Goal: Complete Application Form: Complete application form

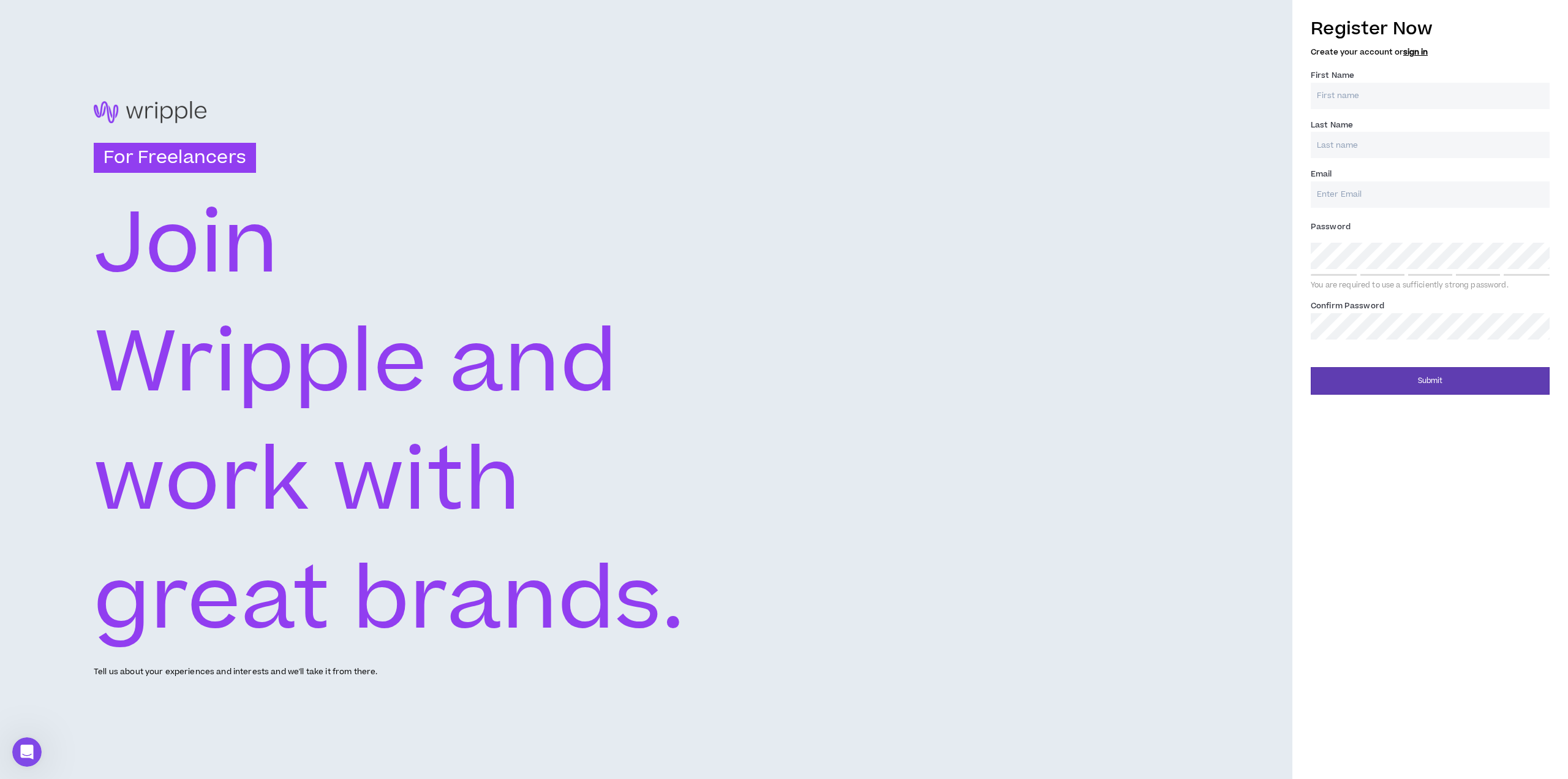
click at [1376, 97] on input "First Name *" at bounding box center [1430, 96] width 239 height 26
type input "[PERSON_NAME]"
type input "[EMAIL_ADDRESS][DOMAIN_NAME]"
type input "[PERSON_NAME]"
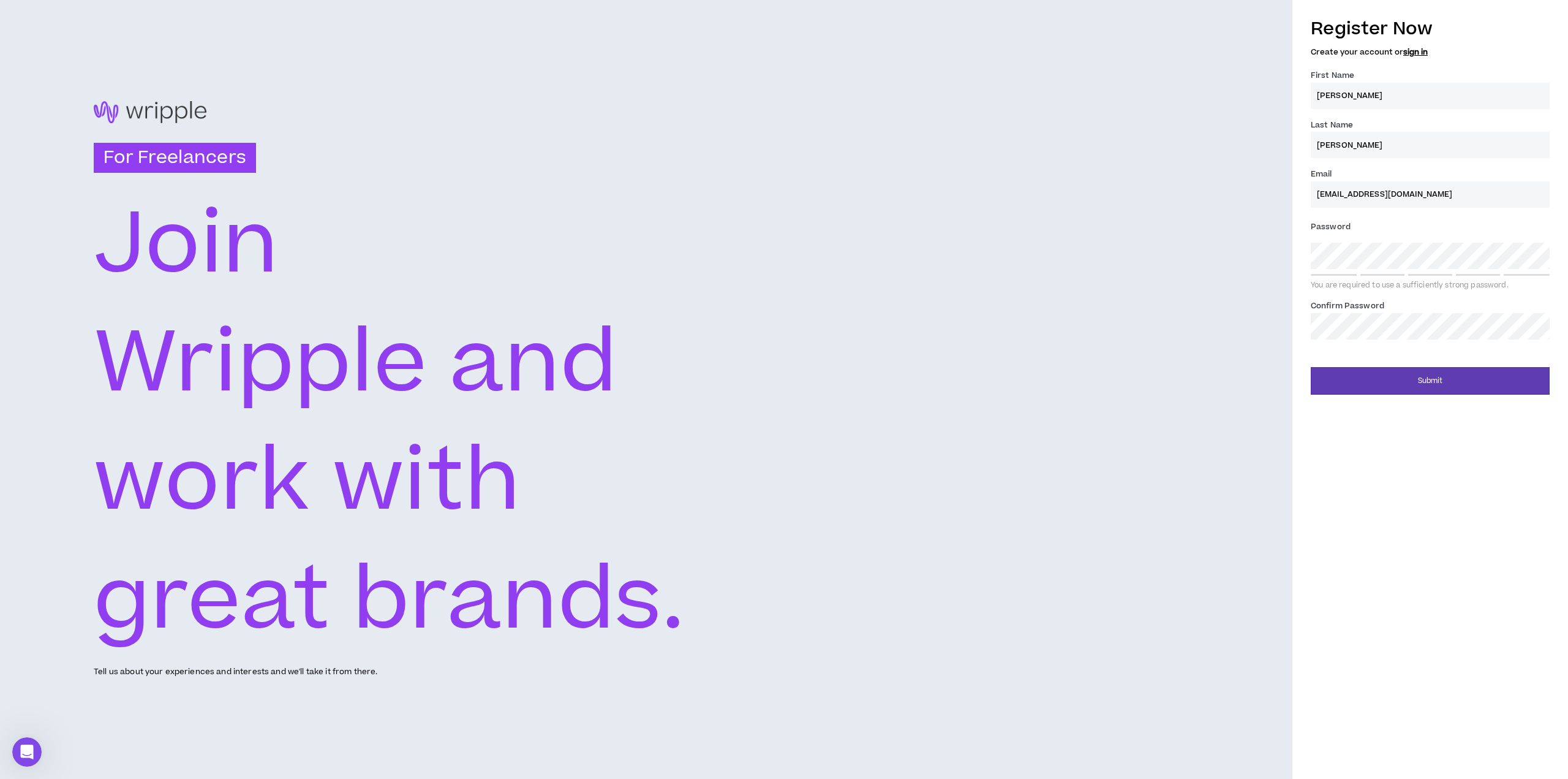
type input "[EMAIL_ADDRESS][DOMAIN_NAME]"
click at [1396, 376] on button "Submit" at bounding box center [1430, 381] width 239 height 28
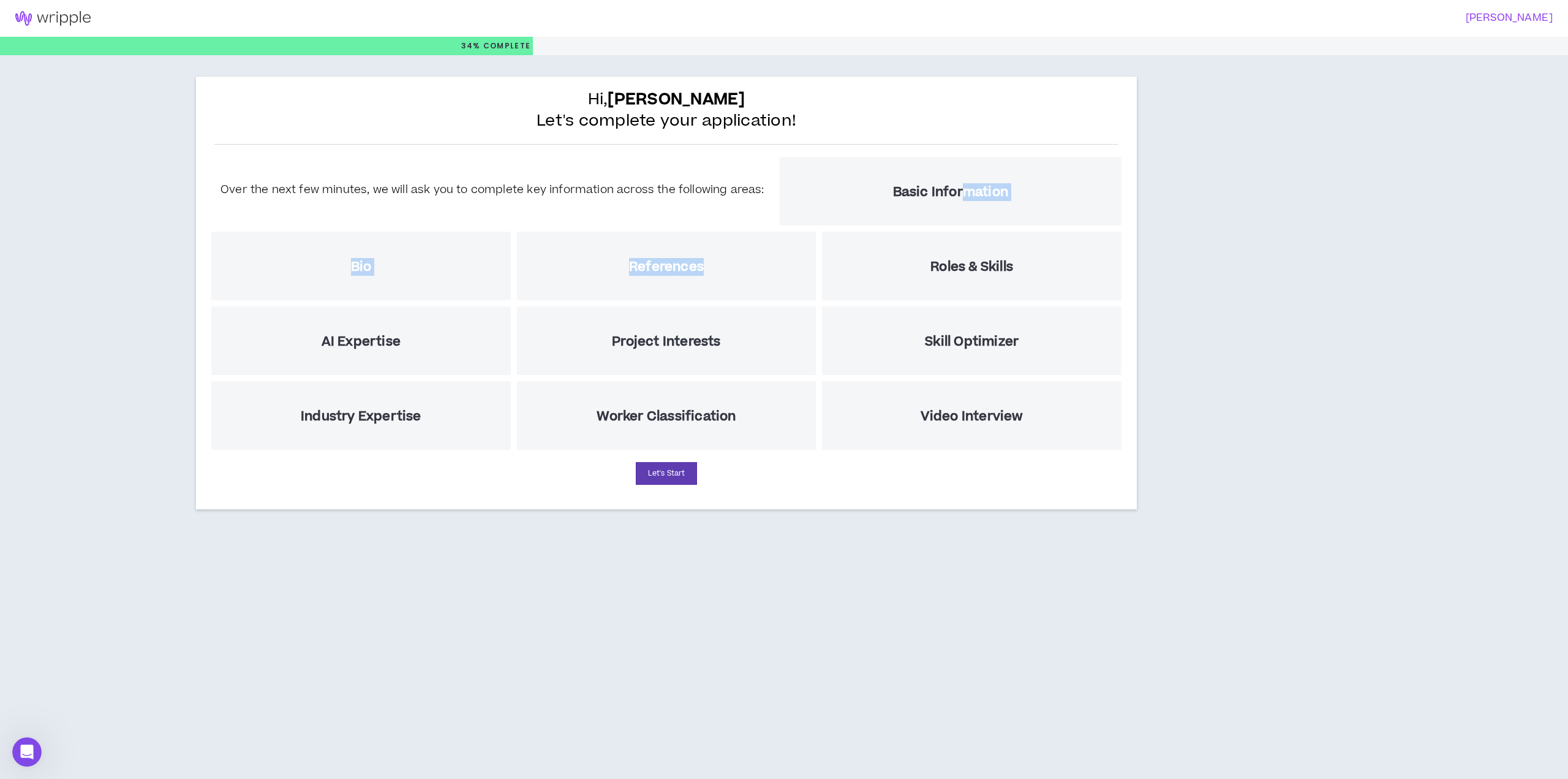
drag, startPoint x: 957, startPoint y: 201, endPoint x: 799, endPoint y: 283, distance: 178.0
click at [800, 283] on div "Over the next few minutes, we will ask you to complete key information across t…" at bounding box center [666, 303] width 916 height 299
click at [657, 477] on button "Let's Start" at bounding box center [666, 473] width 61 height 22
select select "US"
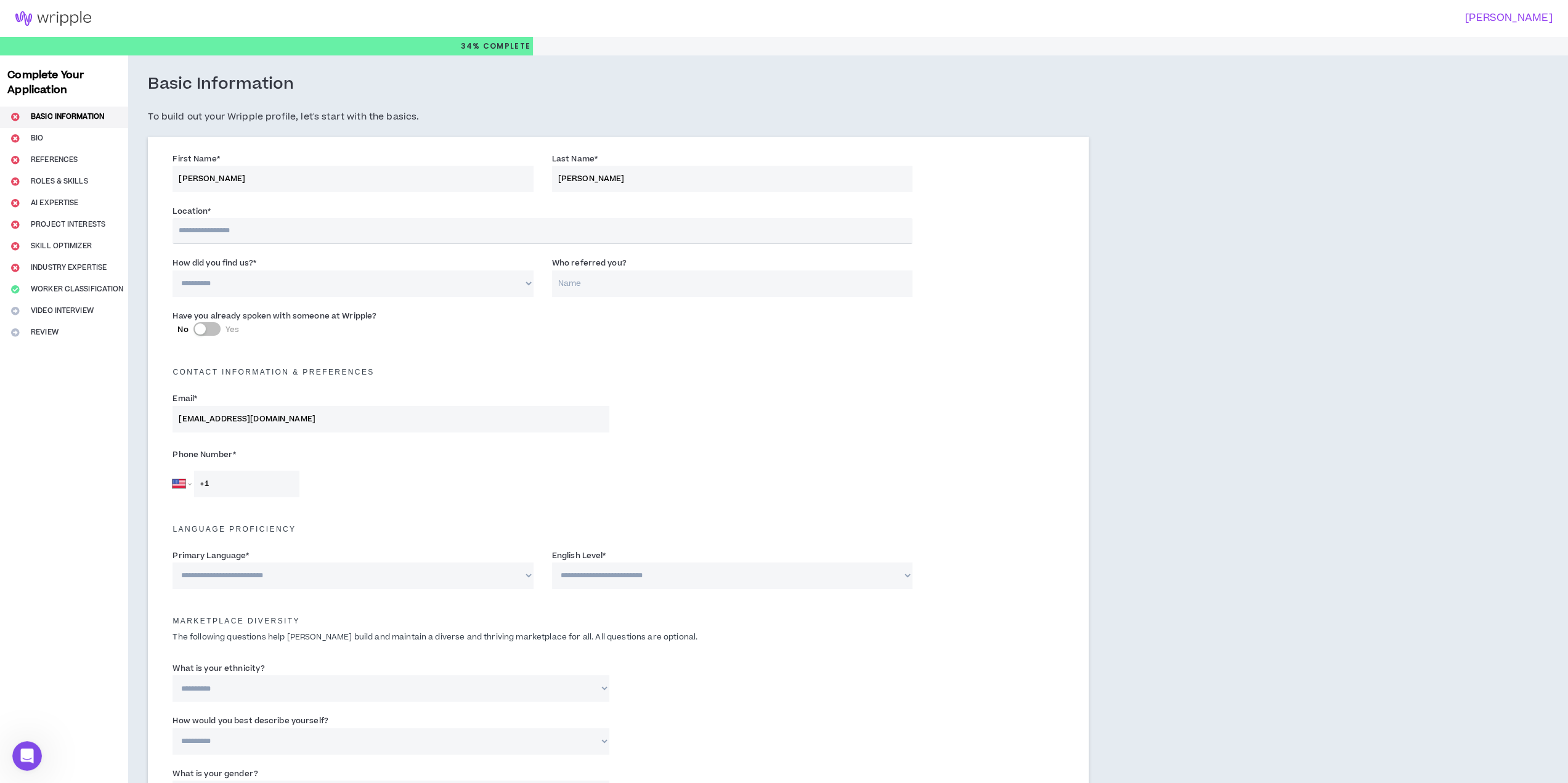
click at [287, 235] on input "text" at bounding box center [543, 230] width 740 height 26
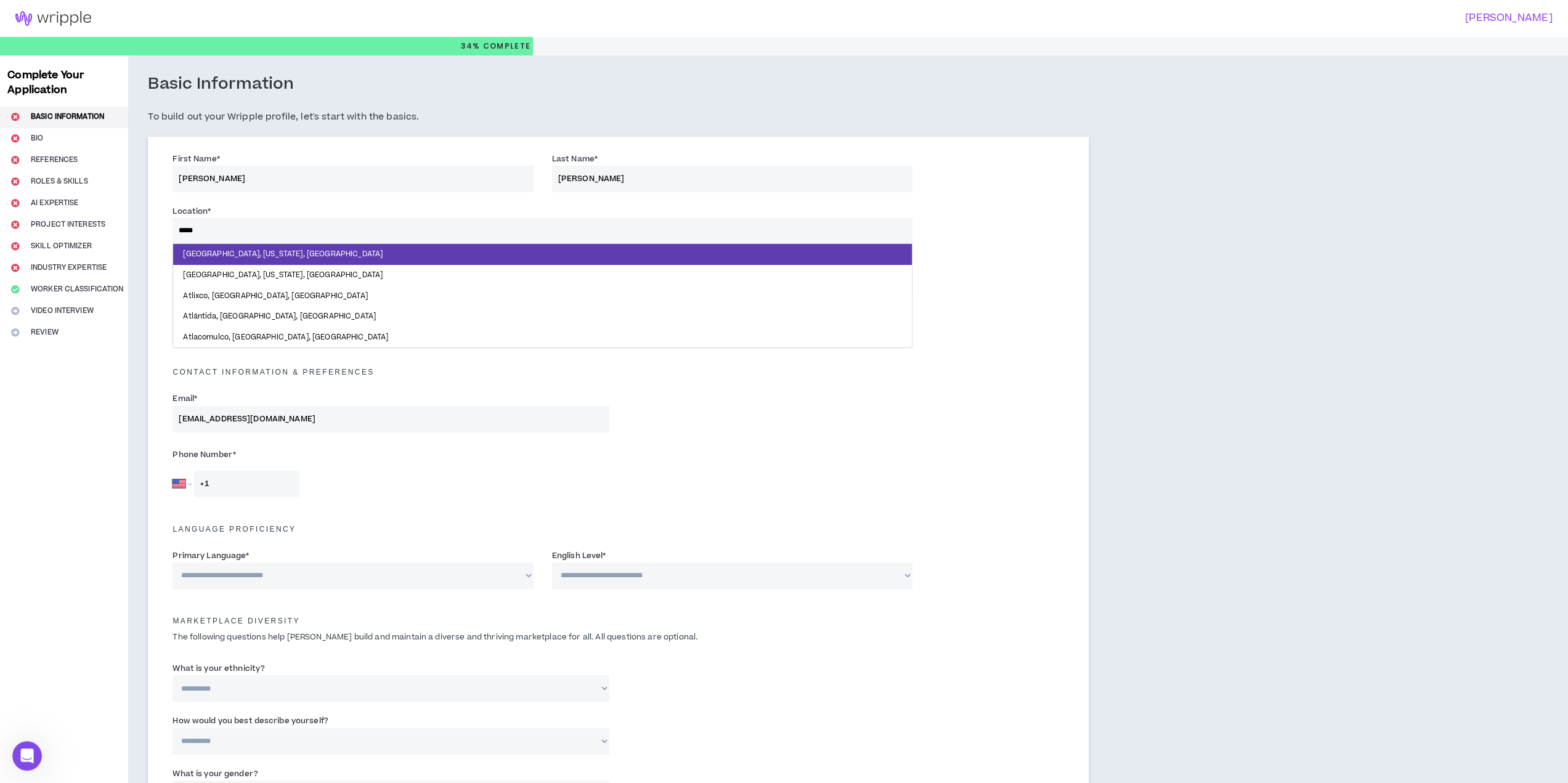
type input "******"
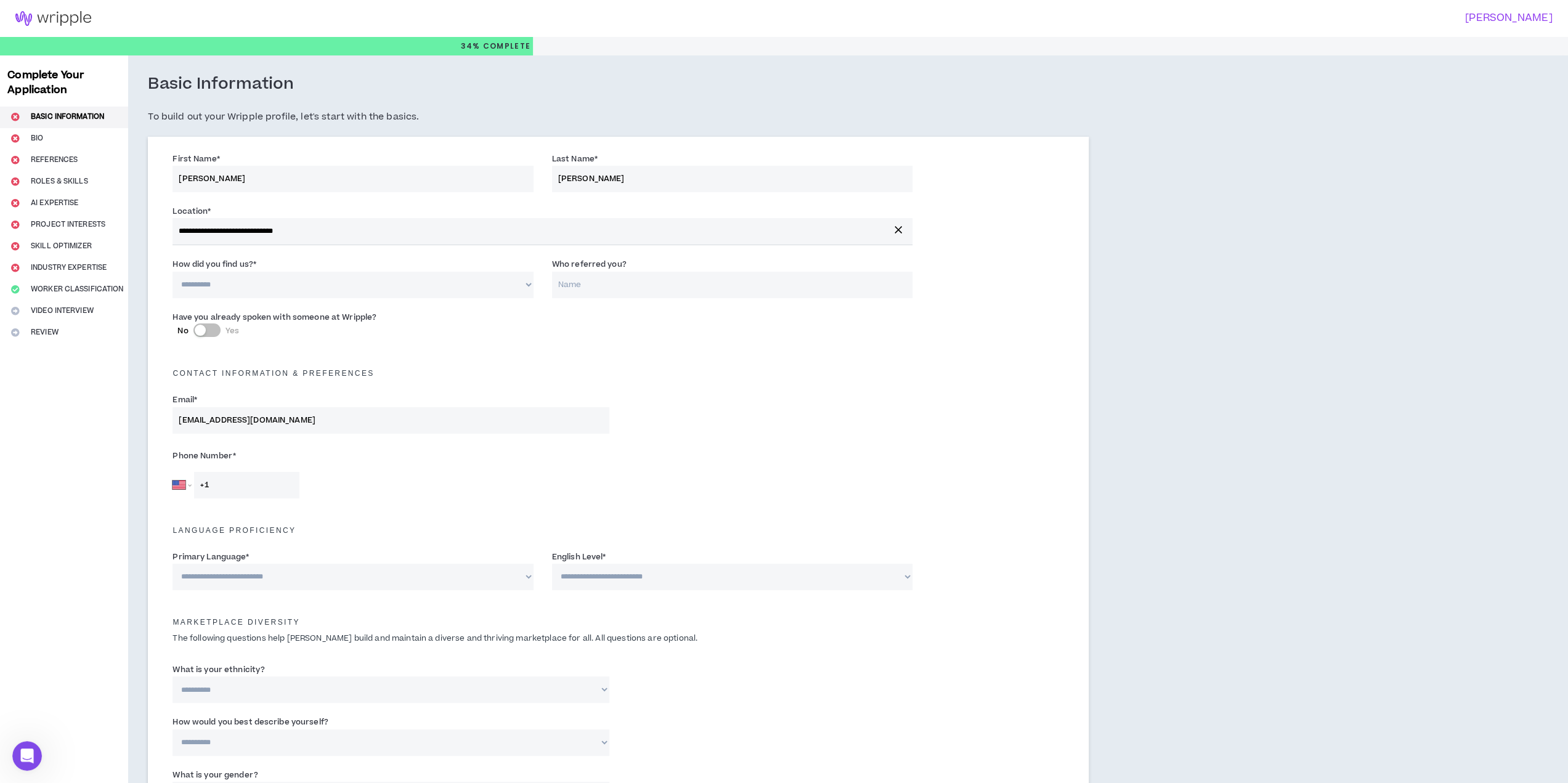
click at [519, 288] on select "**********" at bounding box center [352, 285] width 360 height 26
select select "*"
click at [173, 271] on select "**********" at bounding box center [352, 285] width 360 height 26
click at [606, 283] on input "Who referred you?" at bounding box center [732, 285] width 360 height 26
click at [649, 575] on select "**********" at bounding box center [732, 577] width 360 height 26
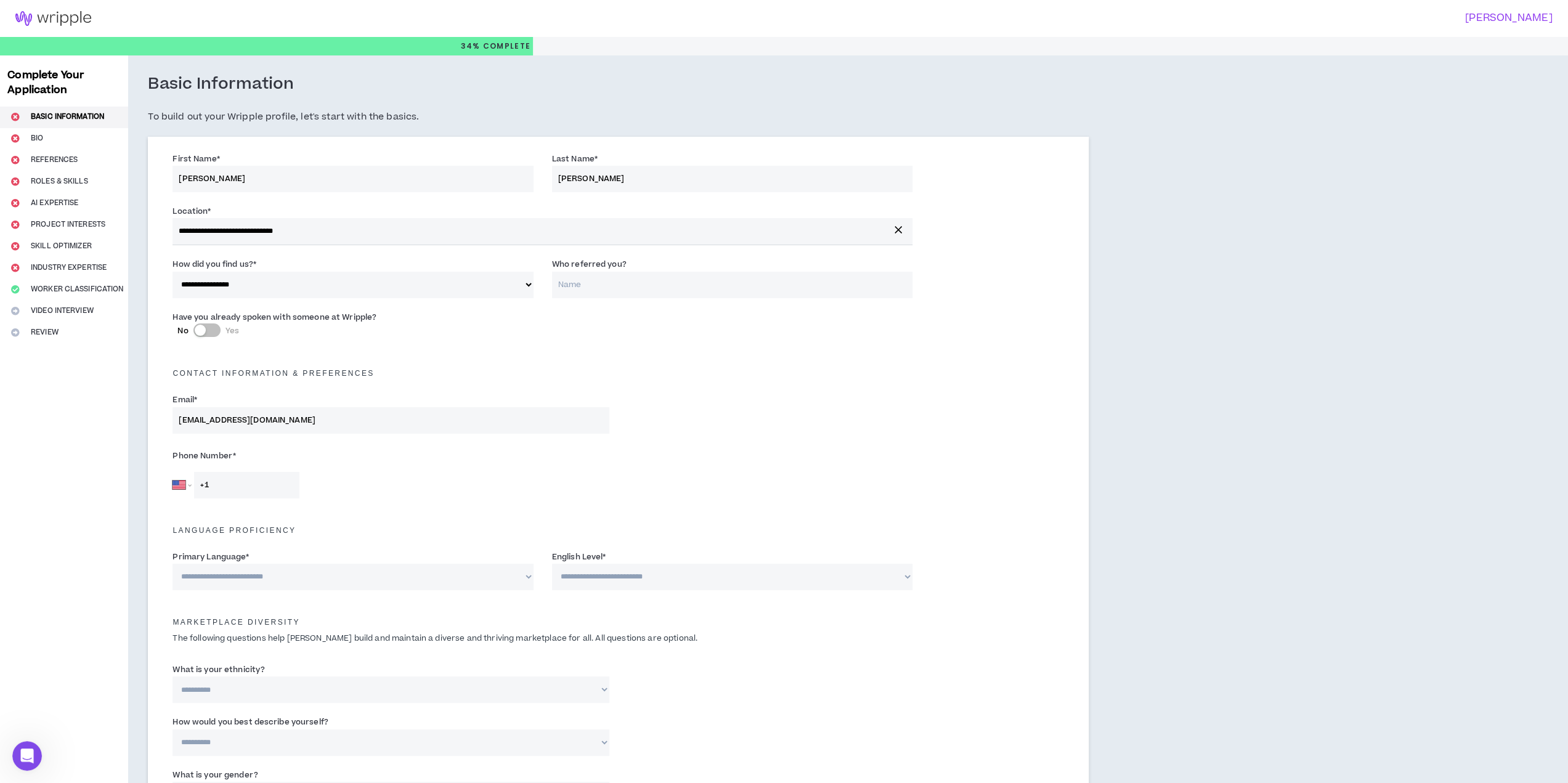
click at [626, 368] on div "Contact Information & preferences" at bounding box center [618, 367] width 910 height 27
click at [604, 286] on input "Who referred you?" at bounding box center [732, 285] width 360 height 26
paste input "[PERSON_NAME] [PERSON_NAME]"
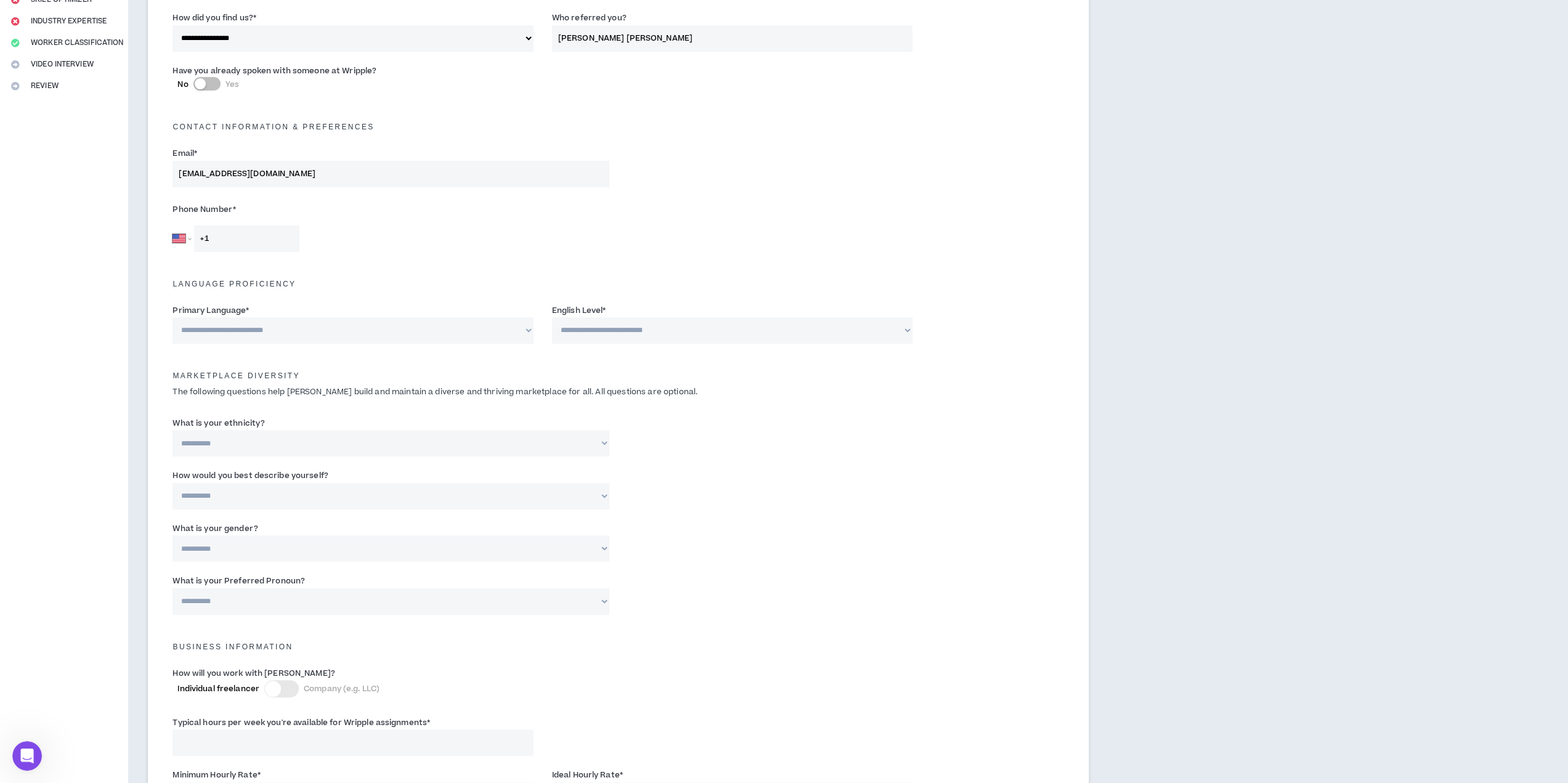
scroll to position [123, 0]
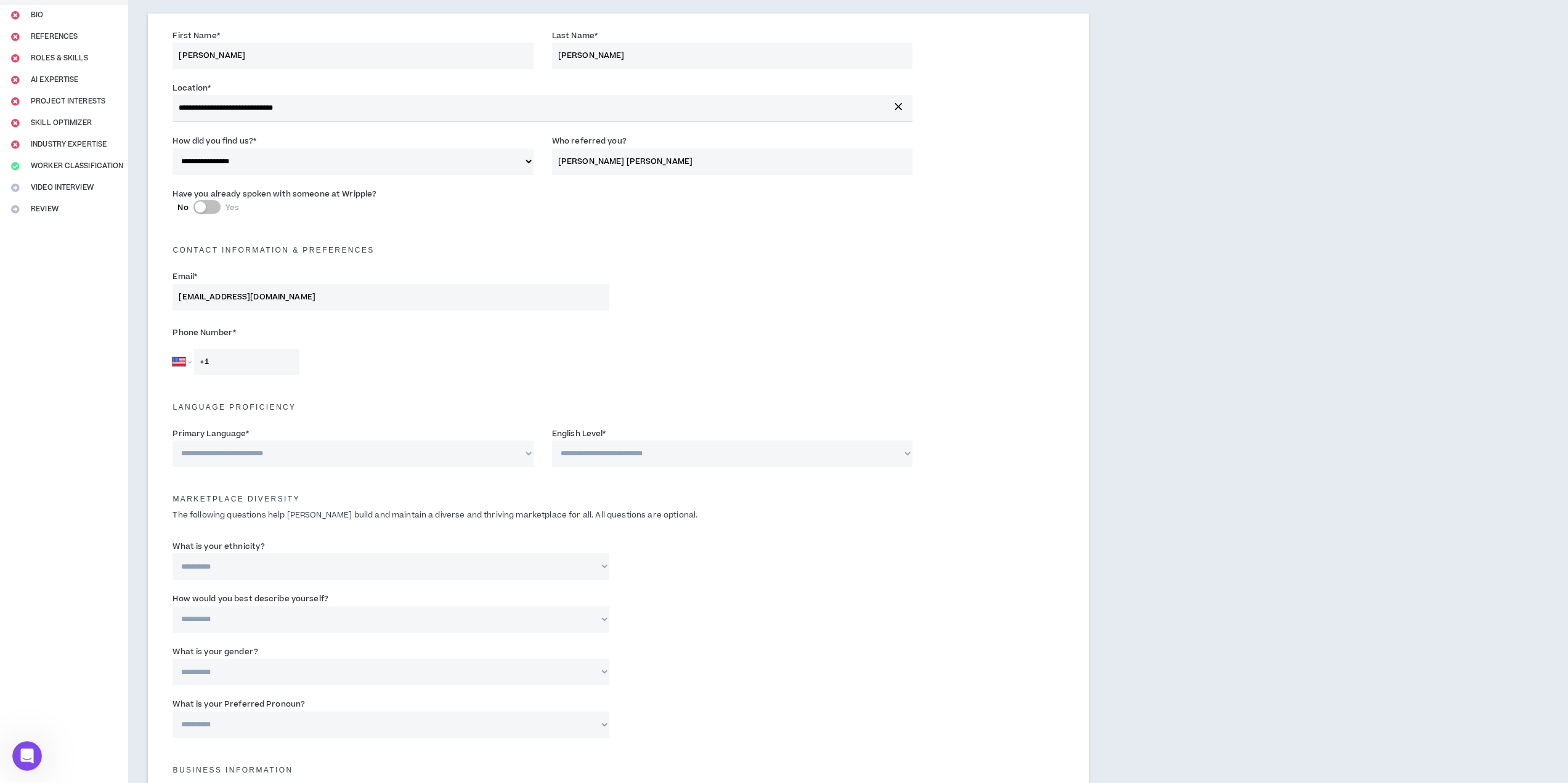
type input "[PERSON_NAME] [PERSON_NAME]"
click at [266, 368] on input "+1" at bounding box center [247, 362] width 105 height 26
type input "[PHONE_NUMBER]"
select select "US"
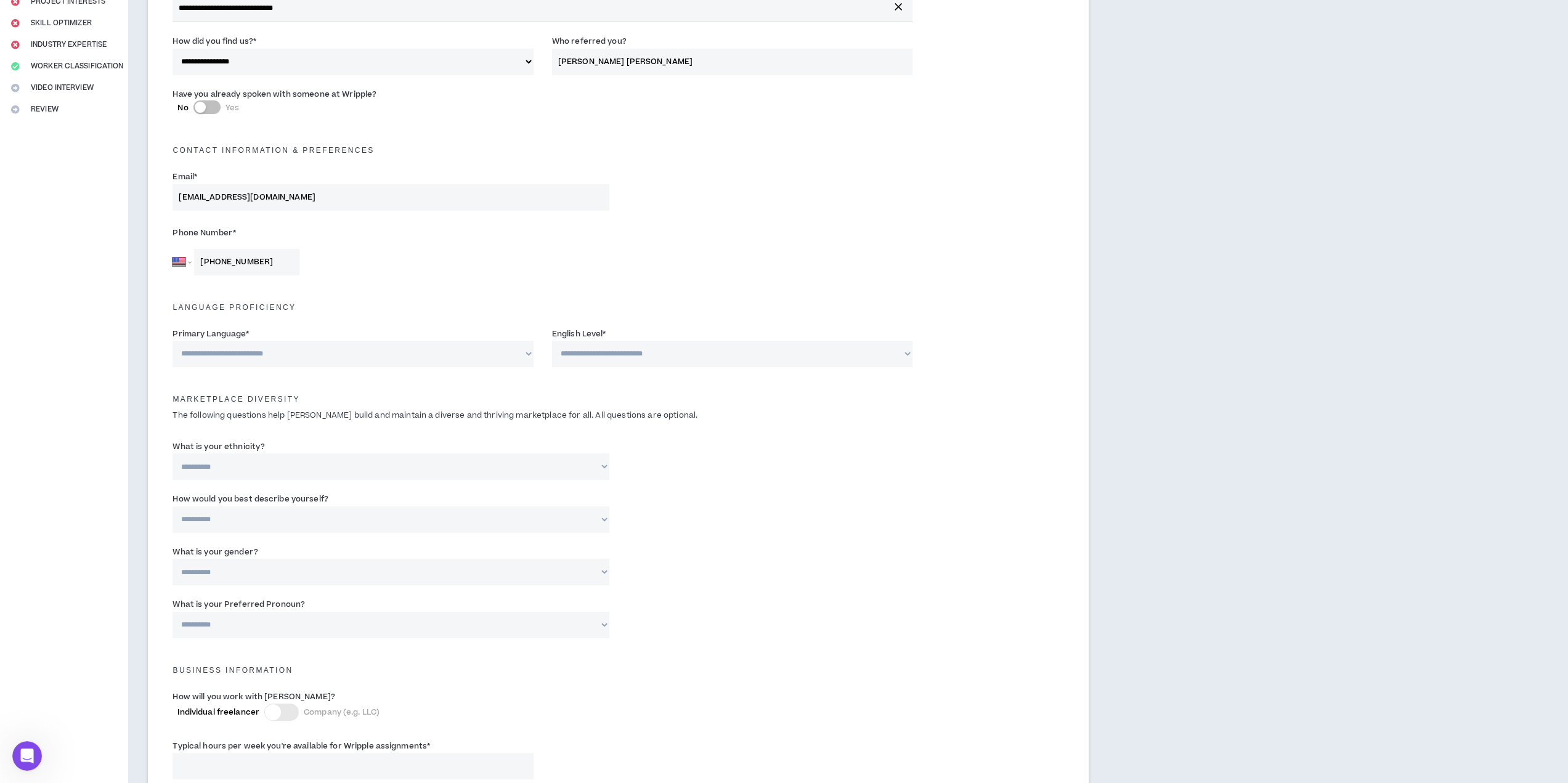
scroll to position [369, 0]
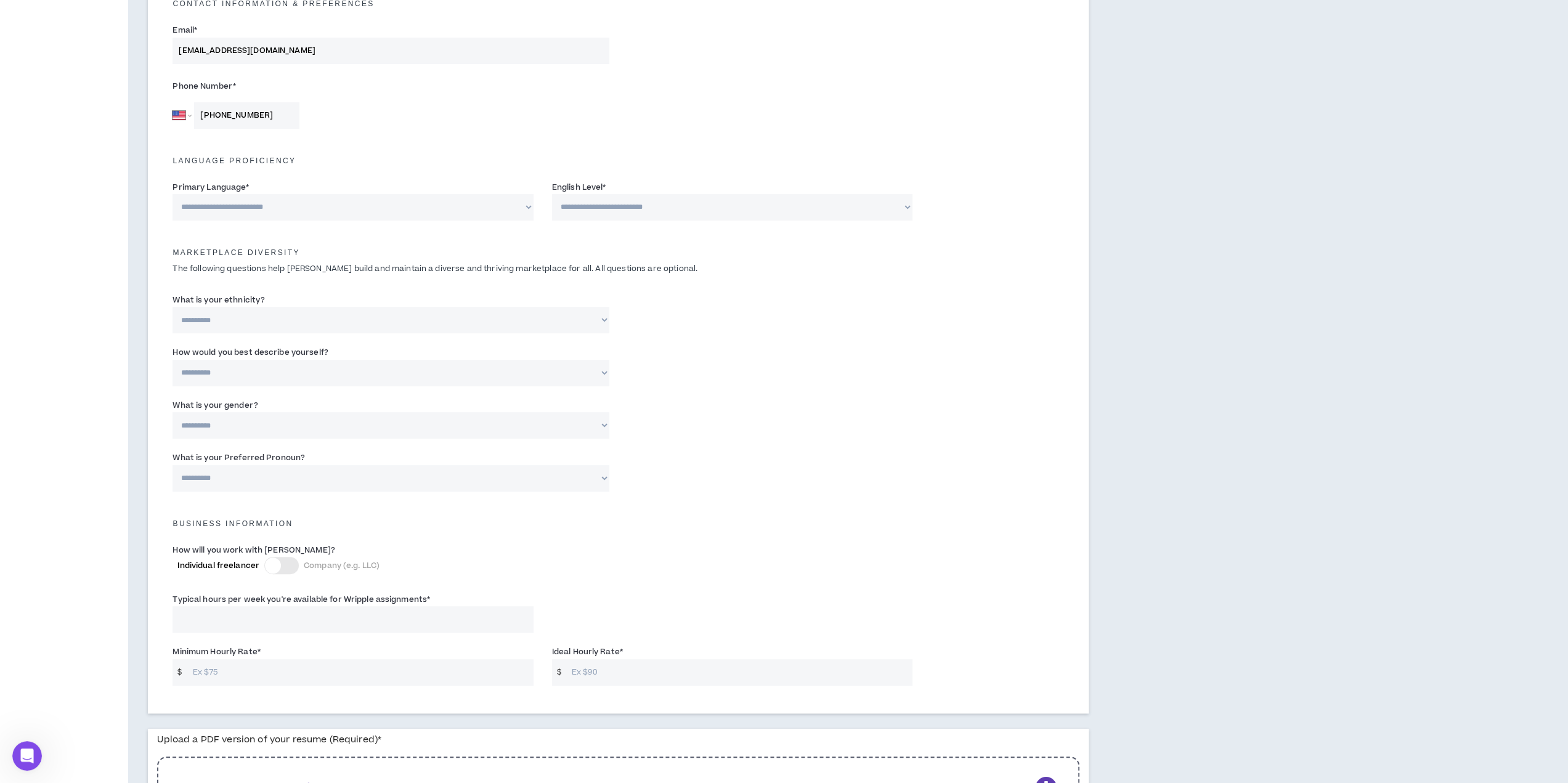
click at [232, 204] on select "**********" at bounding box center [352, 208] width 360 height 26
select select "*******"
click at [173, 194] on select "**********" at bounding box center [352, 208] width 360 height 26
click at [586, 206] on select "**********" at bounding box center [732, 208] width 360 height 26
select select "*"
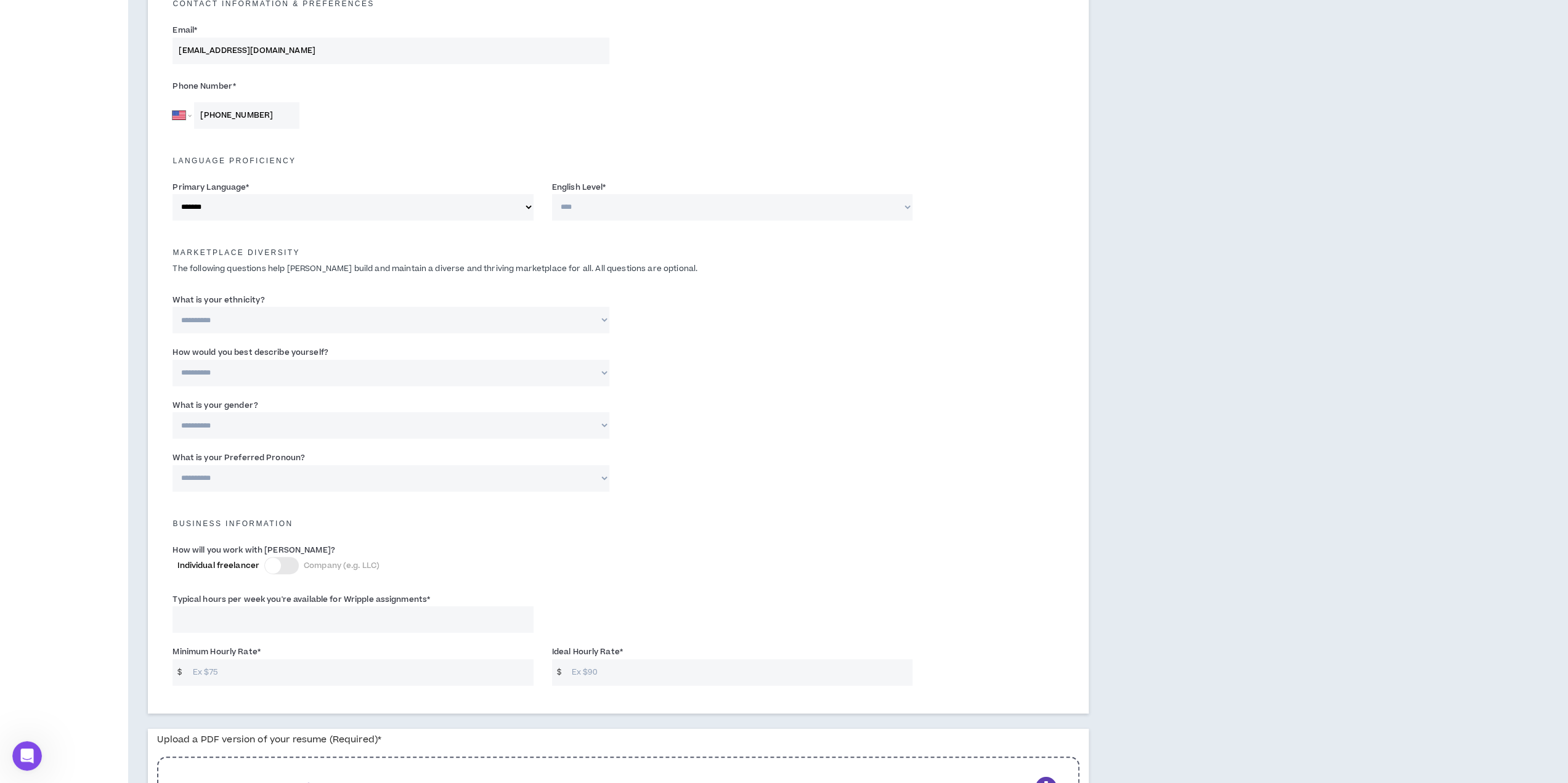
click at [552, 194] on select "**********" at bounding box center [732, 208] width 360 height 26
click at [236, 235] on div "Marketplace Diversity The following questions help [PERSON_NAME] build and main…" at bounding box center [618, 257] width 910 height 48
click at [597, 209] on select "**********" at bounding box center [732, 208] width 360 height 26
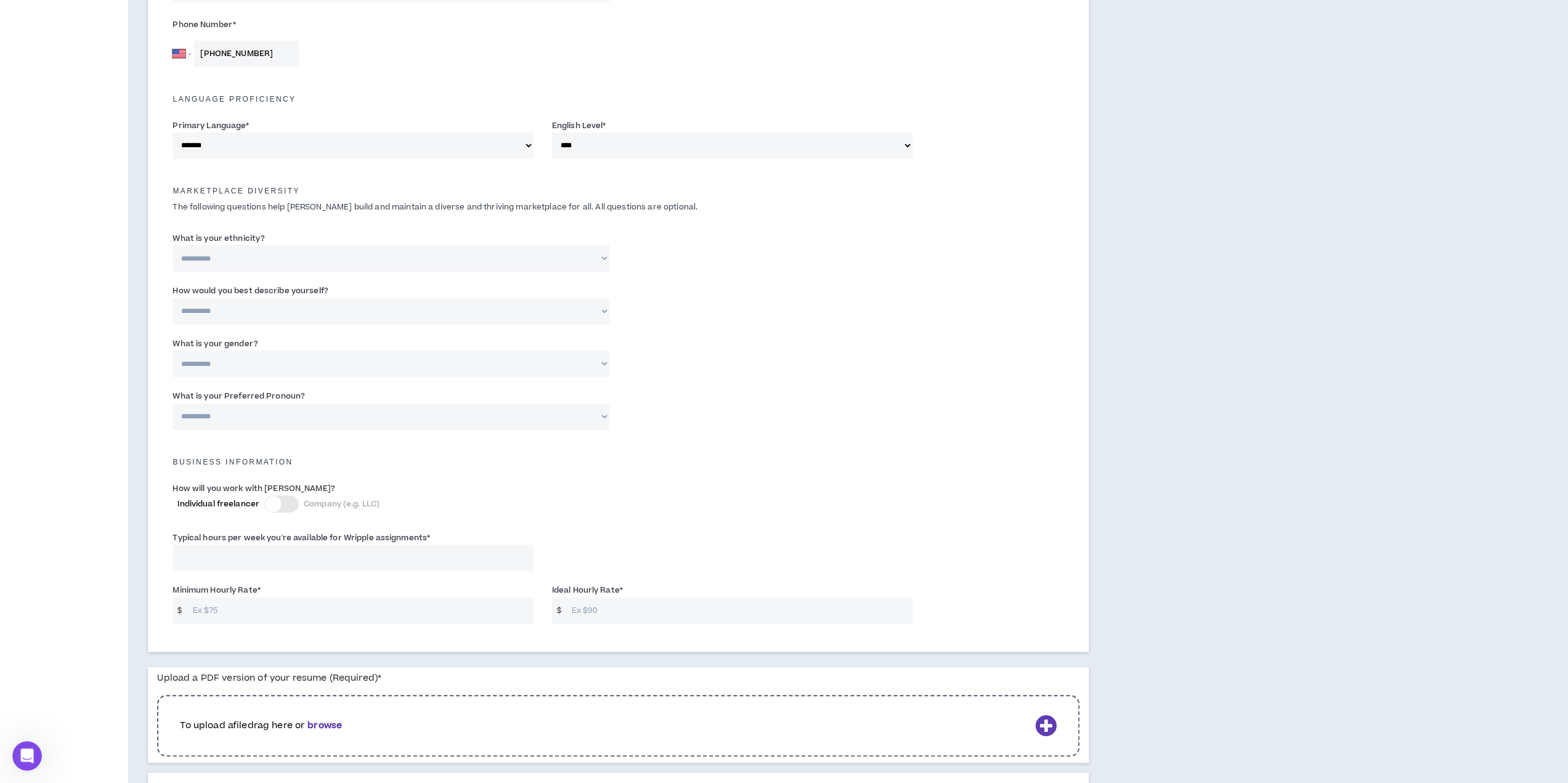
click at [221, 271] on select "**********" at bounding box center [390, 258] width 436 height 26
select select "**********"
click at [173, 245] on select "**********" at bounding box center [390, 258] width 436 height 26
click at [229, 310] on select "**********" at bounding box center [390, 311] width 436 height 26
select select "**********"
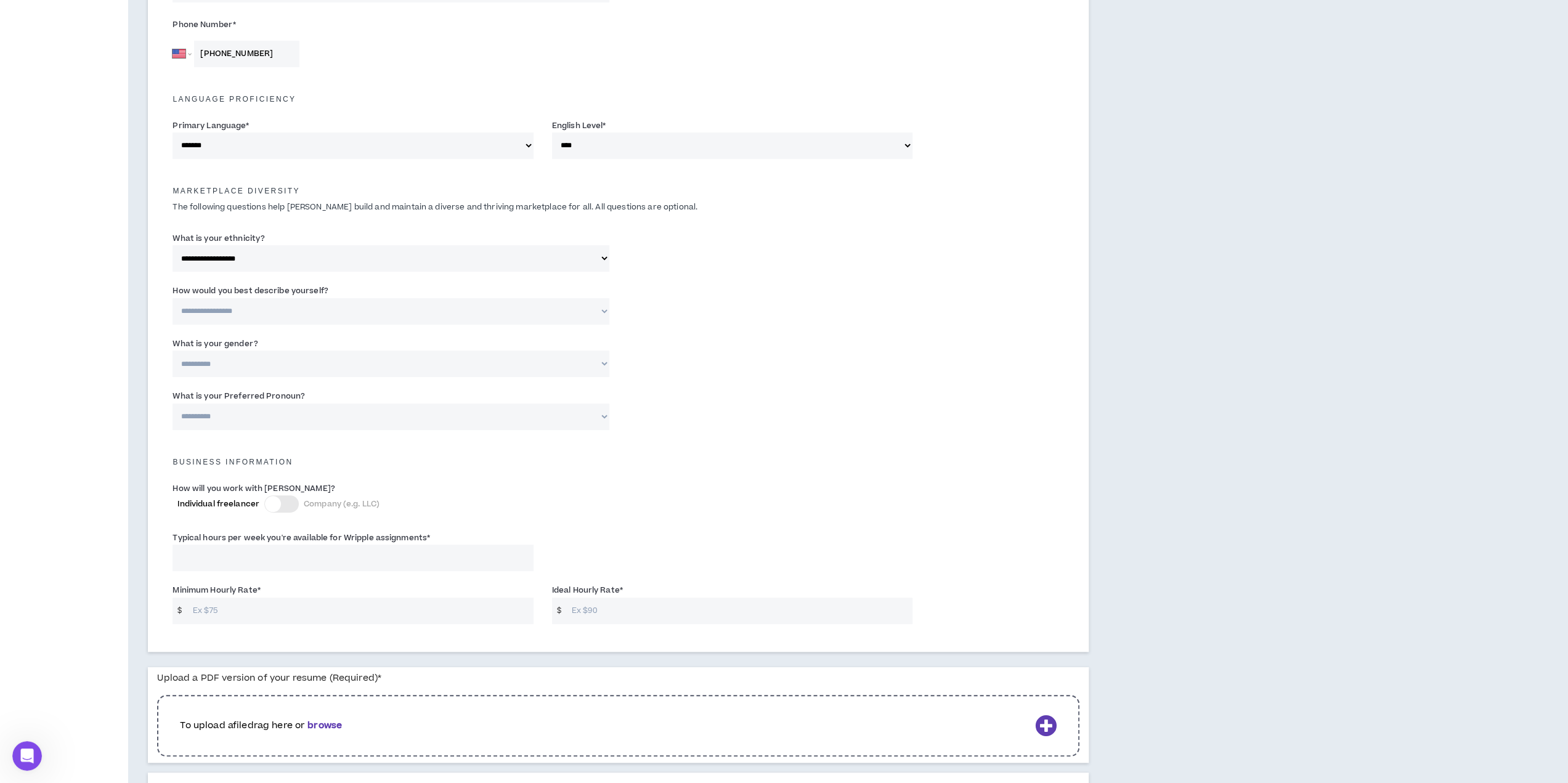
click at [173, 298] on select "**********" at bounding box center [390, 311] width 436 height 26
click at [233, 365] on select "**********" at bounding box center [390, 364] width 436 height 26
select select "***"
click at [173, 351] on select "**********" at bounding box center [390, 364] width 436 height 26
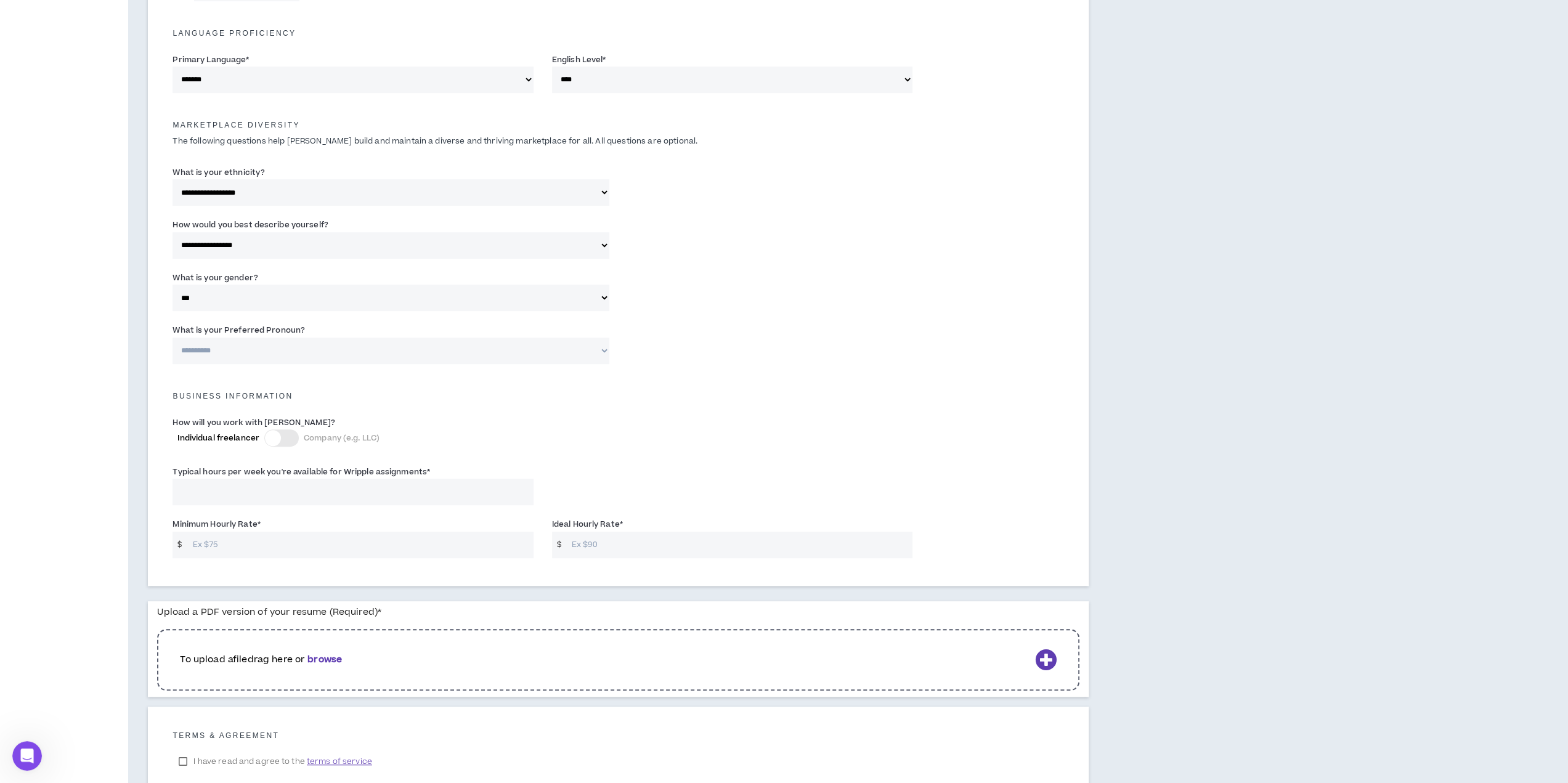
scroll to position [554, 0]
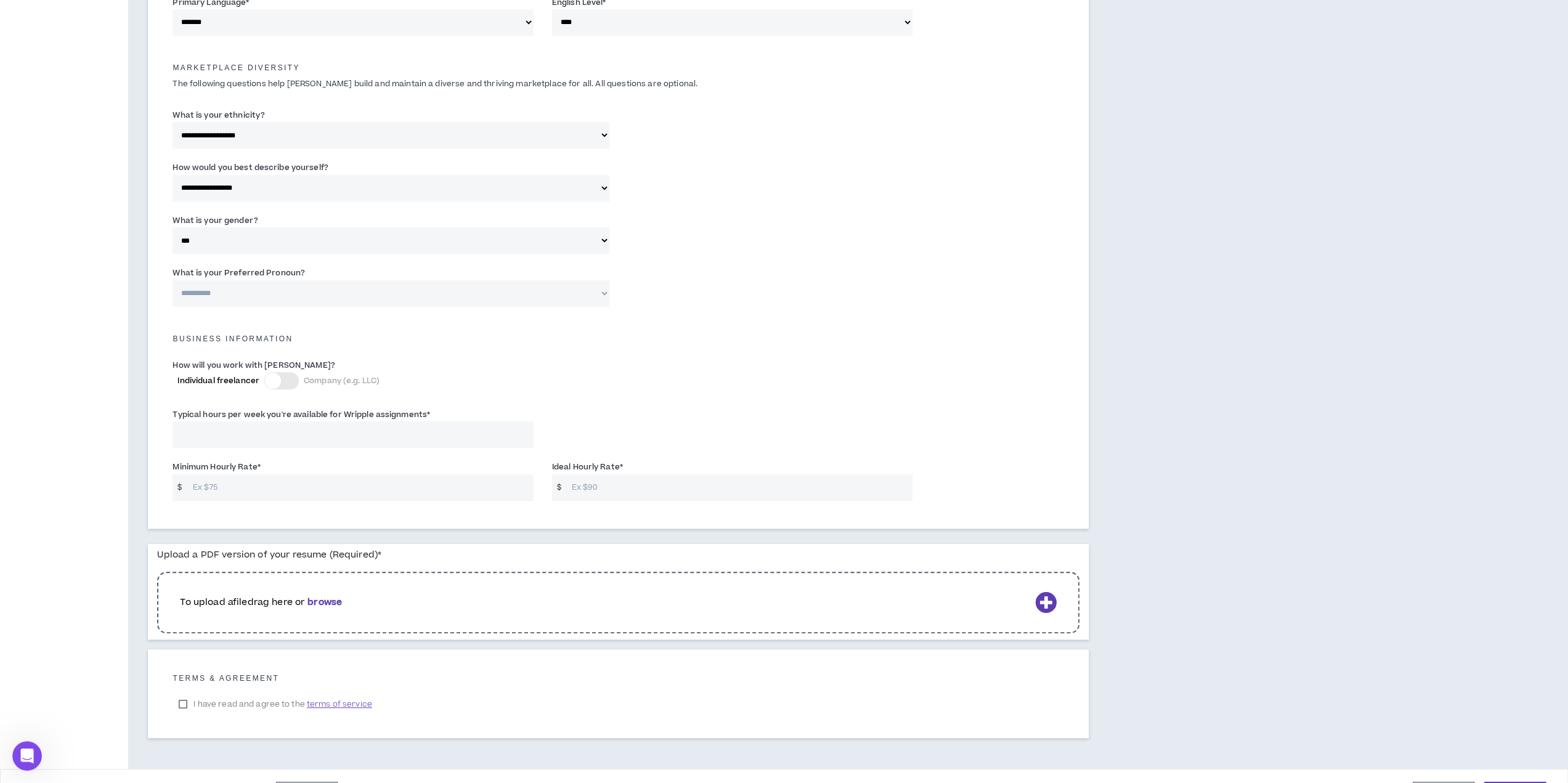
click at [239, 296] on select "**********" at bounding box center [390, 293] width 436 height 26
select select "**********"
click at [173, 280] on select "**********" at bounding box center [390, 293] width 436 height 26
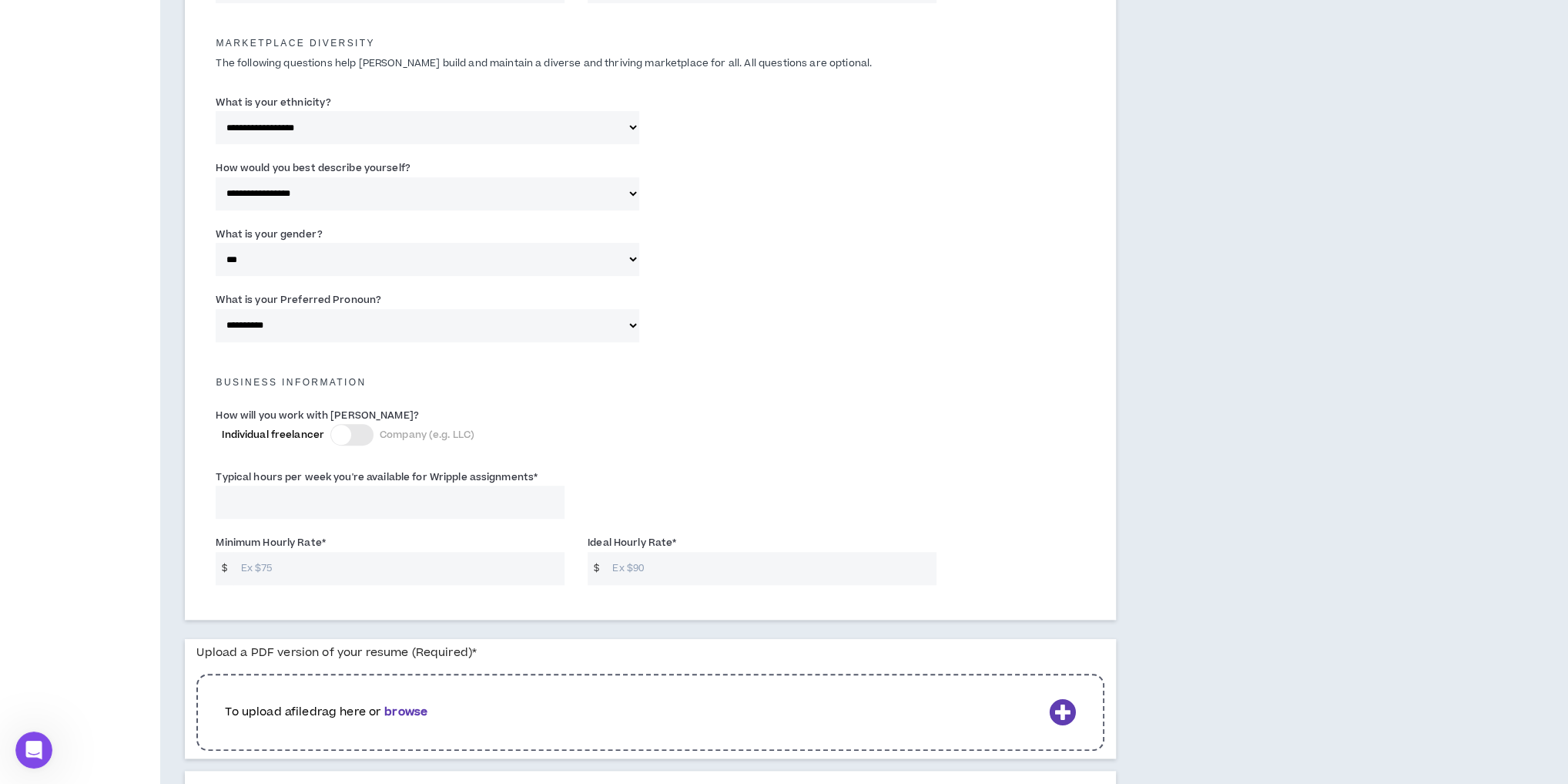
scroll to position [859, 0]
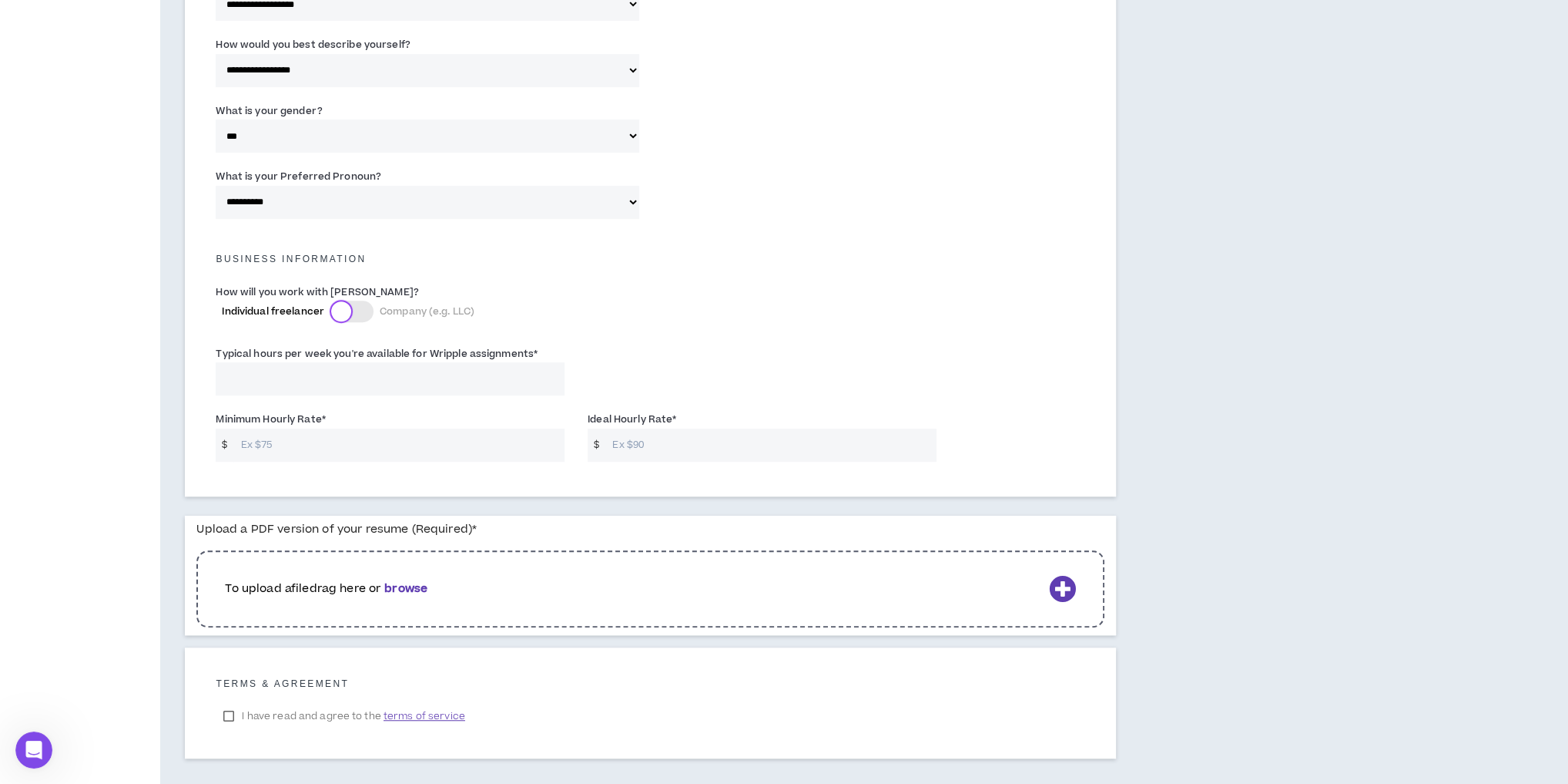
click at [340, 307] on div at bounding box center [341, 311] width 20 height 20
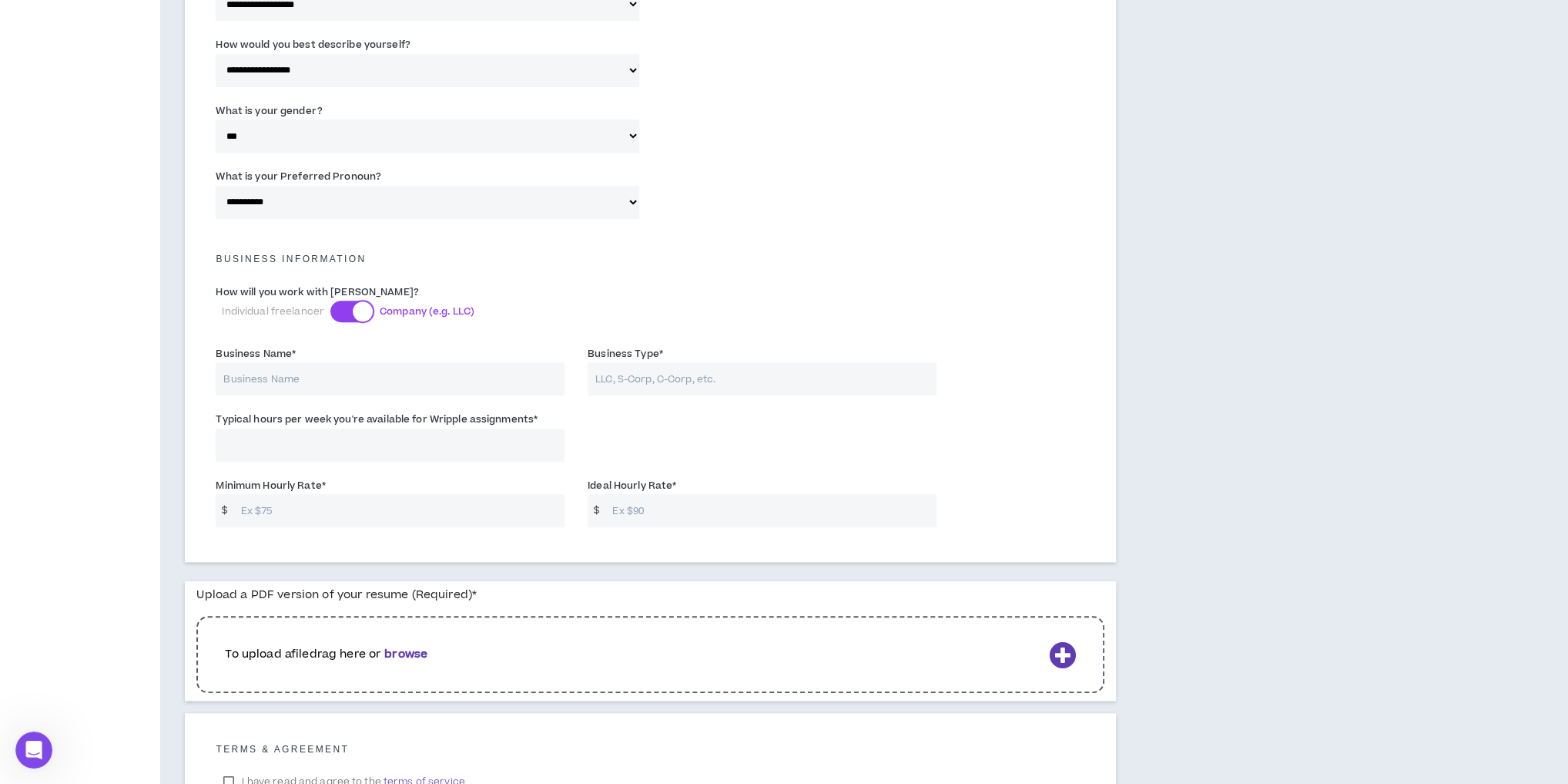
click at [359, 309] on div at bounding box center [363, 311] width 20 height 20
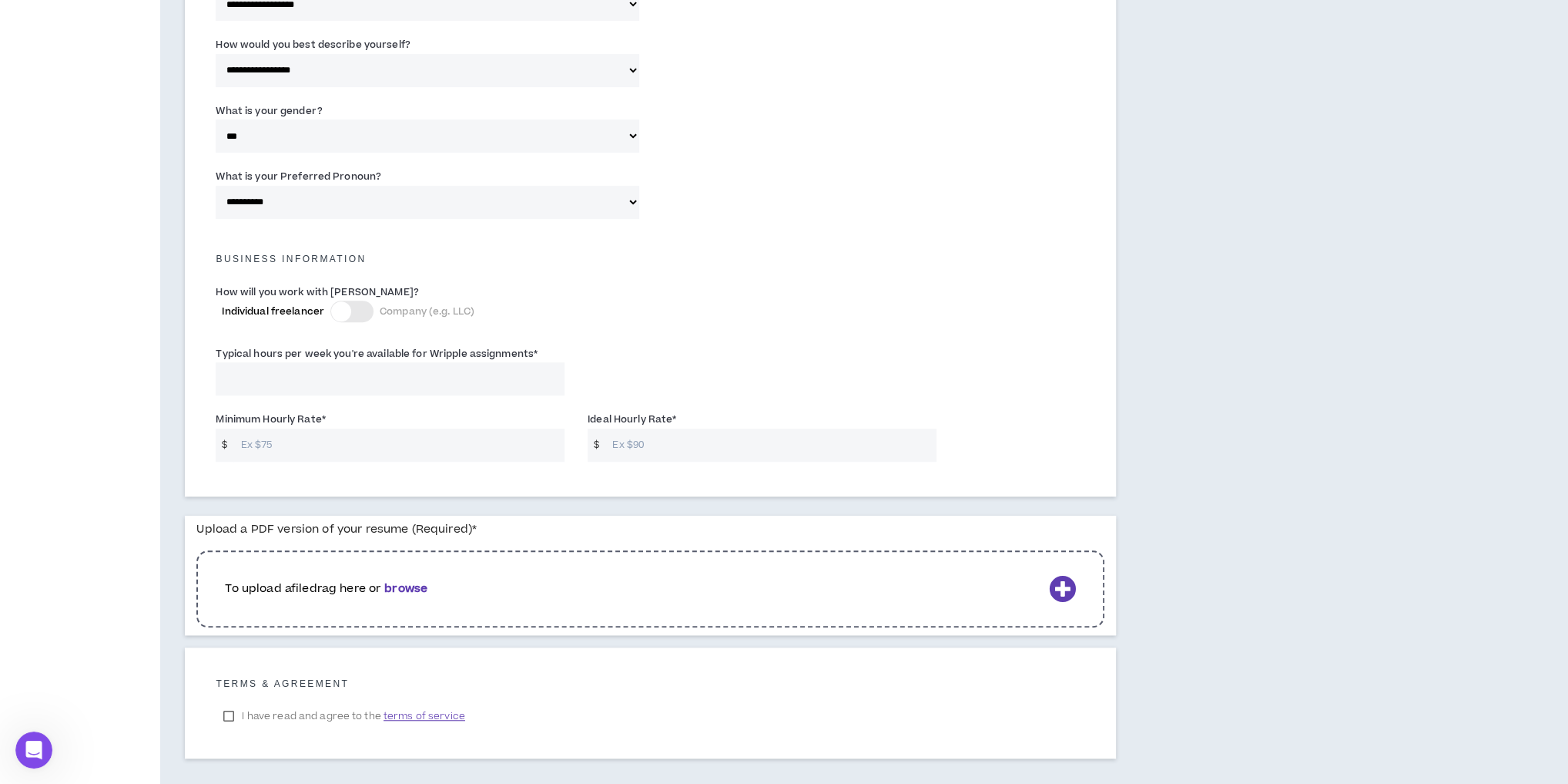
click at [347, 385] on input "Typical hours per week you're available for Wripple assignments *" at bounding box center [390, 378] width 349 height 33
click at [346, 317] on div at bounding box center [341, 311] width 20 height 20
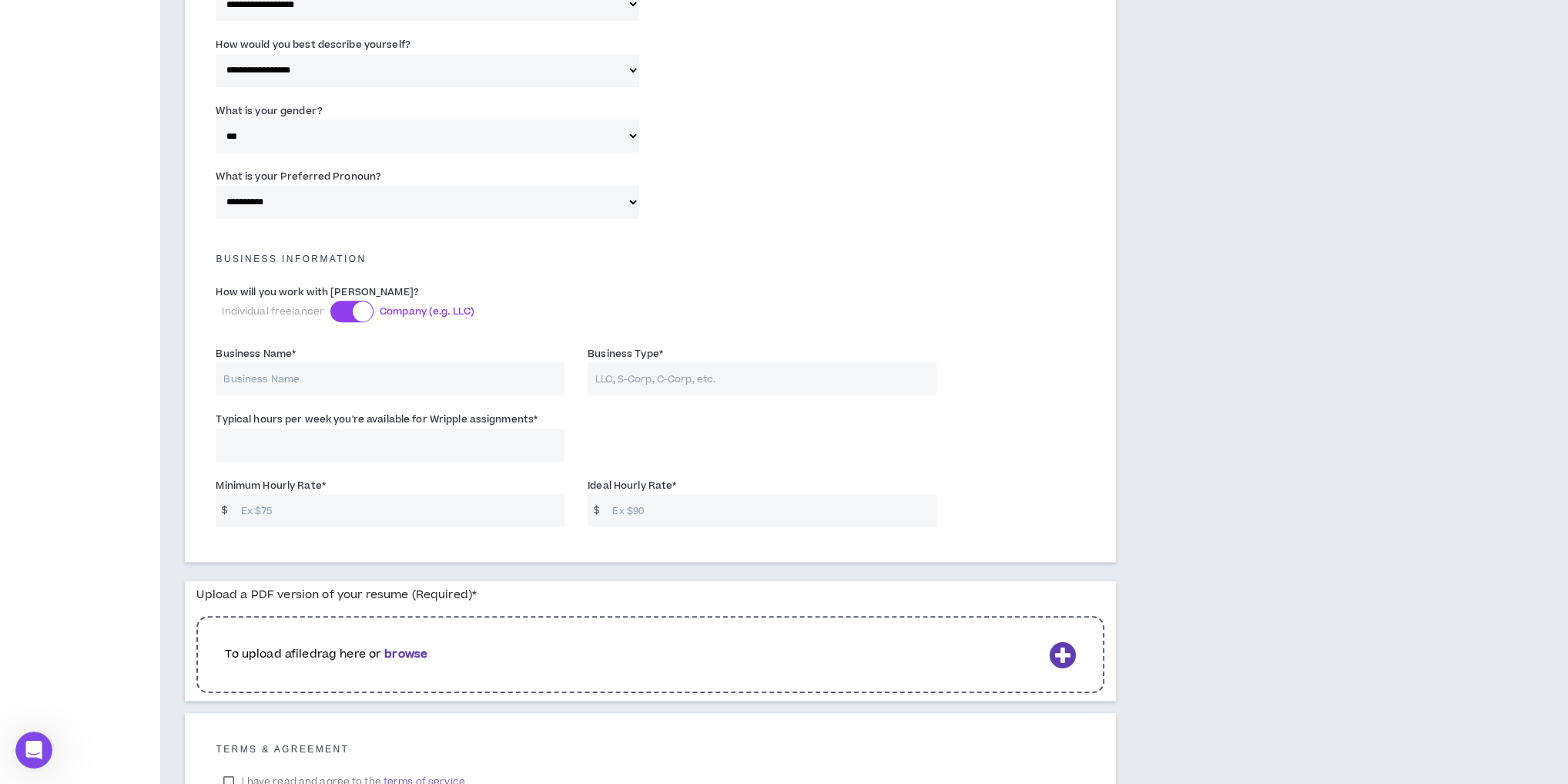
click at [346, 317] on div at bounding box center [352, 311] width 43 height 21
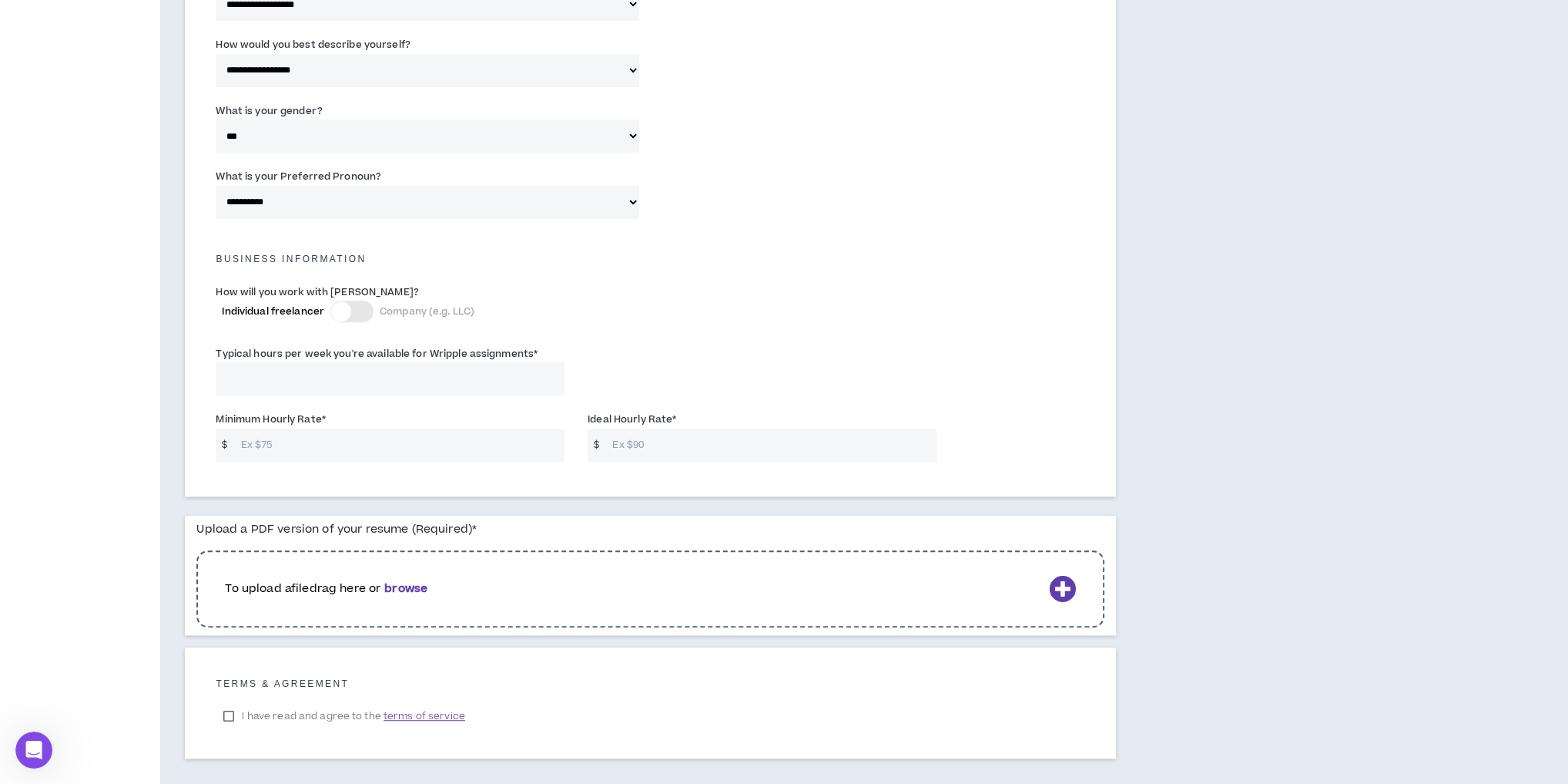
click at [346, 317] on div at bounding box center [341, 311] width 20 height 20
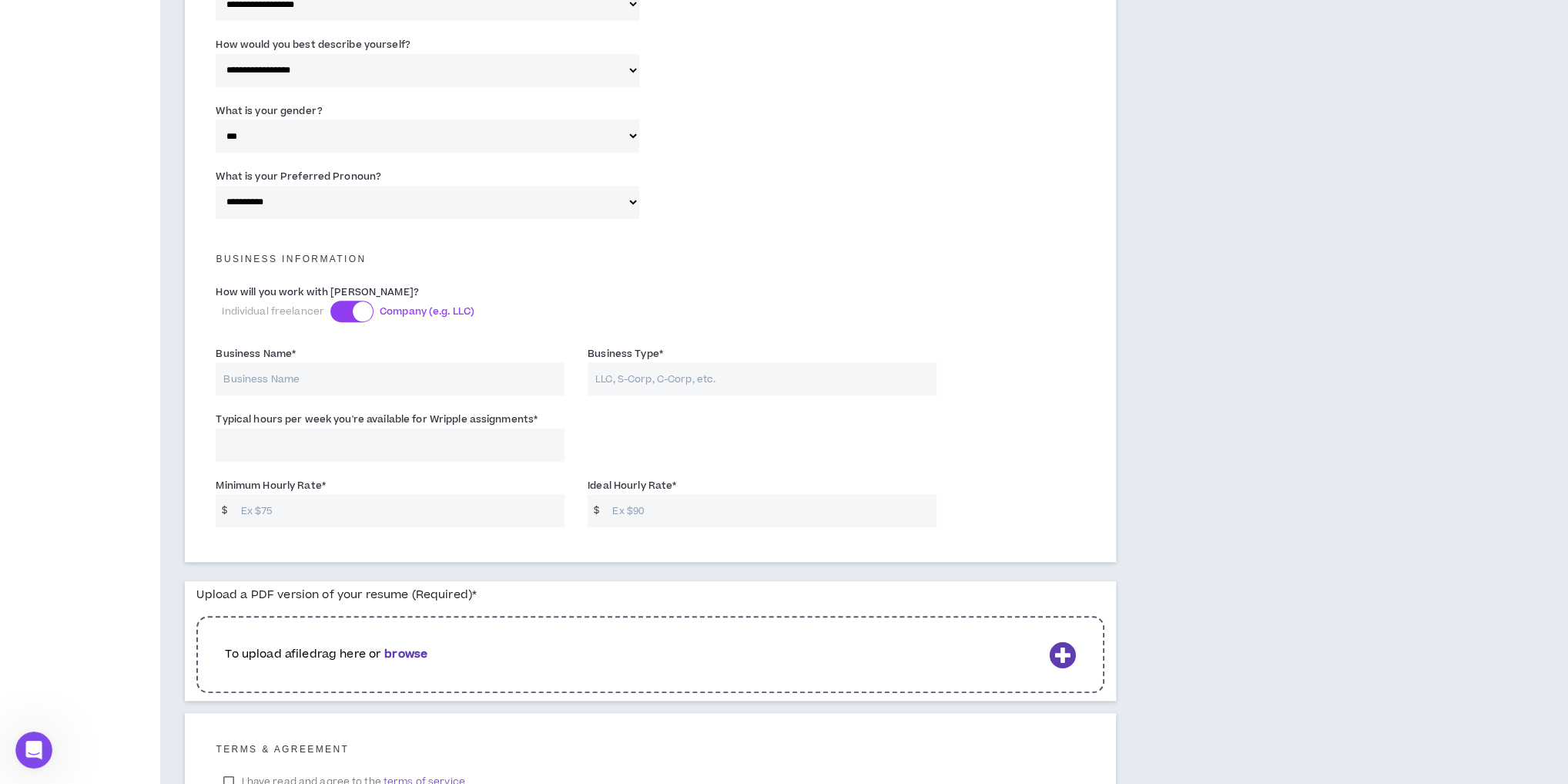
click at [309, 381] on input "Business Name *" at bounding box center [390, 378] width 349 height 33
type input "Gordi Studios, LLC"
click at [667, 381] on input "Business Type *" at bounding box center [762, 378] width 349 height 33
click at [362, 312] on div at bounding box center [363, 311] width 20 height 20
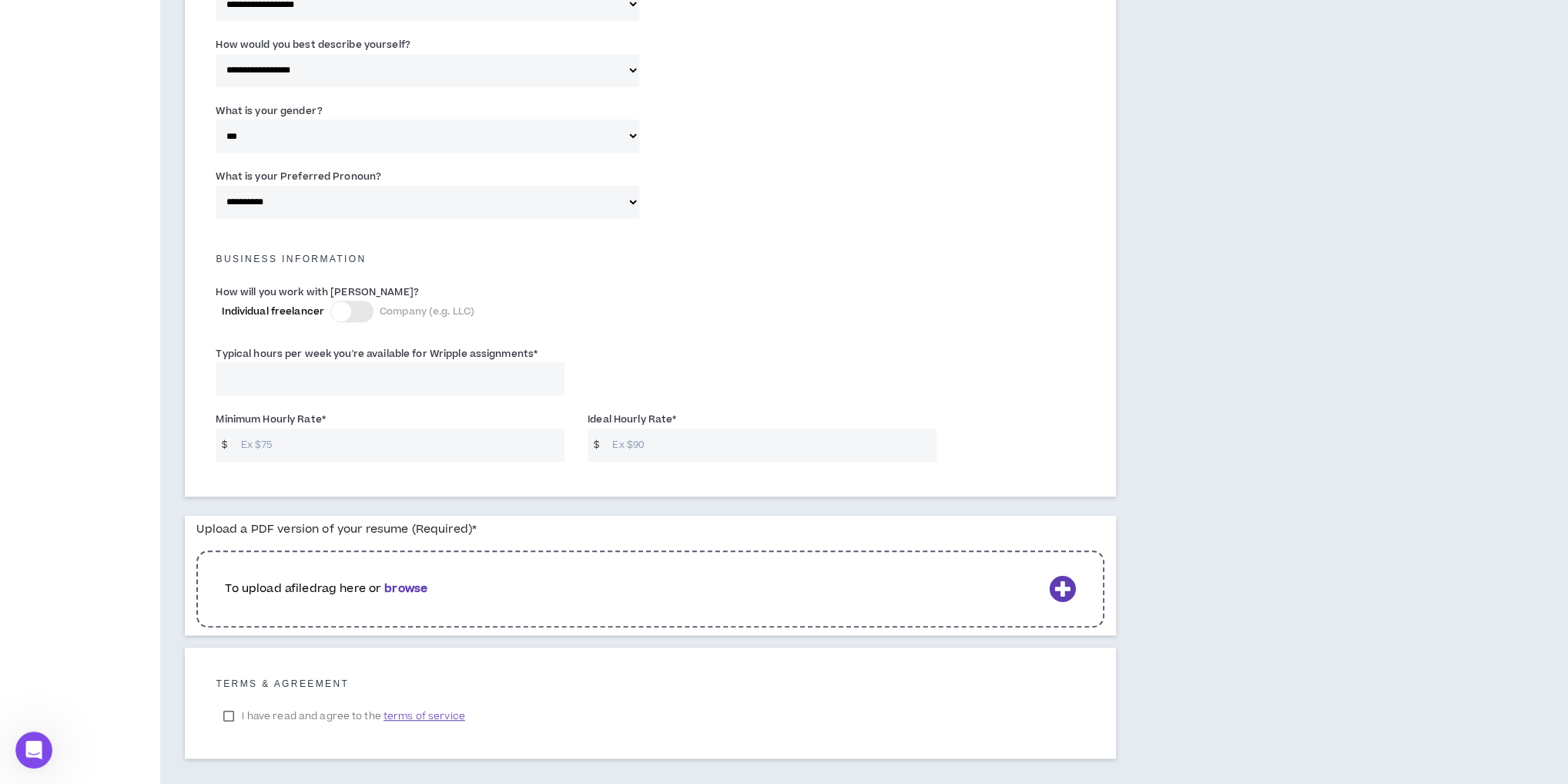
click at [309, 380] on input "Typical hours per week you're available for Wripple assignments *" at bounding box center [390, 378] width 349 height 33
type input "20"
type input "2"
type input "30"
click at [304, 442] on input "Minimum Hourly Rate *" at bounding box center [399, 445] width 331 height 33
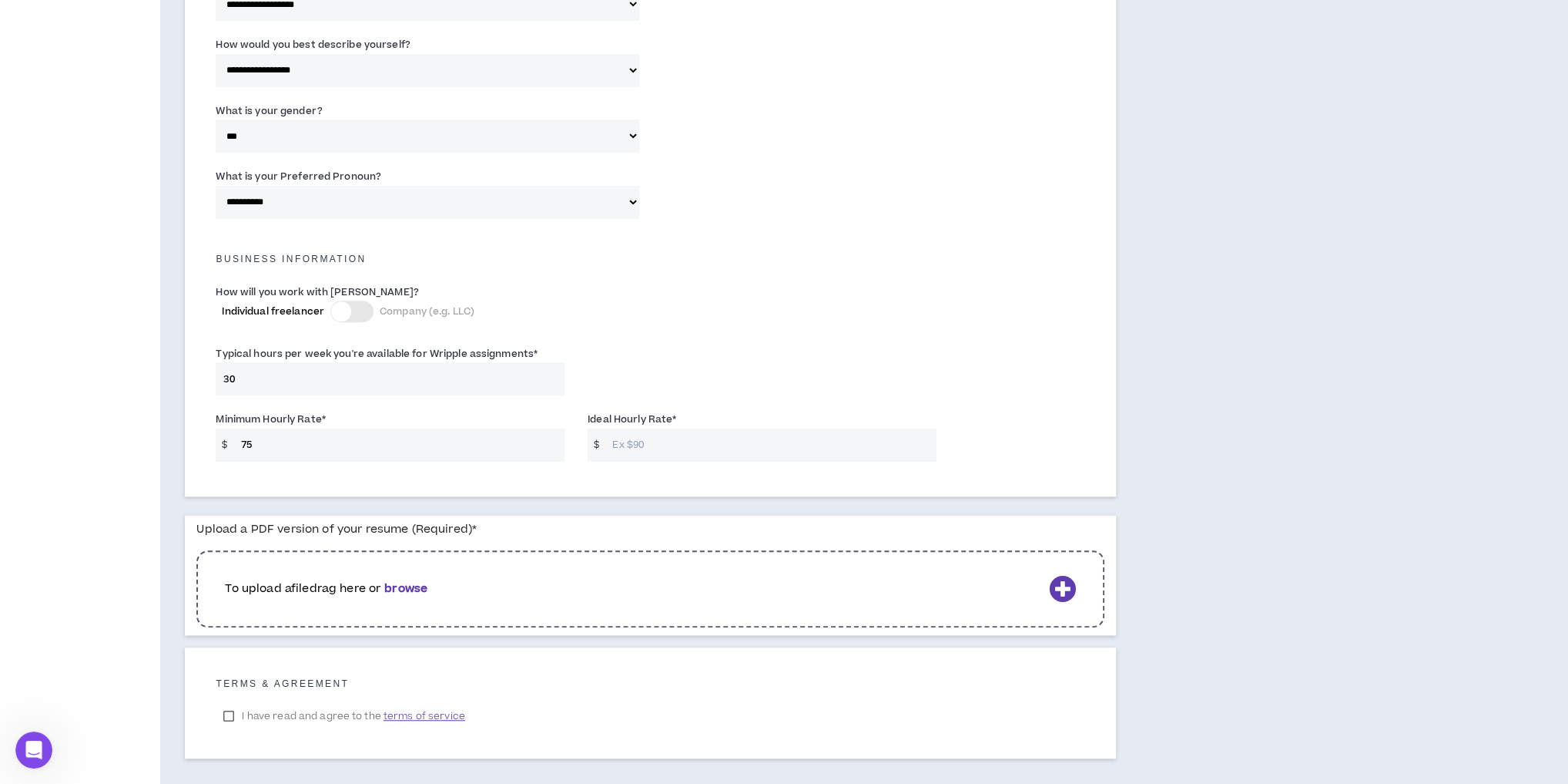
type input "75"
drag, startPoint x: 639, startPoint y: 448, endPoint x: 566, endPoint y: 440, distance: 73.4
click at [566, 440] on div "Minimum Hourly Rate * $ 75 Ideal Hourly Rate * $ 1" at bounding box center [650, 439] width 892 height 65
type input "100"
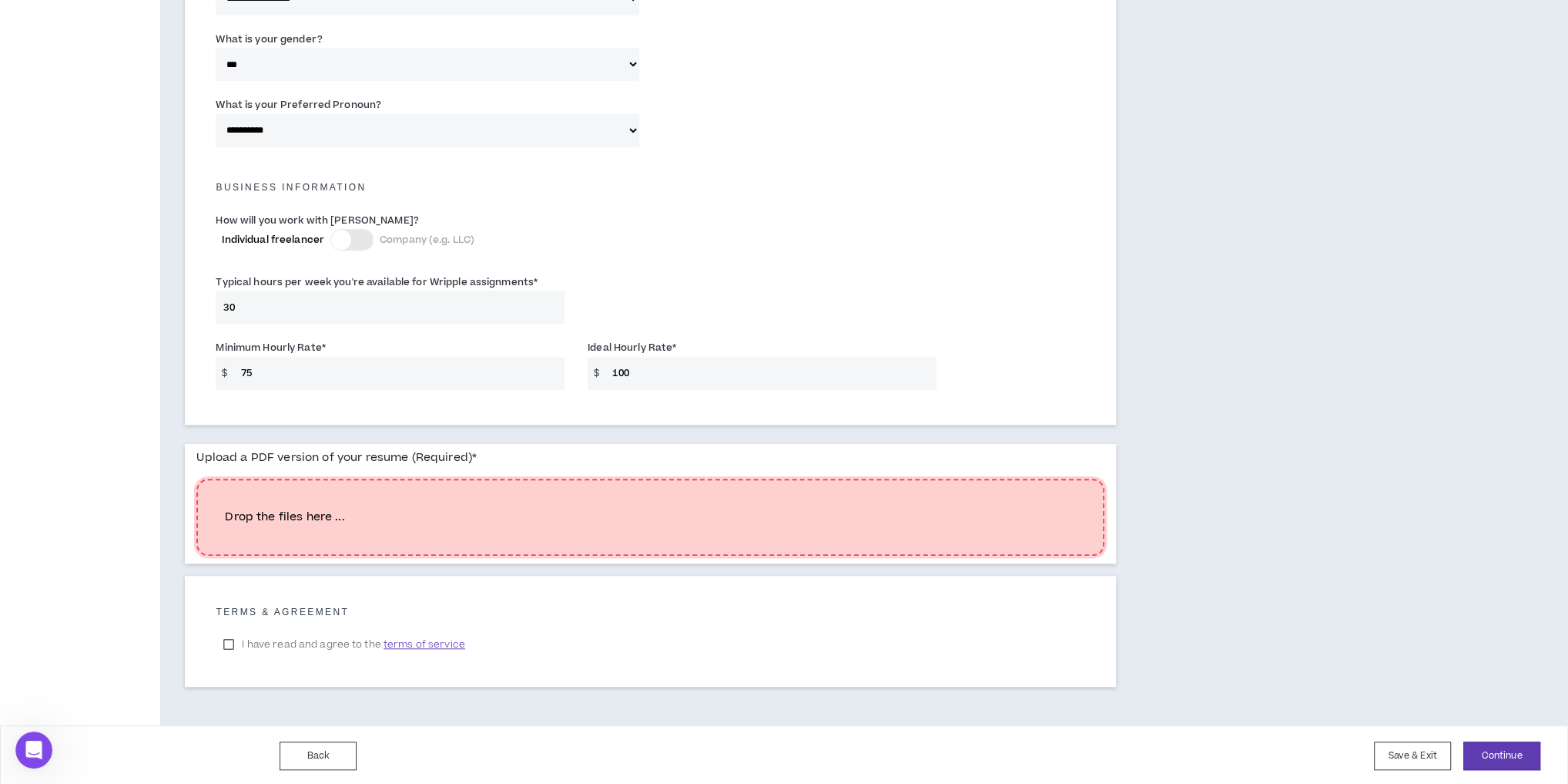
scroll to position [903, 0]
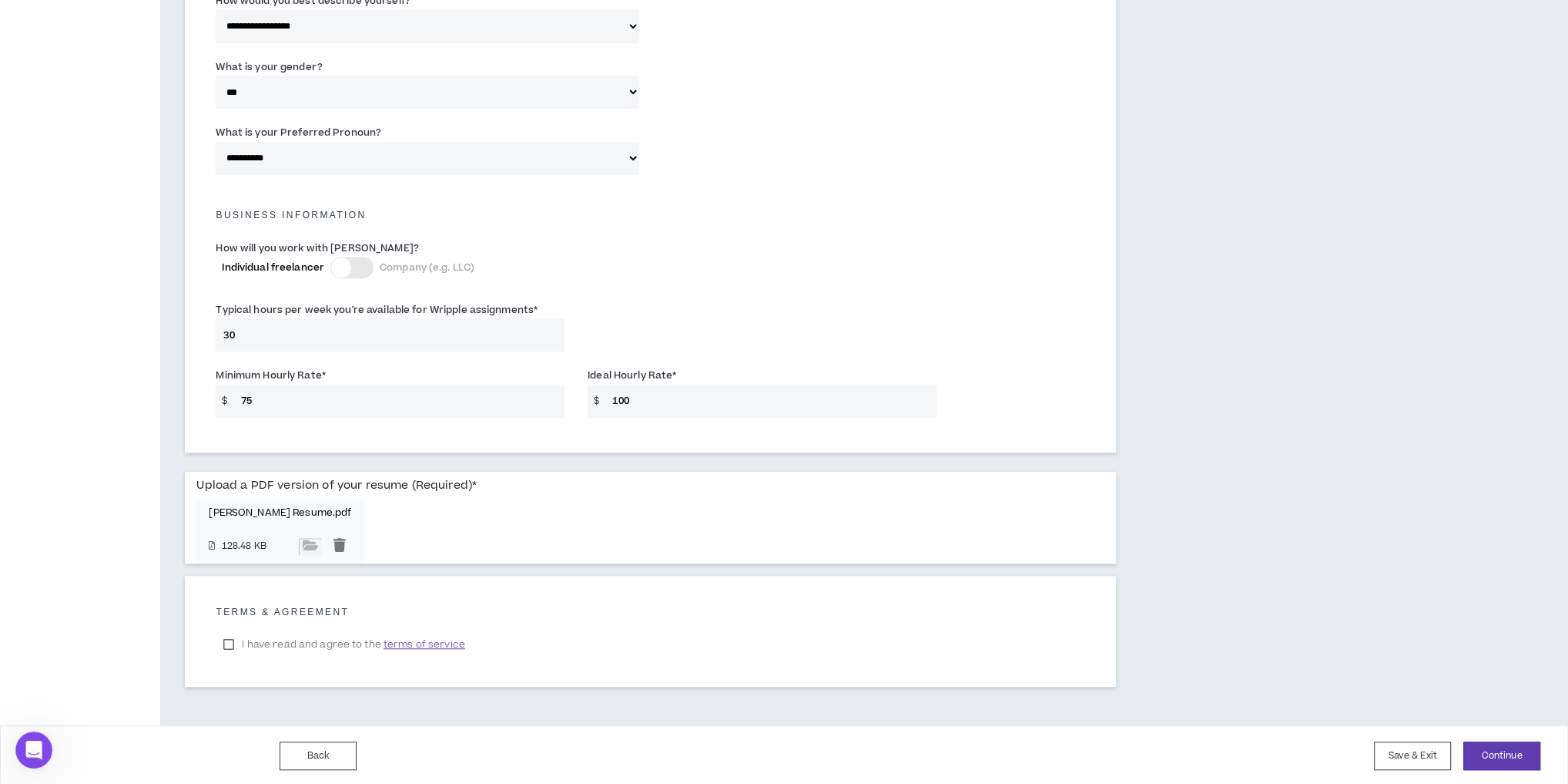
click at [228, 639] on label "I have read and agree to the terms of service" at bounding box center [344, 644] width 257 height 23
click at [1500, 756] on button "Continue" at bounding box center [1501, 755] width 77 height 28
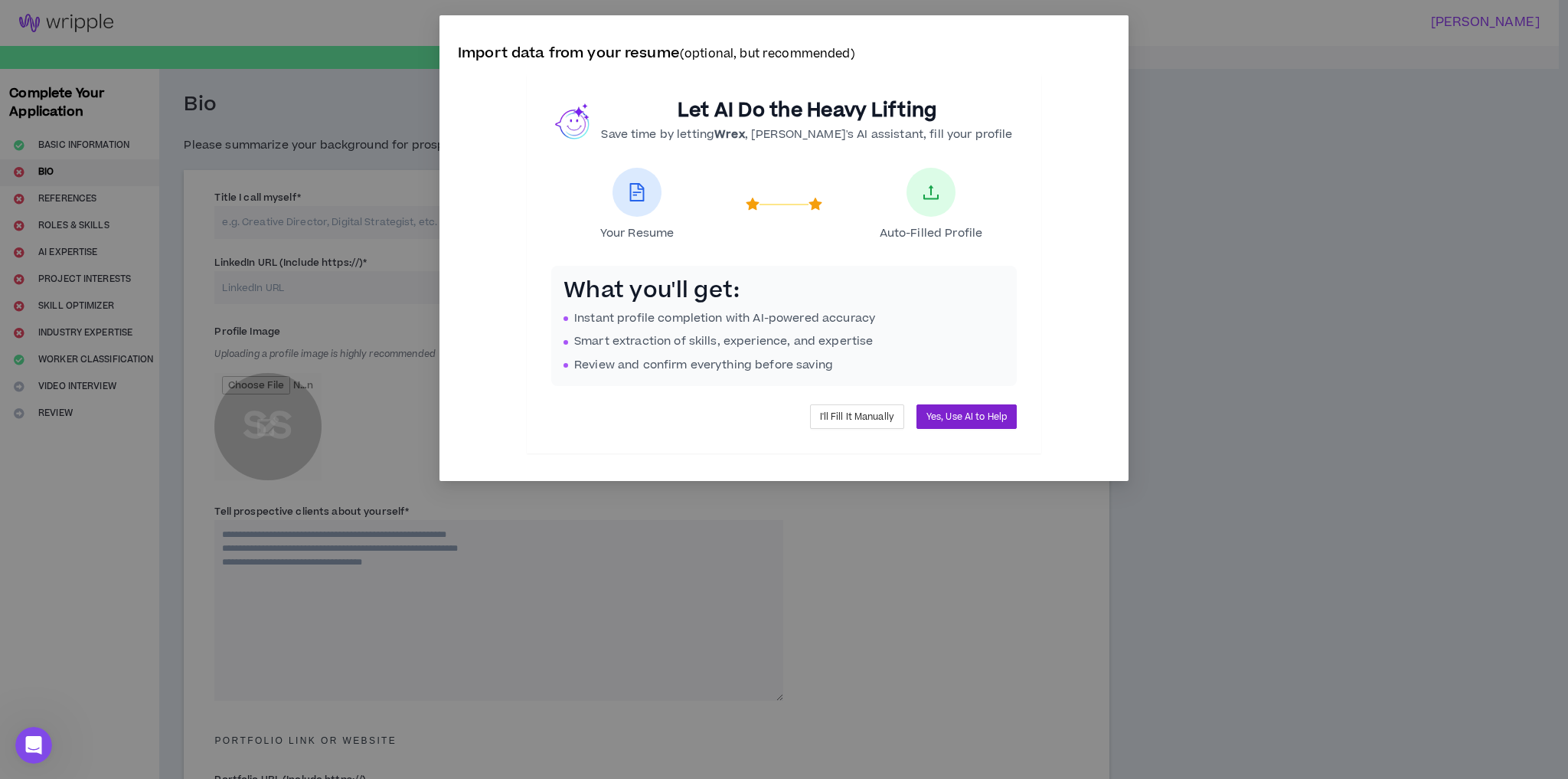
click at [983, 411] on span "Yes, Use AI to Help" at bounding box center [966, 417] width 80 height 14
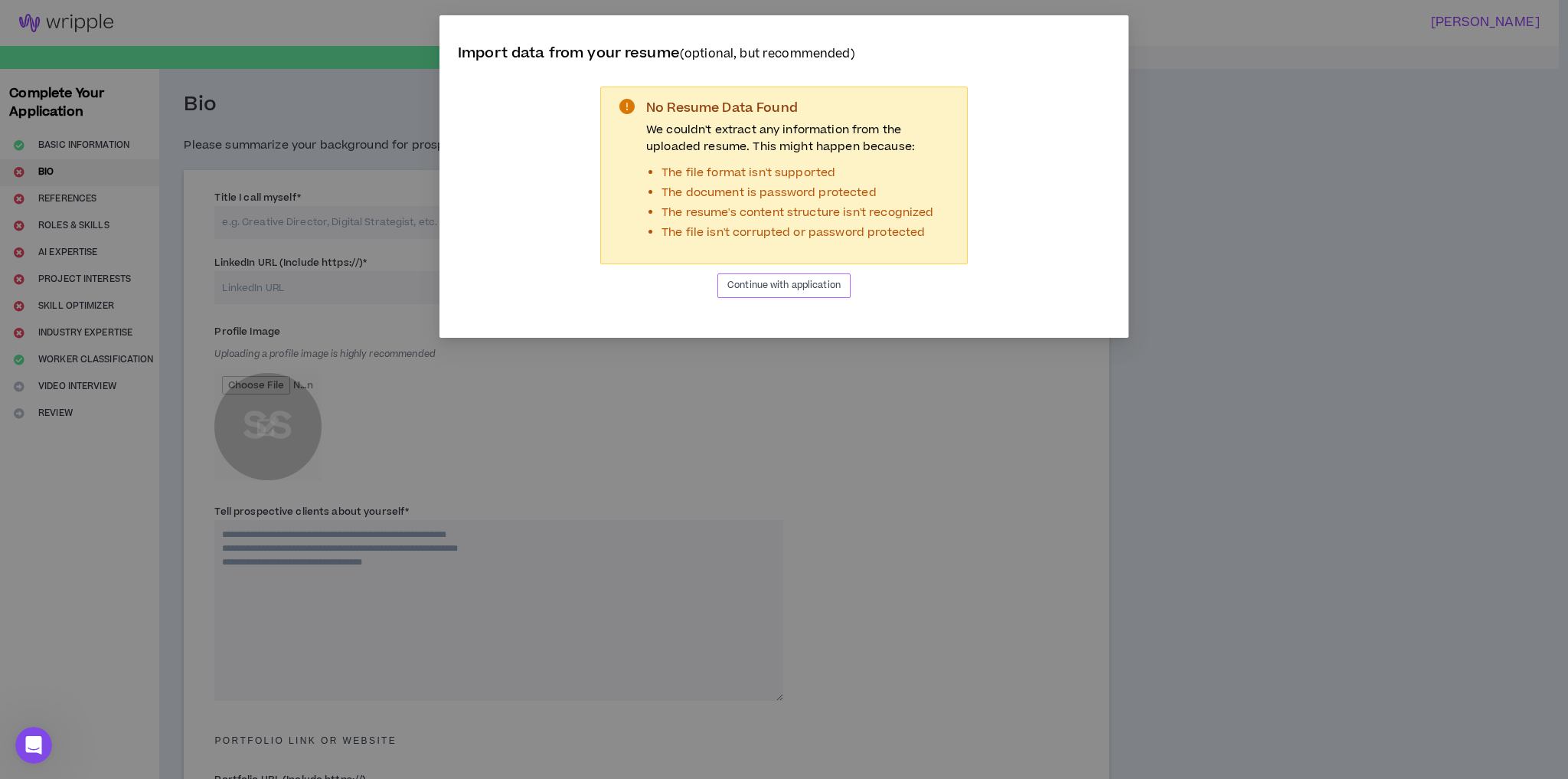
click at [782, 284] on span "Continue with application" at bounding box center [784, 285] width 113 height 14
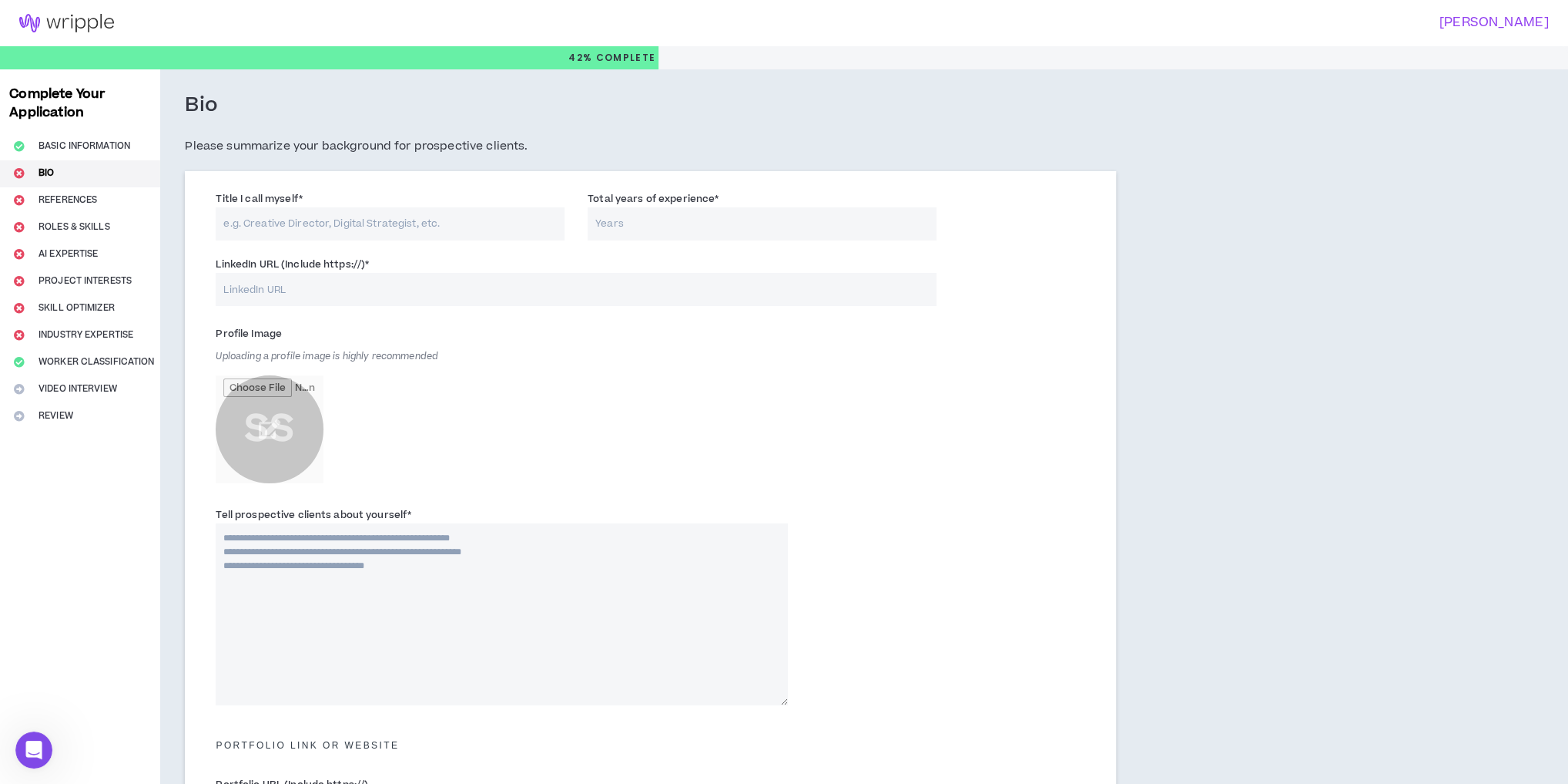
click at [374, 232] on input "Title I call myself *" at bounding box center [390, 224] width 349 height 33
click at [519, 232] on input "Title I call myself *" at bounding box center [390, 224] width 349 height 33
click at [379, 229] on input "Title I call myself *" at bounding box center [390, 224] width 349 height 33
type input "Production Lead & Creative Project Manager"
click at [684, 222] on input "Total years of experience *" at bounding box center [762, 224] width 349 height 33
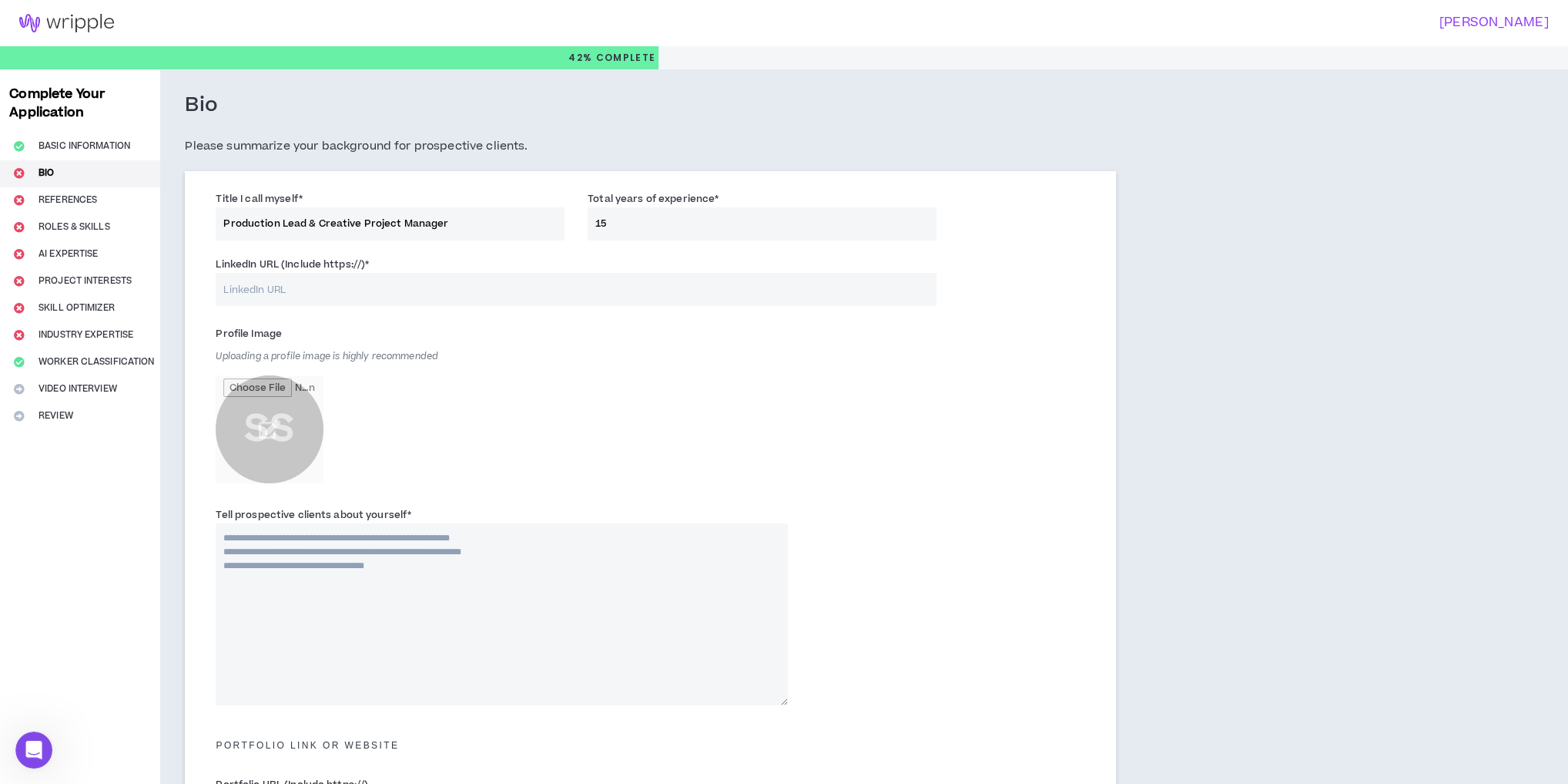
type input "15"
click at [359, 299] on input "LinkedIn URL (Include https://) *" at bounding box center [575, 289] width 720 height 33
paste input "[URL][DOMAIN_NAME]"
type input "[URL][DOMAIN_NAME]"
click at [250, 427] on input "file" at bounding box center [269, 429] width 108 height 108
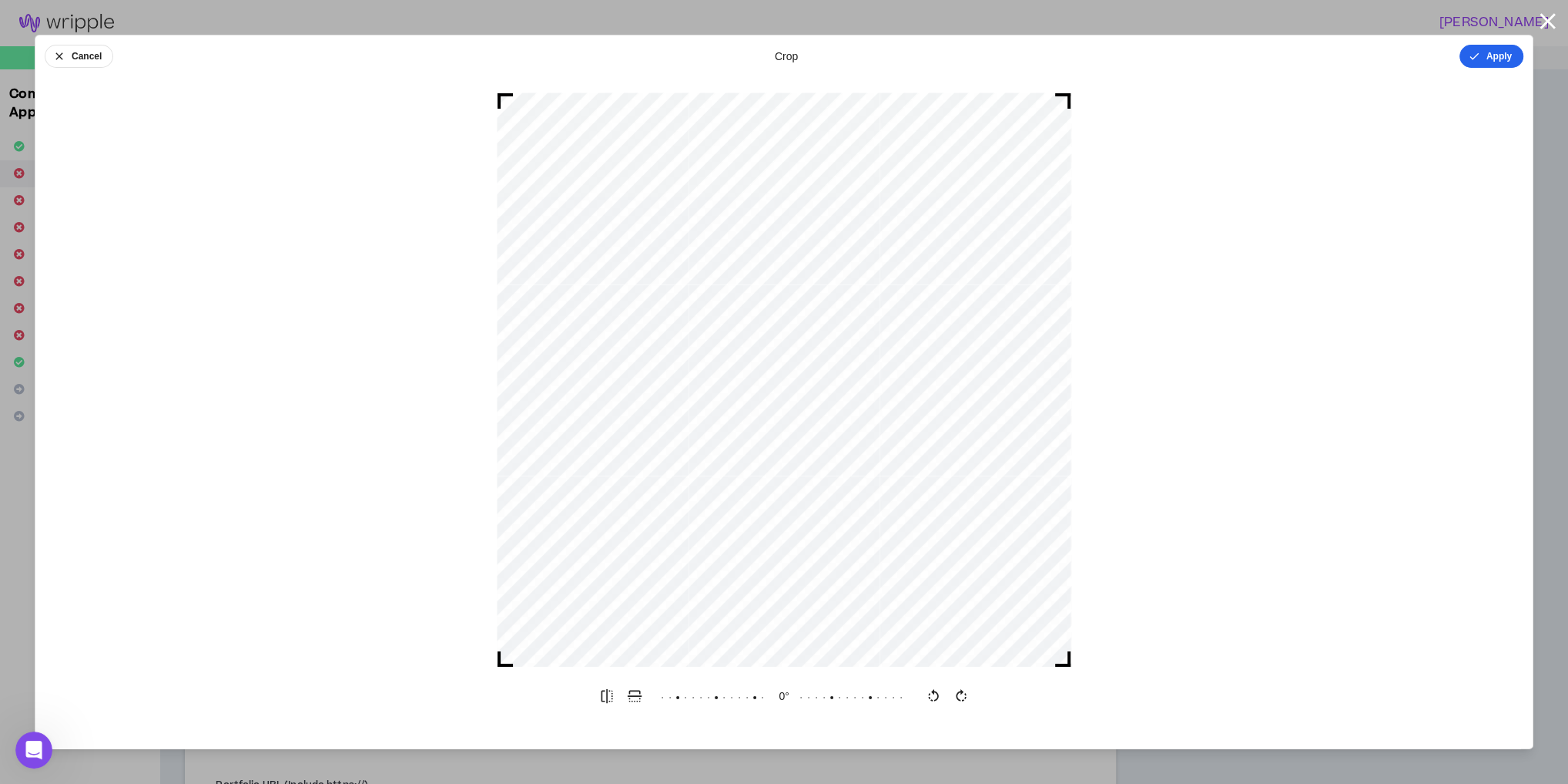
click at [1494, 54] on button "Apply" at bounding box center [1491, 56] width 64 height 23
click at [1495, 53] on button "Done" at bounding box center [1501, 56] width 47 height 23
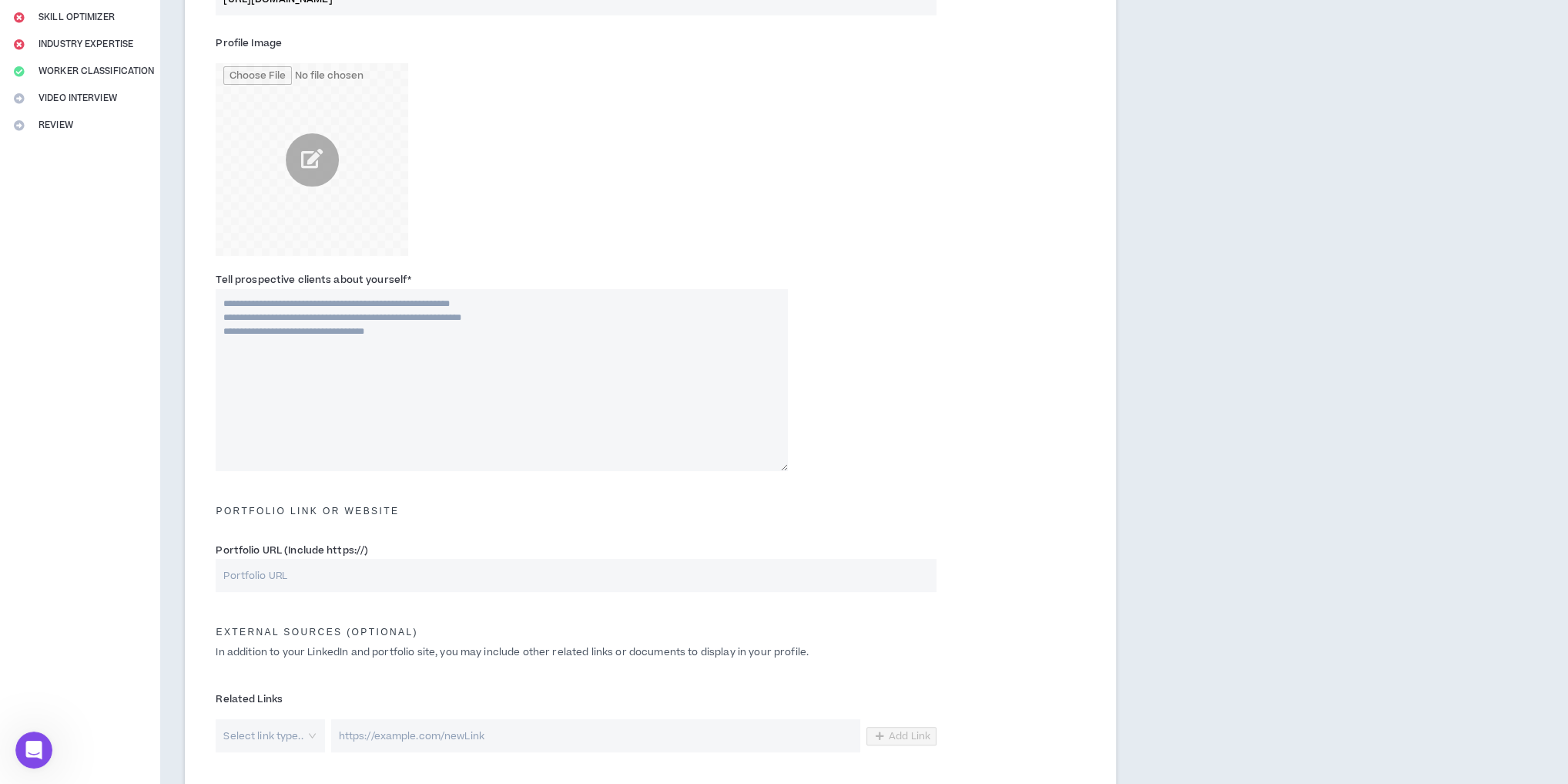
scroll to position [308, 0]
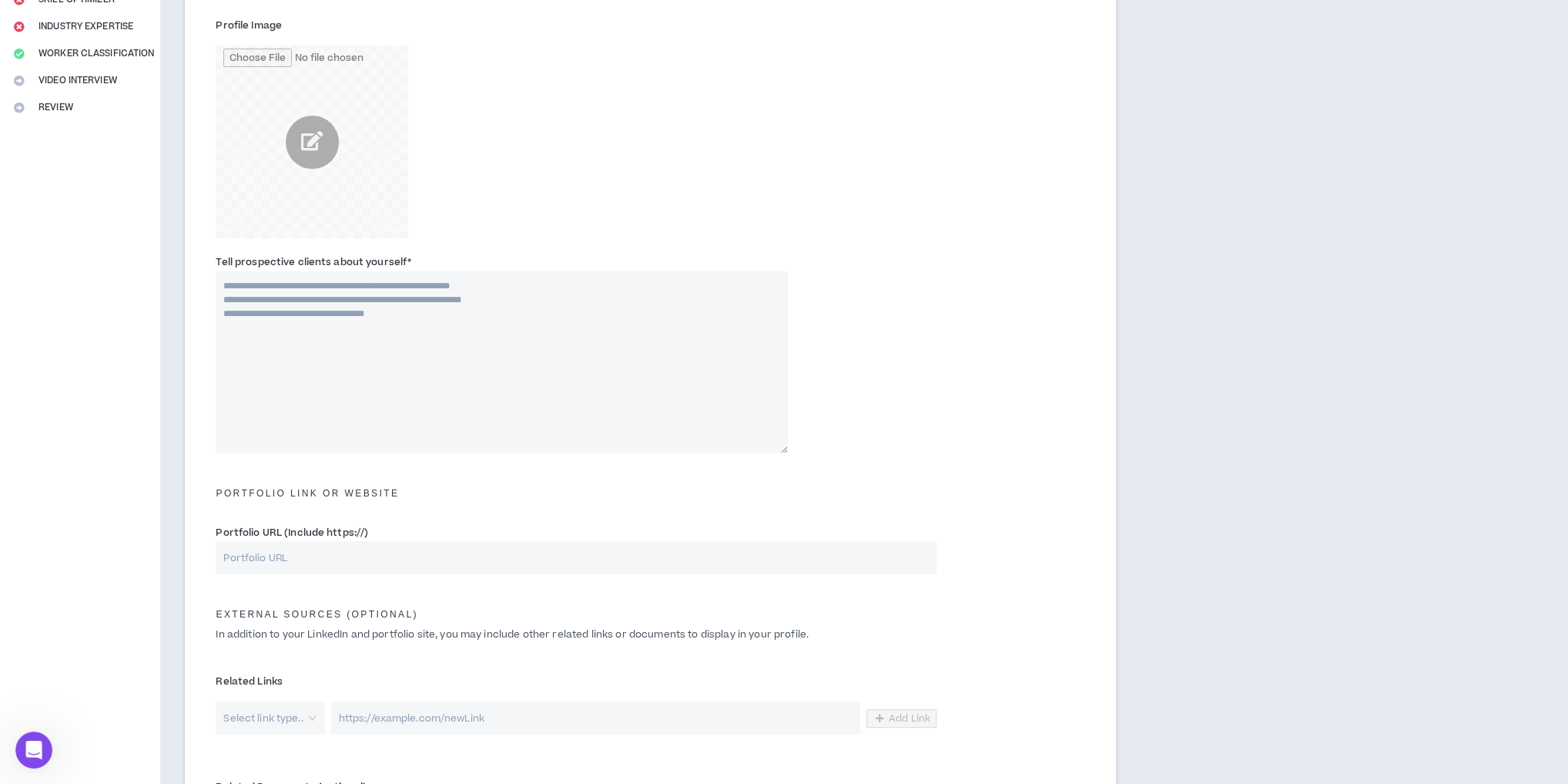
click at [383, 391] on textarea "Tell prospective clients about yourself *" at bounding box center [502, 362] width 572 height 182
drag, startPoint x: 298, startPoint y: 284, endPoint x: 242, endPoint y: 294, distance: 56.9
click at [242, 294] on textarea "Tell prospective clients about yourself *" at bounding box center [502, 362] width 572 height 182
click at [496, 334] on textarea "Tell prospective clients about yourself *" at bounding box center [502, 362] width 572 height 182
click at [303, 336] on textarea "Tell prospective clients about yourself *" at bounding box center [502, 362] width 572 height 182
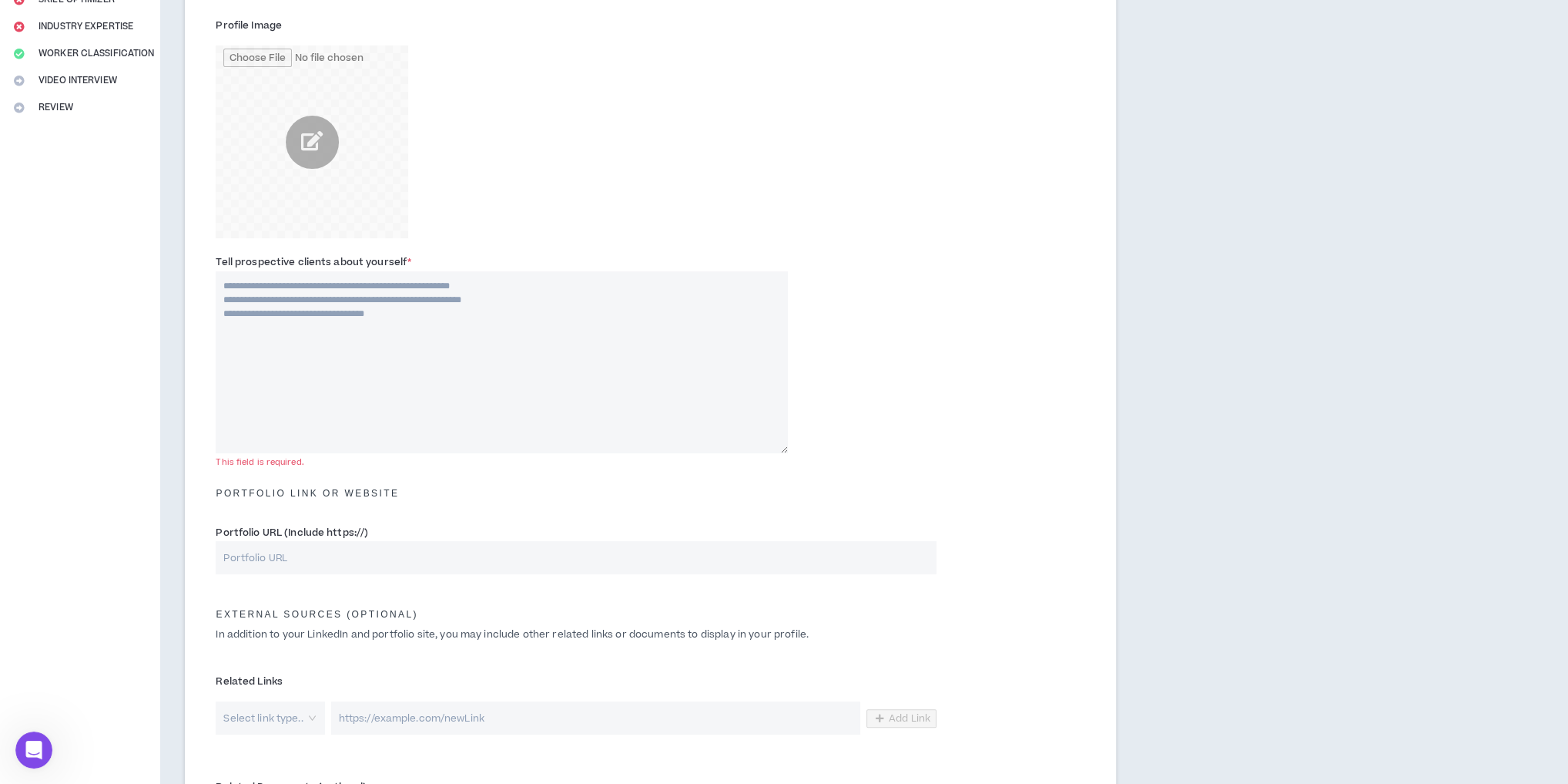
paste textarea "**********"
type textarea "**********"
drag, startPoint x: 407, startPoint y: 316, endPoint x: 211, endPoint y: 270, distance: 201.3
click at [211, 270] on div "Tell prospective clients about yourself * This field is required." at bounding box center [502, 353] width 595 height 198
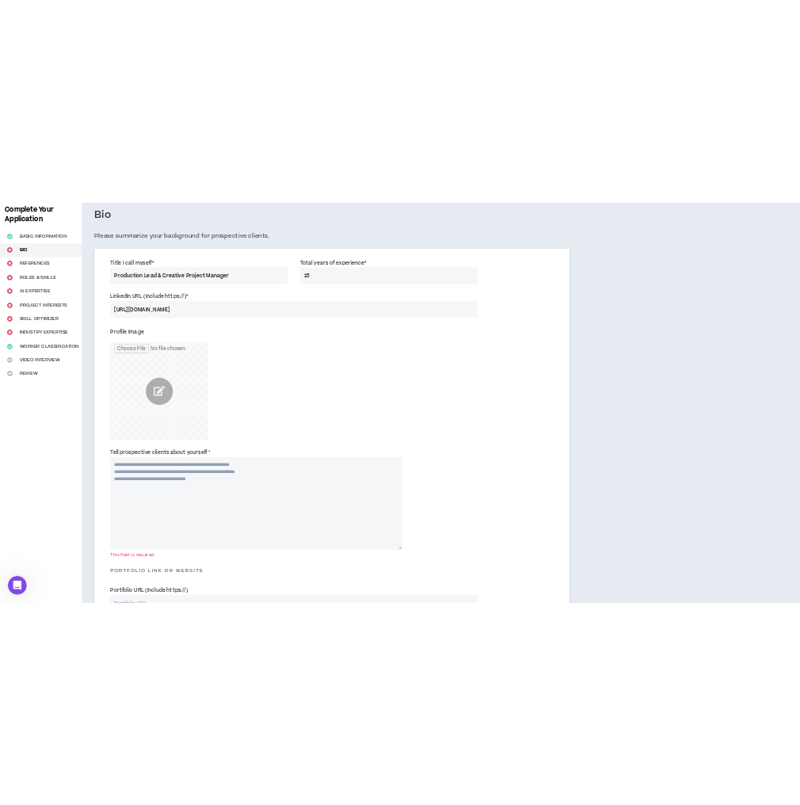
scroll to position [63, 0]
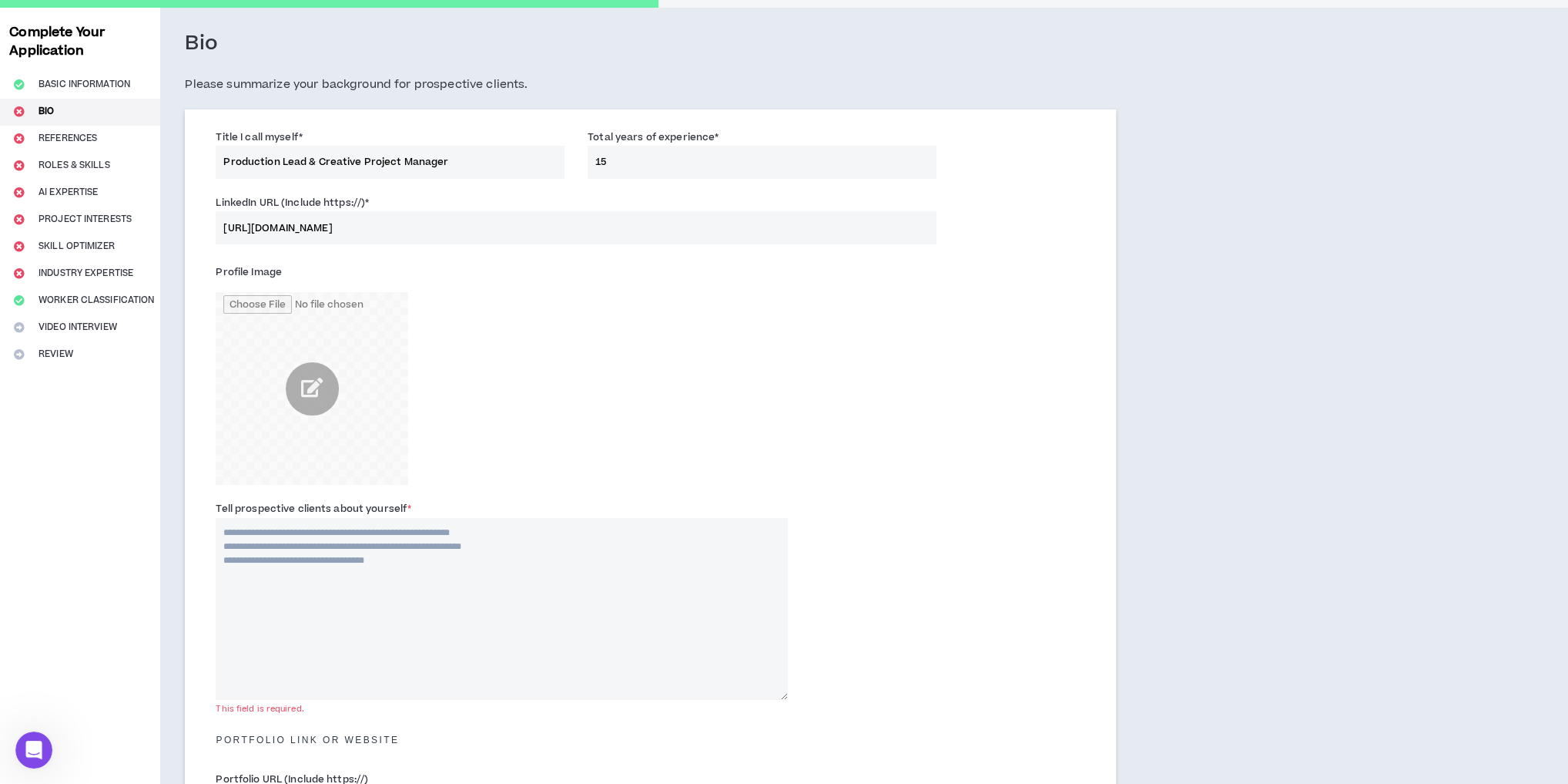
click at [335, 566] on textarea "Tell prospective clients about yourself *" at bounding box center [502, 608] width 572 height 182
paste textarea "**********"
type textarea "**********"
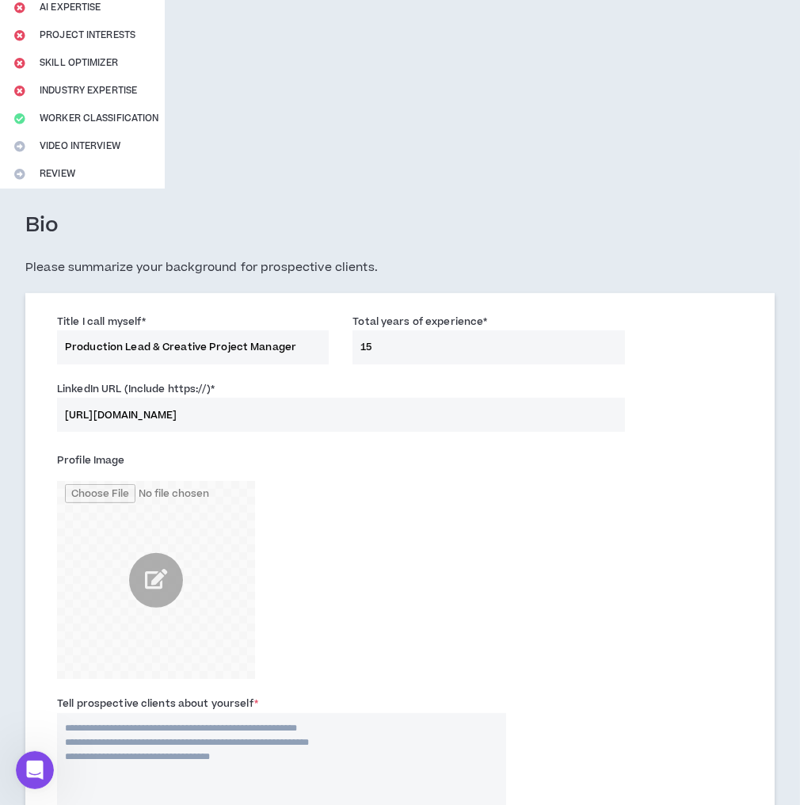
scroll to position [570, 0]
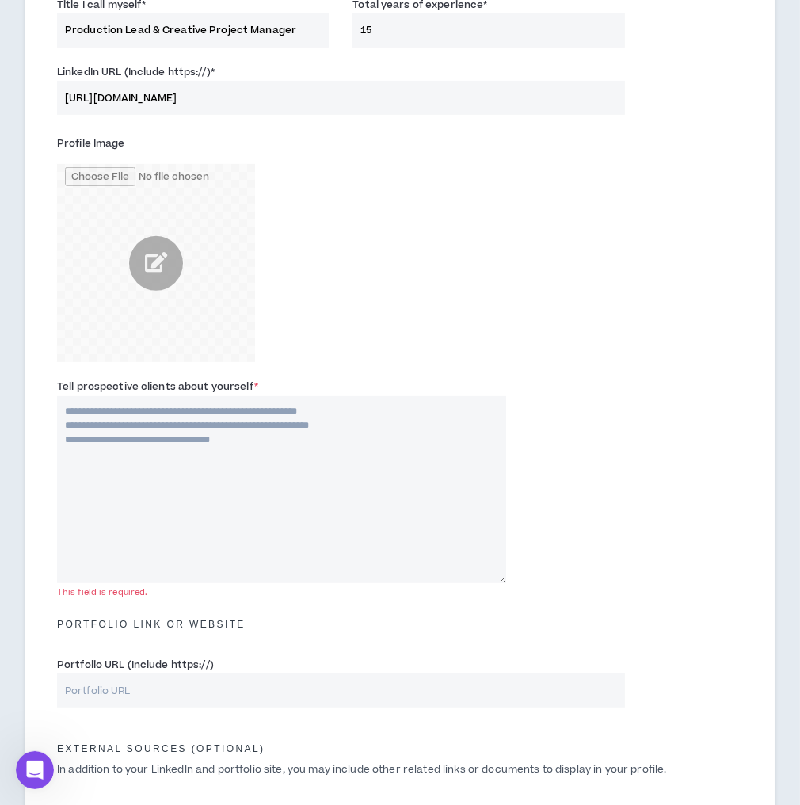
click at [246, 498] on textarea "Tell prospective clients about yourself *" at bounding box center [281, 489] width 449 height 187
click at [268, 451] on textarea "Tell prospective clients about yourself *" at bounding box center [281, 489] width 449 height 187
click at [267, 430] on textarea "Tell prospective clients about yourself *" at bounding box center [281, 489] width 449 height 187
click at [289, 444] on textarea "Tell prospective clients about yourself *" at bounding box center [281, 489] width 449 height 187
click at [281, 440] on textarea "Tell prospective clients about yourself *" at bounding box center [281, 489] width 449 height 187
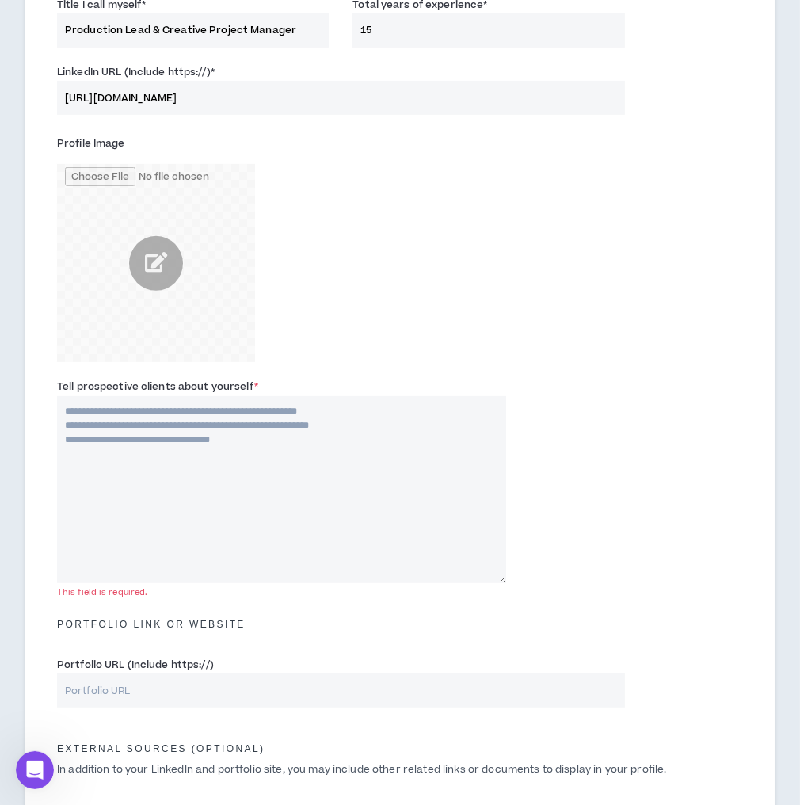
click at [131, 435] on textarea "Tell prospective clients about yourself *" at bounding box center [281, 489] width 449 height 187
paste textarea "**********"
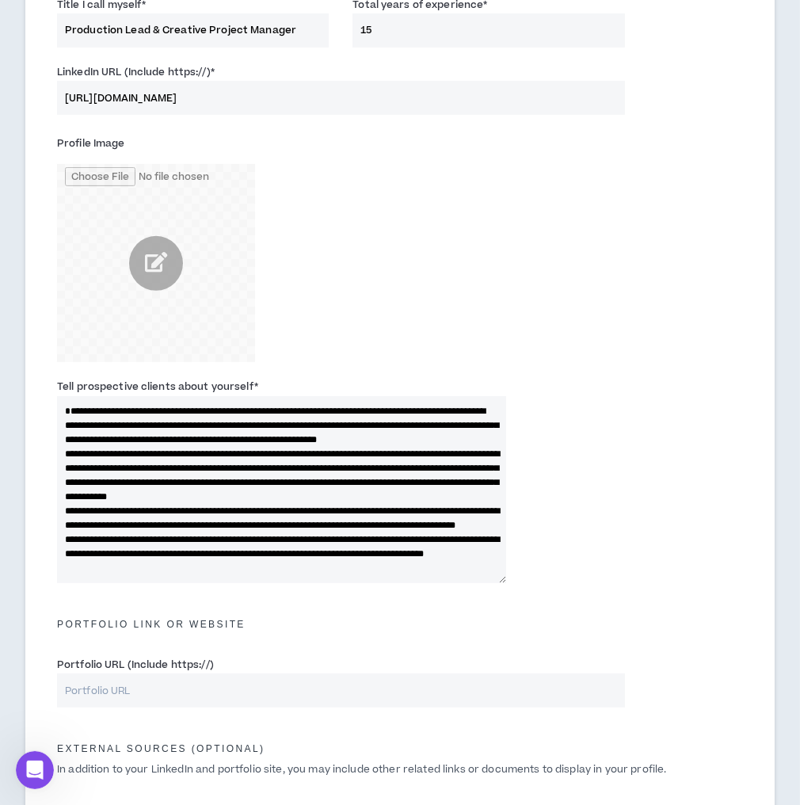
scroll to position [444, 0]
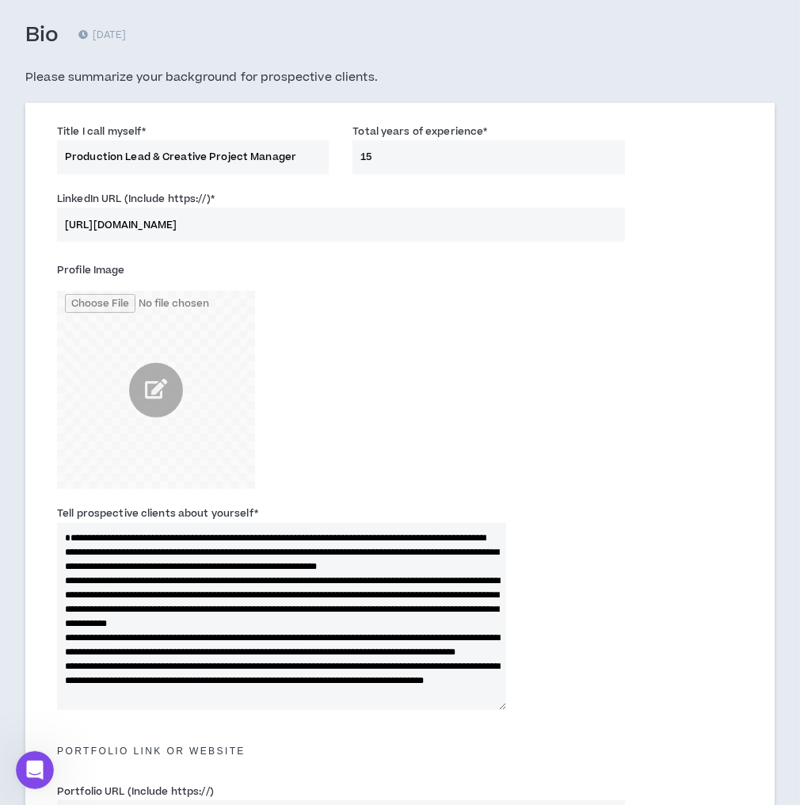
click at [107, 524] on label "Tell prospective clients about yourself *" at bounding box center [157, 513] width 201 height 25
click at [107, 524] on textarea "Tell prospective clients about yourself *" at bounding box center [281, 616] width 449 height 187
click at [93, 533] on textarea "Tell prospective clients about yourself *" at bounding box center [281, 616] width 449 height 187
click at [302, 578] on textarea "Tell prospective clients about yourself *" at bounding box center [281, 616] width 449 height 187
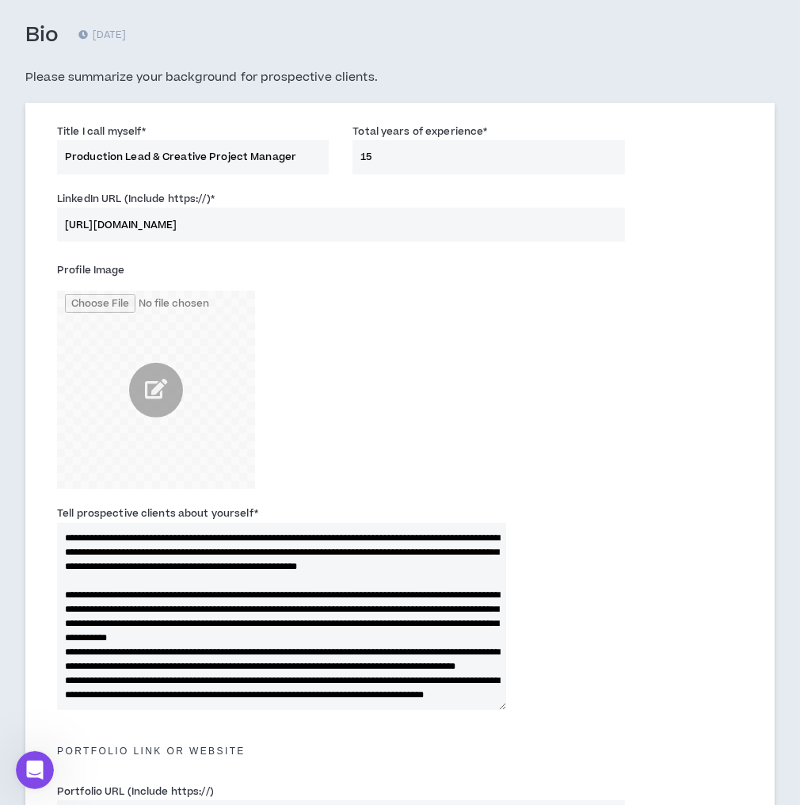
click at [257, 664] on textarea "Tell prospective clients about yourself *" at bounding box center [281, 616] width 449 height 187
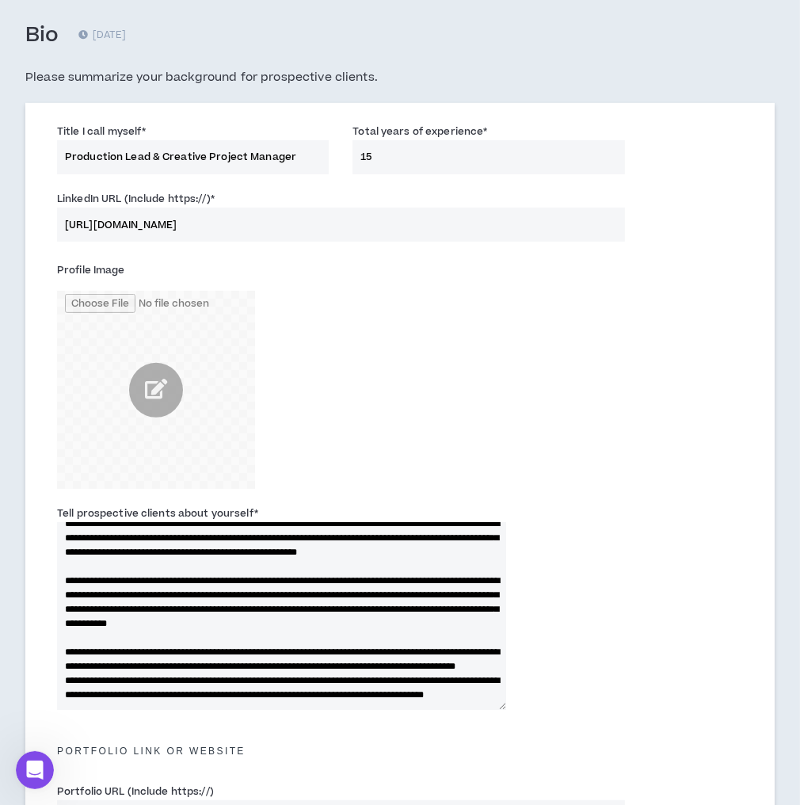
scroll to position [71, 0]
click at [400, 653] on textarea "Tell prospective clients about yourself *" at bounding box center [281, 616] width 449 height 187
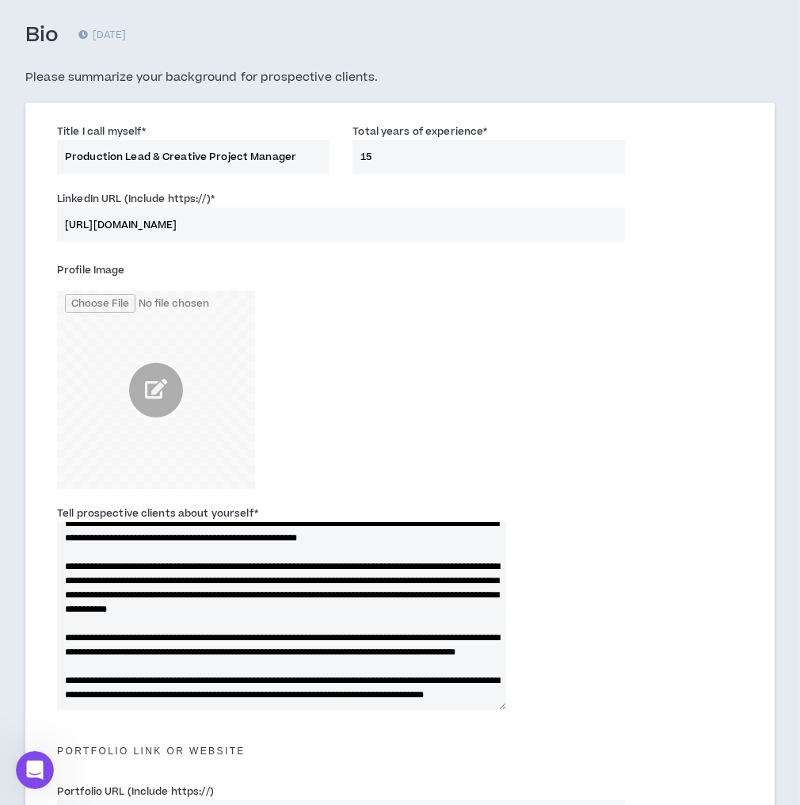
scroll to position [0, 0]
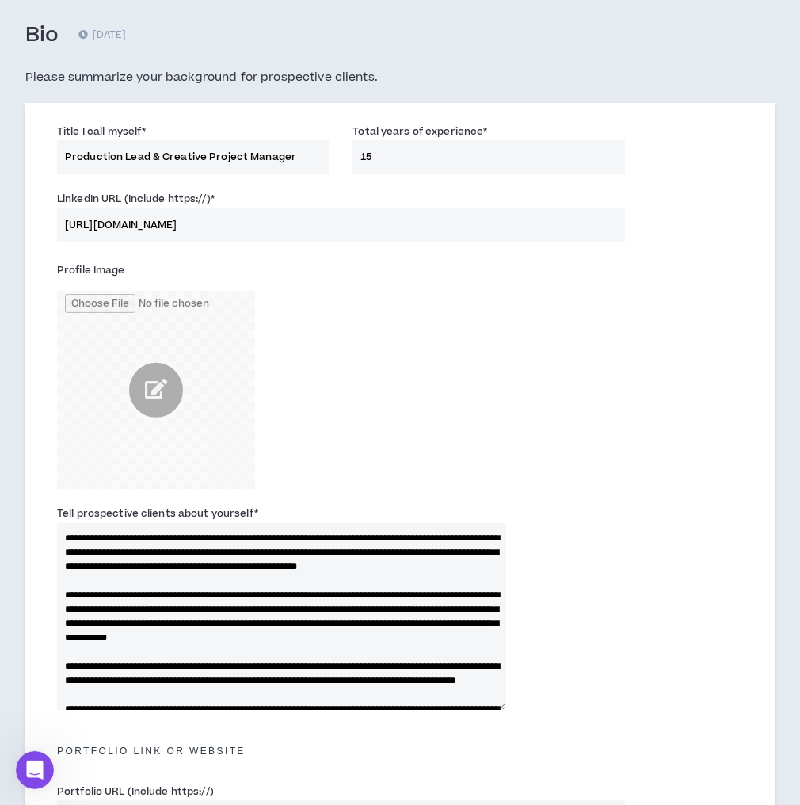
click at [470, 606] on textarea "Tell prospective clients about yourself *" at bounding box center [281, 616] width 449 height 187
type textarea "**********"
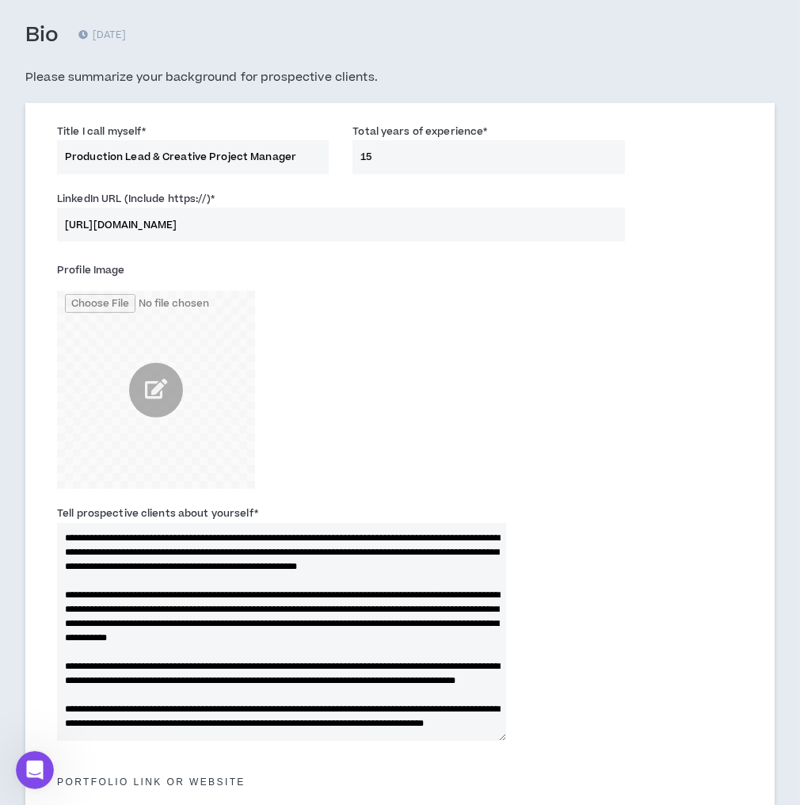
drag, startPoint x: 503, startPoint y: 707, endPoint x: 681, endPoint y: 738, distance: 181.1
click at [681, 738] on div "Tell prospective clients about yourself *" at bounding box center [400, 626] width 710 height 251
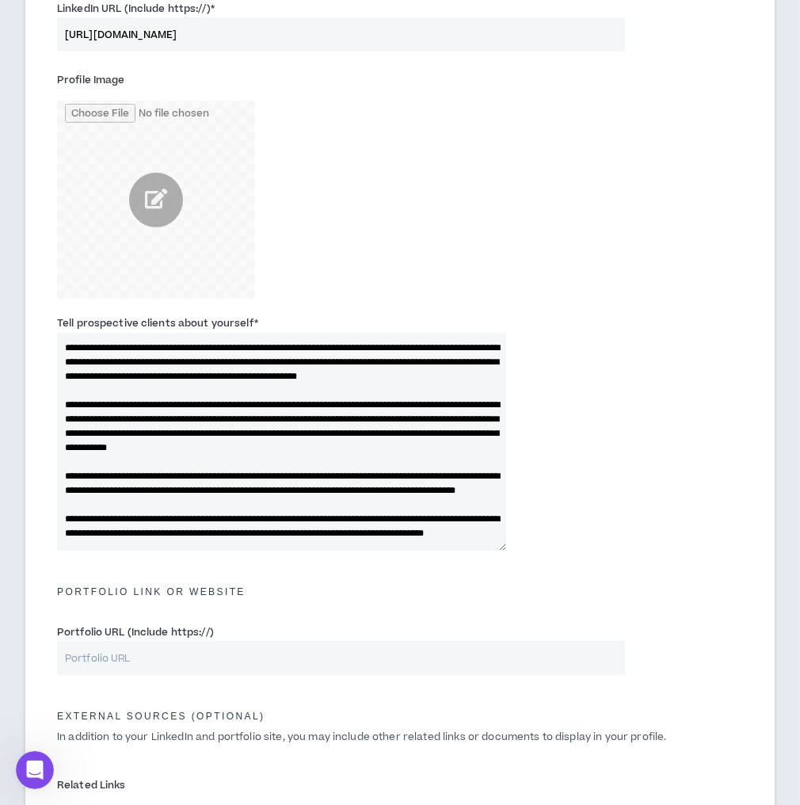
click at [149, 472] on textarea "Tell prospective clients about yourself *" at bounding box center [281, 442] width 449 height 218
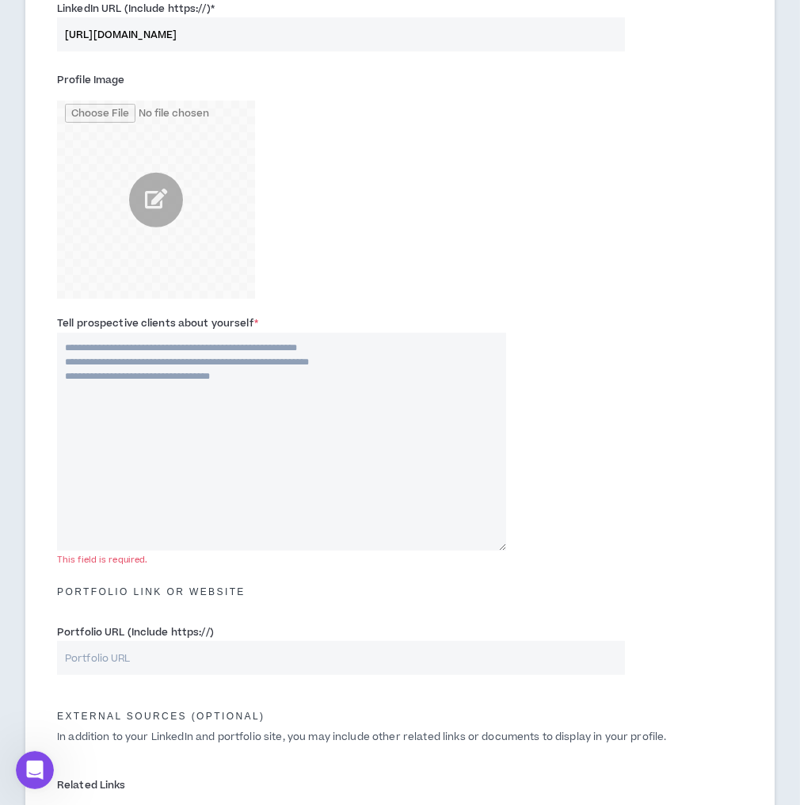
paste textarea "**********"
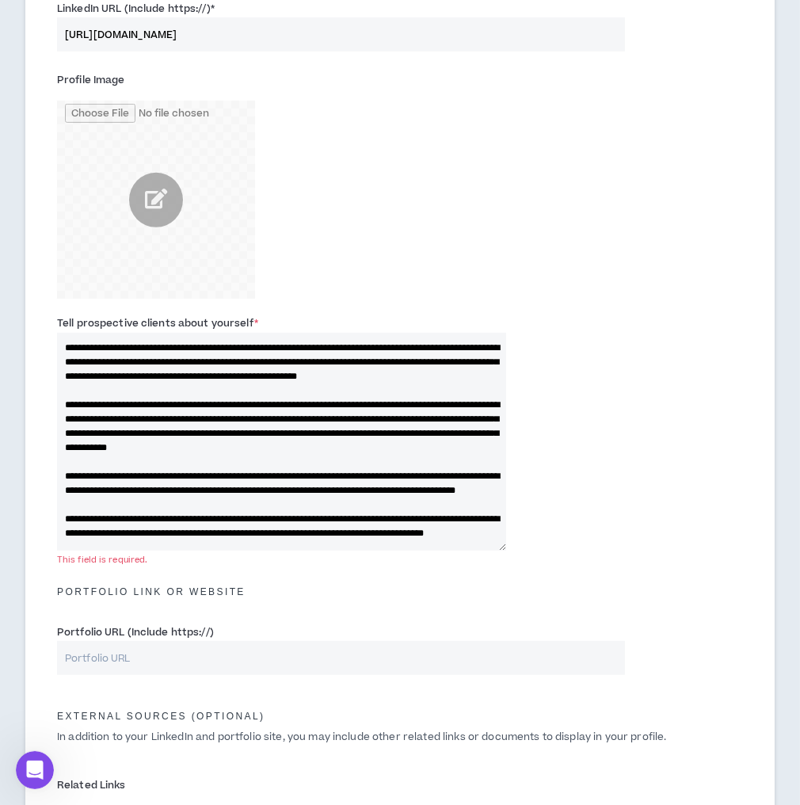
scroll to position [46, 0]
click at [146, 455] on textarea "Tell prospective clients about yourself *" at bounding box center [281, 442] width 449 height 218
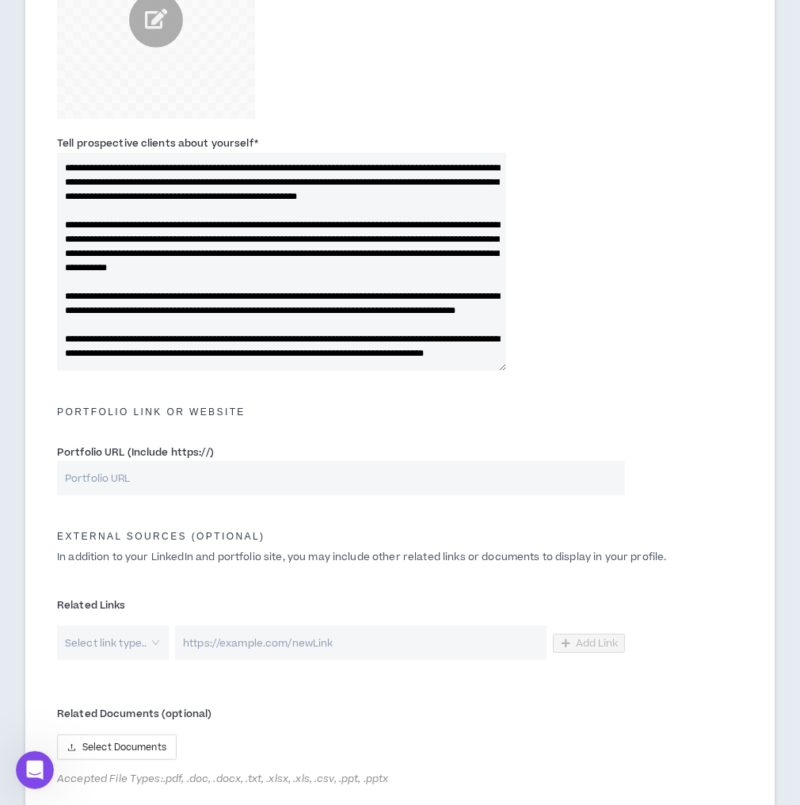
scroll to position [824, 0]
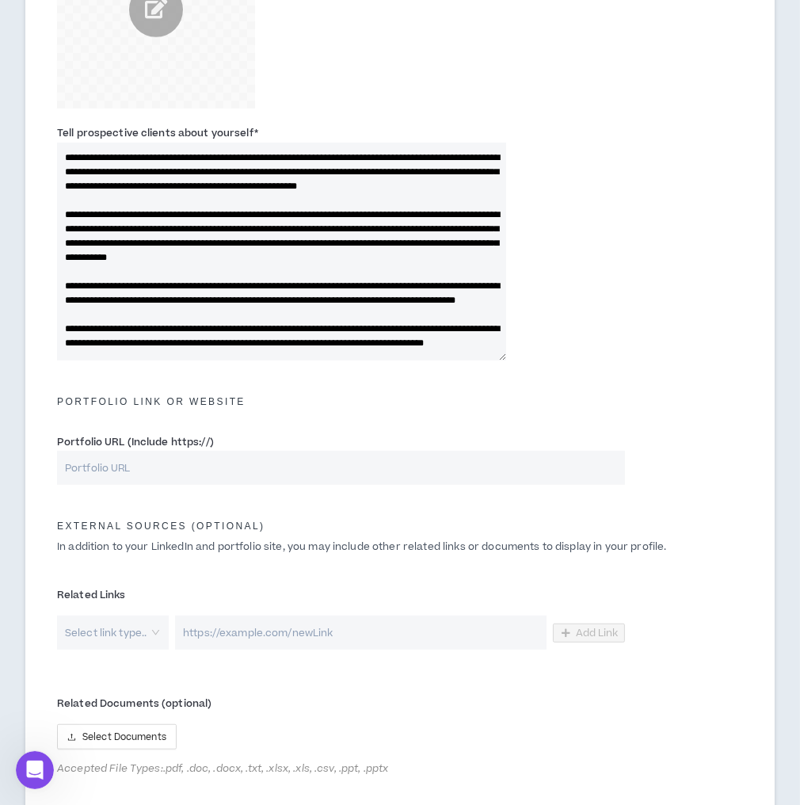
type textarea "**********"
click at [163, 463] on input "Portfolio URL (Include https://)" at bounding box center [341, 468] width 568 height 34
click at [179, 479] on input "Portfolio URL (Include https://)" at bounding box center [341, 468] width 568 height 34
paste input "[URL][DOMAIN_NAME]"
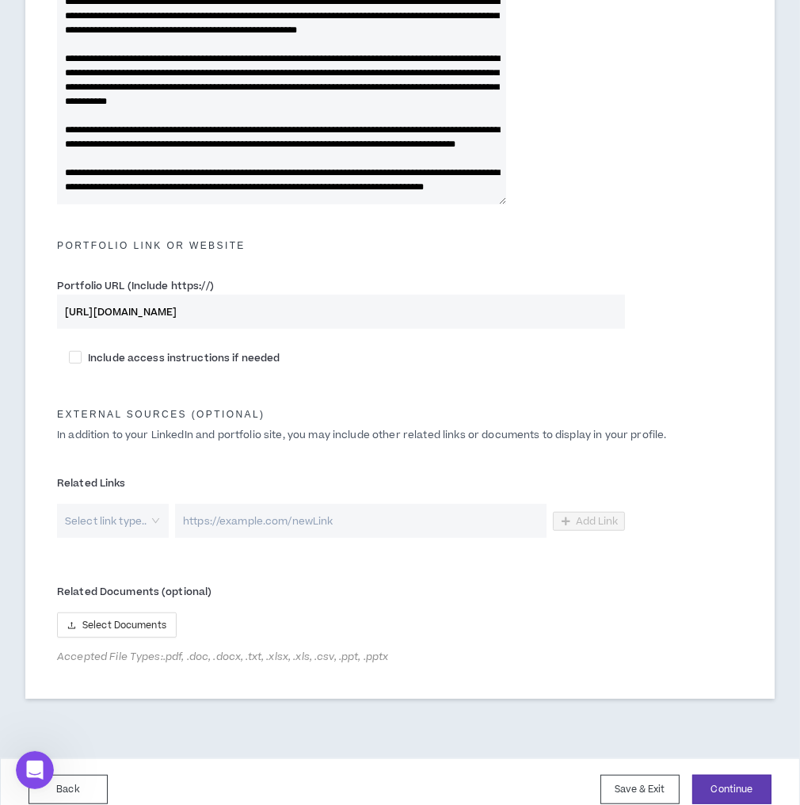
scroll to position [995, 0]
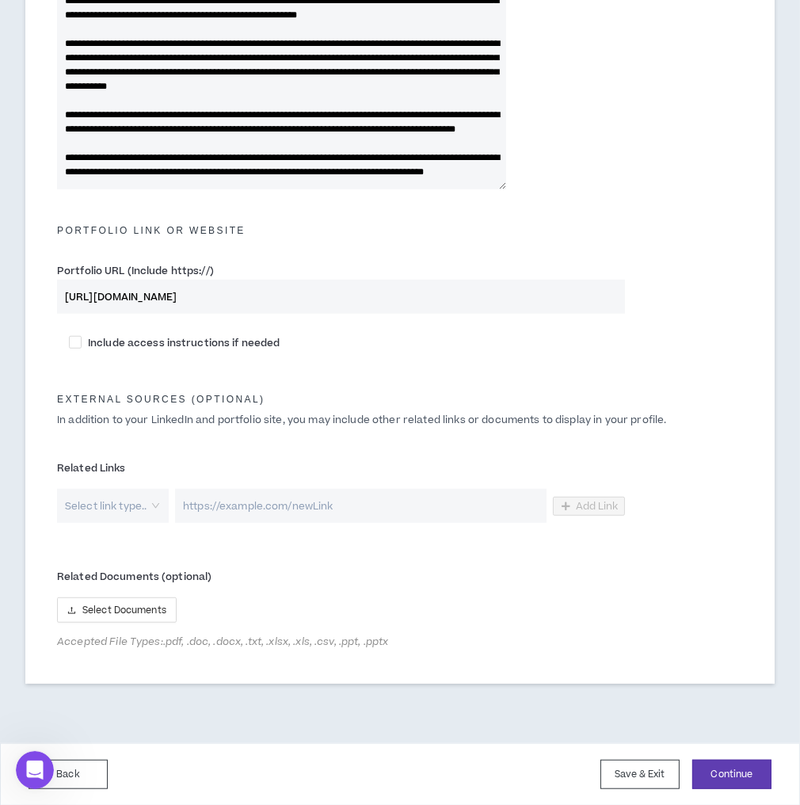
type input "[URL][DOMAIN_NAME]"
click at [114, 506] on input "search" at bounding box center [107, 506] width 83 height 34
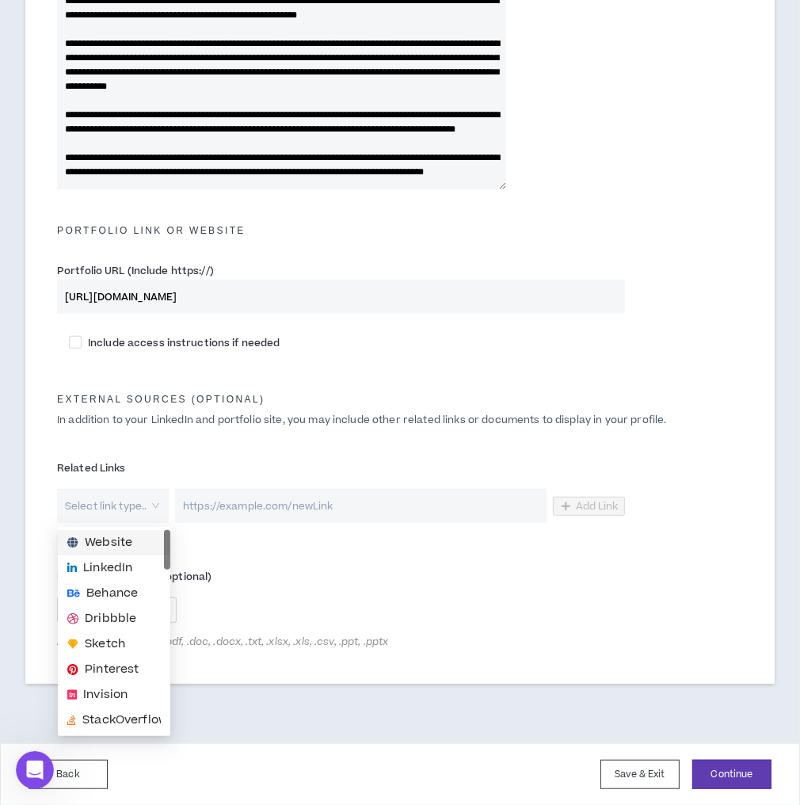
click at [91, 548] on span "Website" at bounding box center [109, 542] width 48 height 17
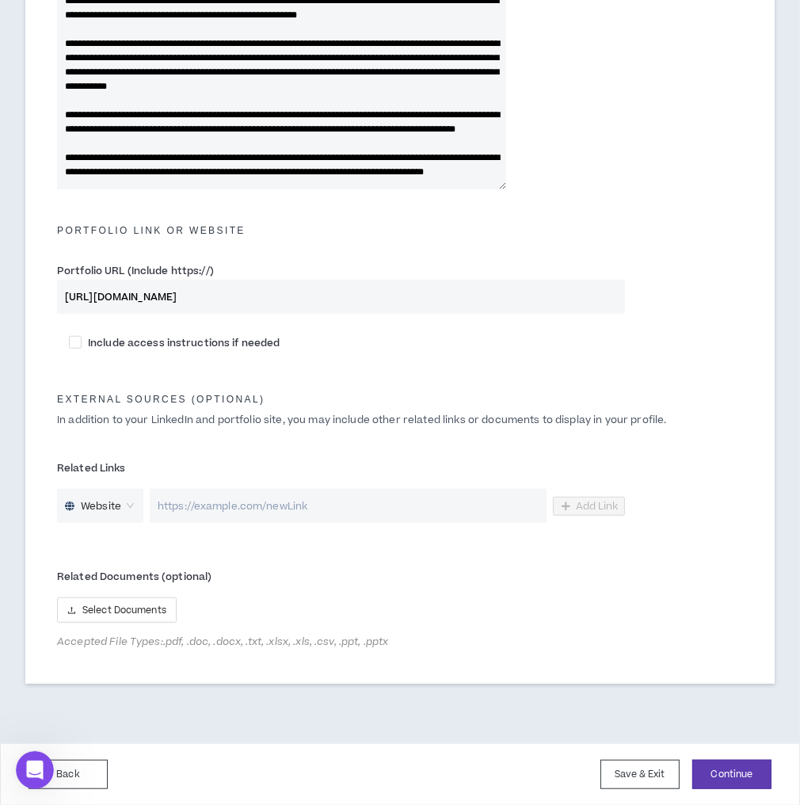
click at [266, 520] on input "url" at bounding box center [348, 506] width 397 height 34
paste input "[URL][DOMAIN_NAME]"
type input "[URL][DOMAIN_NAME]"
click at [612, 508] on span "Add Link" at bounding box center [597, 506] width 43 height 13
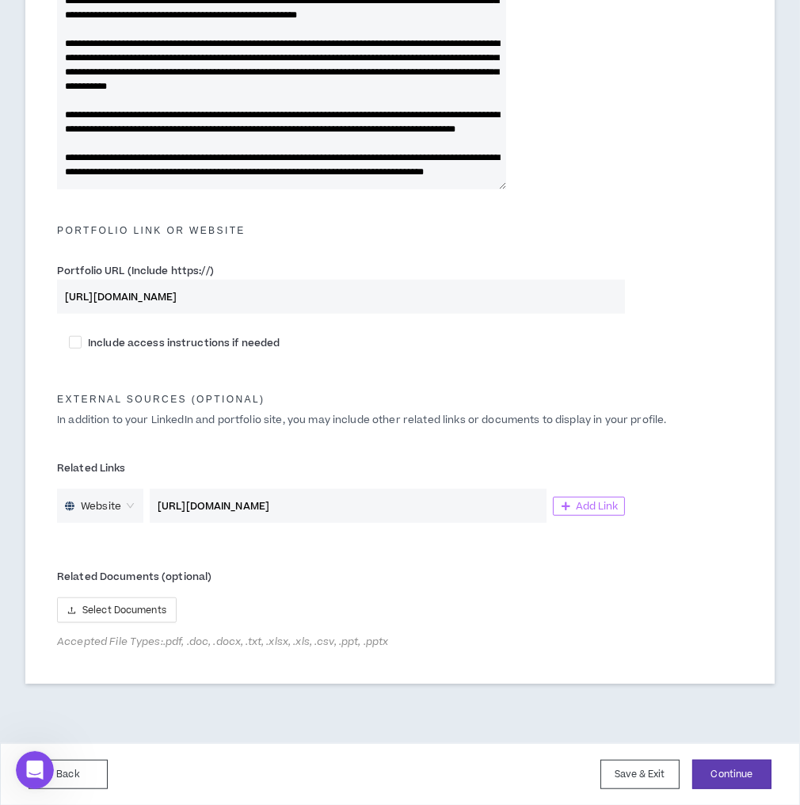
scroll to position [0, 0]
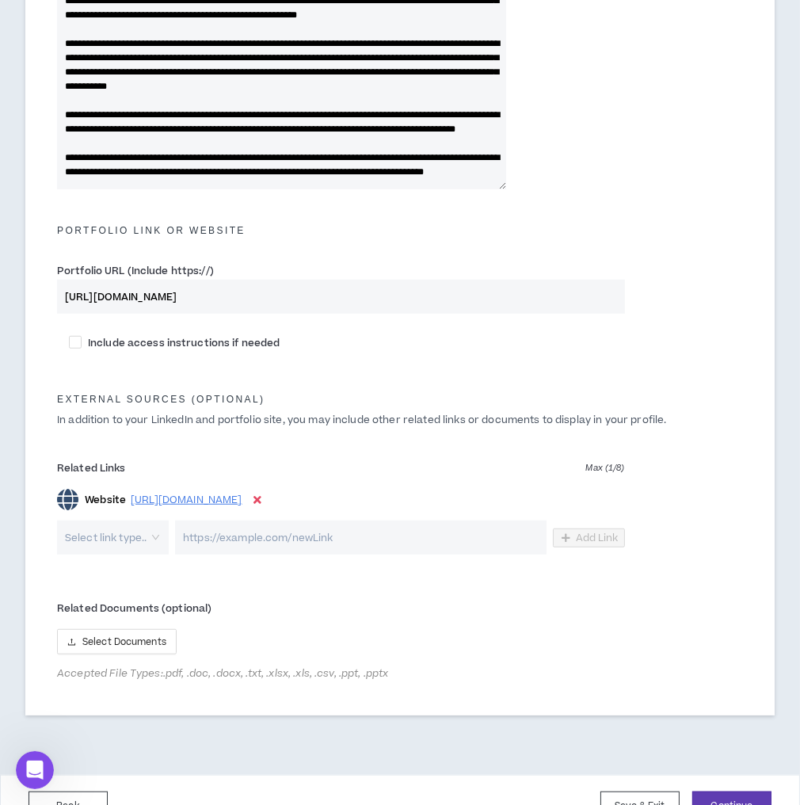
click at [261, 501] on icon at bounding box center [258, 499] width 8 height 11
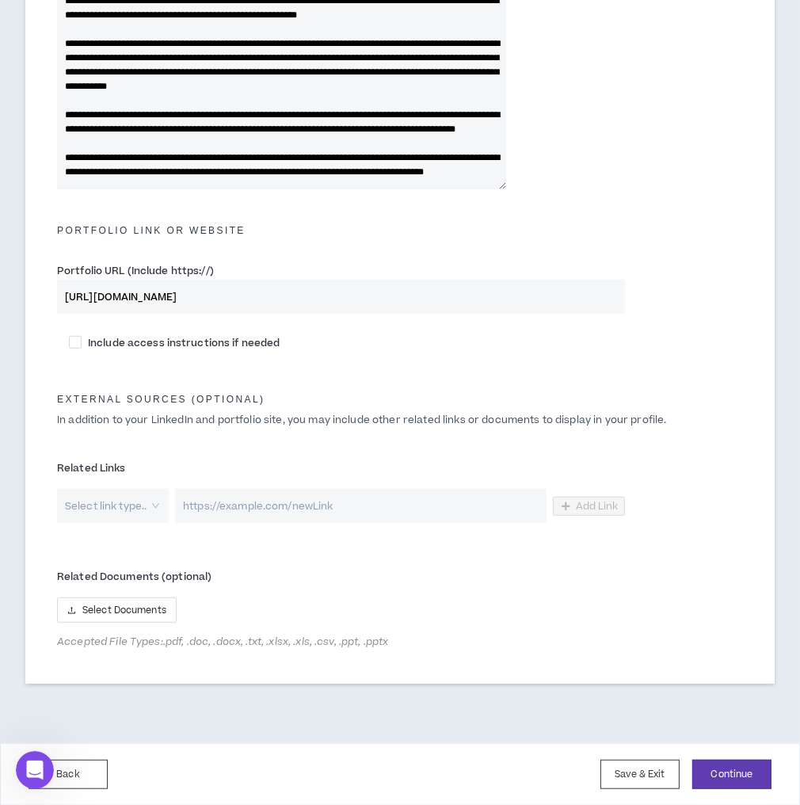
click at [109, 505] on input "search" at bounding box center [107, 506] width 83 height 34
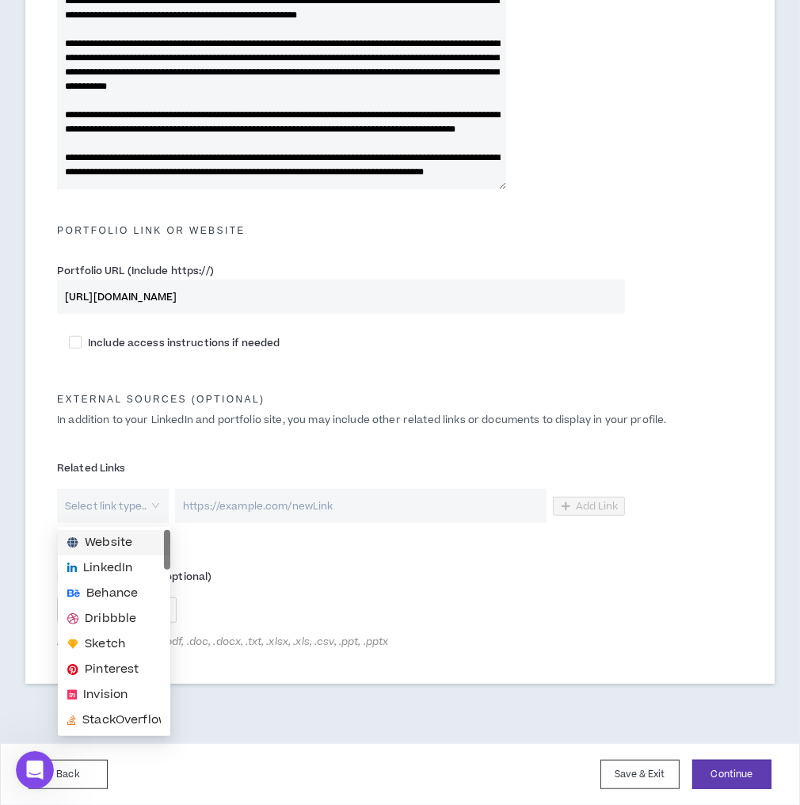
click at [122, 544] on span "Website" at bounding box center [109, 542] width 48 height 17
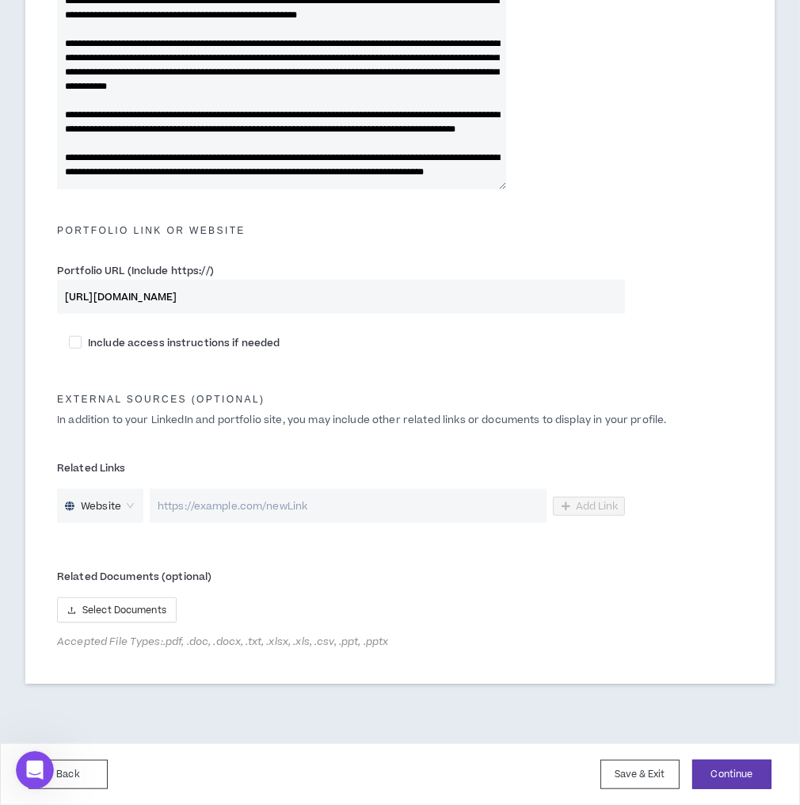
click at [243, 512] on input "url" at bounding box center [348, 506] width 397 height 34
paste input "[URL][DOMAIN_NAME]"
type input "[URL][DOMAIN_NAME]"
click at [603, 507] on span "Add Link" at bounding box center [597, 506] width 43 height 13
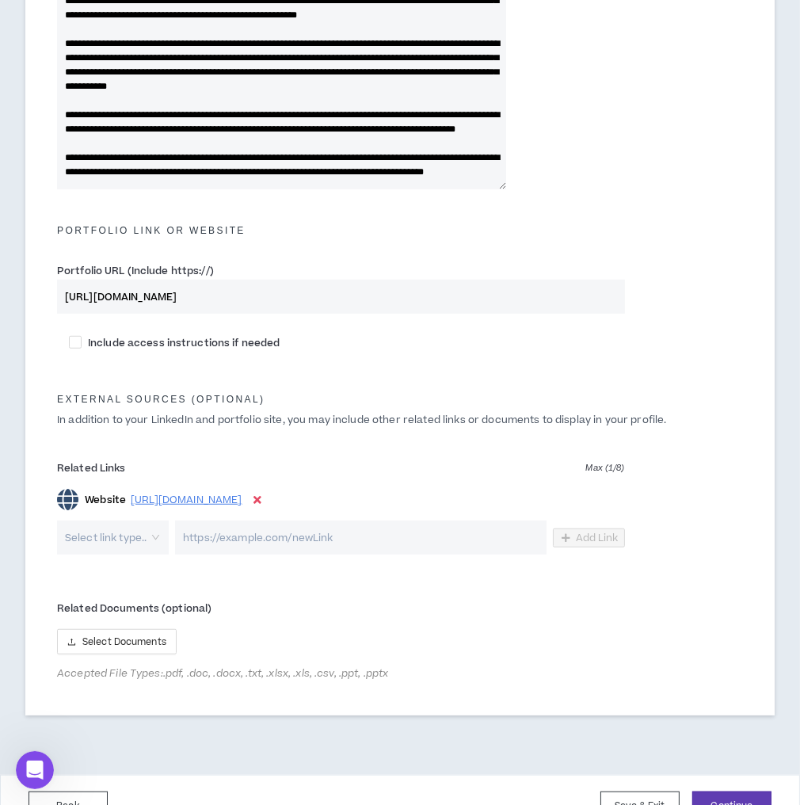
click at [102, 540] on input "search" at bounding box center [107, 538] width 83 height 34
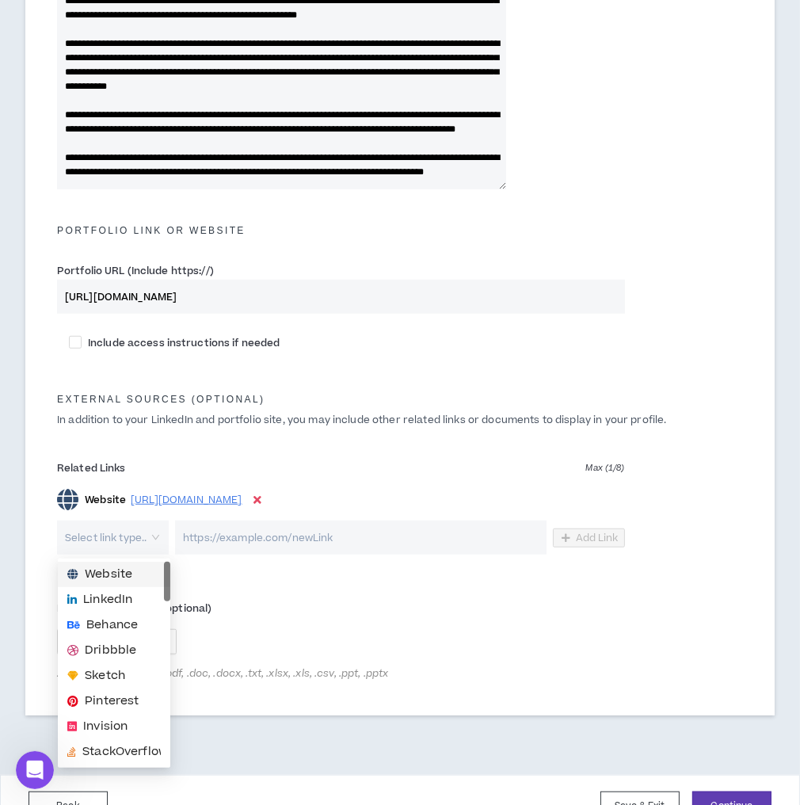
click at [109, 574] on span "Website" at bounding box center [109, 574] width 48 height 17
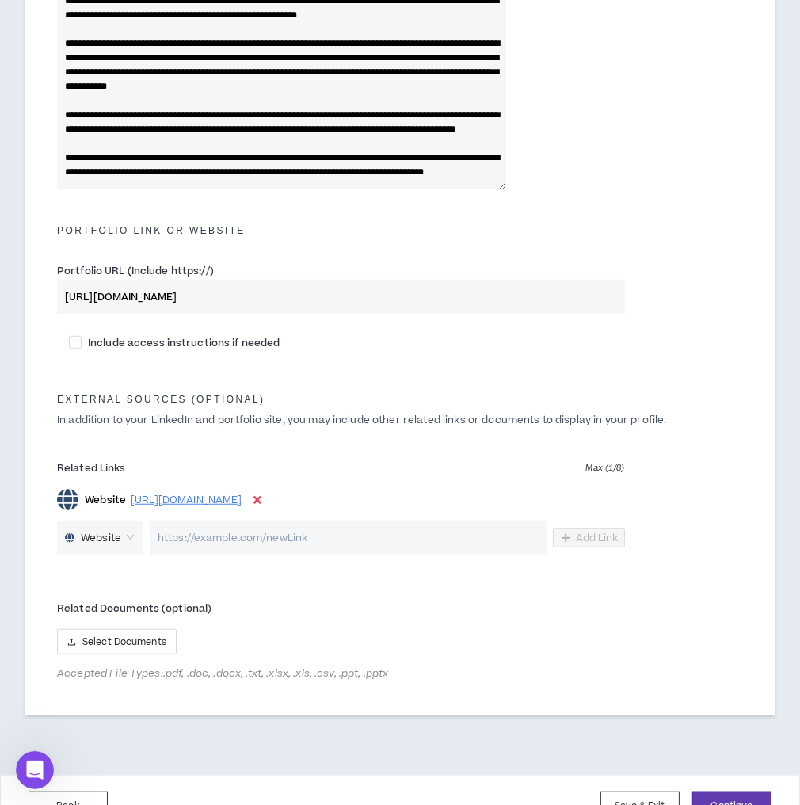
click at [372, 532] on input "url" at bounding box center [348, 538] width 397 height 34
paste input "[URL][DOMAIN_NAME]"
type input "[URL][DOMAIN_NAME]"
click at [594, 540] on span "Add Link" at bounding box center [597, 538] width 43 height 13
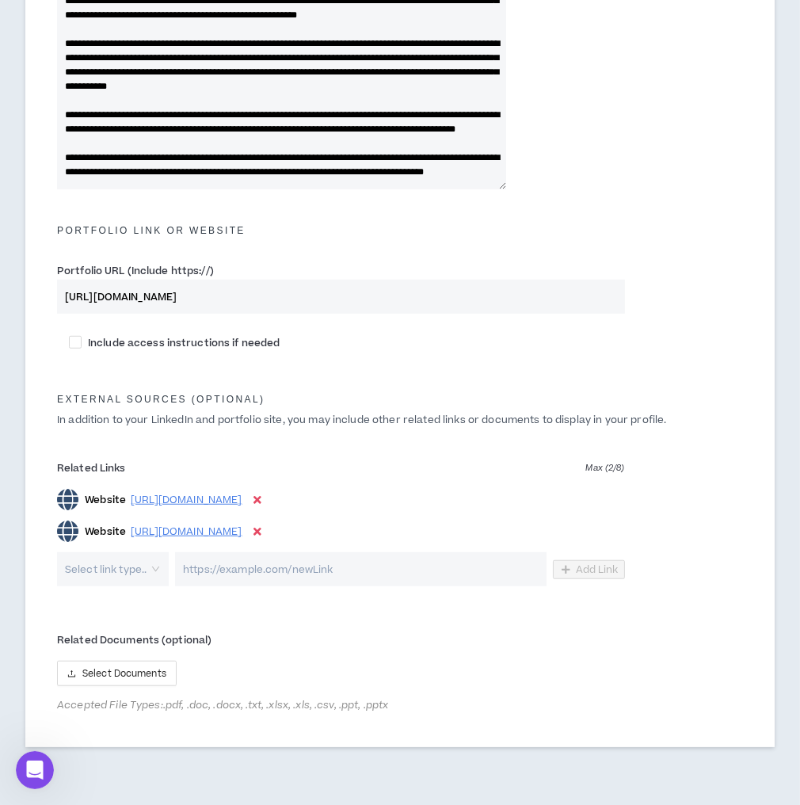
scroll to position [1058, 0]
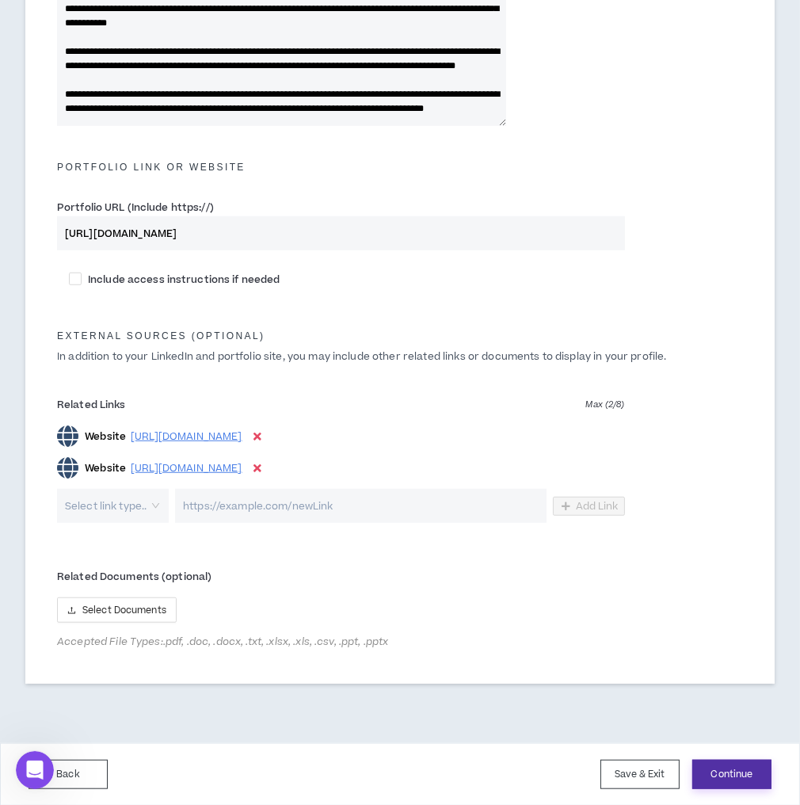
click at [731, 778] on button "Continue" at bounding box center [731, 774] width 79 height 29
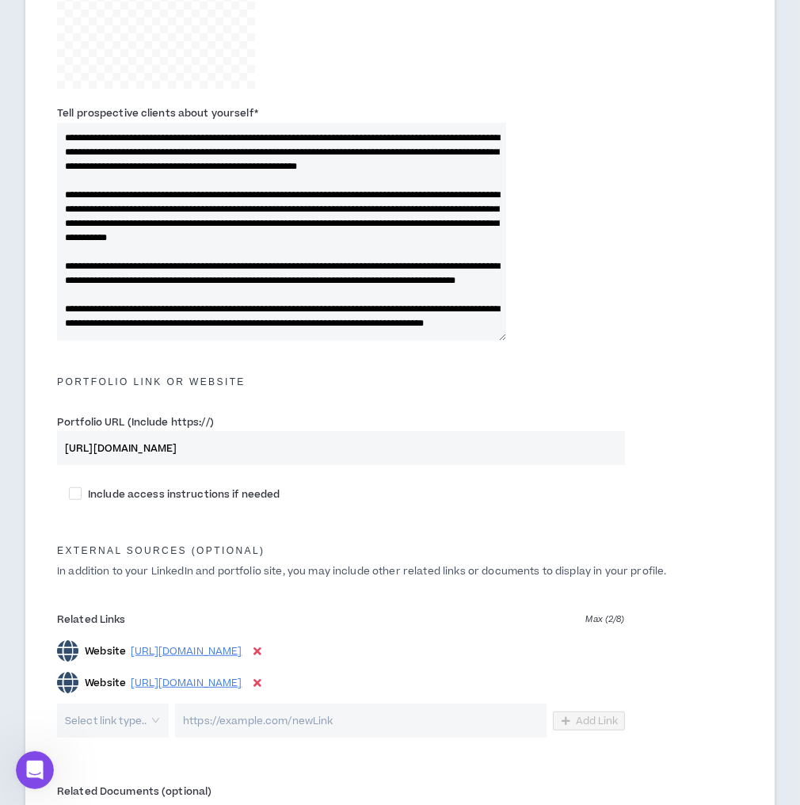
scroll to position [716, 0]
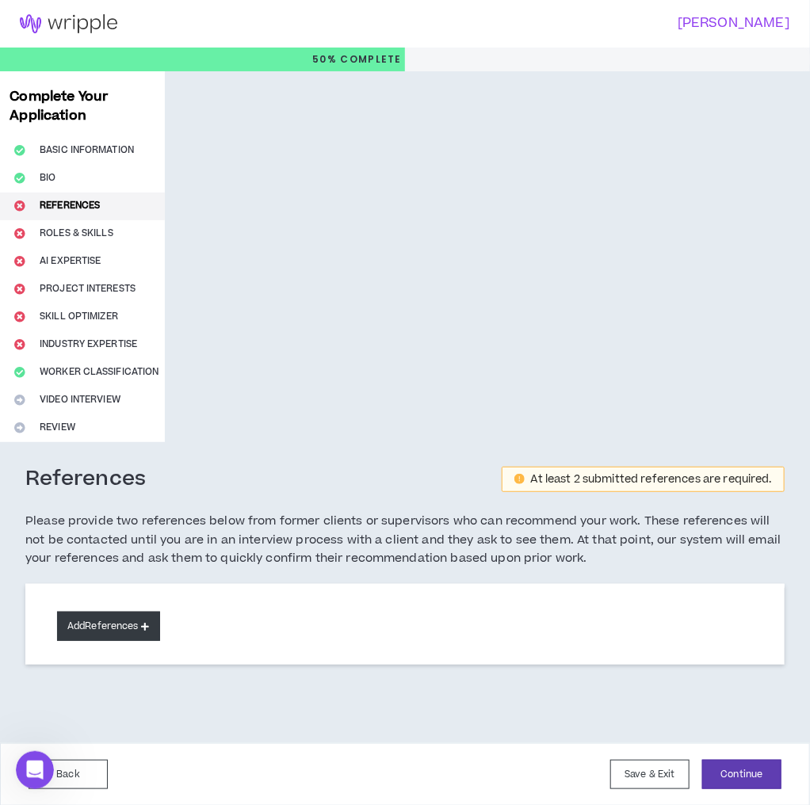
click at [135, 635] on button "Add References" at bounding box center [108, 626] width 103 height 29
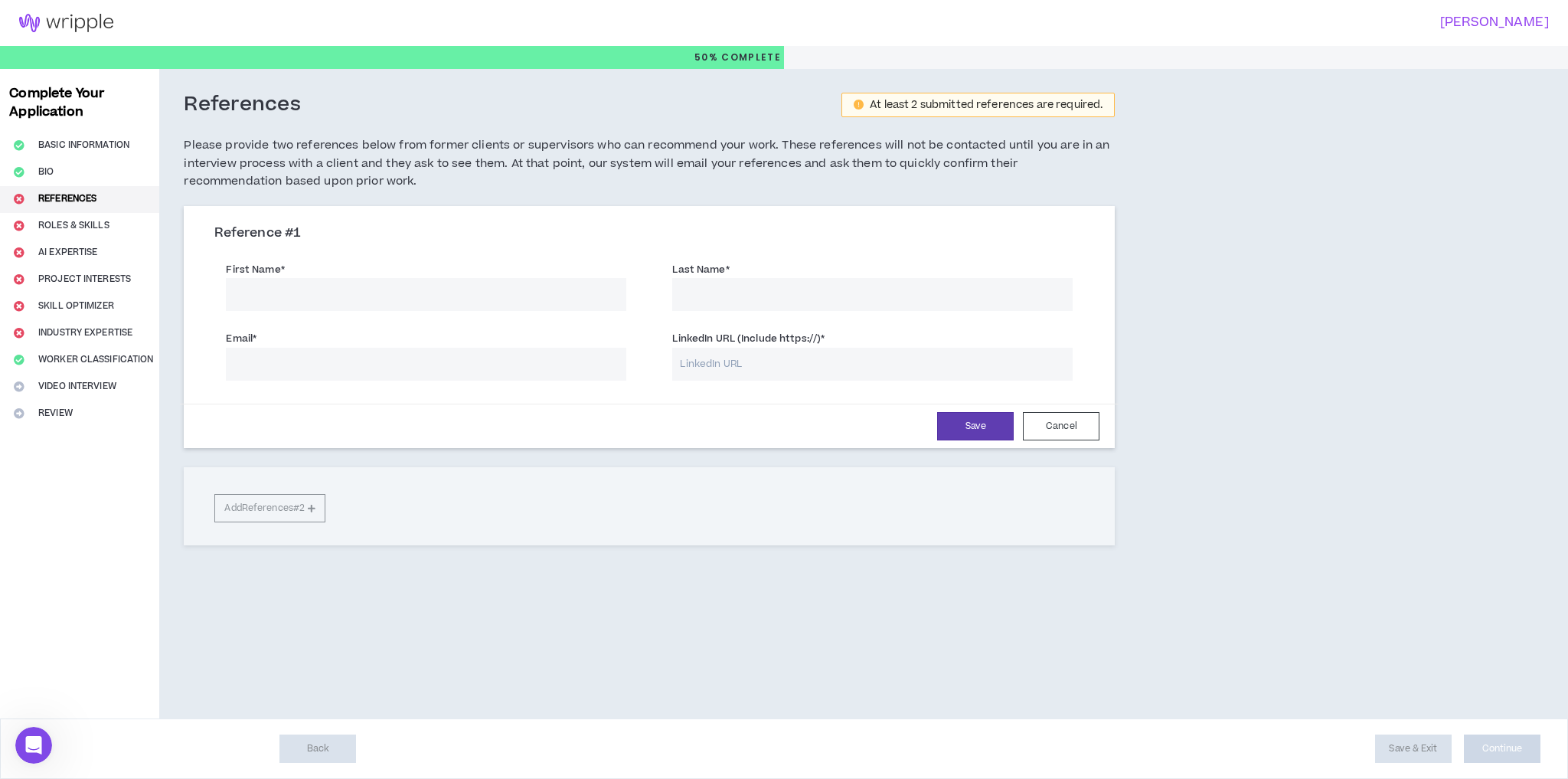
click at [371, 285] on input "First Name *" at bounding box center [426, 295] width 400 height 33
type input "[PERSON_NAME]"
click at [748, 287] on input "Last Name *" at bounding box center [872, 295] width 400 height 33
click at [446, 358] on input "Email *" at bounding box center [426, 364] width 400 height 33
paste input "[URL][DOMAIN_NAME]"
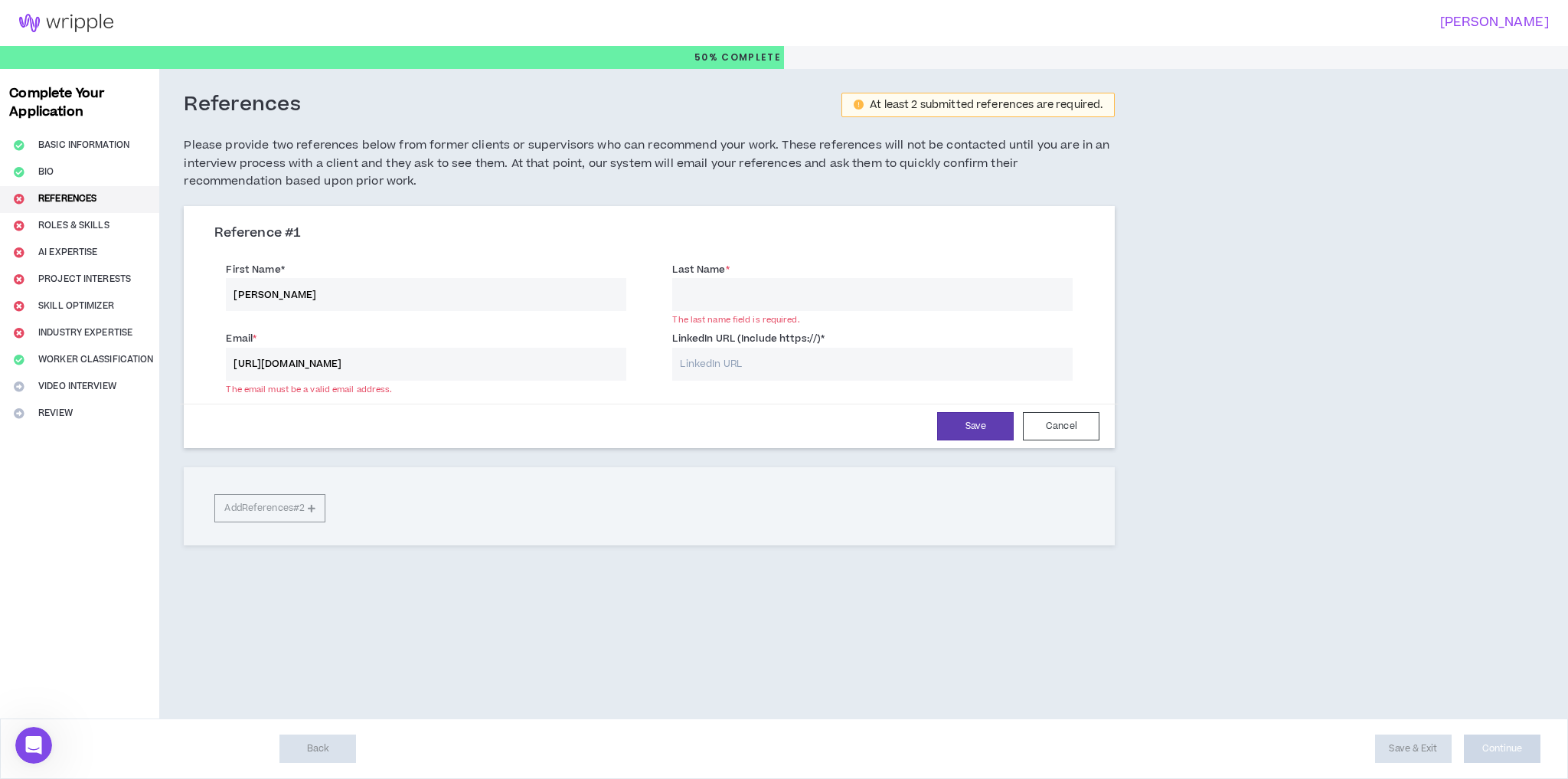
type input "[URL][DOMAIN_NAME]"
click at [718, 289] on input "Last Name *" at bounding box center [872, 295] width 400 height 33
click at [864, 281] on input "Last Name *" at bounding box center [872, 295] width 400 height 33
paste input "[PERSON_NAME]"
type input "[PERSON_NAME]"
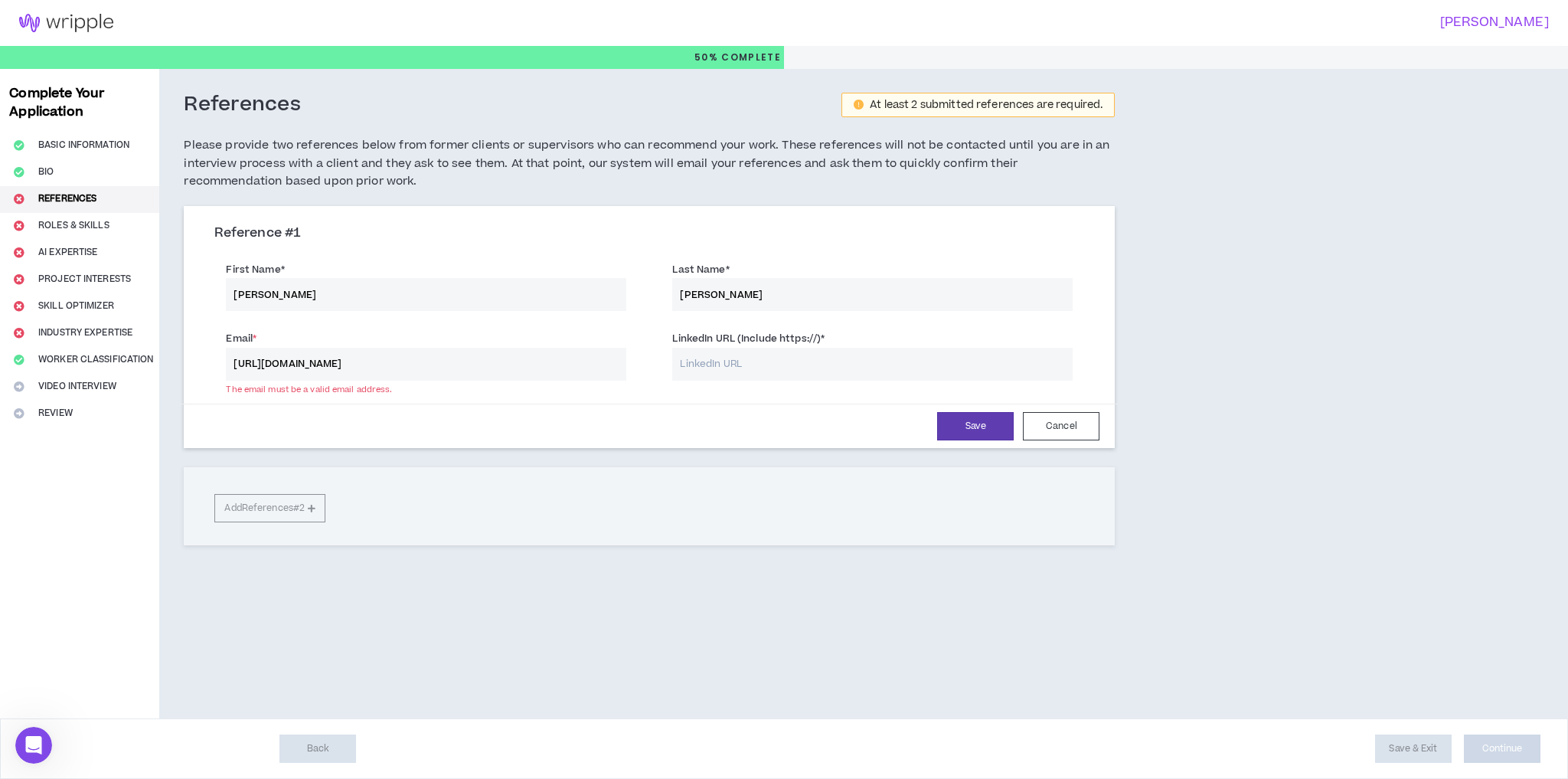
click at [696, 364] on input "LinkedIn URL (Include https://) *" at bounding box center [872, 364] width 400 height 33
paste input "[URL][DOMAIN_NAME]"
type input "[URL][DOMAIN_NAME]"
click at [968, 422] on button "Save" at bounding box center [975, 425] width 76 height 28
click at [518, 356] on input "[URL][DOMAIN_NAME]" at bounding box center [426, 364] width 400 height 33
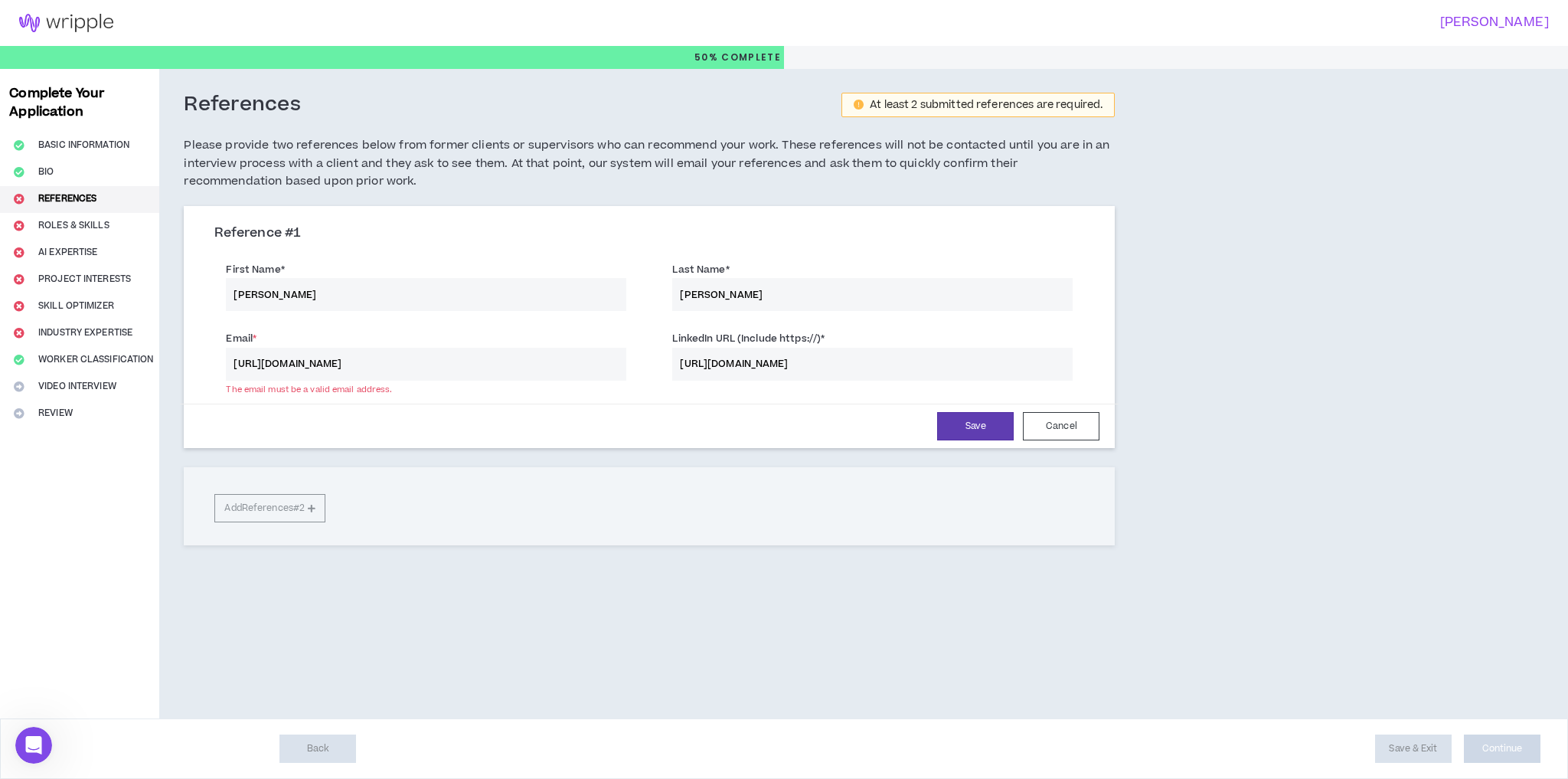
click at [518, 356] on input "[URL][DOMAIN_NAME]" at bounding box center [426, 364] width 400 height 33
paste input "[PERSON_NAME][EMAIL_ADDRESS][PERSON_NAME][DOMAIN_NAME]"
type input "[PERSON_NAME][EMAIL_ADDRESS][PERSON_NAME][DOMAIN_NAME]"
click at [959, 423] on button "Save" at bounding box center [975, 425] width 76 height 28
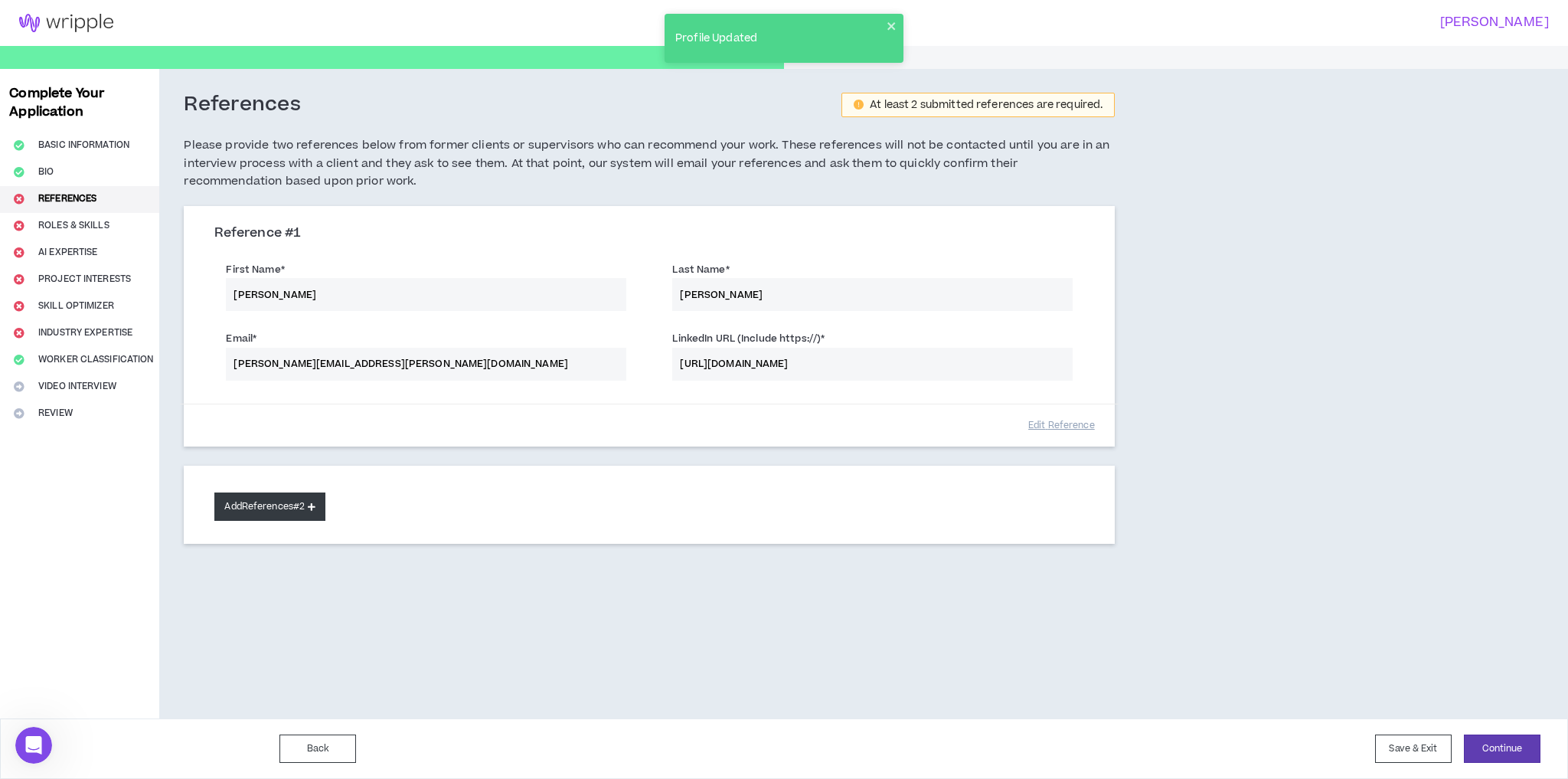
click at [267, 504] on button "Add References #2" at bounding box center [270, 505] width 111 height 28
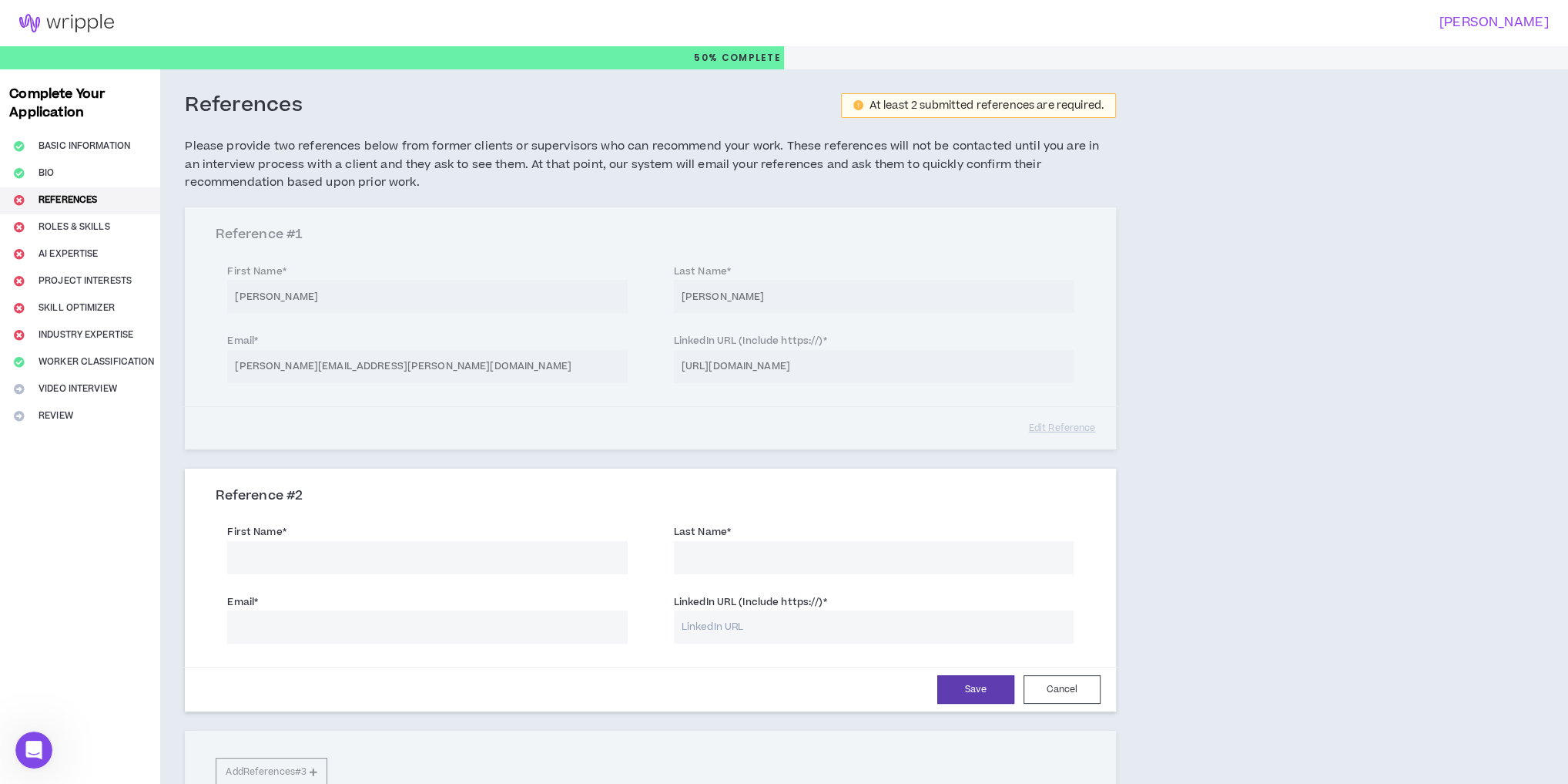
click at [298, 551] on input "First Name *" at bounding box center [427, 557] width 400 height 33
paste input "[PERSON_NAME]"
click at [271, 552] on input "[PERSON_NAME]" at bounding box center [427, 557] width 400 height 33
type input "[PERSON_NAME]"
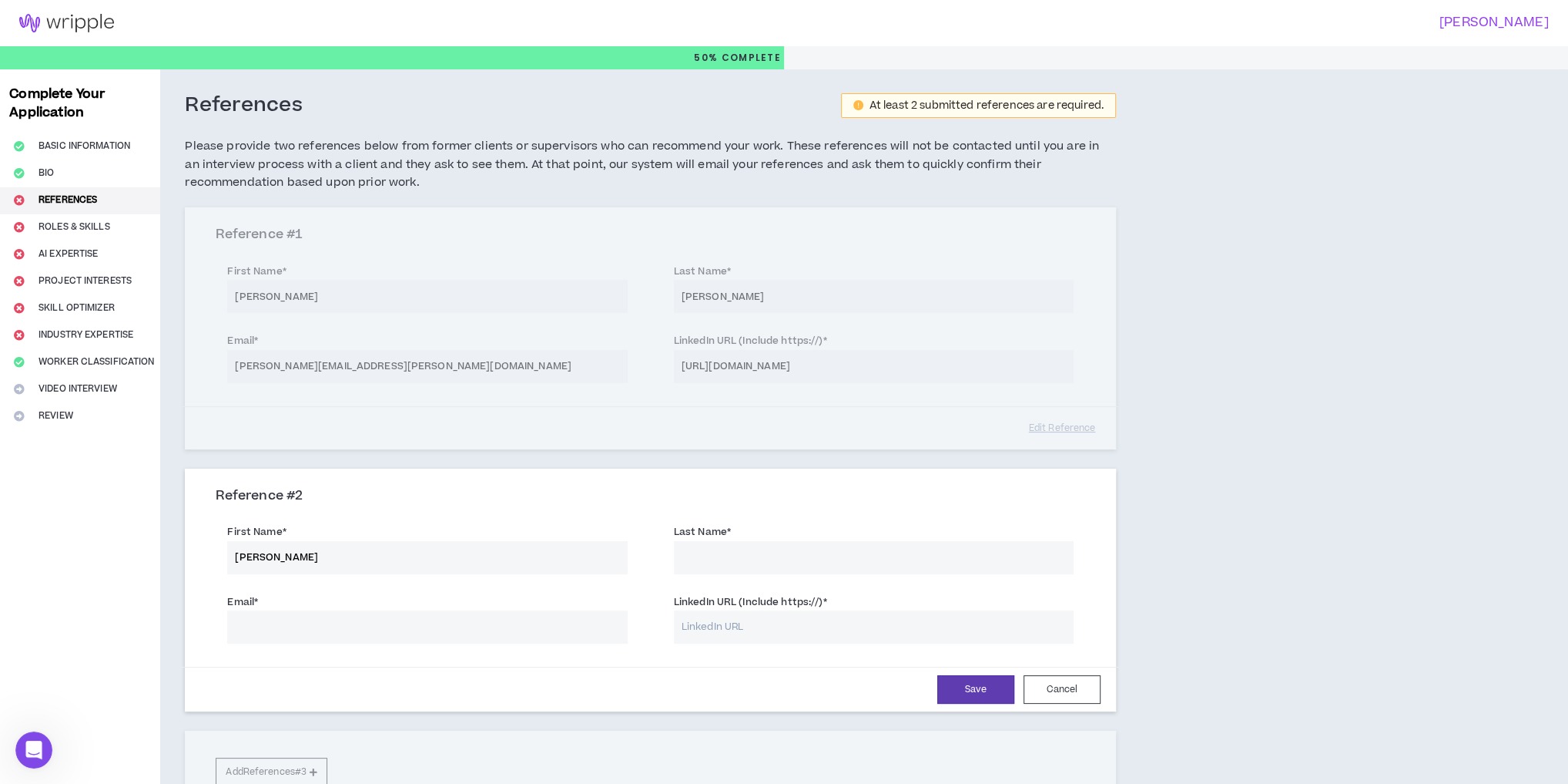
drag, startPoint x: 838, startPoint y: 552, endPoint x: 758, endPoint y: 562, distance: 80.6
click at [838, 552] on input "Last Name *" at bounding box center [873, 557] width 400 height 33
paste input "[PERSON_NAME]"
type input "[PERSON_NAME]"
click at [418, 634] on input "Email *" at bounding box center [427, 626] width 400 height 33
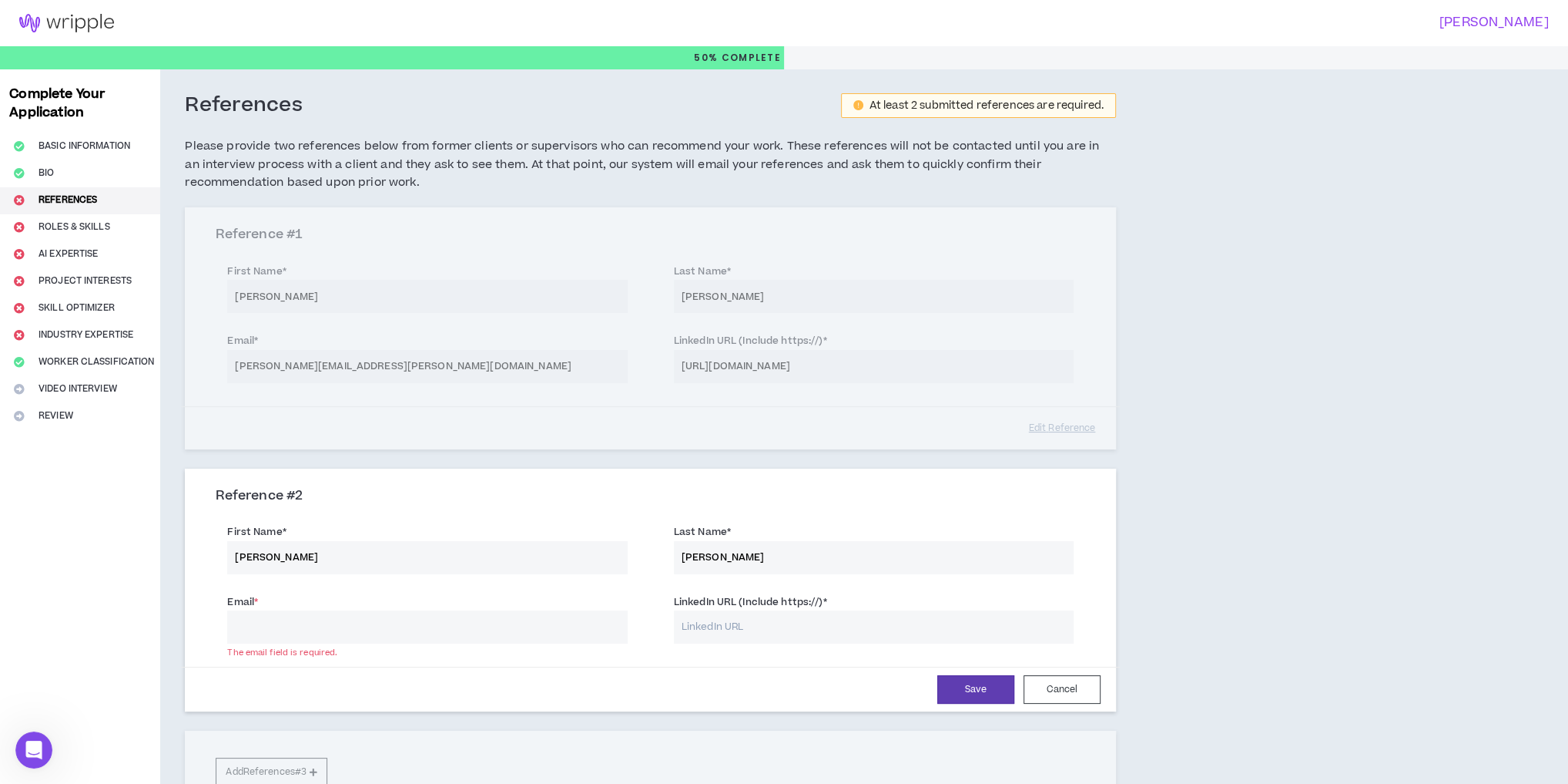
paste input "[EMAIL_ADDRESS][DOMAIN_NAME]"
type input "[EMAIL_ADDRESS][DOMAIN_NAME]"
click at [744, 629] on input "LinkedIn URL (Include https://) *" at bounding box center [873, 626] width 400 height 33
click at [728, 630] on input "LinkedIn URL (Include https://) *" at bounding box center [873, 626] width 400 height 33
paste input "[URL][DOMAIN_NAME][PERSON_NAME]"
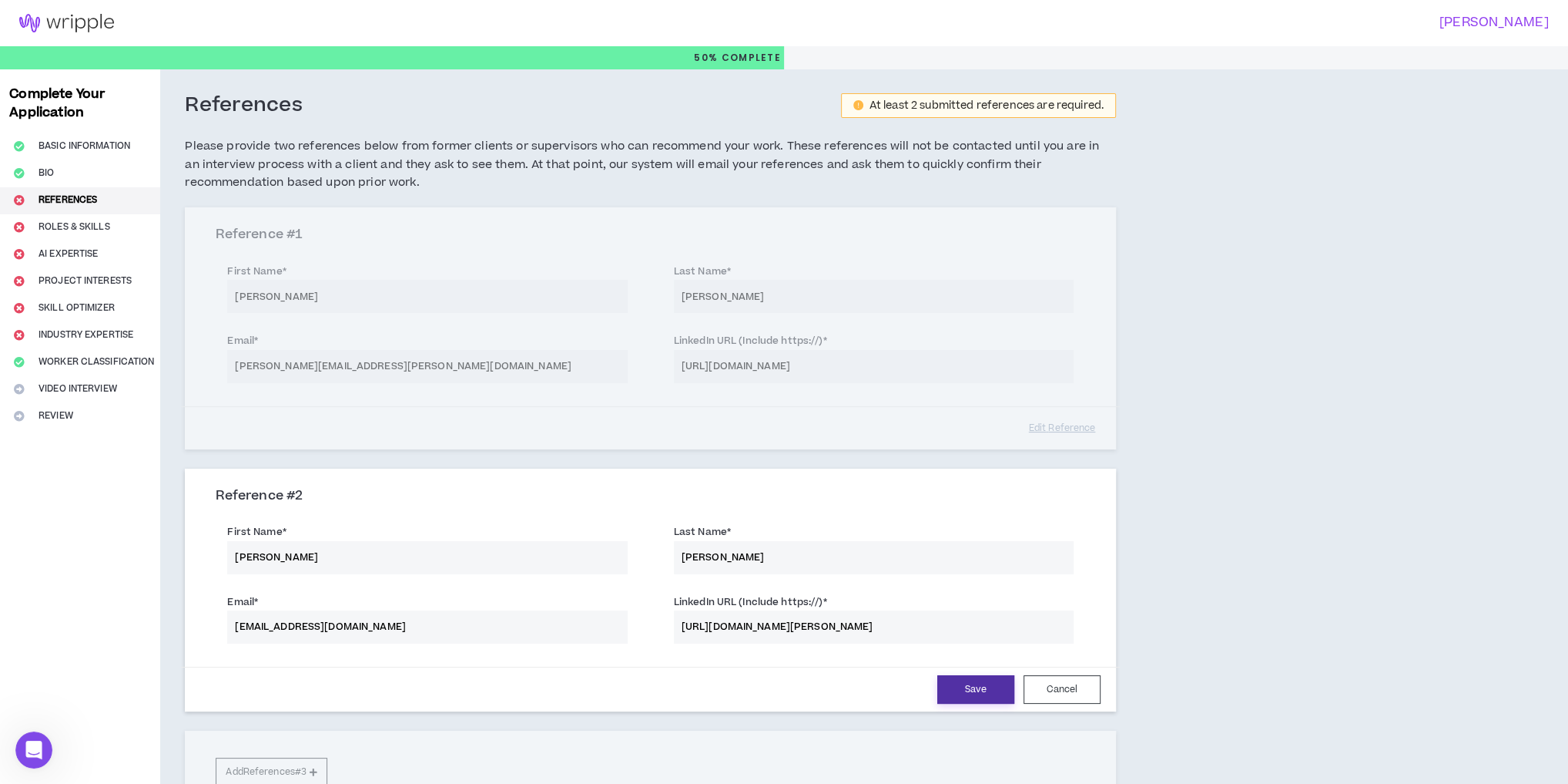
type input "[URL][DOMAIN_NAME][PERSON_NAME]"
click at [994, 687] on button "Save" at bounding box center [975, 689] width 77 height 28
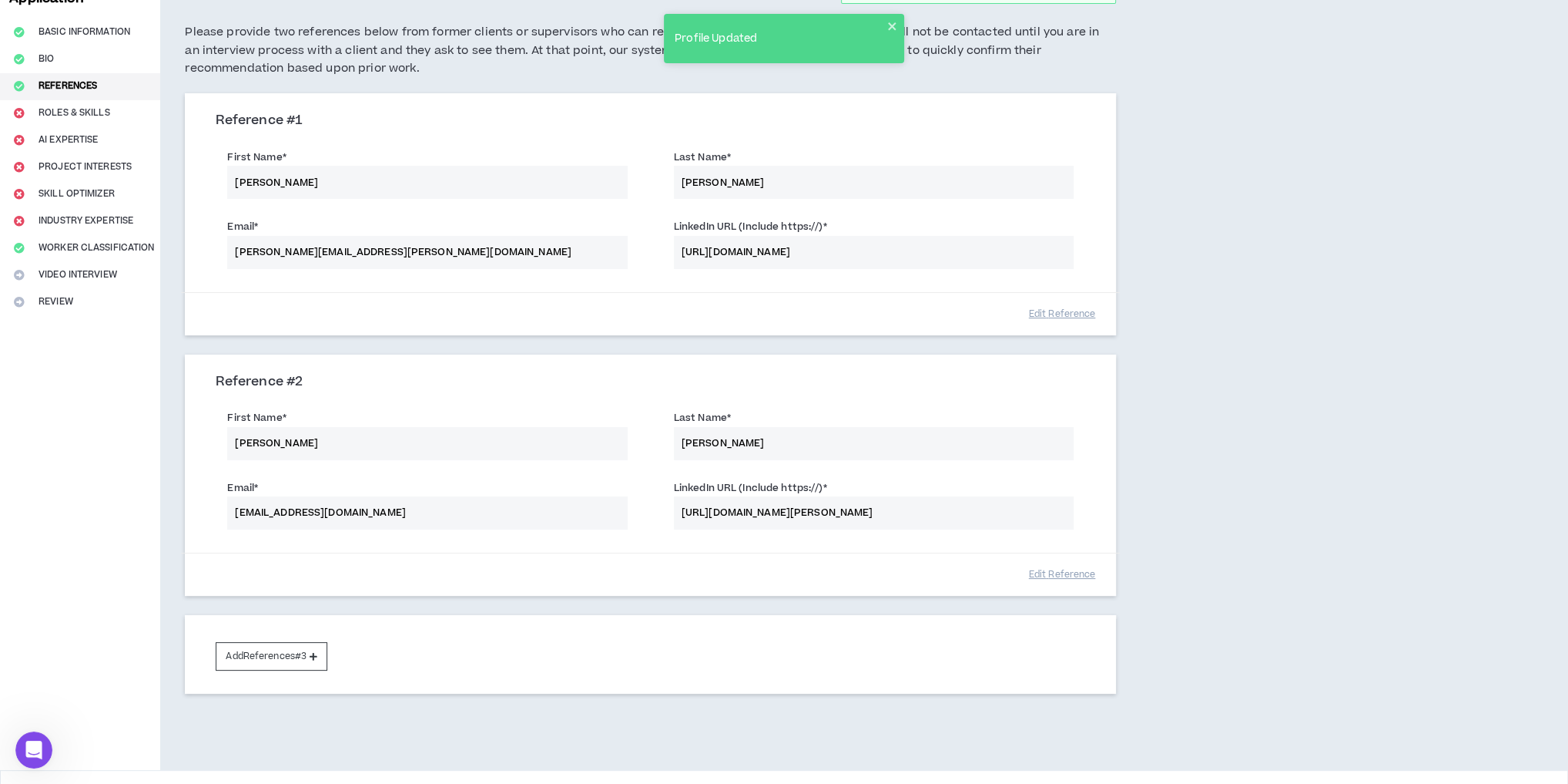
scroll to position [158, 0]
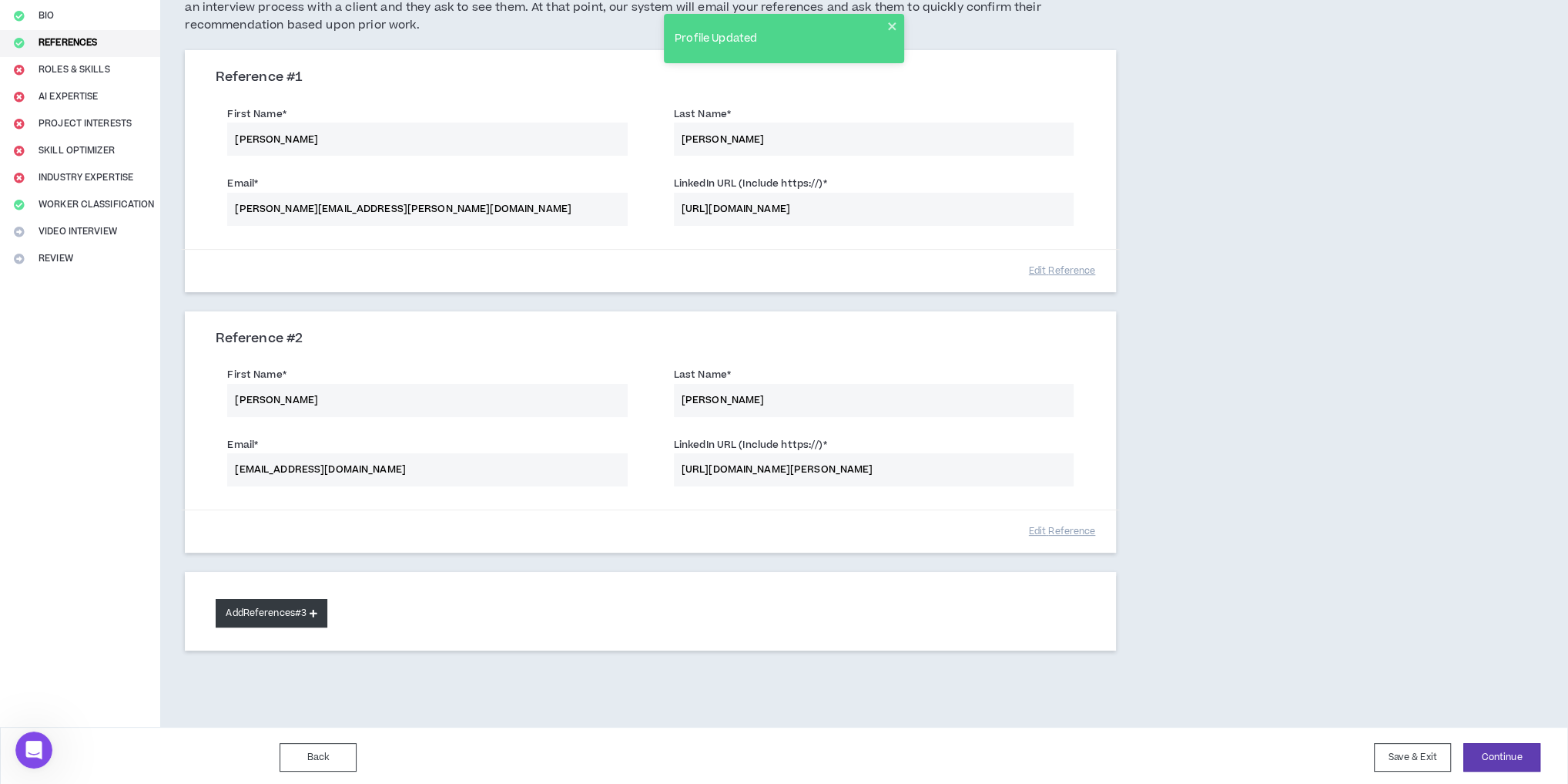
click at [280, 607] on button "Add References #3" at bounding box center [271, 613] width 112 height 28
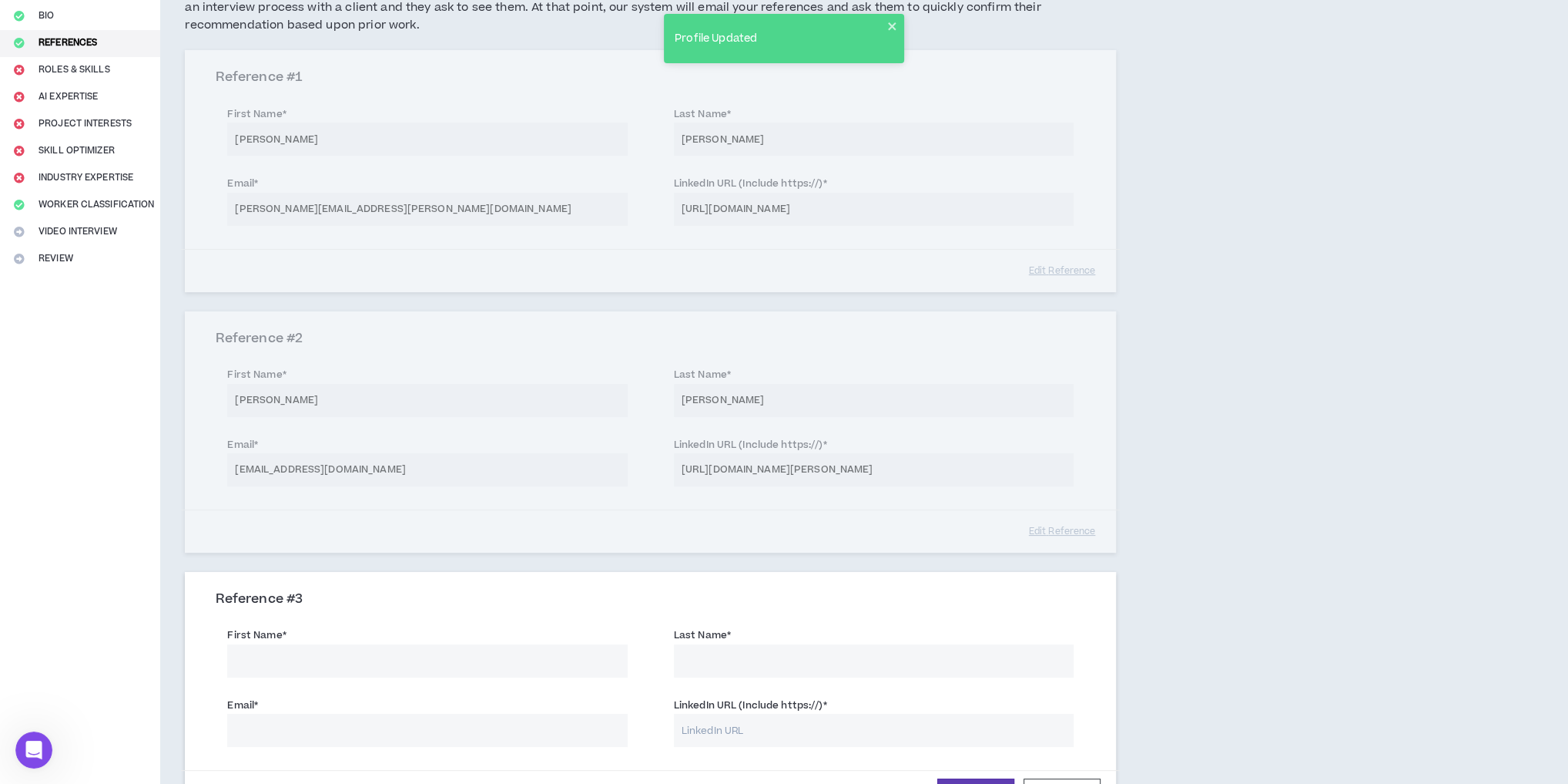
click at [317, 648] on input "First Name *" at bounding box center [427, 660] width 400 height 33
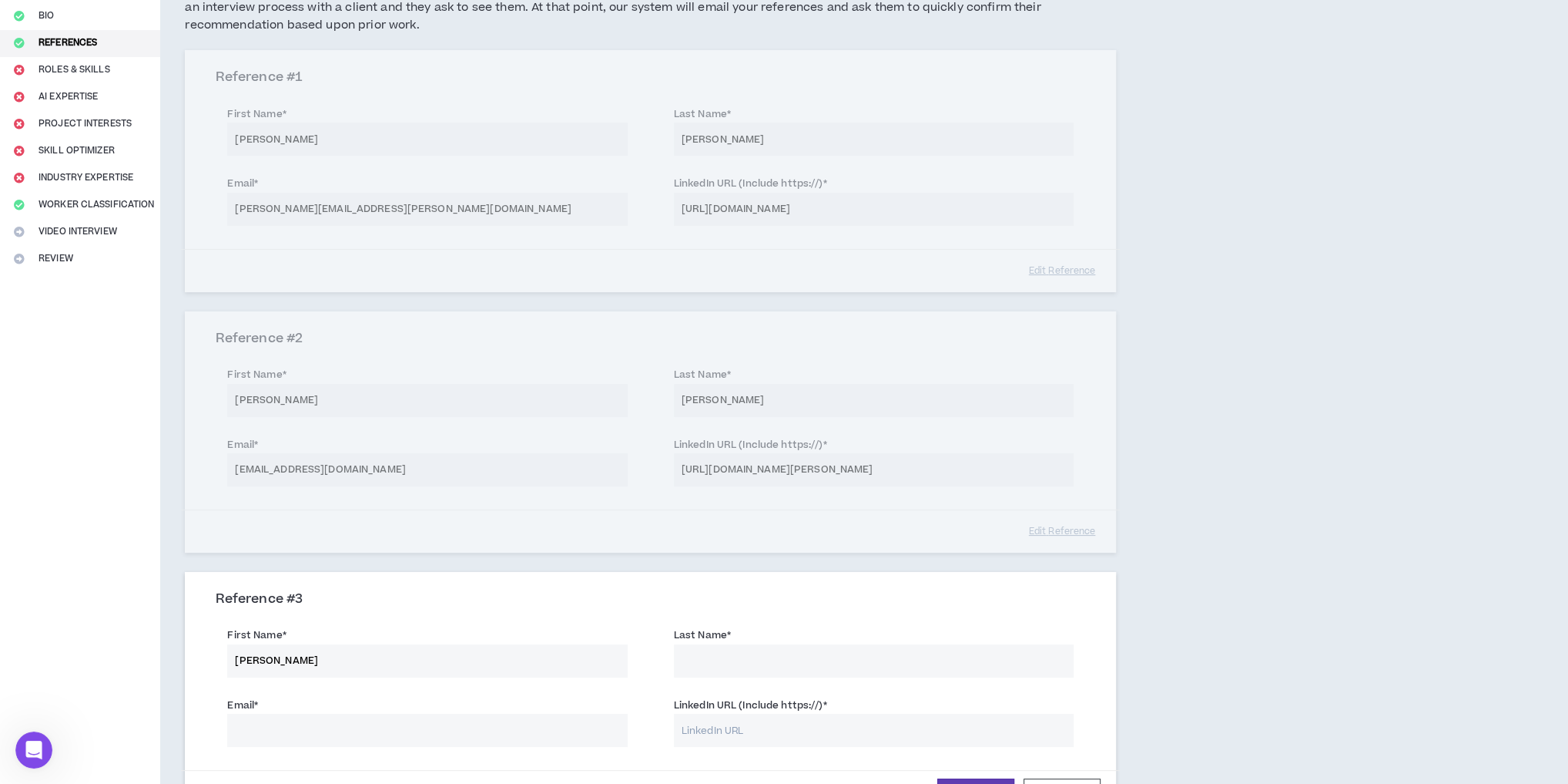
type input "[PERSON_NAME]"
paste input "[PERSON_NAME][EMAIL_ADDRESS][PERSON_NAME][DOMAIN_NAME]"
type input "[PERSON_NAME][EMAIL_ADDRESS][PERSON_NAME][DOMAIN_NAME]"
click at [776, 729] on input "LinkedIn URL (Include https://) *" at bounding box center [873, 731] width 400 height 33
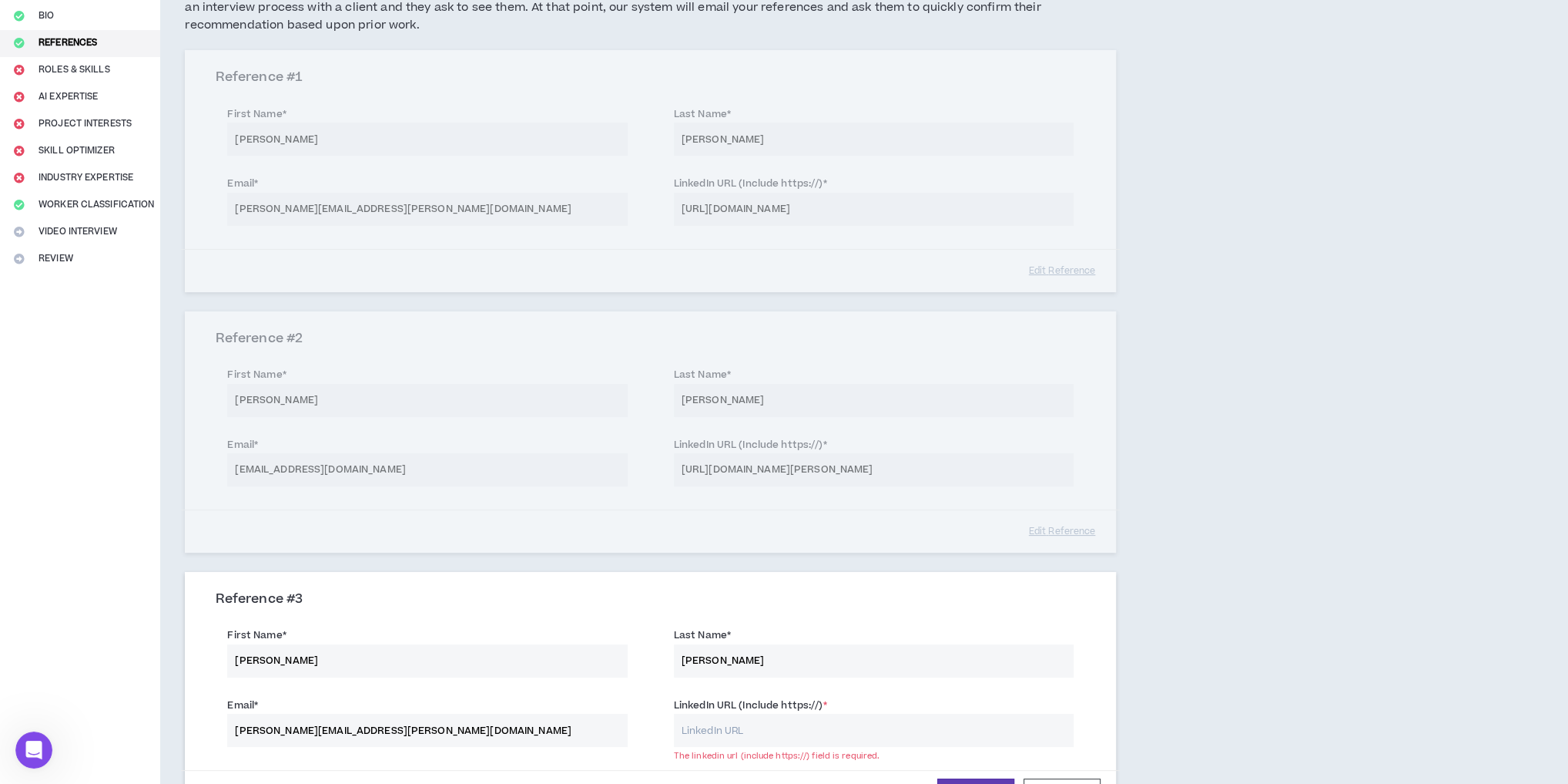
paste input "[URL][DOMAIN_NAME][PERSON_NAME]"
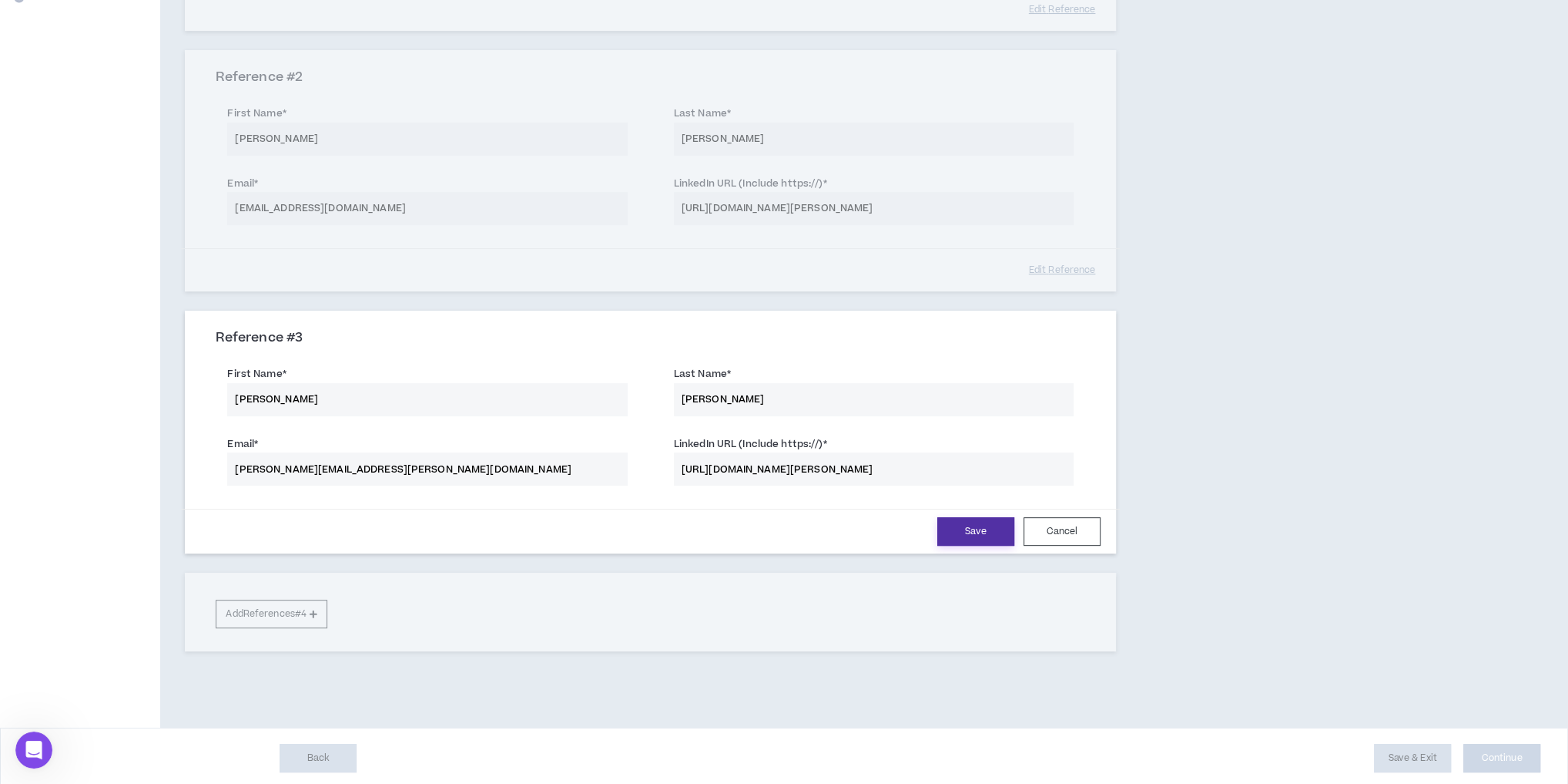
type input "[URL][DOMAIN_NAME][PERSON_NAME]"
click at [975, 530] on button "Save" at bounding box center [975, 531] width 77 height 28
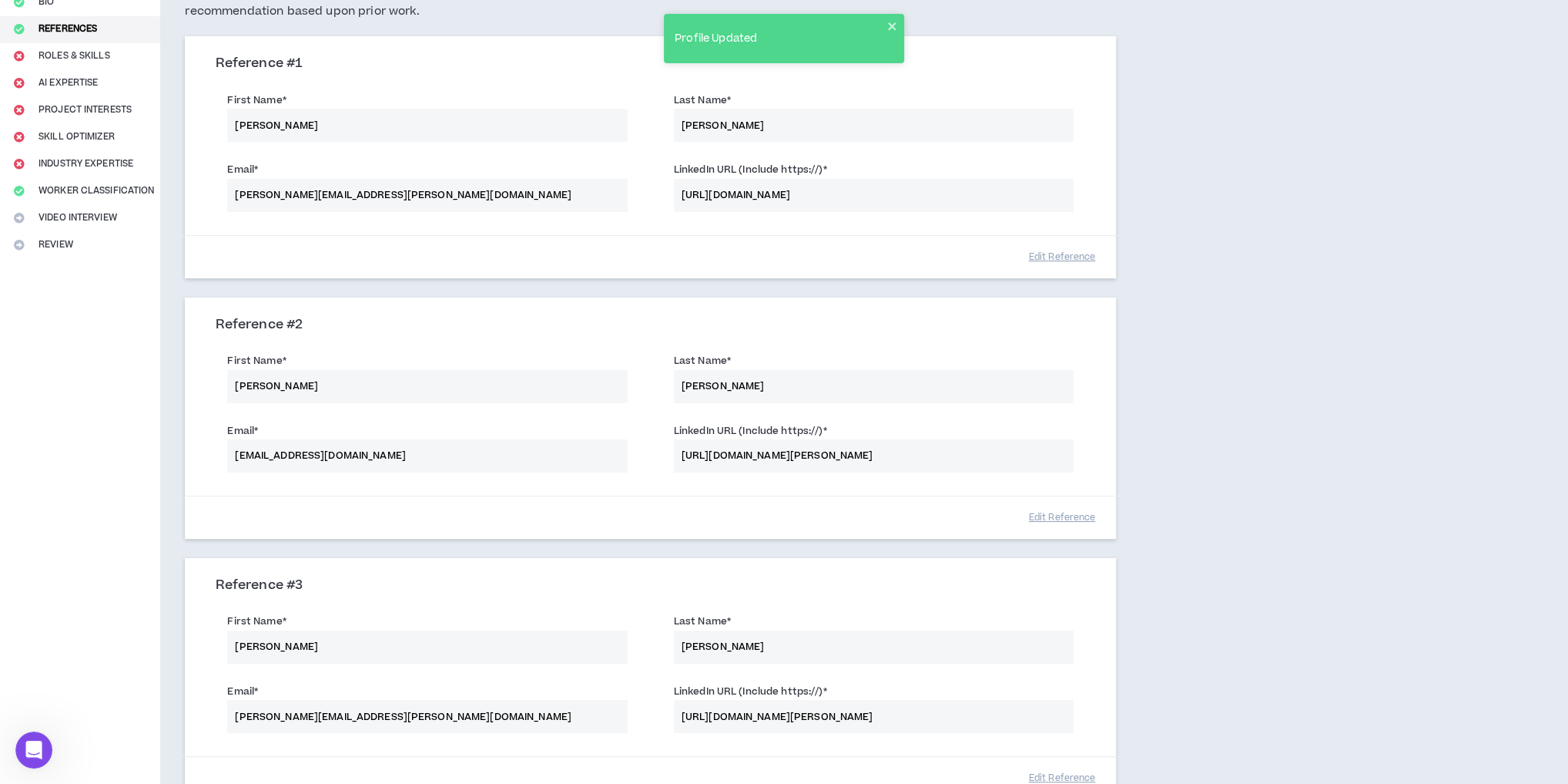
scroll to position [417, 0]
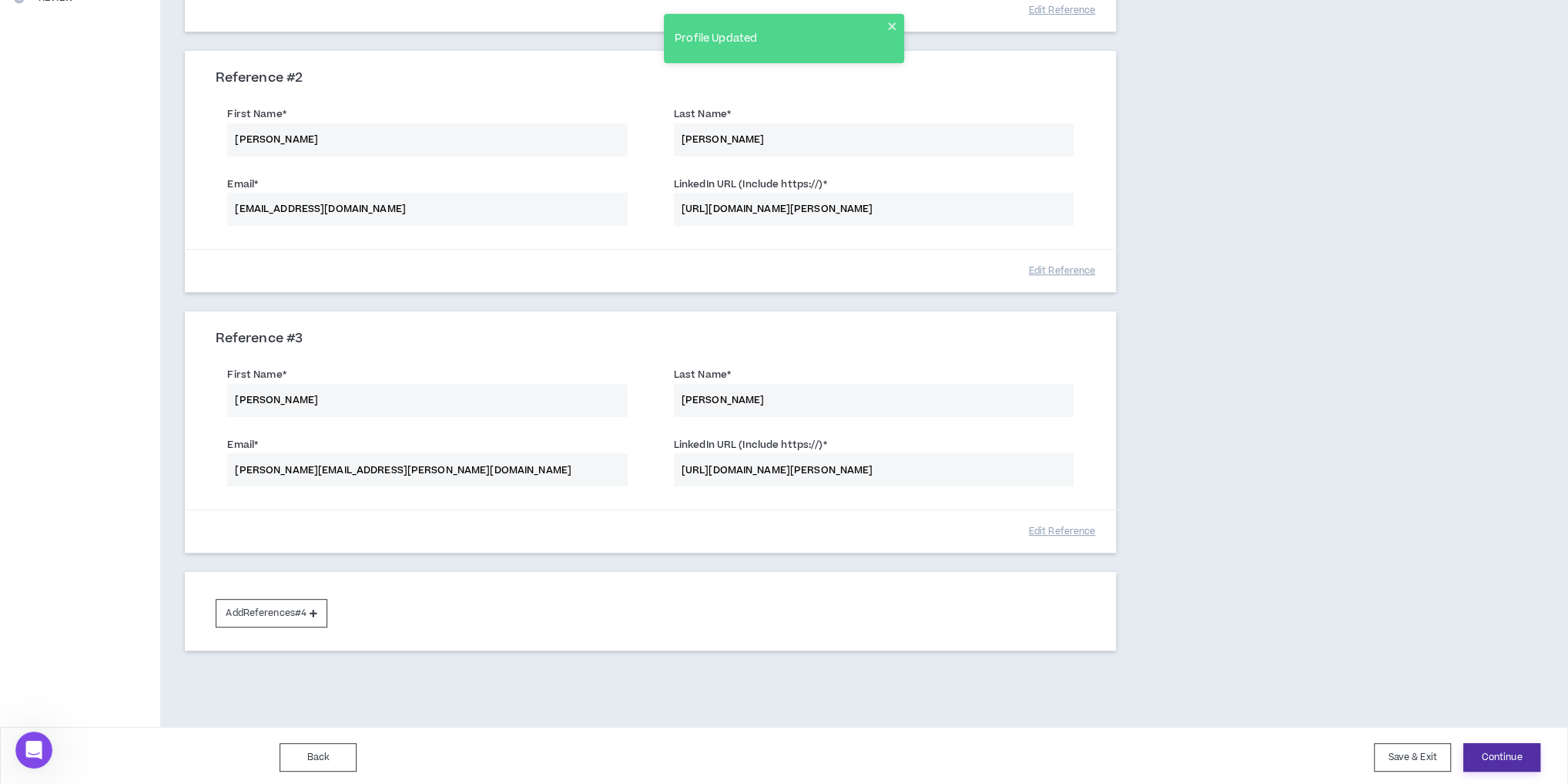
click at [1506, 751] on button "Continue" at bounding box center [1501, 757] width 77 height 28
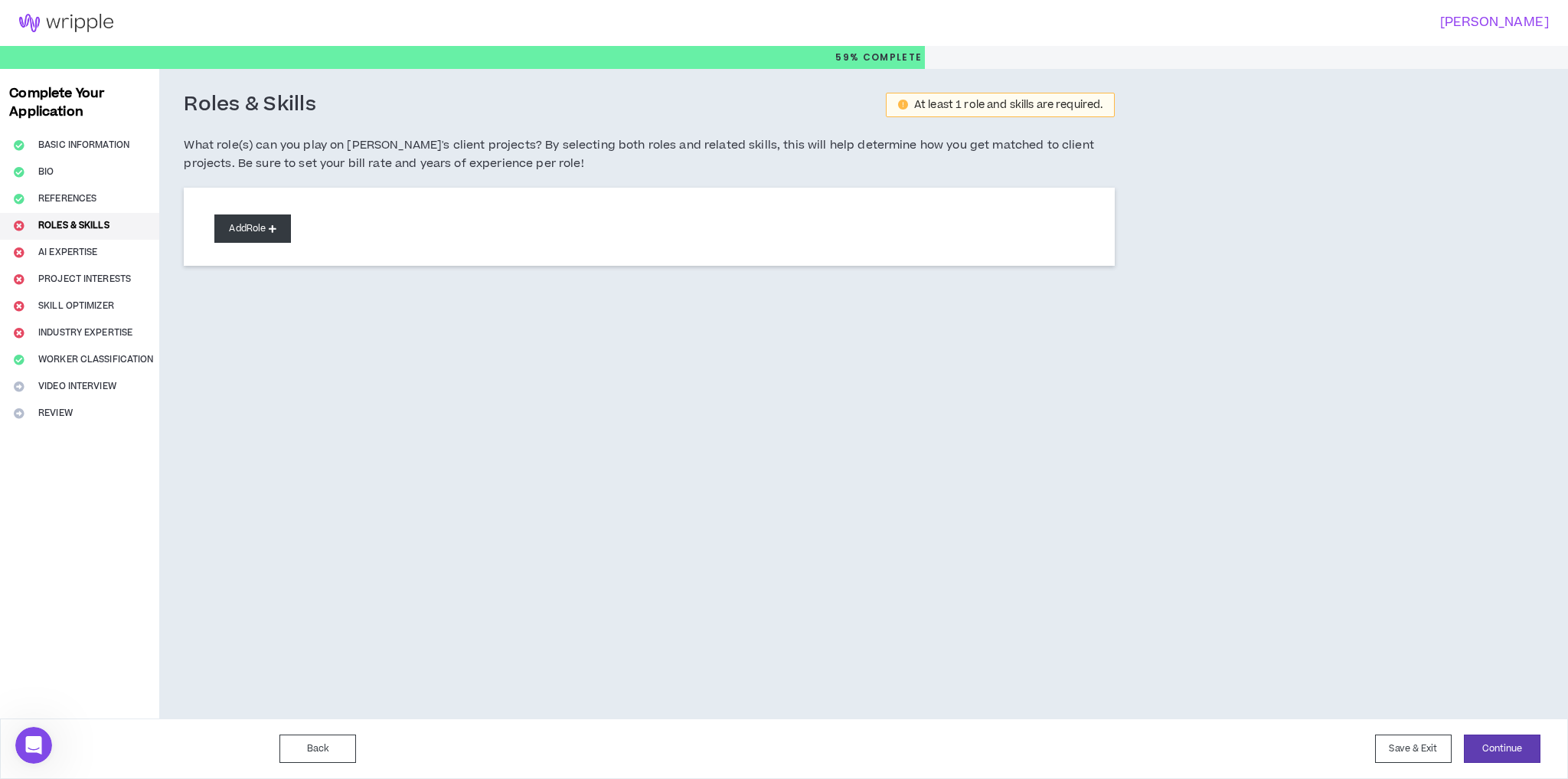
click at [238, 233] on button "Add Role" at bounding box center [252, 228] width 76 height 28
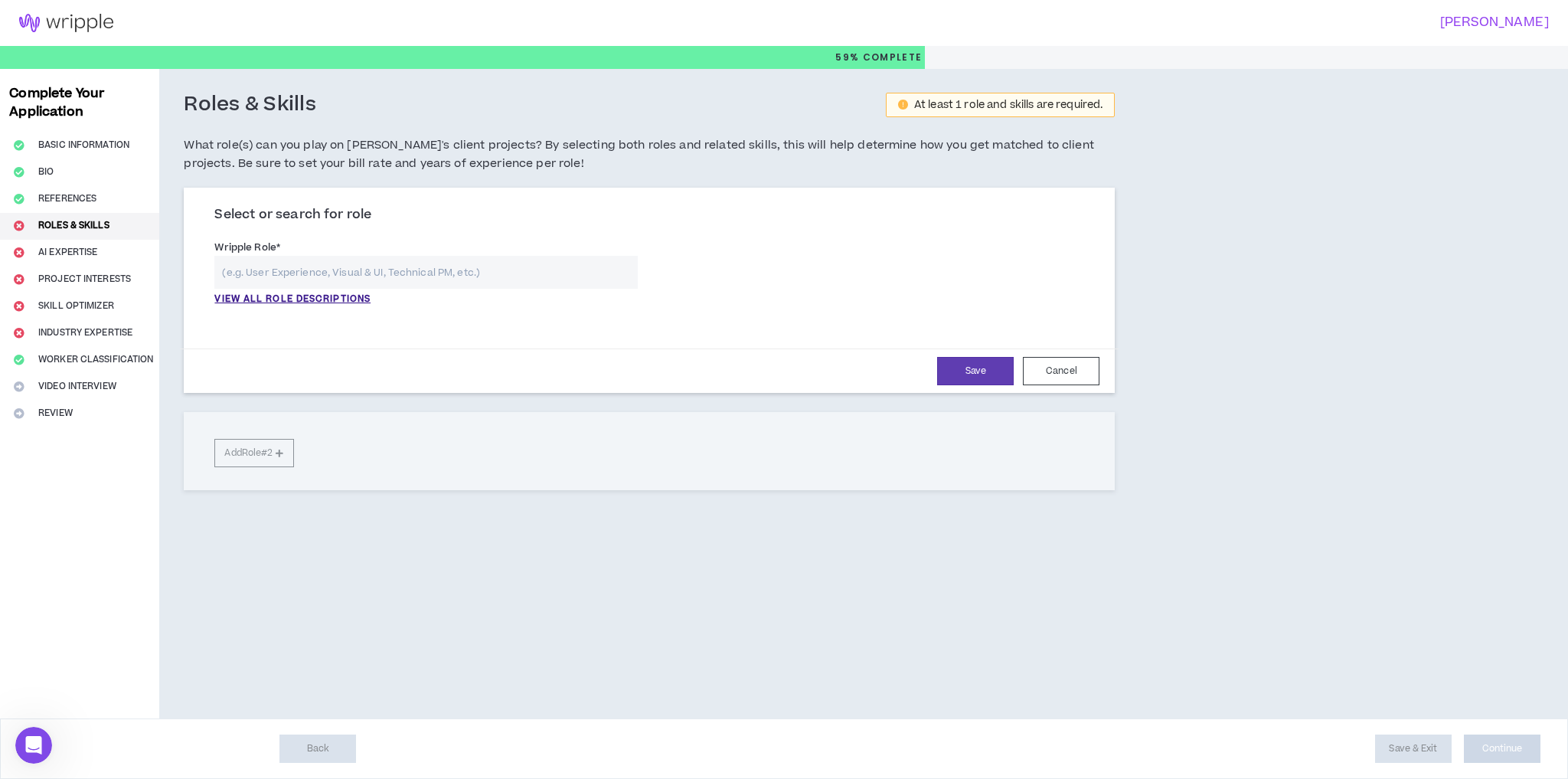
click at [345, 270] on input "text" at bounding box center [426, 273] width 423 height 33
click at [345, 301] on p "VIEW ALL ROLE DESCRIPTIONS" at bounding box center [293, 300] width 157 height 14
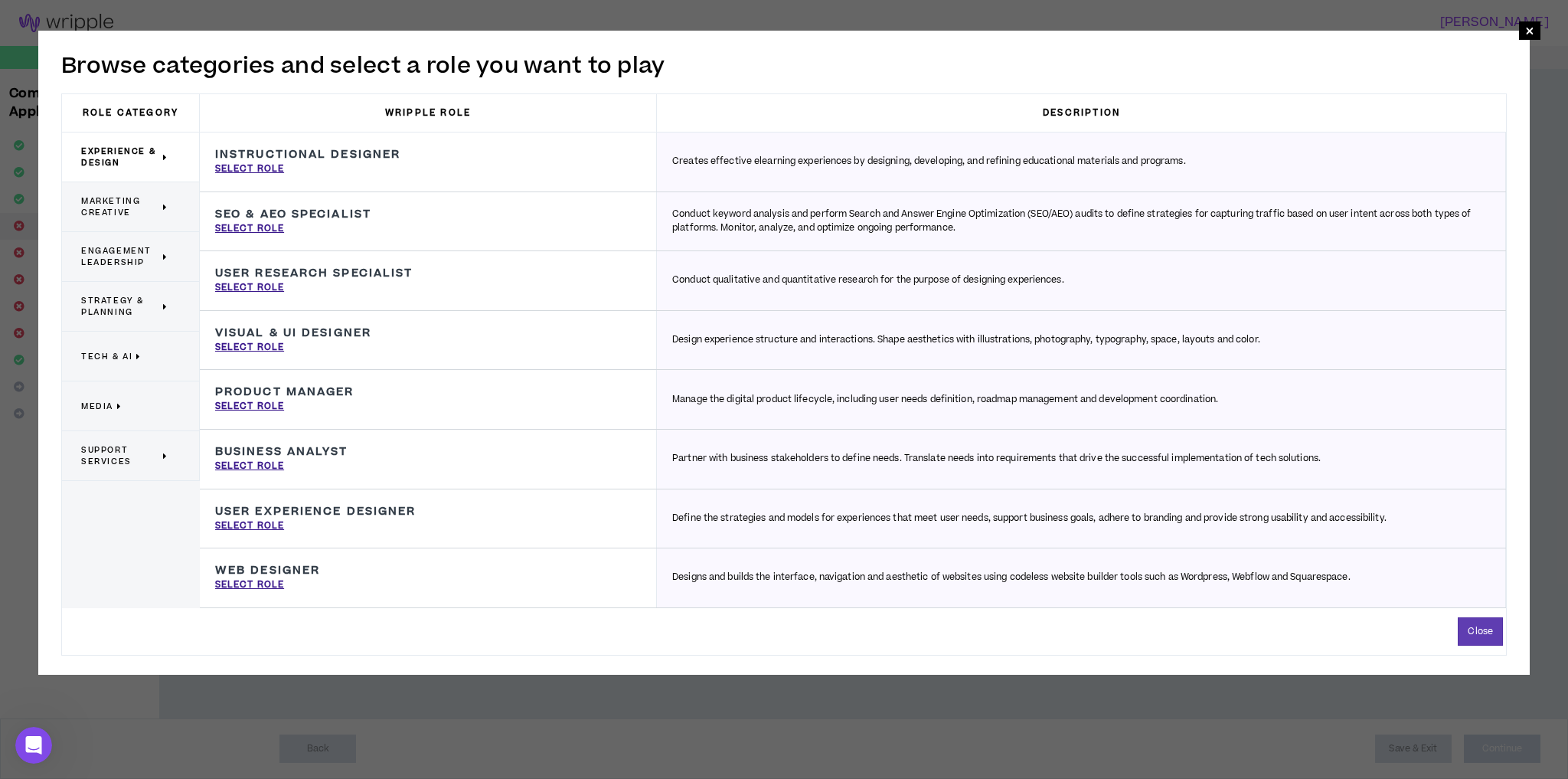
click at [161, 209] on p "Marketing Creative" at bounding box center [125, 206] width 87 height 34
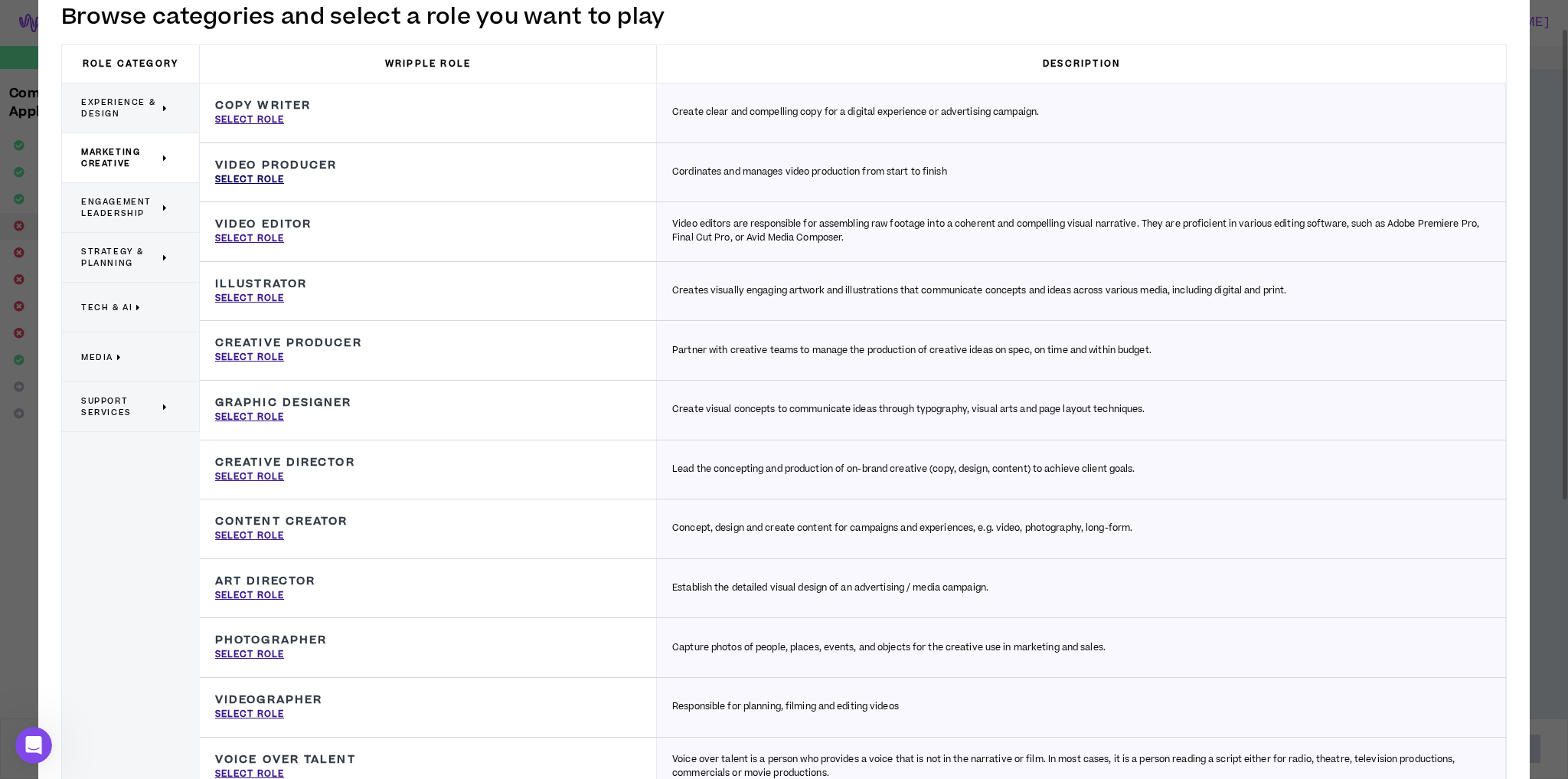
click at [268, 179] on p "Select Role" at bounding box center [249, 180] width 69 height 14
type input "Video Producer"
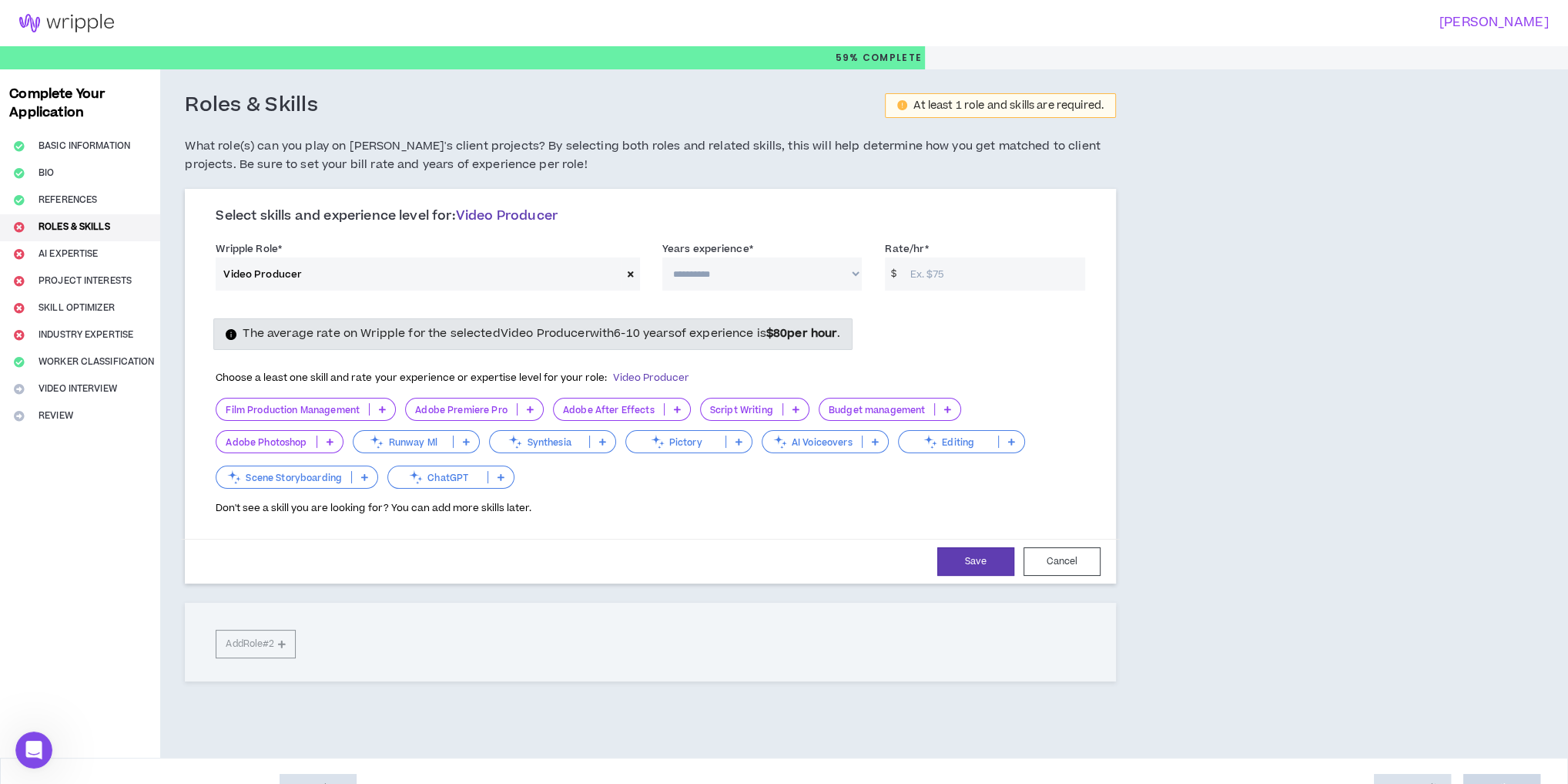
click at [631, 277] on icon at bounding box center [631, 273] width 6 height 9
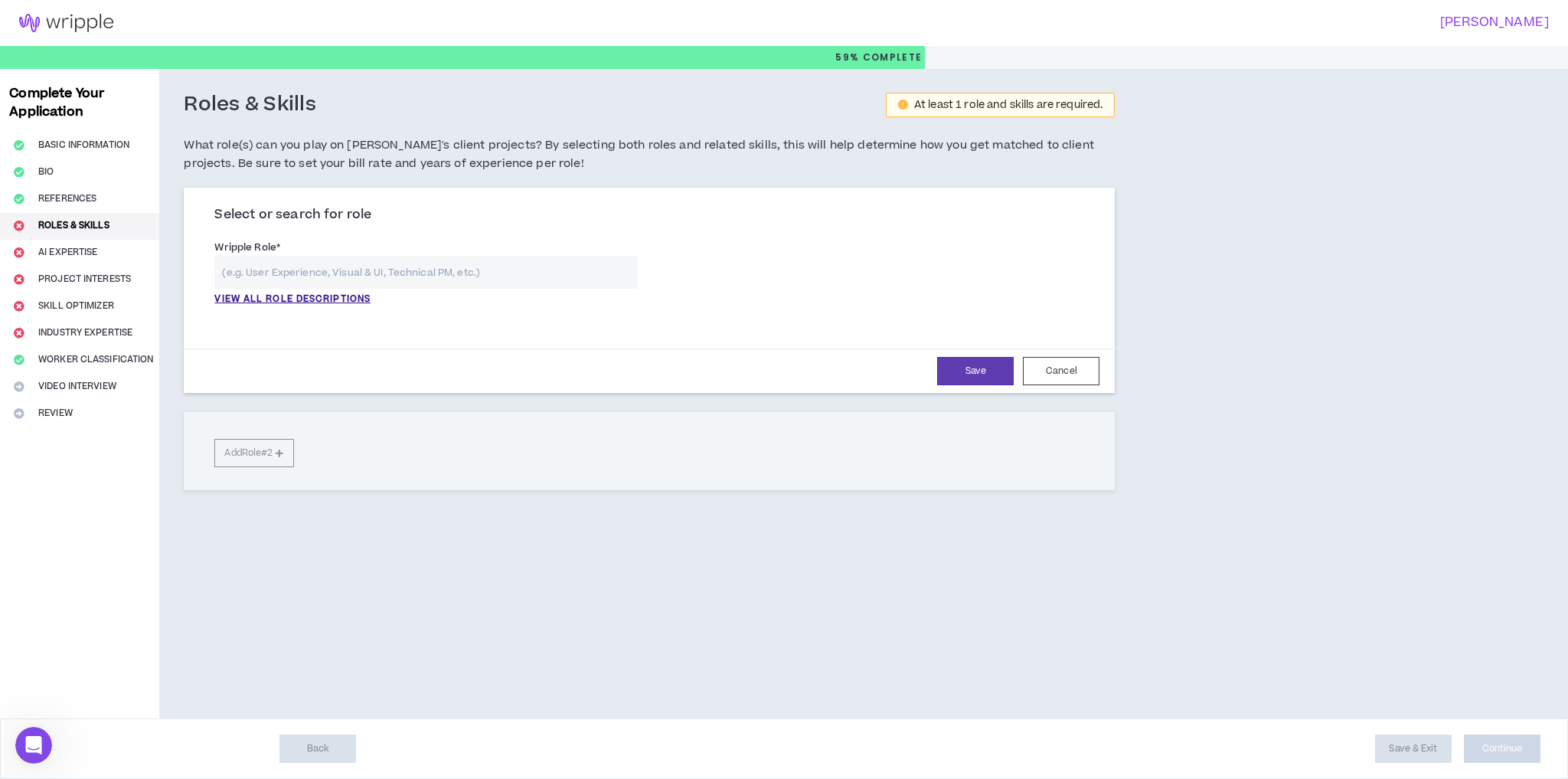
click at [346, 269] on input "text" at bounding box center [426, 273] width 423 height 33
click at [328, 301] on p "VIEW ALL ROLE DESCRIPTIONS" at bounding box center [293, 300] width 157 height 14
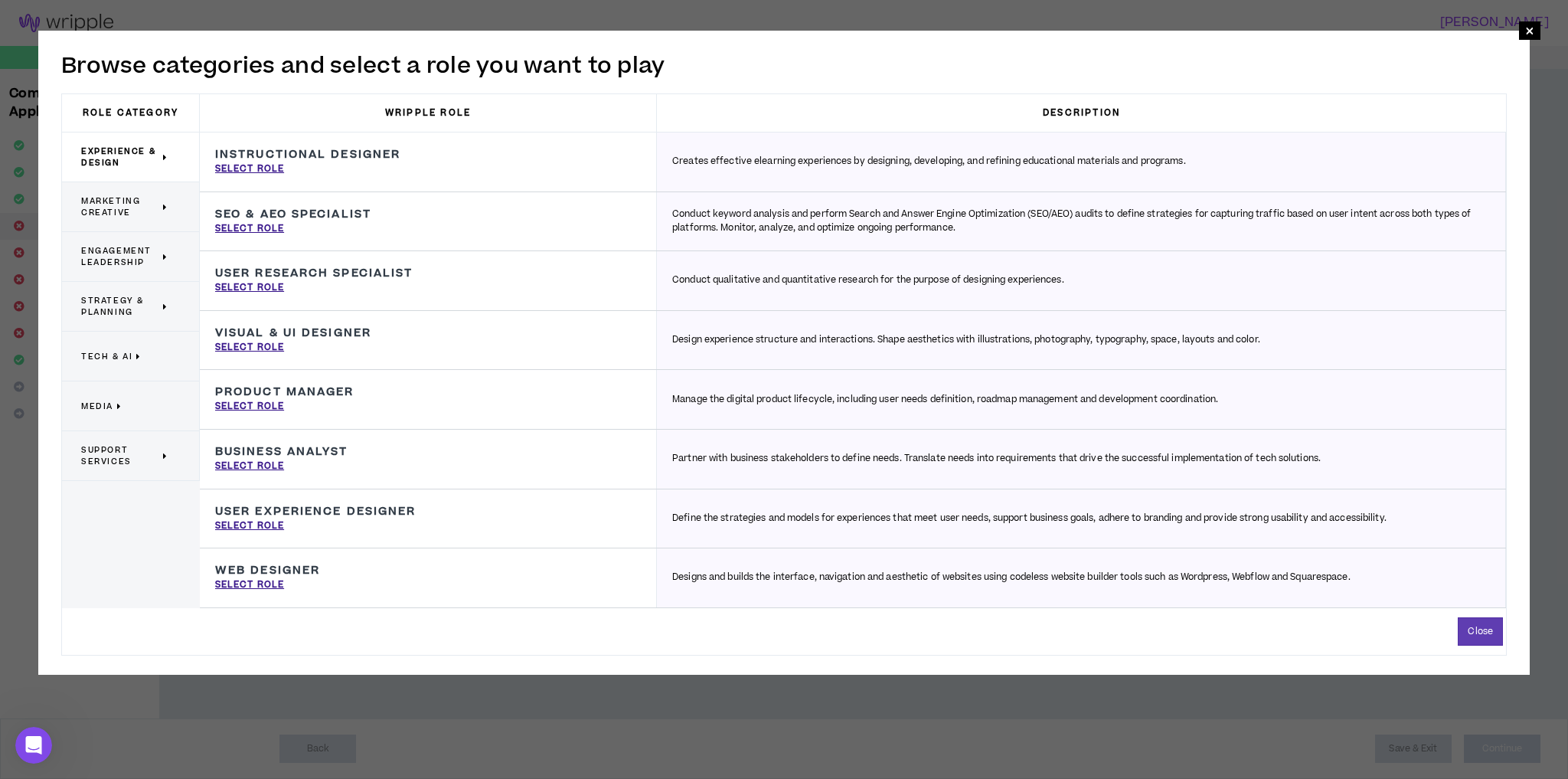
click at [109, 193] on p "Marketing Creative" at bounding box center [125, 206] width 87 height 34
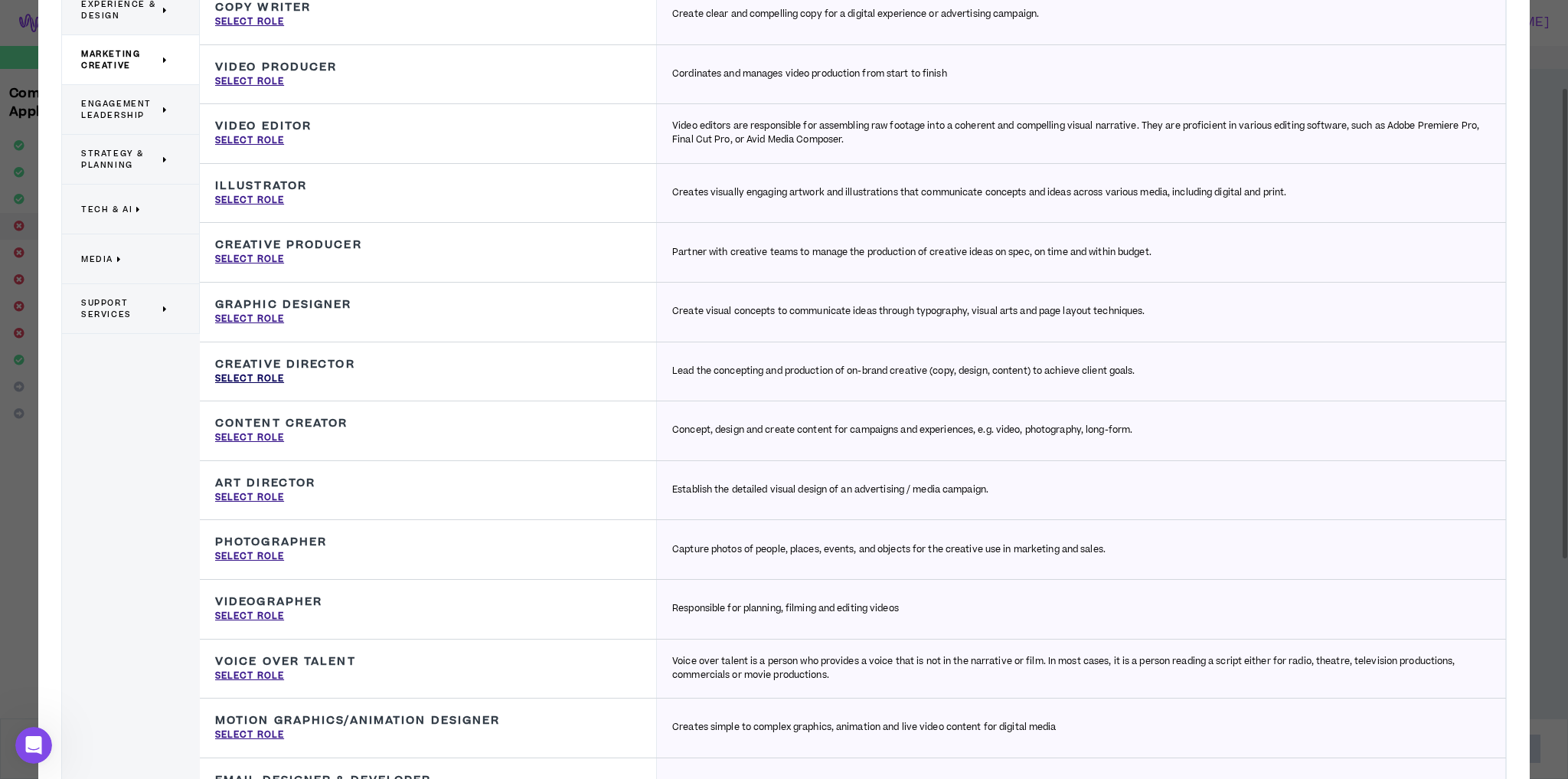
click at [255, 374] on p "Select Role" at bounding box center [249, 379] width 69 height 14
type input "Creative Director"
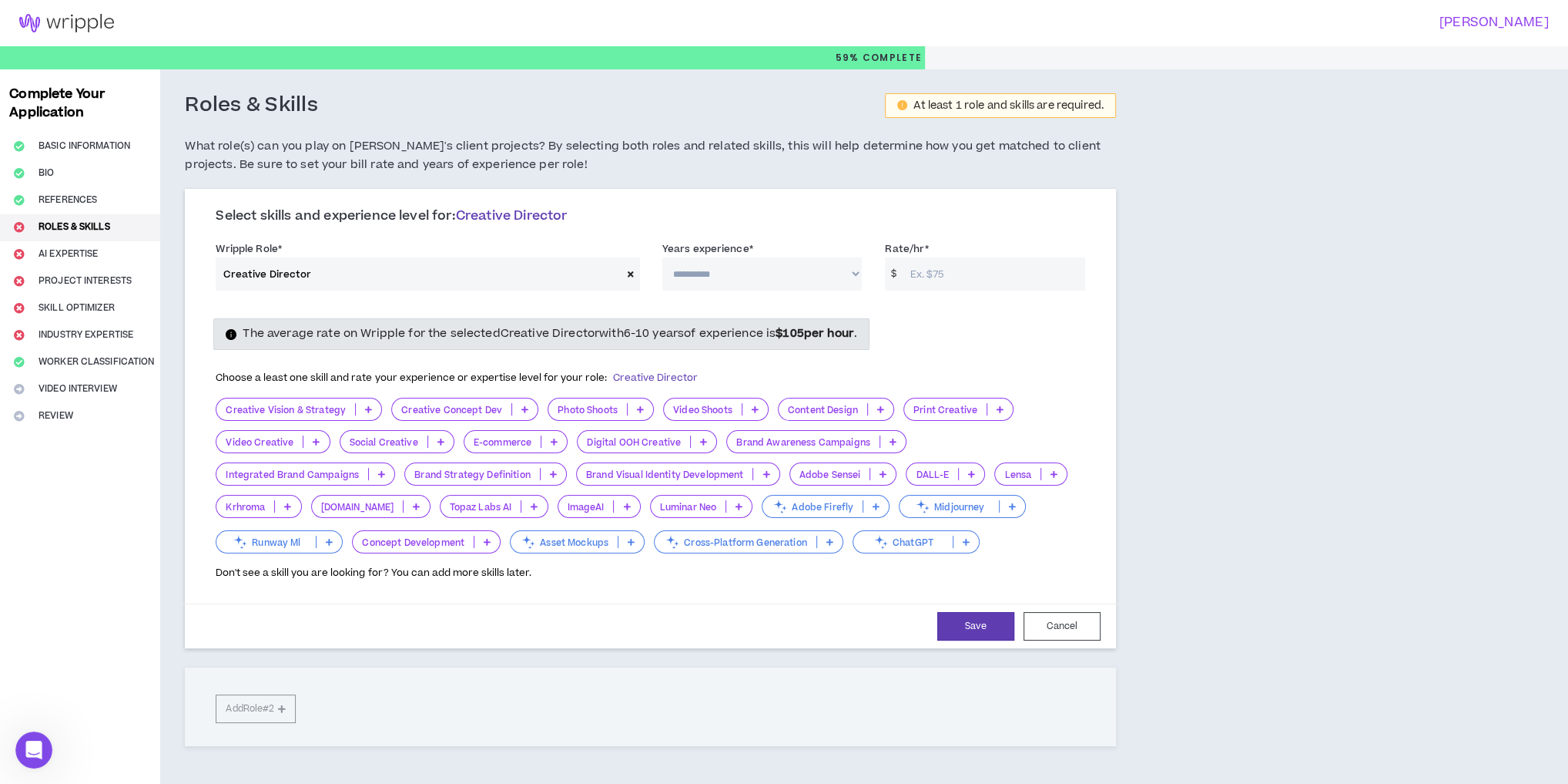
click at [704, 272] on select "**********" at bounding box center [762, 274] width 200 height 33
select select "***"
click at [662, 258] on select "**********" at bounding box center [762, 274] width 200 height 33
click at [955, 272] on input "Rate/hr *" at bounding box center [993, 274] width 183 height 33
click at [947, 281] on input "Rate/hr *" at bounding box center [993, 274] width 183 height 33
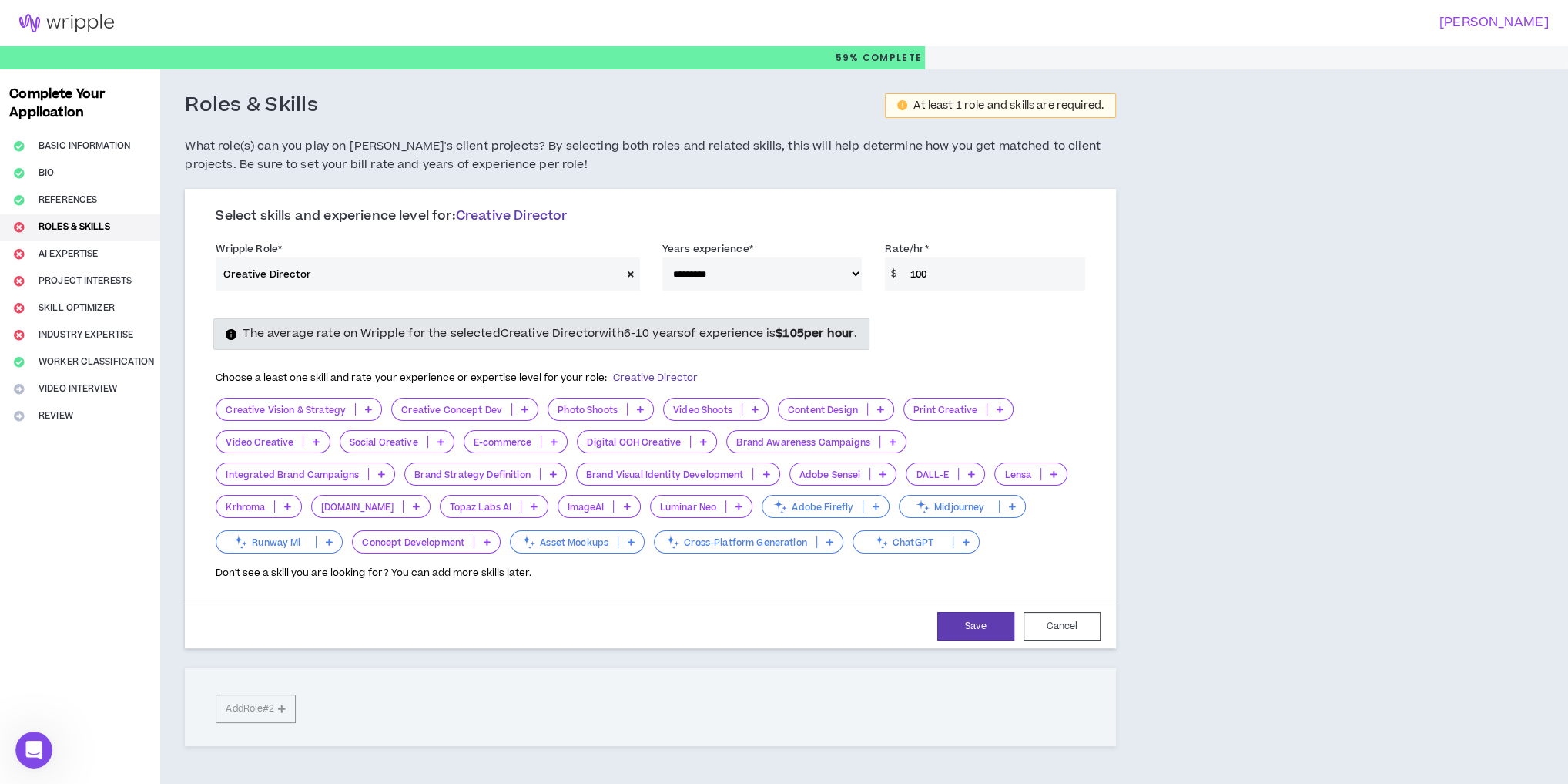
type input "100"
click at [369, 412] on p at bounding box center [368, 409] width 25 height 13
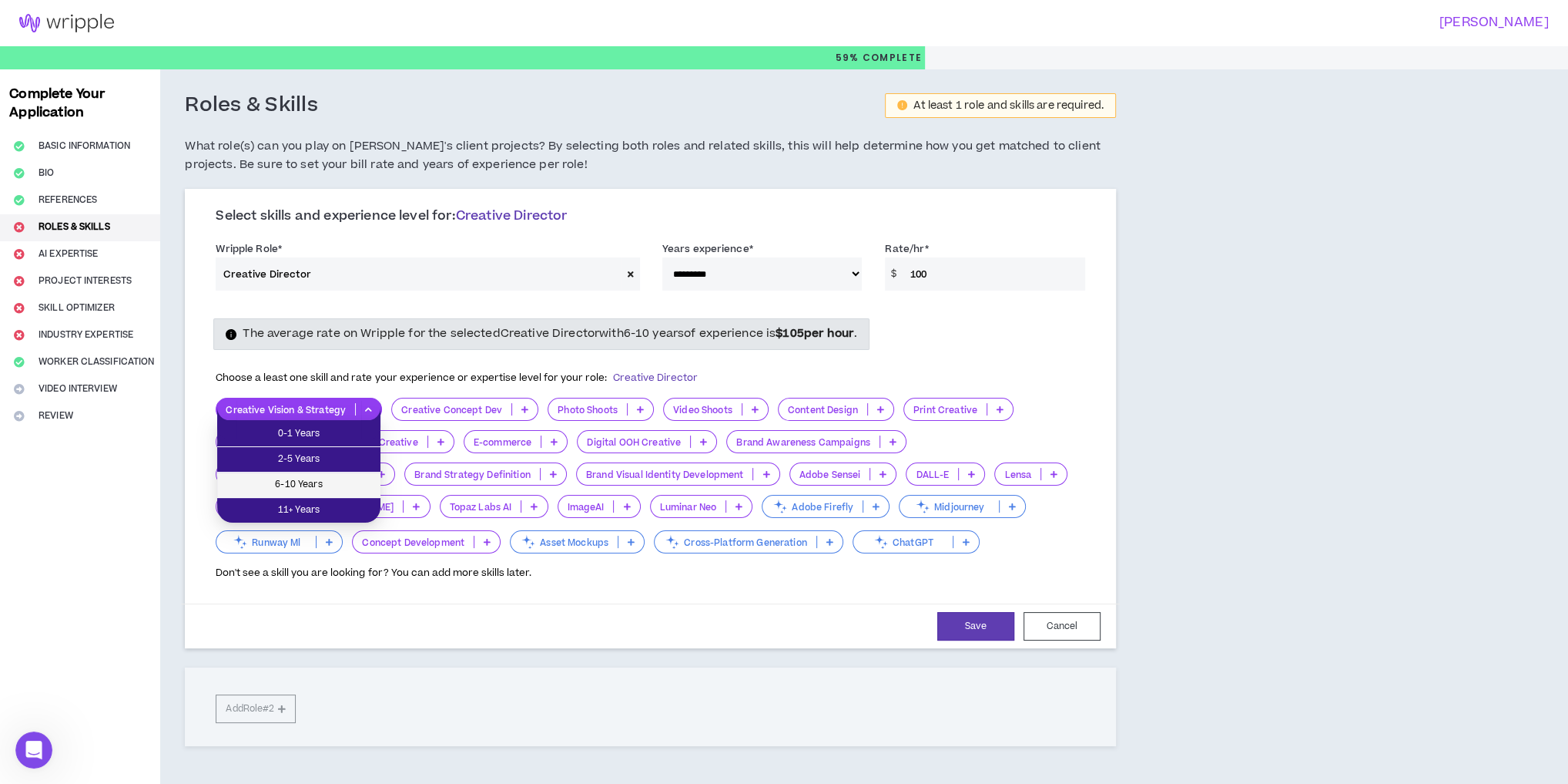
click at [336, 488] on span "6-10 Years" at bounding box center [298, 484] width 145 height 17
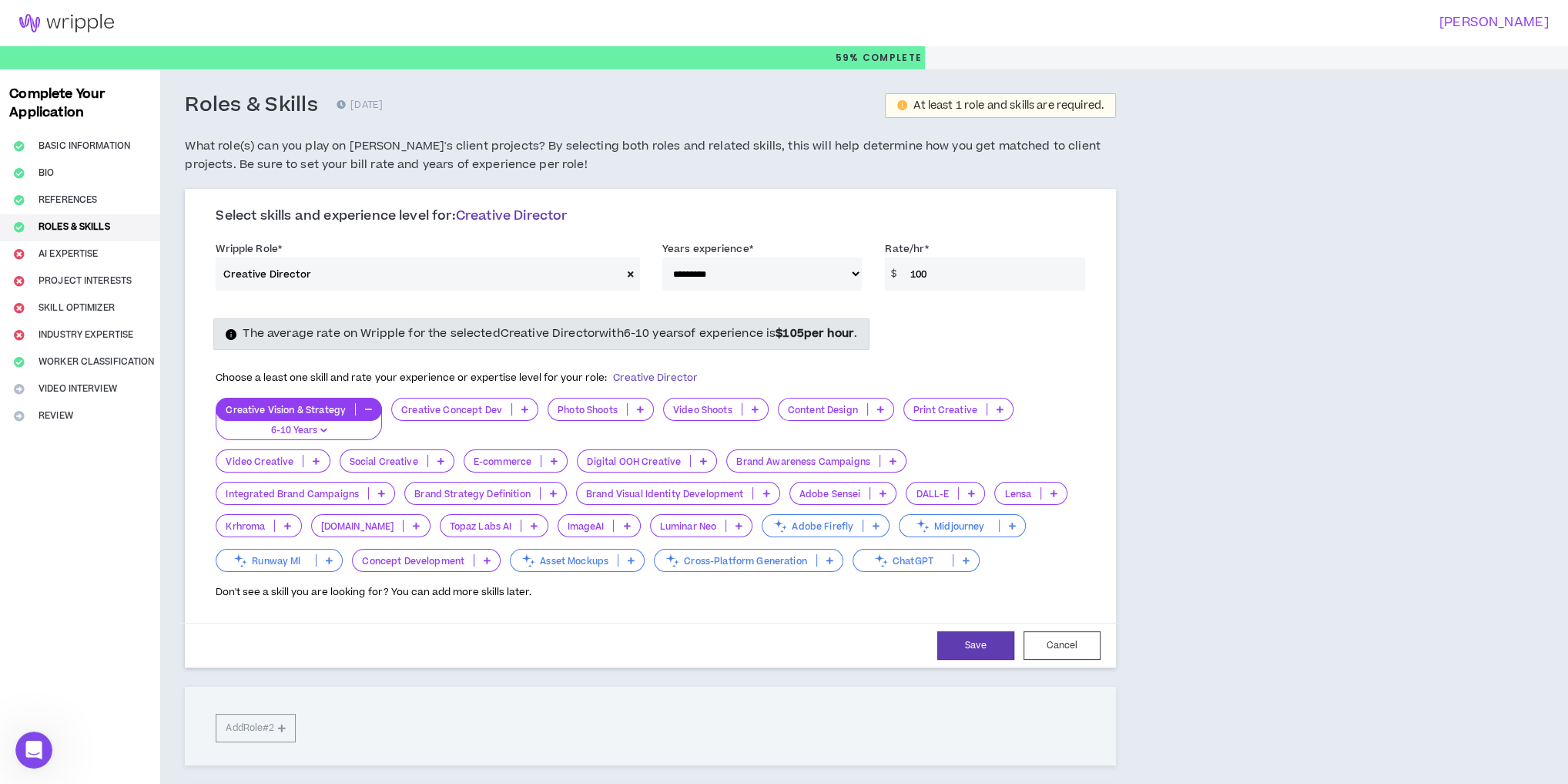
click at [637, 407] on icon at bounding box center [640, 410] width 7 height 8
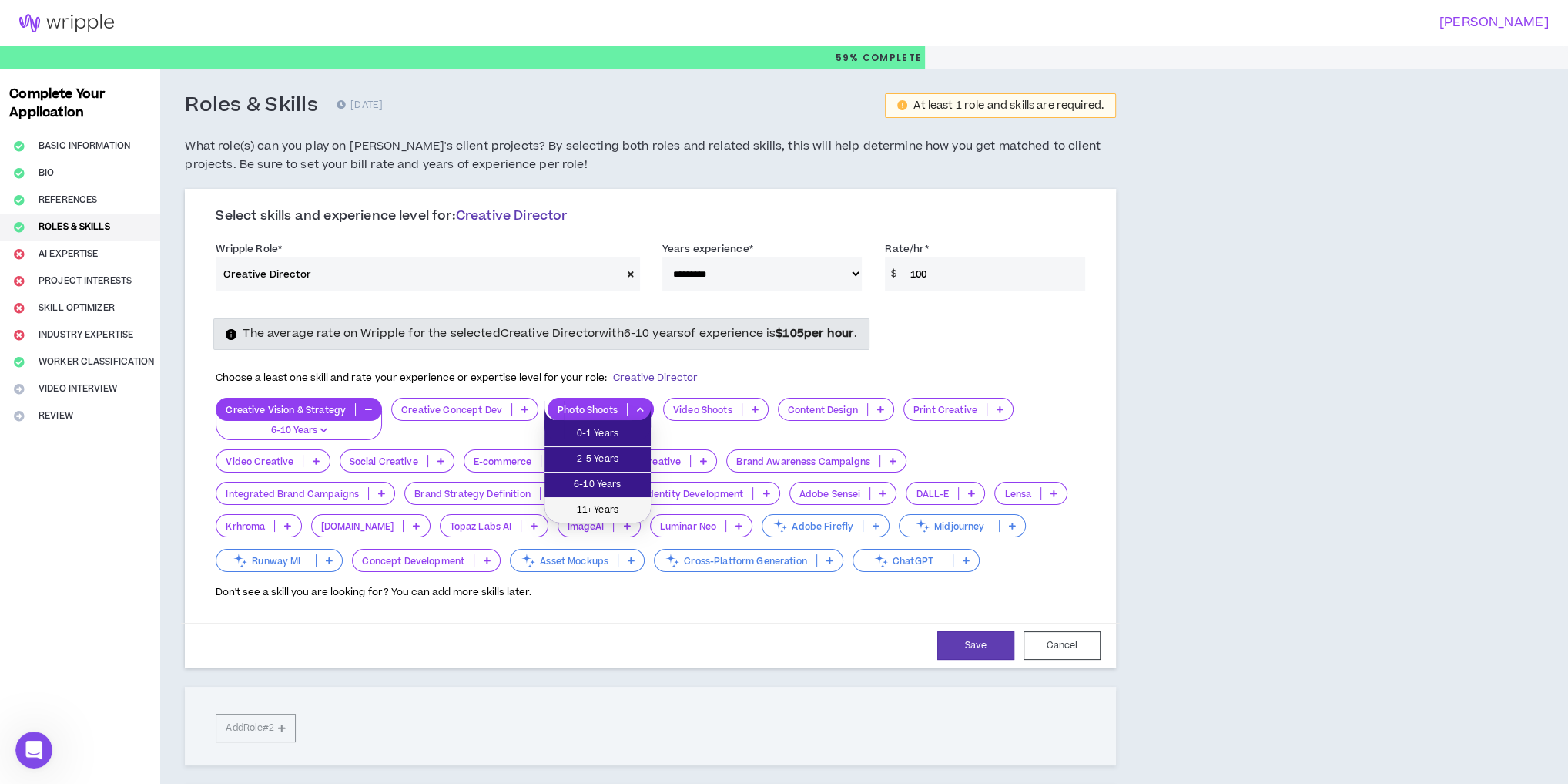
click at [595, 507] on span "11+ Years" at bounding box center [598, 510] width 87 height 17
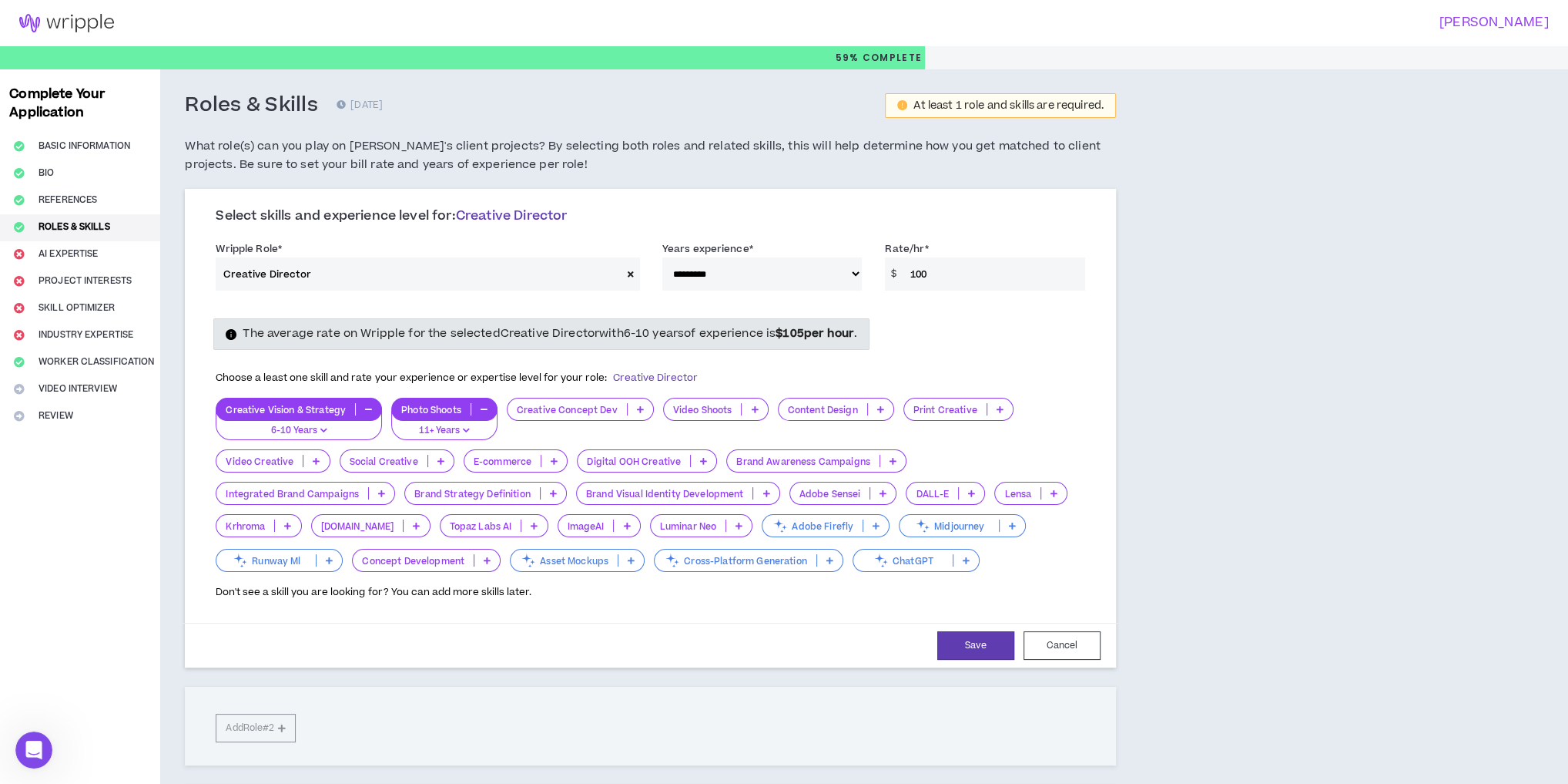
click at [750, 410] on icon at bounding box center [753, 410] width 7 height 8
click at [735, 512] on span "11+ Years" at bounding box center [712, 510] width 87 height 17
click at [879, 407] on icon at bounding box center [880, 410] width 7 height 8
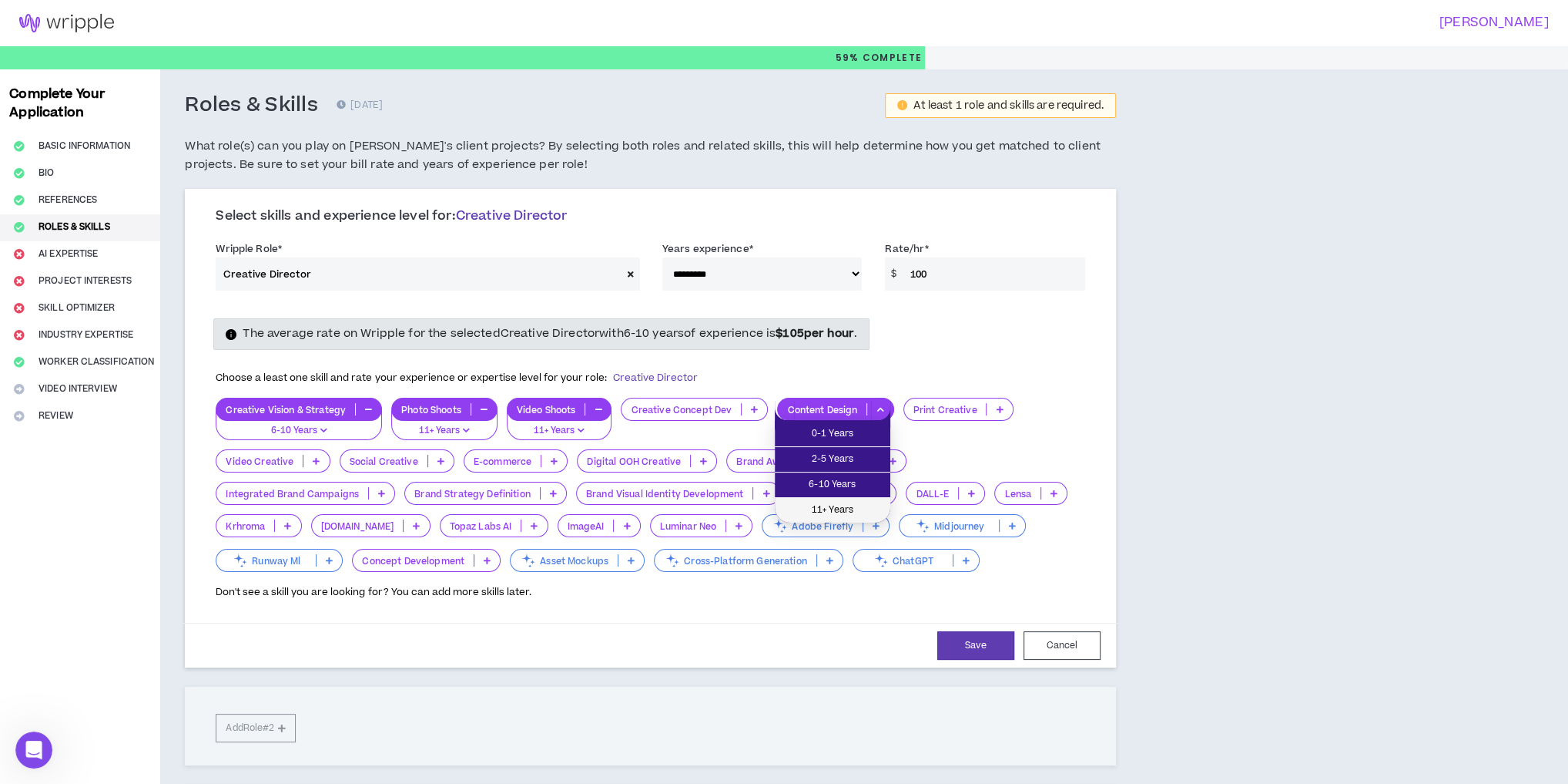
click at [846, 506] on span "11+ Years" at bounding box center [833, 510] width 97 height 17
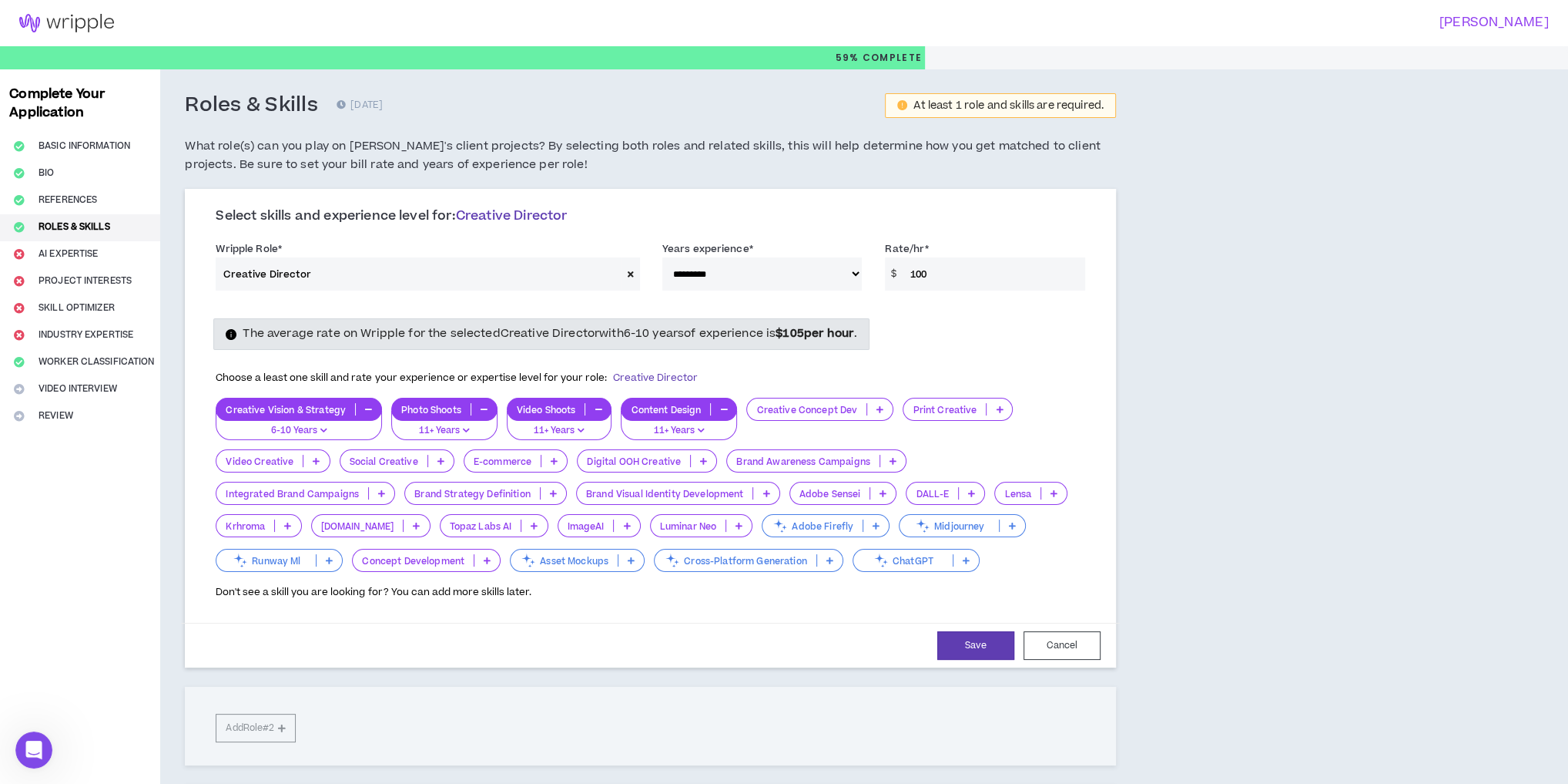
click at [995, 407] on icon at bounding box center [998, 410] width 7 height 8
click at [966, 507] on span "11+ Years" at bounding box center [954, 510] width 89 height 17
click at [316, 461] on icon at bounding box center [316, 461] width 7 height 8
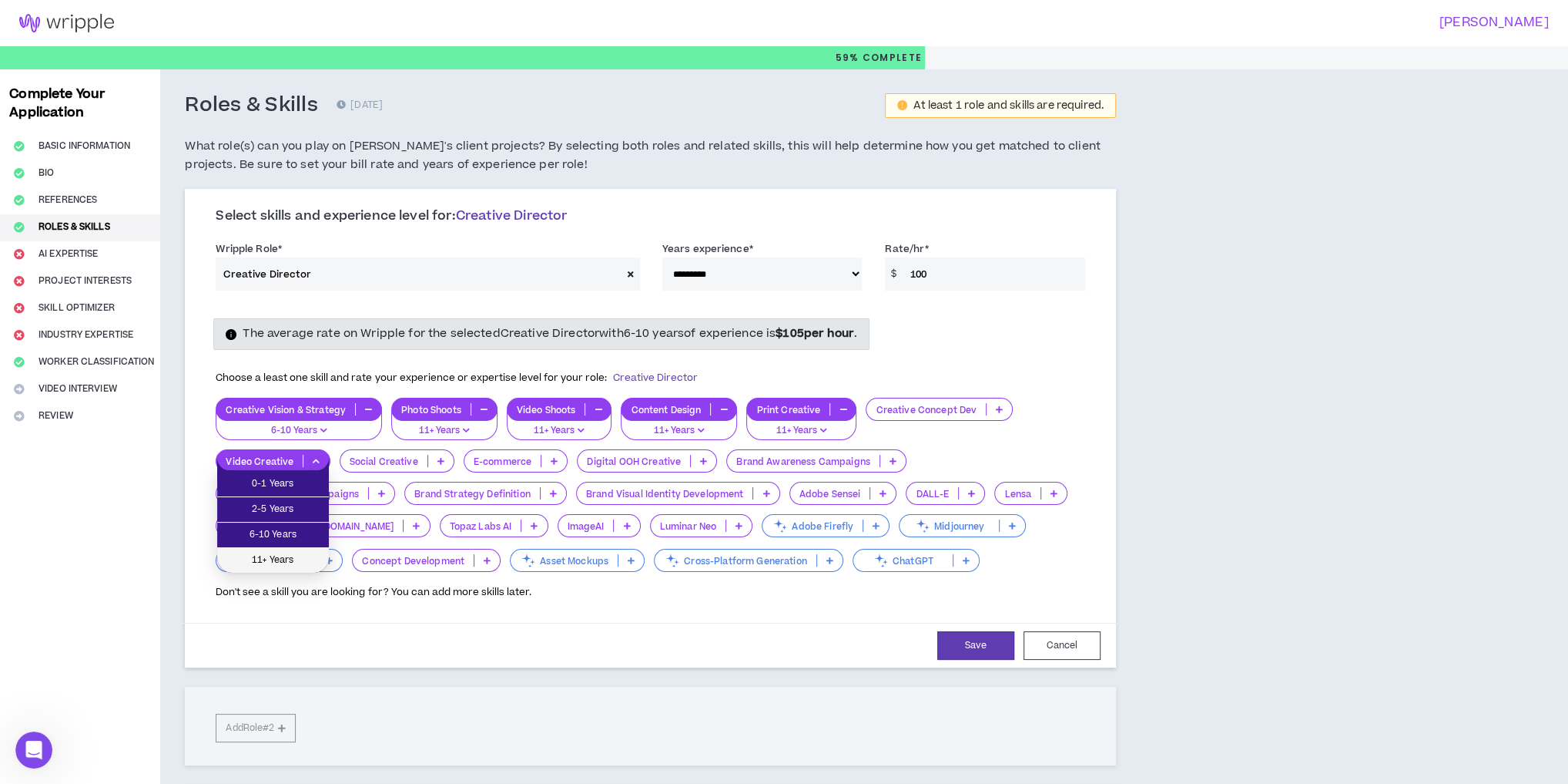
click at [302, 560] on span "11+ Years" at bounding box center [273, 559] width 93 height 17
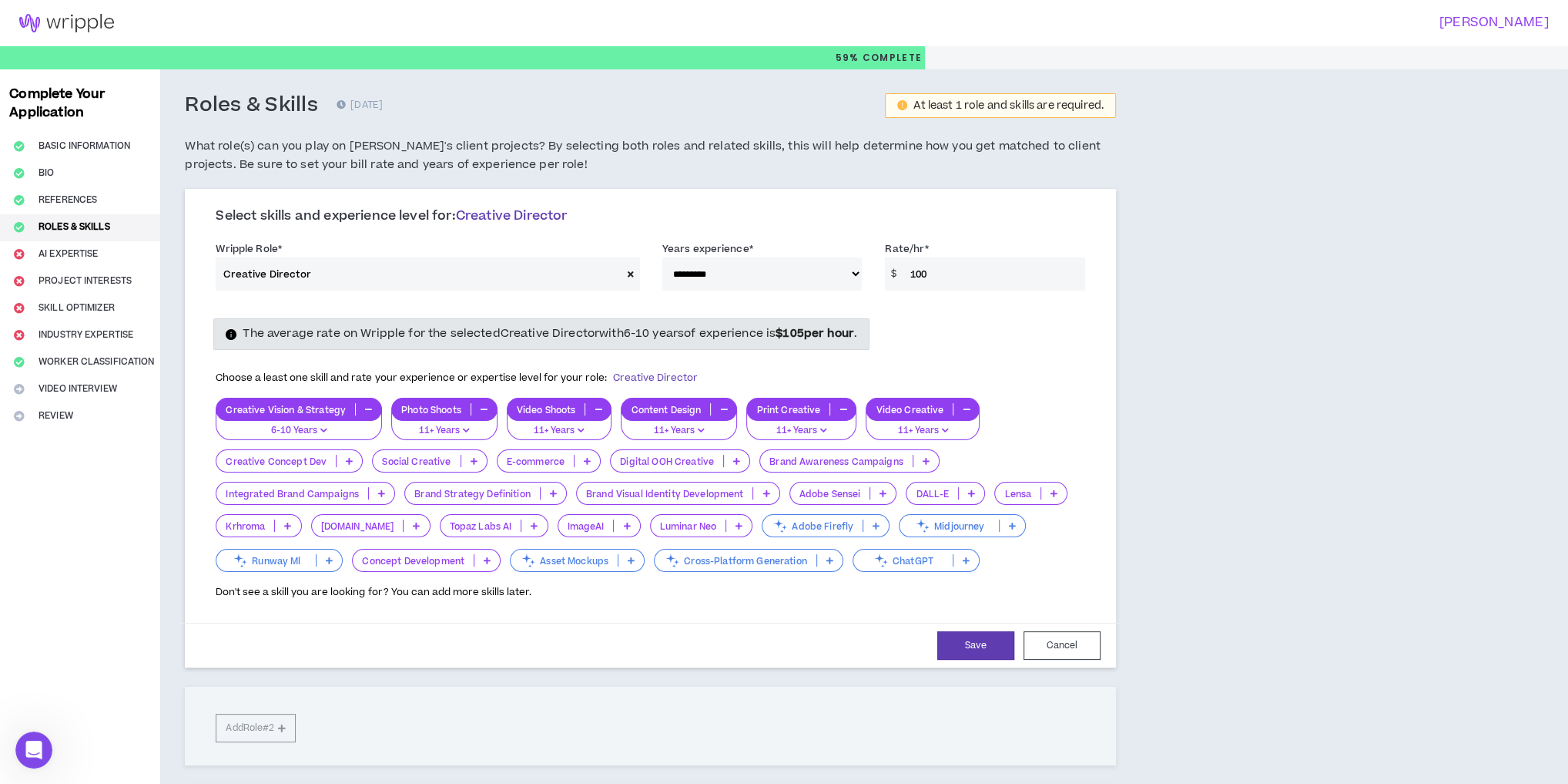
click at [735, 457] on p at bounding box center [737, 460] width 25 height 13
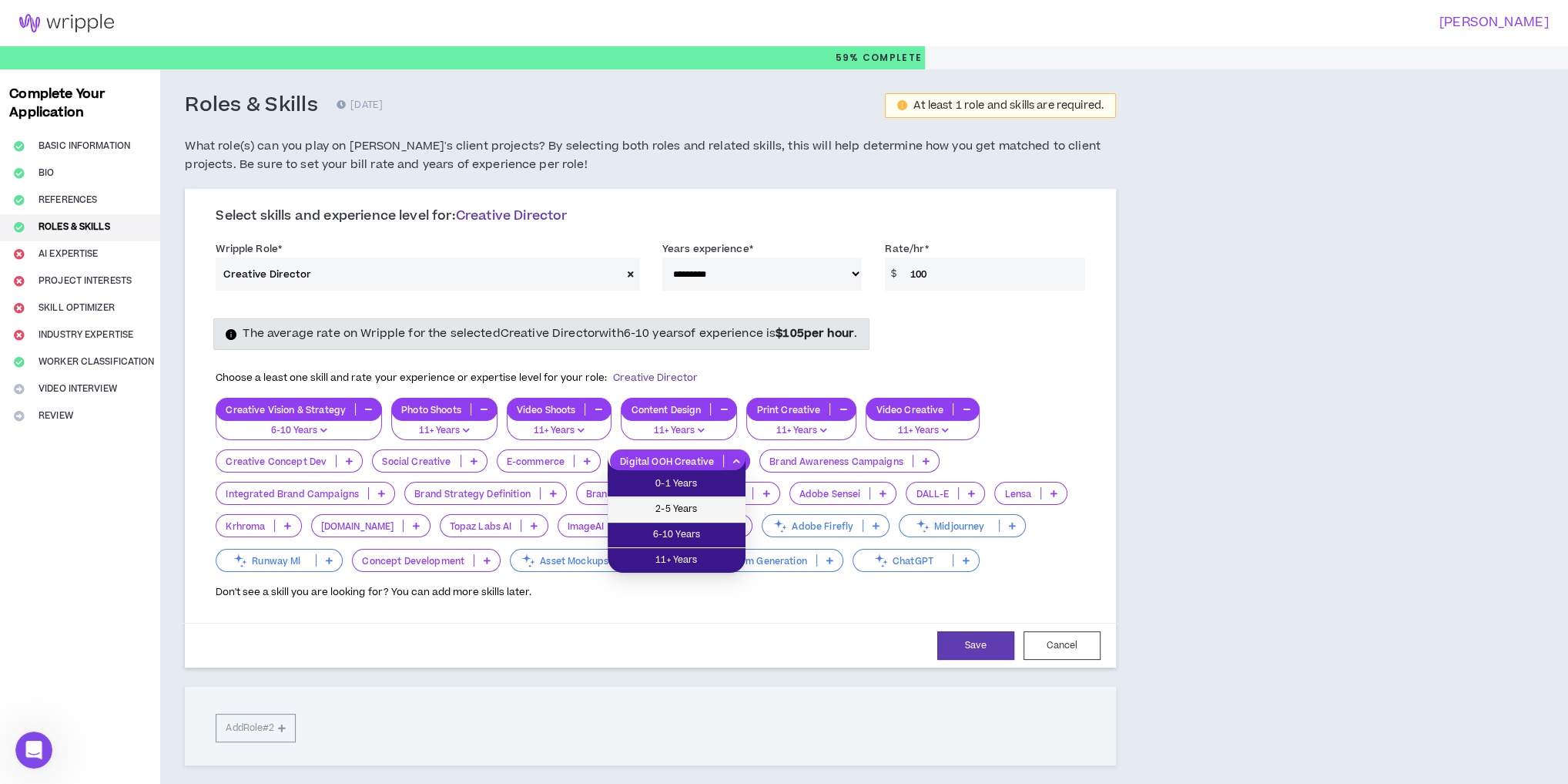
click at [700, 512] on span "2-5 Years" at bounding box center [677, 509] width 120 height 17
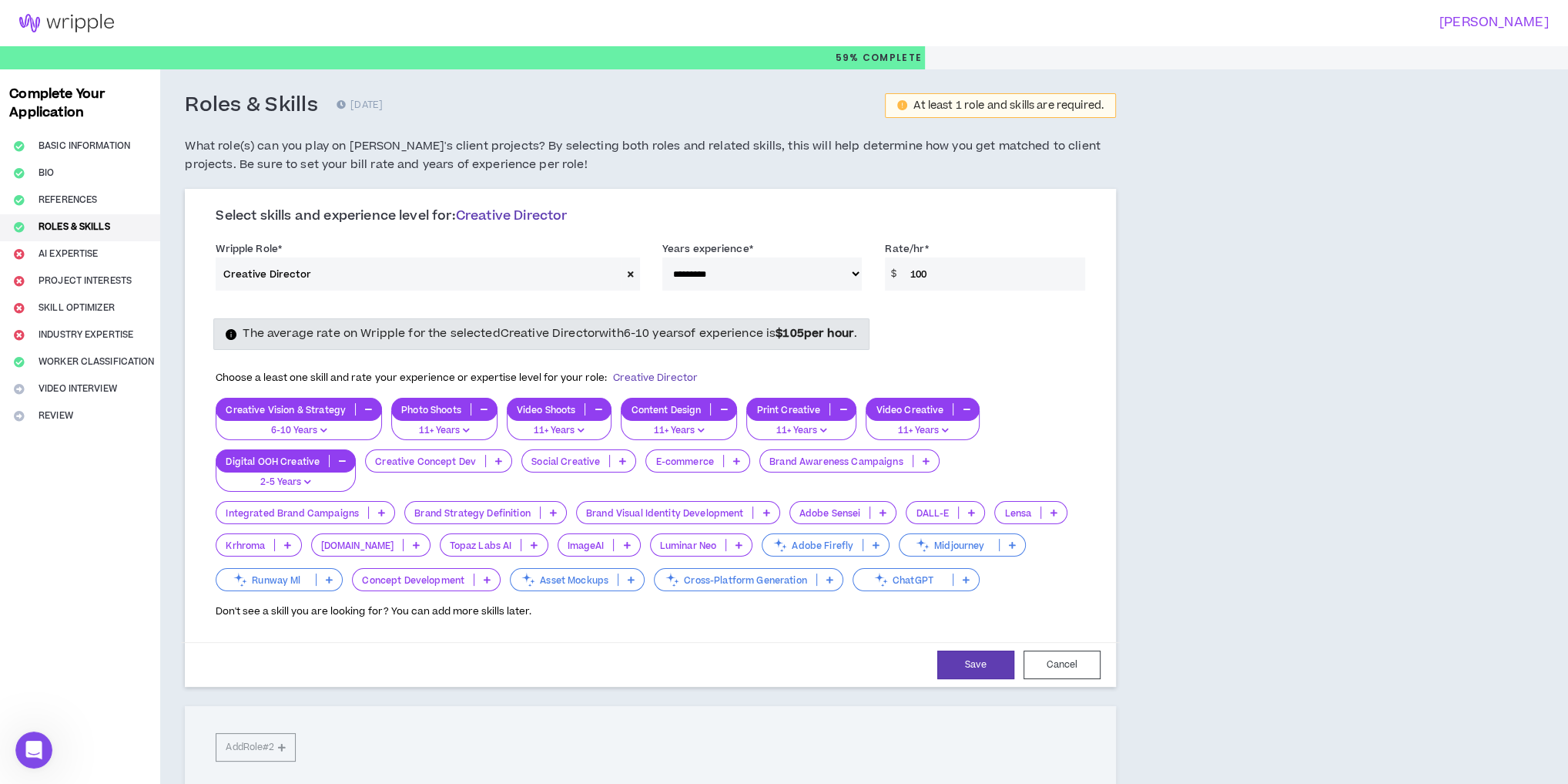
click at [923, 457] on icon at bounding box center [925, 461] width 7 height 8
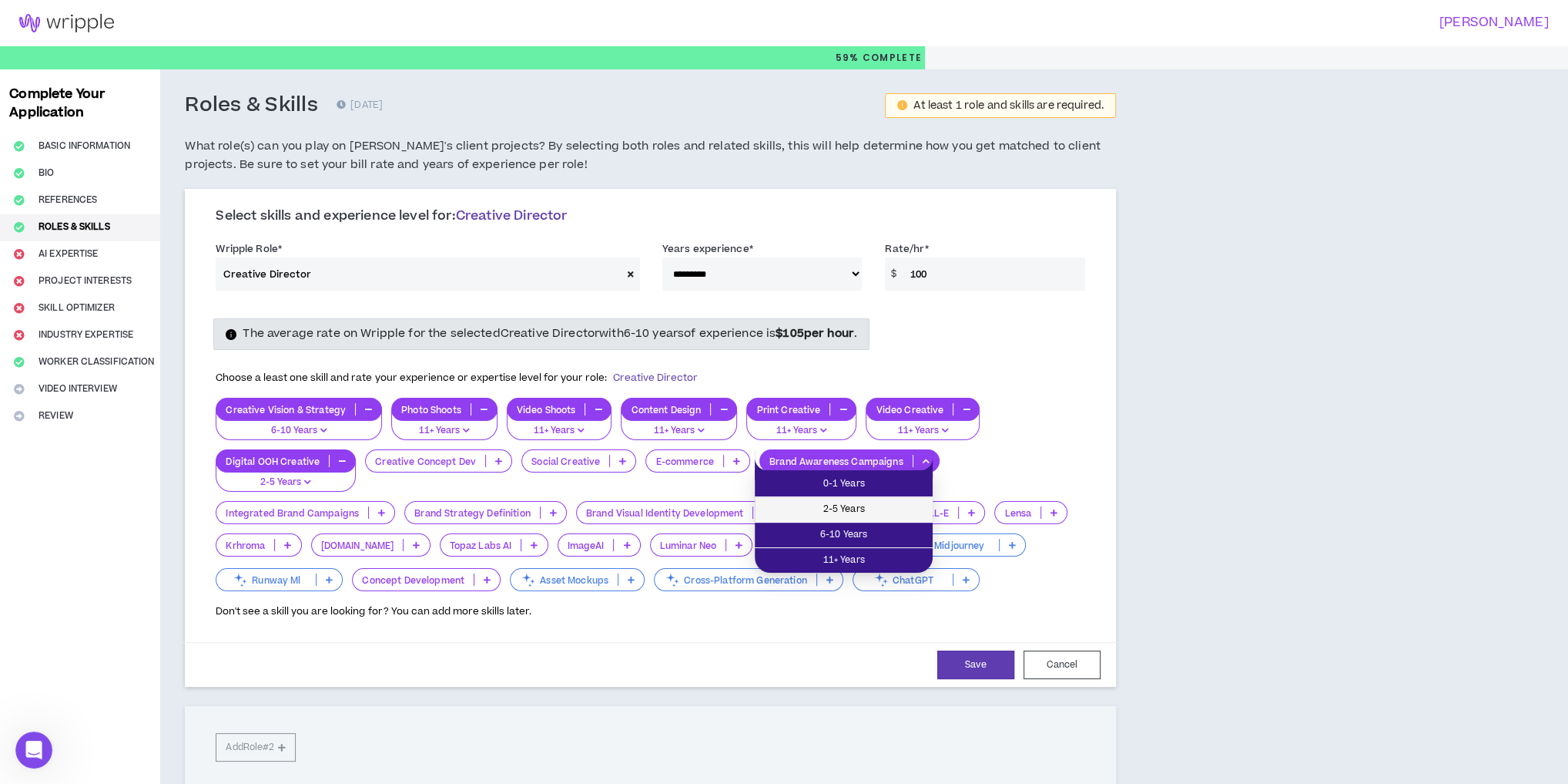
click at [870, 511] on span "2-5 Years" at bounding box center [844, 509] width 159 height 17
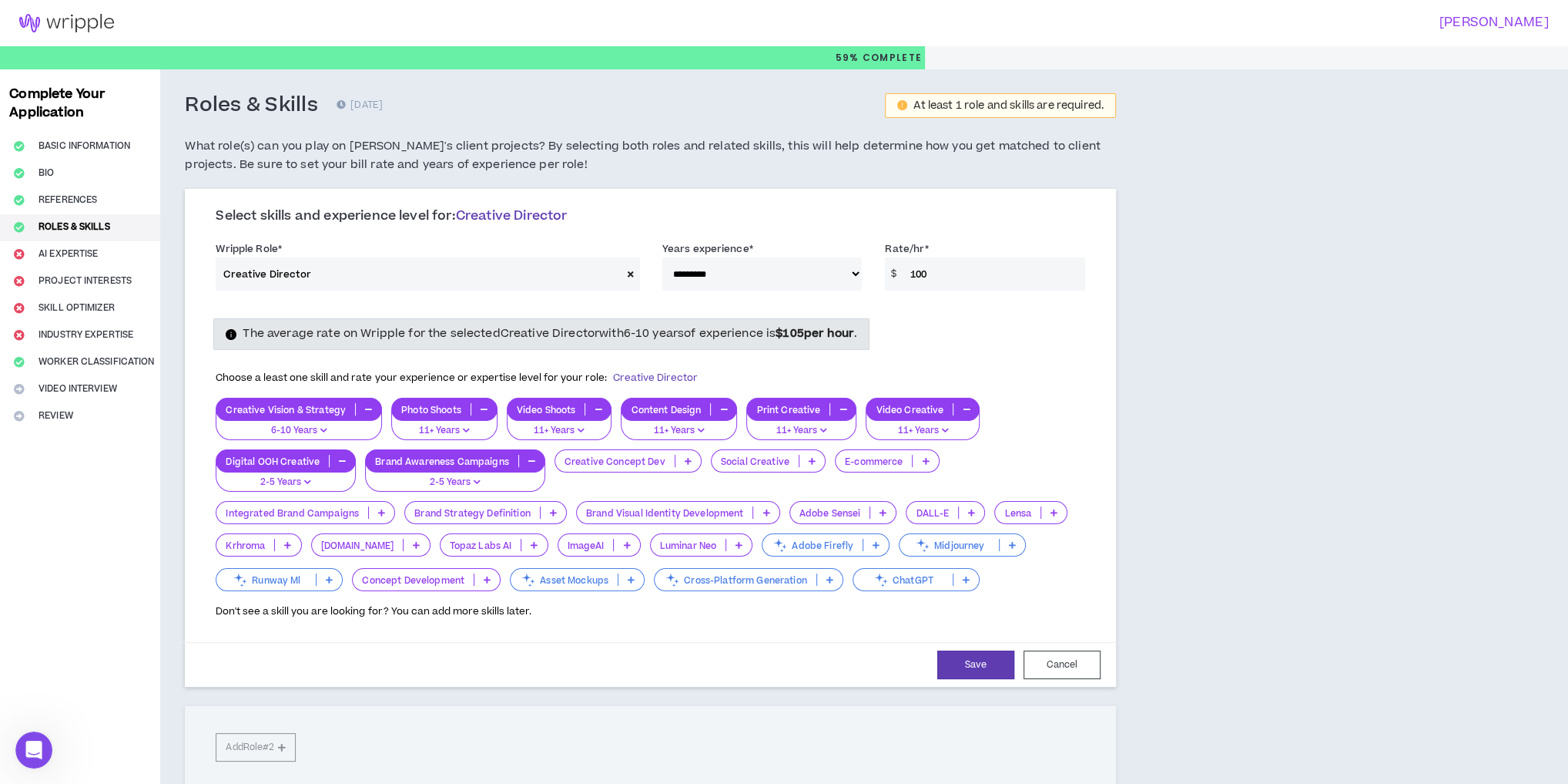
click at [378, 509] on icon at bounding box center [381, 513] width 7 height 8
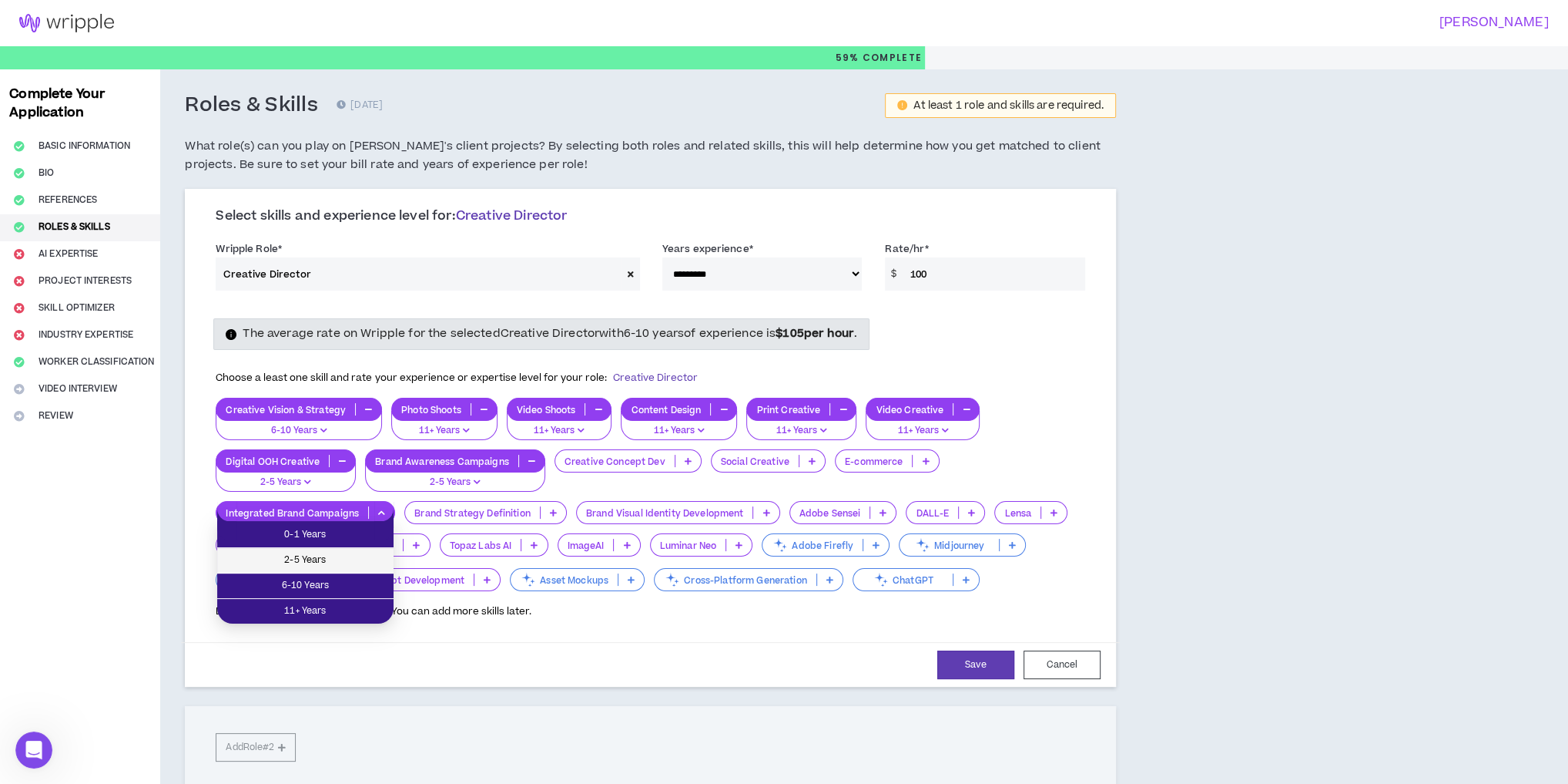
click at [331, 564] on span "2-5 Years" at bounding box center [305, 559] width 157 height 17
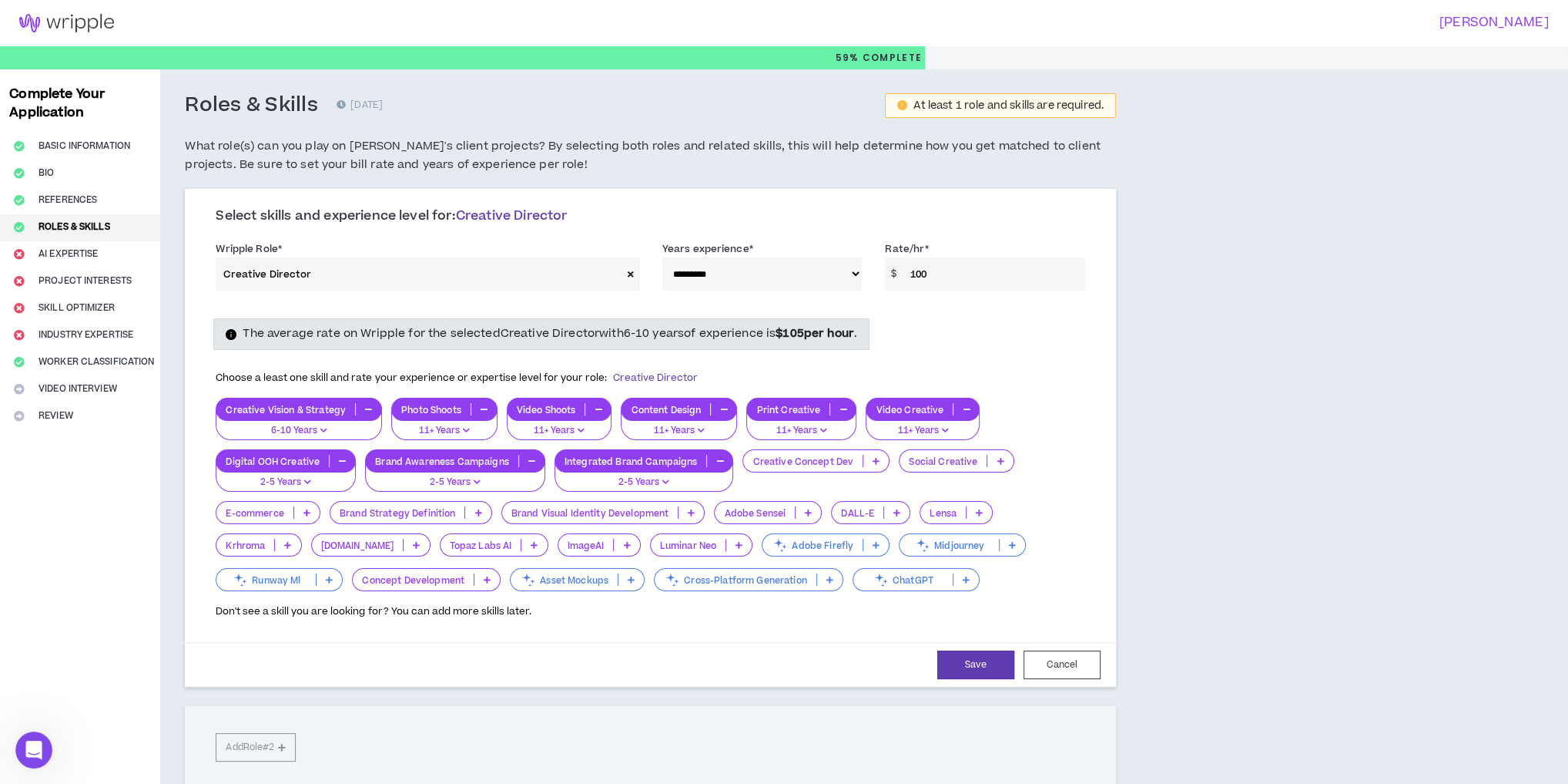
click at [476, 509] on icon at bounding box center [477, 513] width 7 height 8
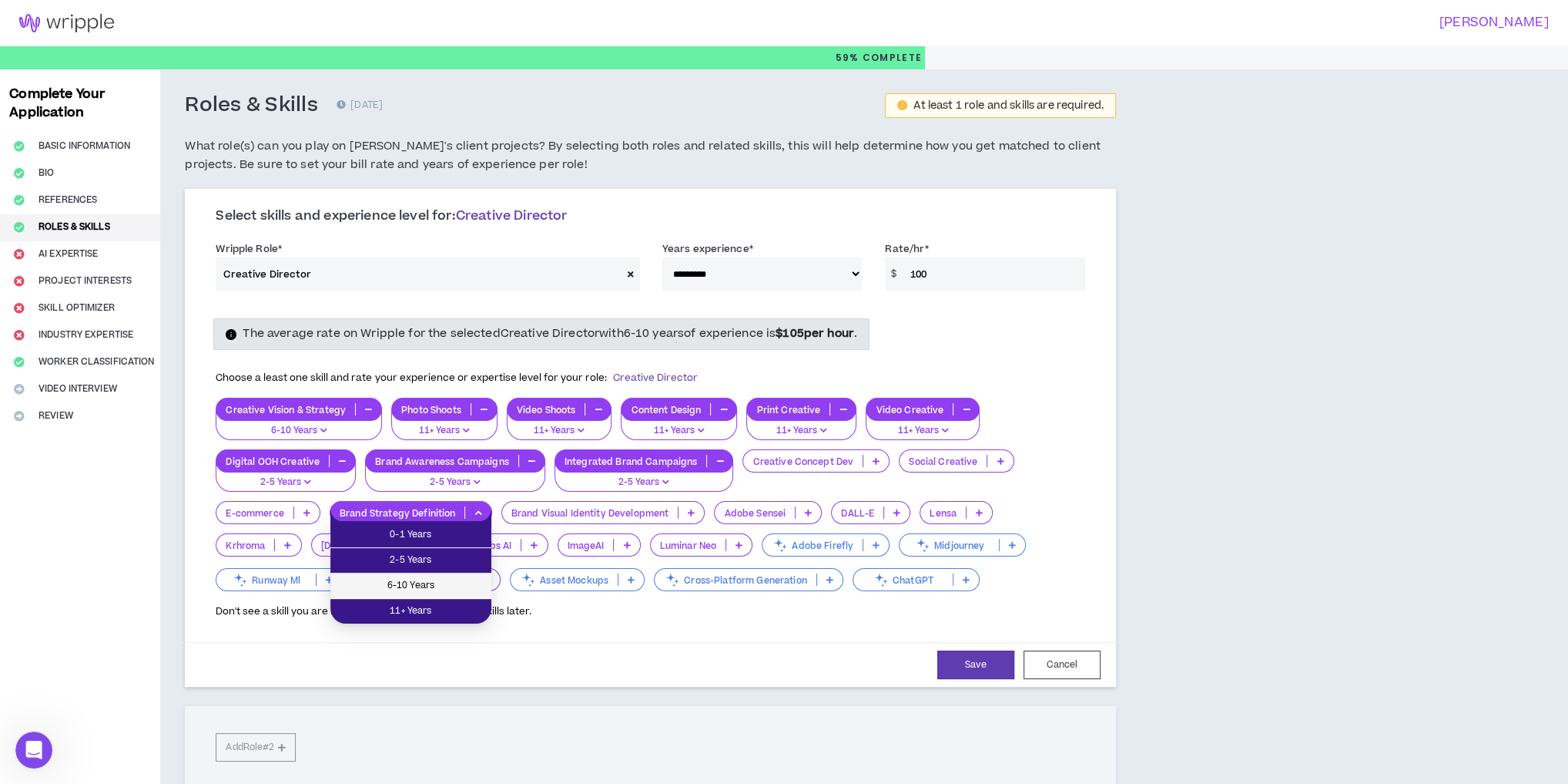
click at [433, 584] on span "6-10 Years" at bounding box center [410, 585] width 143 height 17
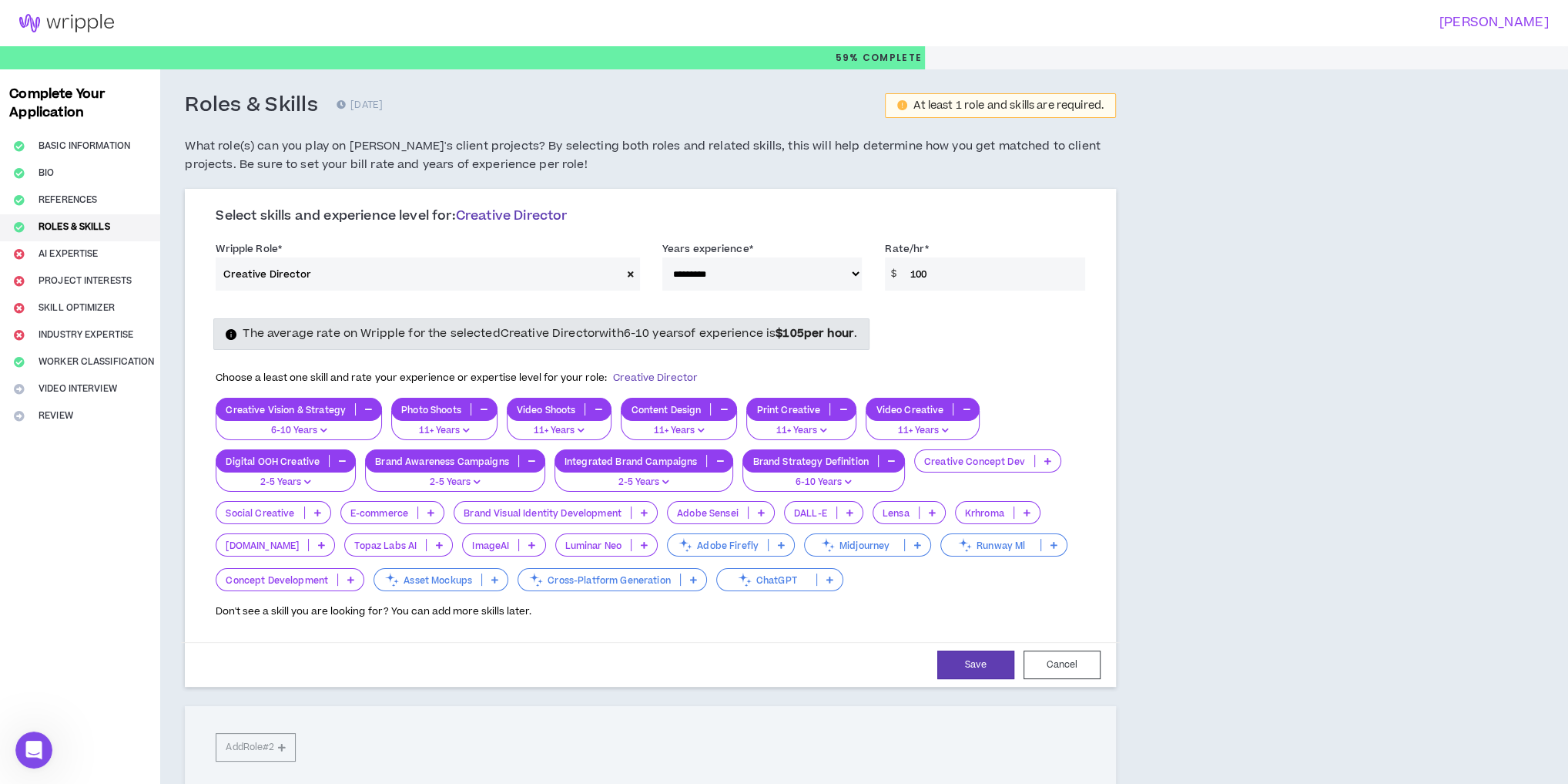
click at [645, 507] on p at bounding box center [645, 513] width 25 height 13
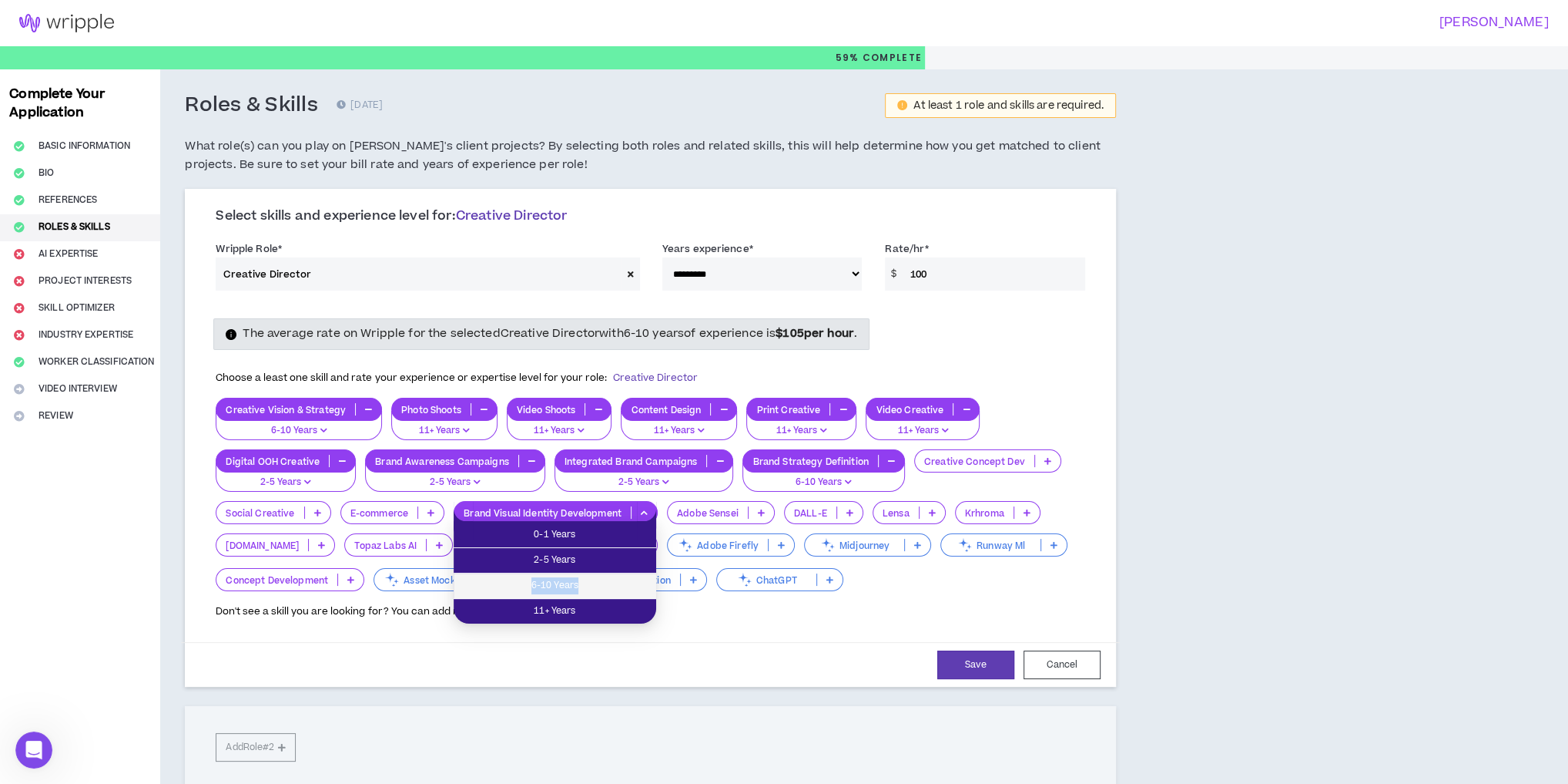
drag, startPoint x: 613, startPoint y: 572, endPoint x: 612, endPoint y: 581, distance: 9.1
click at [612, 581] on ul "0-1 Years 2-5 Years 6-10 Years 11+ Years" at bounding box center [555, 572] width 202 height 102
click at [561, 584] on span "6-10 Years" at bounding box center [554, 585] width 184 height 17
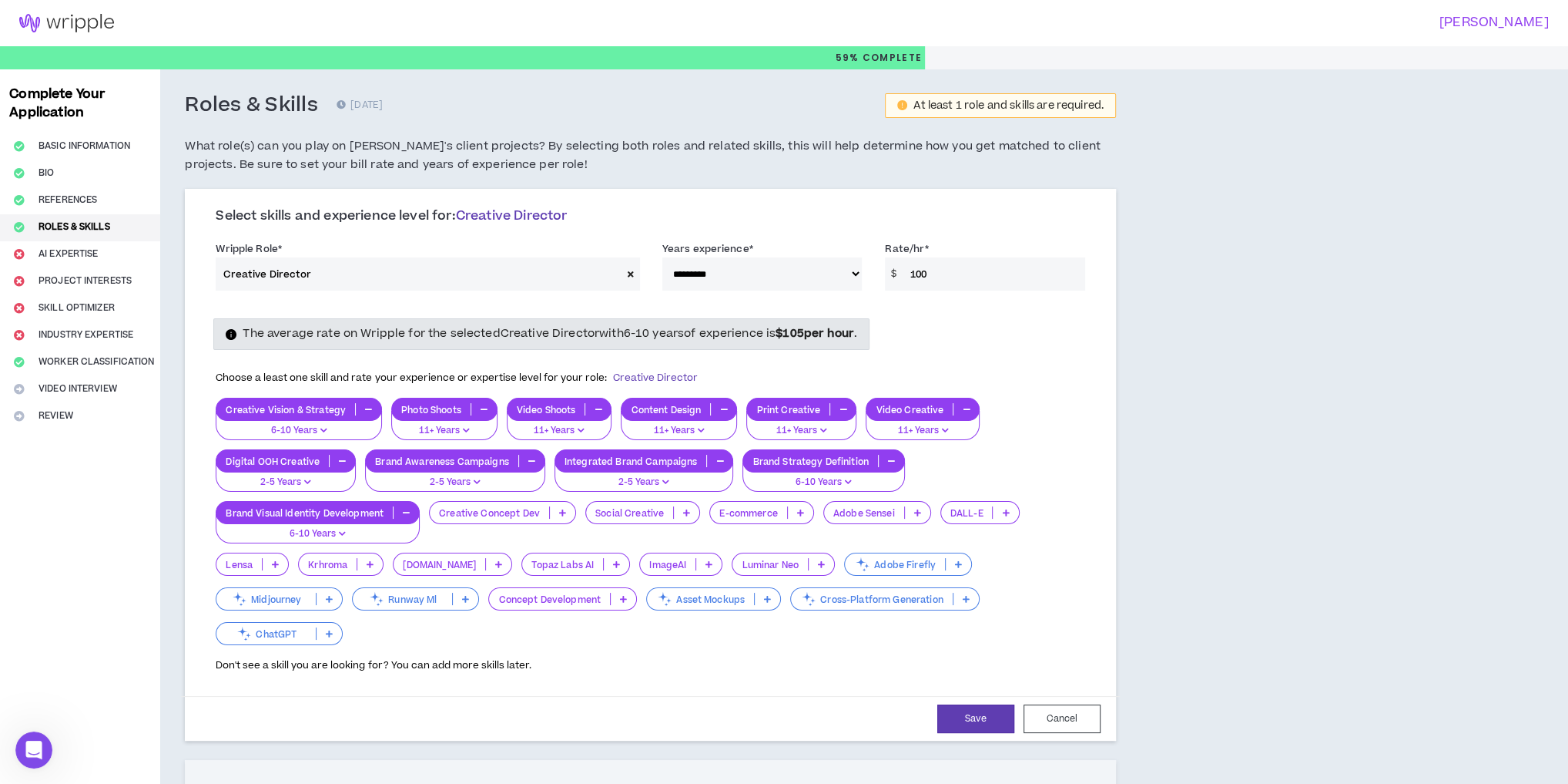
click at [907, 510] on p at bounding box center [918, 513] width 25 height 13
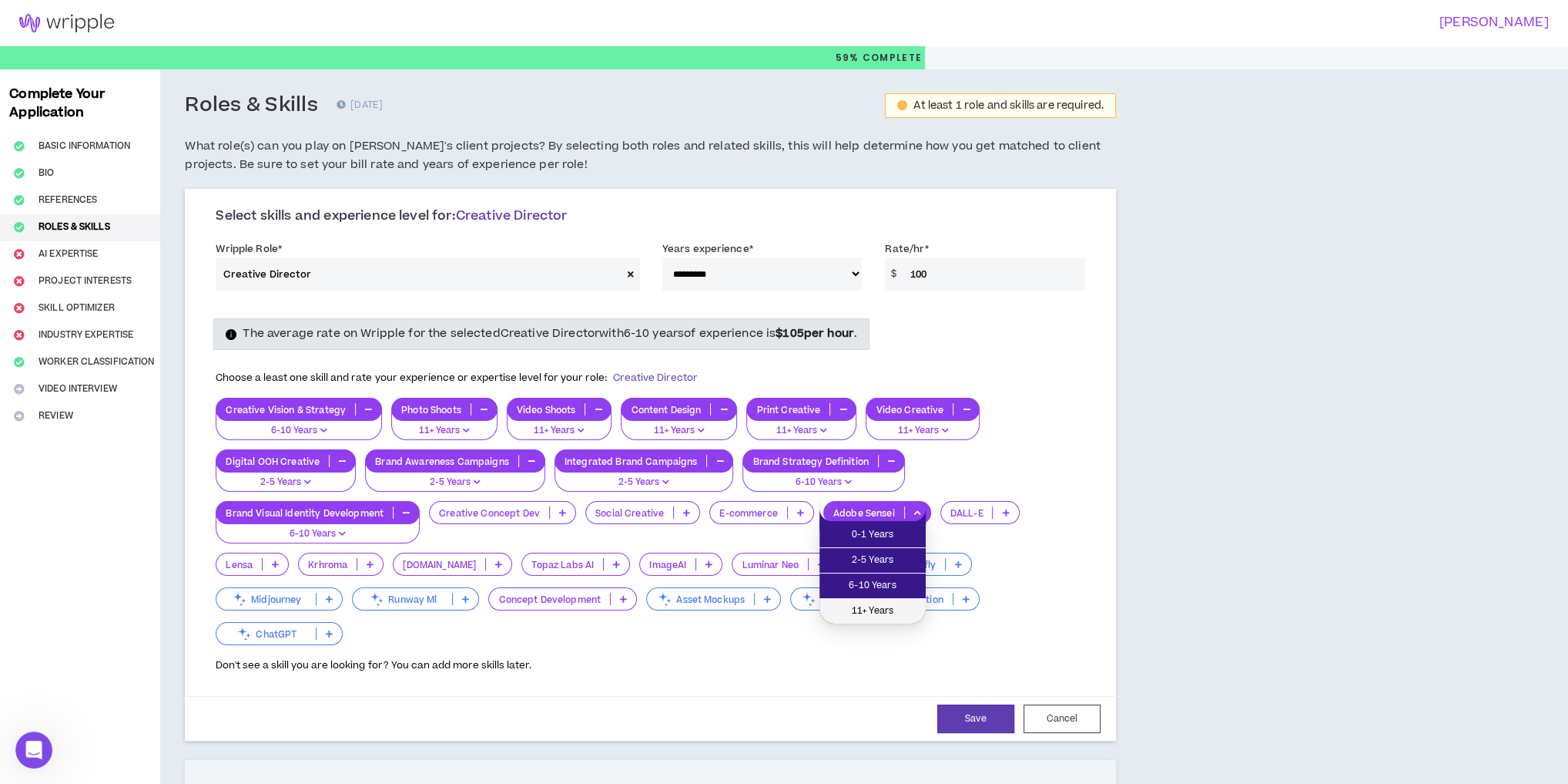
click at [881, 603] on span "11+ Years" at bounding box center [872, 611] width 87 height 17
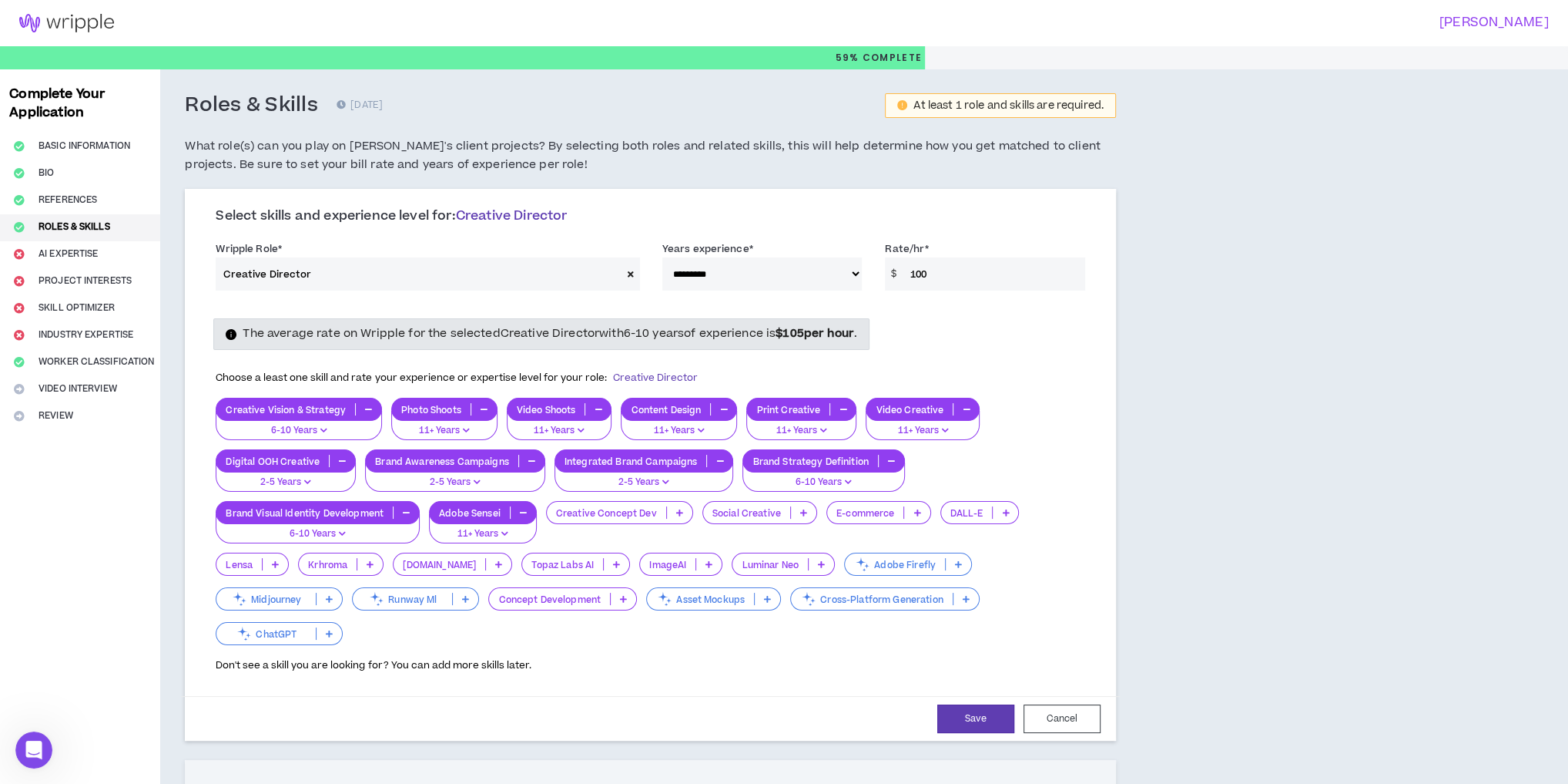
click at [677, 509] on icon at bounding box center [679, 513] width 7 height 8
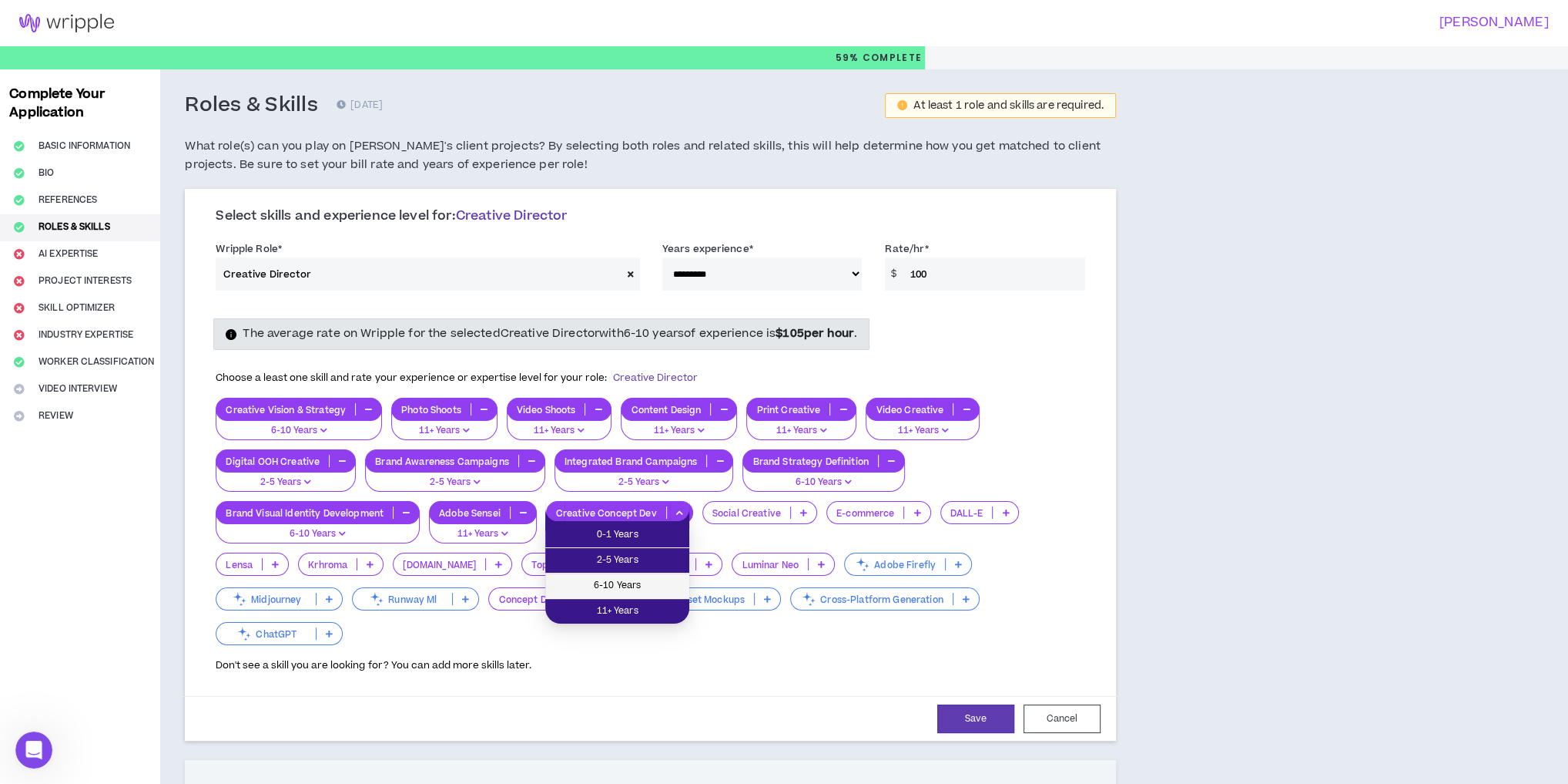
click at [646, 588] on span "6-10 Years" at bounding box center [616, 585] width 125 height 17
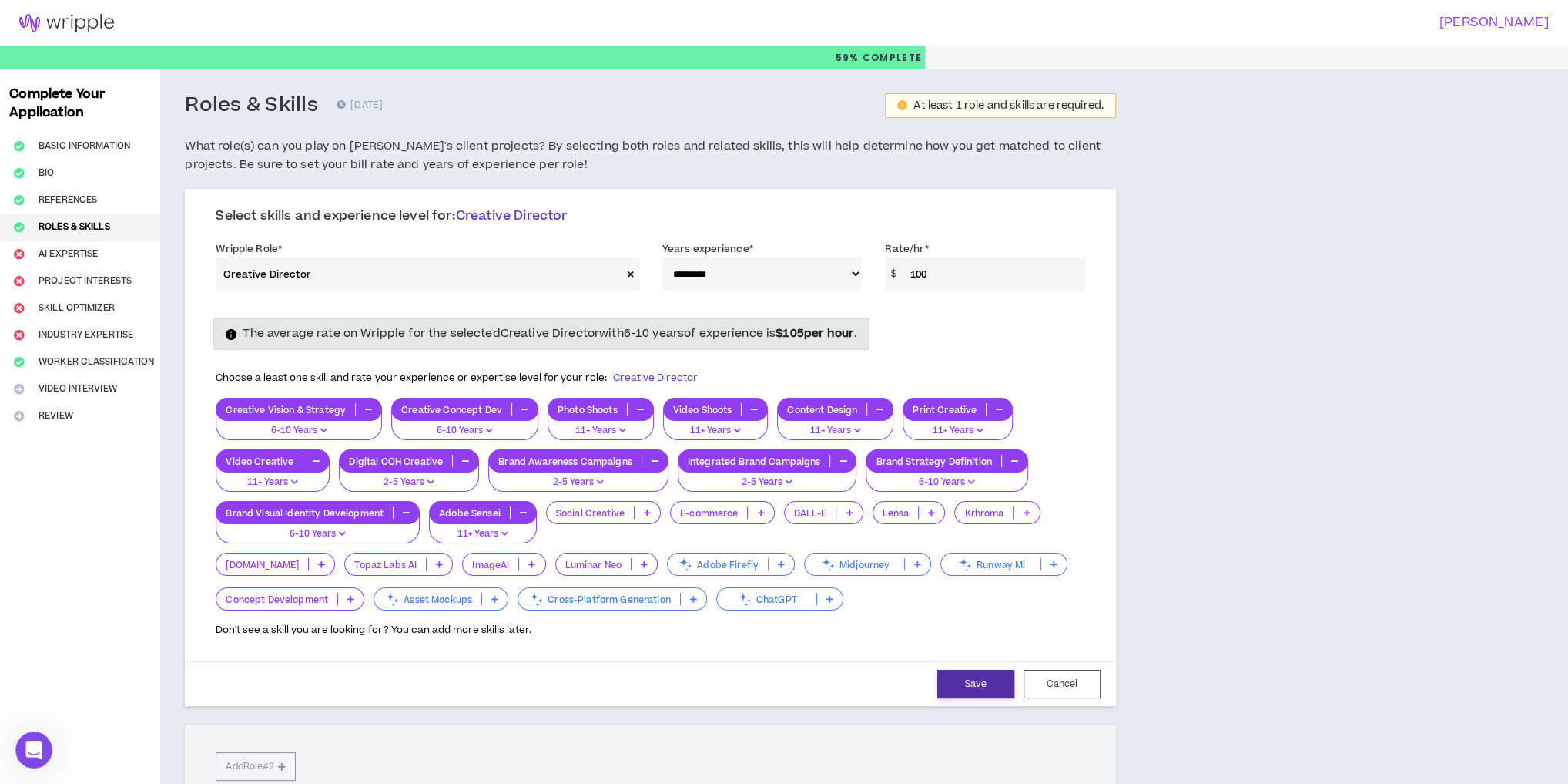
click at [974, 679] on button "Save" at bounding box center [975, 683] width 77 height 28
select select "***"
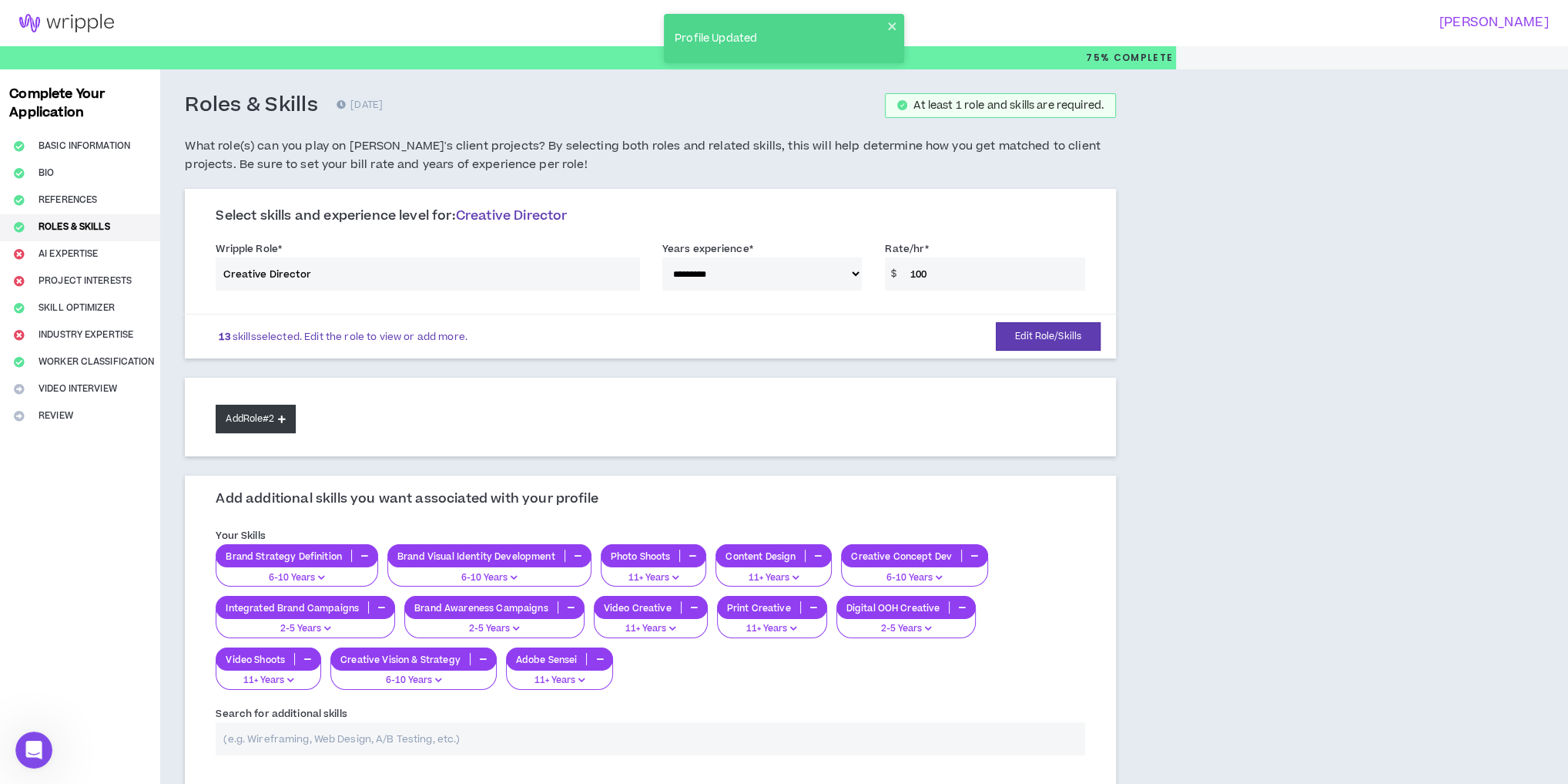
click at [258, 417] on button "Add Role #2" at bounding box center [256, 418] width 80 height 28
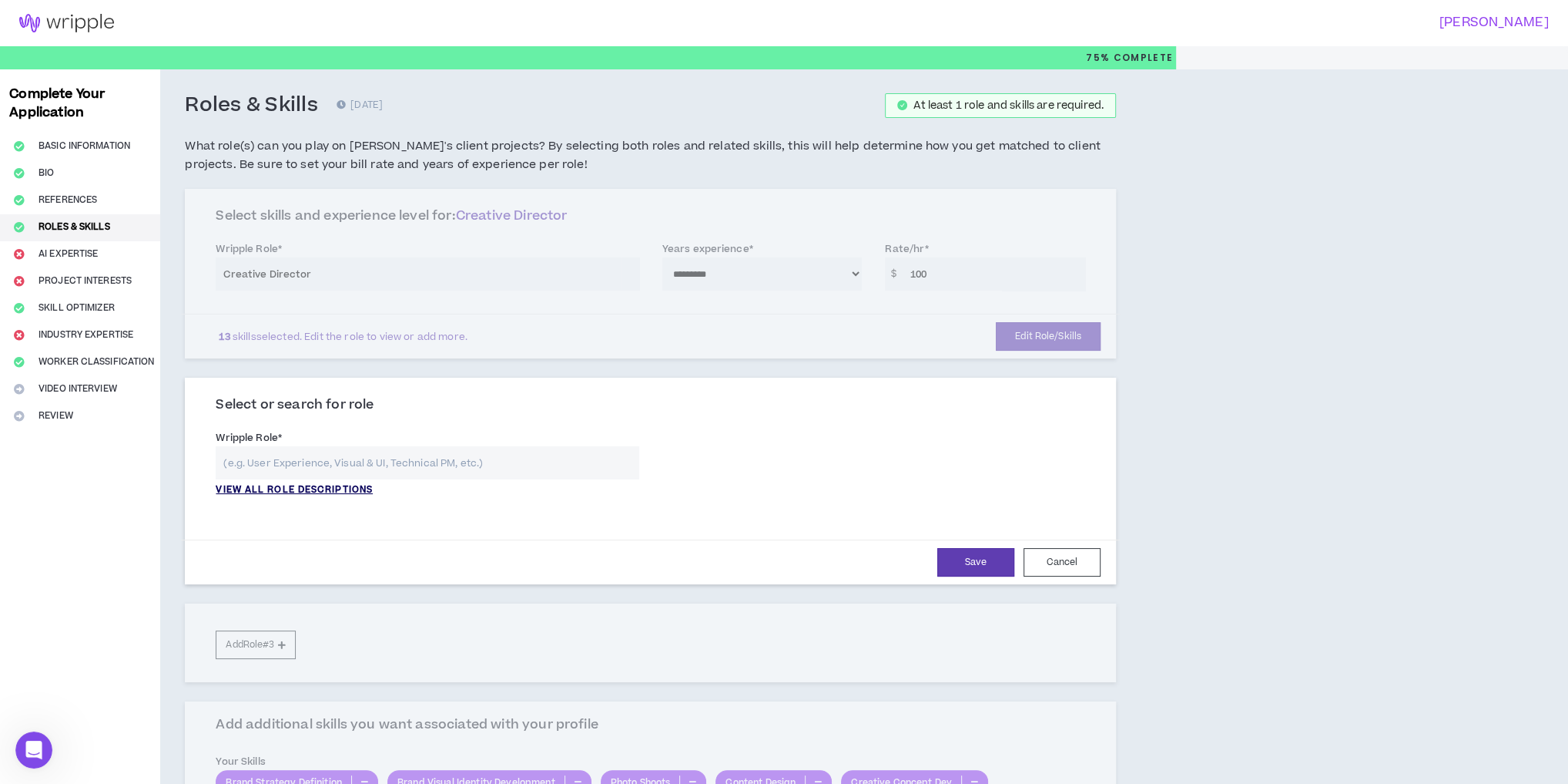
click at [324, 488] on p "VIEW ALL ROLE DESCRIPTIONS" at bounding box center [295, 490] width 157 height 14
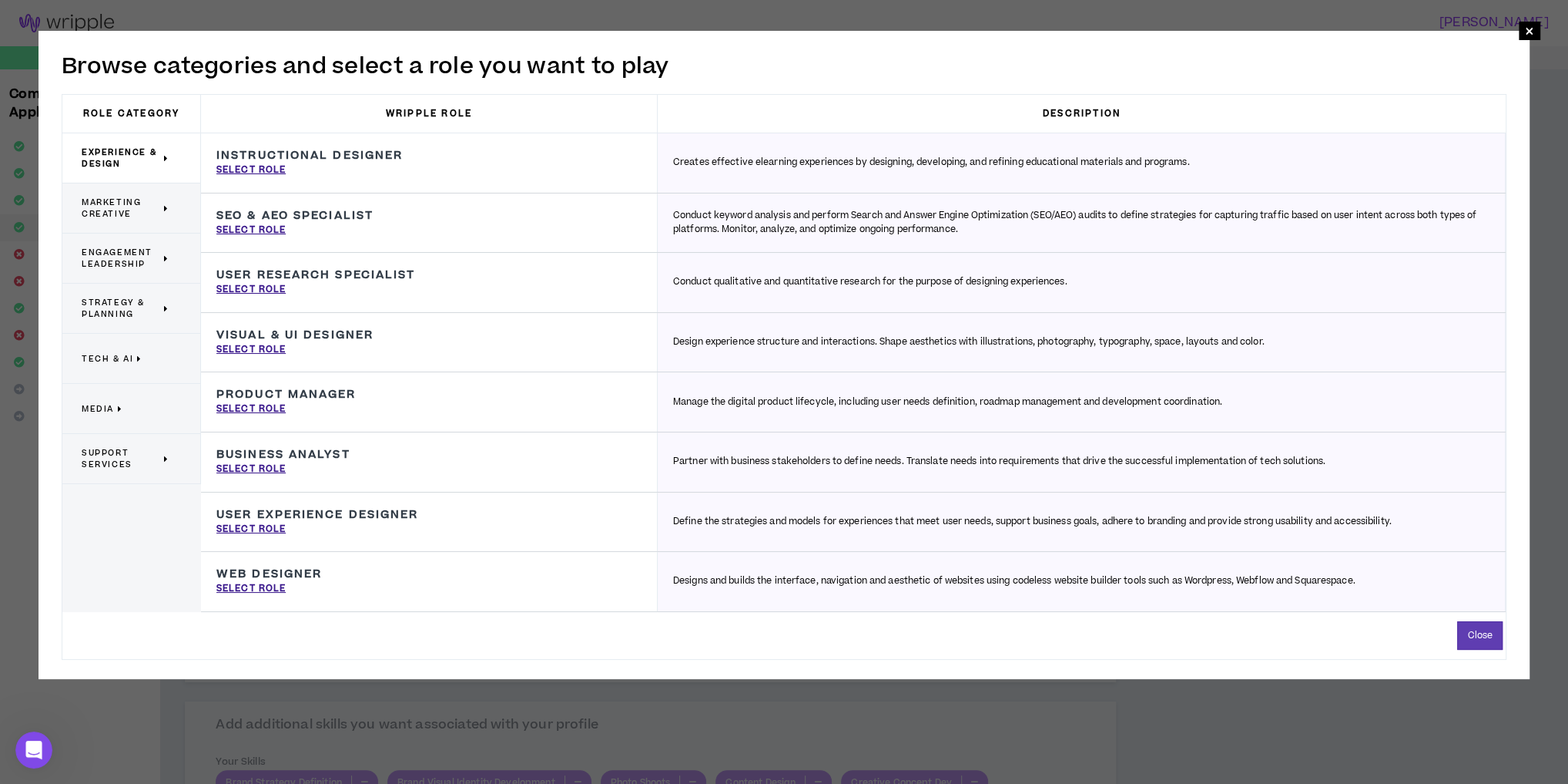
click at [120, 264] on span "Engagement Leadership" at bounding box center [121, 259] width 79 height 23
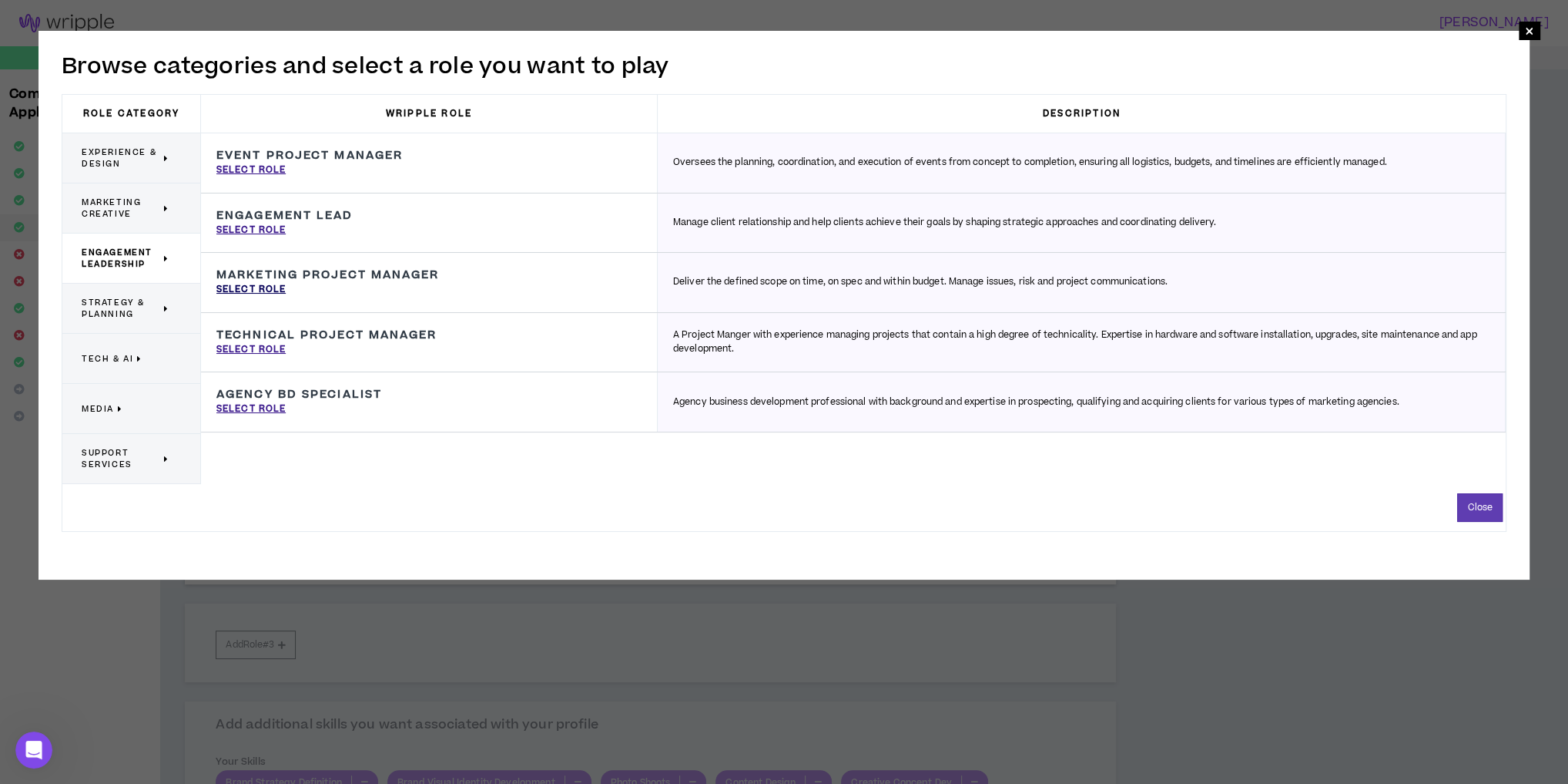
click at [254, 295] on p "Select Role" at bounding box center [251, 290] width 69 height 14
type input "Marketing Project Manager"
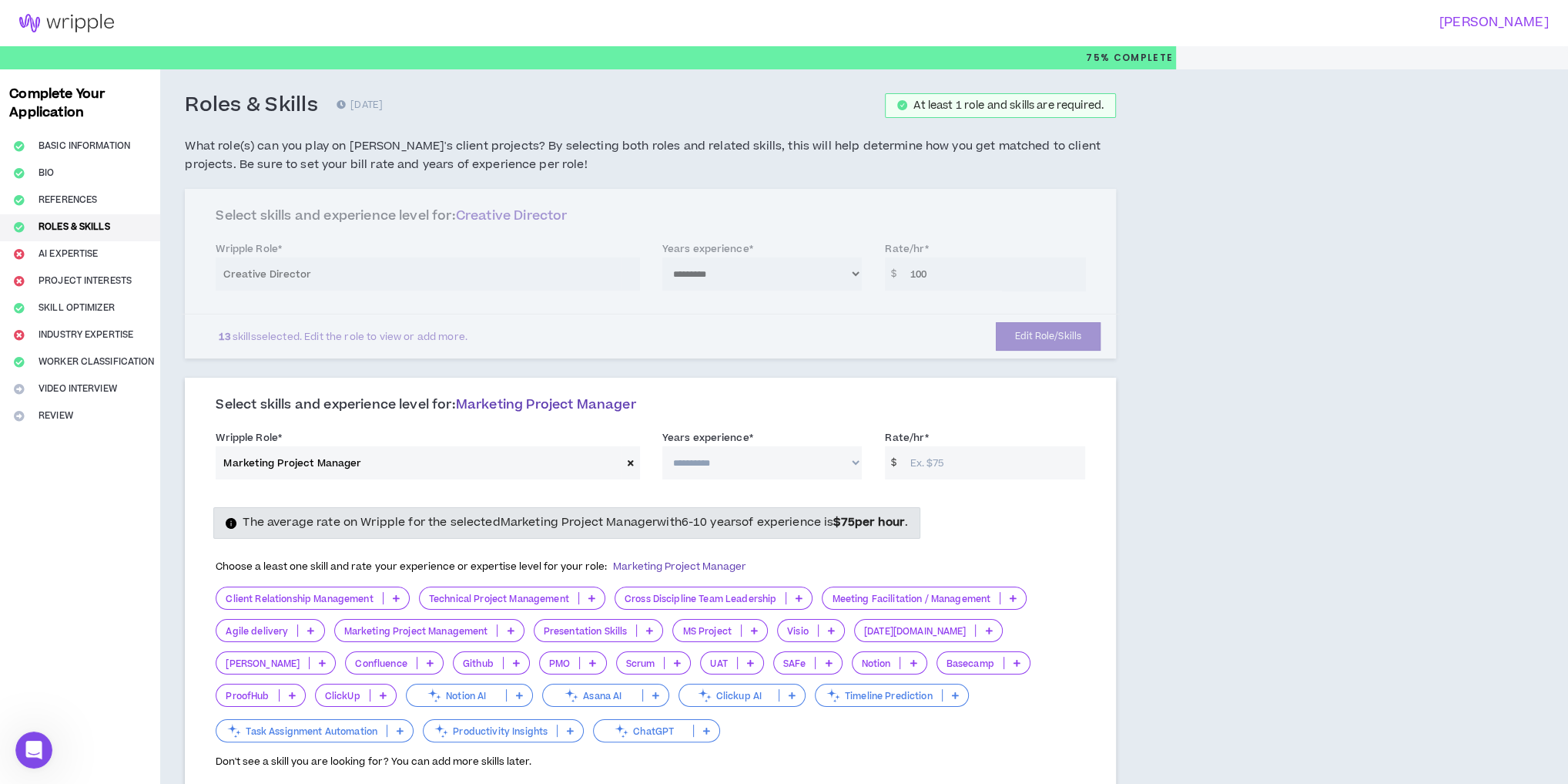
scroll to position [124, 0]
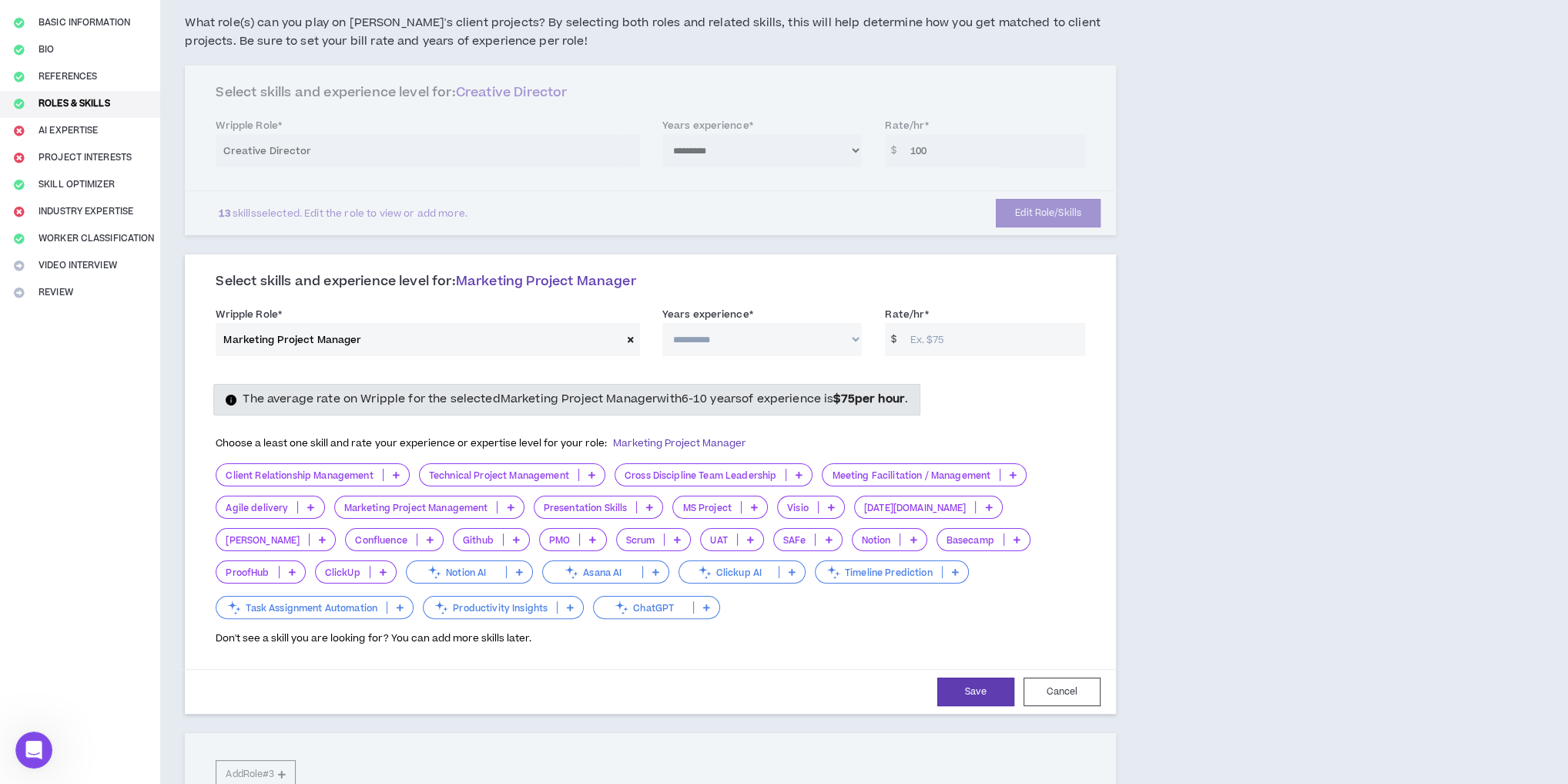
click at [803, 349] on select "**********" at bounding box center [762, 339] width 200 height 33
select select "**"
click at [662, 323] on select "**********" at bounding box center [762, 339] width 200 height 33
click at [933, 337] on input "Rate/hr *" at bounding box center [993, 339] width 183 height 33
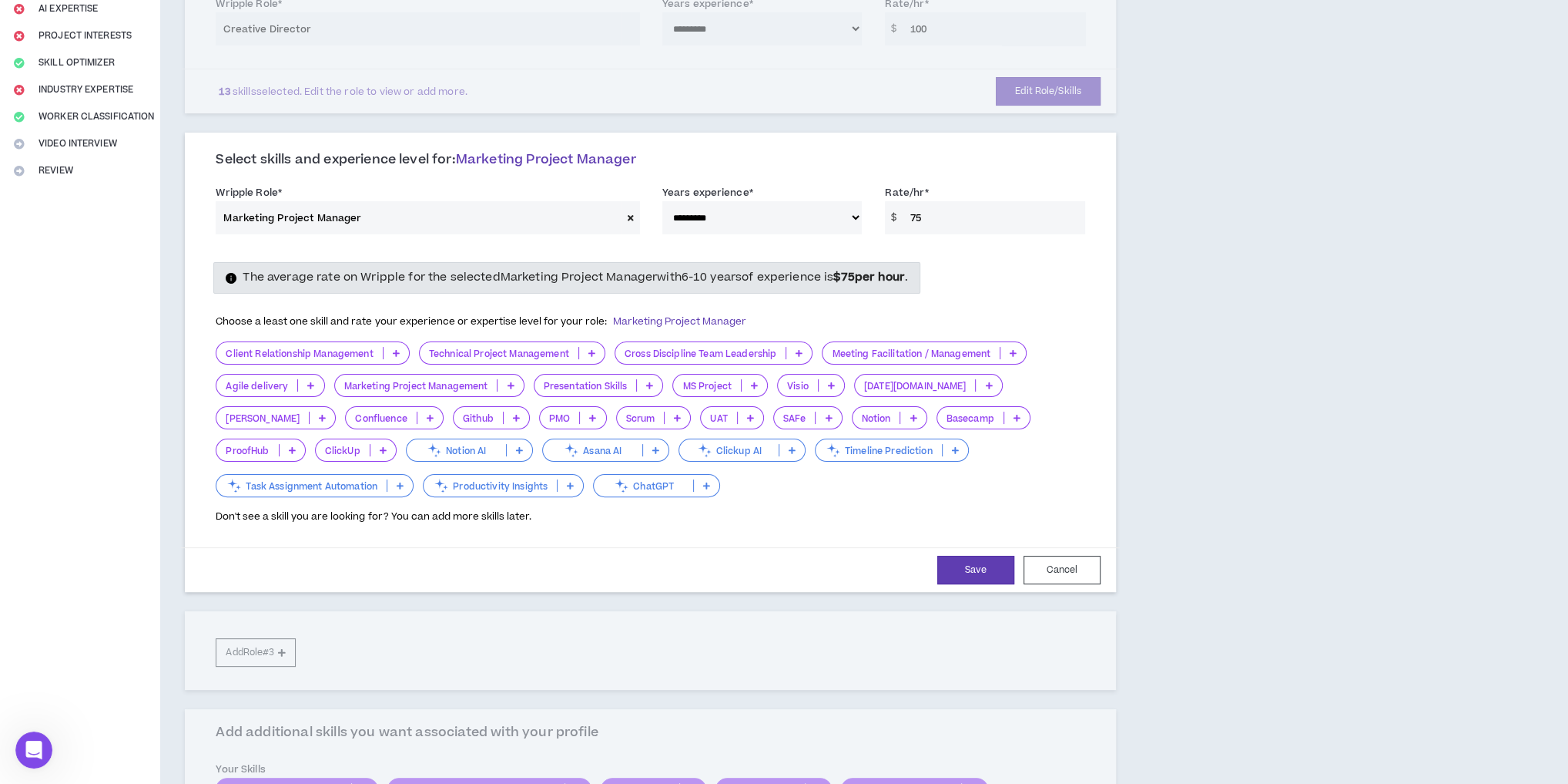
scroll to position [247, 0]
type input "75"
click at [398, 350] on icon at bounding box center [396, 351] width 7 height 8
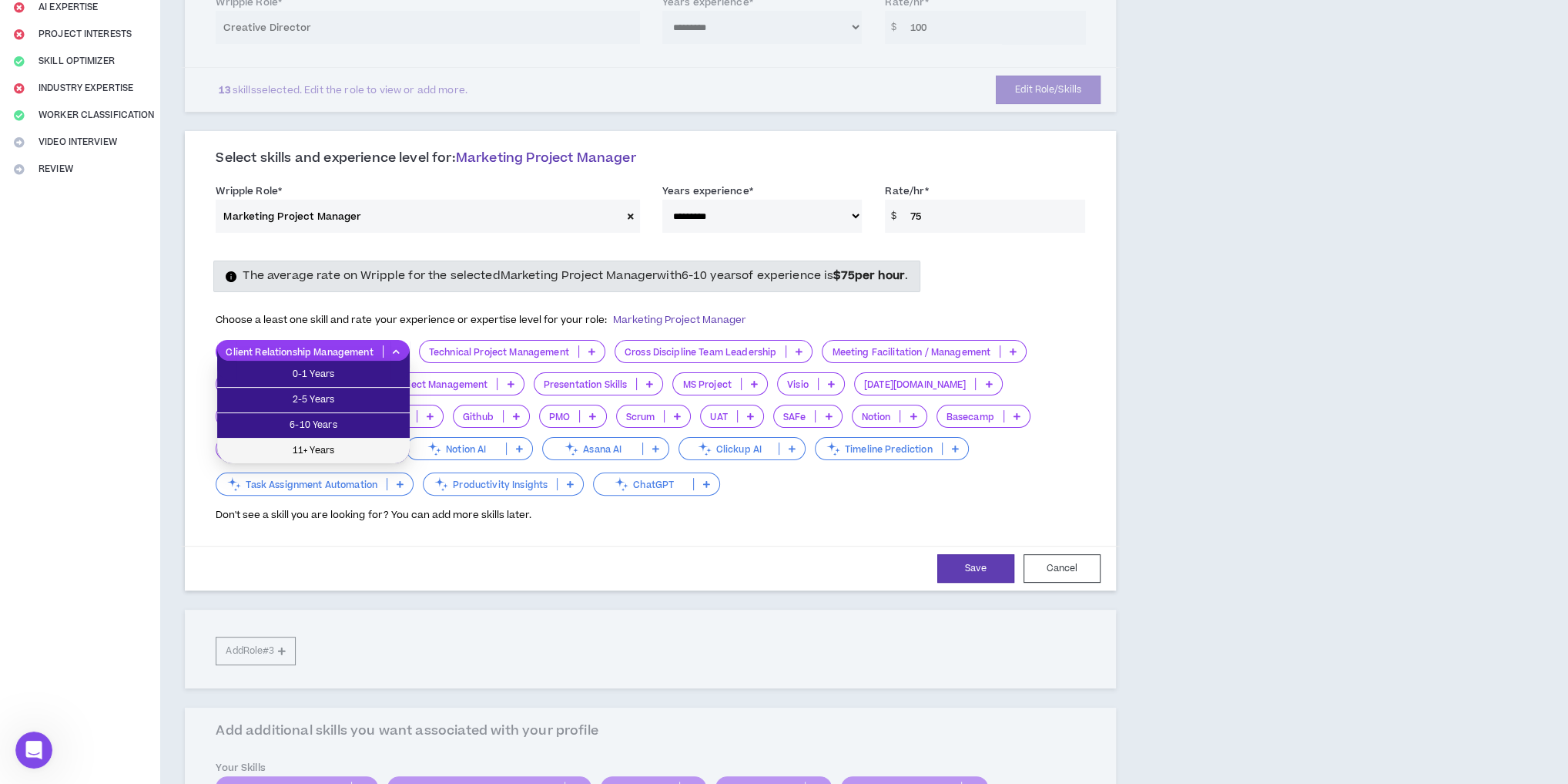
click at [339, 454] on span "11+ Years" at bounding box center [313, 450] width 174 height 17
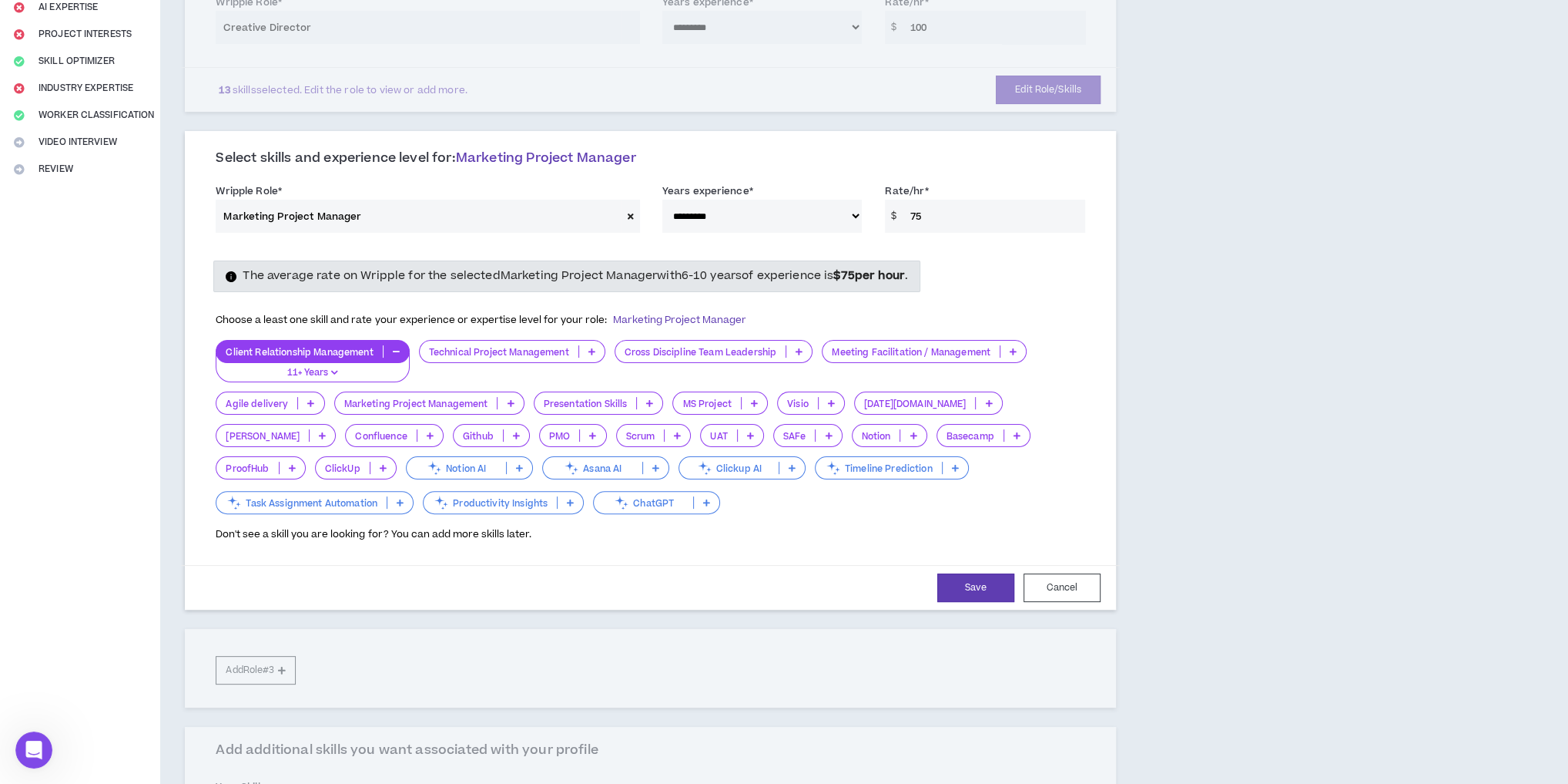
click at [801, 349] on icon at bounding box center [798, 351] width 7 height 8
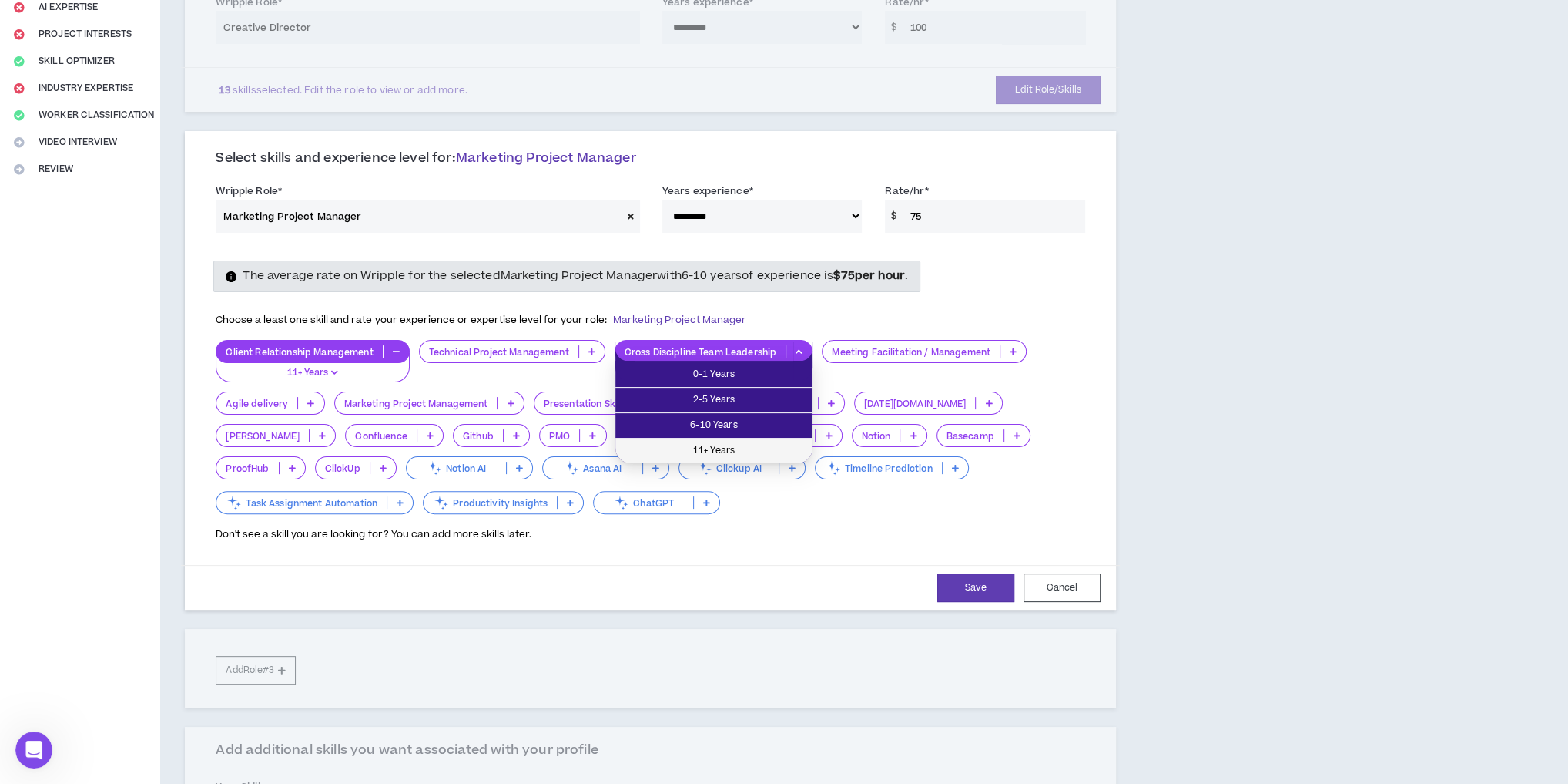
click at [725, 450] on span "11+ Years" at bounding box center [714, 450] width 179 height 17
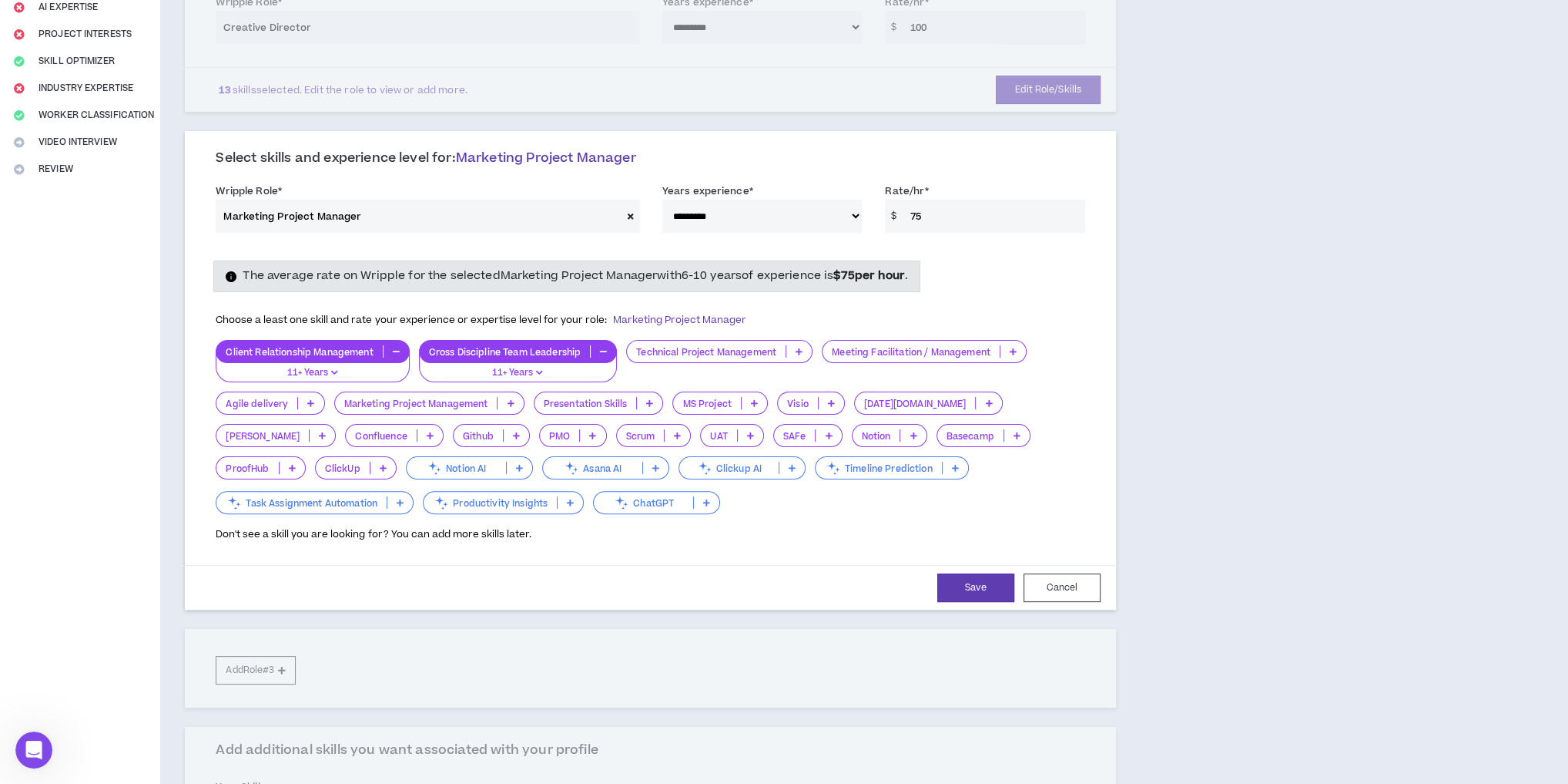
click at [795, 350] on p at bounding box center [799, 351] width 25 height 13
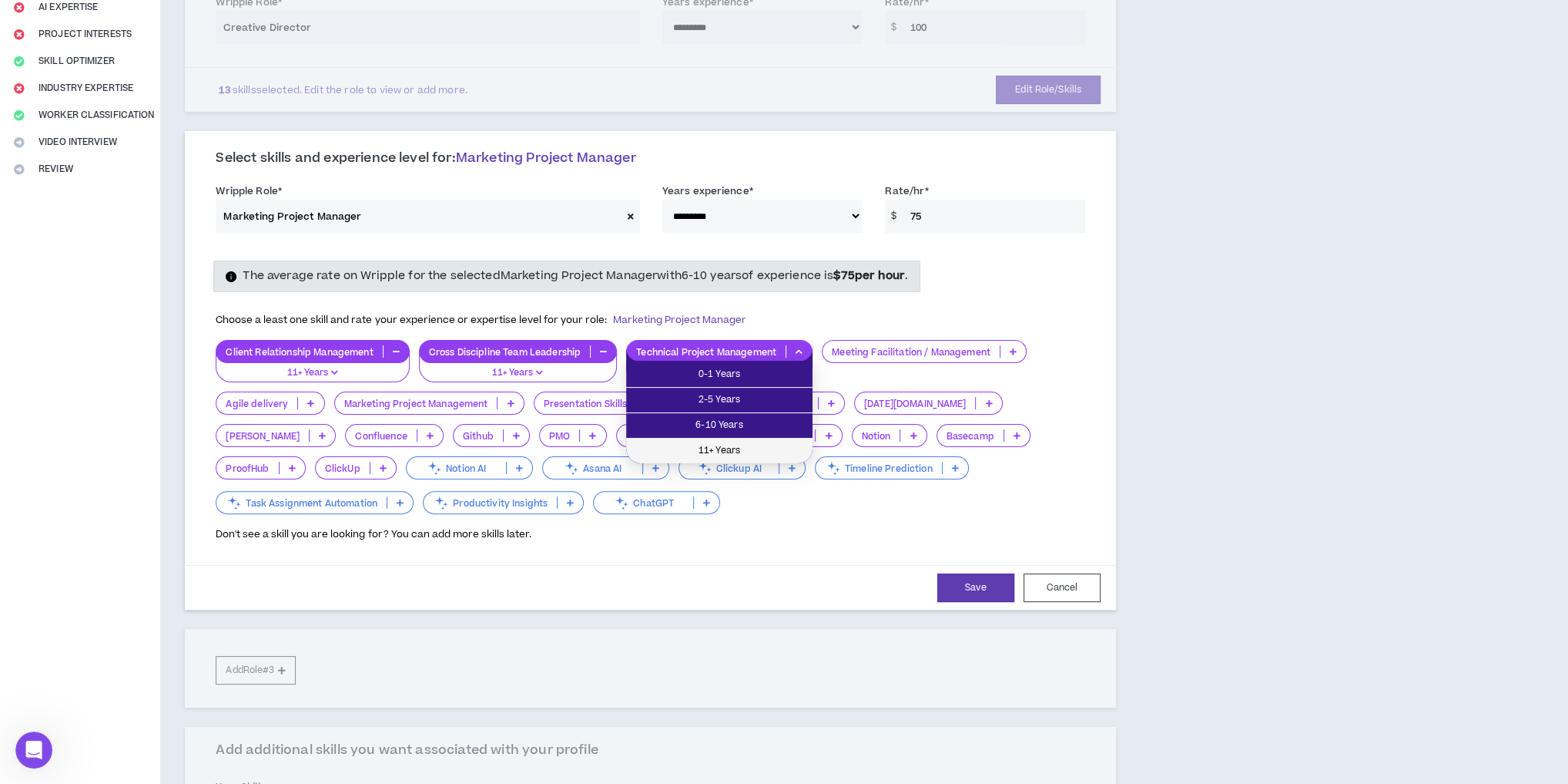
click at [763, 444] on span "11+ Years" at bounding box center [719, 450] width 168 height 17
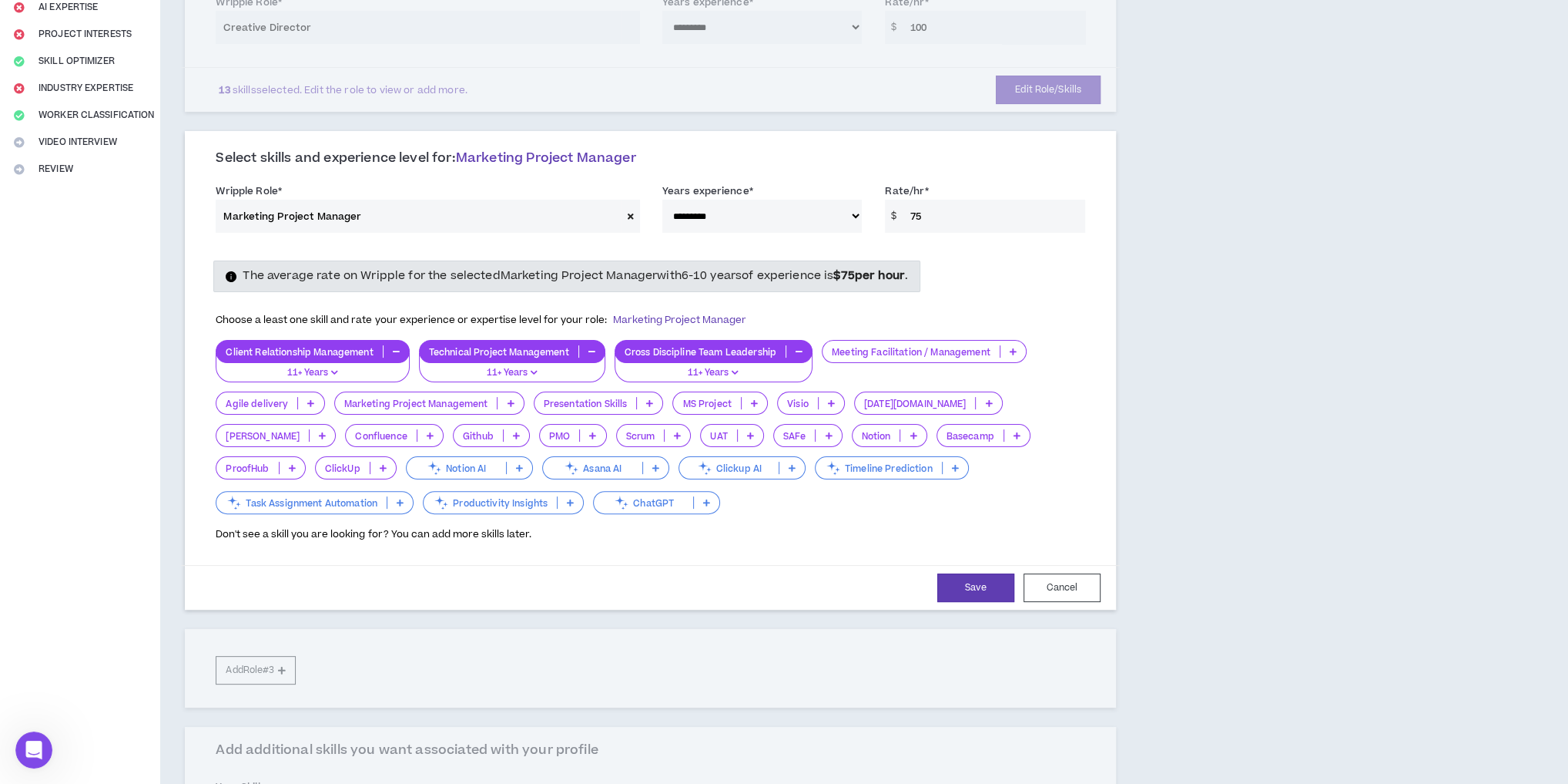
click at [1014, 345] on p at bounding box center [1013, 351] width 25 height 13
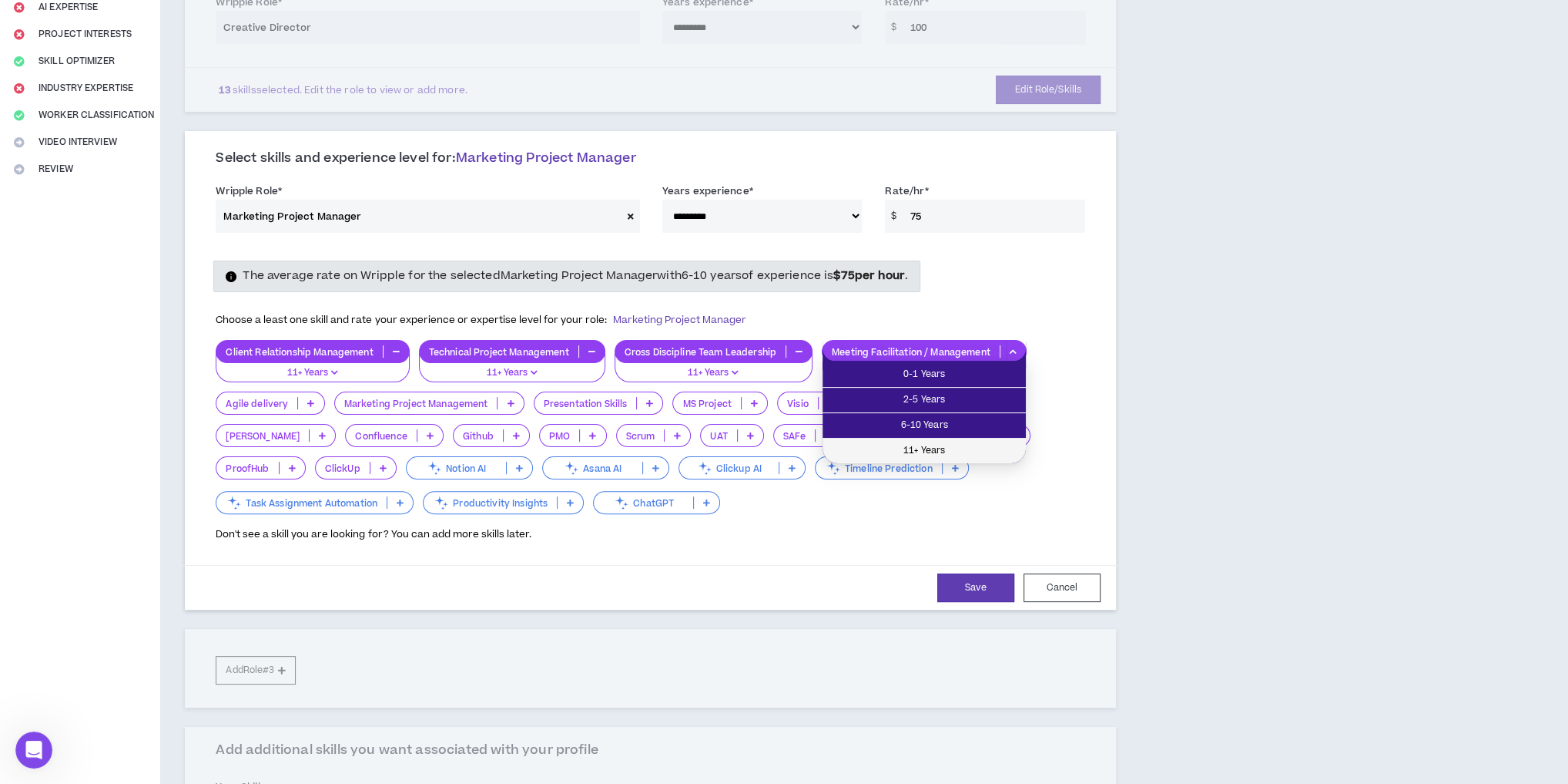
click at [969, 448] on span "11+ Years" at bounding box center [924, 450] width 185 height 17
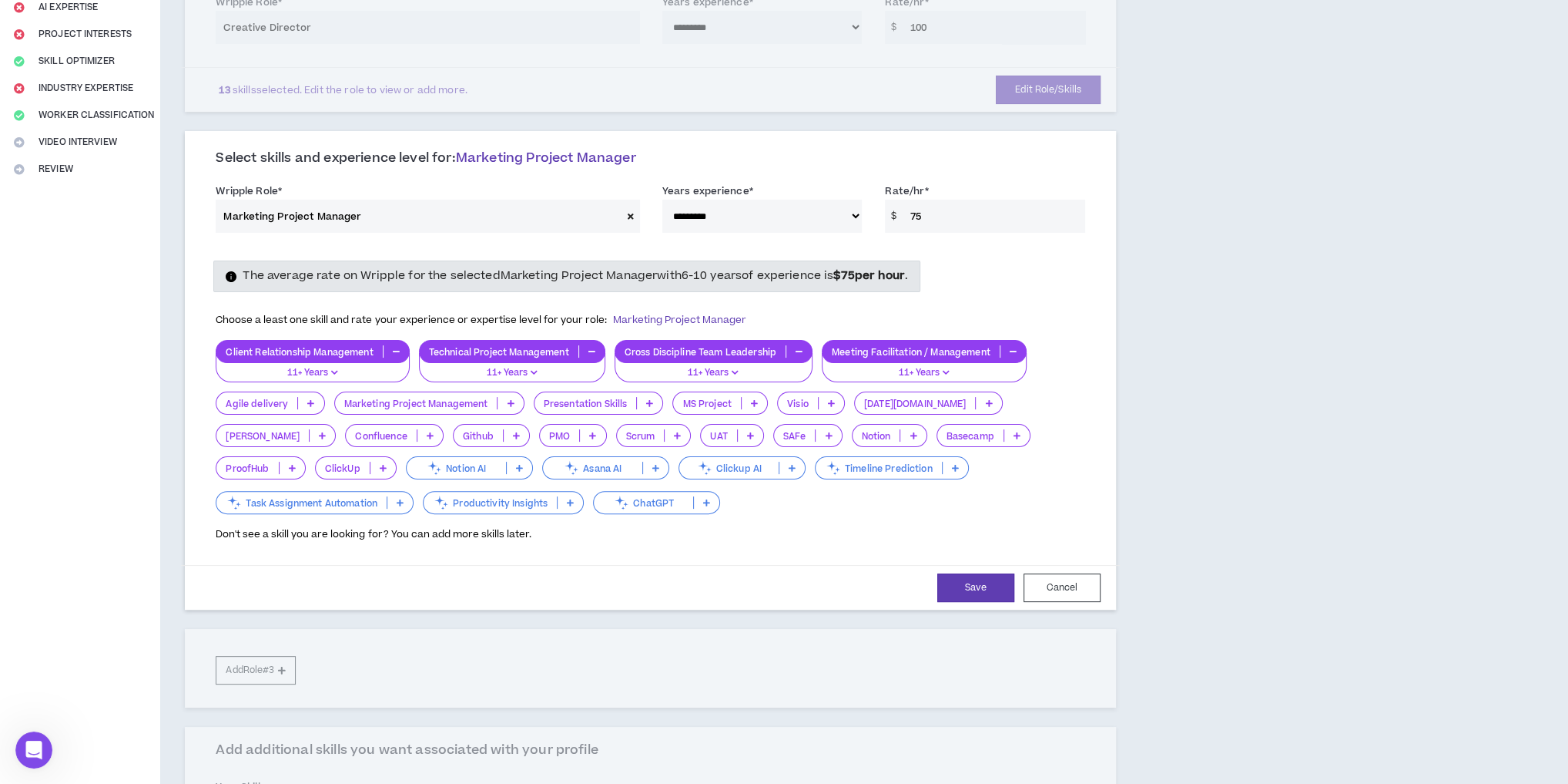
click at [509, 402] on icon at bounding box center [509, 403] width 7 height 8
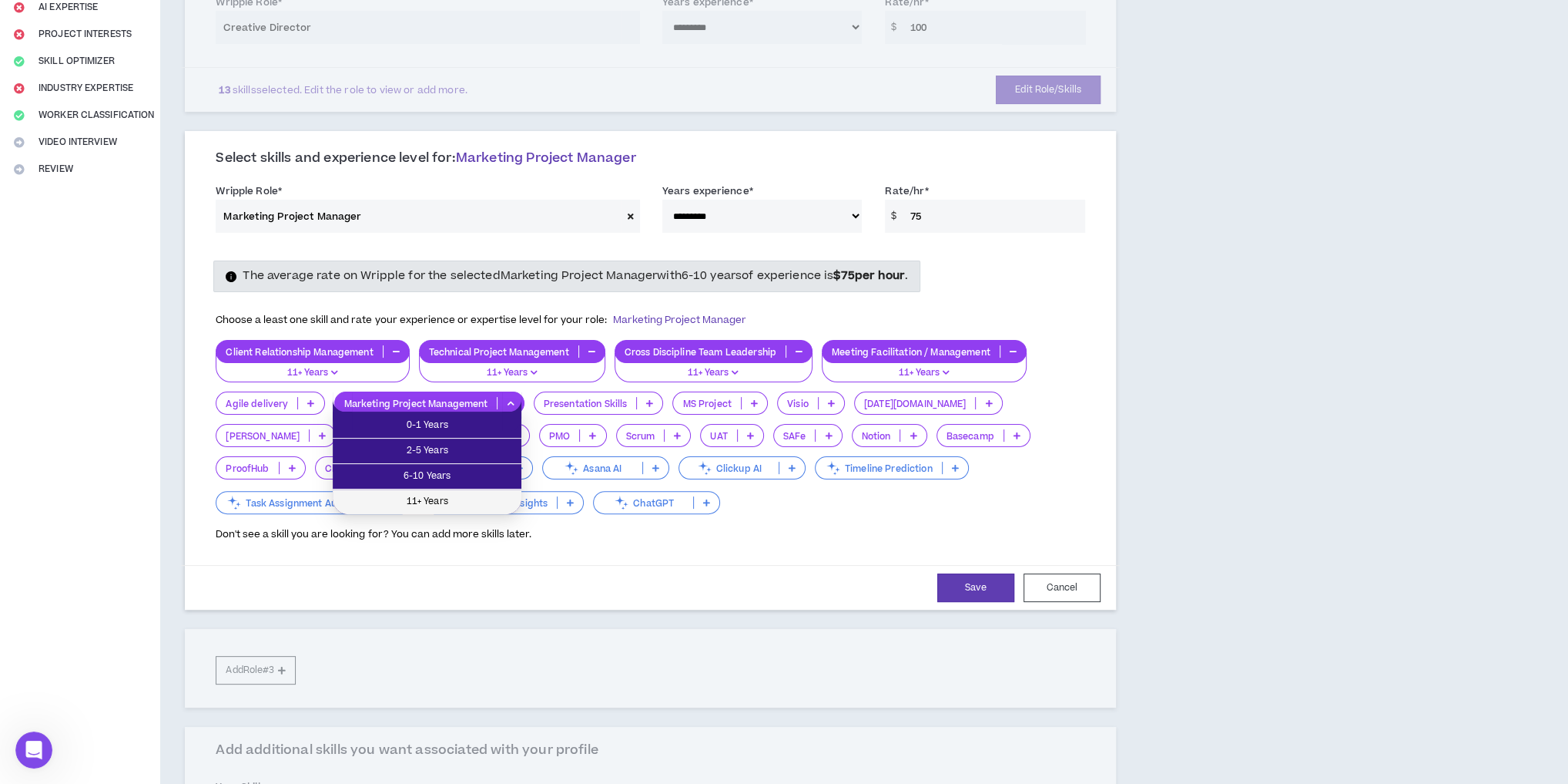
click at [481, 496] on span "11+ Years" at bounding box center [427, 501] width 170 height 17
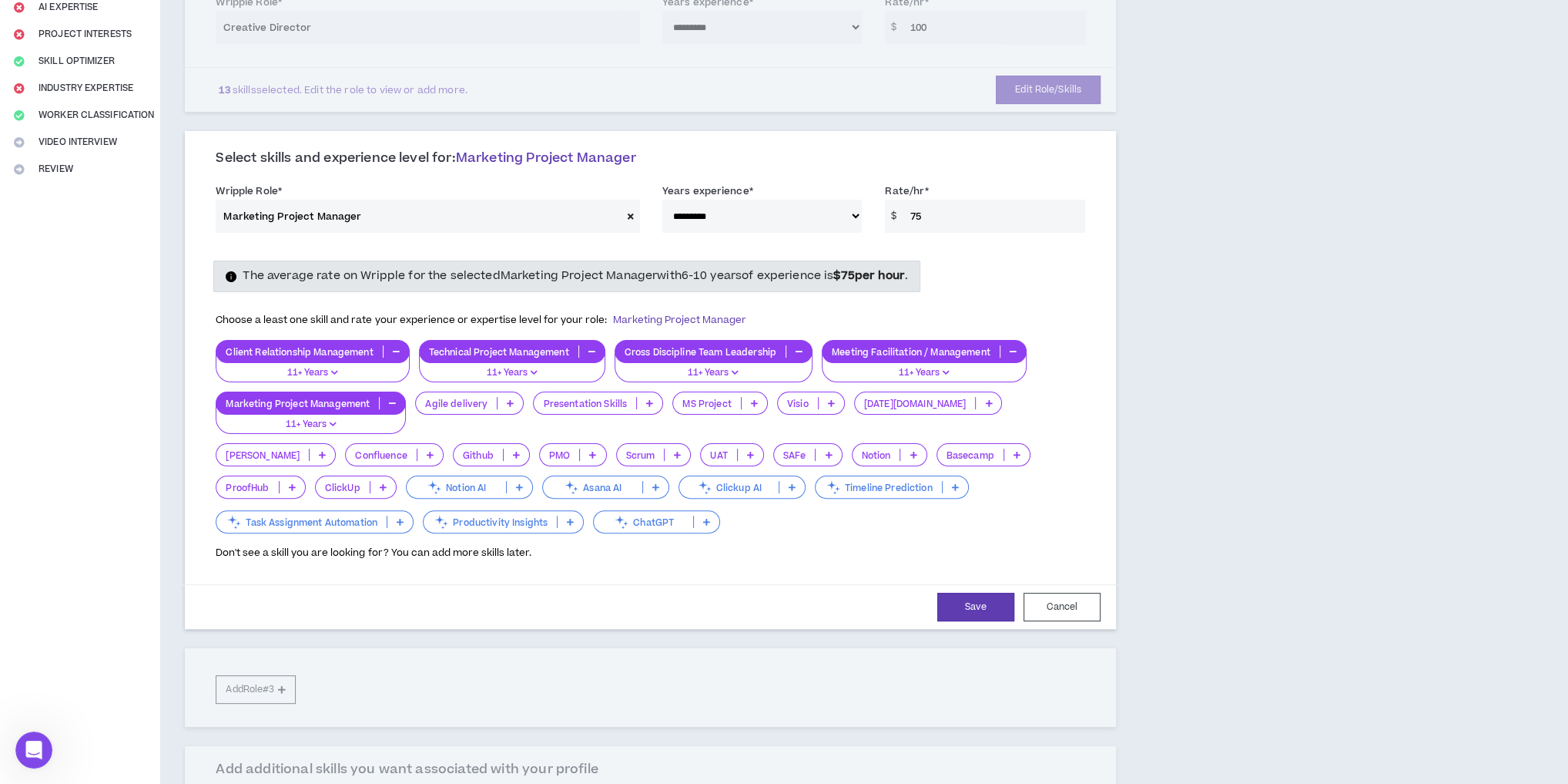
click at [325, 421] on p "11+ Years" at bounding box center [310, 424] width 170 height 14
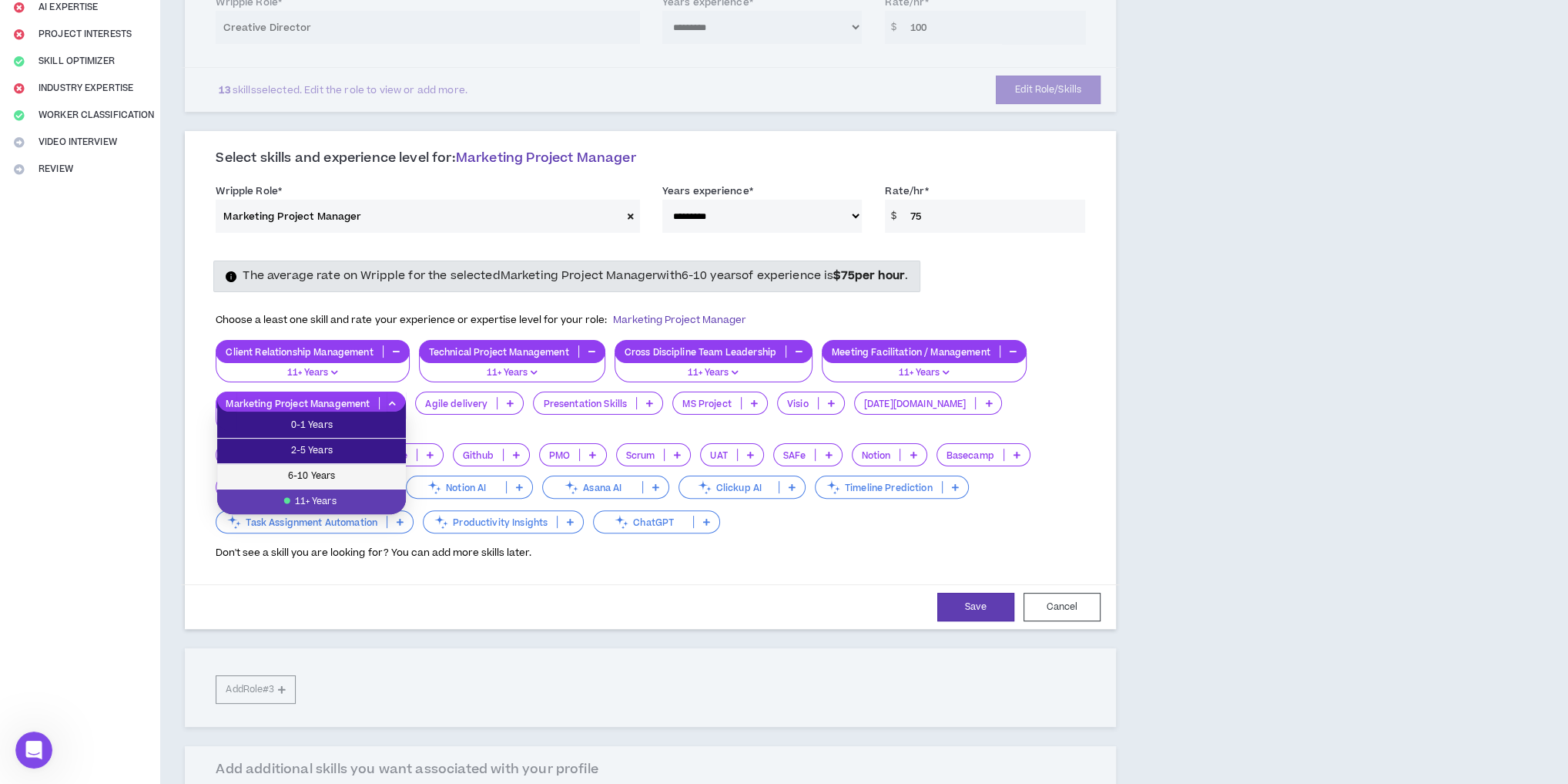
click at [328, 468] on span "6-10 Years" at bounding box center [311, 476] width 170 height 17
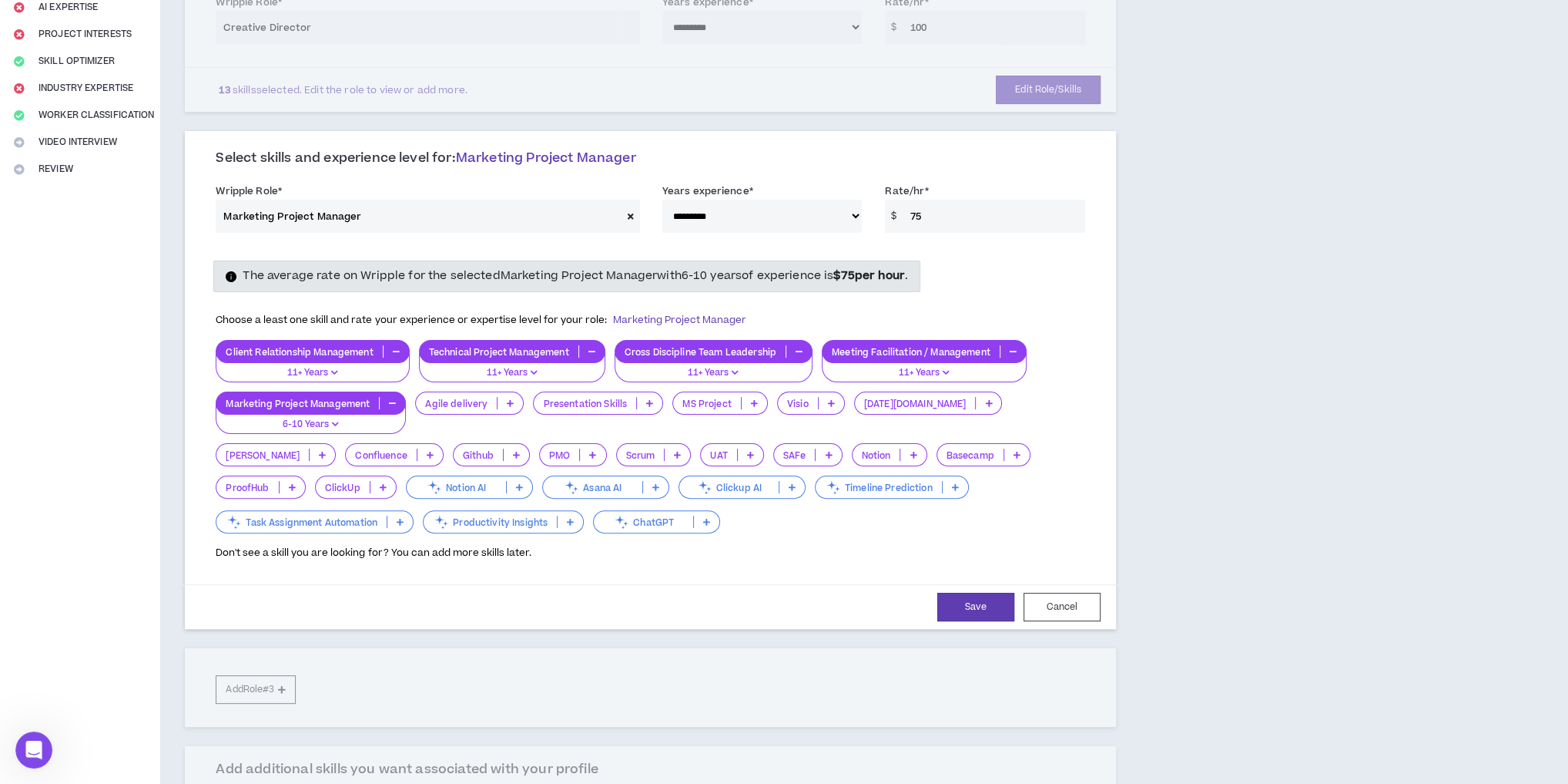
click at [646, 399] on icon at bounding box center [649, 403] width 7 height 8
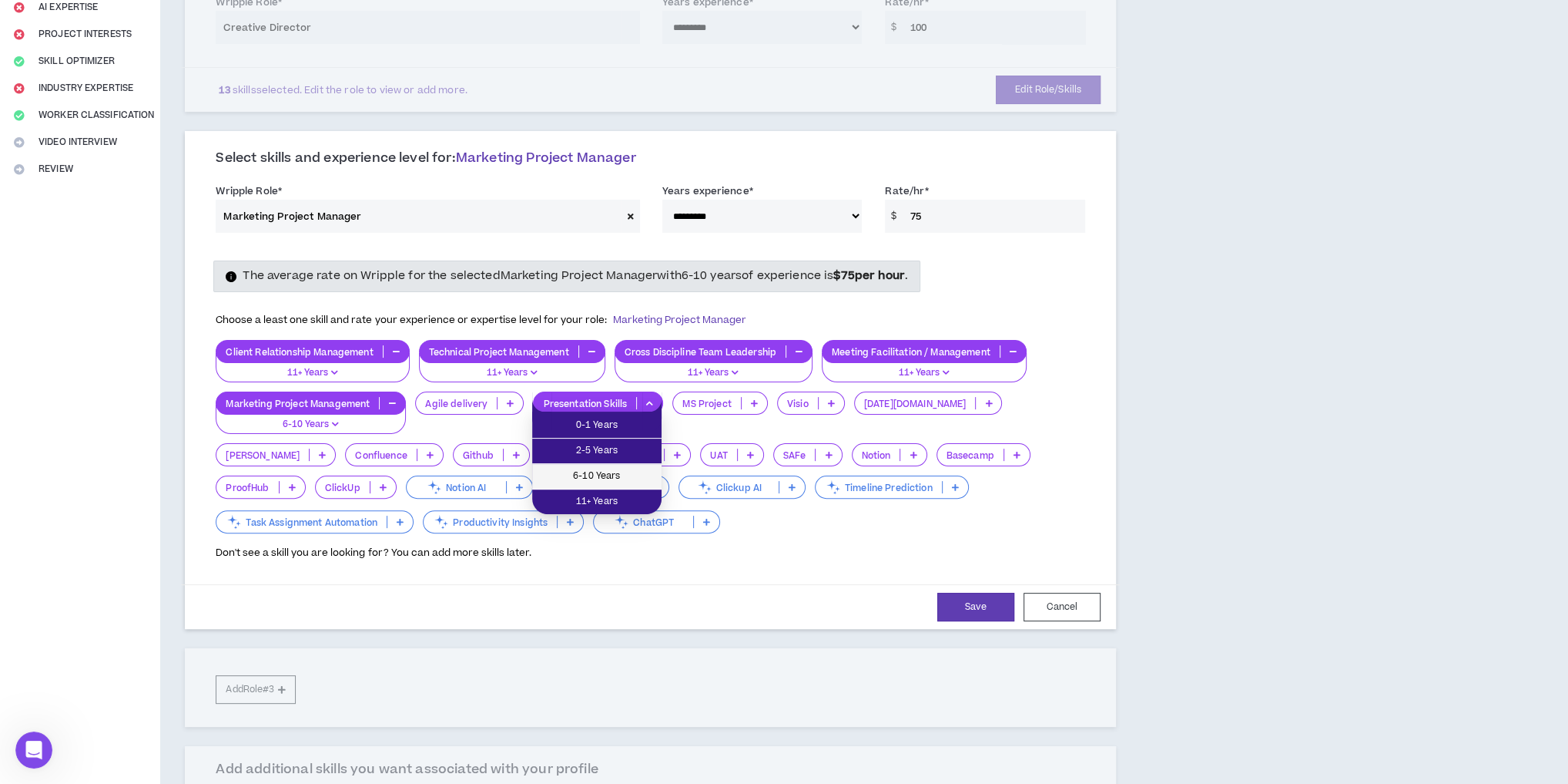
click at [622, 479] on span "6-10 Years" at bounding box center [597, 476] width 111 height 17
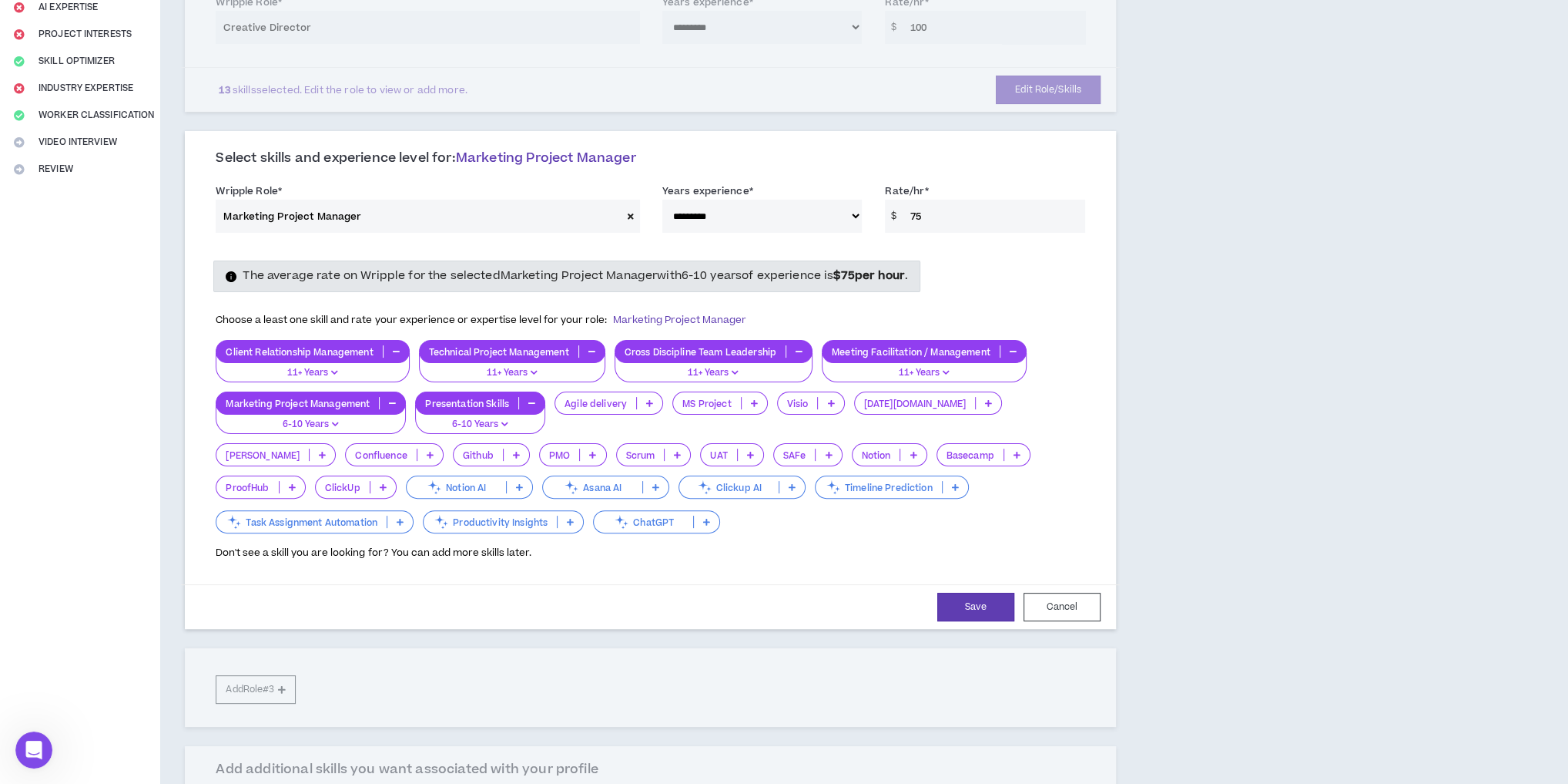
click at [748, 402] on p at bounding box center [754, 403] width 25 height 13
click at [728, 468] on span "6-10 Years" at bounding box center [718, 476] width 76 height 17
drag, startPoint x: 970, startPoint y: 599, endPoint x: 506, endPoint y: 572, distance: 464.8
click at [508, 573] on form "**********" at bounding box center [650, 404] width 892 height 450
click at [694, 517] on p at bounding box center [707, 521] width 25 height 13
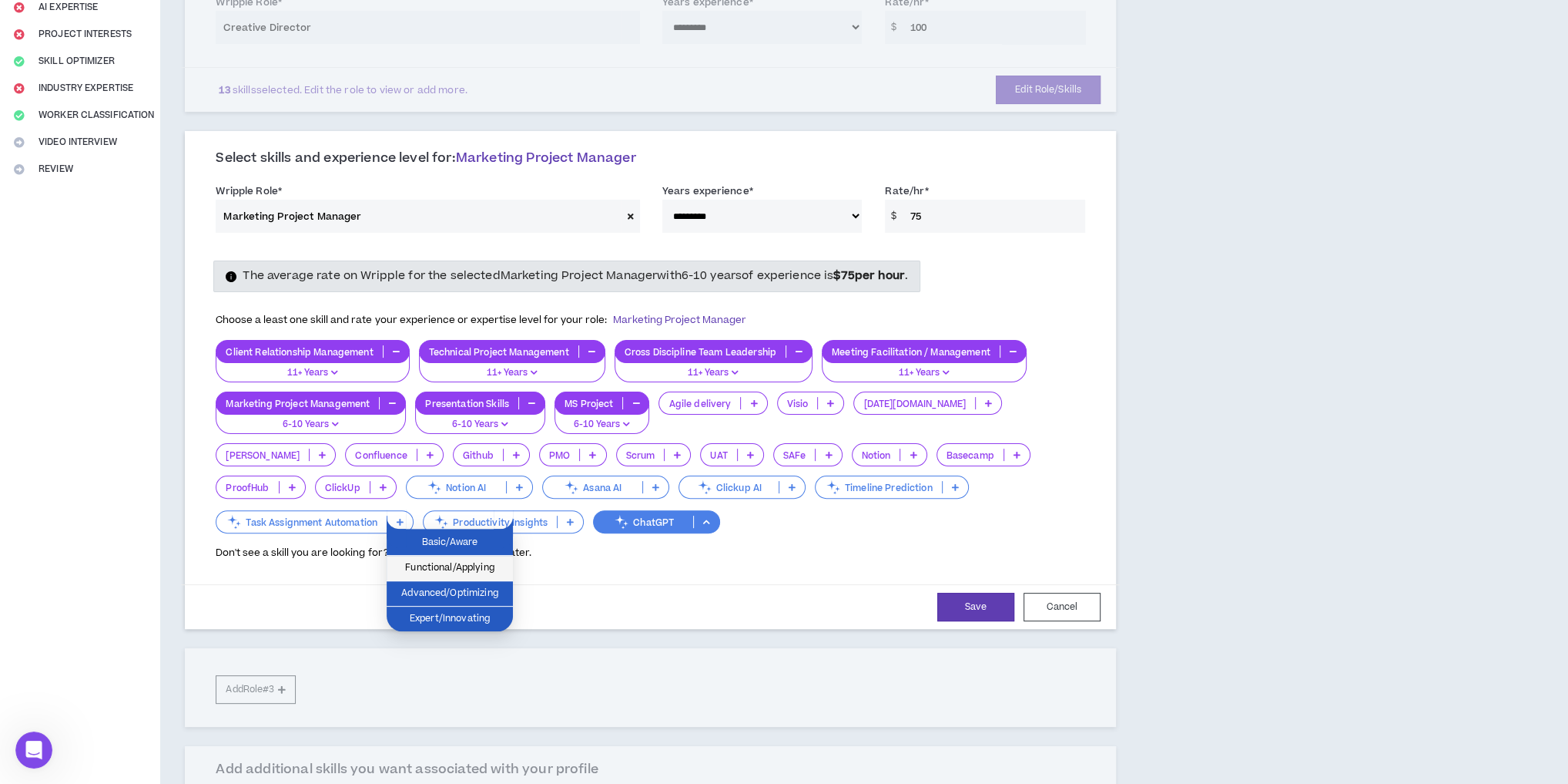
click at [477, 569] on span "Functional/Applying" at bounding box center [449, 567] width 108 height 17
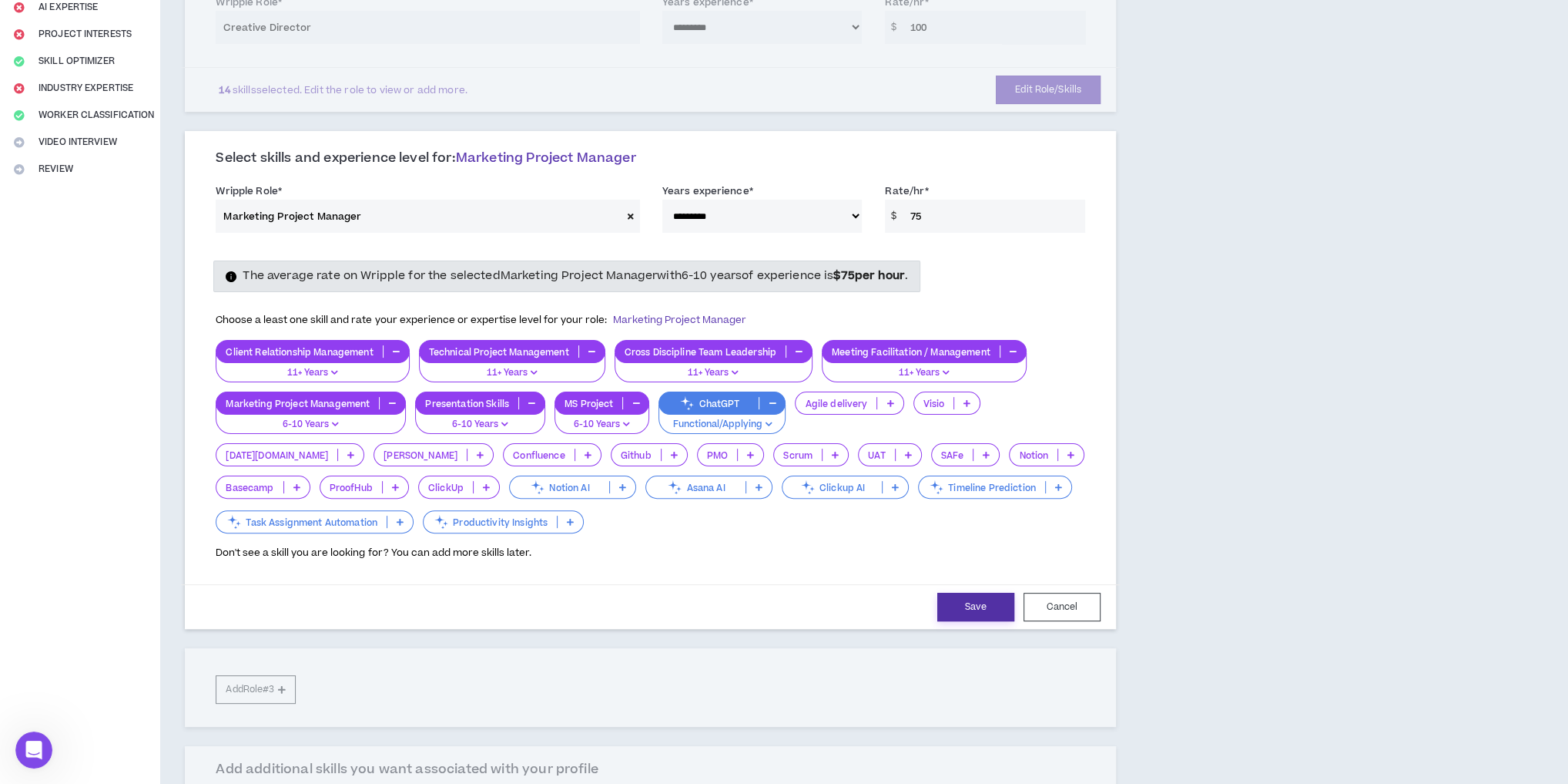
click at [965, 603] on button "Save" at bounding box center [975, 606] width 77 height 28
select select "**"
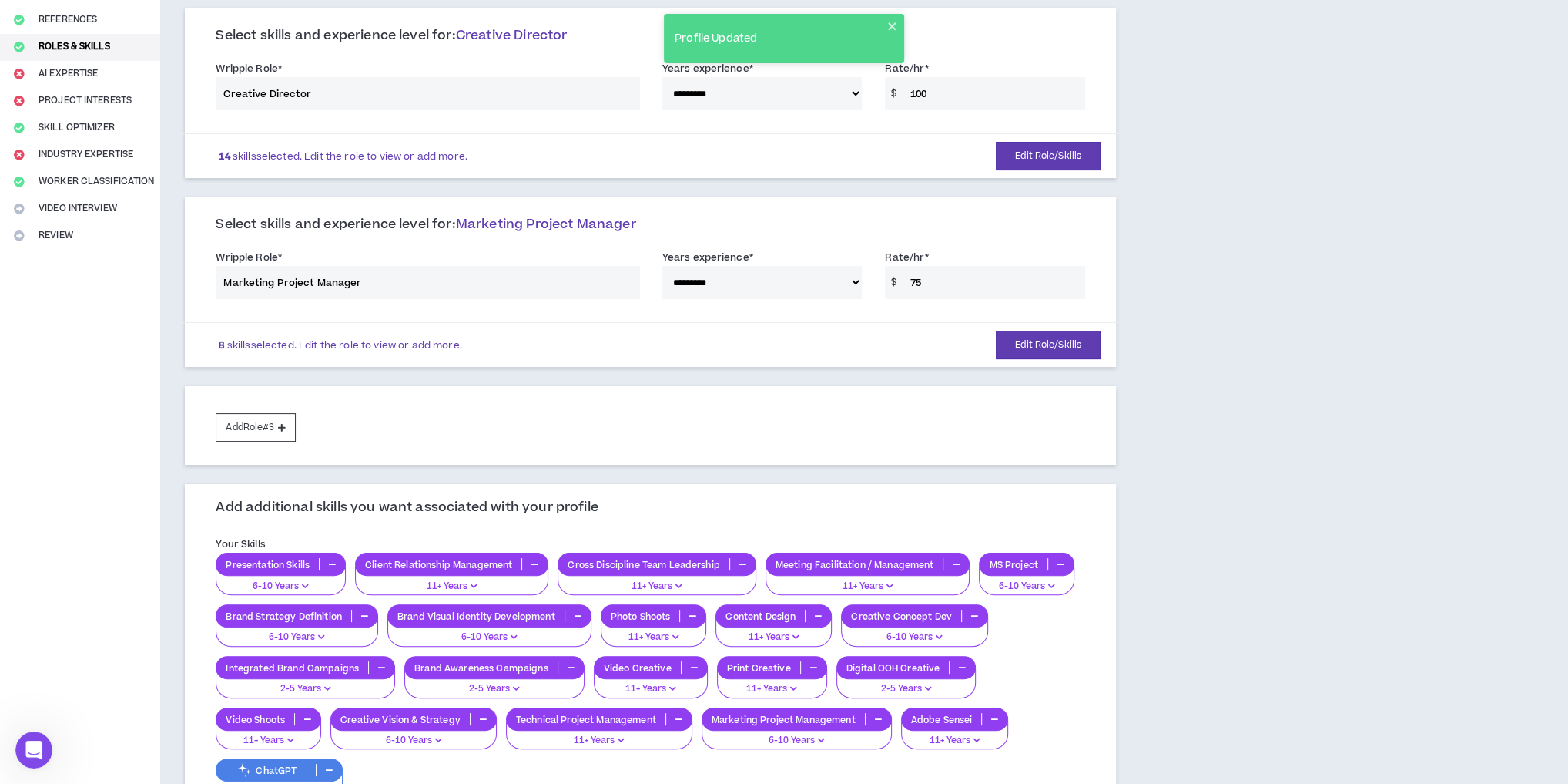
scroll to position [28, 0]
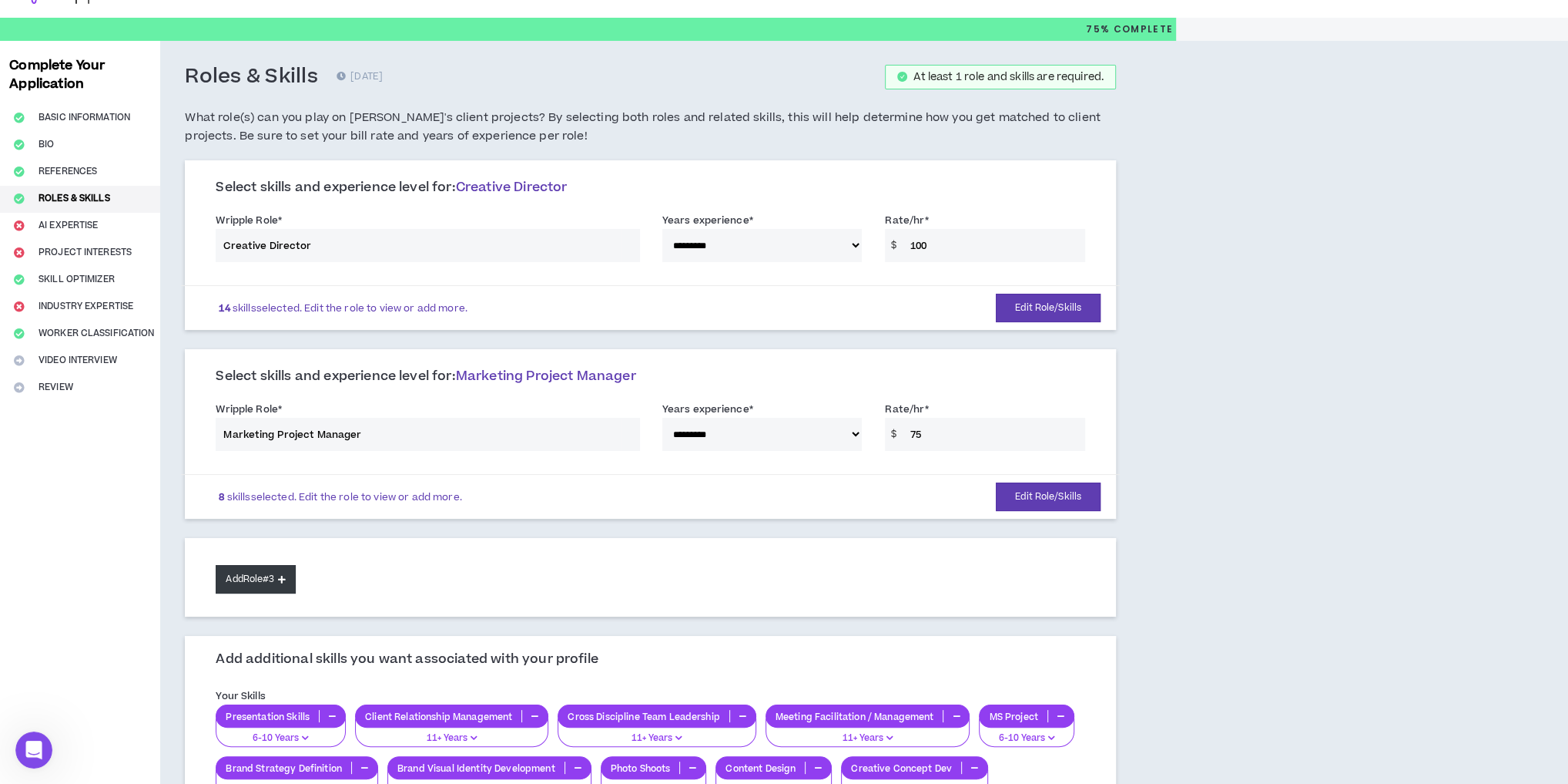
click at [272, 567] on button "Add Role #3" at bounding box center [256, 579] width 80 height 28
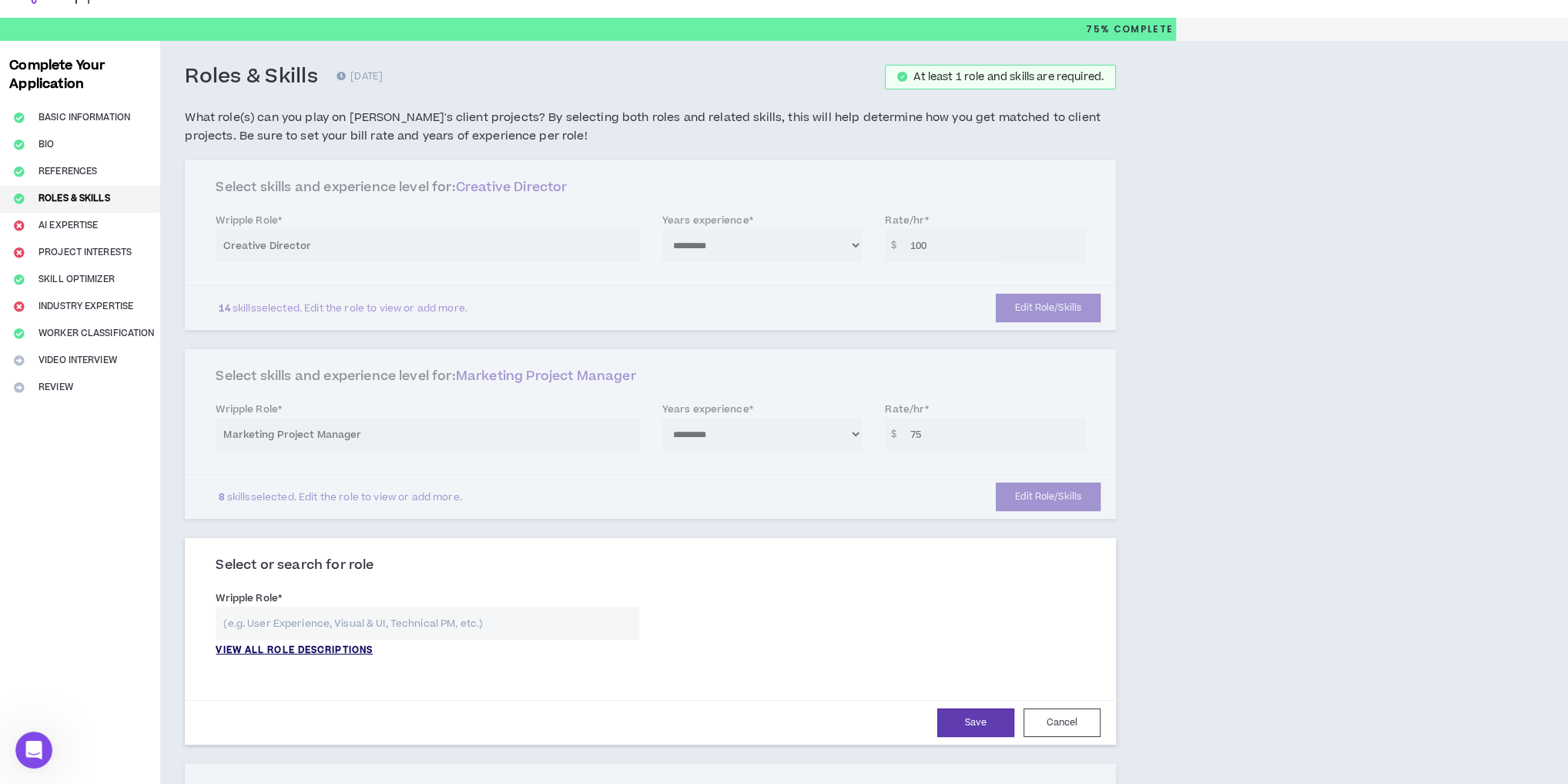
click at [287, 651] on p "VIEW ALL ROLE DESCRIPTIONS" at bounding box center [295, 651] width 157 height 14
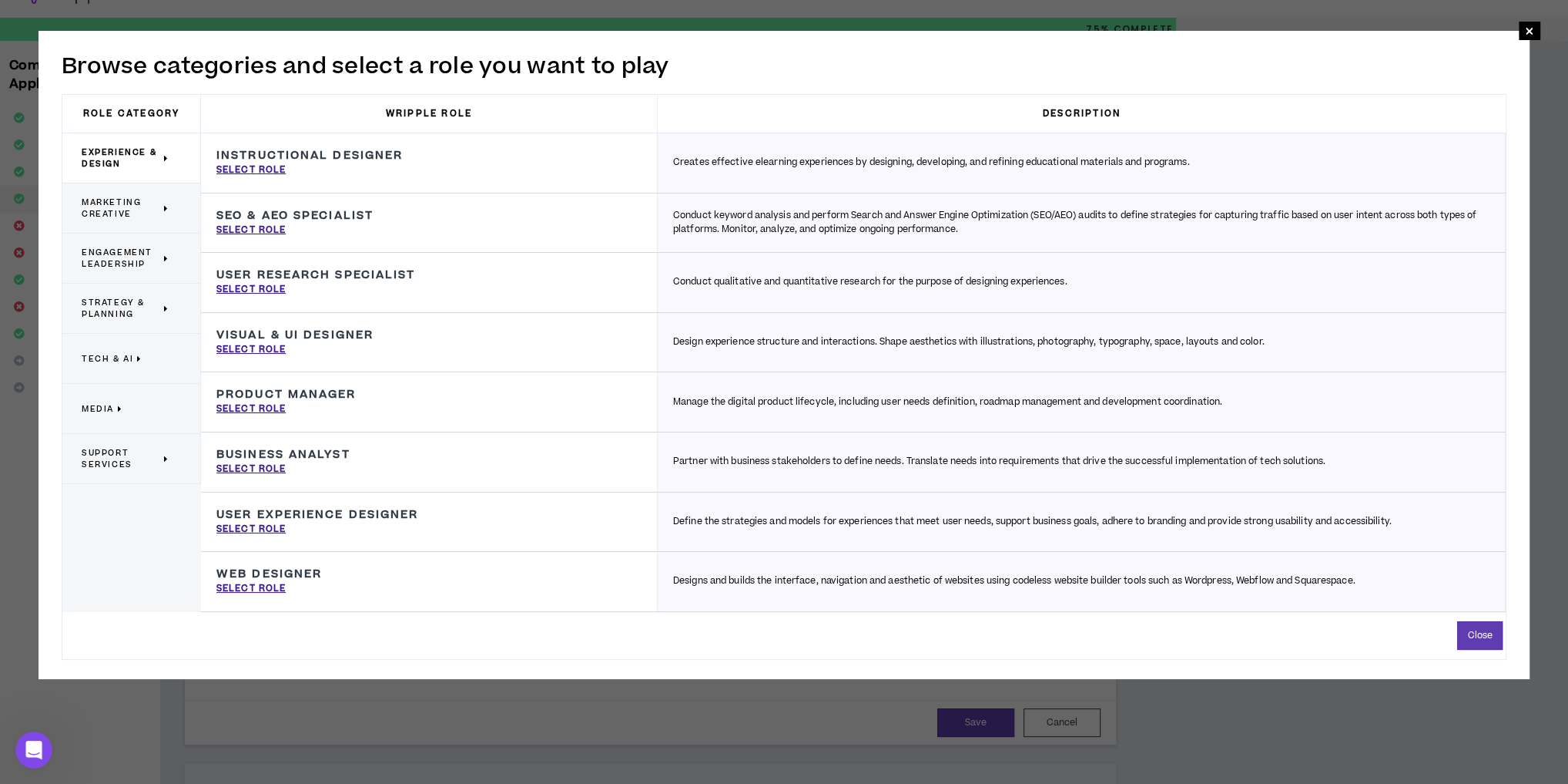
click at [131, 164] on span "Experience & Design" at bounding box center [121, 159] width 79 height 23
click at [118, 232] on div "Marketing Creative" at bounding box center [131, 208] width 139 height 50
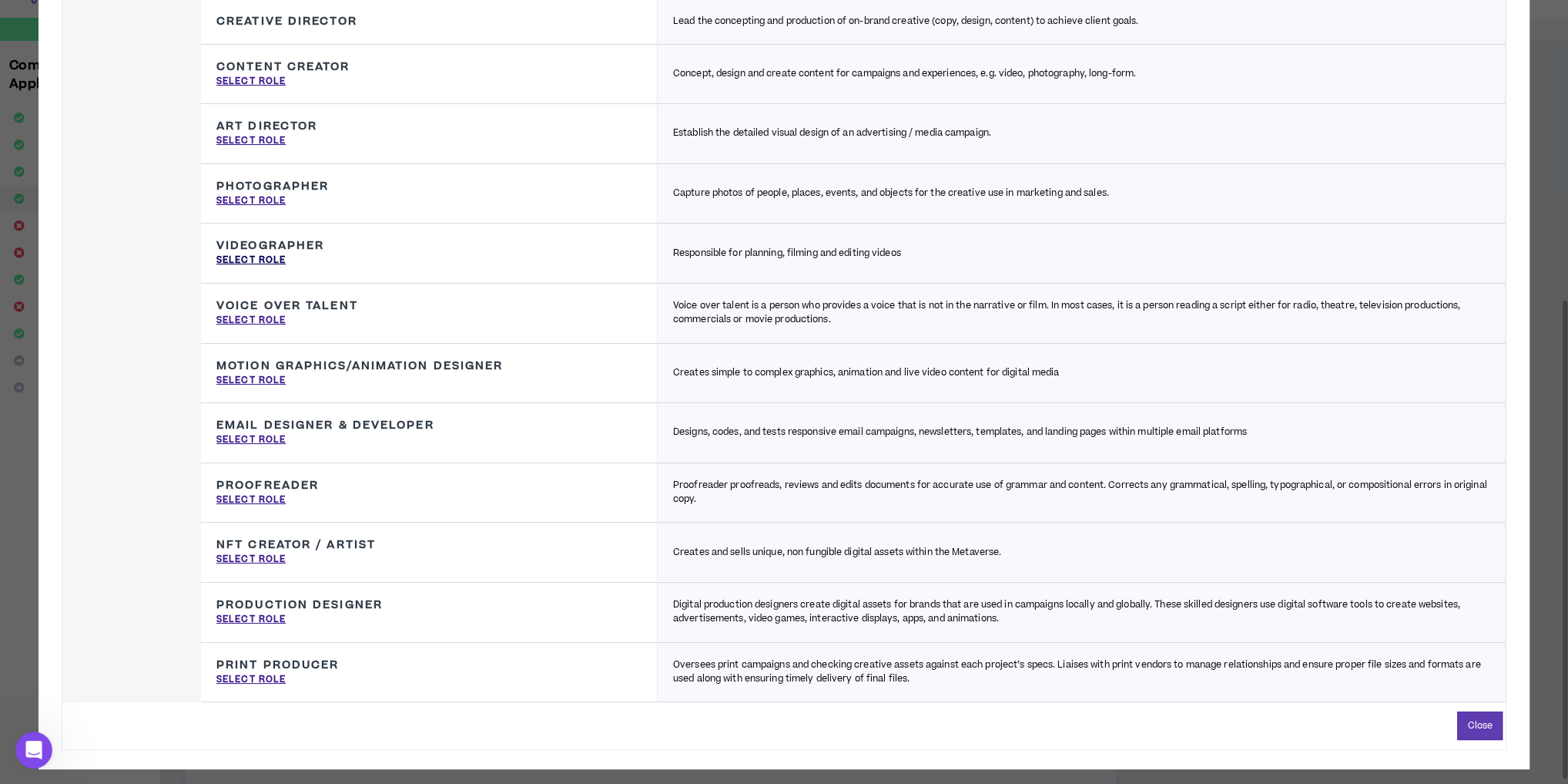
click at [256, 254] on p "Select Role" at bounding box center [251, 261] width 69 height 14
type input "Videographer"
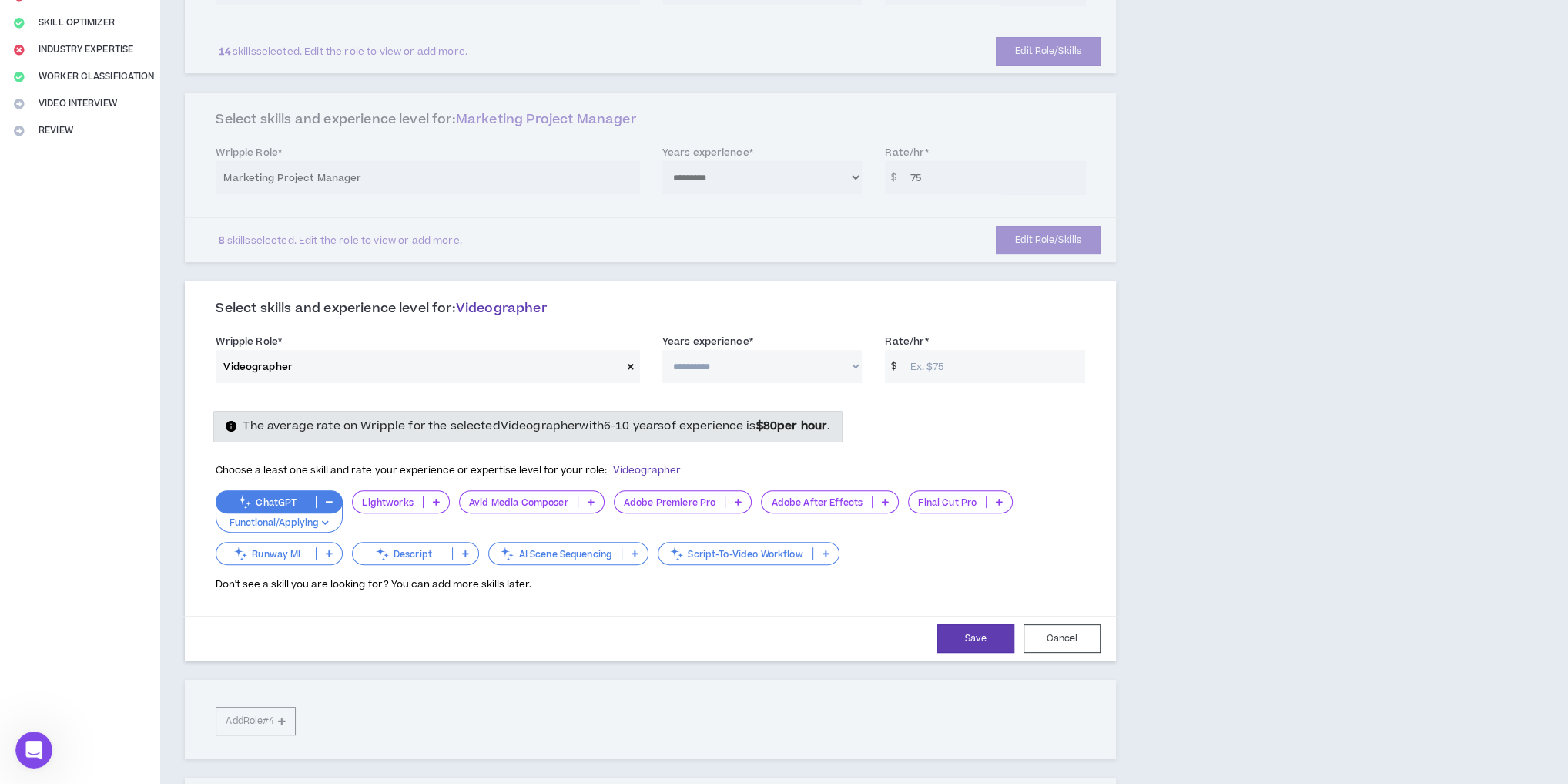
scroll to position [337, 0]
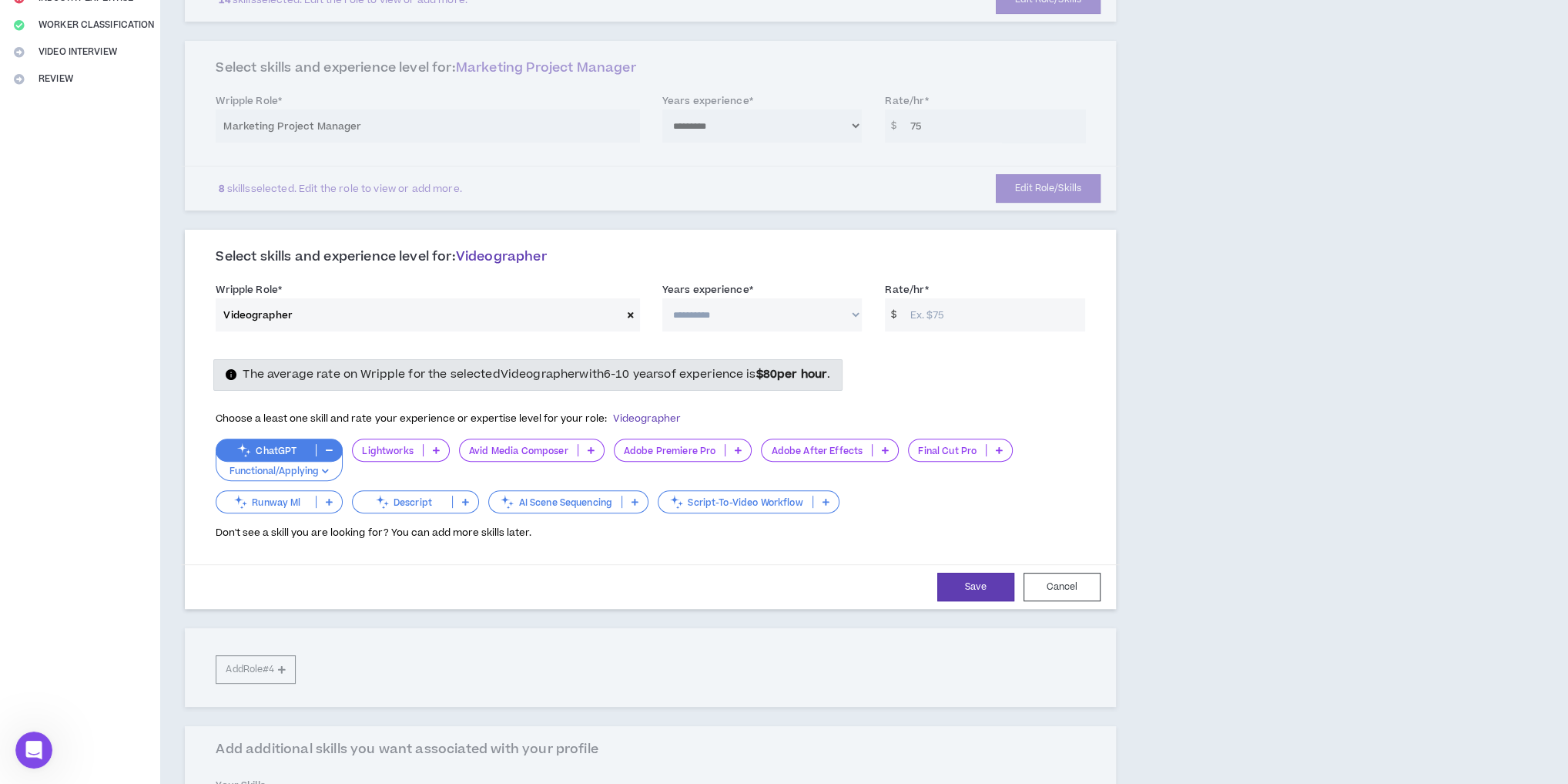
click at [722, 306] on select "**********" at bounding box center [762, 315] width 200 height 33
select select "***"
click at [662, 299] on select "**********" at bounding box center [762, 315] width 200 height 33
click at [984, 314] on input "Rate/hr *" at bounding box center [993, 315] width 183 height 33
type input "80"
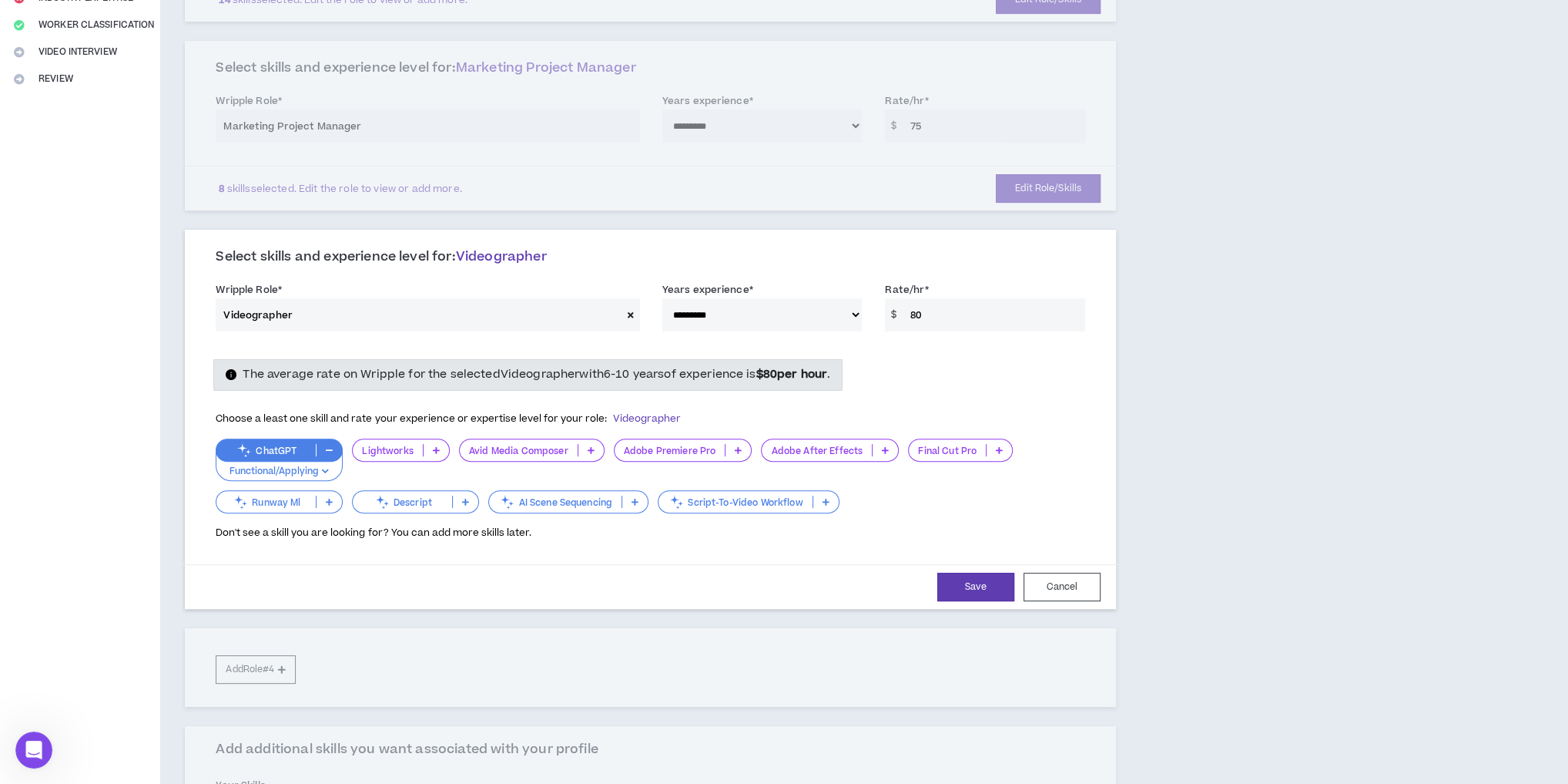
click at [439, 451] on p at bounding box center [436, 449] width 25 height 13
click at [425, 516] on span "6-10 Years" at bounding box center [401, 521] width 77 height 17
click at [735, 446] on icon at bounding box center [738, 450] width 7 height 8
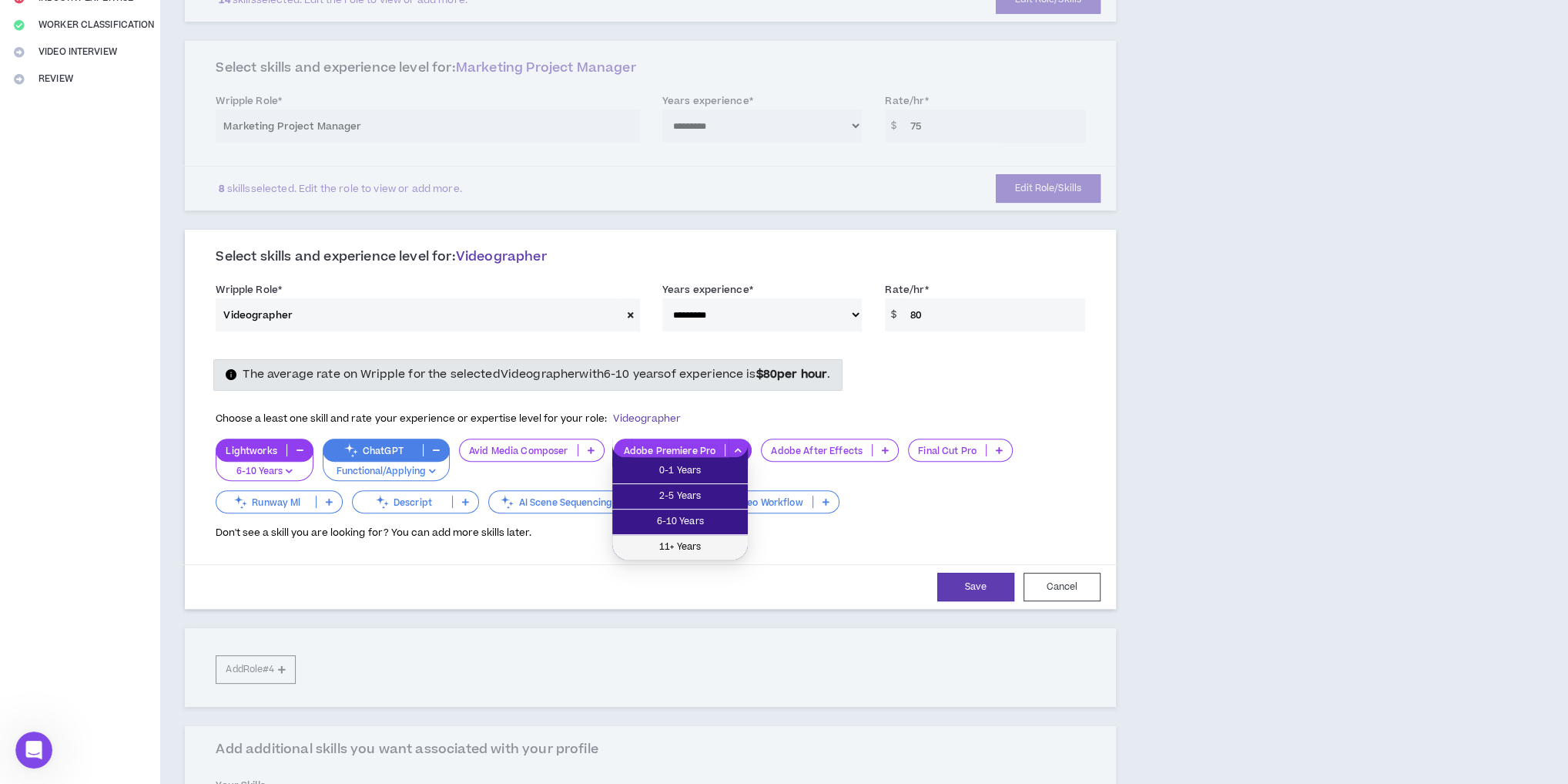
click at [688, 544] on span "11+ Years" at bounding box center [679, 547] width 117 height 17
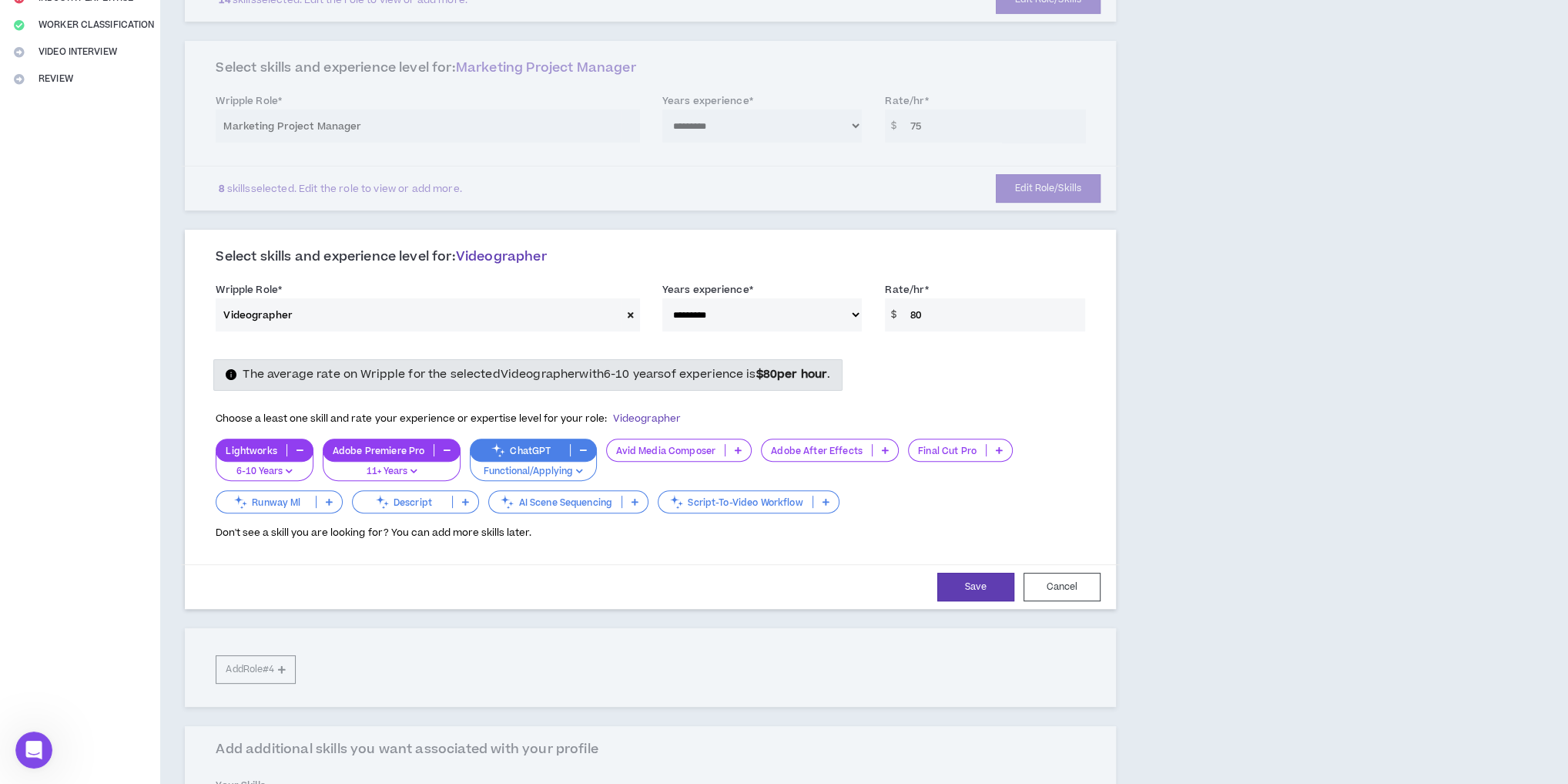
click at [875, 444] on p at bounding box center [886, 449] width 25 height 13
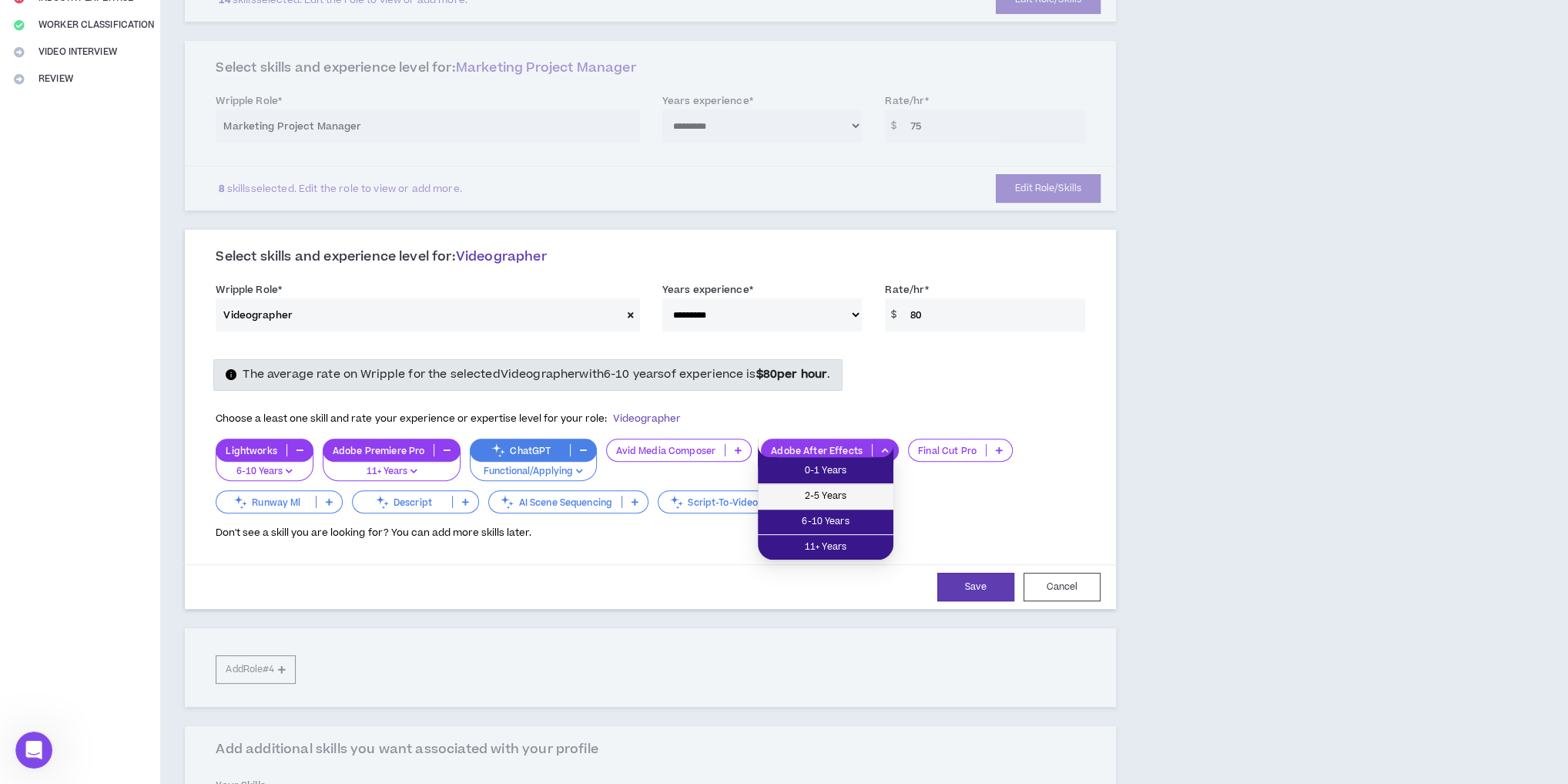
click at [844, 495] on span "2-5 Years" at bounding box center [825, 496] width 117 height 17
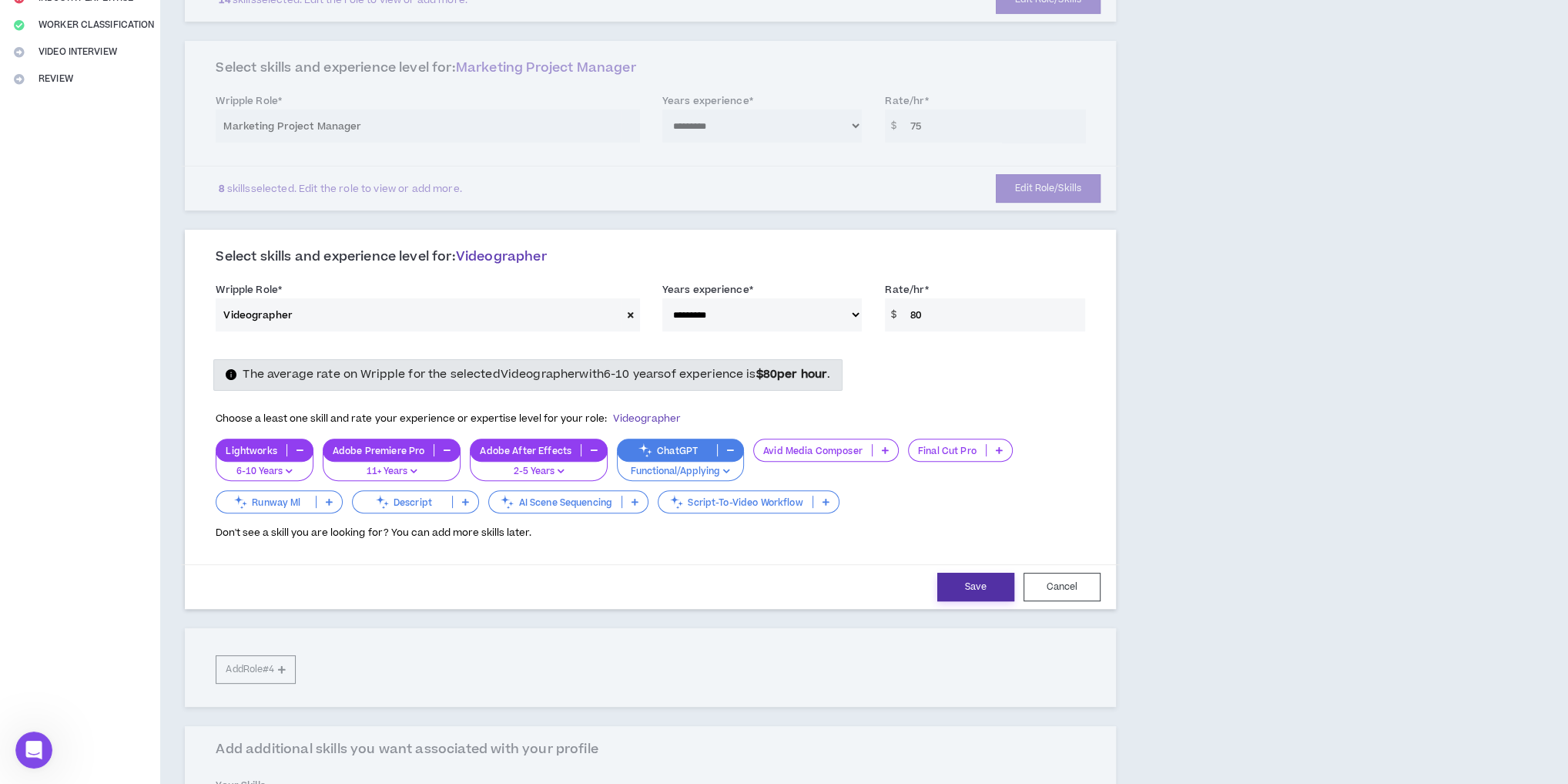
click at [966, 573] on button "Save" at bounding box center [975, 587] width 77 height 28
select select "***"
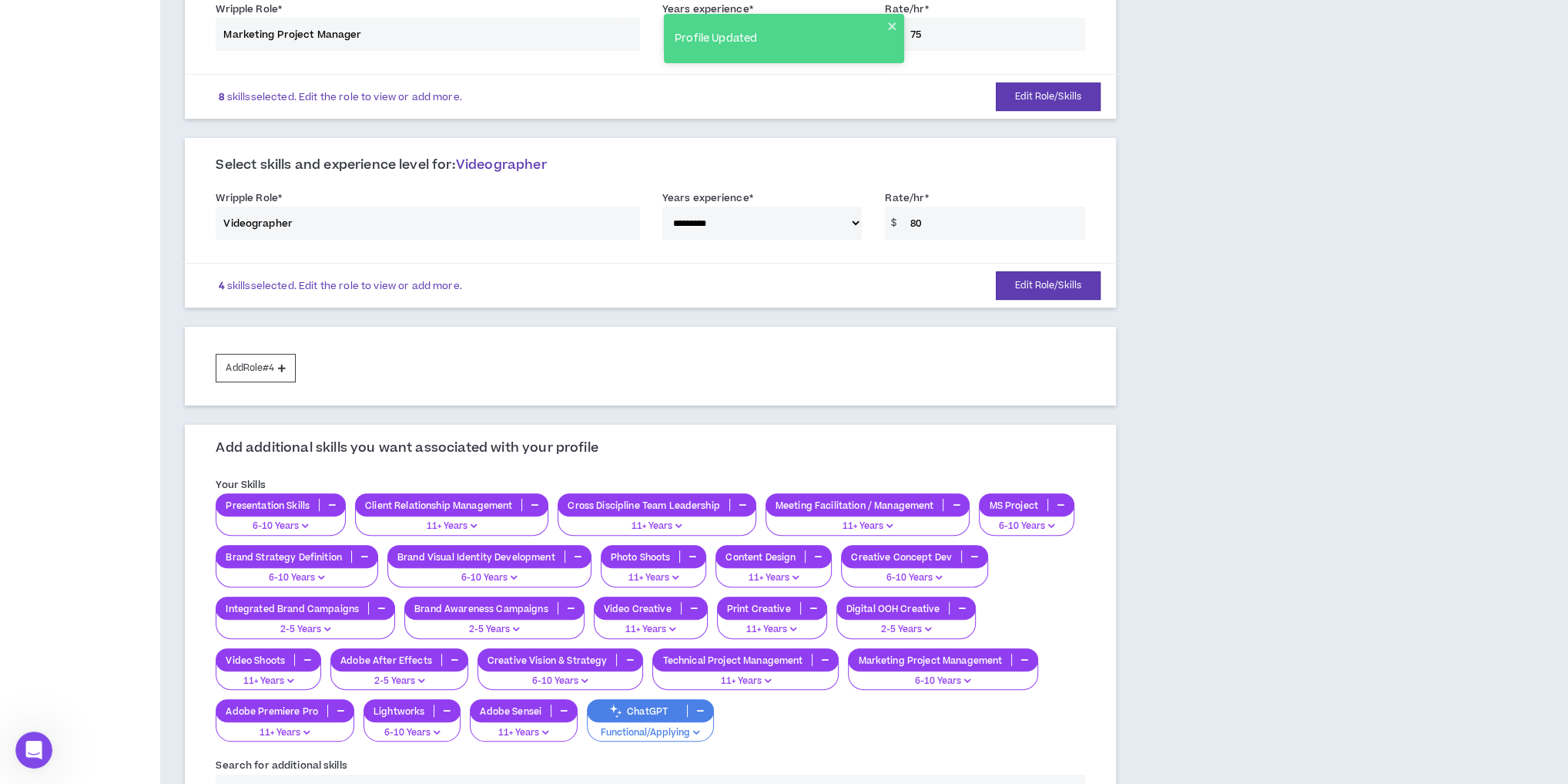
scroll to position [329, 0]
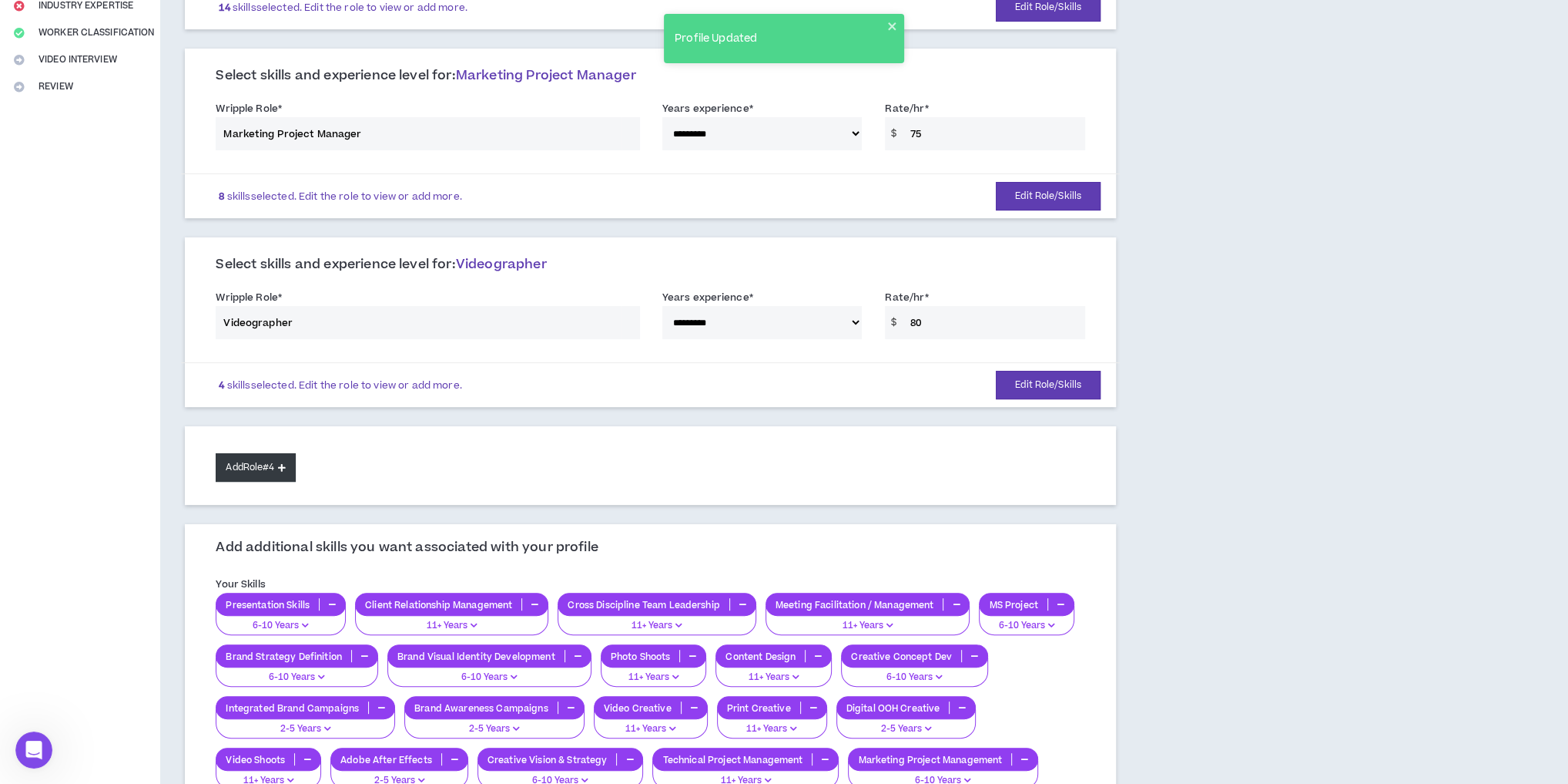
click at [262, 468] on button "Add Role #4" at bounding box center [256, 467] width 80 height 28
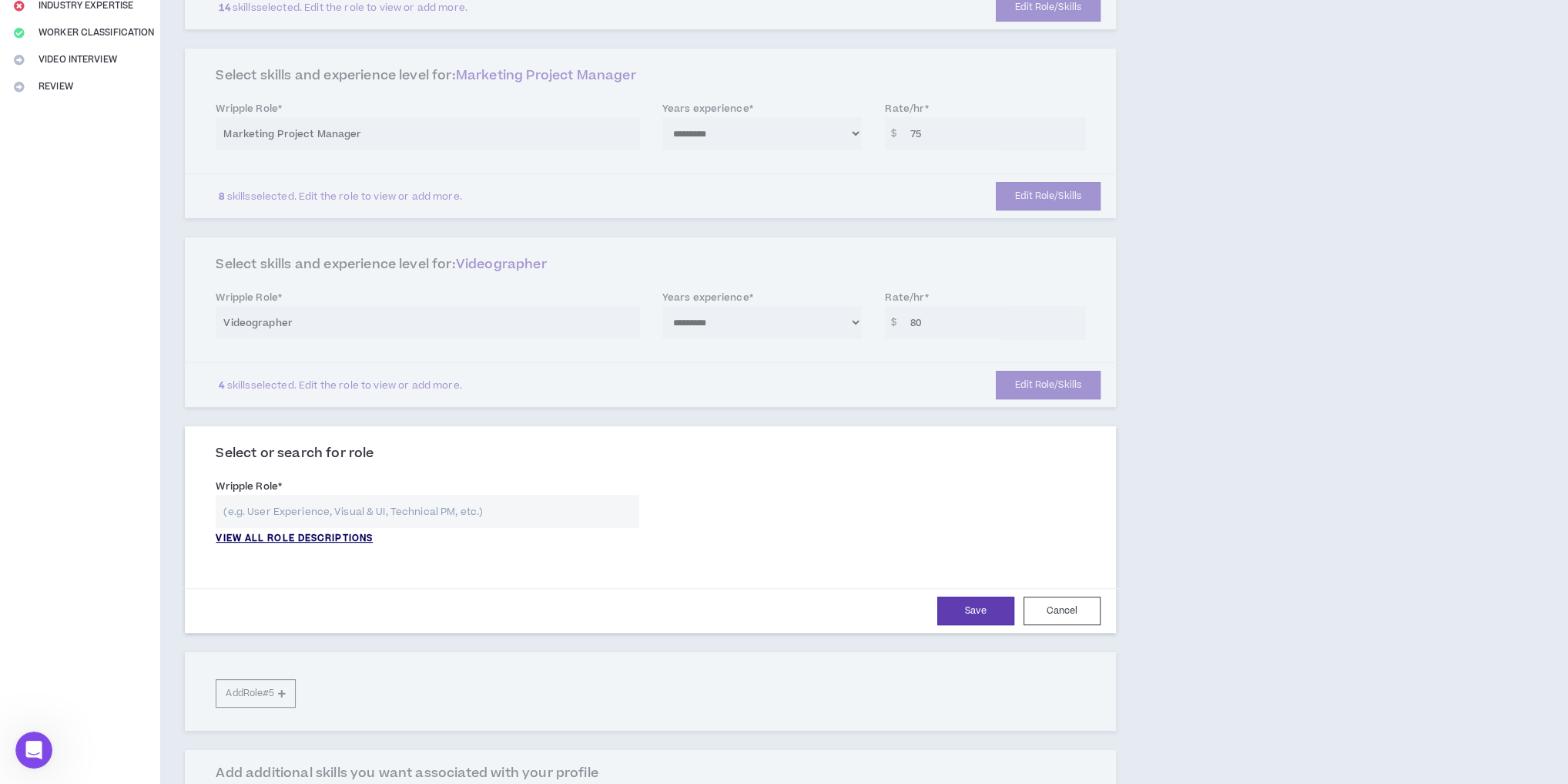
click at [279, 537] on p "VIEW ALL ROLE DESCRIPTIONS" at bounding box center [295, 539] width 157 height 14
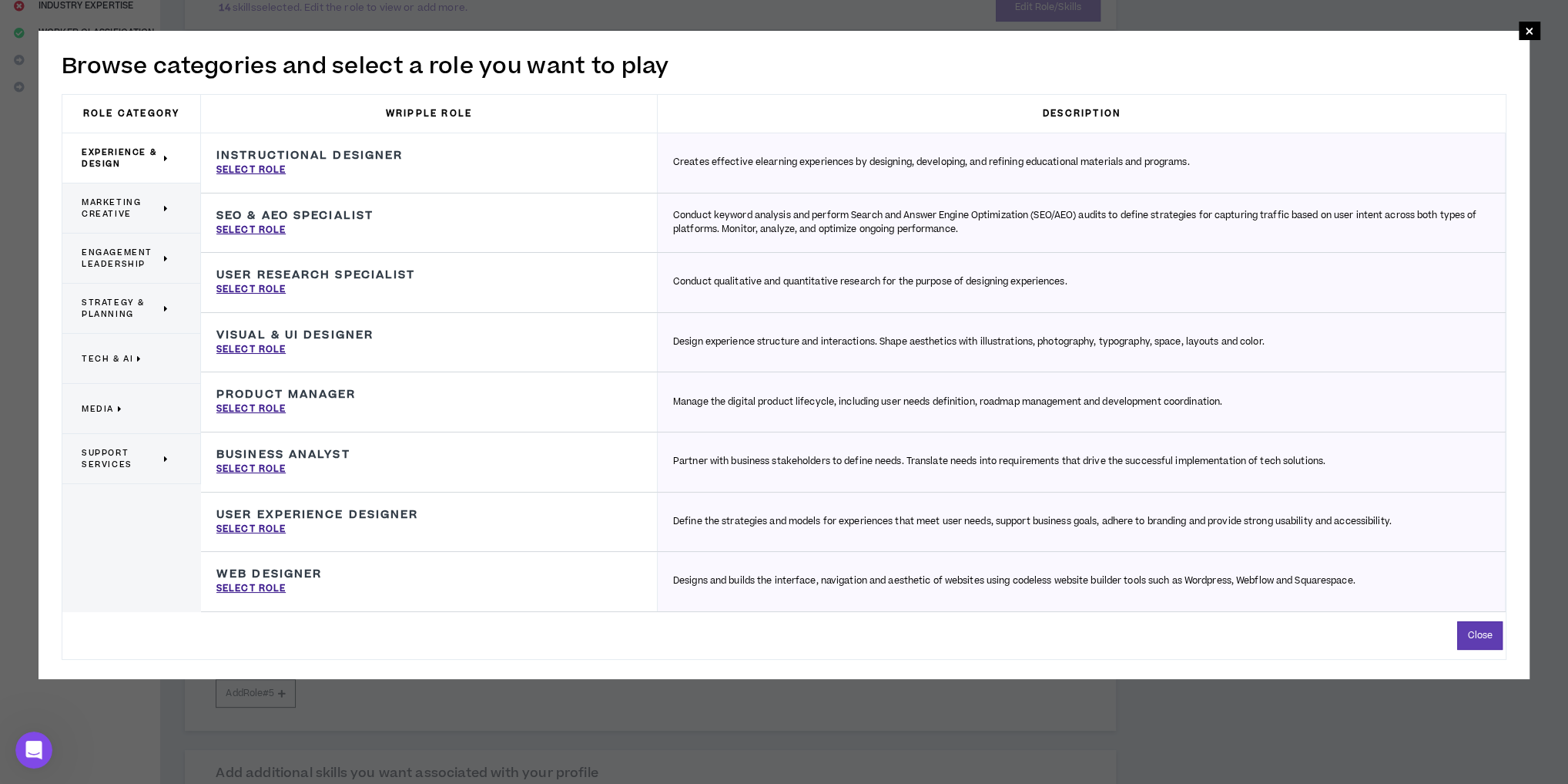
click at [124, 204] on span "Marketing Creative" at bounding box center [121, 208] width 79 height 23
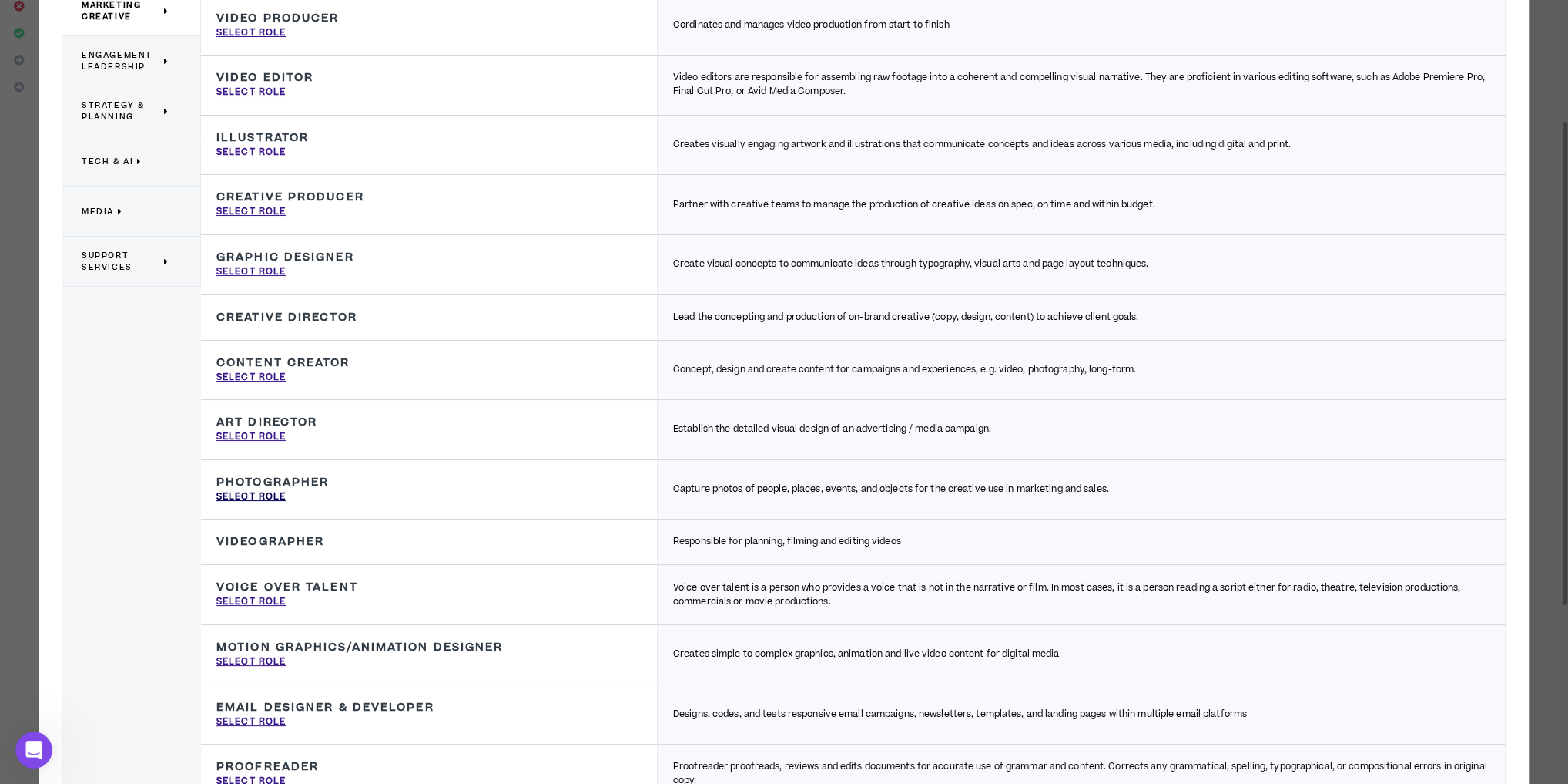
click at [271, 493] on p "Select Role" at bounding box center [251, 497] width 69 height 14
type input "Photographer"
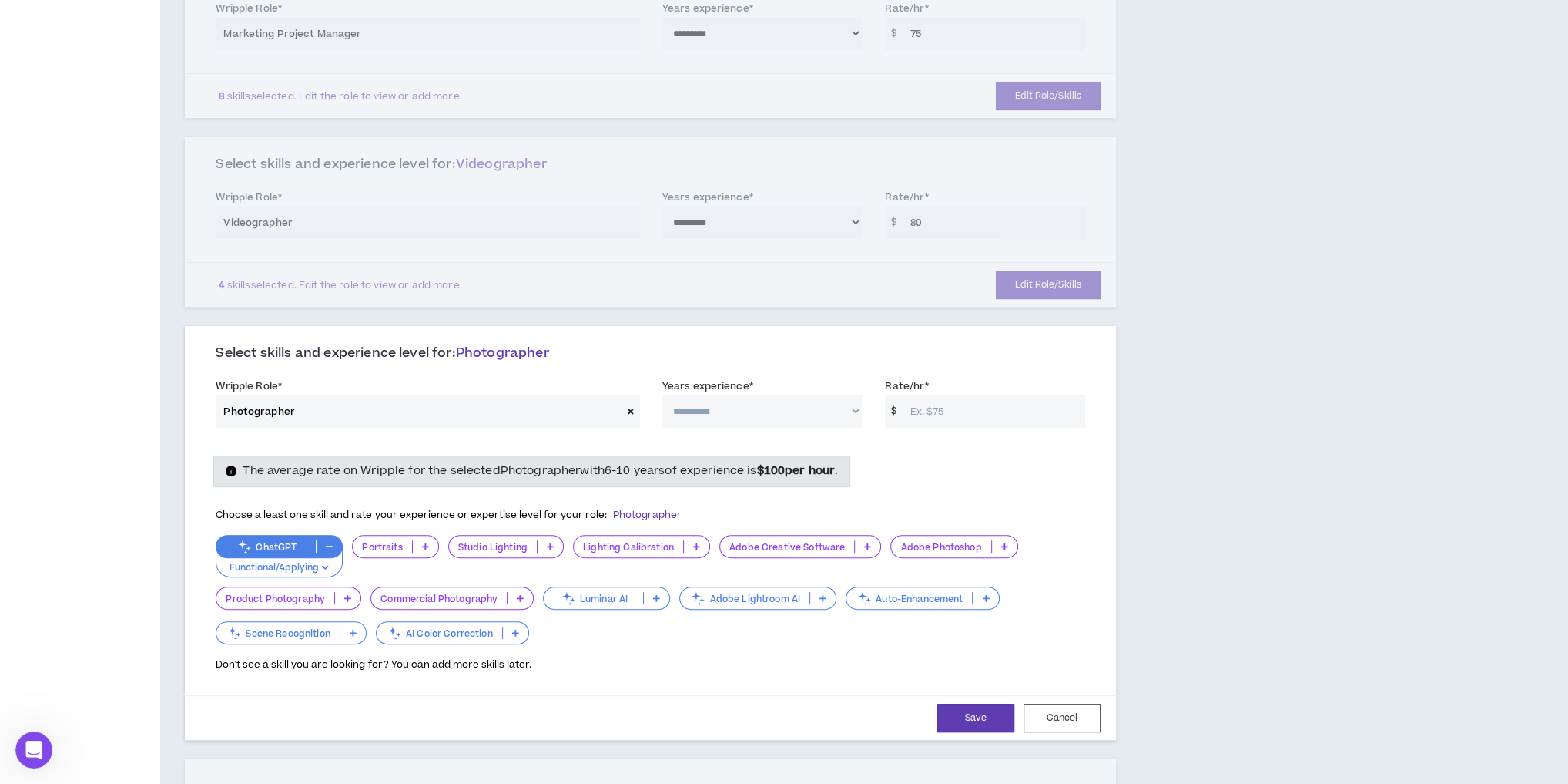
scroll to position [514, 0]
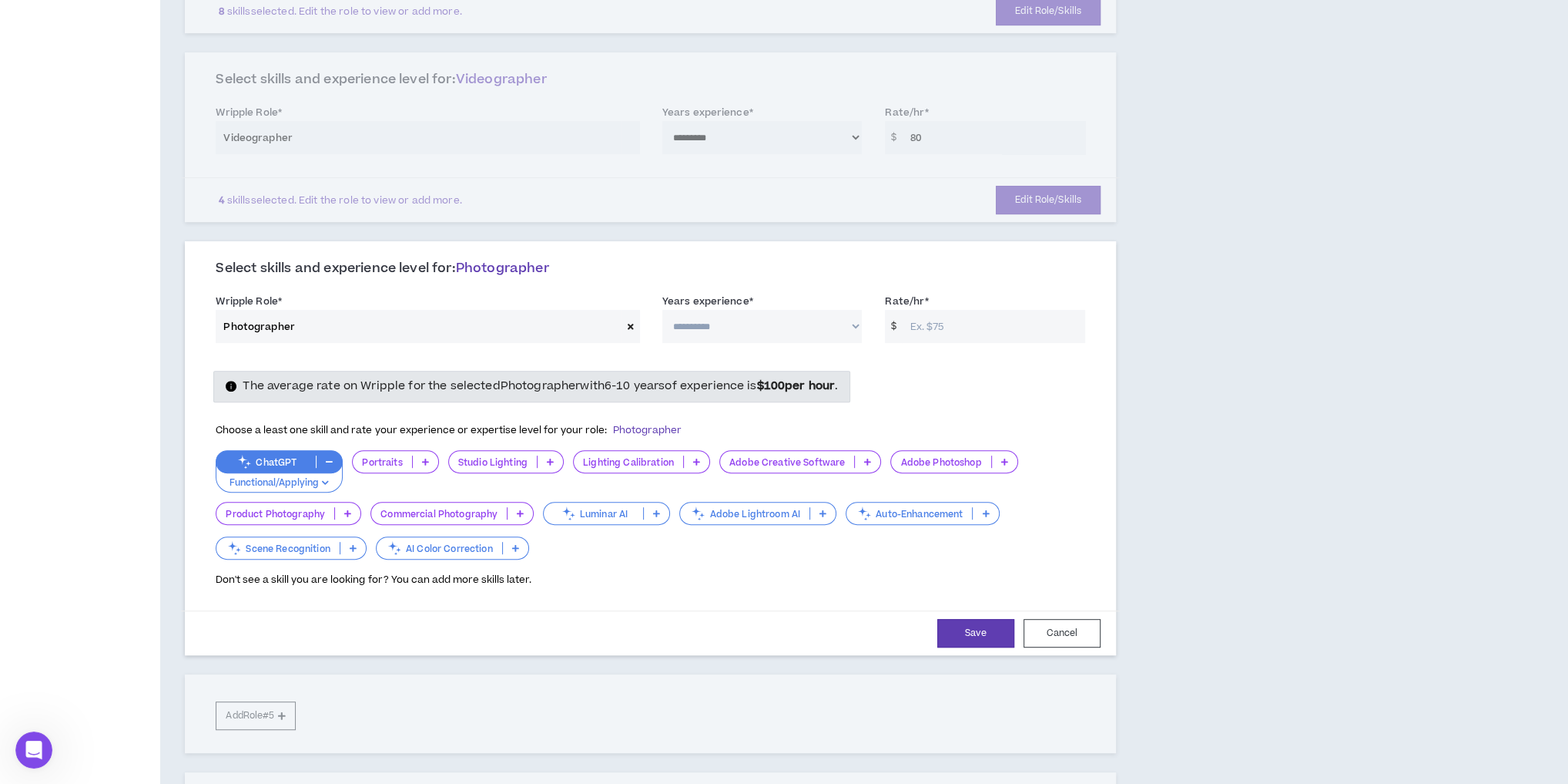
click at [776, 324] on select "**********" at bounding box center [762, 326] width 200 height 33
select select "***"
click at [662, 309] on select "**********" at bounding box center [762, 326] width 200 height 33
click at [939, 318] on input "Rate/hr *" at bounding box center [993, 326] width 183 height 33
type input "100"
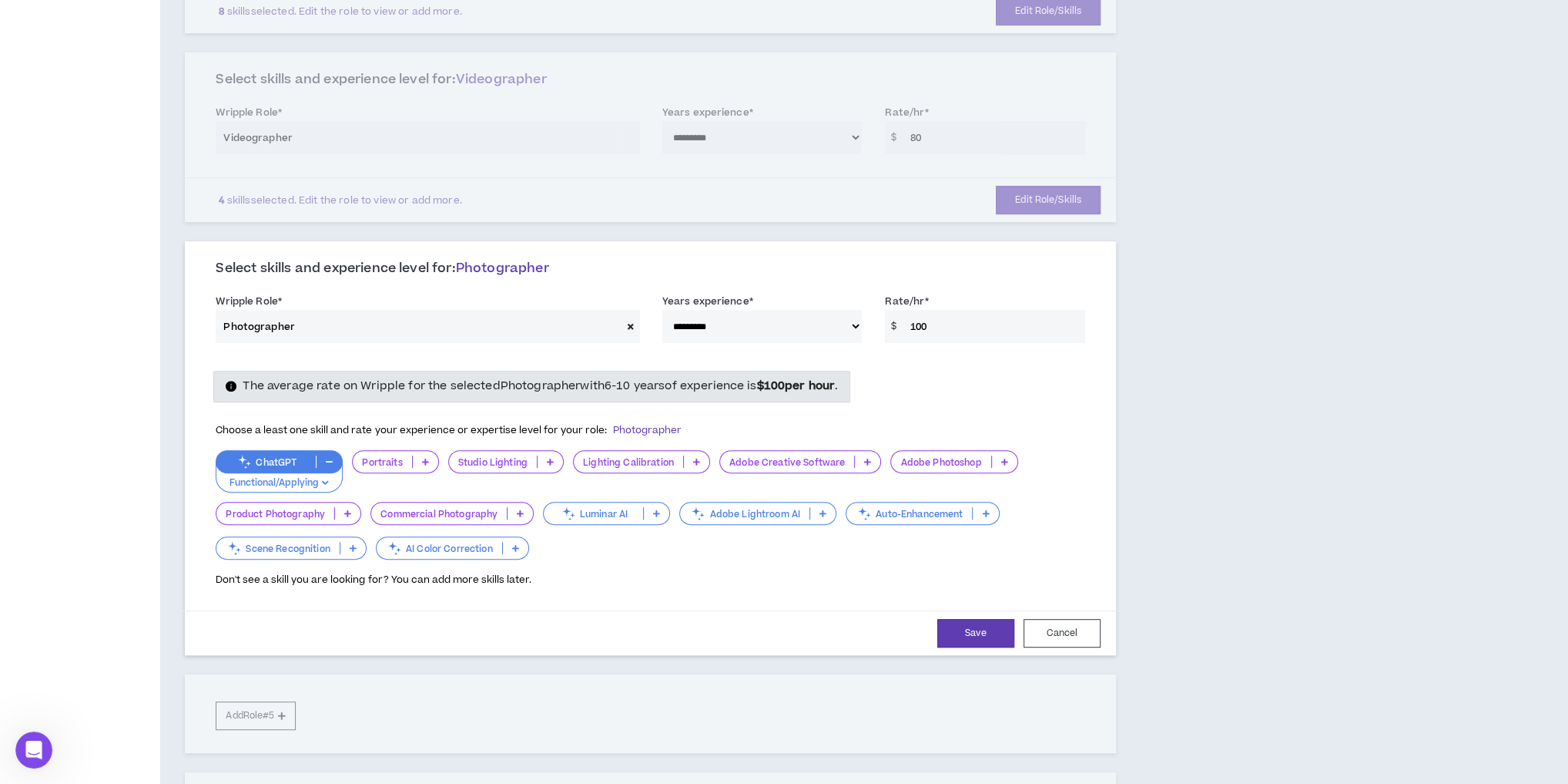
click at [425, 450] on div "Portraits" at bounding box center [395, 462] width 87 height 23
click at [418, 558] on span "11+ Years" at bounding box center [396, 558] width 67 height 17
click at [547, 458] on icon at bounding box center [550, 462] width 7 height 8
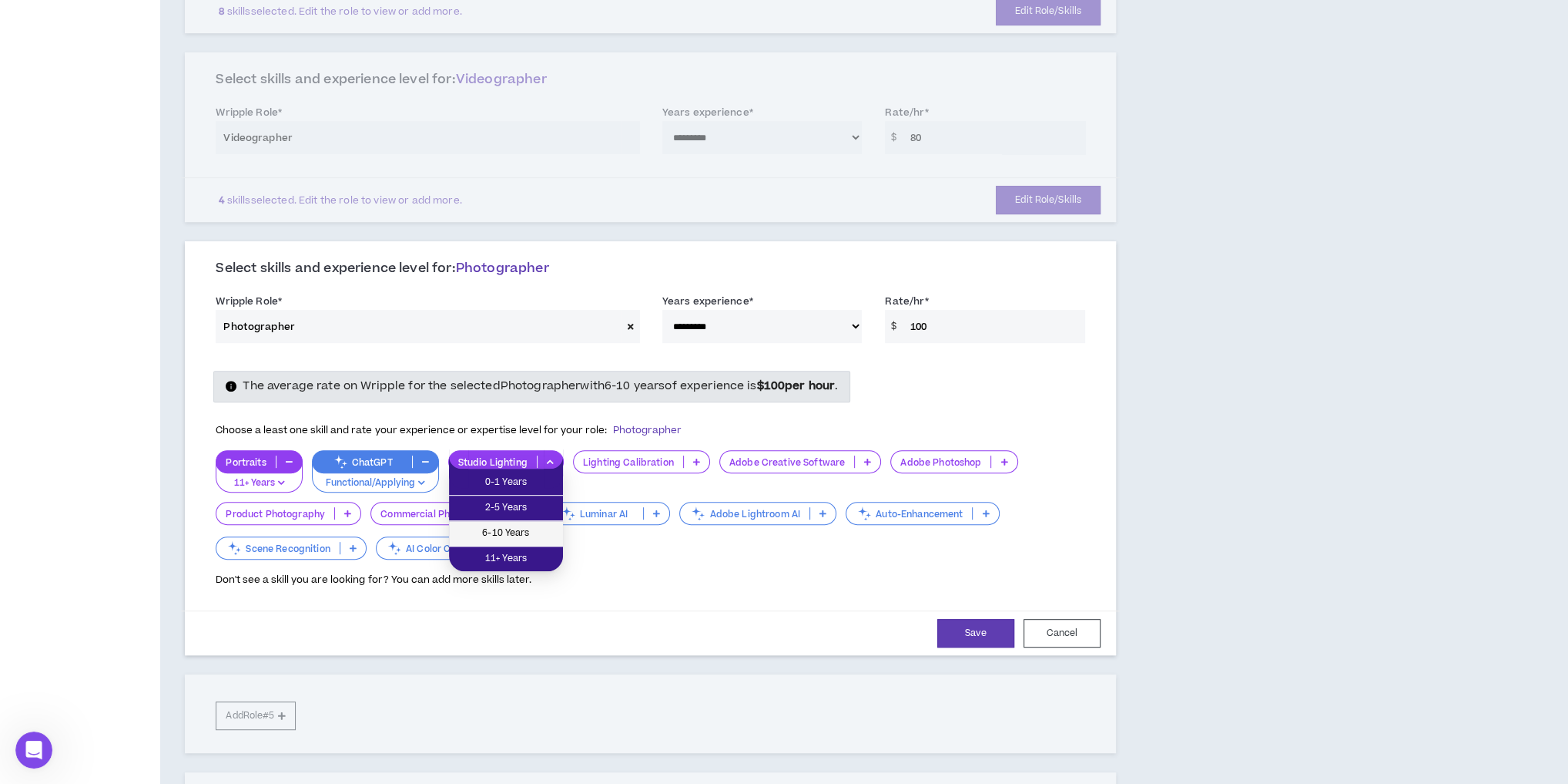
click at [518, 529] on span "6-10 Years" at bounding box center [505, 533] width 95 height 17
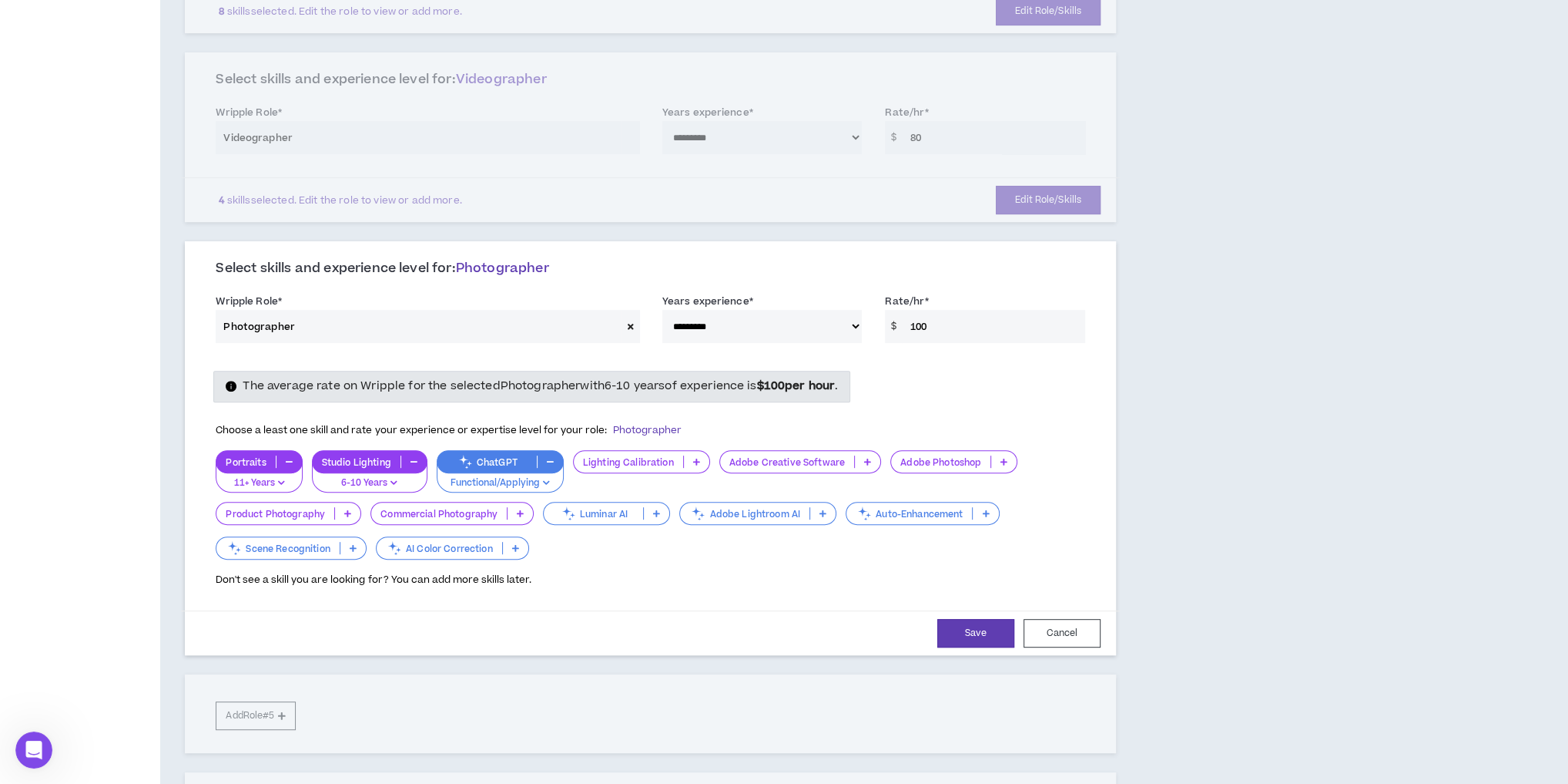
click at [695, 458] on icon at bounding box center [696, 462] width 7 height 8
click at [858, 459] on p at bounding box center [867, 461] width 25 height 13
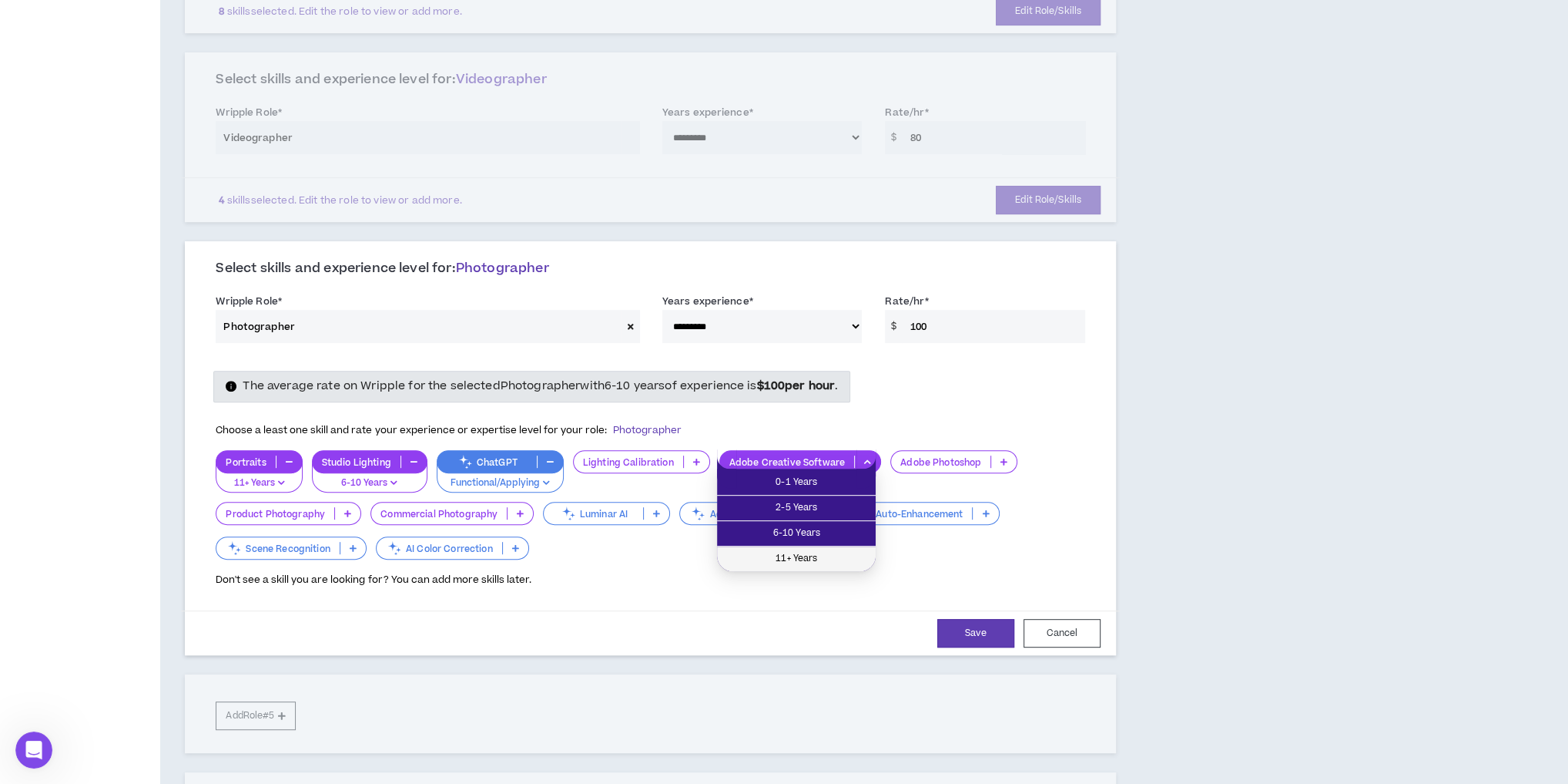
click at [819, 552] on span "11+ Years" at bounding box center [796, 558] width 140 height 17
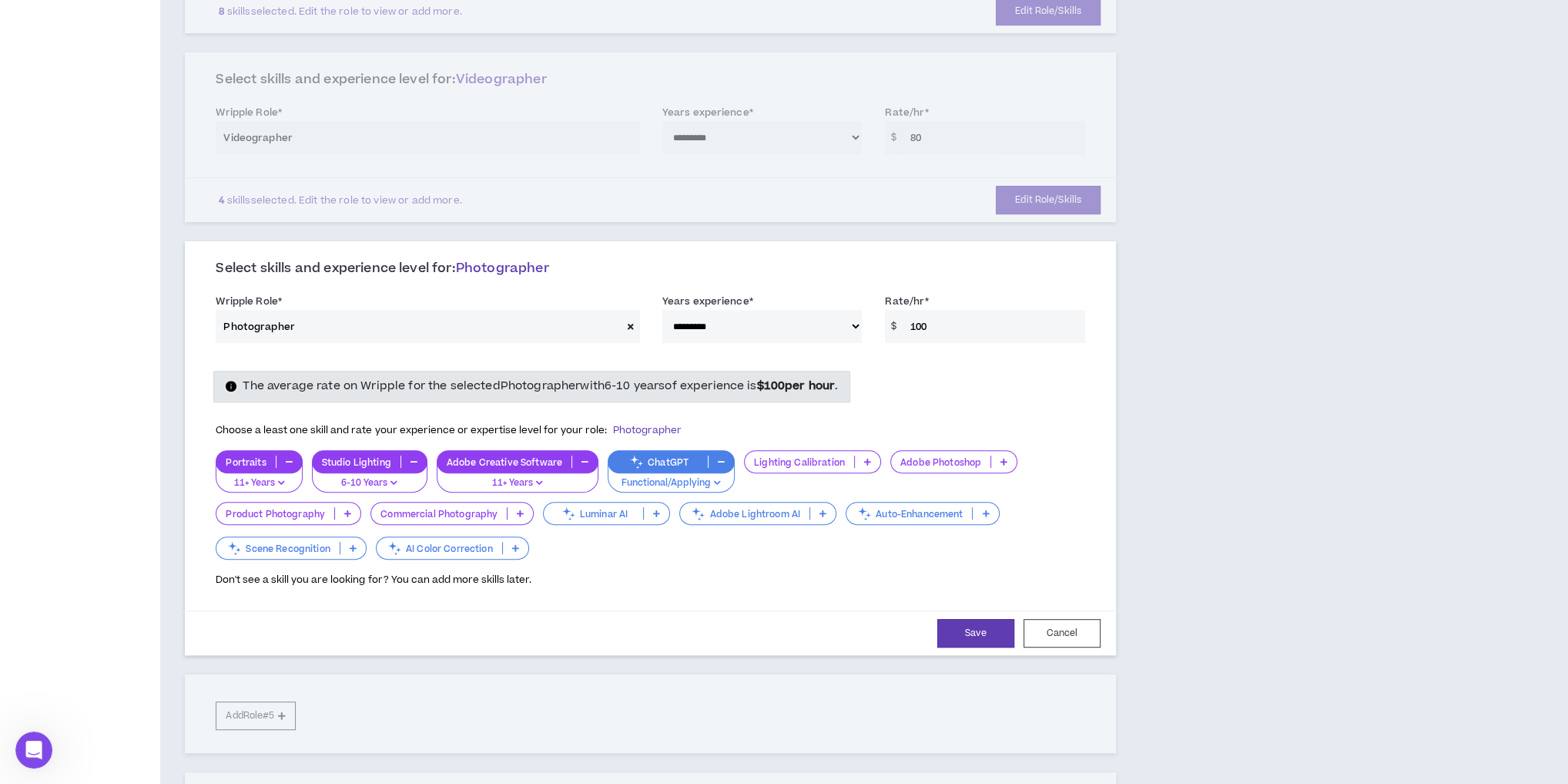
click at [996, 455] on p at bounding box center [1004, 461] width 25 height 13
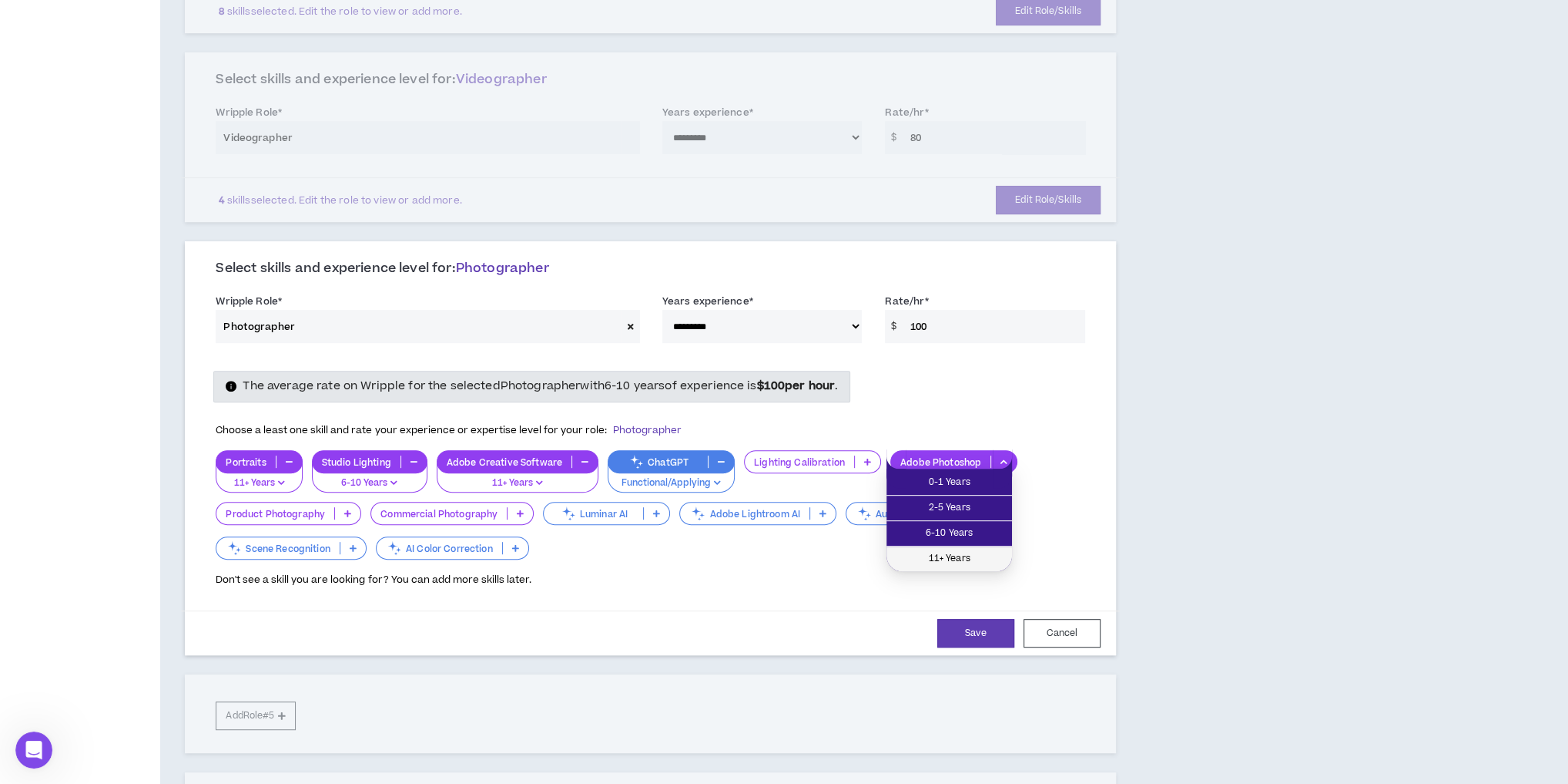
click at [944, 554] on span "11+ Years" at bounding box center [949, 558] width 107 height 17
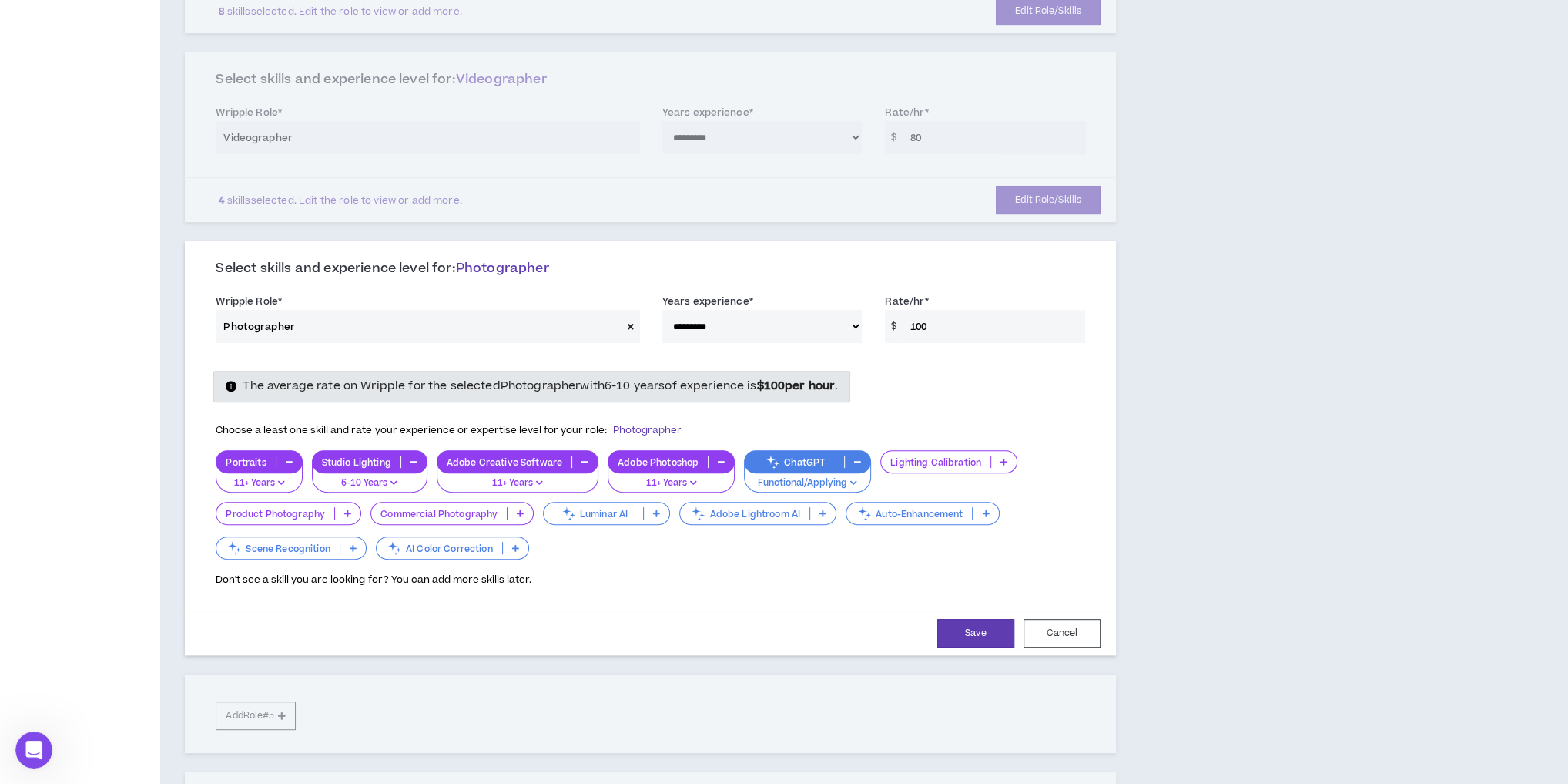
click at [339, 507] on p at bounding box center [348, 513] width 25 height 13
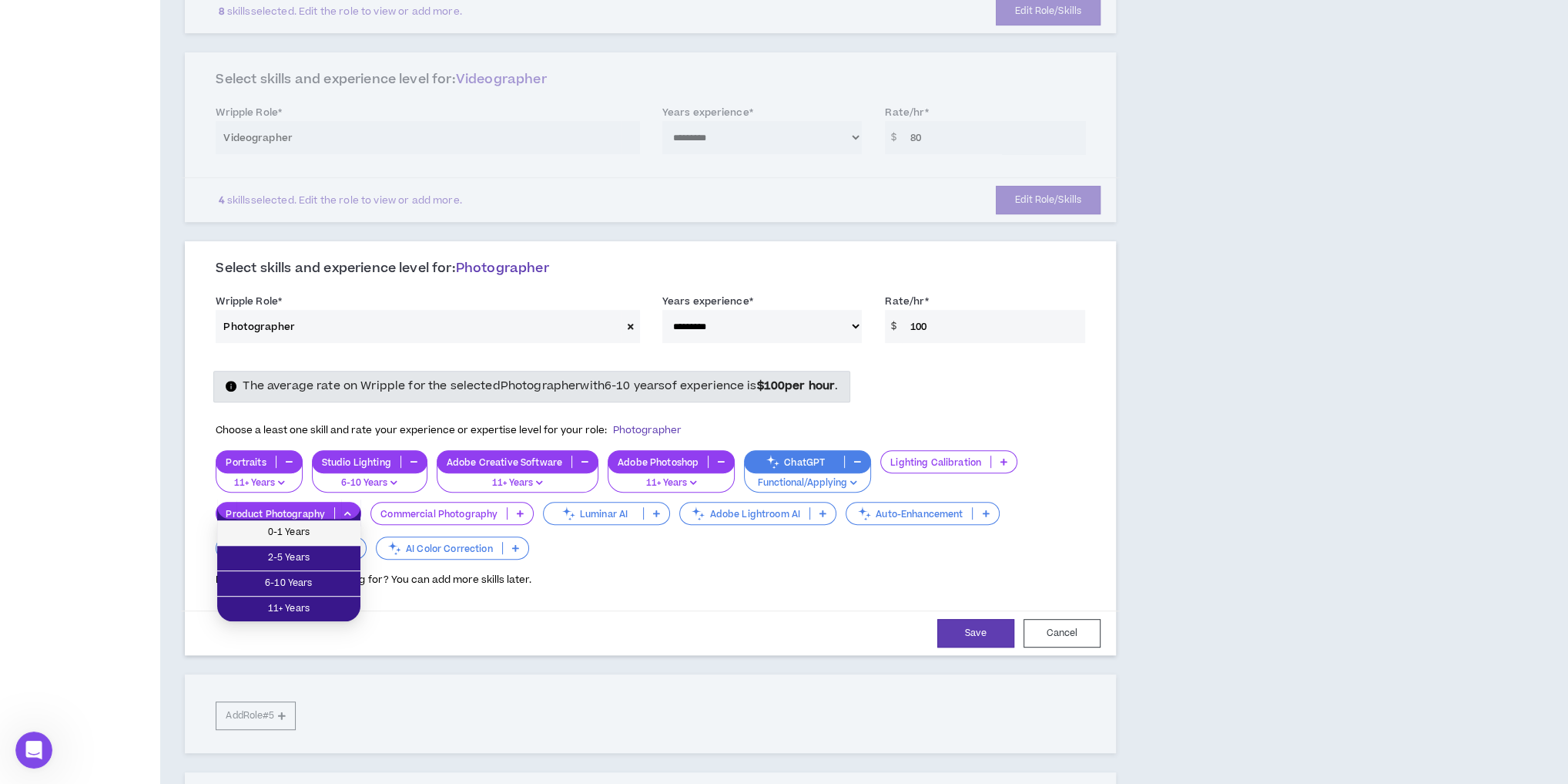
click at [318, 533] on span "0-1 Years" at bounding box center [289, 532] width 124 height 17
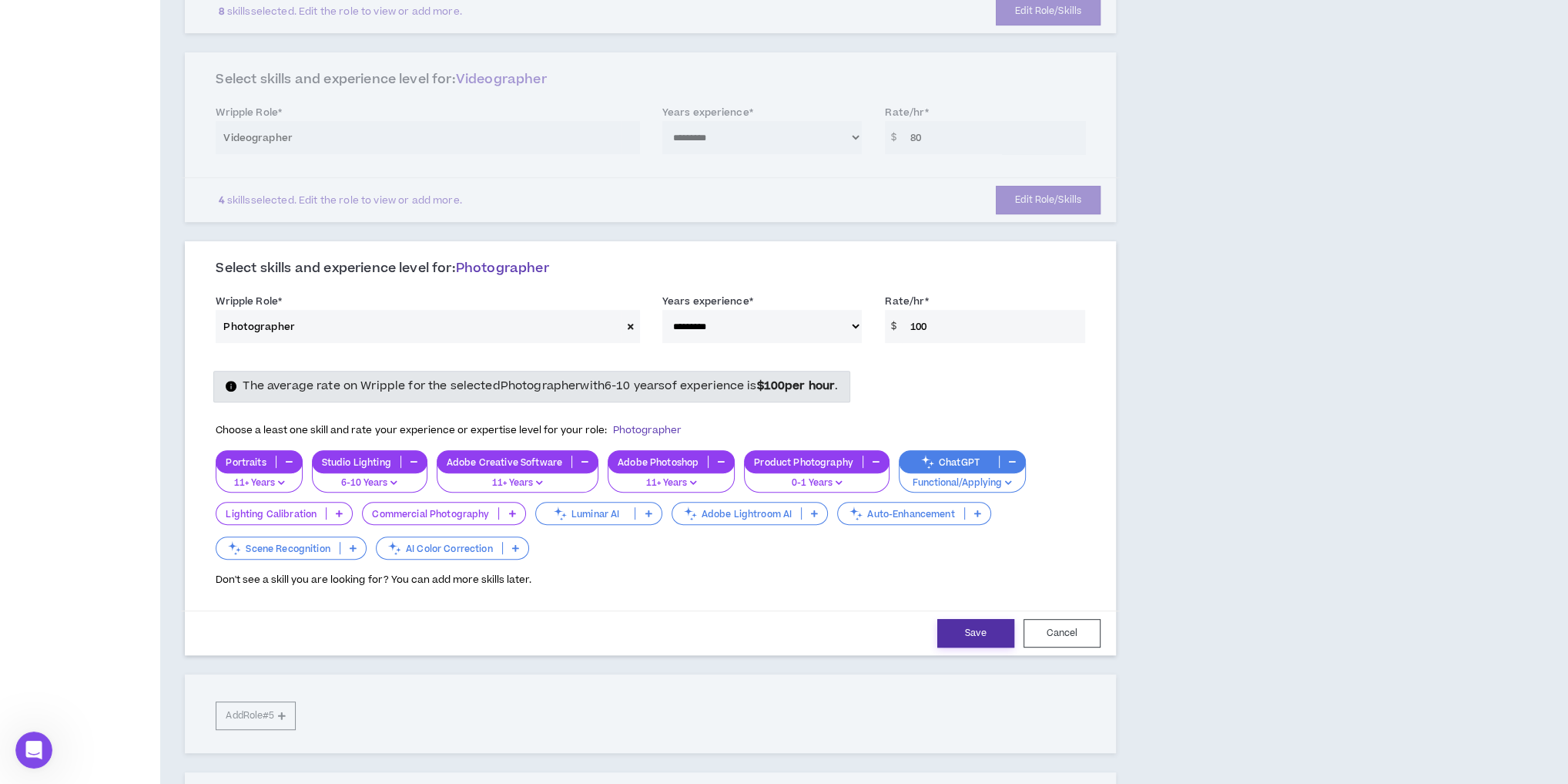
click at [958, 631] on button "Save" at bounding box center [975, 632] width 77 height 28
select select "***"
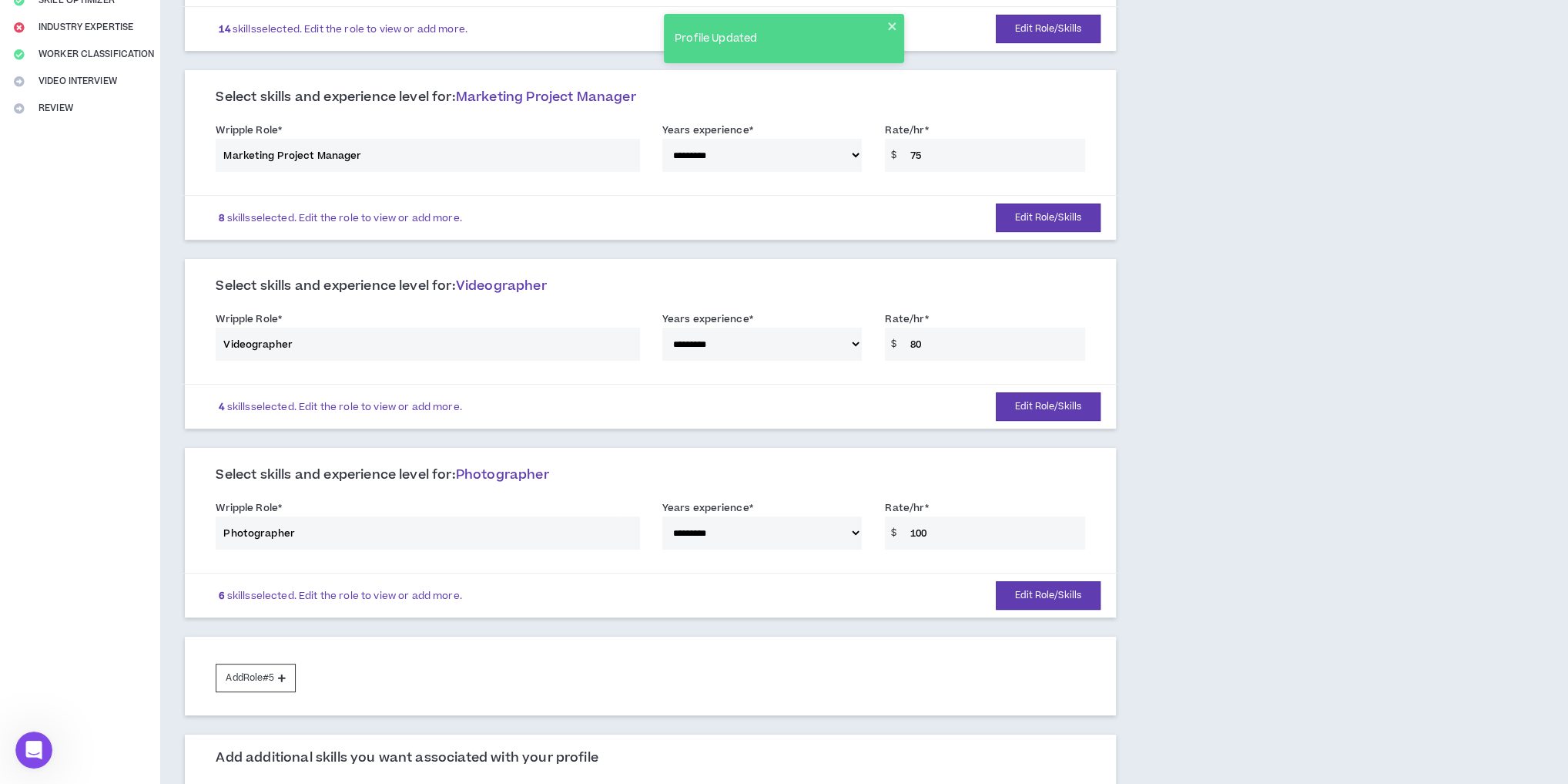
scroll to position [391, 0]
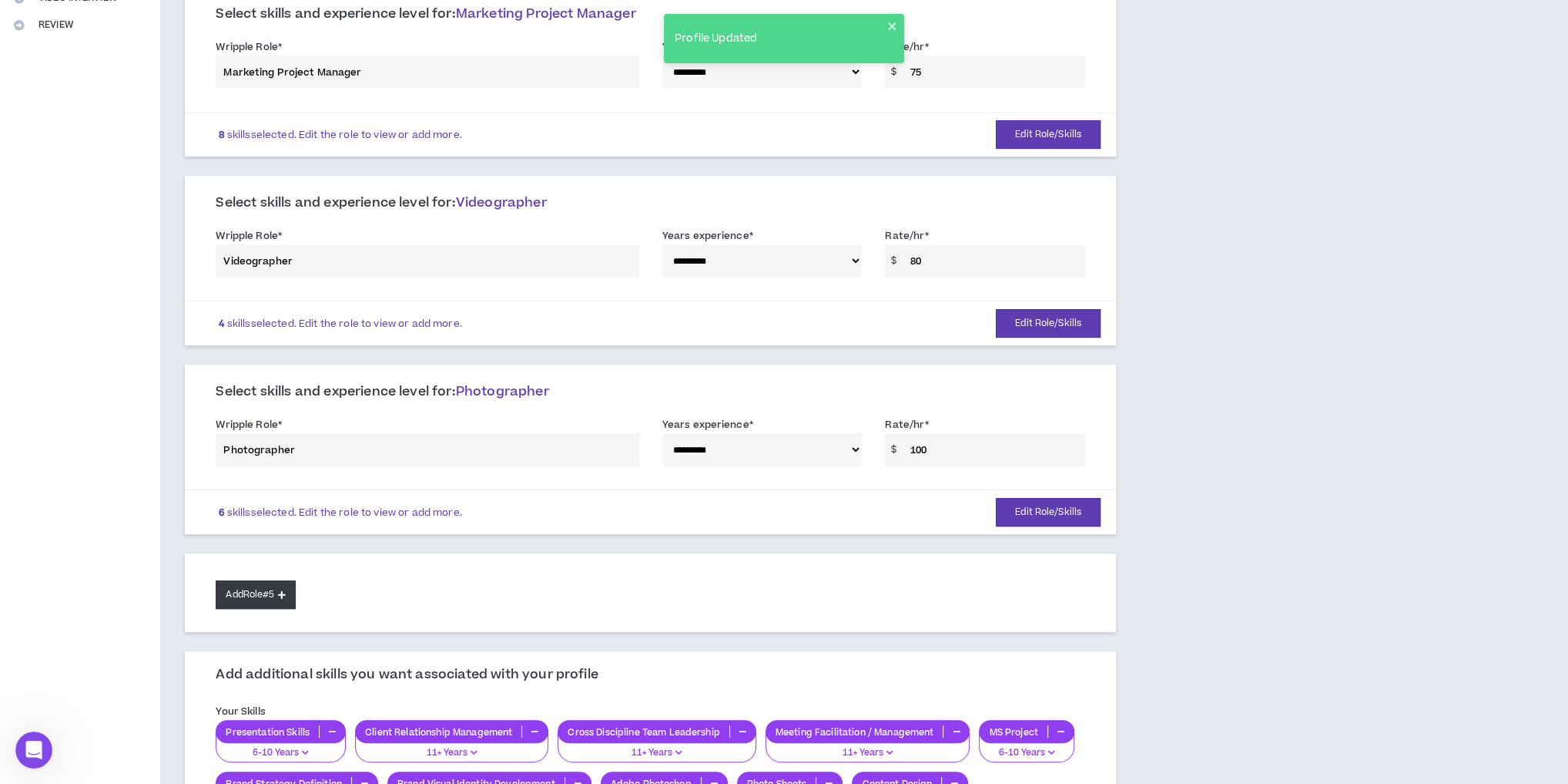
click at [272, 590] on button "Add Role #5" at bounding box center [256, 594] width 80 height 28
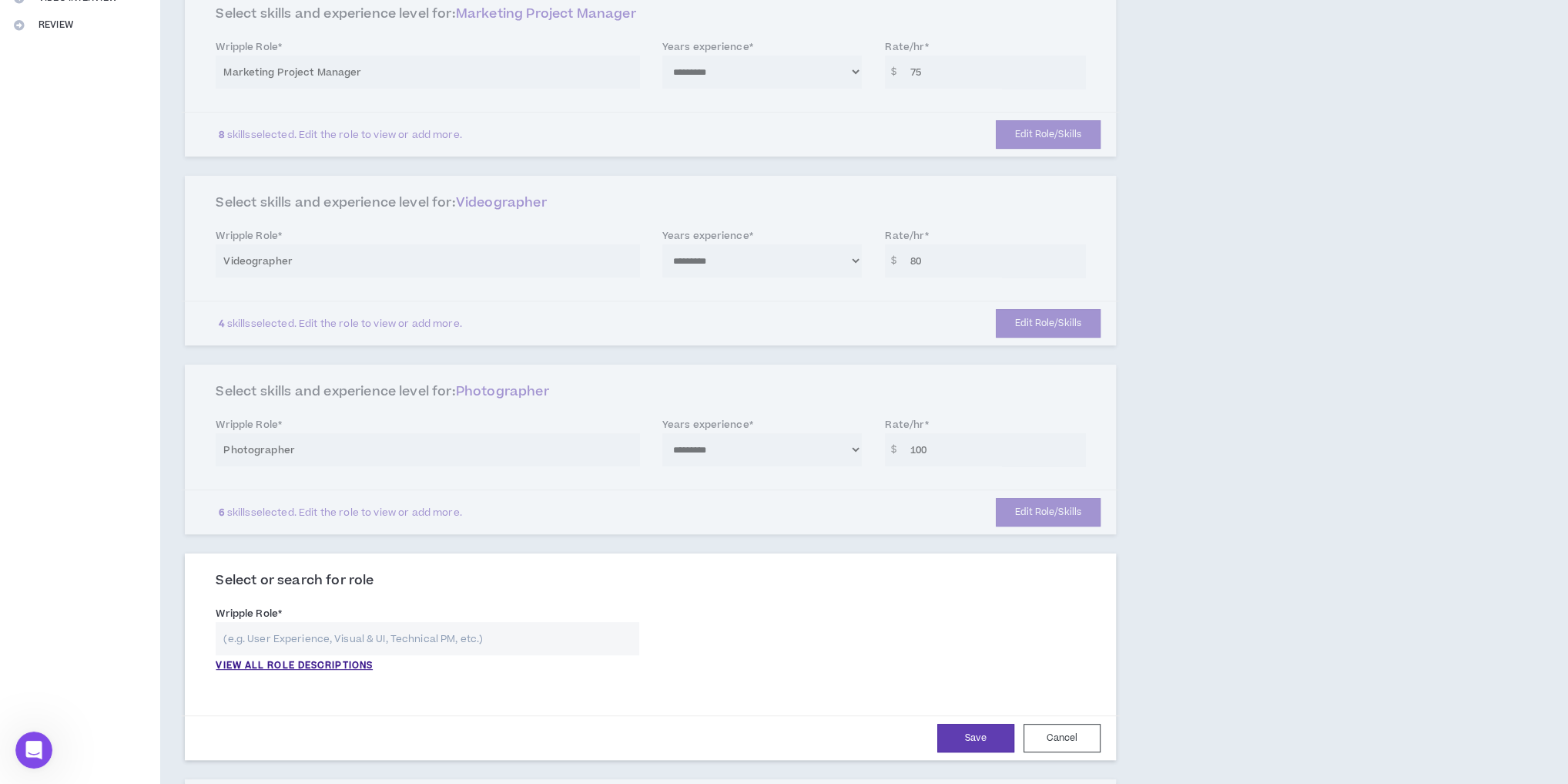
scroll to position [514, 0]
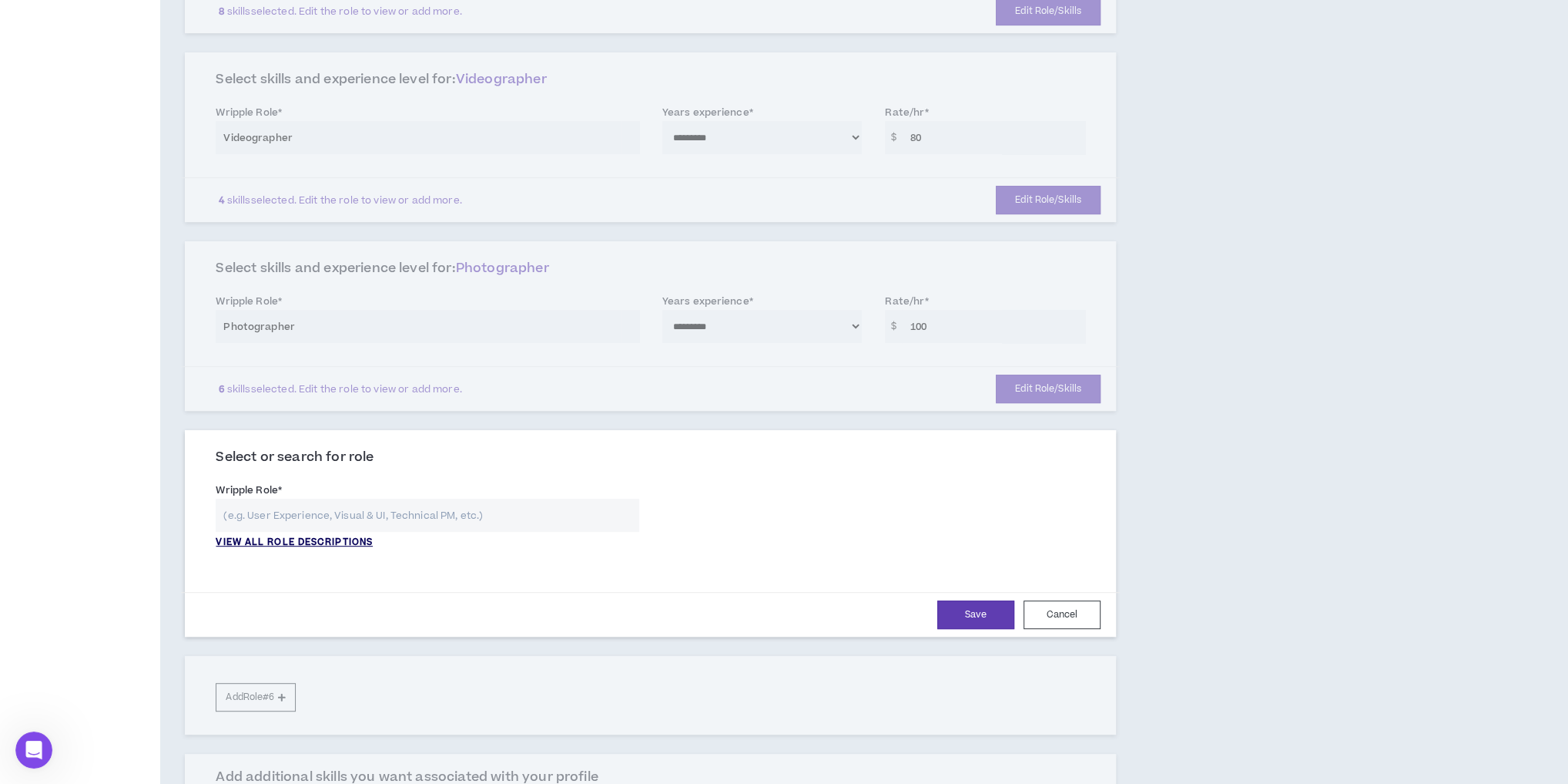
click at [291, 536] on p "VIEW ALL ROLE DESCRIPTIONS" at bounding box center [295, 543] width 157 height 14
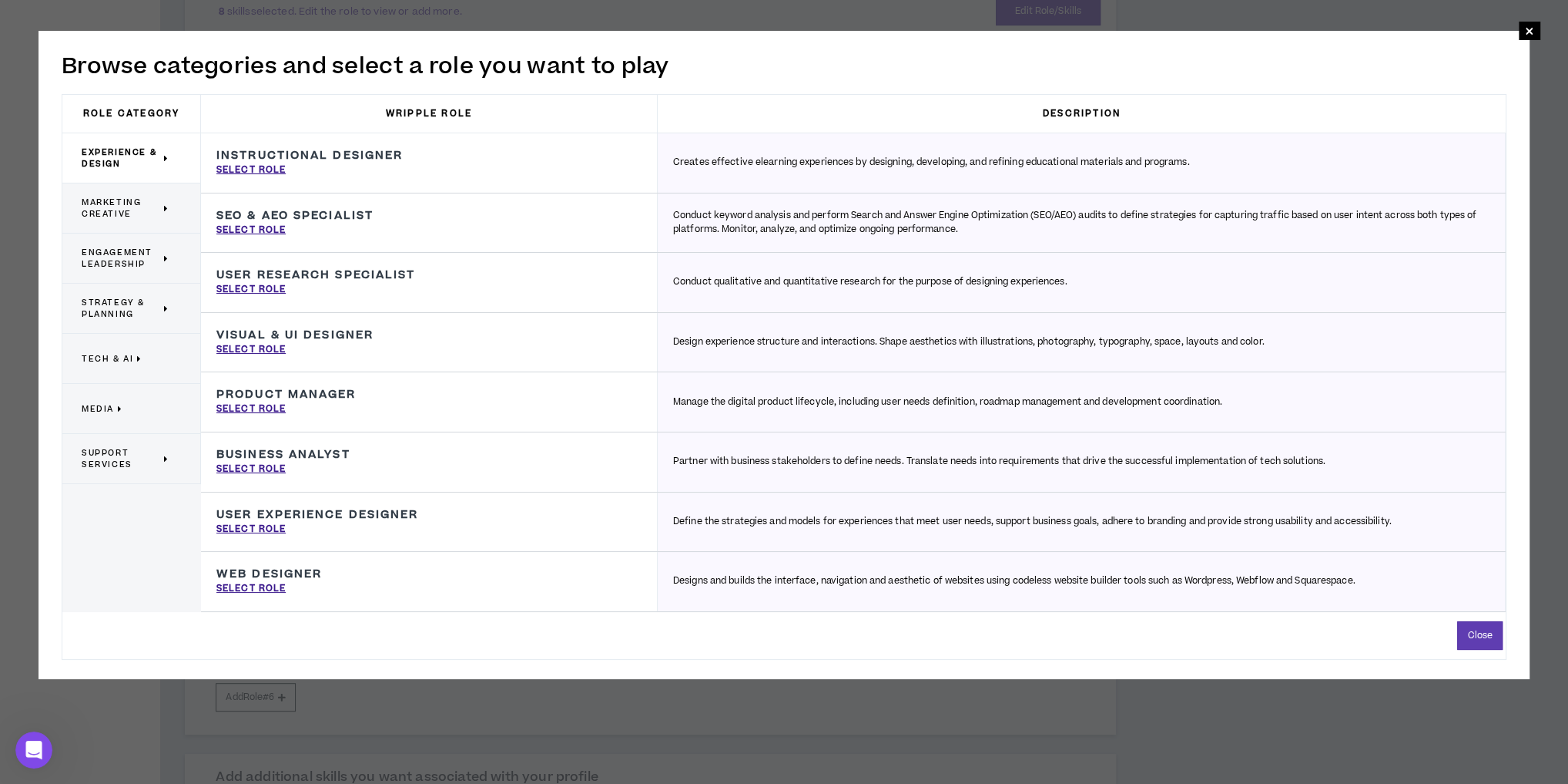
click at [98, 403] on span "Media" at bounding box center [97, 409] width 32 height 12
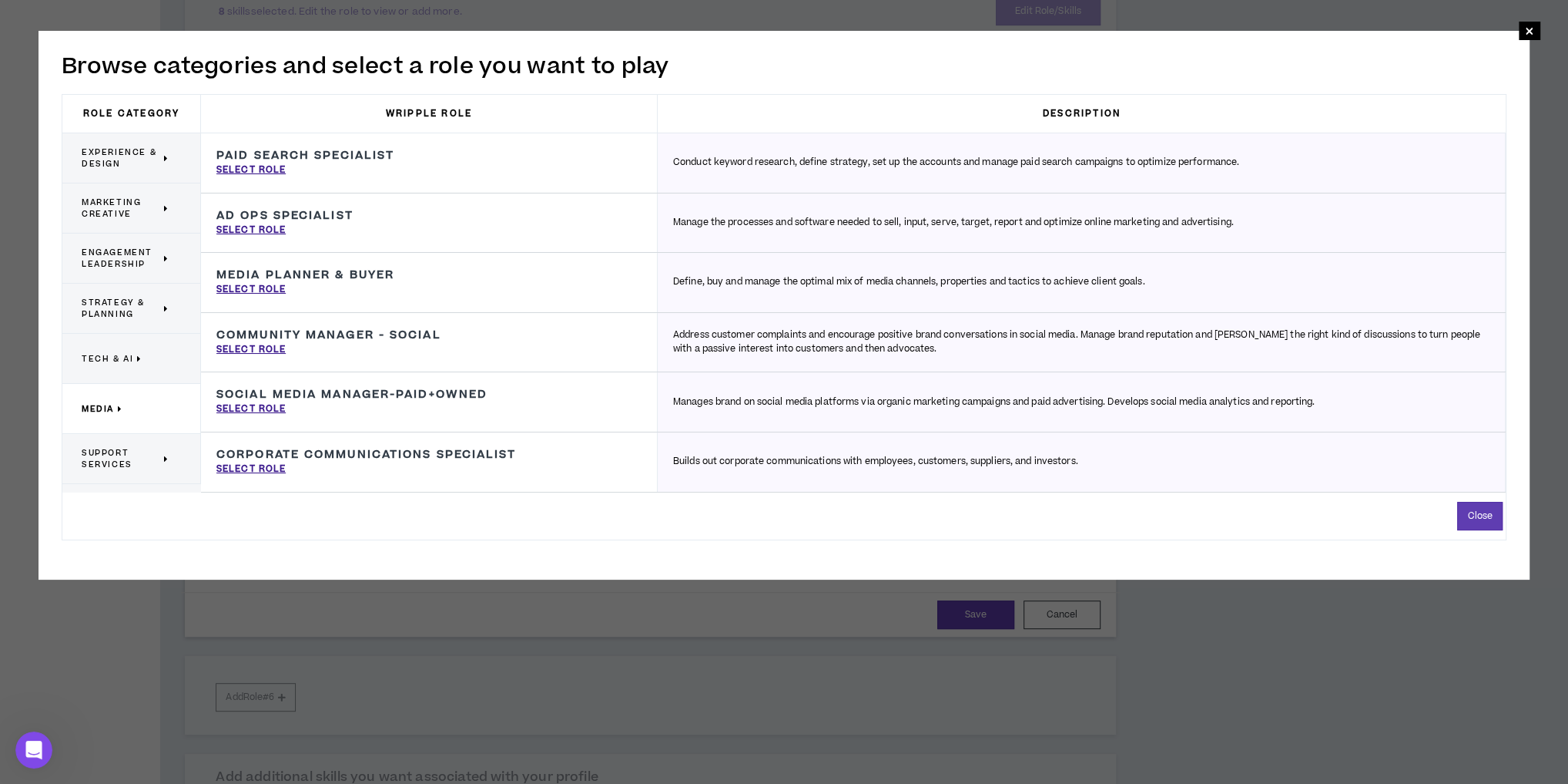
click at [125, 316] on span "Strategy & Planning" at bounding box center [121, 308] width 79 height 23
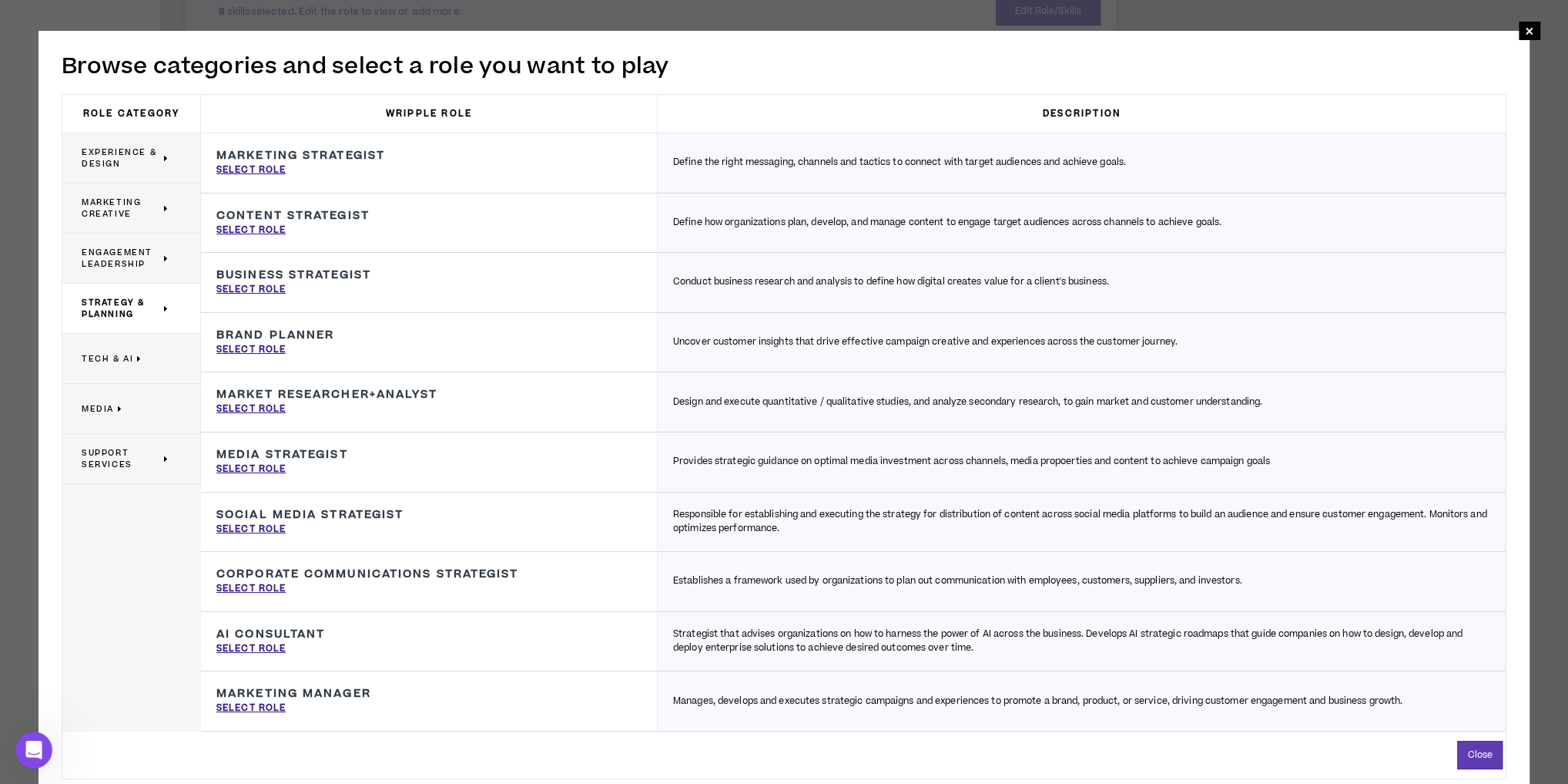
click at [106, 253] on span "Engagement Leadership" at bounding box center [121, 259] width 79 height 23
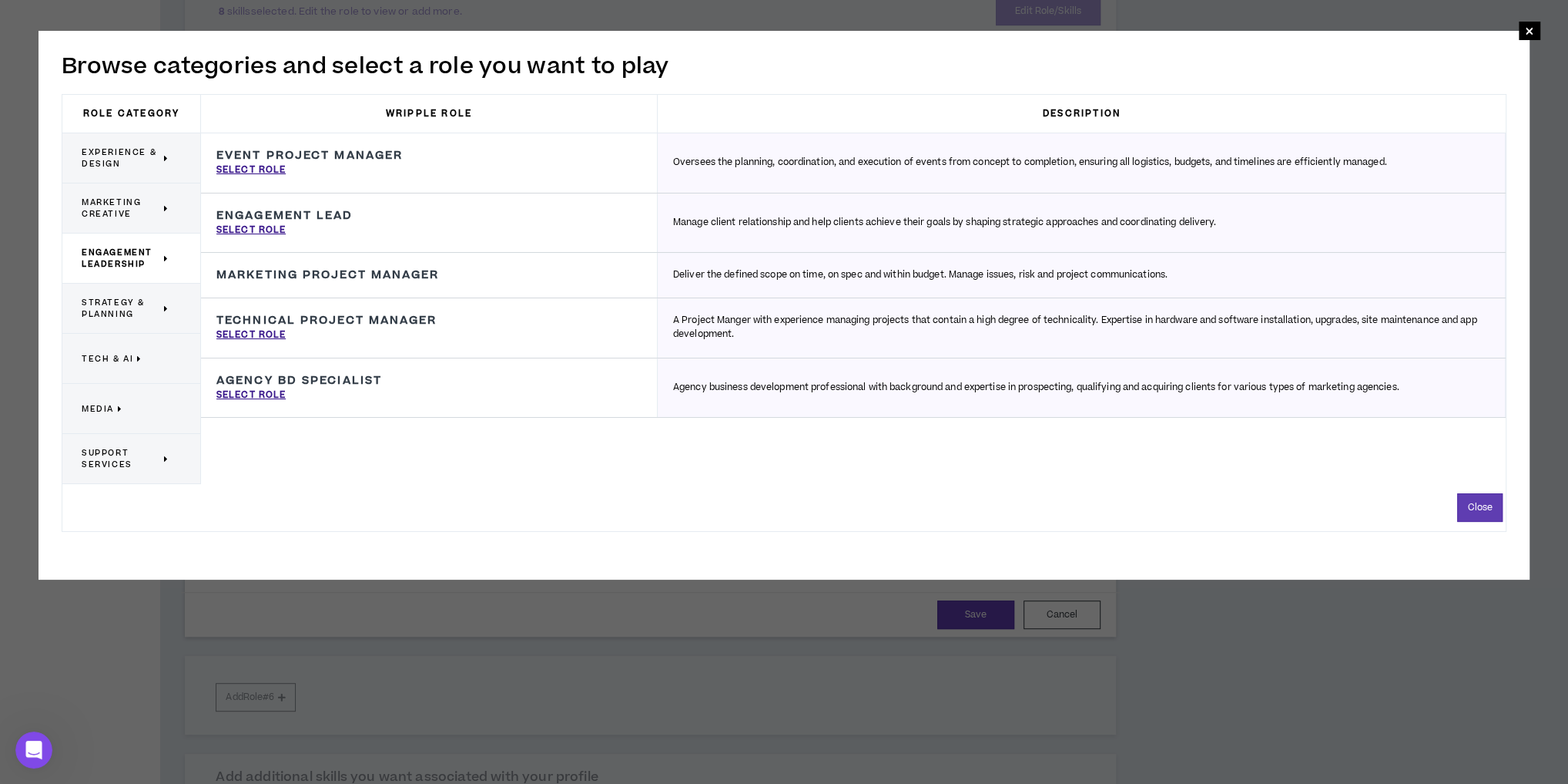
click at [110, 205] on span "Marketing Creative" at bounding box center [121, 208] width 79 height 23
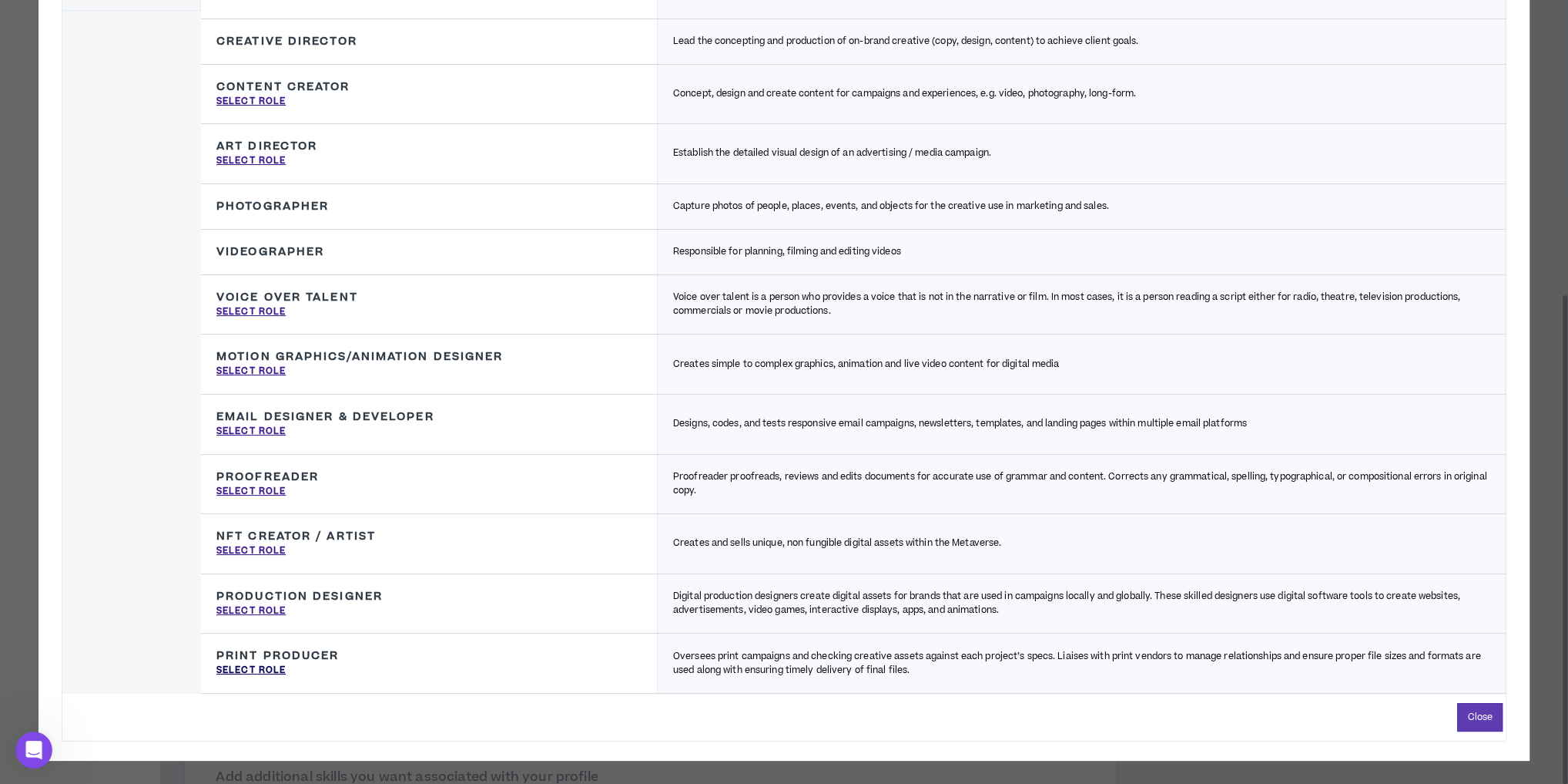
click at [258, 664] on p "Select Role" at bounding box center [251, 670] width 69 height 14
type input "Print Producer"
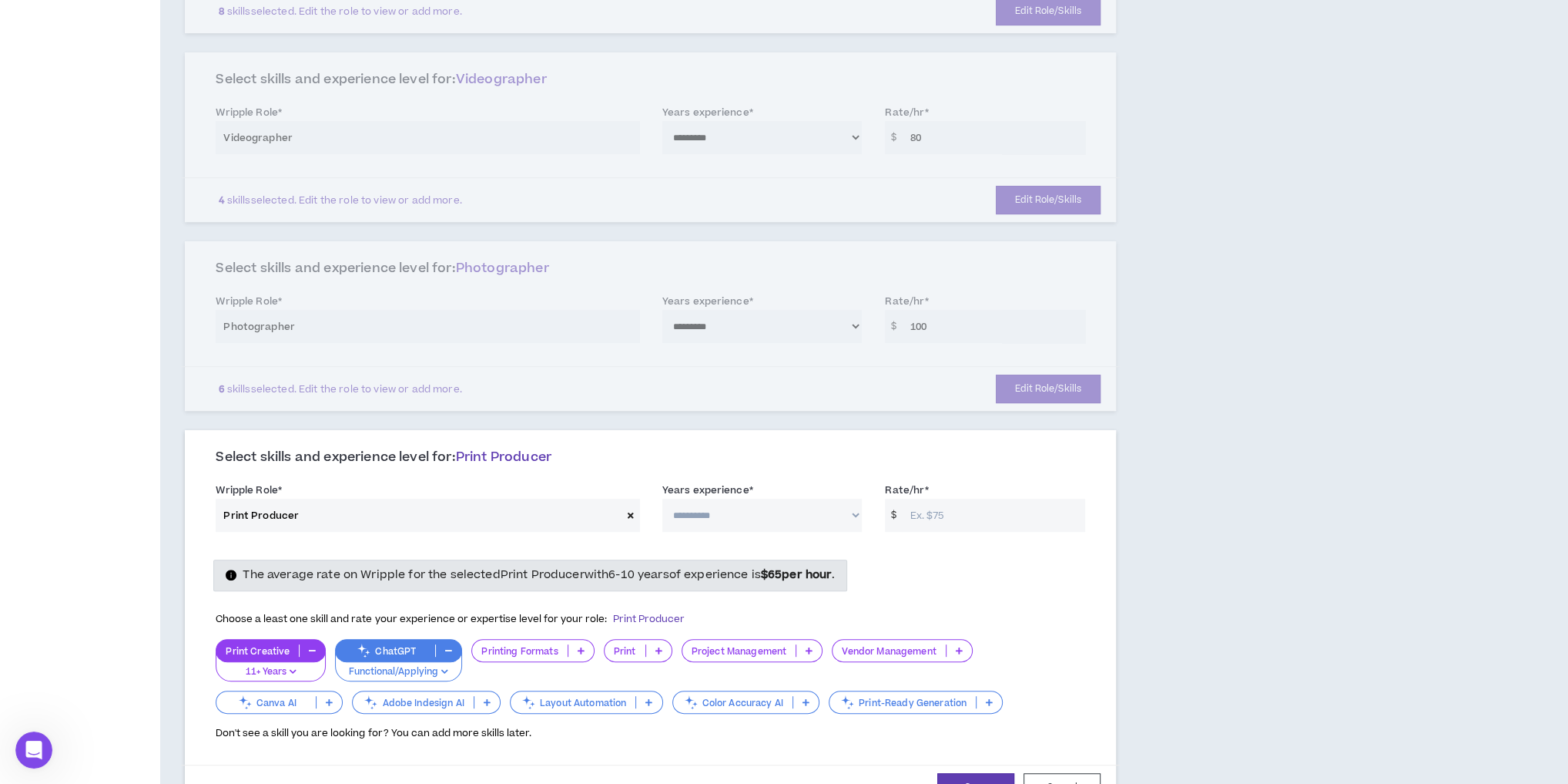
scroll to position [637, 0]
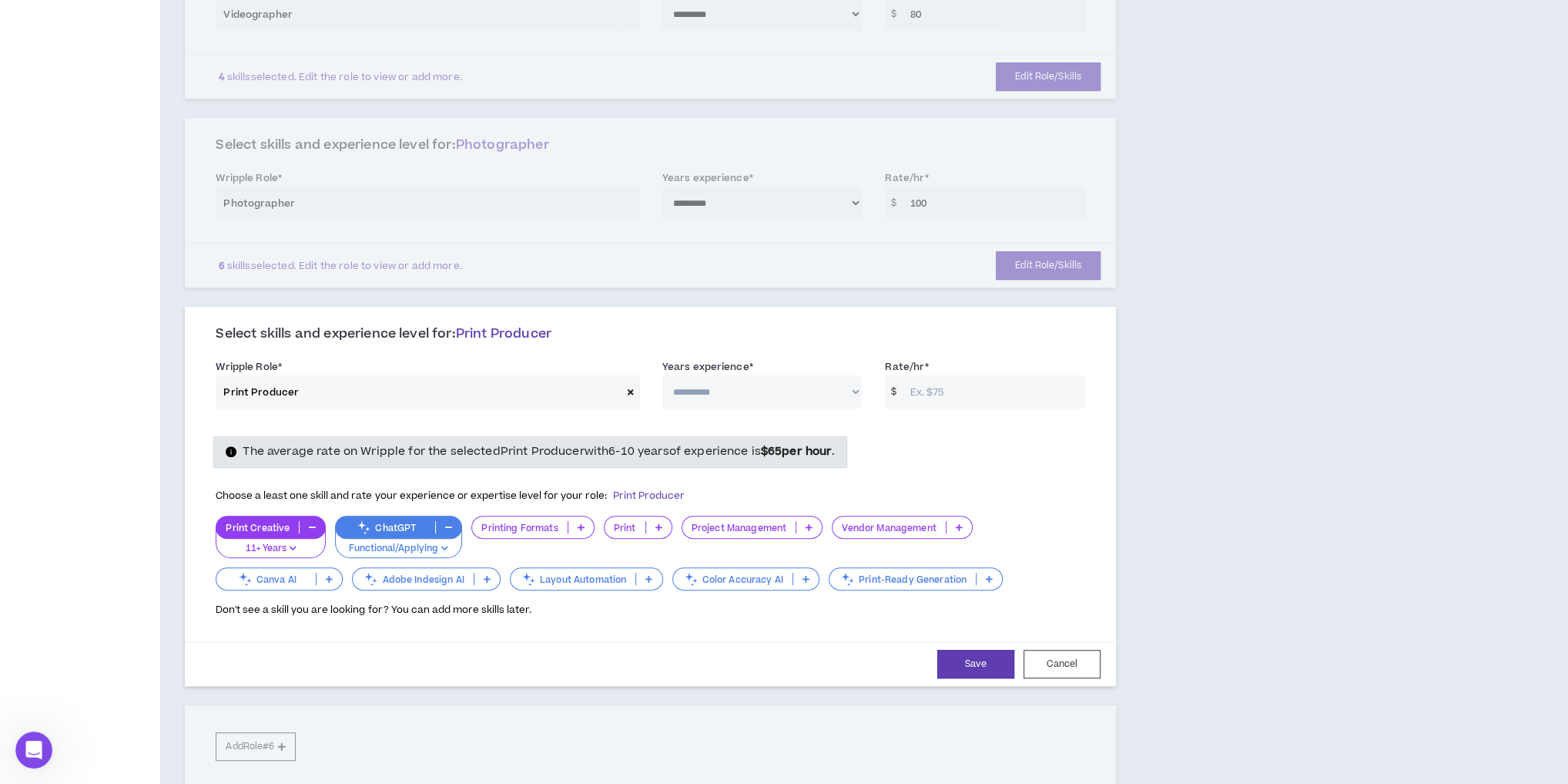
click at [711, 382] on select "**********" at bounding box center [762, 392] width 200 height 33
select select "***"
click at [662, 375] on select "**********" at bounding box center [762, 392] width 200 height 33
click at [958, 380] on input "Rate/hr *" at bounding box center [993, 392] width 183 height 33
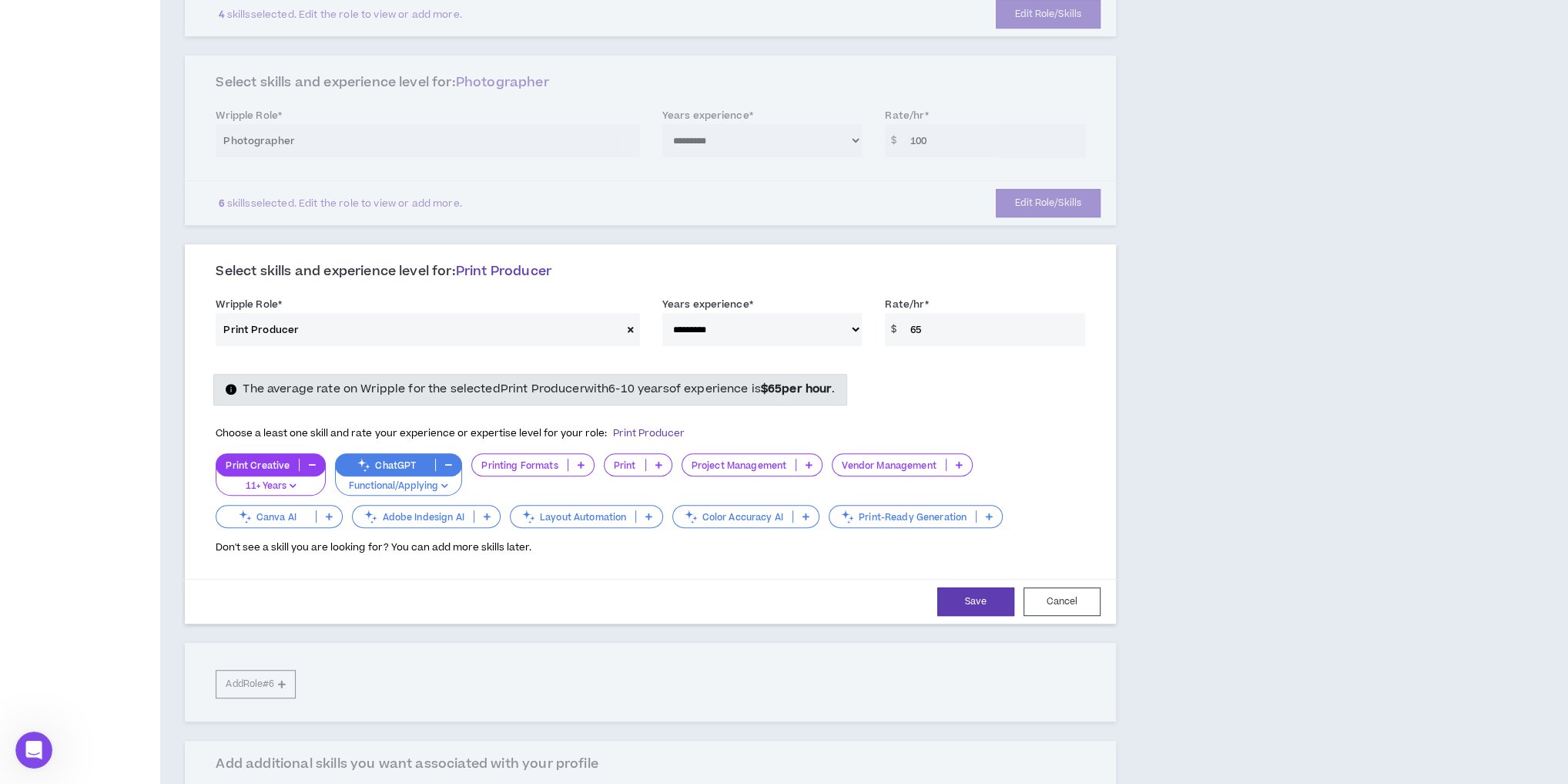
scroll to position [761, 0]
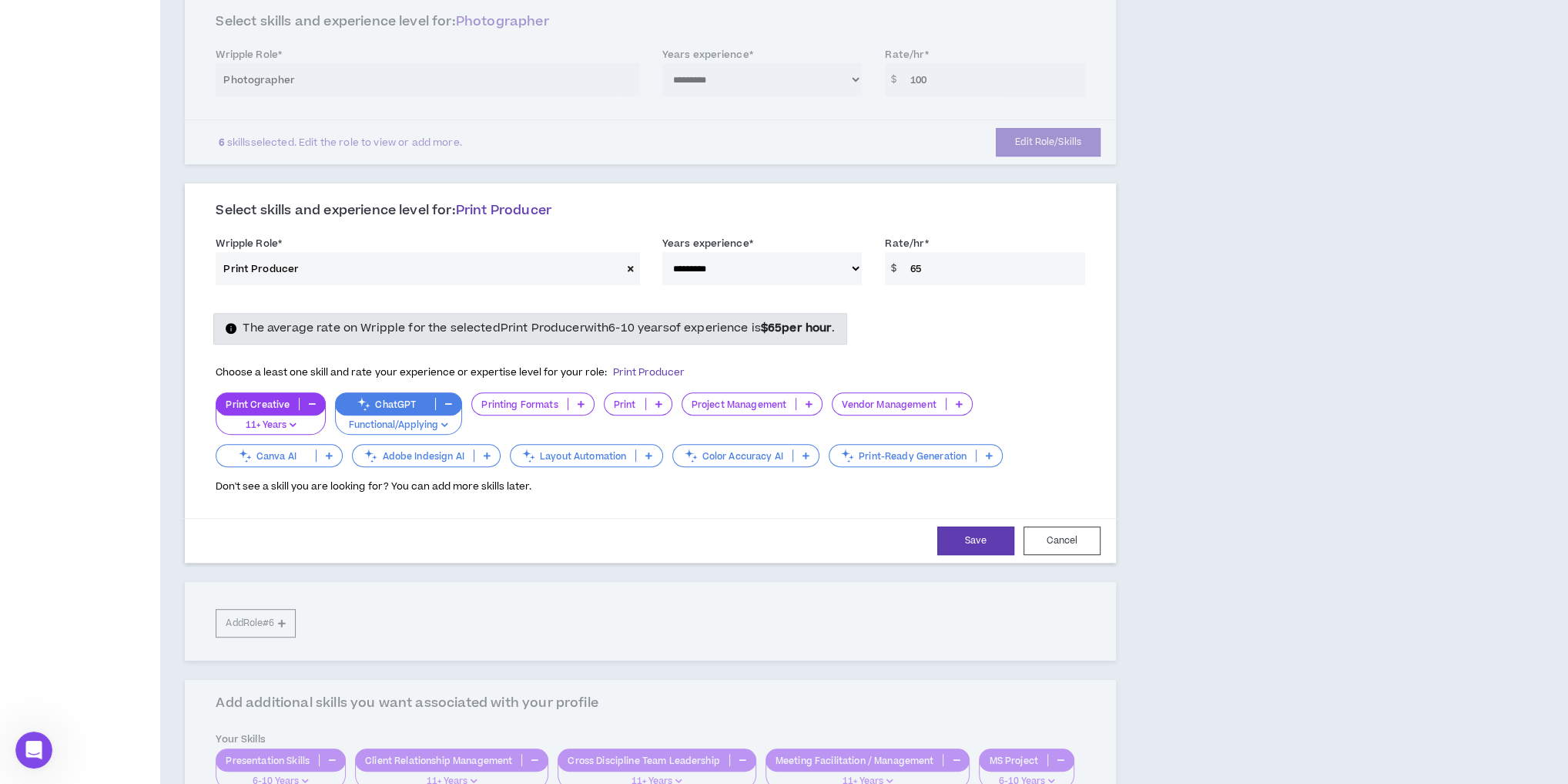
type input "65"
click at [577, 401] on icon at bounding box center [580, 404] width 7 height 8
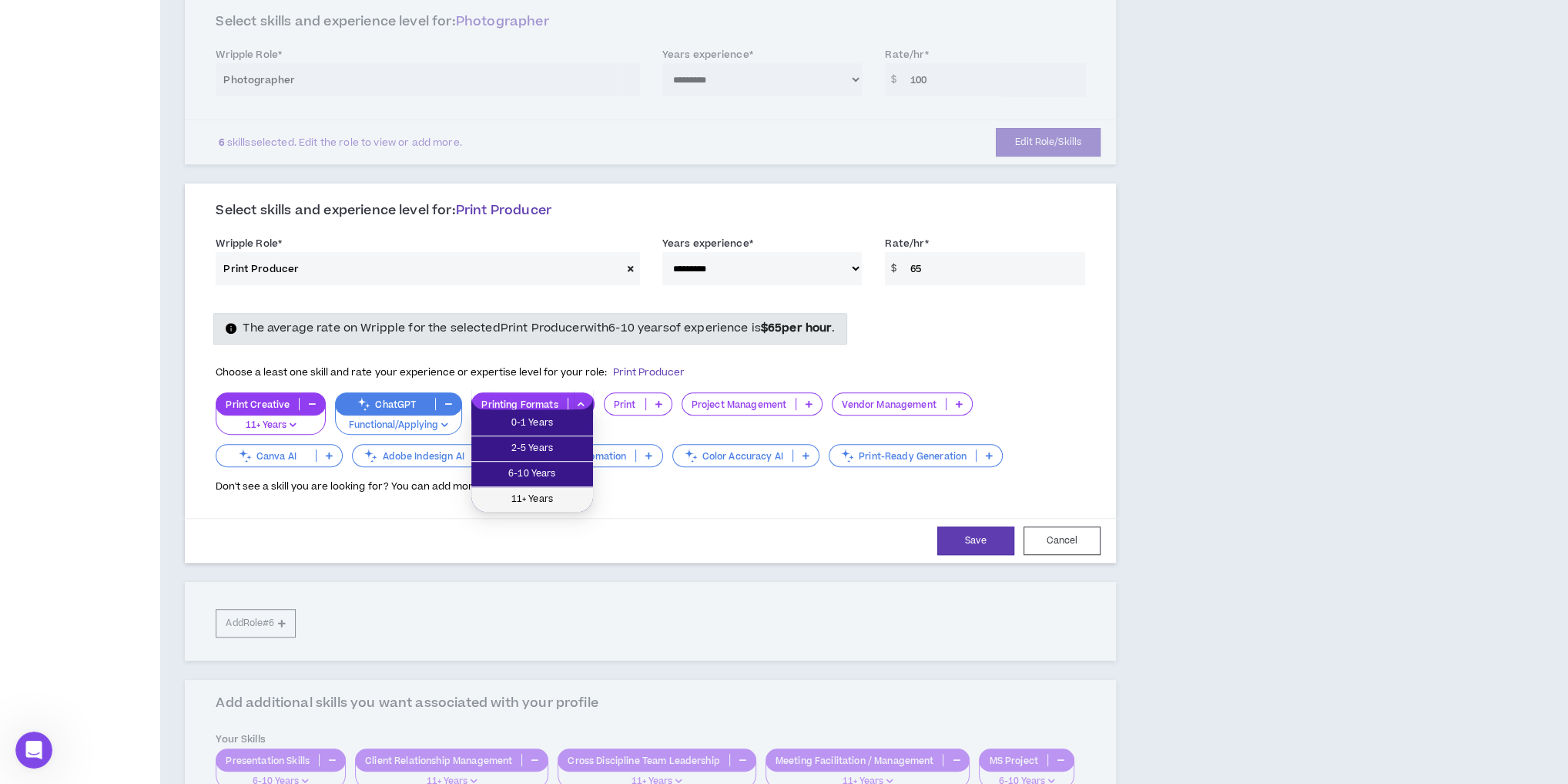
click at [562, 496] on span "11+ Years" at bounding box center [532, 499] width 103 height 17
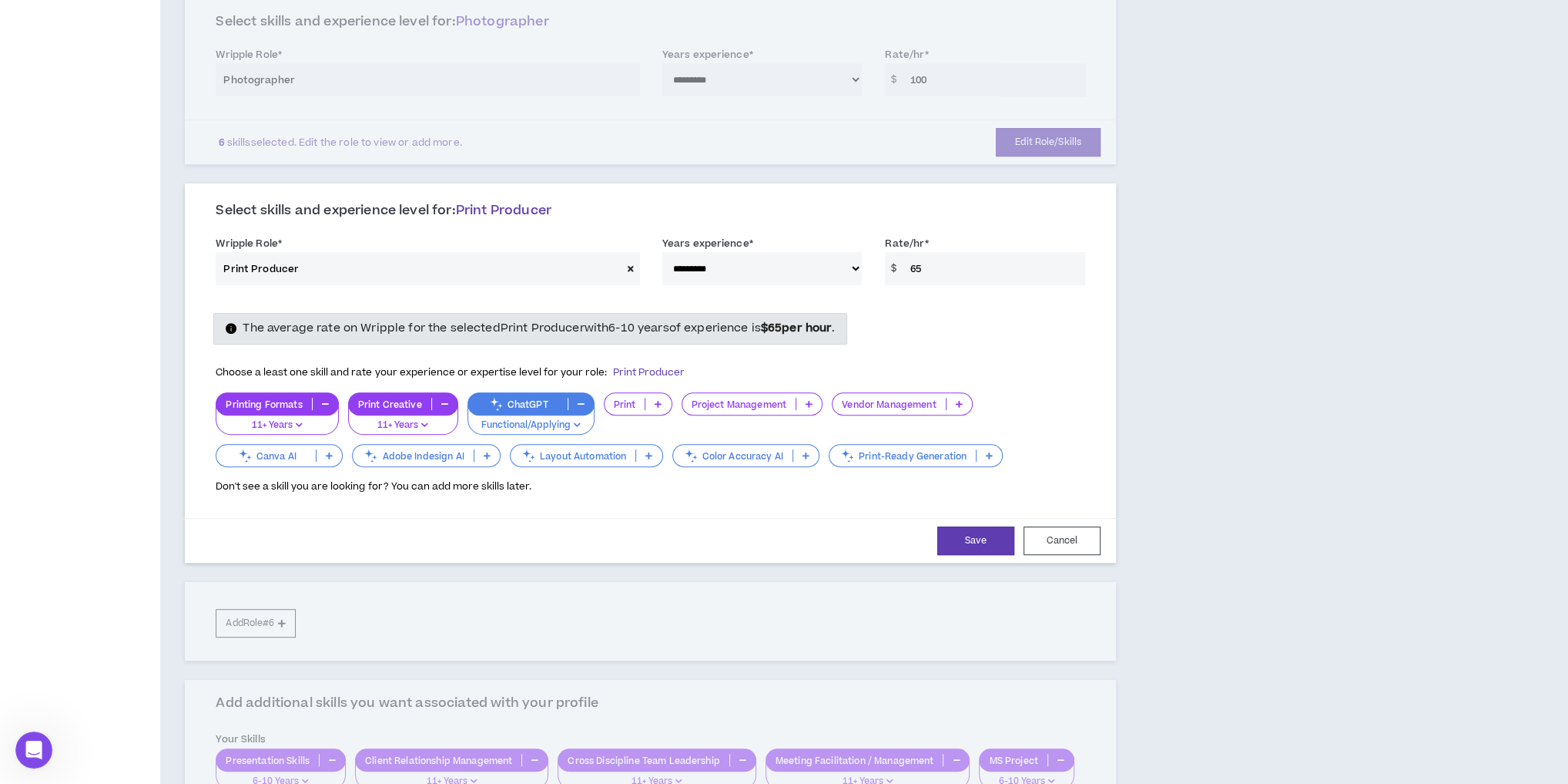
click at [653, 398] on p at bounding box center [658, 404] width 25 height 13
click at [637, 502] on span "11+ Years" at bounding box center [636, 499] width 49 height 17
click at [808, 400] on icon at bounding box center [811, 404] width 7 height 8
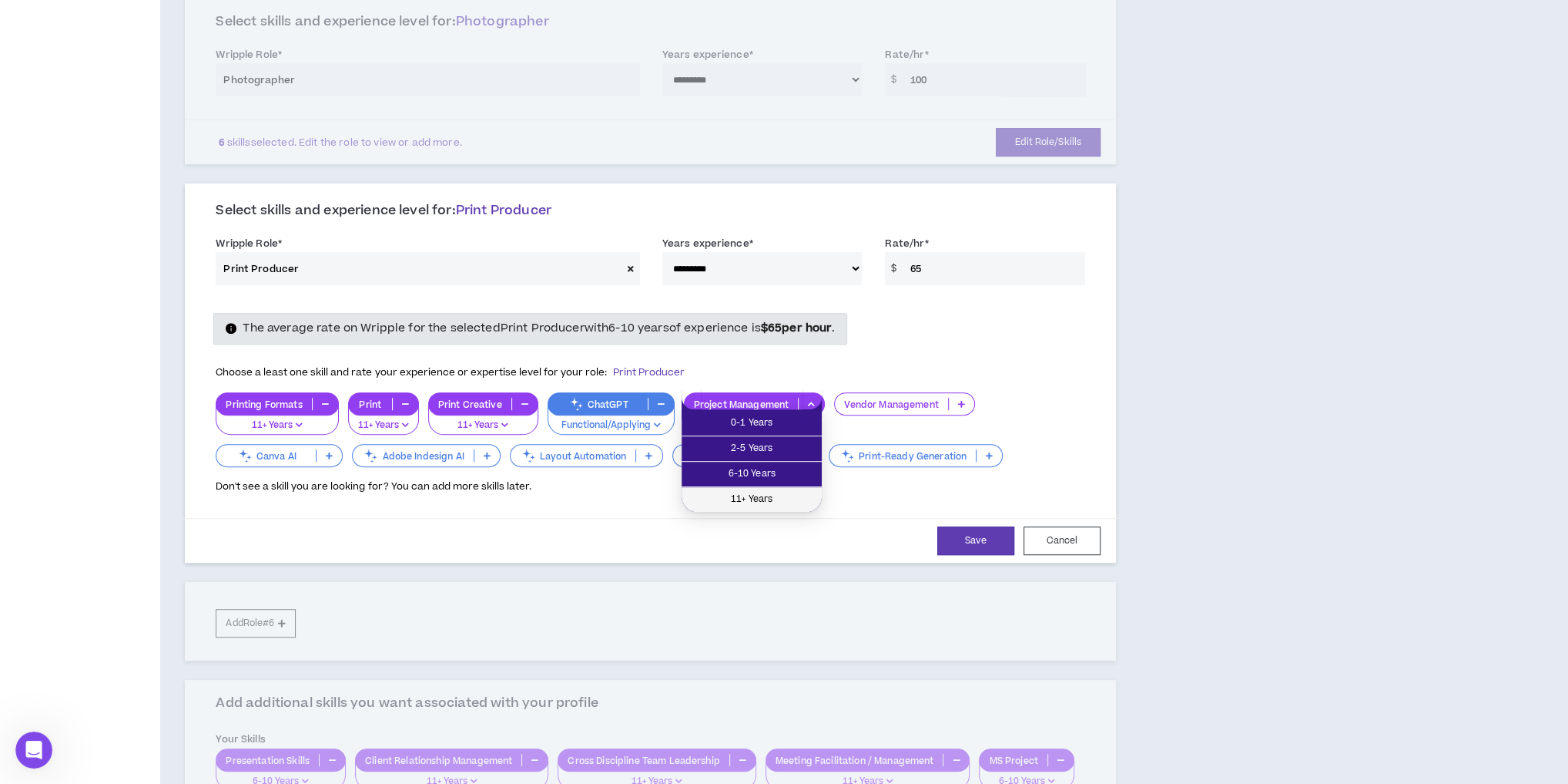
click at [774, 497] on span "11+ Years" at bounding box center [751, 499] width 122 height 17
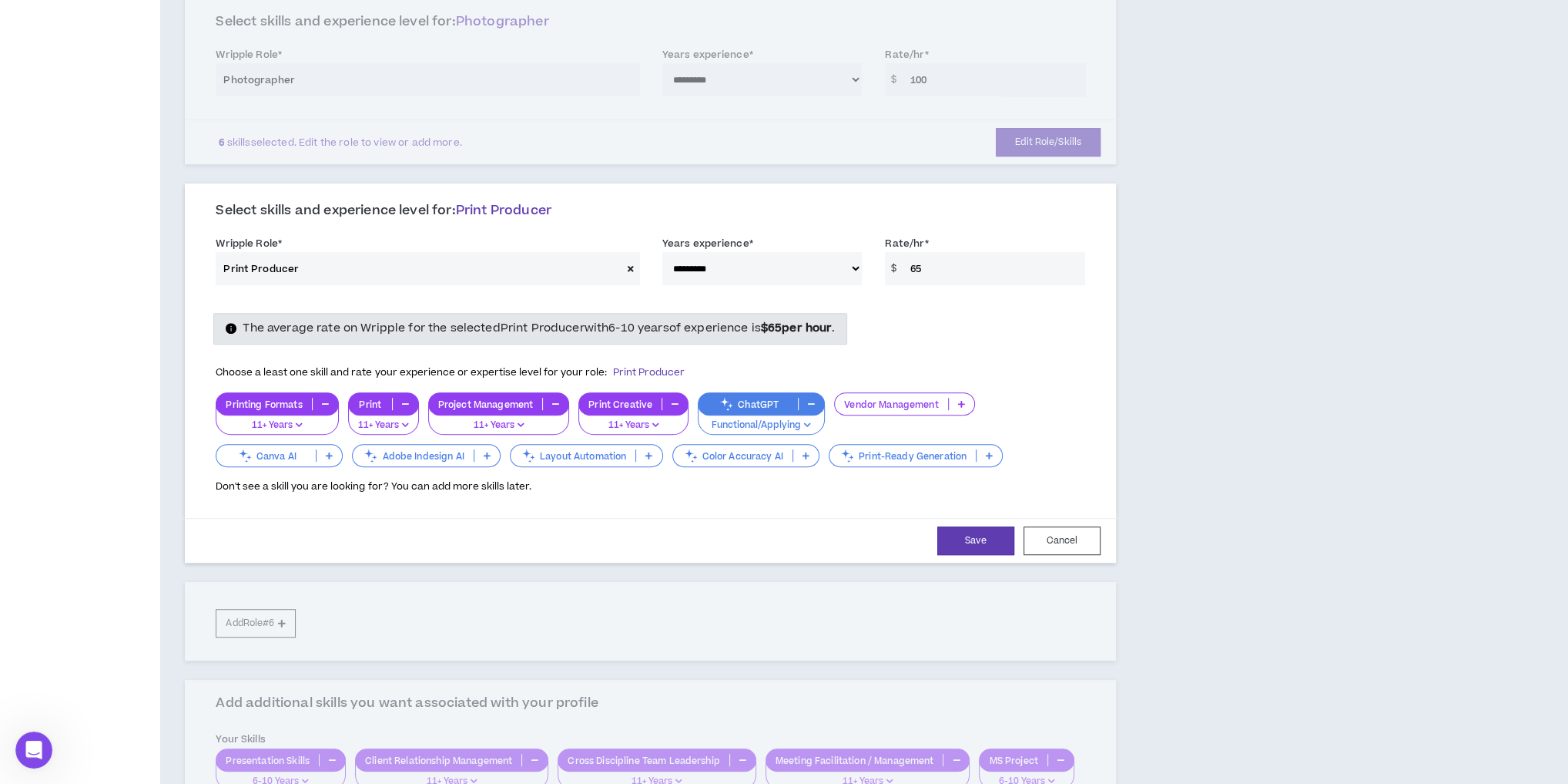
click at [958, 400] on icon at bounding box center [961, 404] width 7 height 8
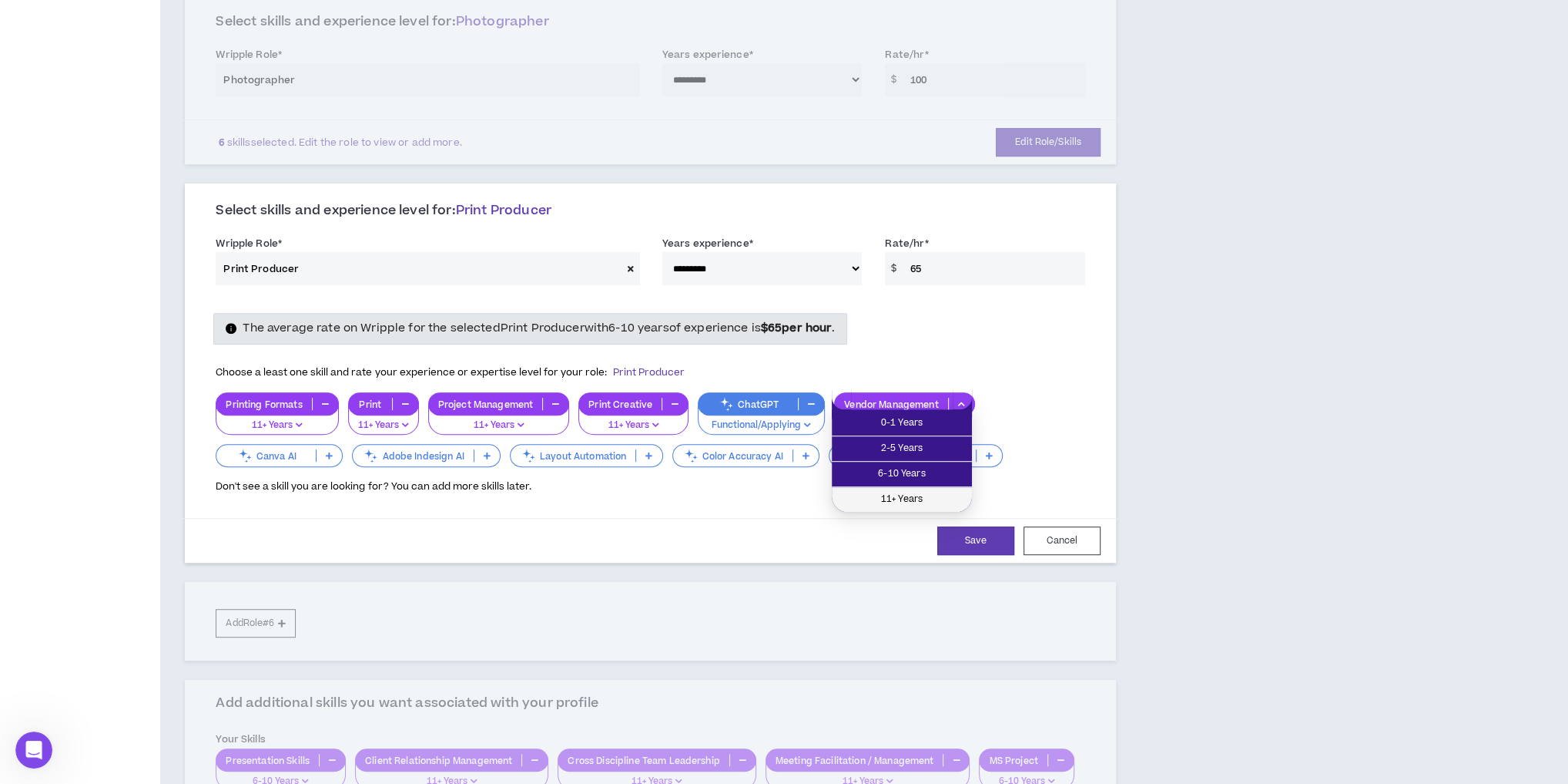
click at [910, 499] on span "11+ Years" at bounding box center [901, 499] width 122 height 17
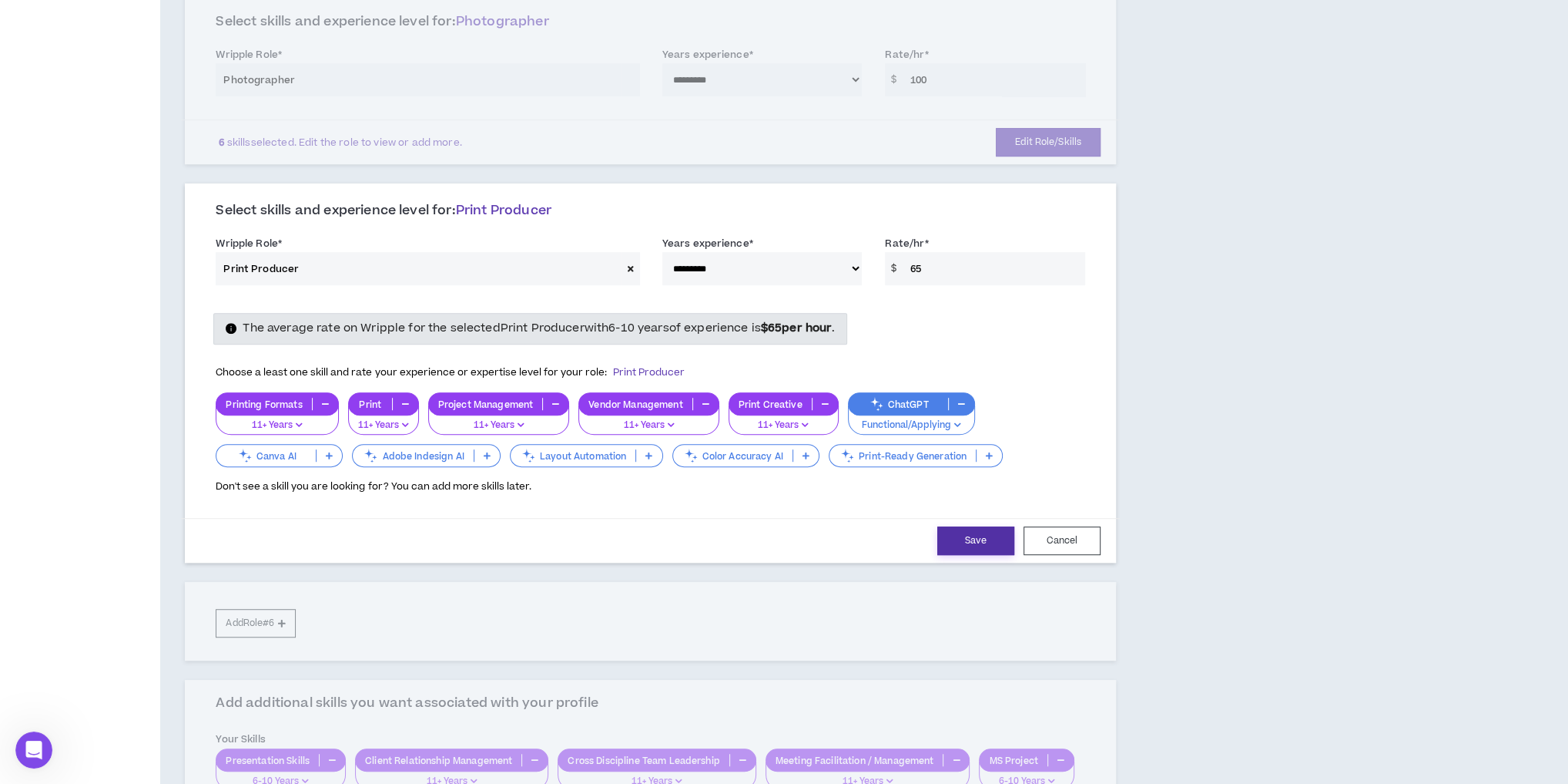
click at [984, 526] on button "Save" at bounding box center [975, 540] width 77 height 28
select select "***"
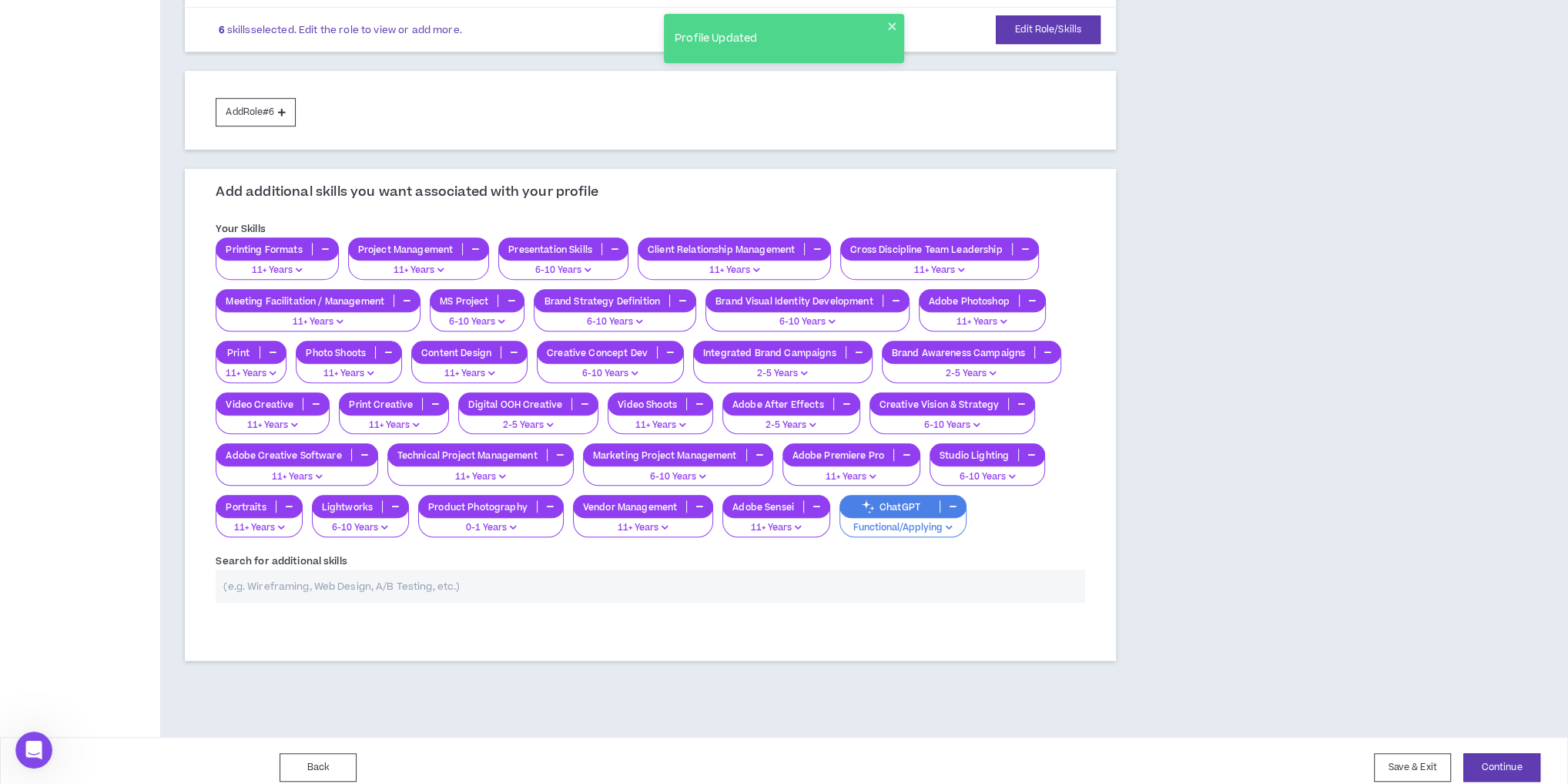
scroll to position [1063, 0]
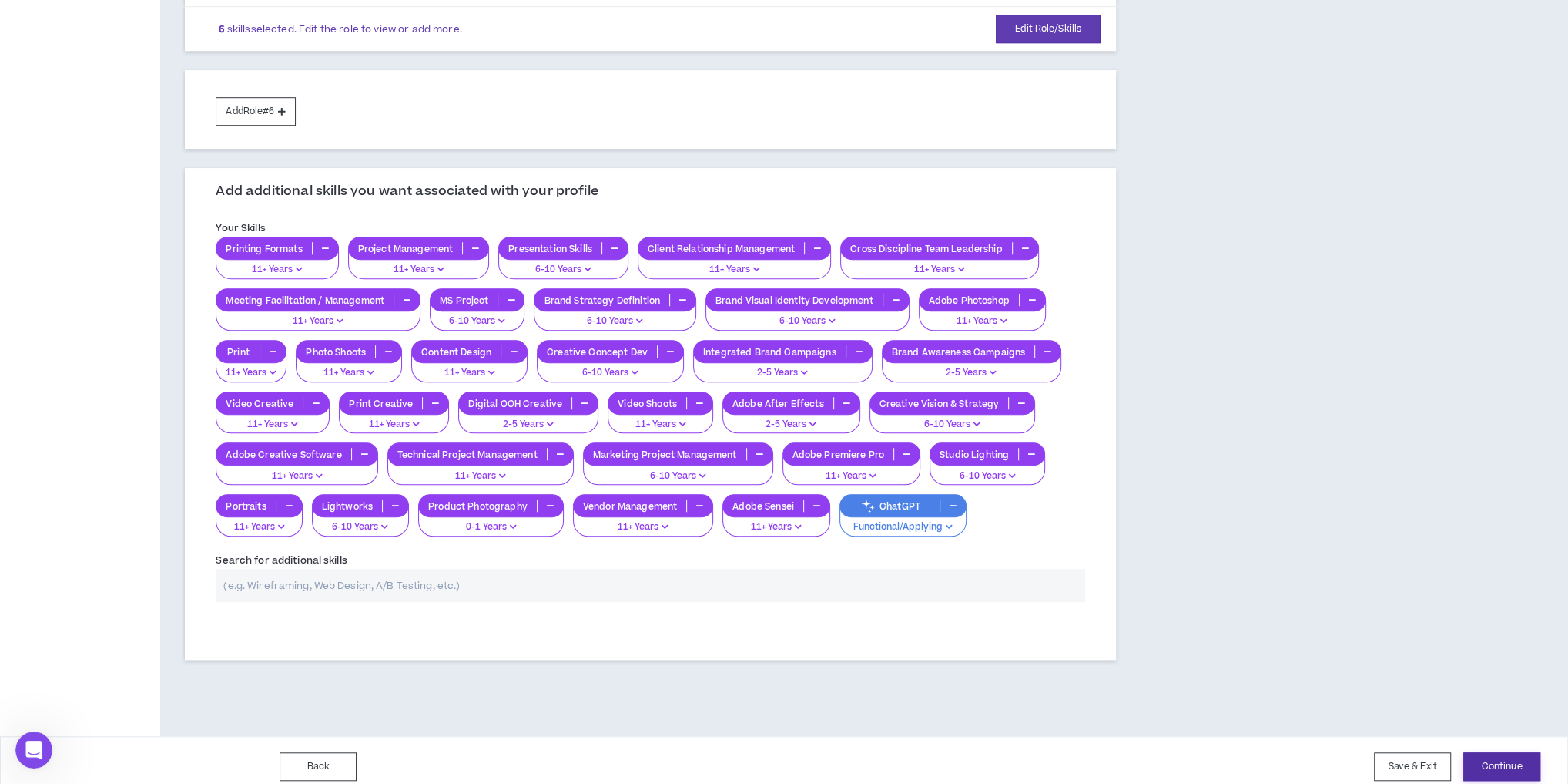
click at [1507, 762] on button "Continue" at bounding box center [1501, 766] width 77 height 28
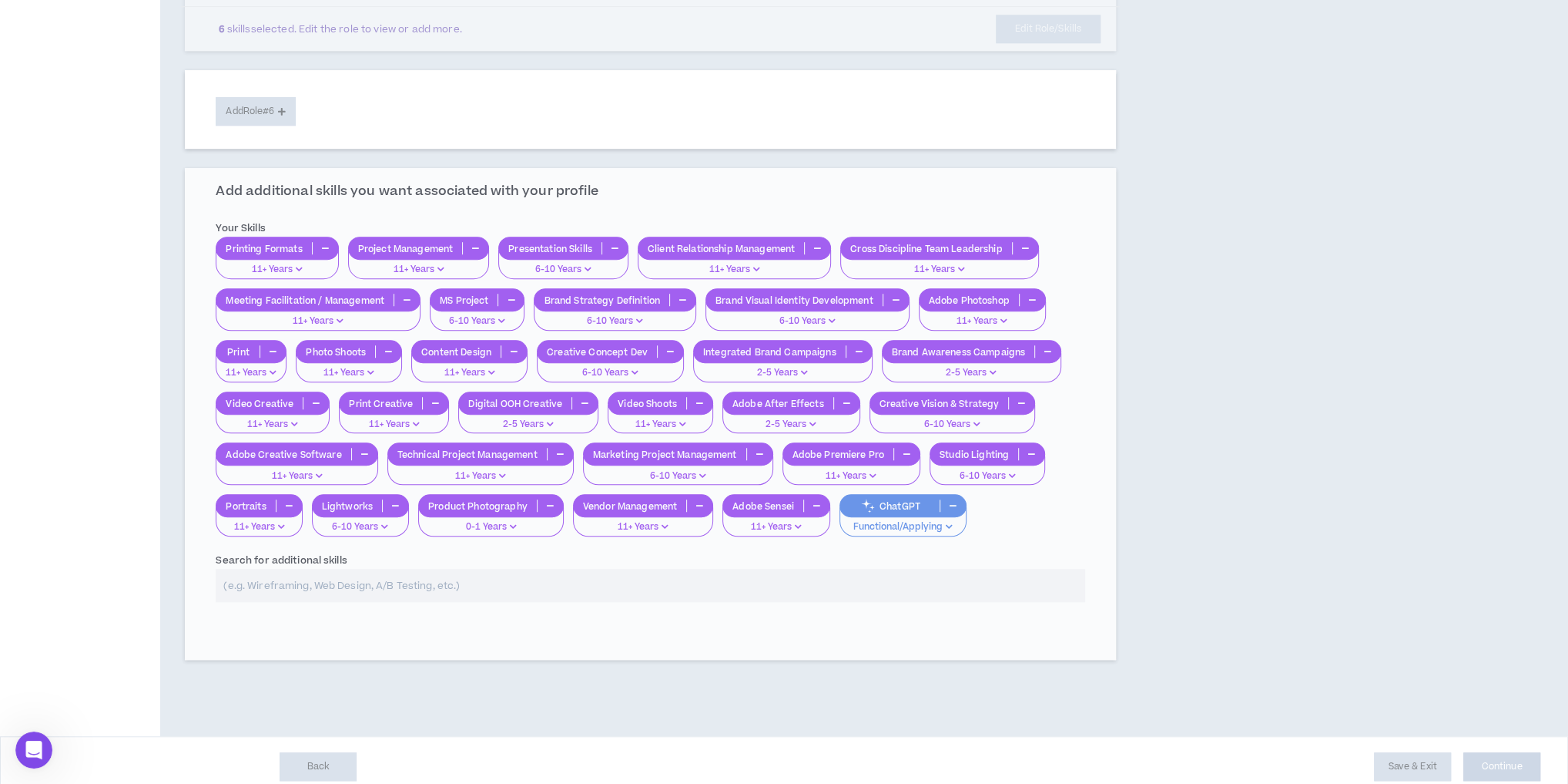
scroll to position [1062, 0]
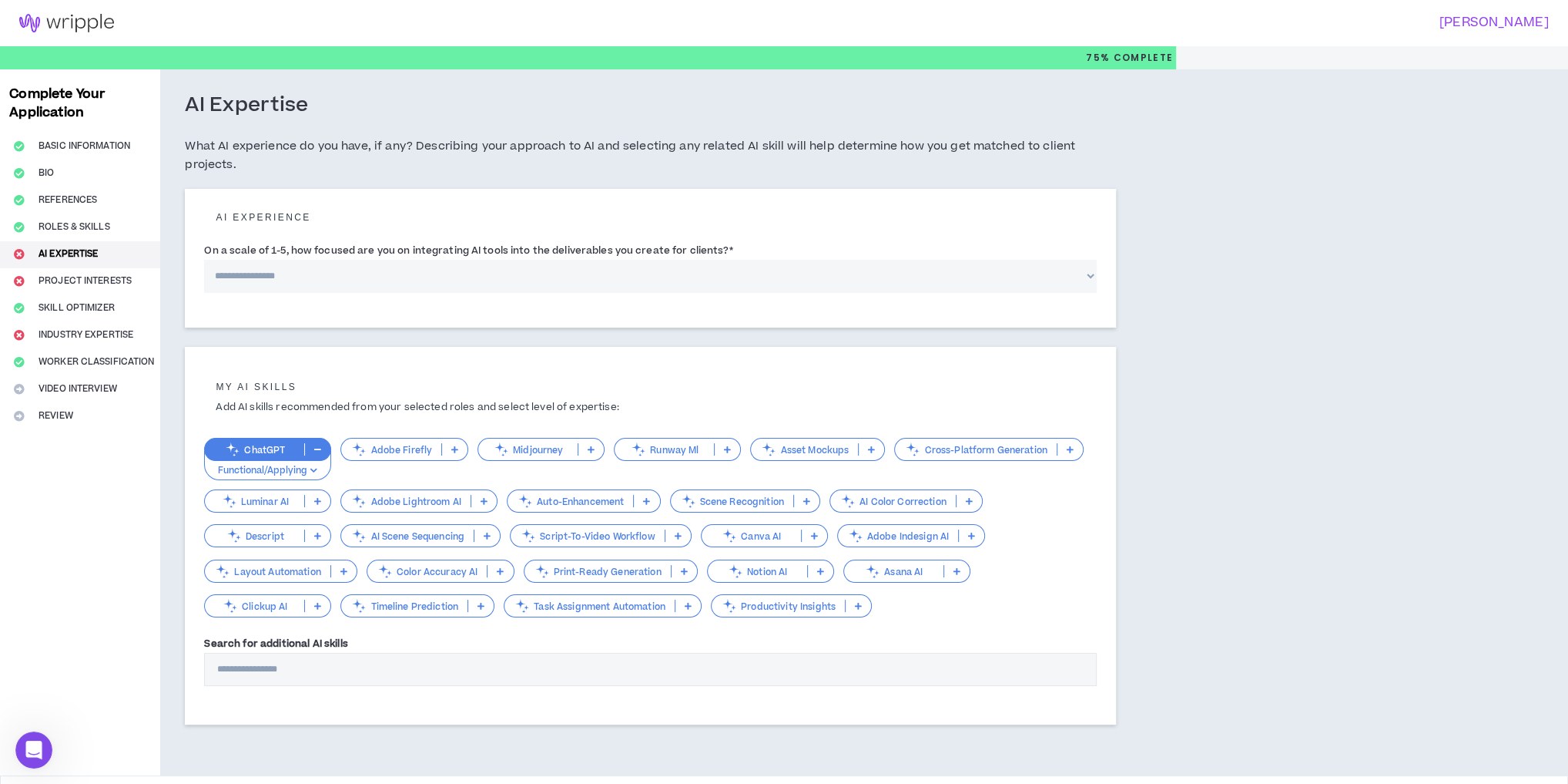
click at [248, 277] on select "**********" at bounding box center [650, 276] width 892 height 33
select select "*"
click at [204, 260] on select "**********" at bounding box center [650, 276] width 892 height 33
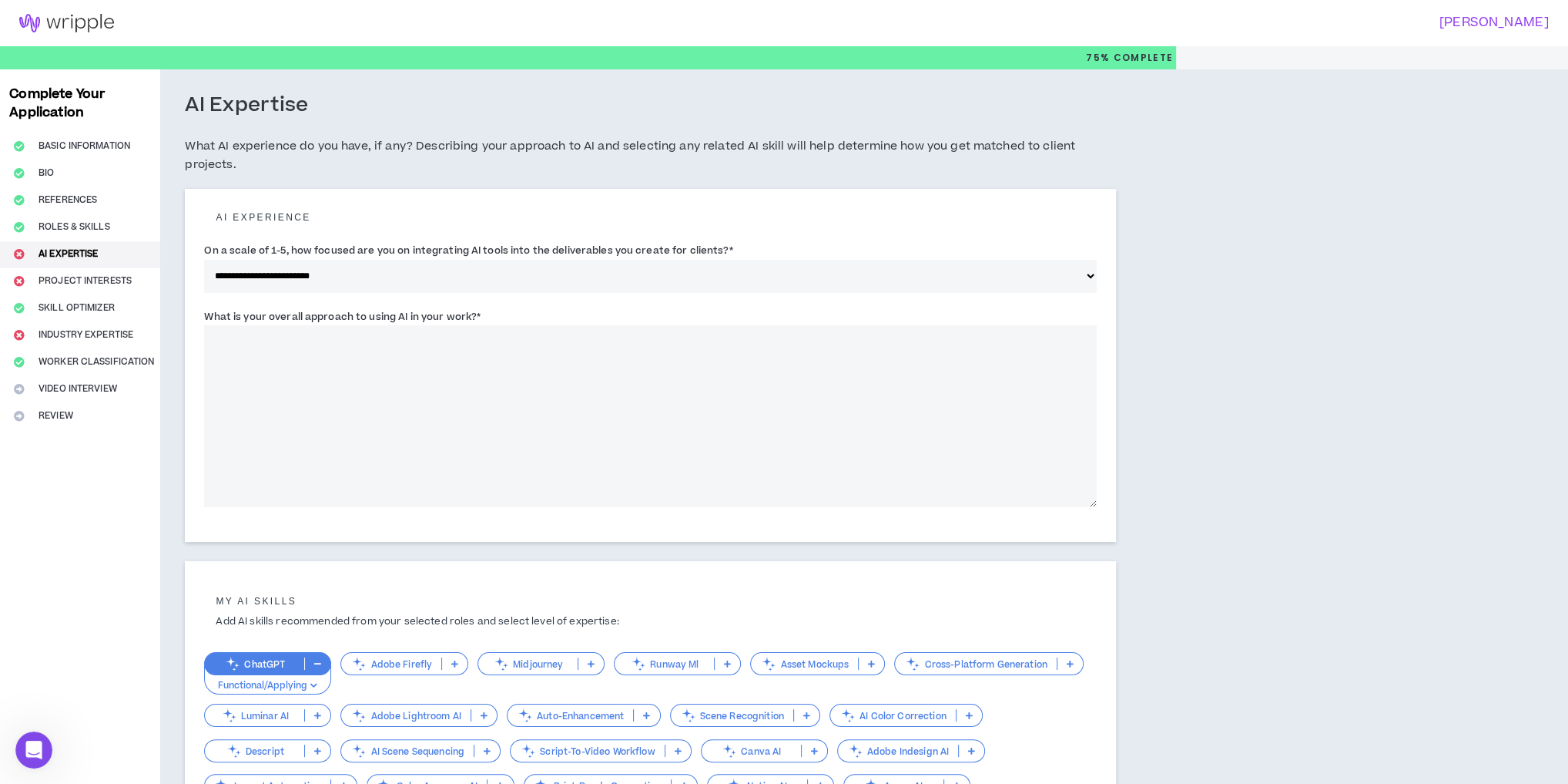
click at [240, 363] on textarea "What is your overall approach to using AI in your work? *" at bounding box center [650, 415] width 892 height 182
type textarea "*"
click at [448, 335] on textarea "**********" at bounding box center [649, 415] width 891 height 182
click at [353, 339] on textarea "**********" at bounding box center [649, 415] width 891 height 182
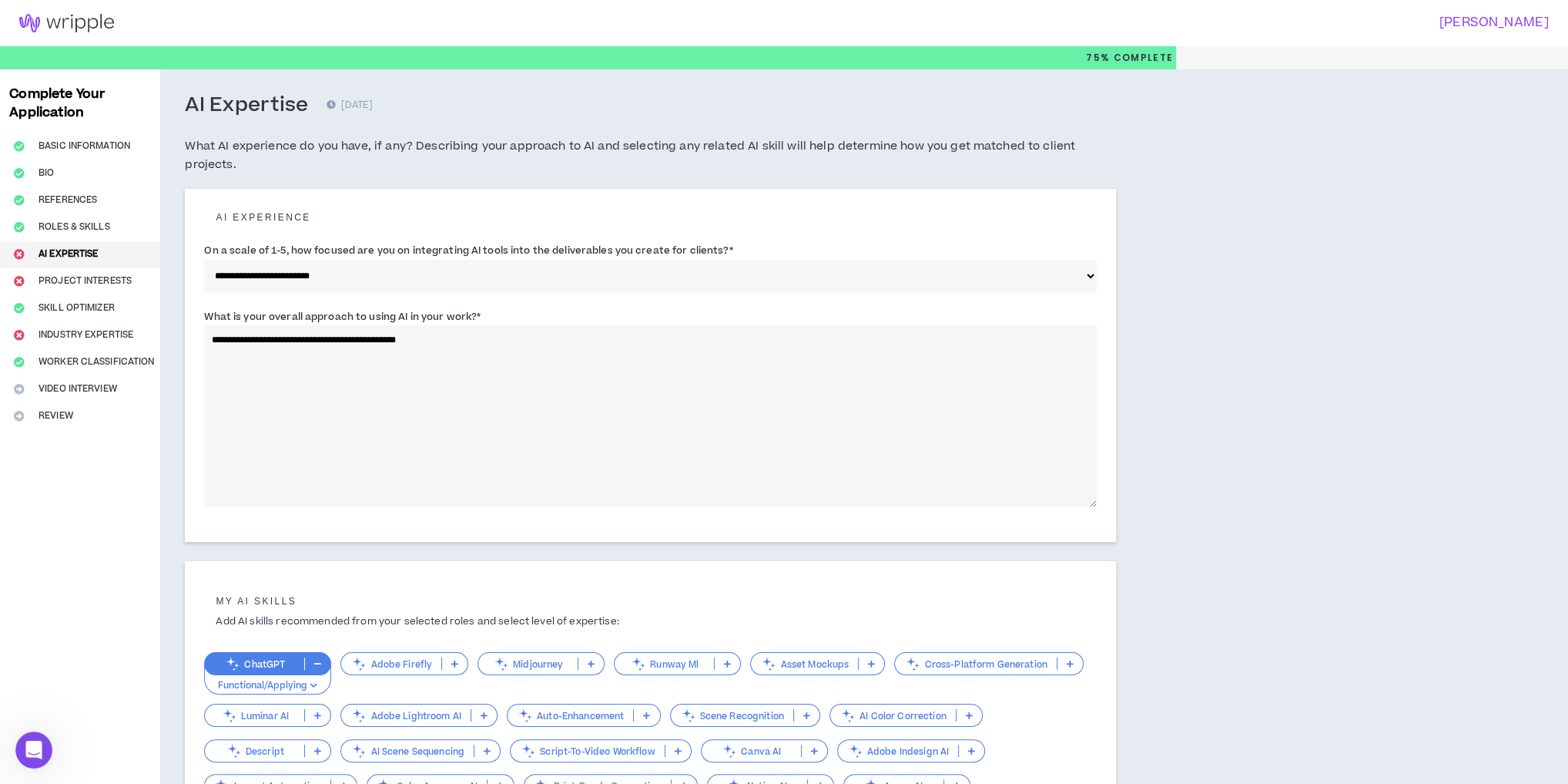
click at [466, 334] on textarea "**********" at bounding box center [649, 415] width 891 height 182
click at [480, 343] on textarea "**********" at bounding box center [649, 415] width 891 height 182
click at [251, 332] on textarea "**********" at bounding box center [649, 415] width 891 height 182
click at [631, 337] on textarea "**********" at bounding box center [649, 415] width 891 height 182
click at [644, 340] on textarea "**********" at bounding box center [649, 415] width 891 height 182
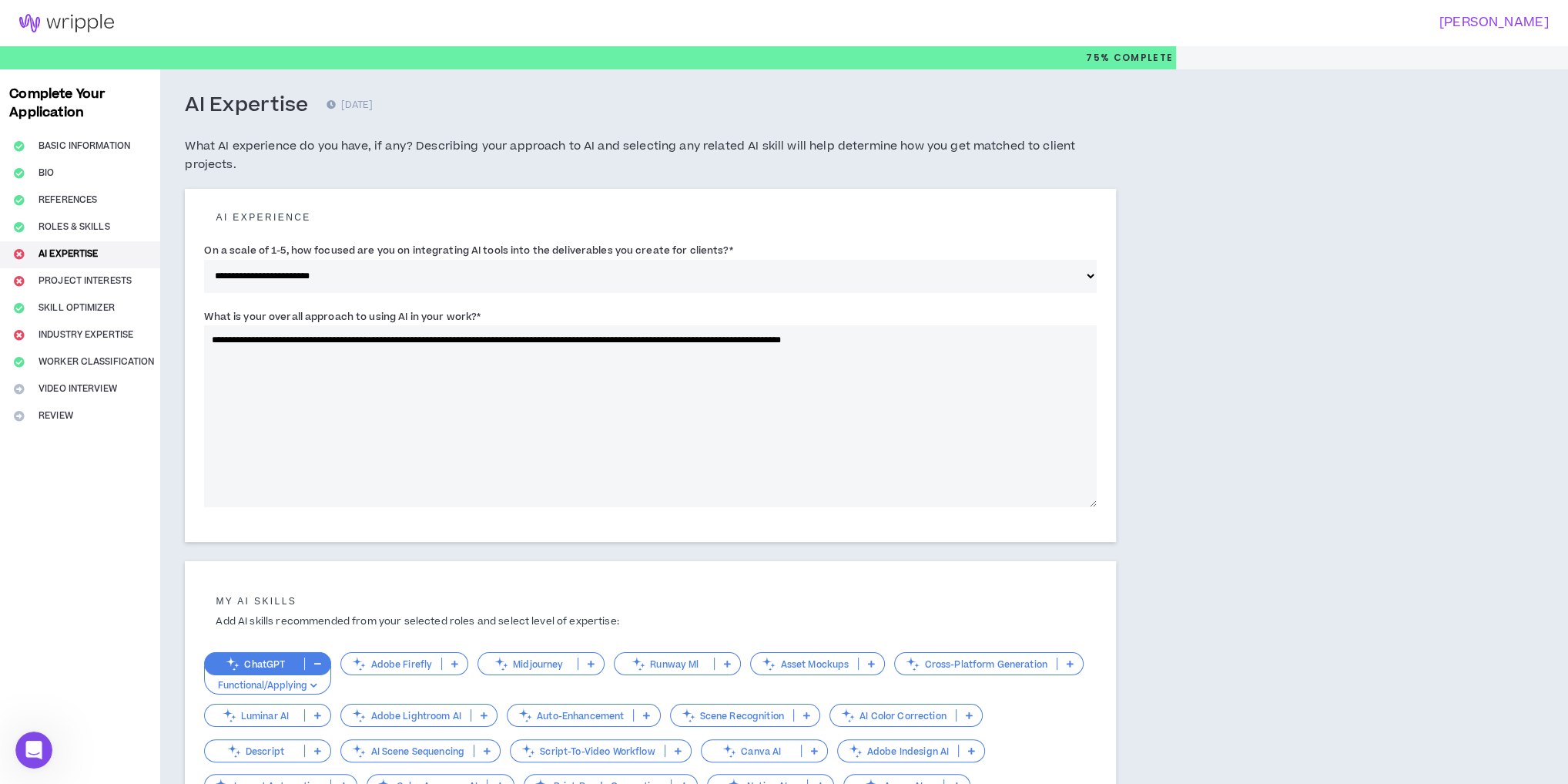
click at [644, 340] on textarea "**********" at bounding box center [649, 415] width 891 height 182
click at [733, 386] on textarea "**********" at bounding box center [649, 415] width 891 height 182
drag, startPoint x: 919, startPoint y: 343, endPoint x: 747, endPoint y: 335, distance: 172.2
click at [747, 335] on textarea "**********" at bounding box center [649, 415] width 891 height 182
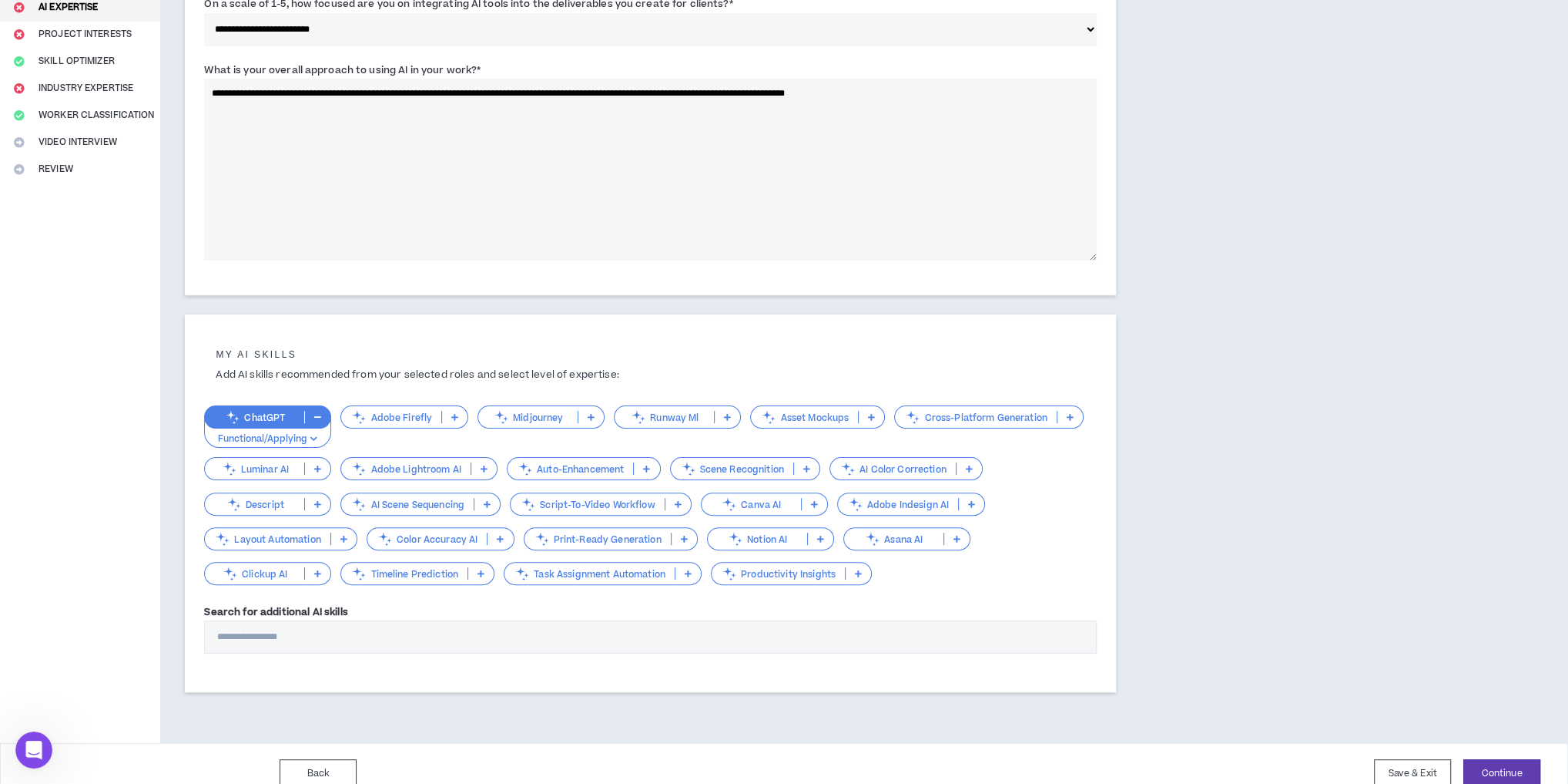
type textarea "**********"
click at [814, 503] on icon at bounding box center [814, 504] width 7 height 8
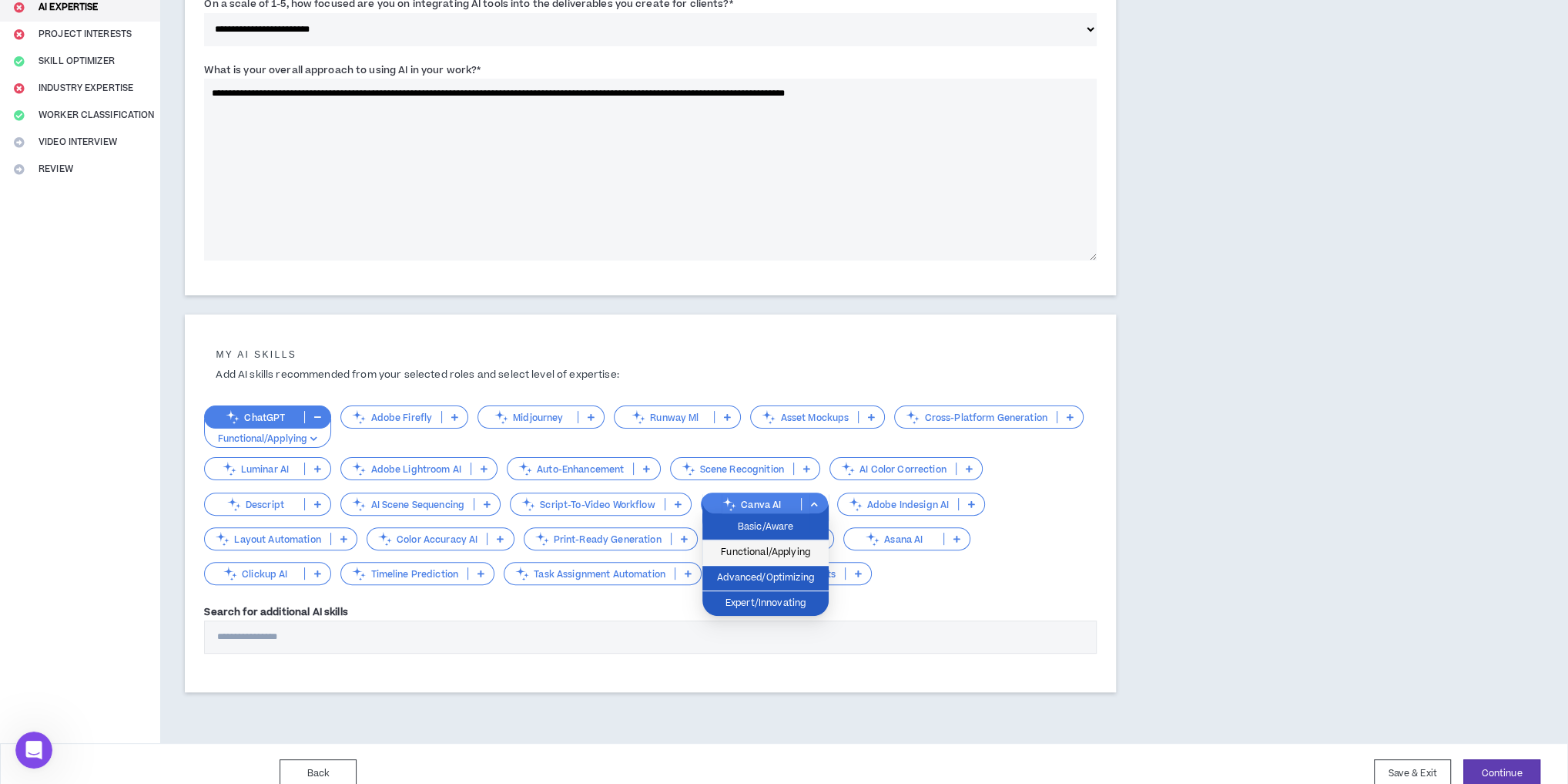
click at [777, 555] on span "Functional/Applying" at bounding box center [765, 552] width 108 height 17
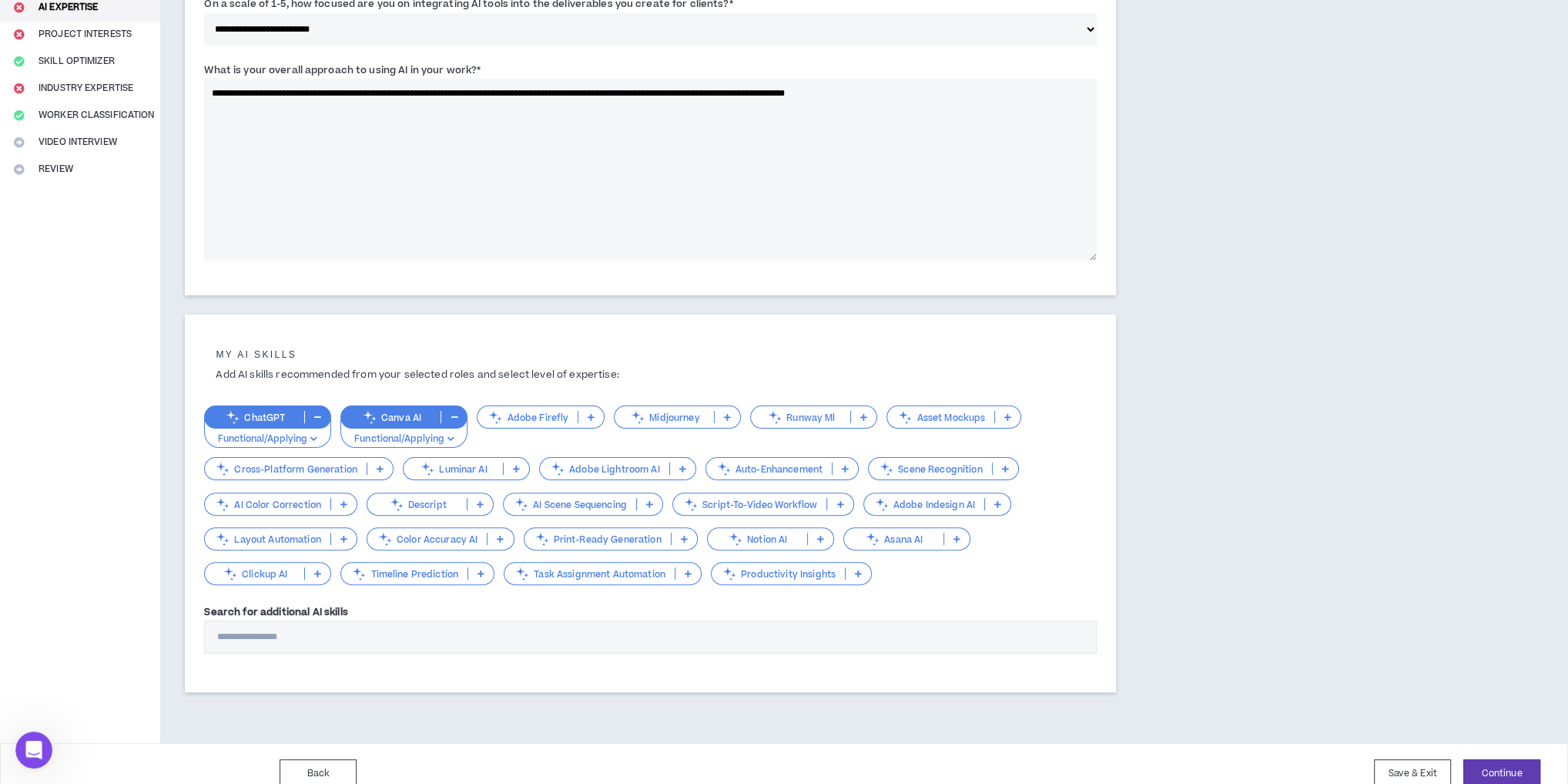
click at [994, 504] on icon at bounding box center [997, 504] width 7 height 8
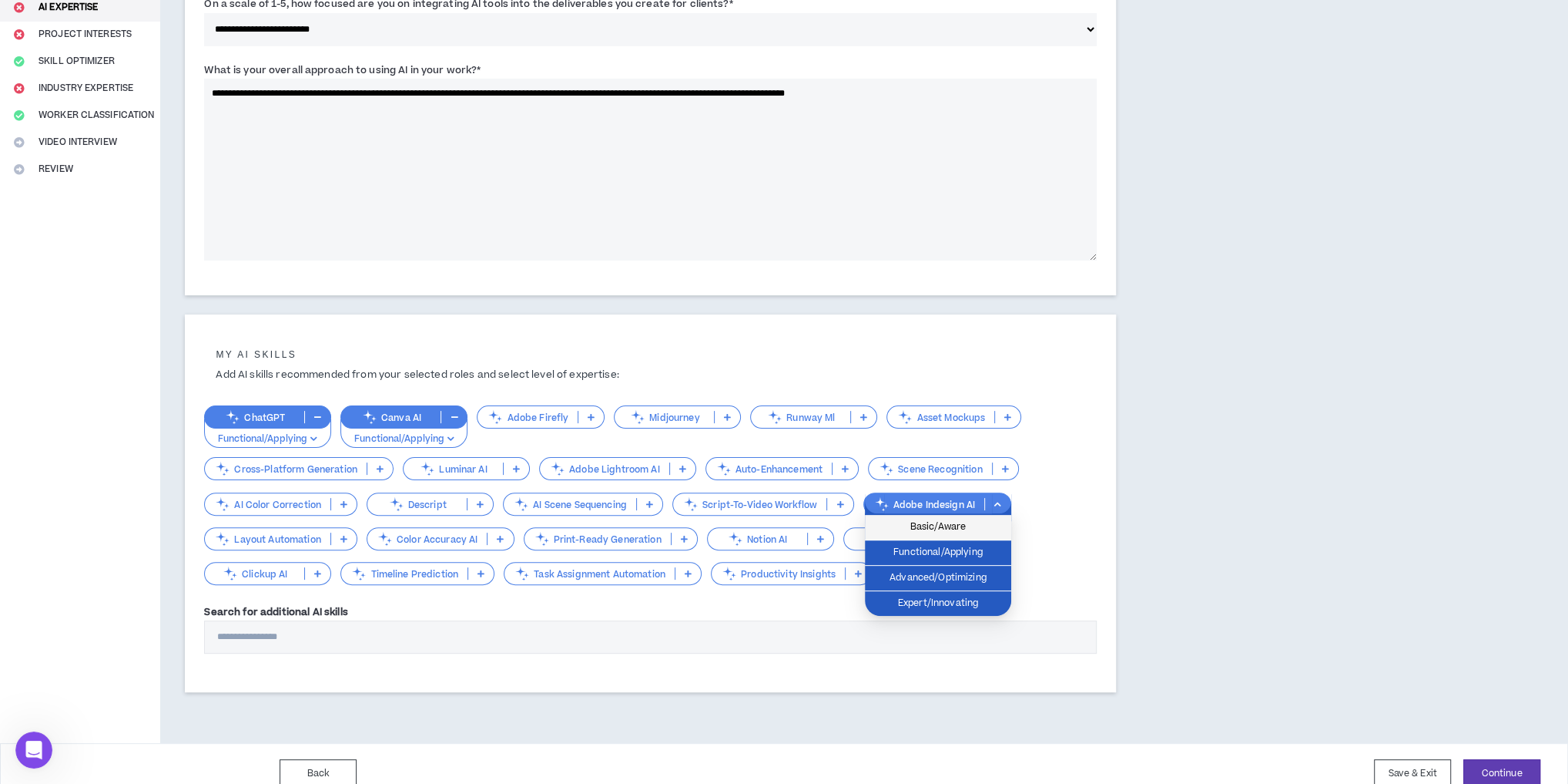
click at [979, 523] on span "Basic/Aware" at bounding box center [938, 526] width 128 height 17
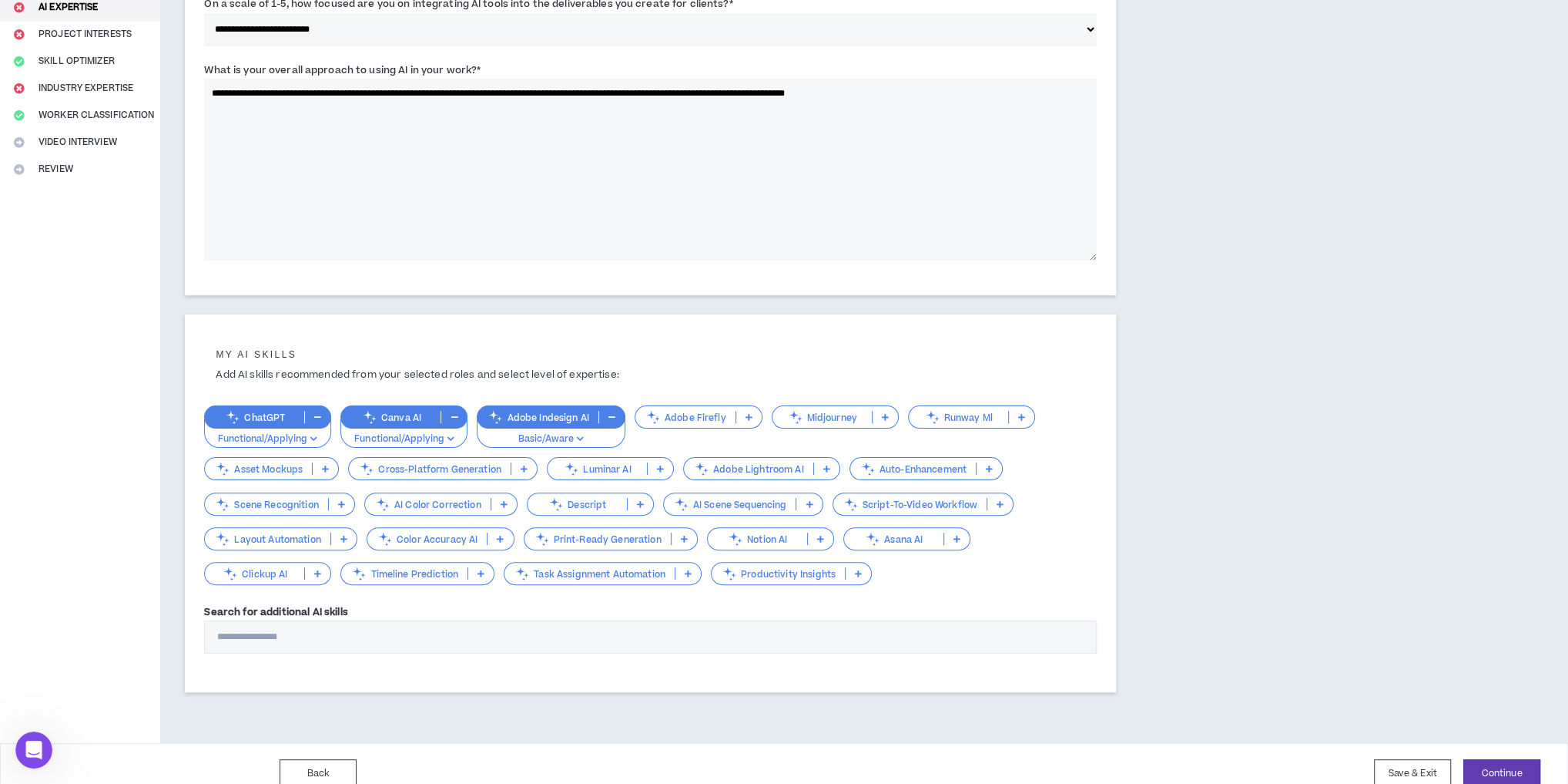
click at [751, 420] on p at bounding box center [749, 416] width 25 height 13
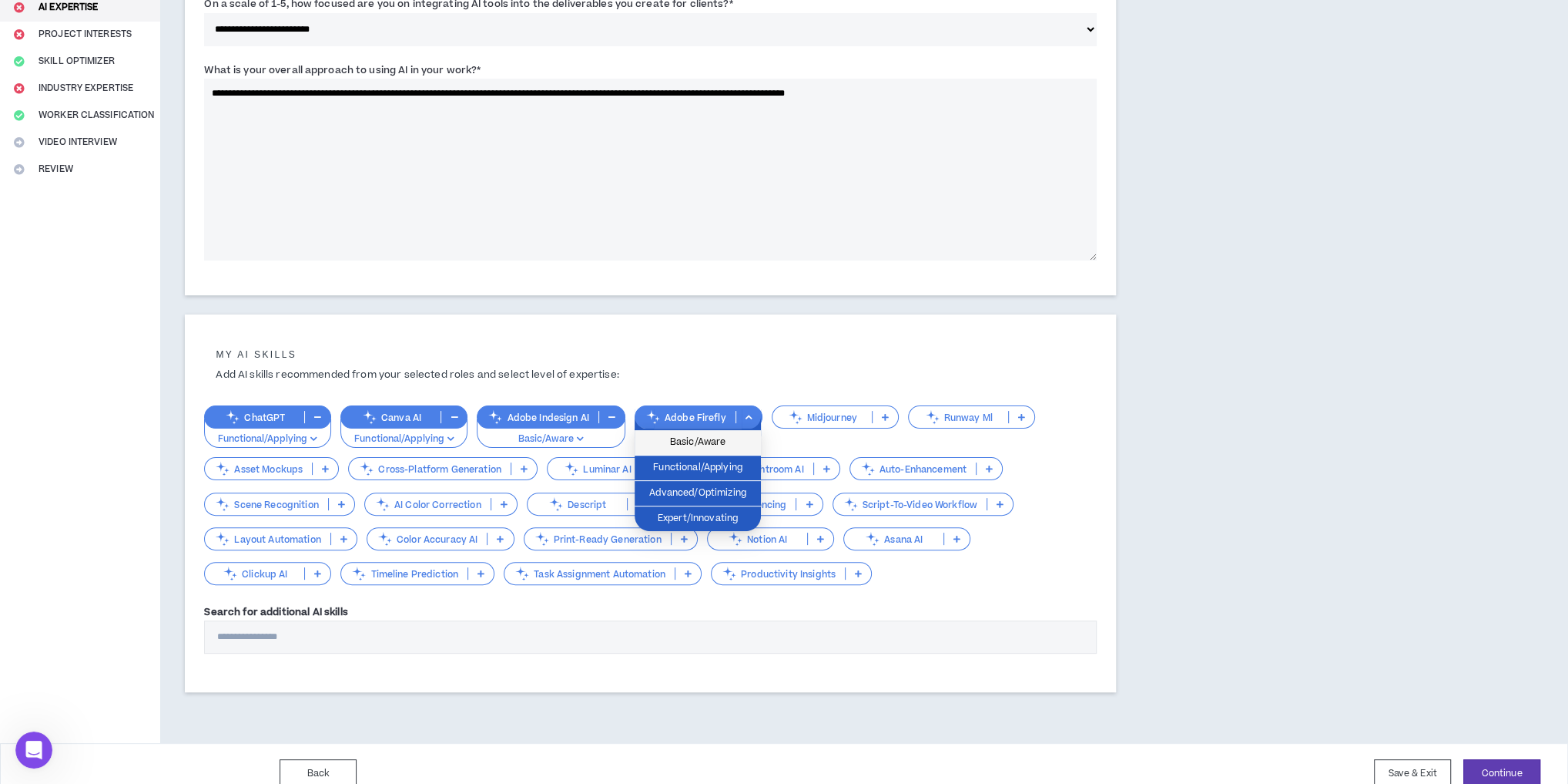
click at [735, 445] on span "Basic/Aware" at bounding box center [697, 442] width 108 height 17
click at [830, 470] on p at bounding box center [826, 468] width 25 height 13
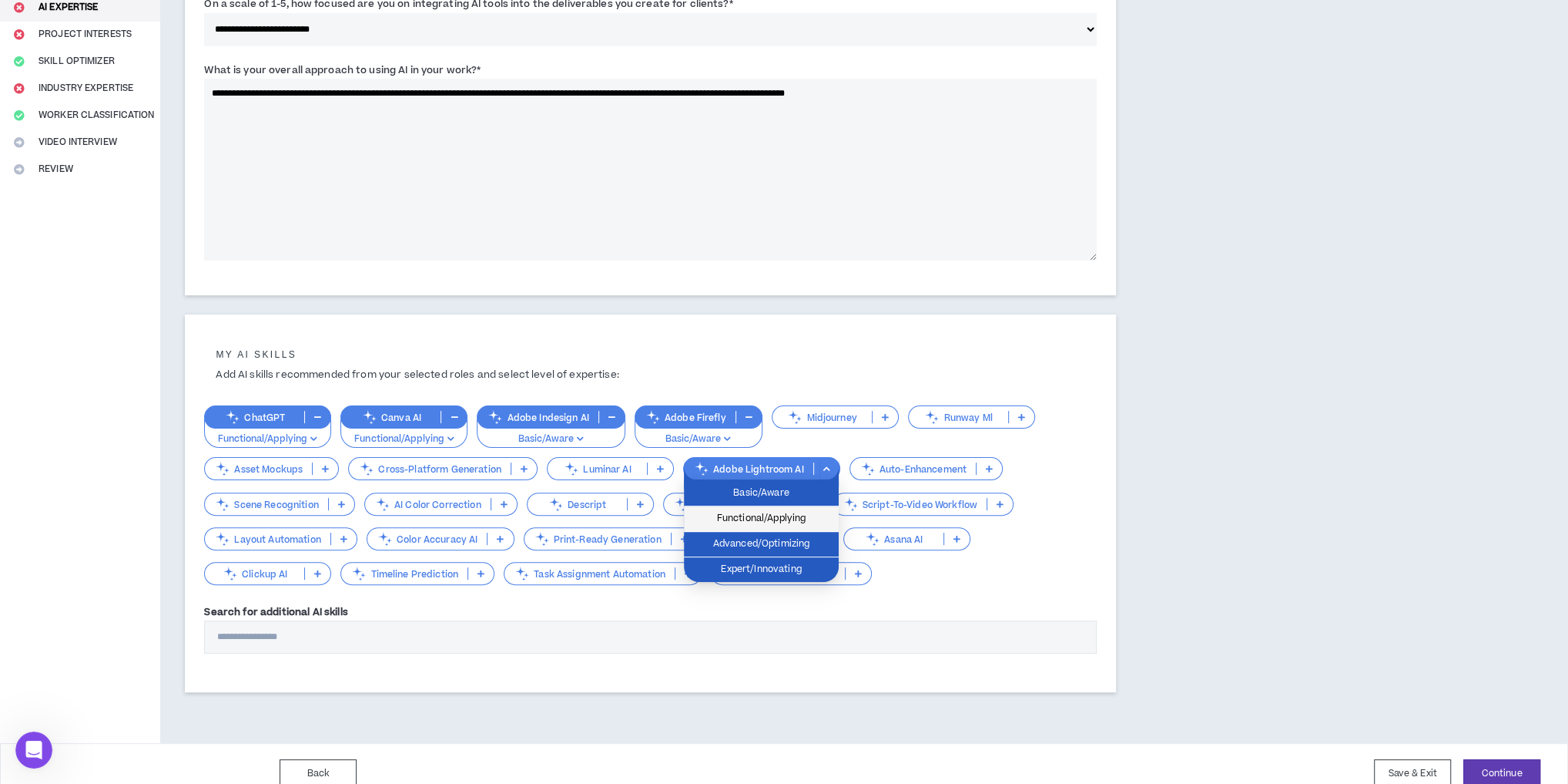
click at [806, 513] on span "Functional/Applying" at bounding box center [761, 517] width 136 height 17
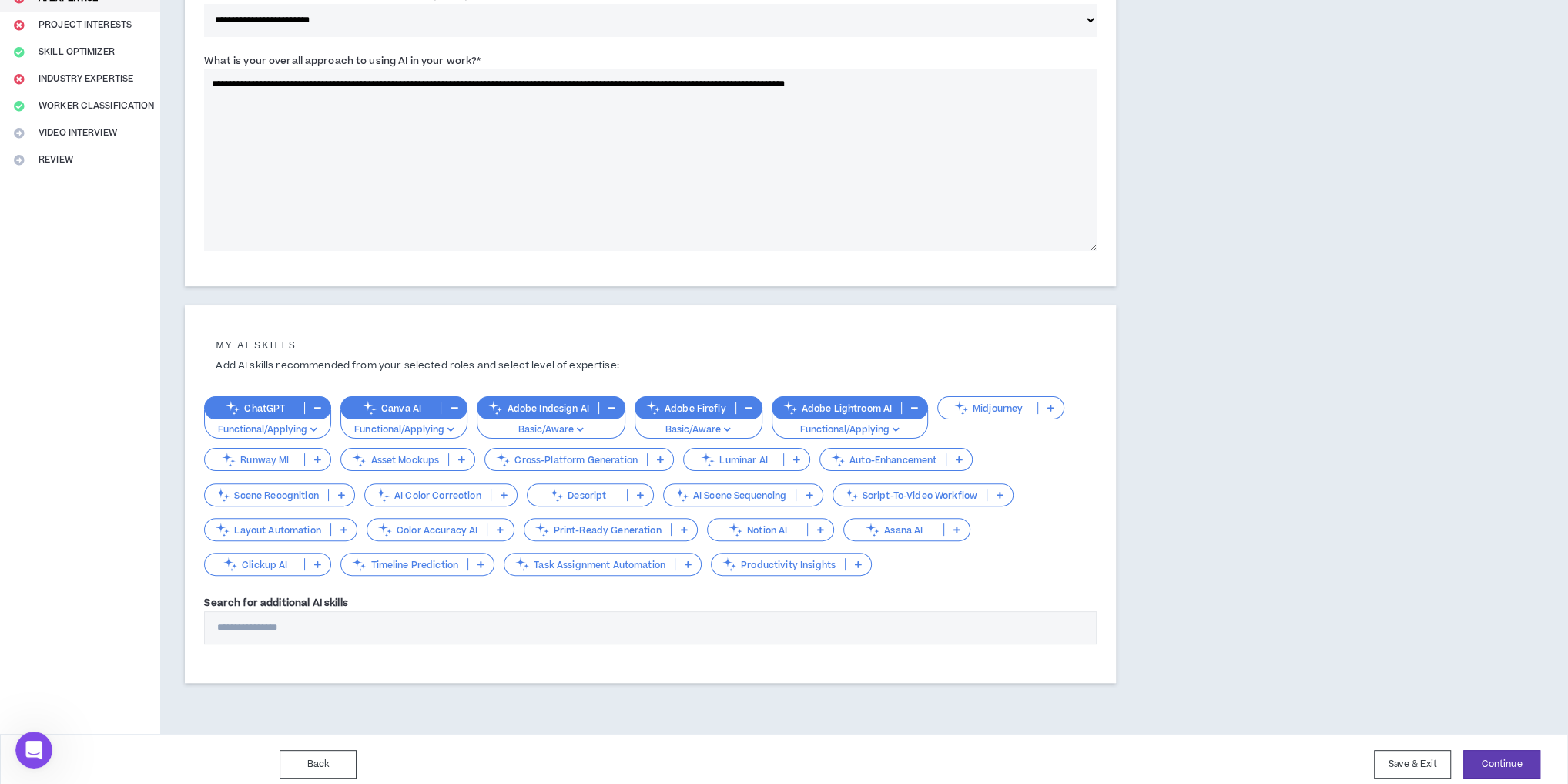
scroll to position [262, 0]
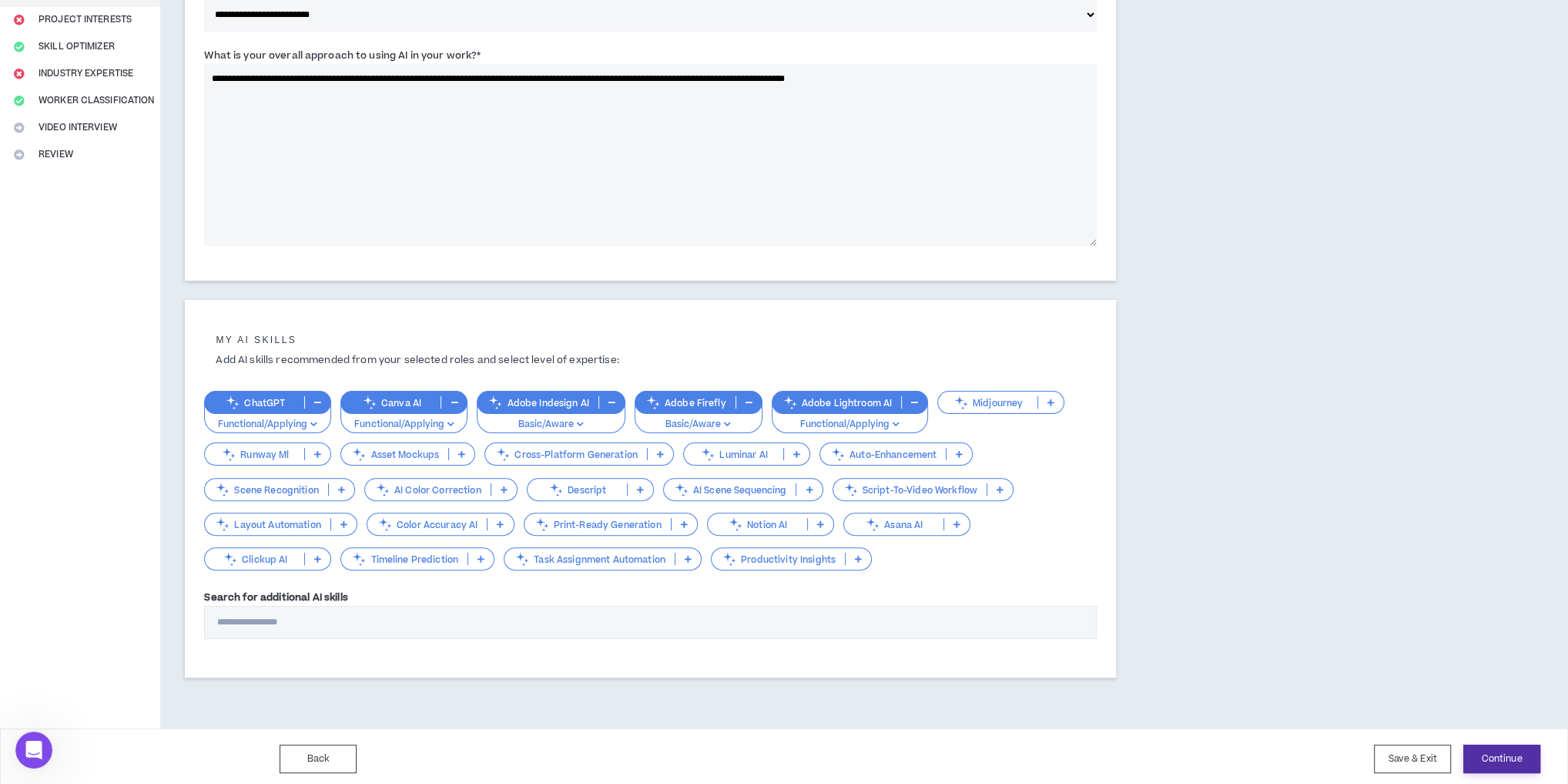
click at [1507, 751] on button "Continue" at bounding box center [1501, 758] width 77 height 28
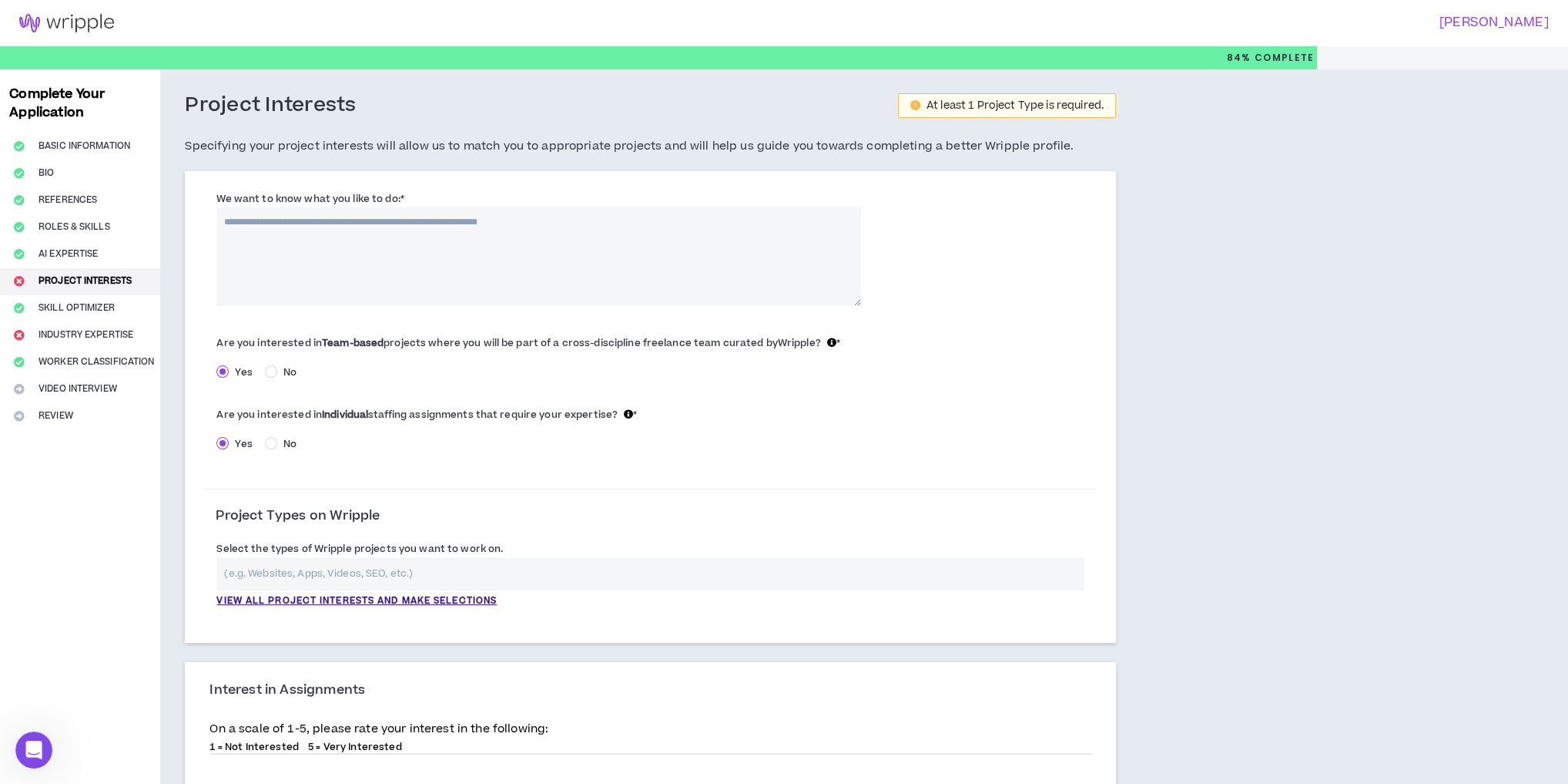
click at [379, 269] on textarea "We want to know what you like to do: *" at bounding box center [539, 256] width 645 height 98
click at [588, 220] on textarea "**********" at bounding box center [539, 256] width 645 height 98
drag, startPoint x: 637, startPoint y: 227, endPoint x: 622, endPoint y: 220, distance: 16.6
click at [633, 227] on textarea "**********" at bounding box center [539, 256] width 645 height 98
click at [616, 216] on textarea "**********" at bounding box center [539, 256] width 645 height 98
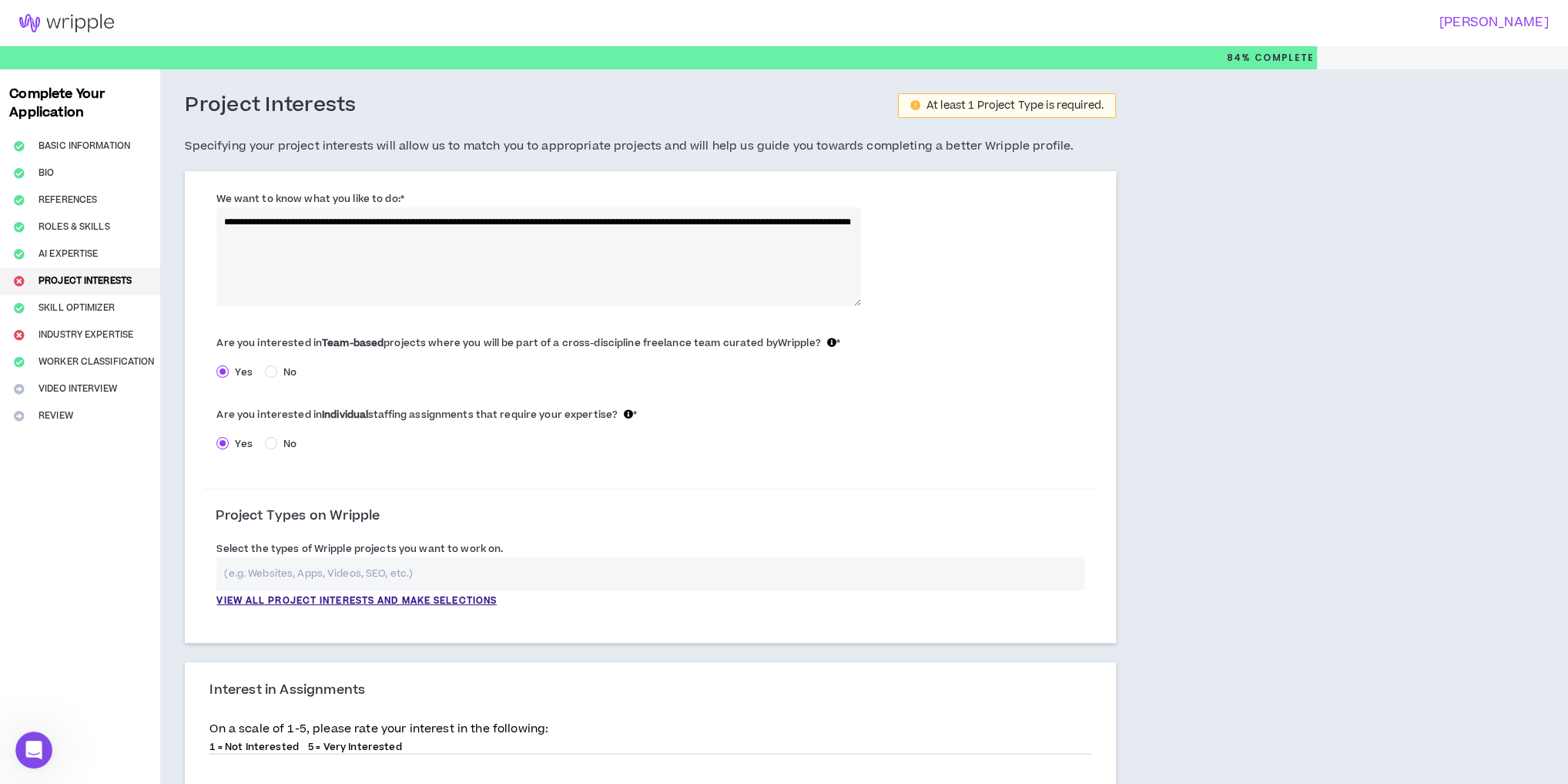
click at [673, 220] on textarea "**********" at bounding box center [539, 256] width 645 height 98
click at [588, 218] on textarea "**********" at bounding box center [539, 256] width 645 height 98
paste textarea "*****"
click at [351, 239] on textarea "**********" at bounding box center [539, 256] width 645 height 98
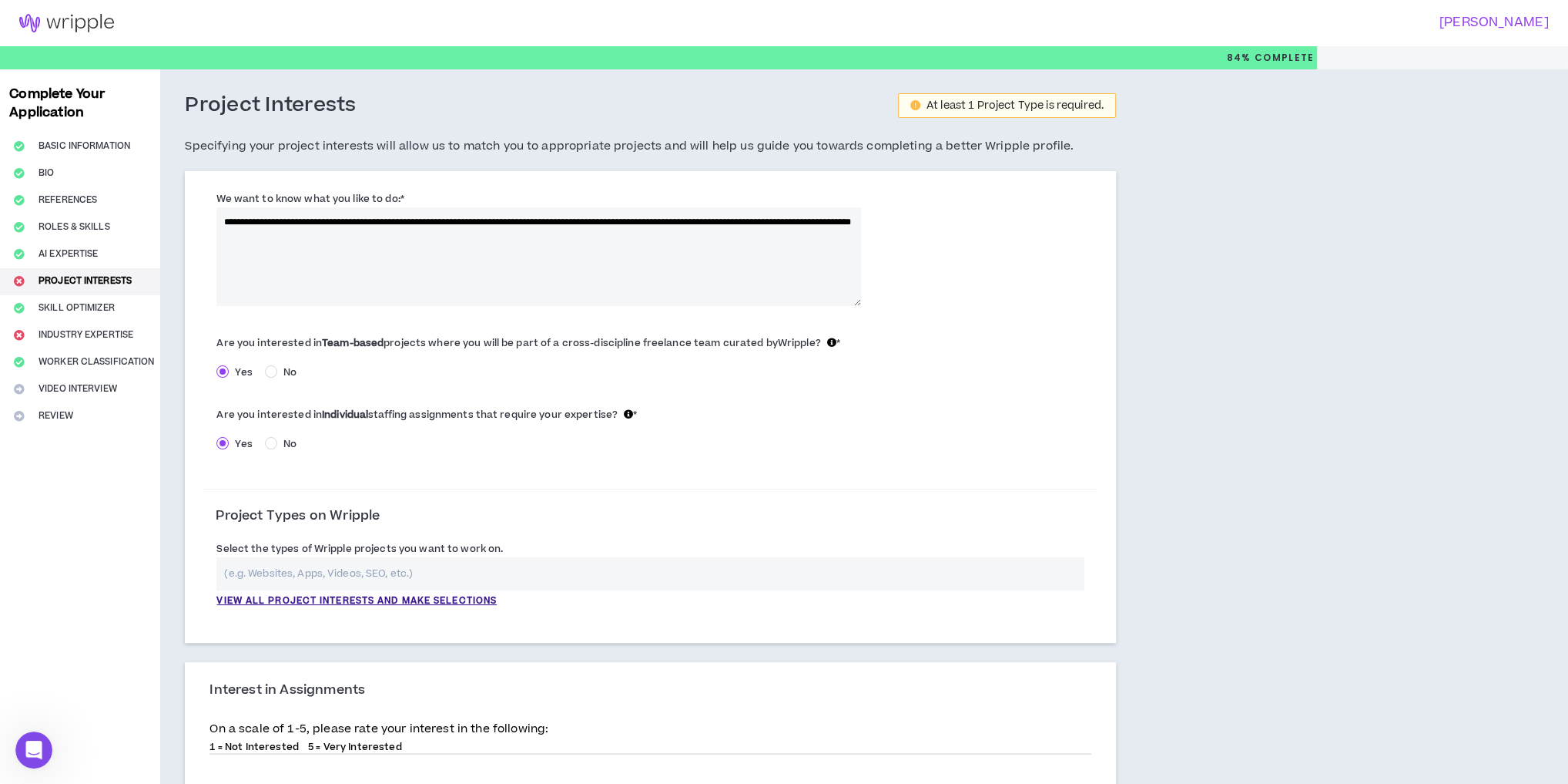
click at [425, 239] on textarea "**********" at bounding box center [539, 256] width 645 height 98
click at [429, 239] on textarea "**********" at bounding box center [539, 256] width 645 height 98
click at [434, 230] on textarea "**********" at bounding box center [539, 256] width 645 height 98
click at [468, 235] on textarea "**********" at bounding box center [539, 256] width 645 height 98
click at [595, 239] on textarea "**********" at bounding box center [539, 256] width 645 height 98
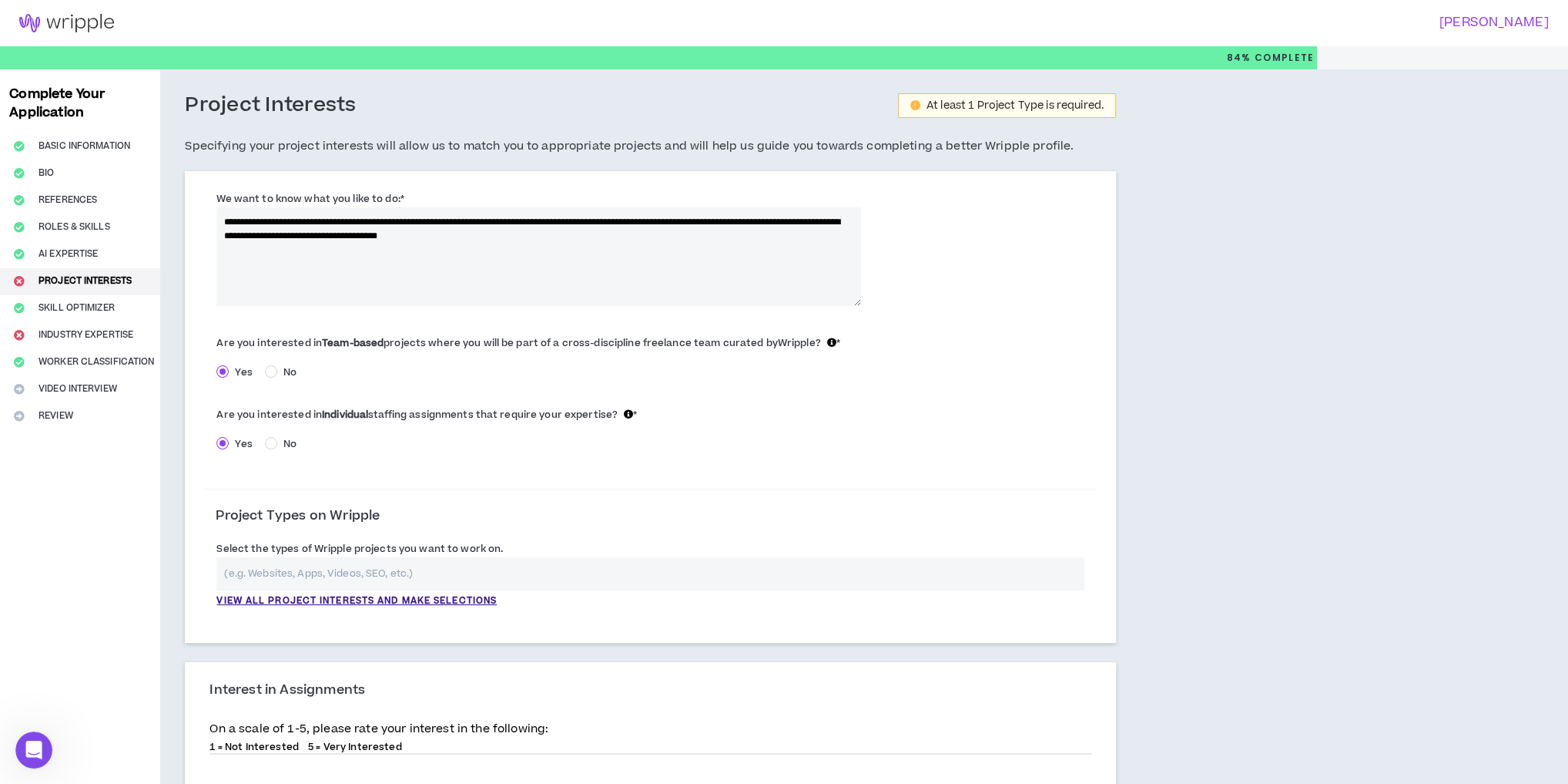
click at [628, 245] on textarea "**********" at bounding box center [539, 256] width 645 height 98
click at [626, 235] on textarea "**********" at bounding box center [539, 256] width 645 height 98
click at [222, 221] on textarea "**********" at bounding box center [539, 256] width 645 height 98
drag, startPoint x: 688, startPoint y: 240, endPoint x: 674, endPoint y: 237, distance: 14.3
click at [674, 237] on textarea "**********" at bounding box center [539, 256] width 645 height 98
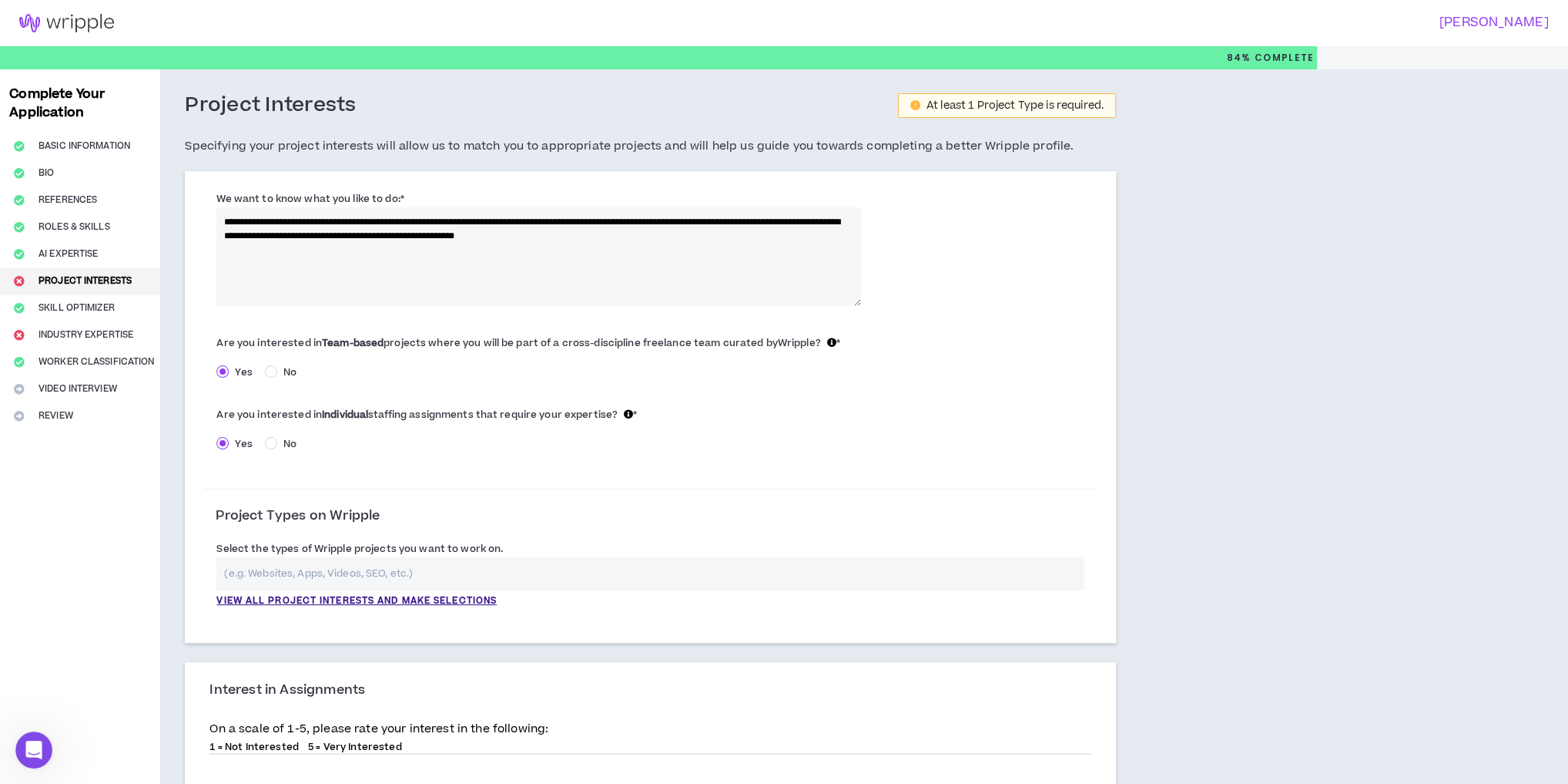
click at [674, 237] on textarea "**********" at bounding box center [539, 256] width 645 height 98
drag, startPoint x: 676, startPoint y: 232, endPoint x: 600, endPoint y: 235, distance: 76.1
click at [600, 235] on textarea "**********" at bounding box center [539, 256] width 645 height 98
drag, startPoint x: 714, startPoint y: 217, endPoint x: 703, endPoint y: 239, distance: 24.6
click at [703, 239] on textarea "**********" at bounding box center [539, 256] width 645 height 98
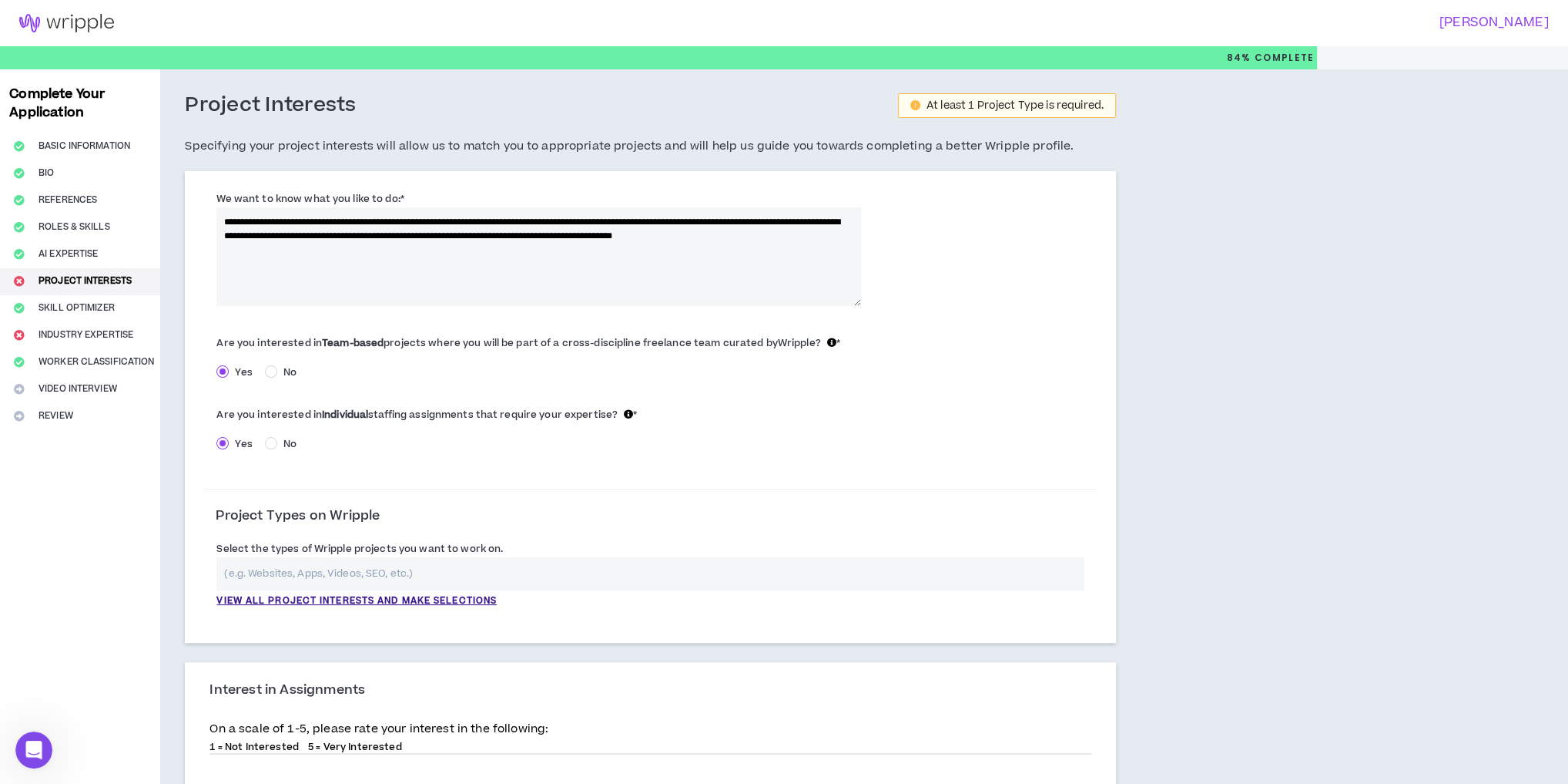
click at [331, 254] on textarea "**********" at bounding box center [539, 256] width 645 height 98
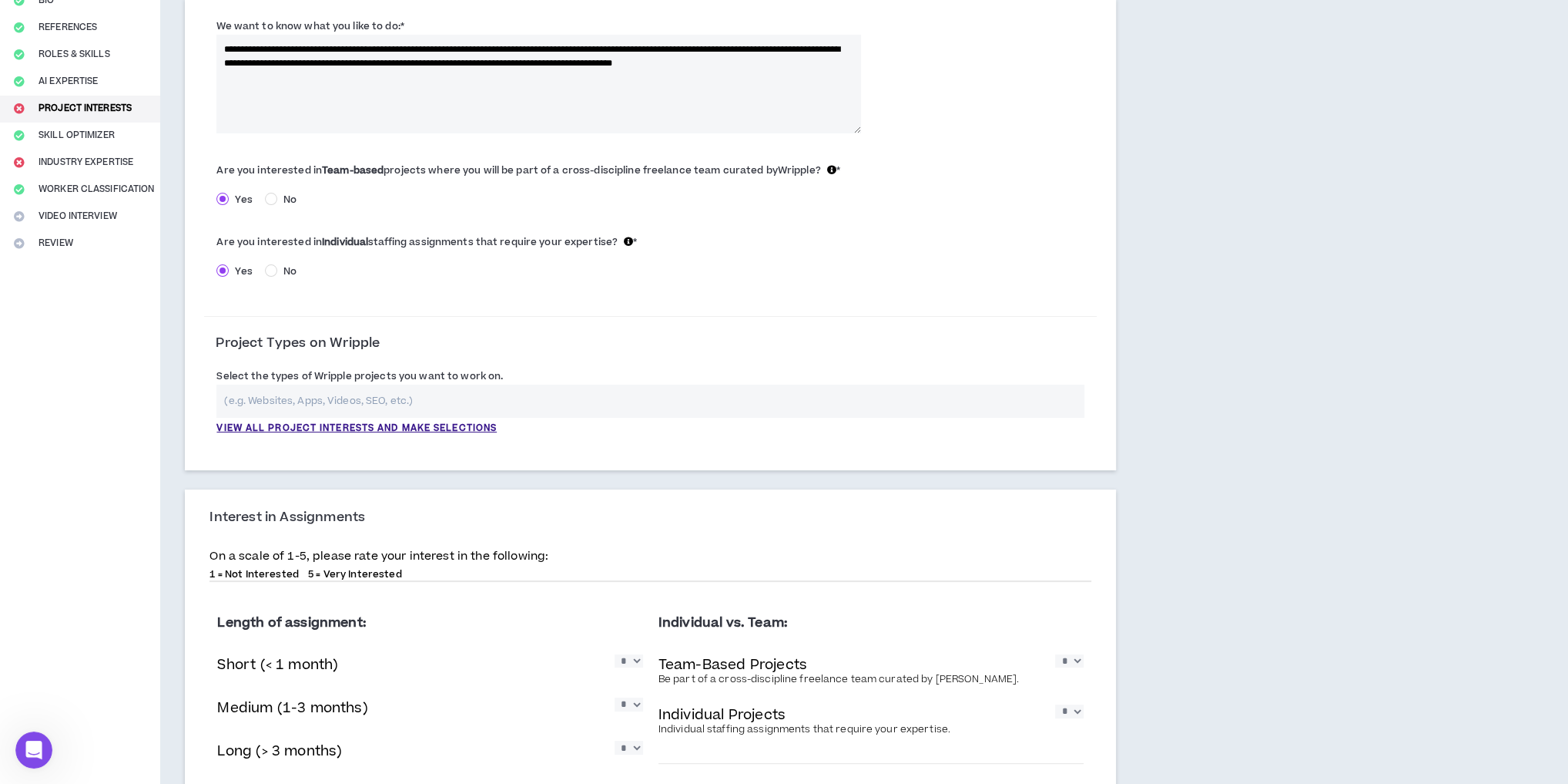
scroll to position [61, 0]
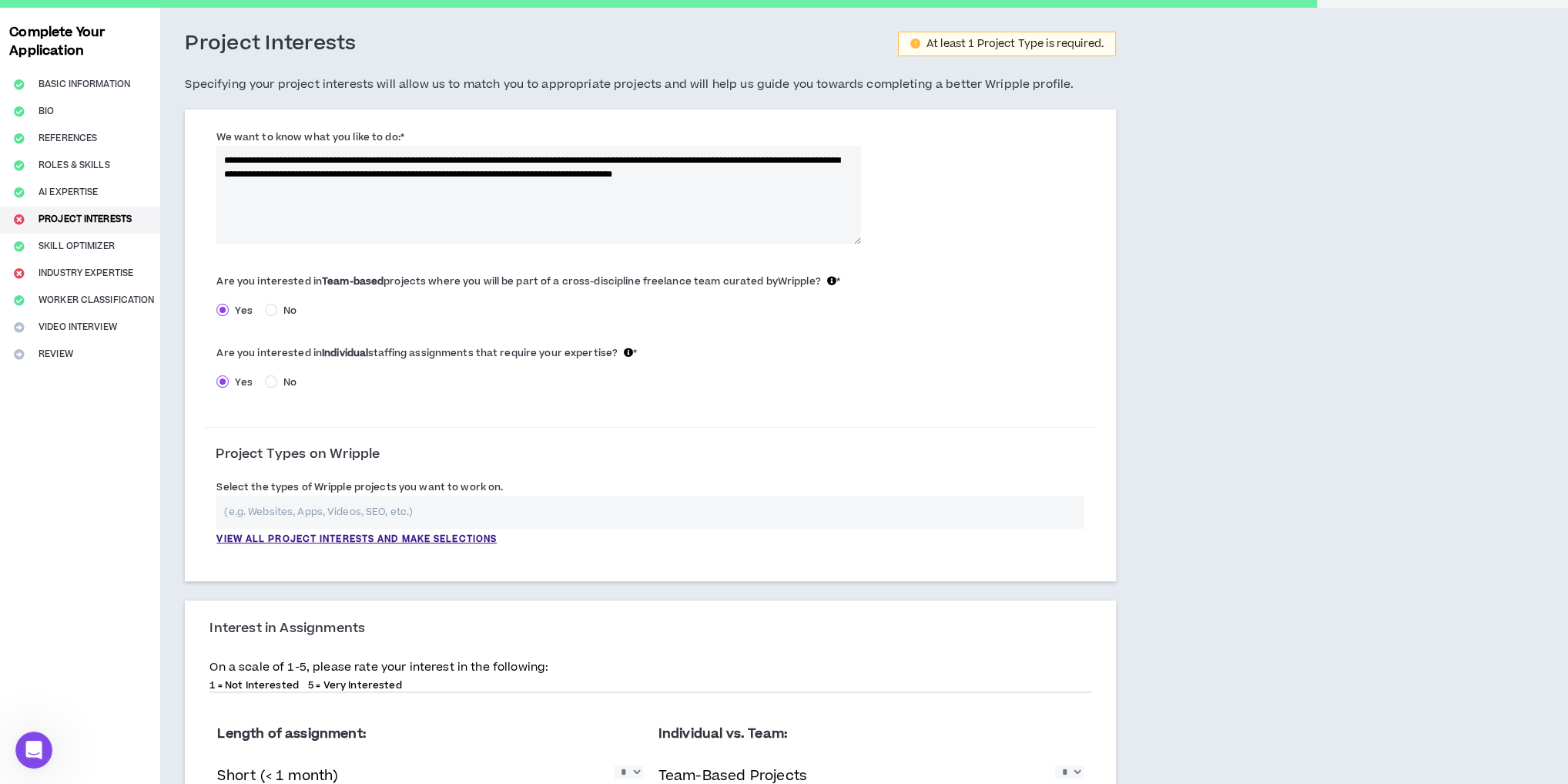
click at [761, 159] on textarea "**********" at bounding box center [539, 195] width 645 height 98
click at [389, 190] on textarea "**********" at bounding box center [539, 195] width 645 height 98
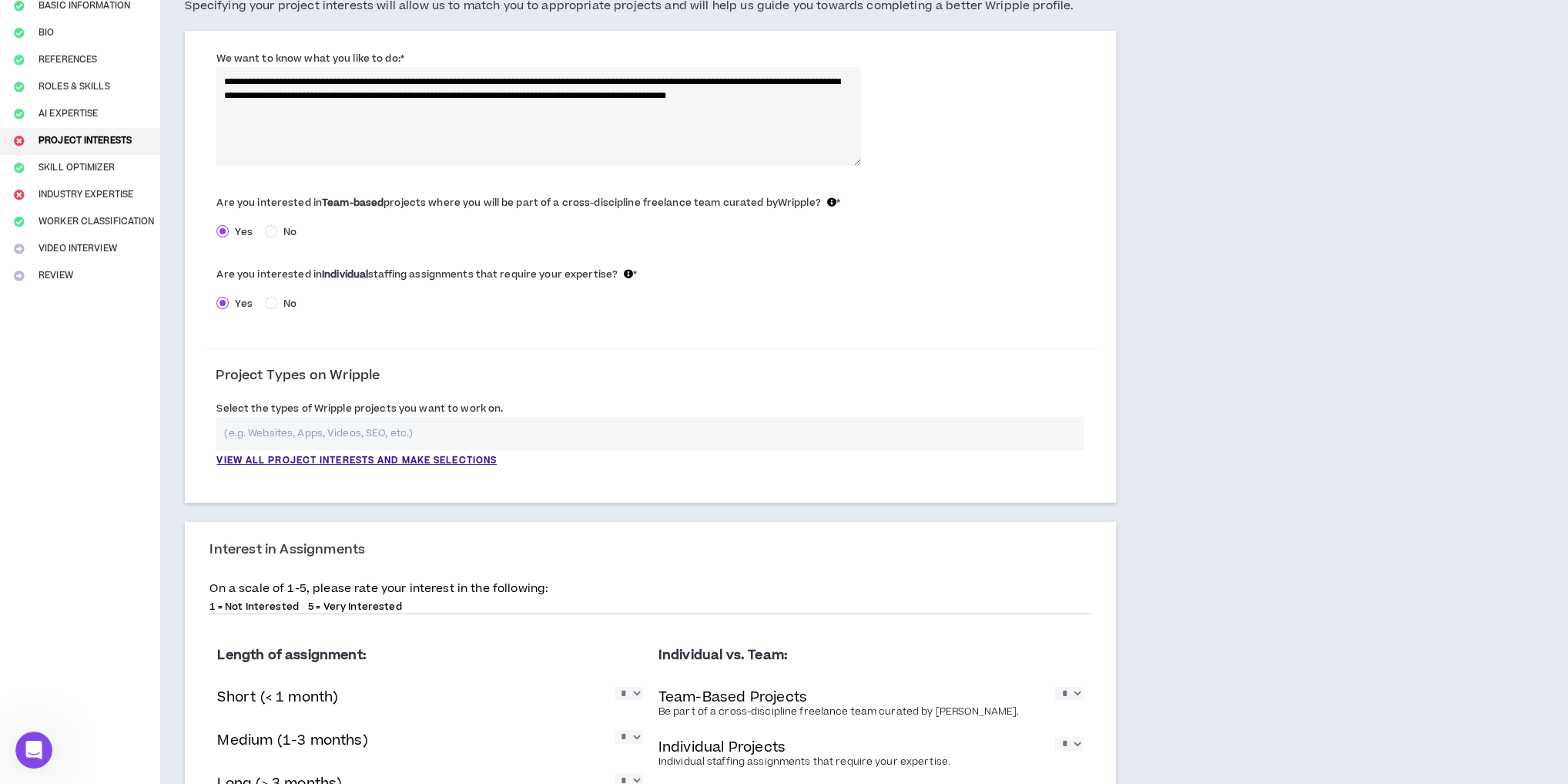
scroll to position [247, 0]
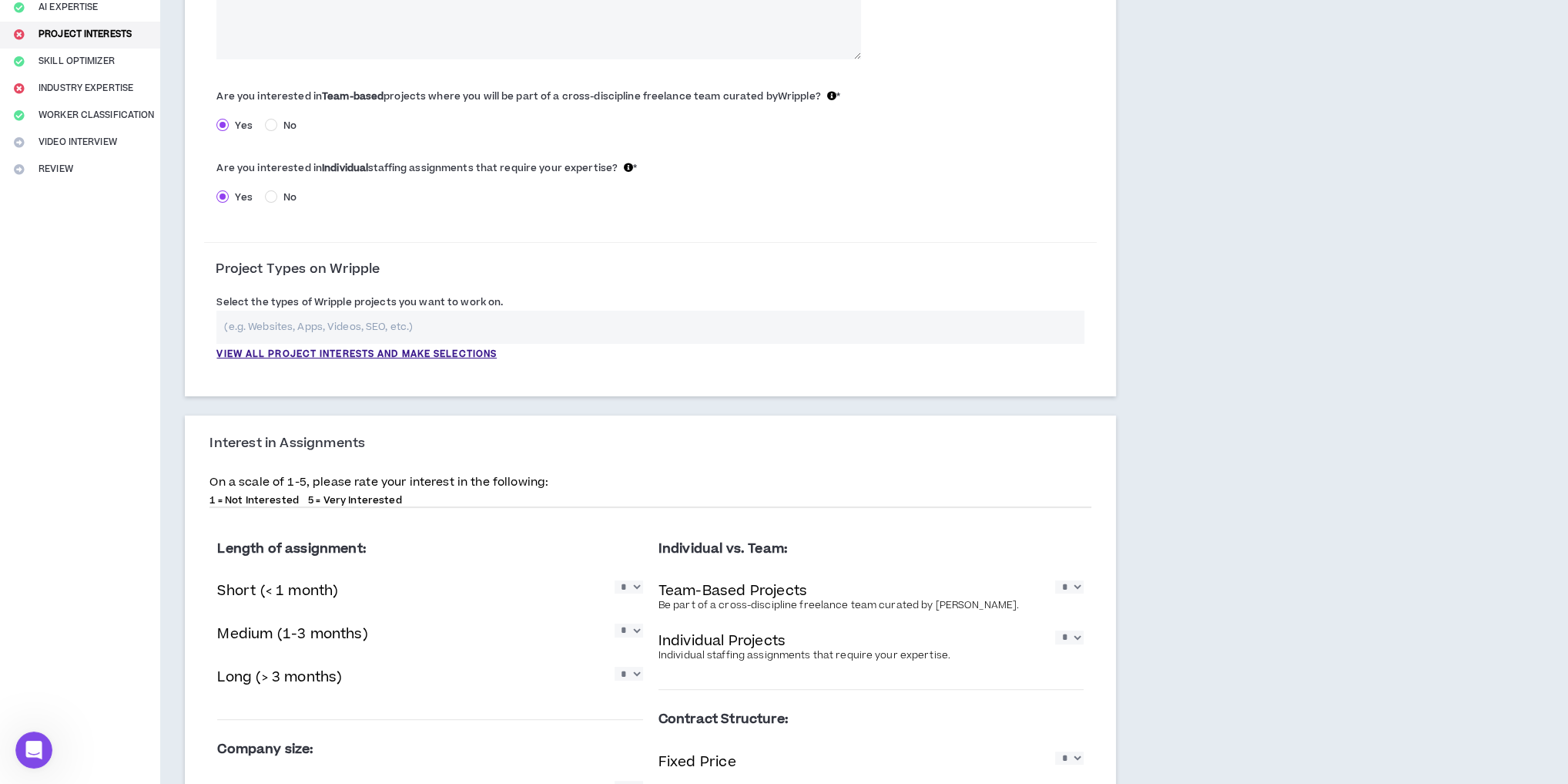
type textarea "**********"
click at [284, 337] on input "text" at bounding box center [650, 327] width 868 height 33
click at [285, 332] on input "text" at bounding box center [650, 327] width 868 height 33
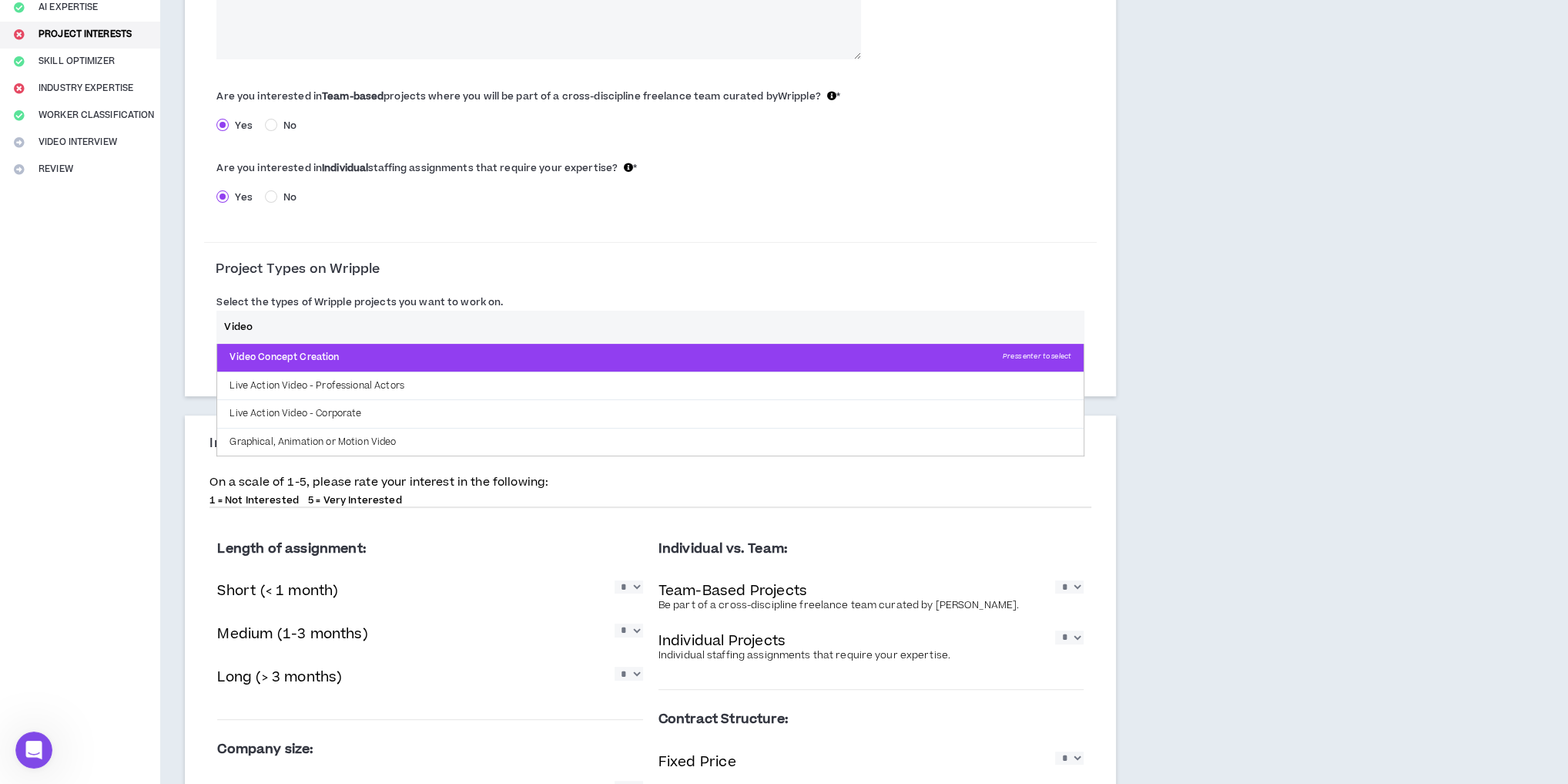
type input "Video"
click at [347, 358] on p "Video Concept Creation Press enter to select" at bounding box center [649, 357] width 866 height 28
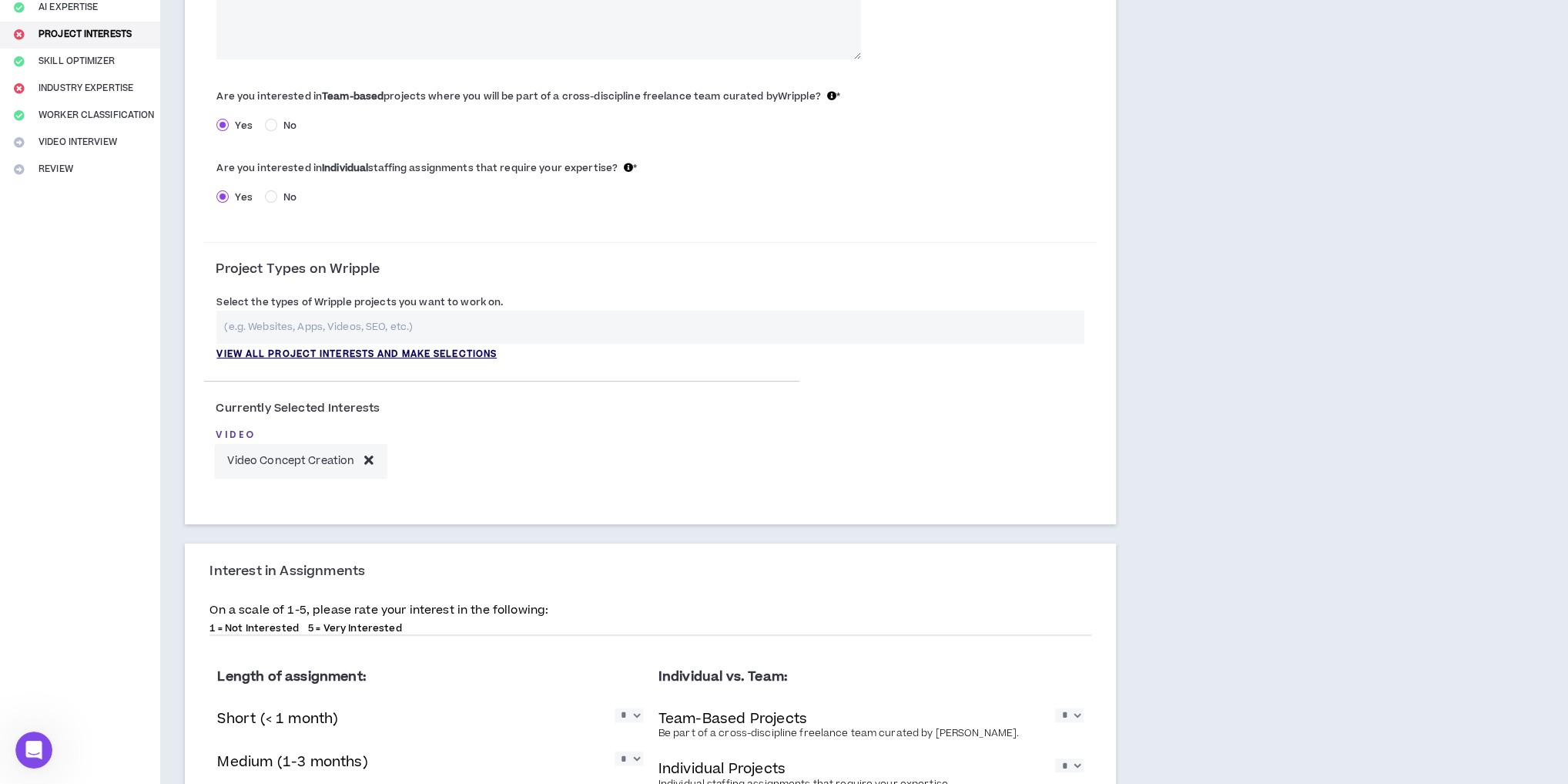
click at [298, 348] on p "View all project interests and make selections" at bounding box center [357, 354] width 280 height 14
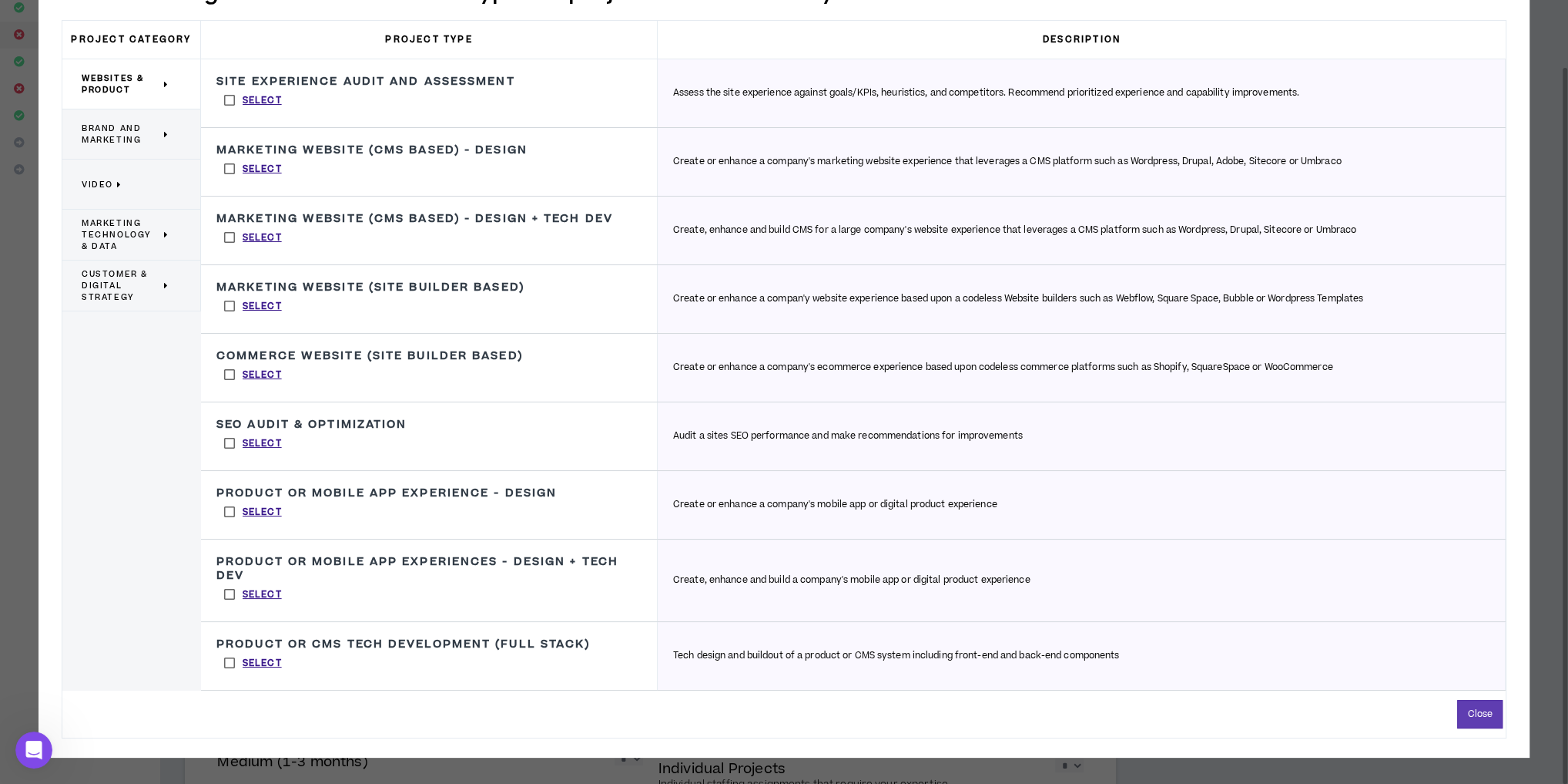
click at [136, 131] on span "Brand and Marketing" at bounding box center [121, 134] width 79 height 23
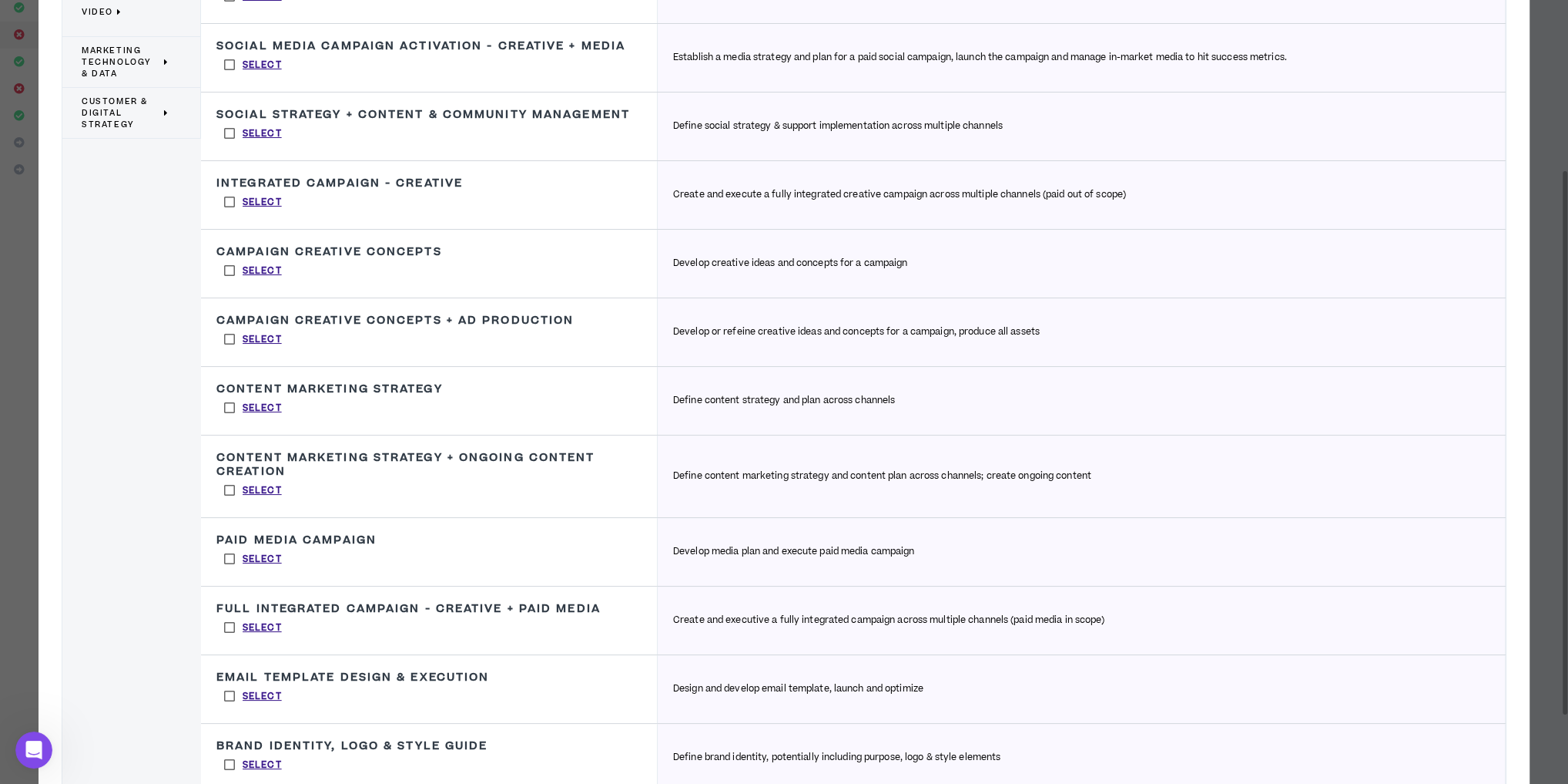
click at [230, 198] on label "Select" at bounding box center [253, 202] width 73 height 23
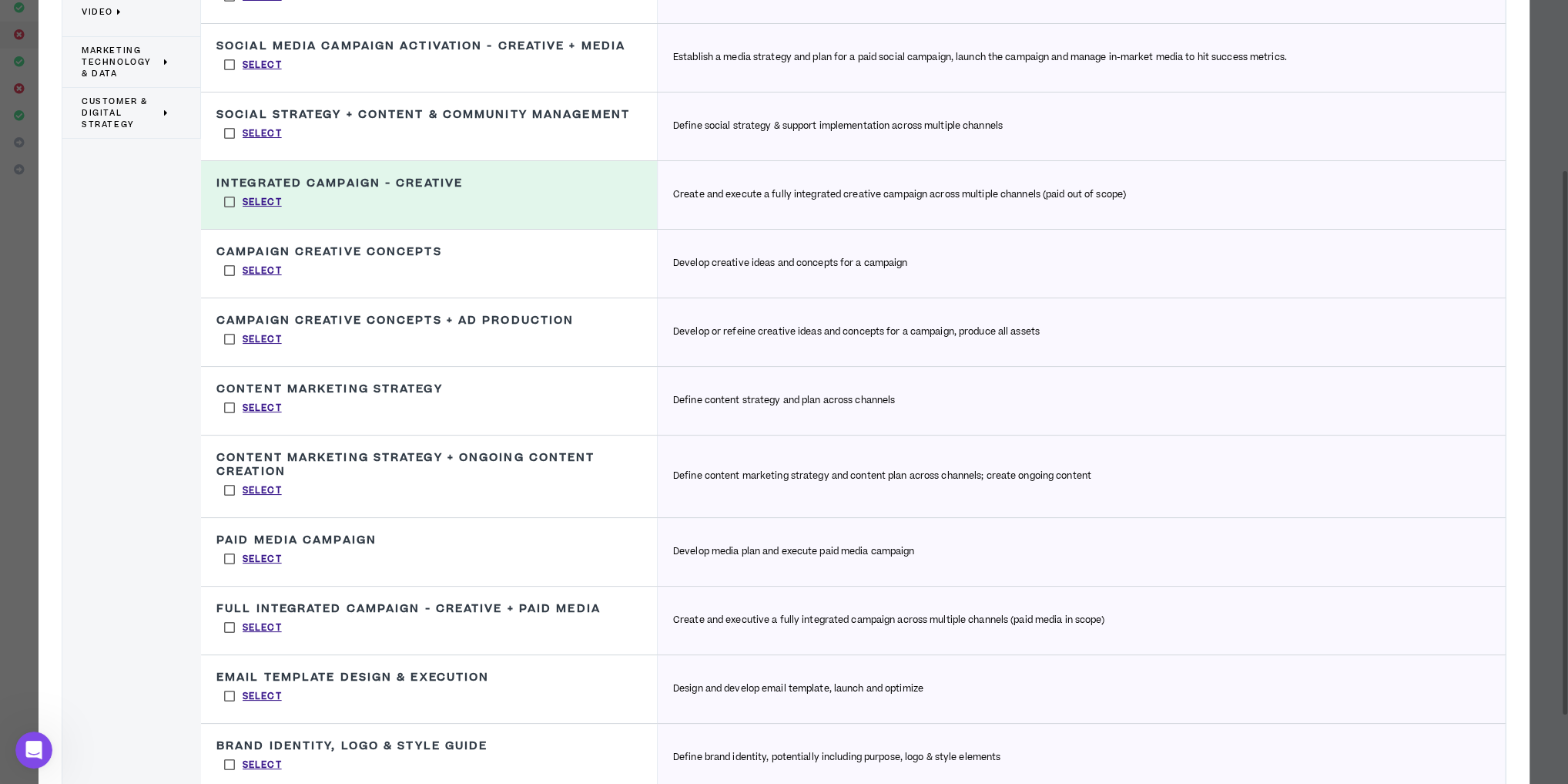
click at [228, 267] on label "Select" at bounding box center [253, 270] width 73 height 23
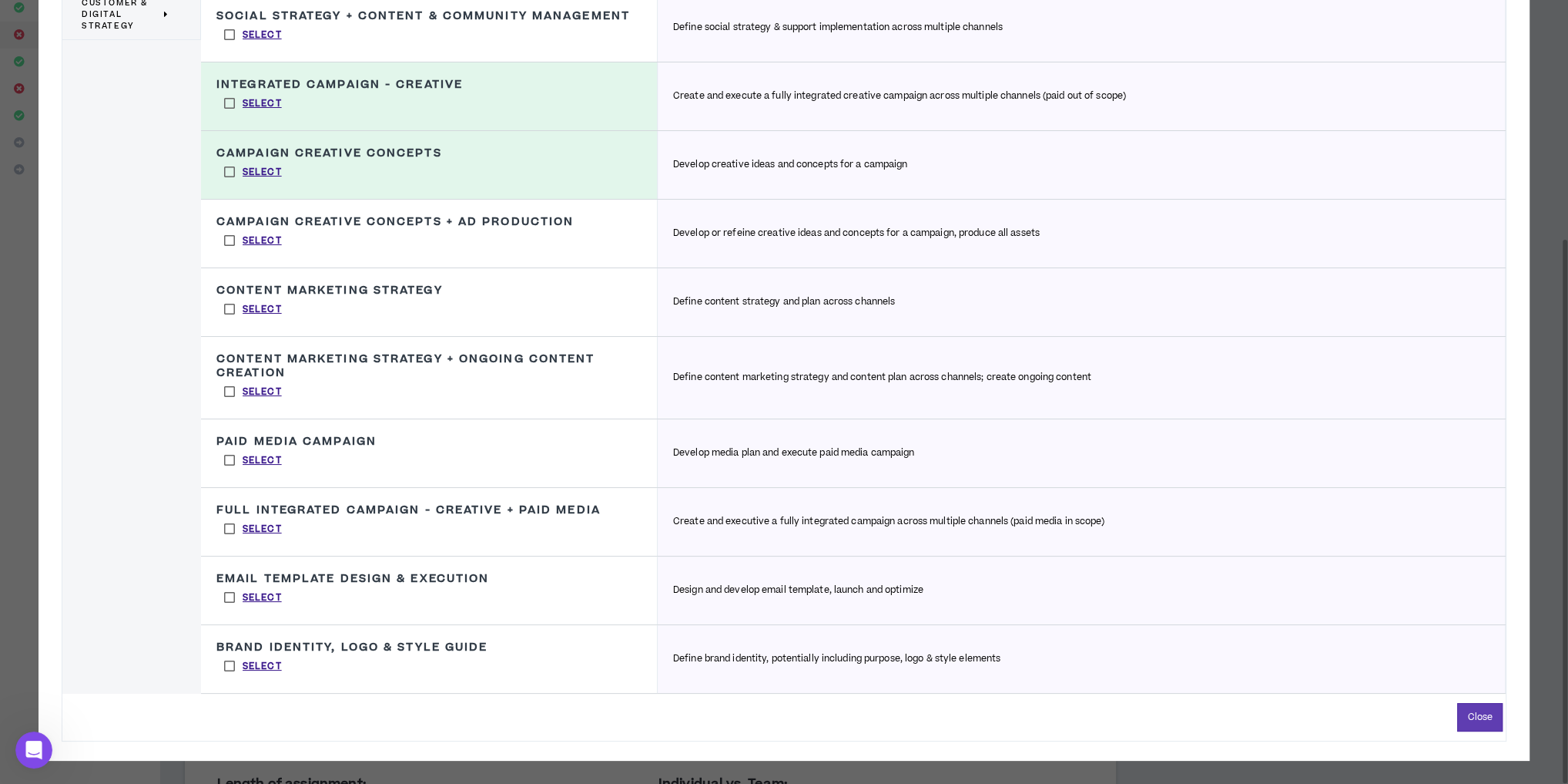
click at [228, 240] on label "Select" at bounding box center [253, 240] width 73 height 23
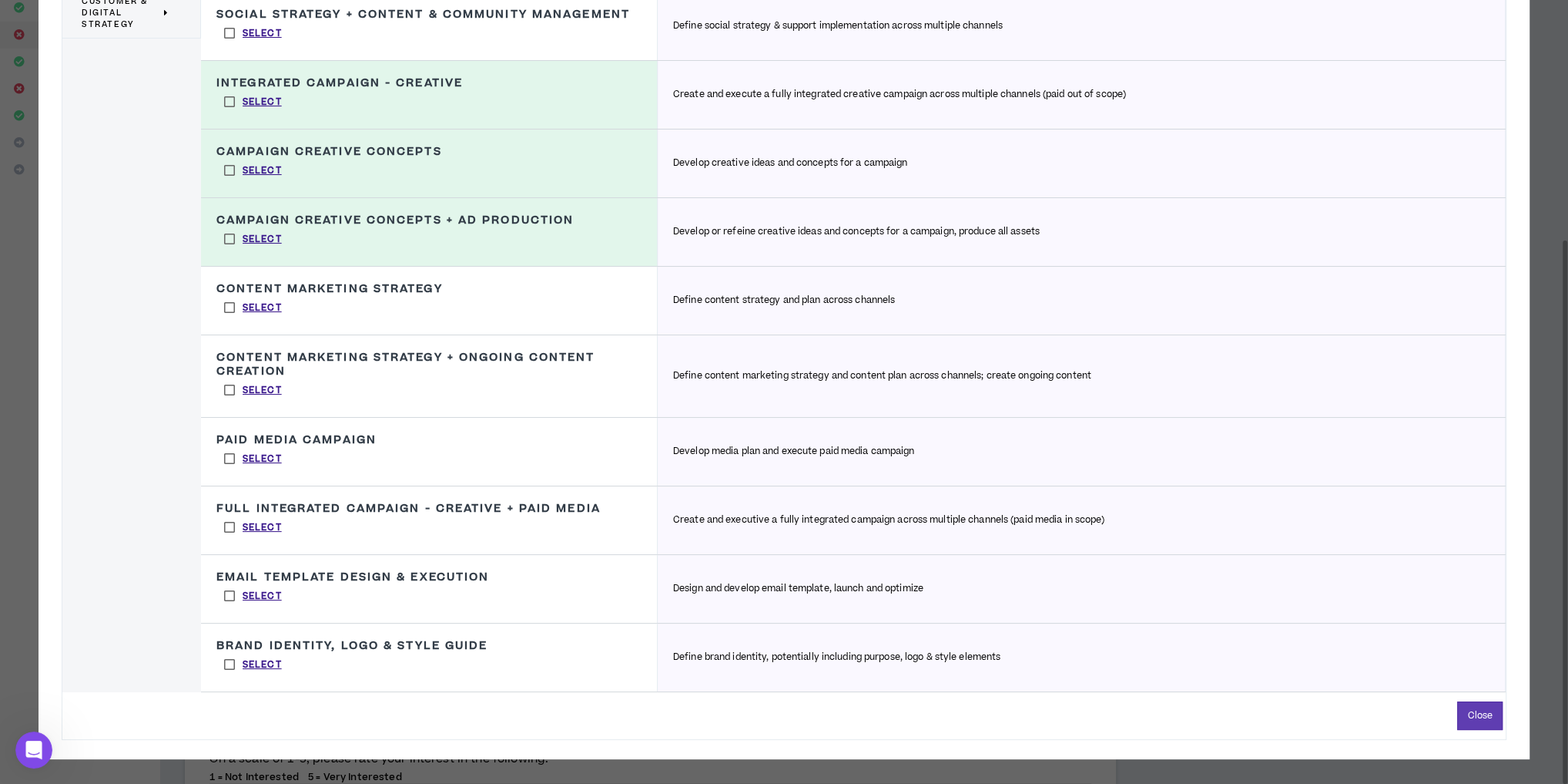
click at [228, 301] on label "Select" at bounding box center [253, 307] width 73 height 23
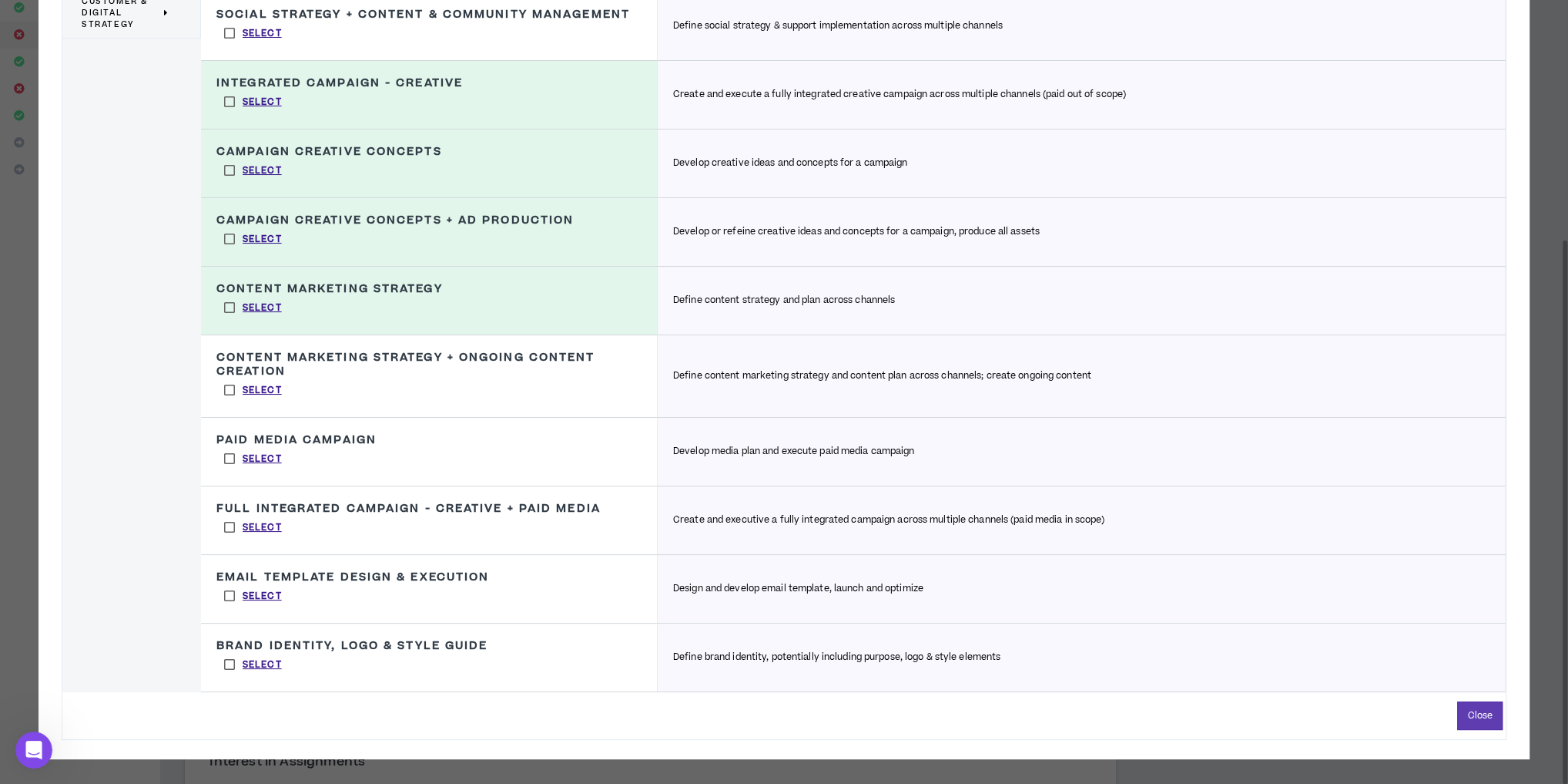
click at [235, 385] on label "Select" at bounding box center [253, 390] width 73 height 23
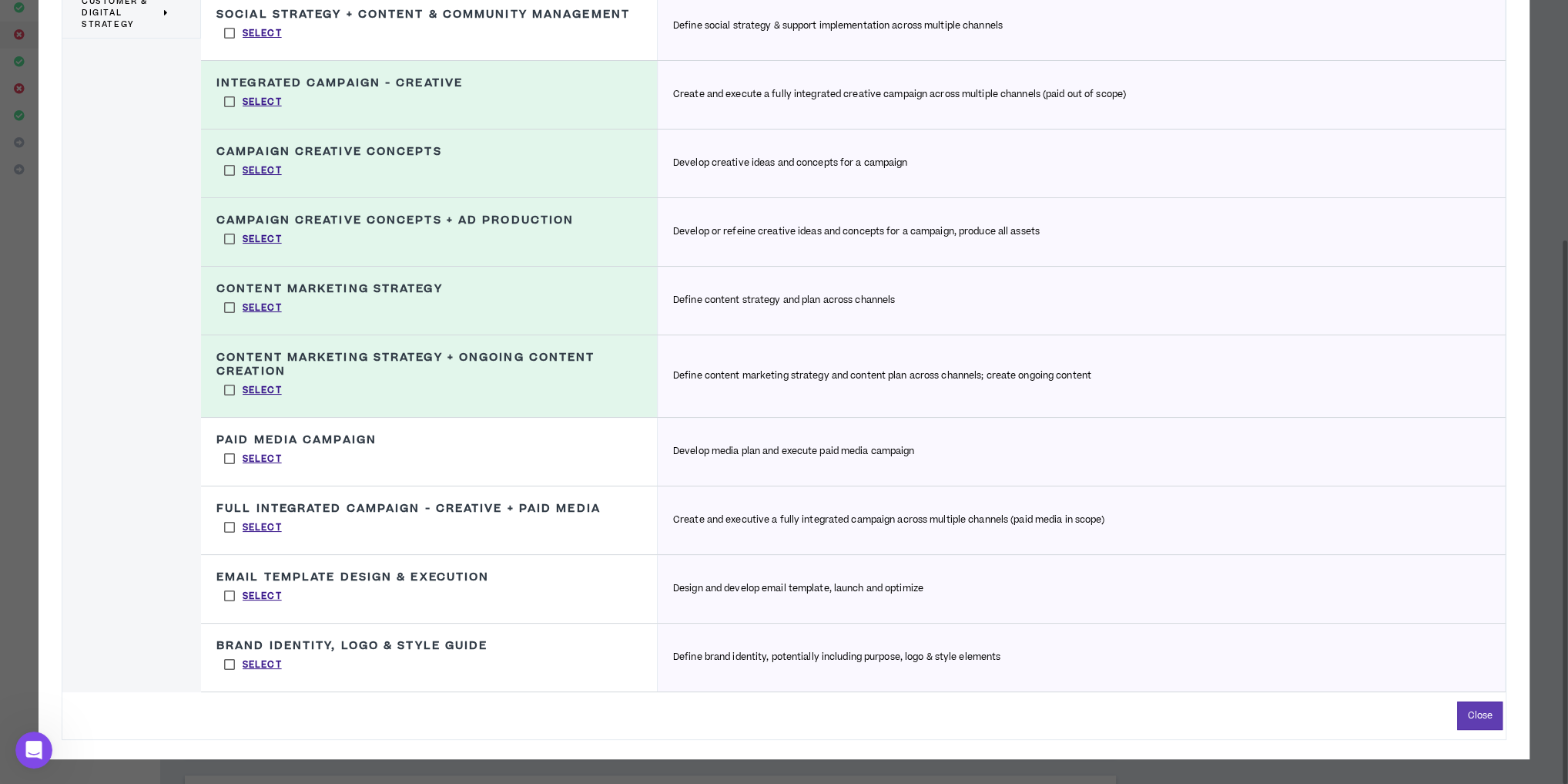
click at [229, 587] on label "Select" at bounding box center [253, 596] width 73 height 23
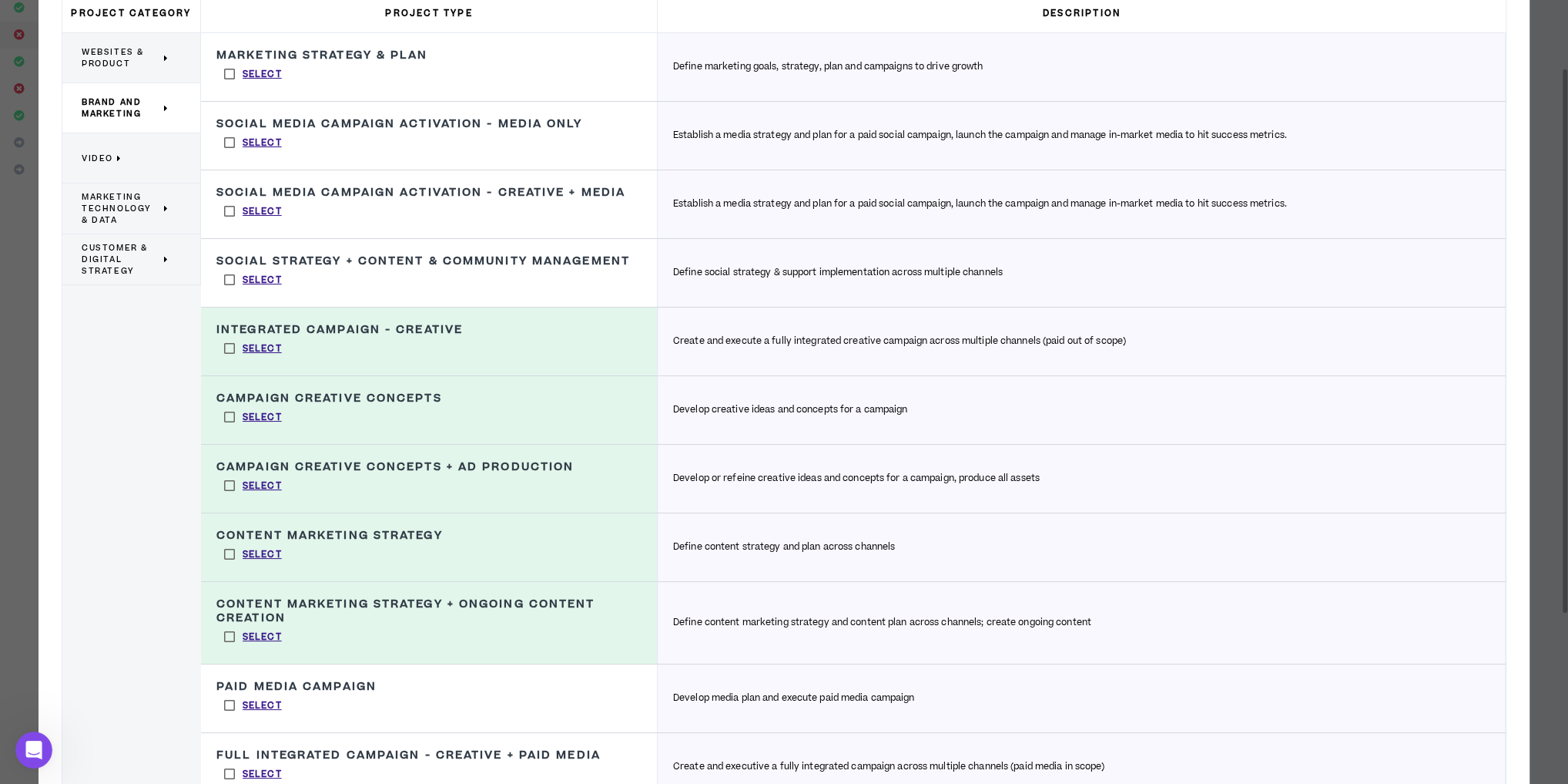
click at [139, 163] on p "Video" at bounding box center [125, 158] width 87 height 34
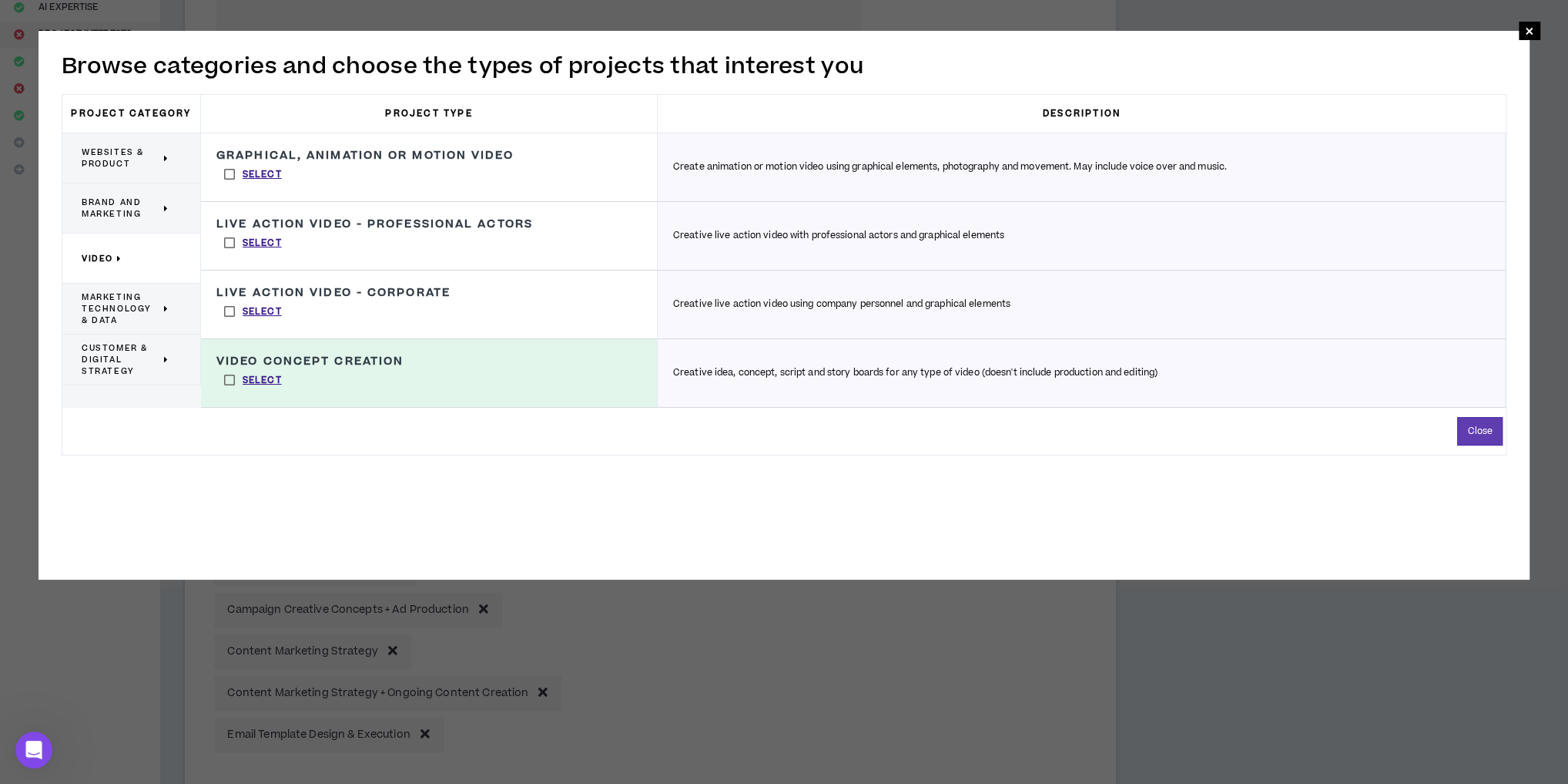
click at [228, 307] on label "Select" at bounding box center [253, 311] width 73 height 23
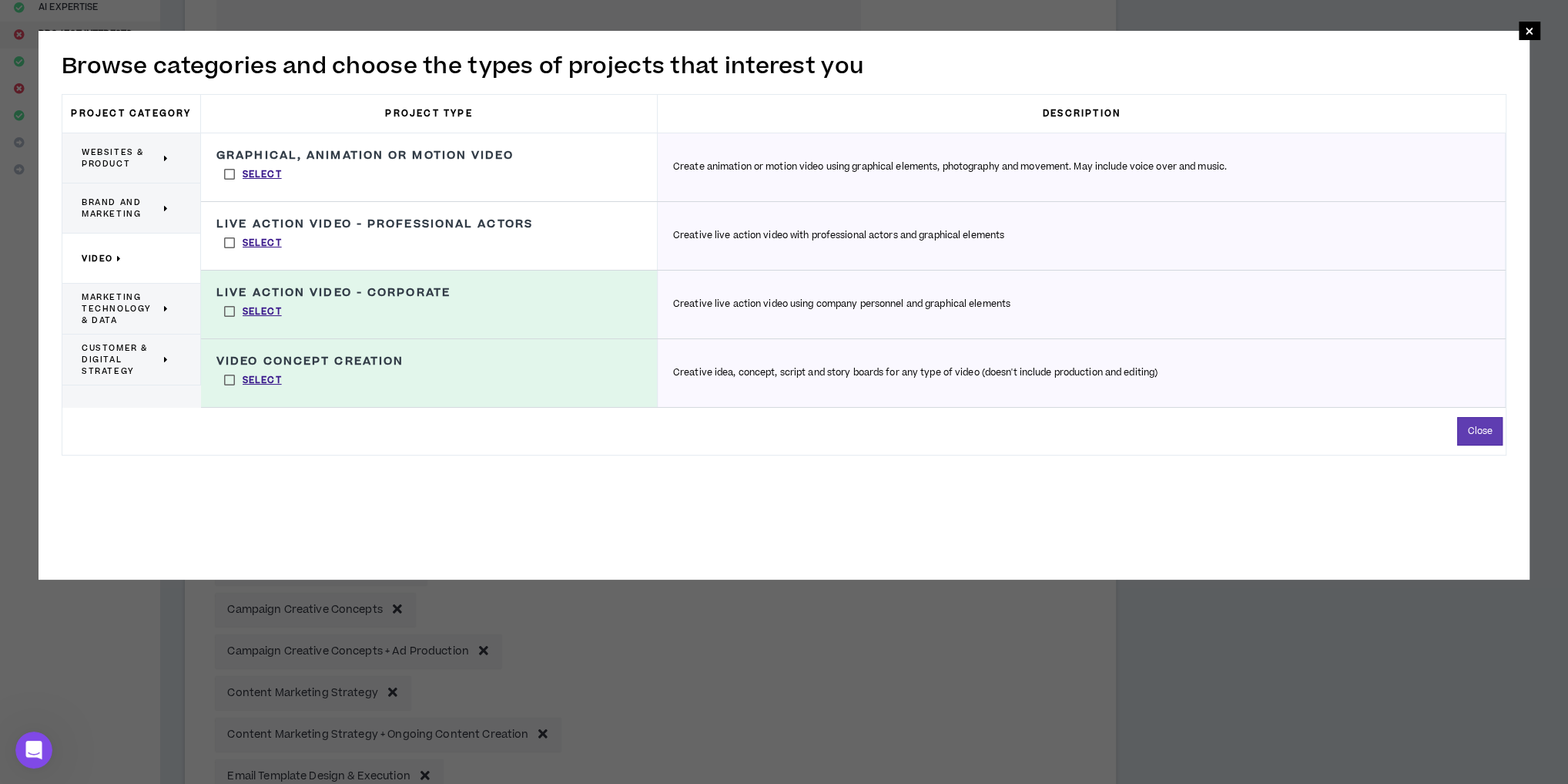
click at [123, 302] on span "Marketing Technology & Data" at bounding box center [121, 308] width 79 height 35
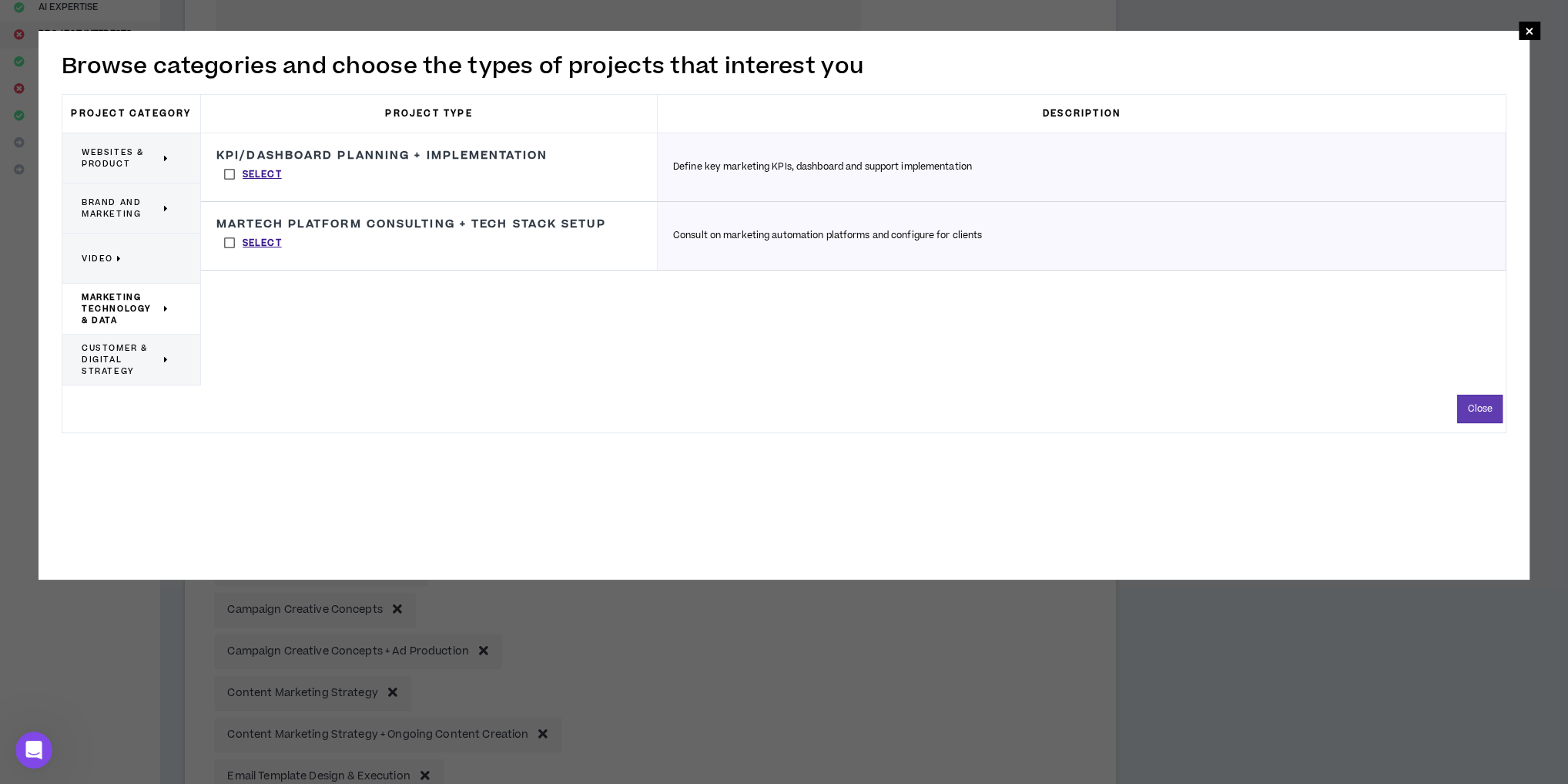
click at [124, 350] on span "Customer & Digital Strategy" at bounding box center [121, 360] width 79 height 35
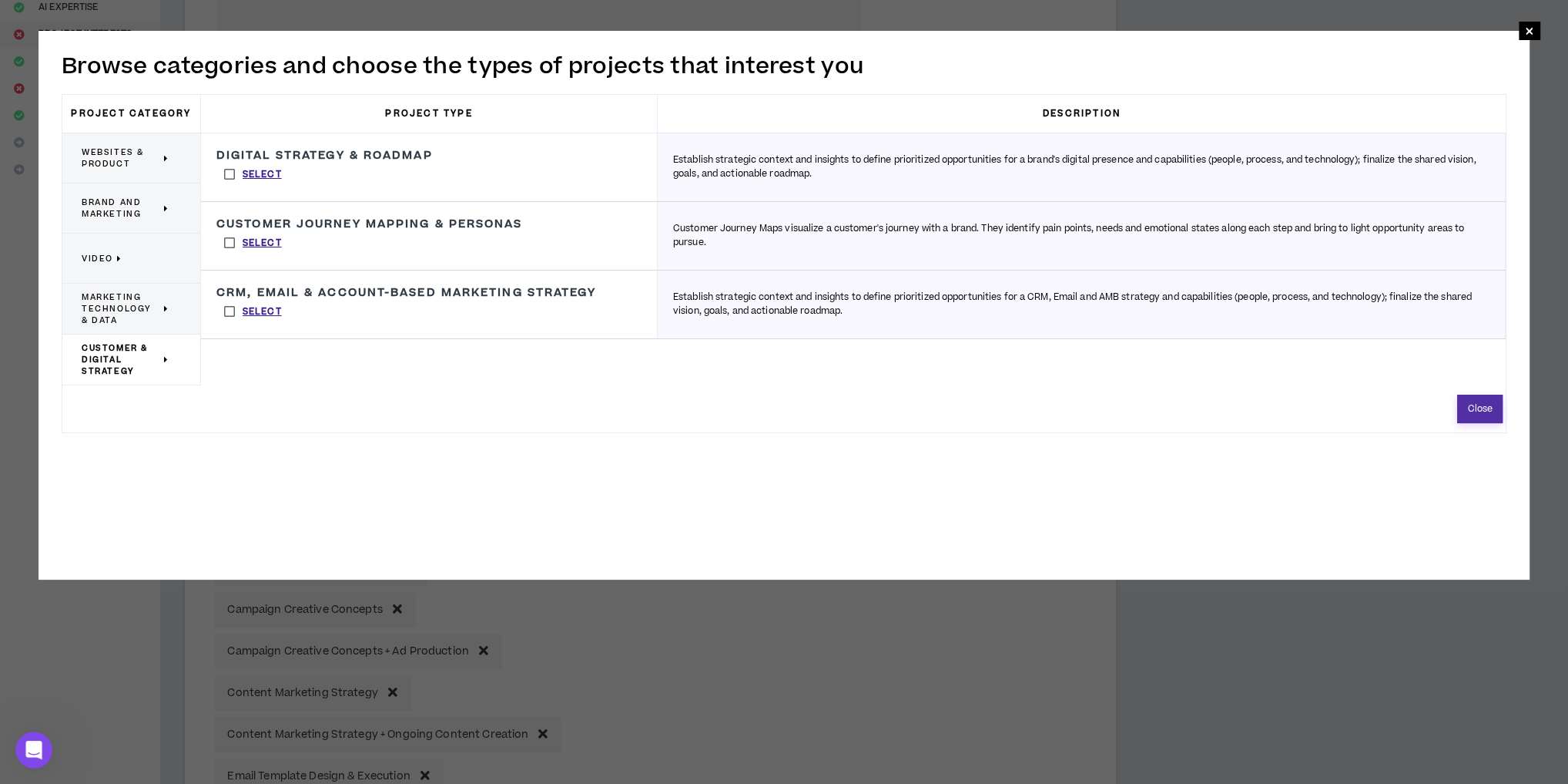
click at [1479, 413] on button "Close" at bounding box center [1480, 409] width 46 height 28
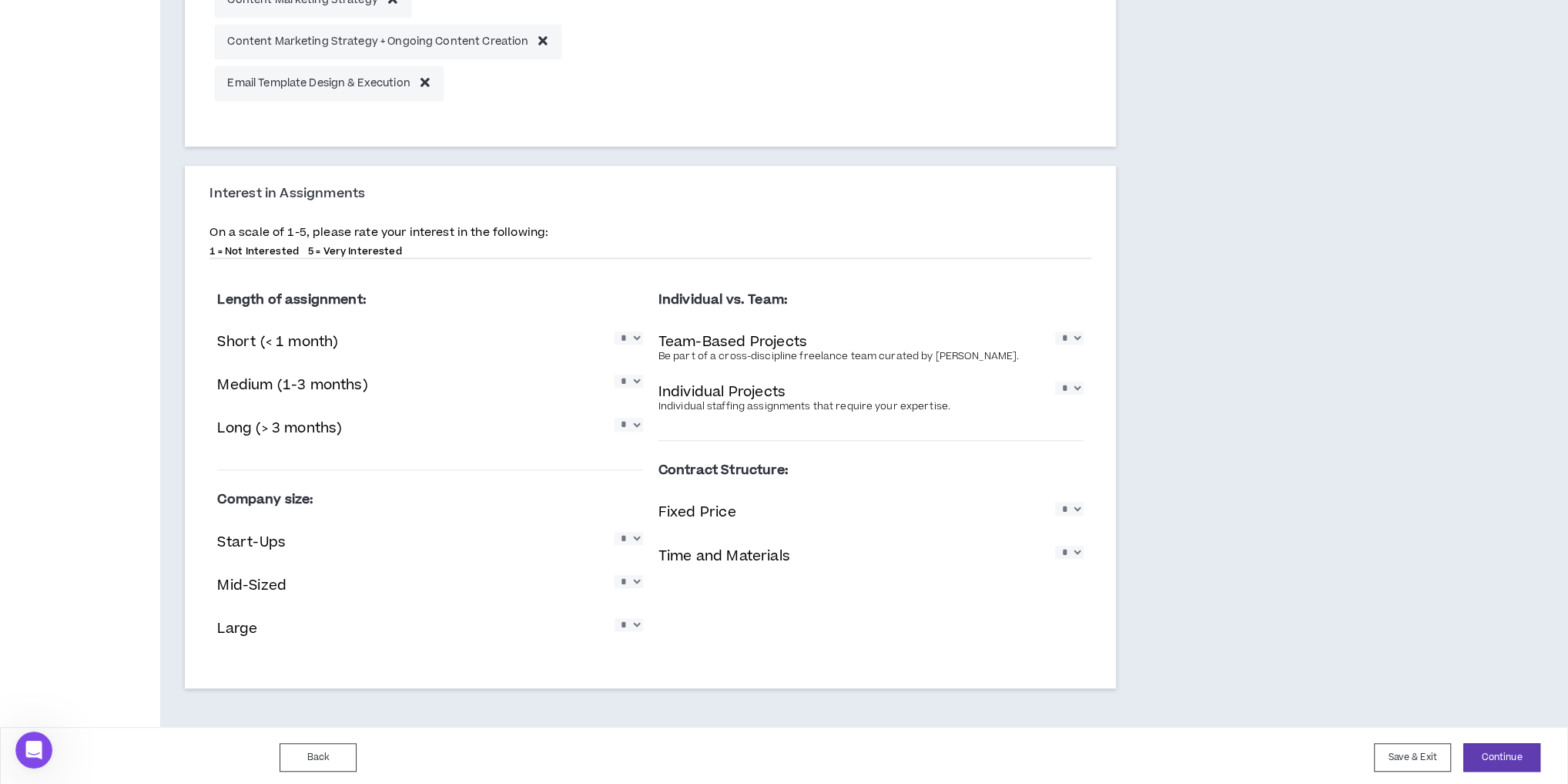
scroll to position [941, 0]
click at [632, 339] on select "* * * * *" at bounding box center [628, 336] width 28 height 13
select select "*"
click at [614, 330] on select "* * * * *" at bounding box center [628, 336] width 28 height 13
click at [630, 380] on select "* * * * *" at bounding box center [628, 378] width 28 height 13
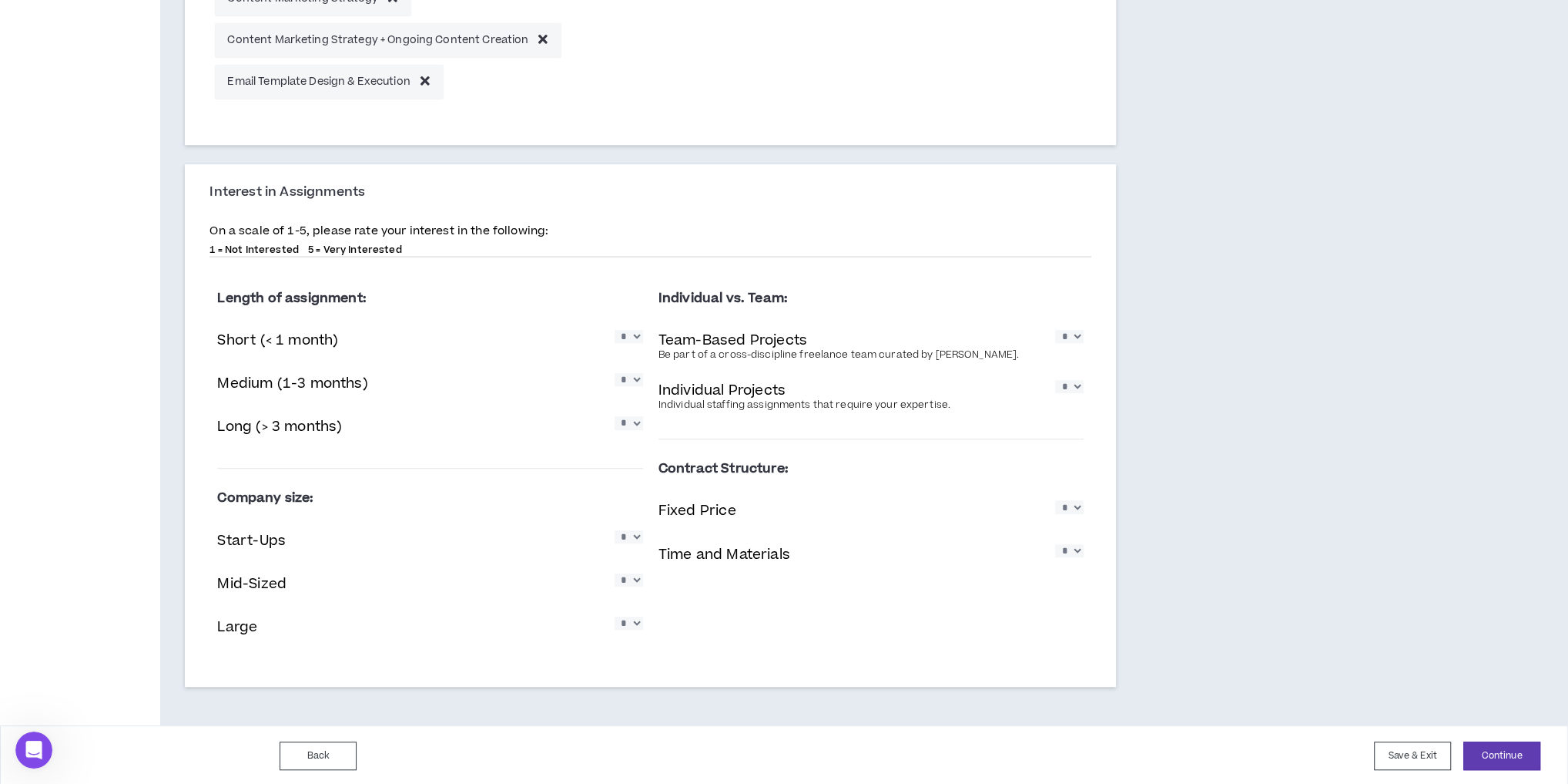
select select "*"
click at [614, 373] on select "* * * * *" at bounding box center [628, 378] width 28 height 13
click at [629, 417] on select "* * * * *" at bounding box center [628, 422] width 28 height 13
select select "*"
click at [614, 416] on select "* * * * *" at bounding box center [628, 422] width 28 height 13
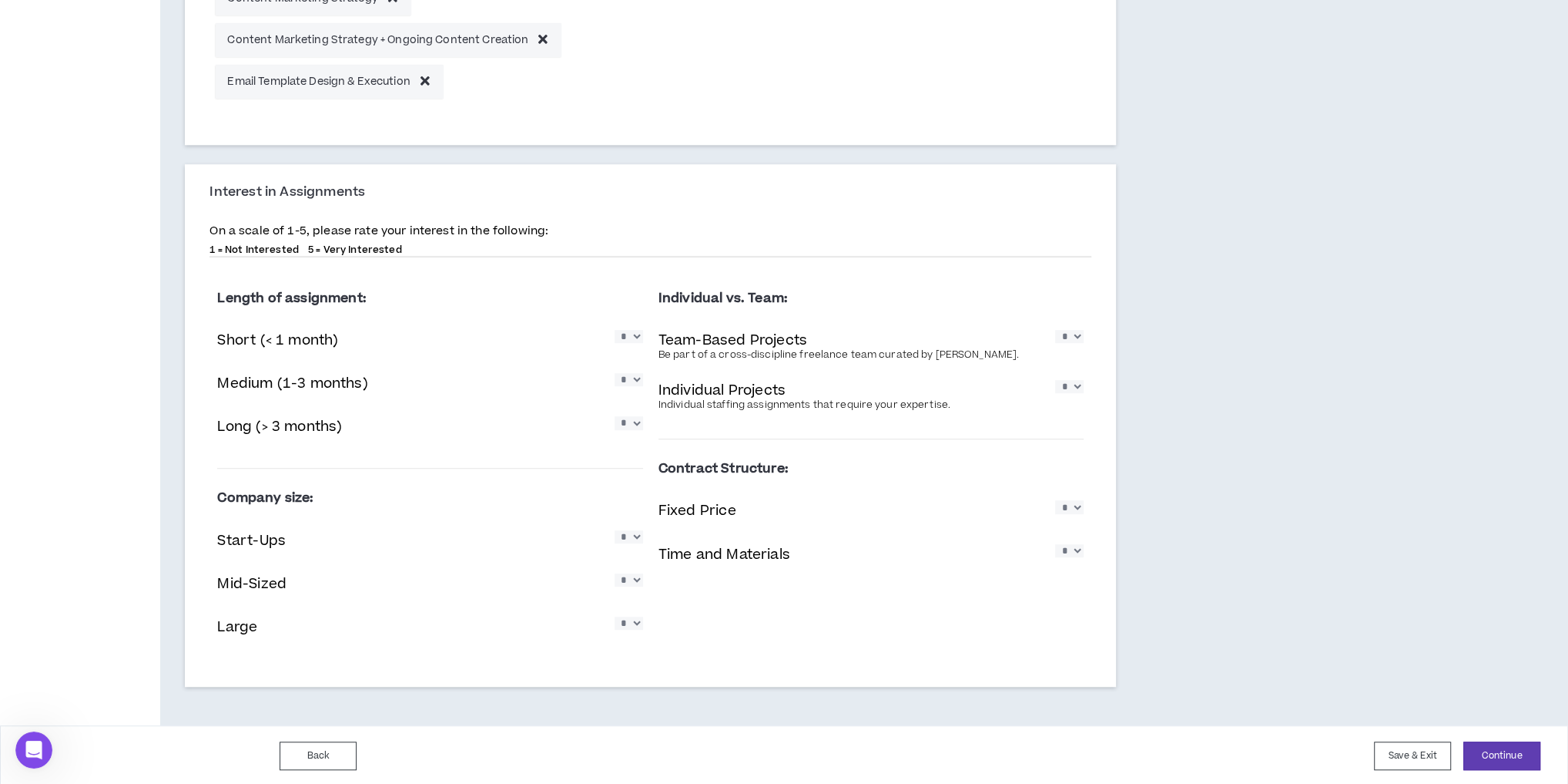
click at [618, 540] on select "* * * * *" at bounding box center [628, 536] width 28 height 13
select select "*"
click at [614, 530] on select "* * * * *" at bounding box center [628, 536] width 28 height 13
drag, startPoint x: 629, startPoint y: 578, endPoint x: 626, endPoint y: 587, distance: 9.5
click at [629, 577] on select "* * * * *" at bounding box center [628, 579] width 28 height 13
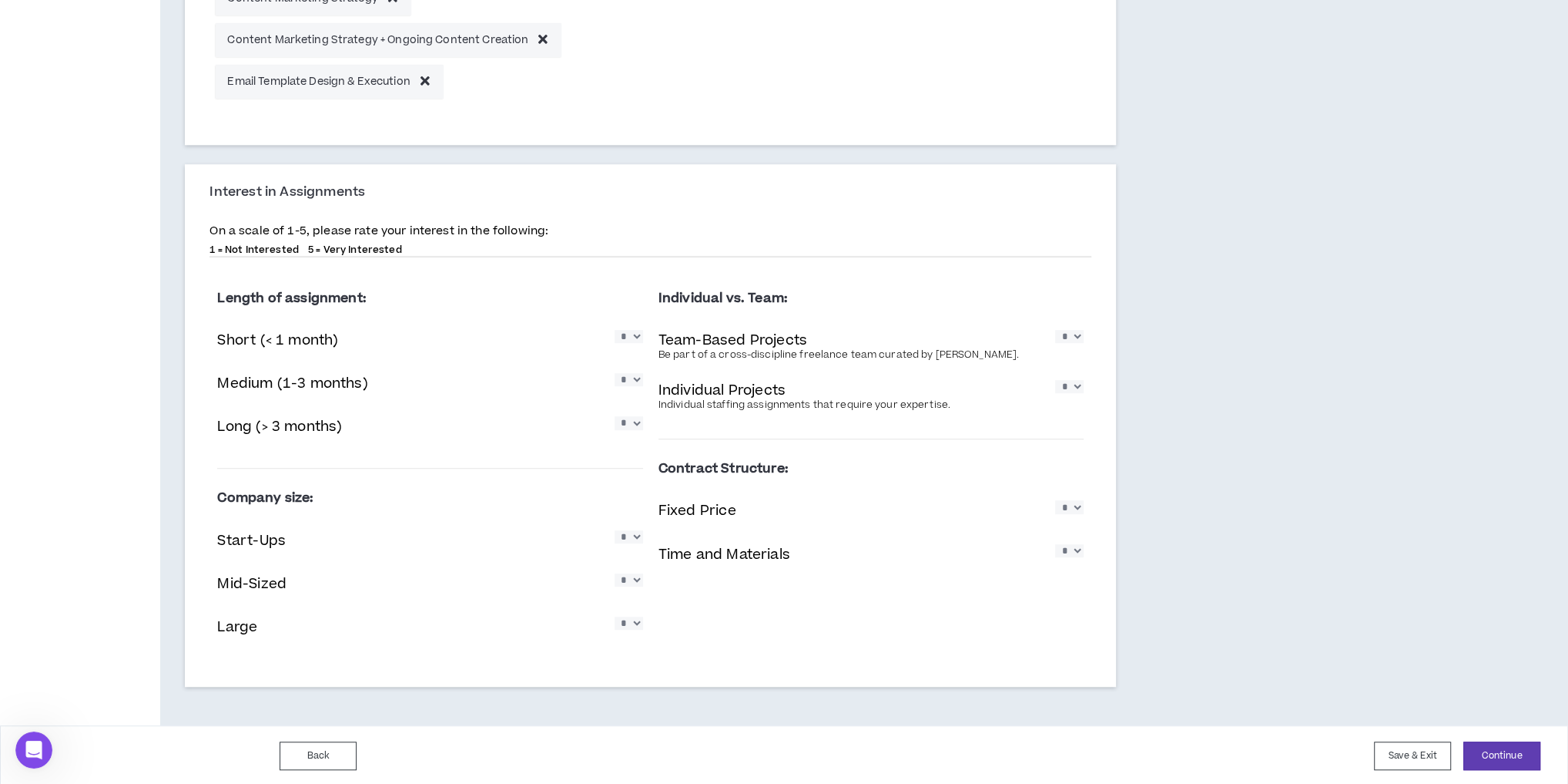
select select "*"
click at [614, 573] on select "* * * * *" at bounding box center [628, 579] width 28 height 13
click at [629, 614] on div "Large * * * * *" at bounding box center [429, 628] width 425 height 31
click at [629, 620] on select "* * * * *" at bounding box center [628, 623] width 28 height 13
select select "*"
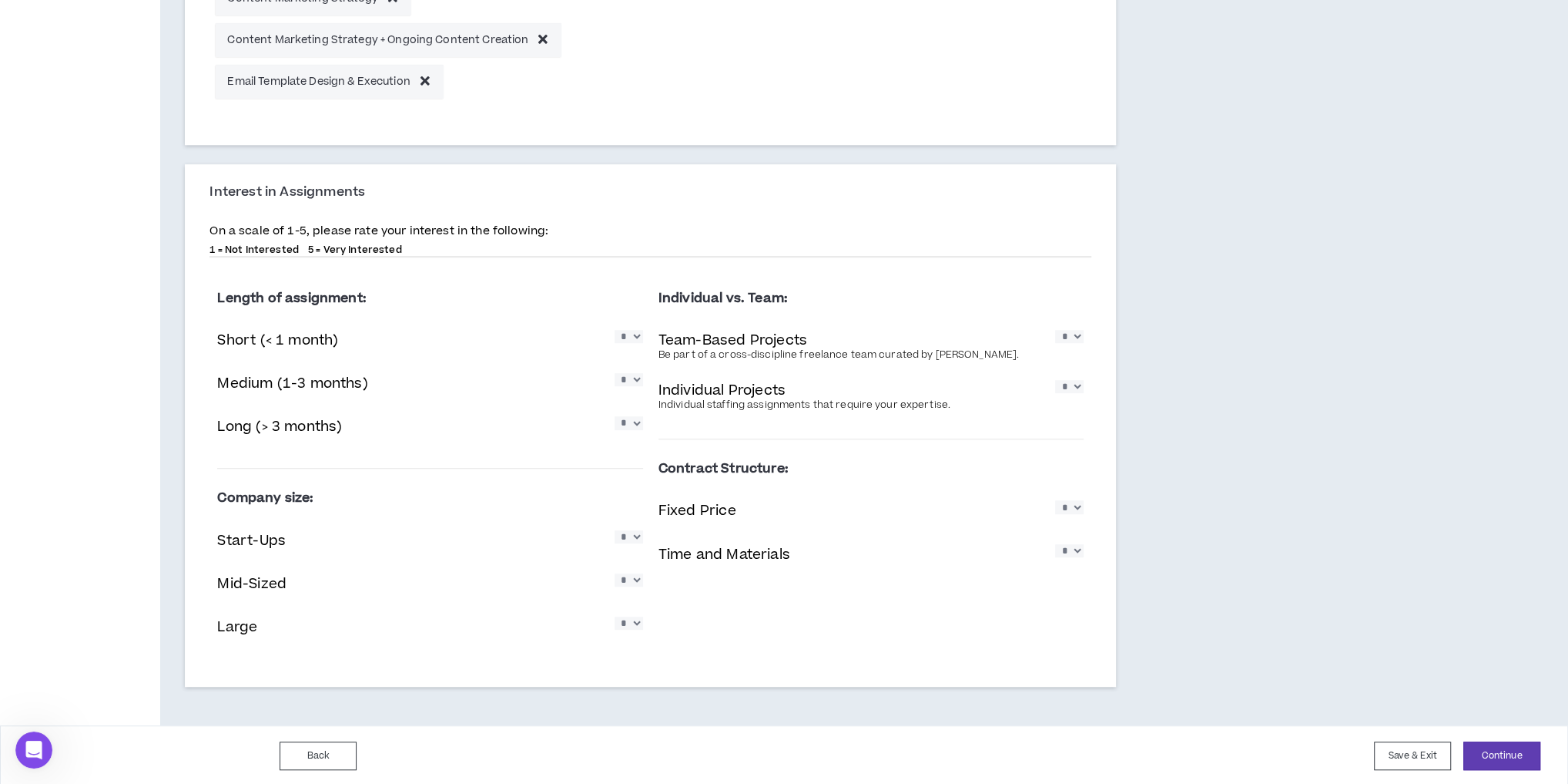
click at [614, 617] on select "* * * * *" at bounding box center [628, 623] width 28 height 13
click at [625, 533] on select "* * * * *" at bounding box center [628, 536] width 28 height 13
select select "*"
click at [614, 530] on select "* * * * *" at bounding box center [628, 536] width 28 height 13
click at [1071, 332] on select "* * * * *" at bounding box center [1068, 336] width 28 height 13
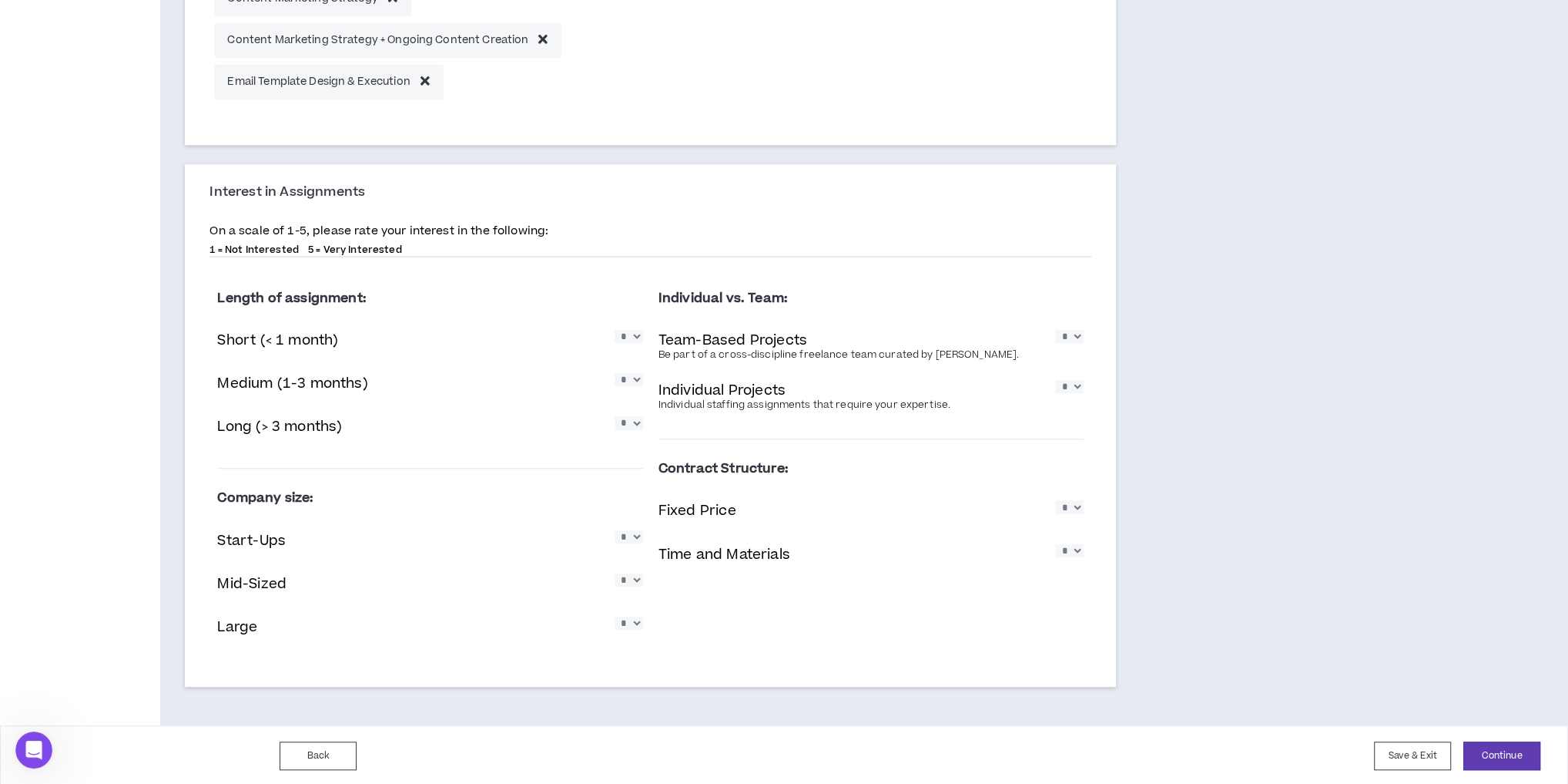
select select "*"
click at [1055, 330] on select "* * * * *" at bounding box center [1068, 336] width 28 height 13
click at [1075, 393] on select "* * * * *" at bounding box center [1068, 386] width 28 height 13
select select "*"
click at [1055, 380] on select "* * * * *" at bounding box center [1068, 386] width 28 height 13
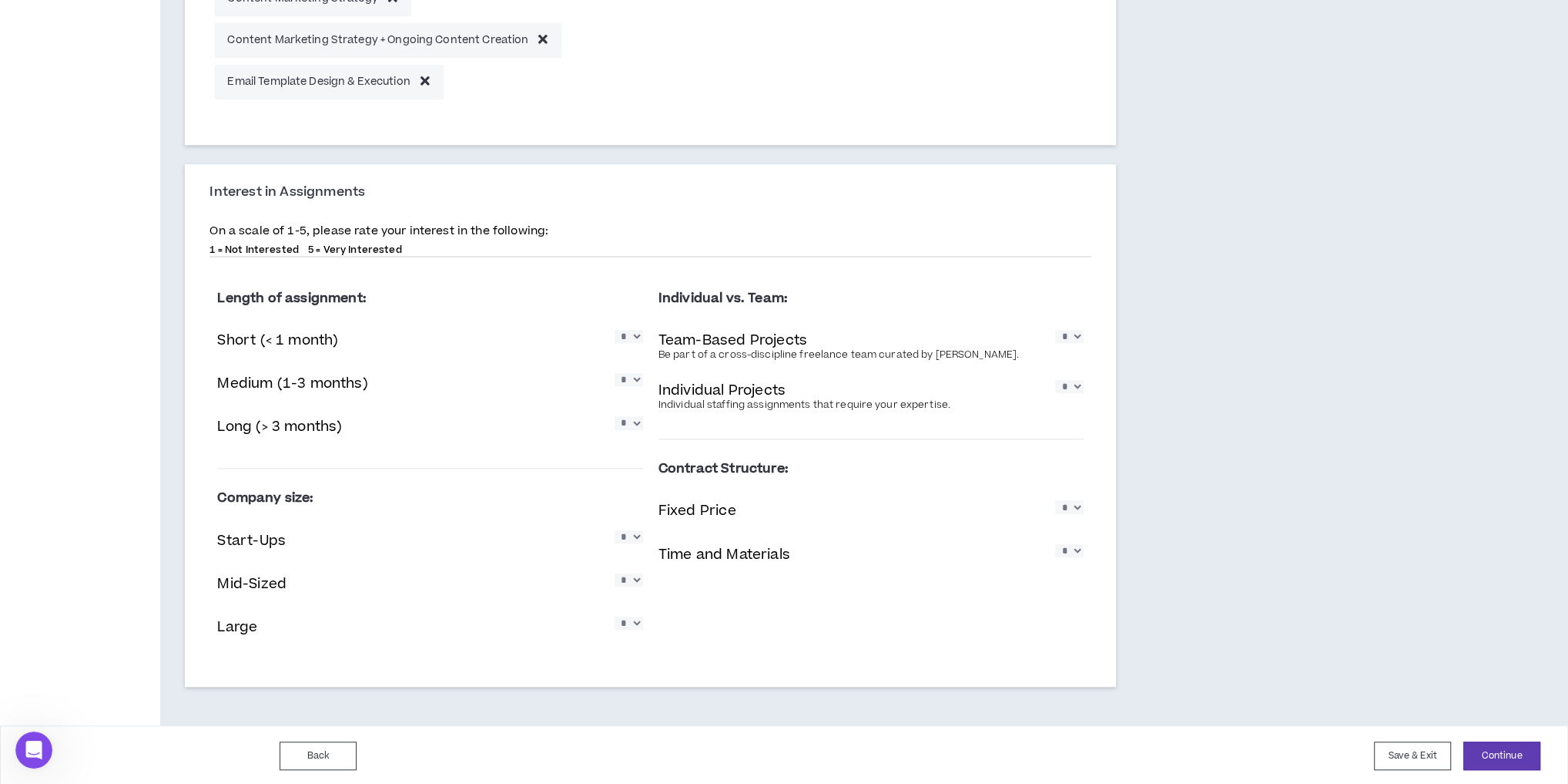
click at [1070, 510] on select "* * * * *" at bounding box center [1068, 506] width 28 height 13
select select "*"
click at [1055, 500] on select "* * * * *" at bounding box center [1068, 506] width 28 height 13
click at [1066, 562] on div "Time and Materials * * * * *" at bounding box center [870, 555] width 425 height 31
click at [1066, 557] on select "* * * * *" at bounding box center [1068, 550] width 28 height 13
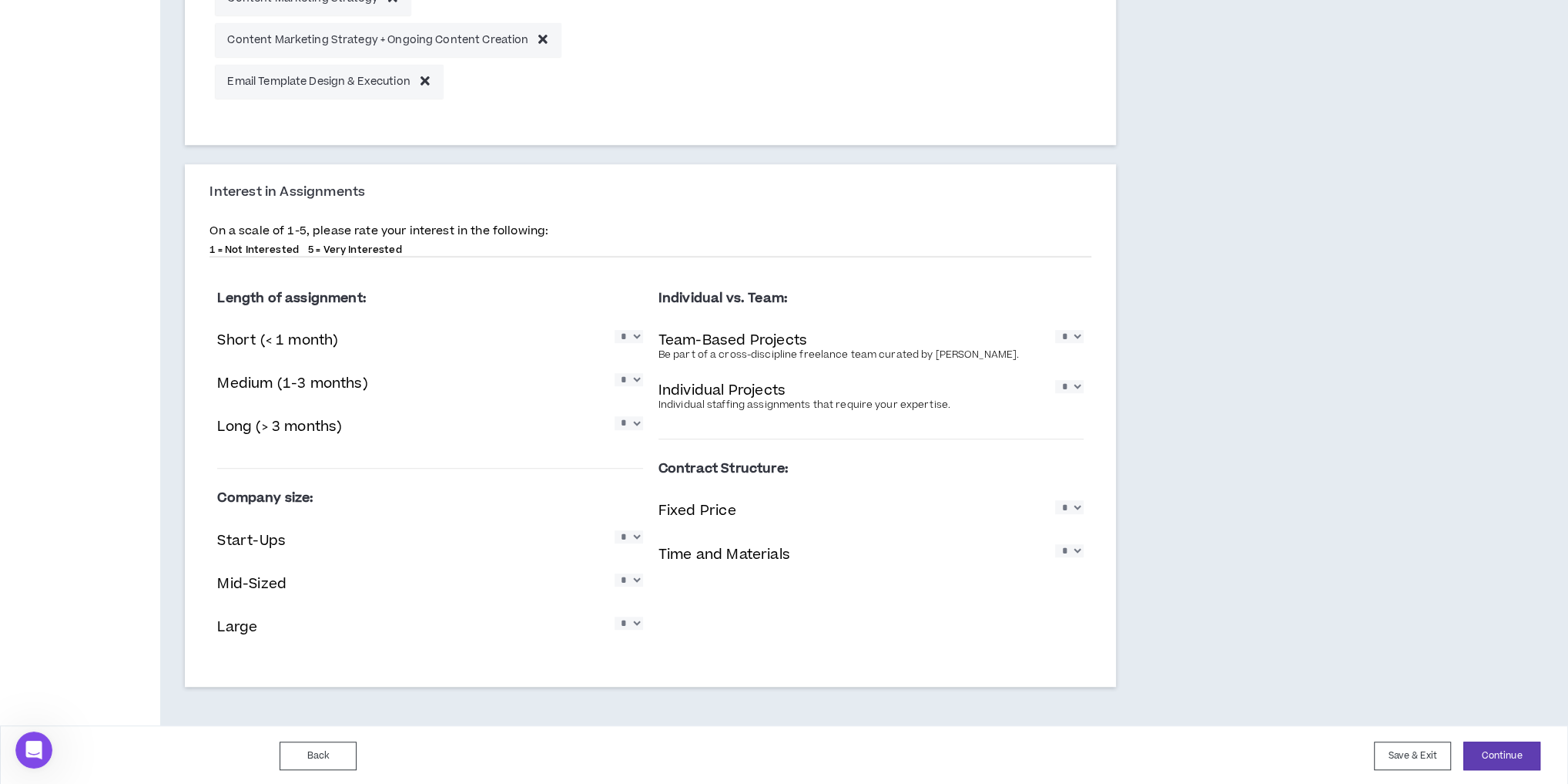
select select "*"
click at [1055, 544] on select "* * * * *" at bounding box center [1068, 550] width 28 height 13
click at [1483, 758] on button "Continue" at bounding box center [1501, 755] width 77 height 28
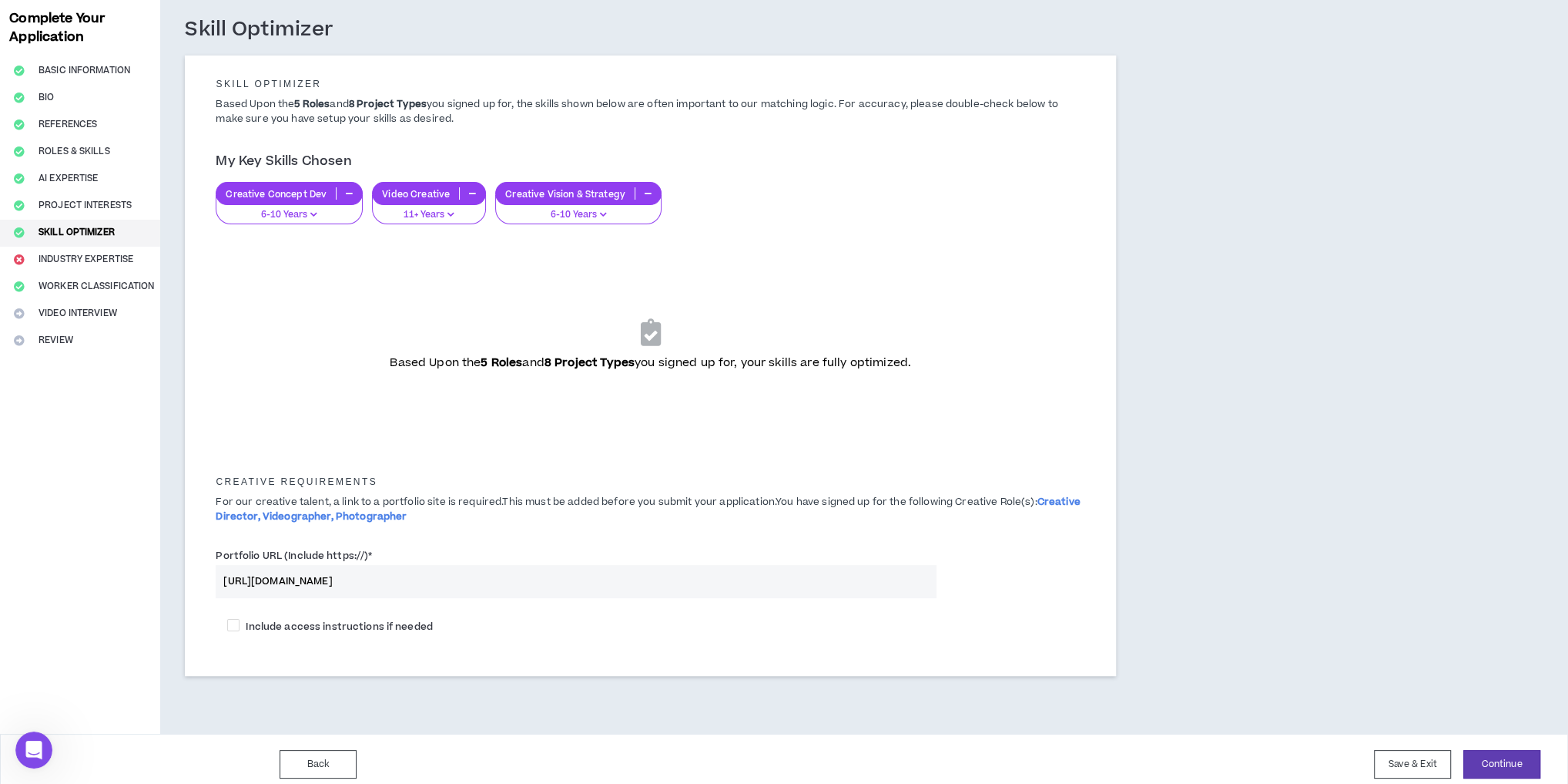
scroll to position [84, 0]
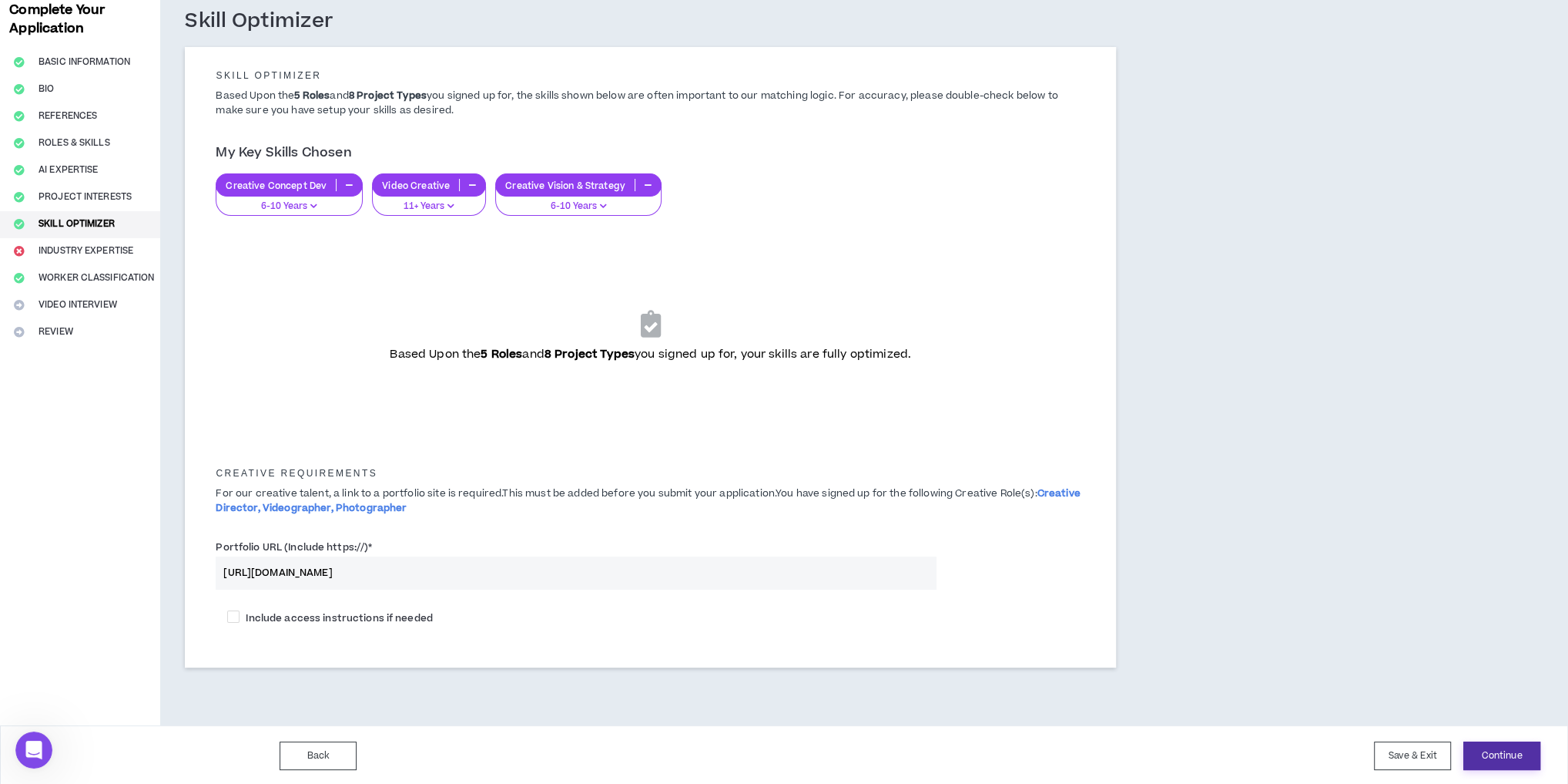
click at [1491, 751] on button "Continue" at bounding box center [1501, 755] width 77 height 28
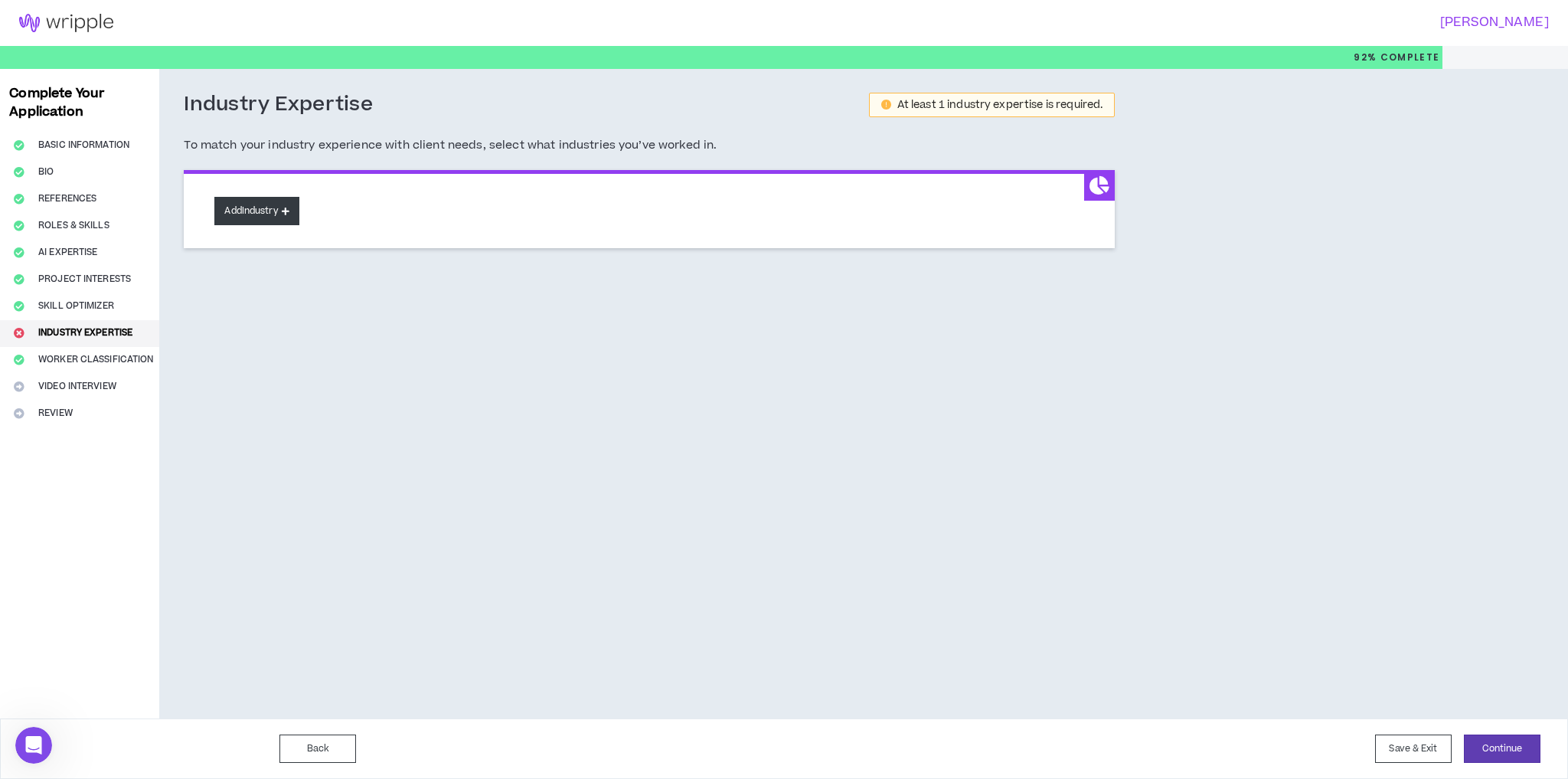
click at [259, 212] on button "Add Industry" at bounding box center [256, 211] width 84 height 28
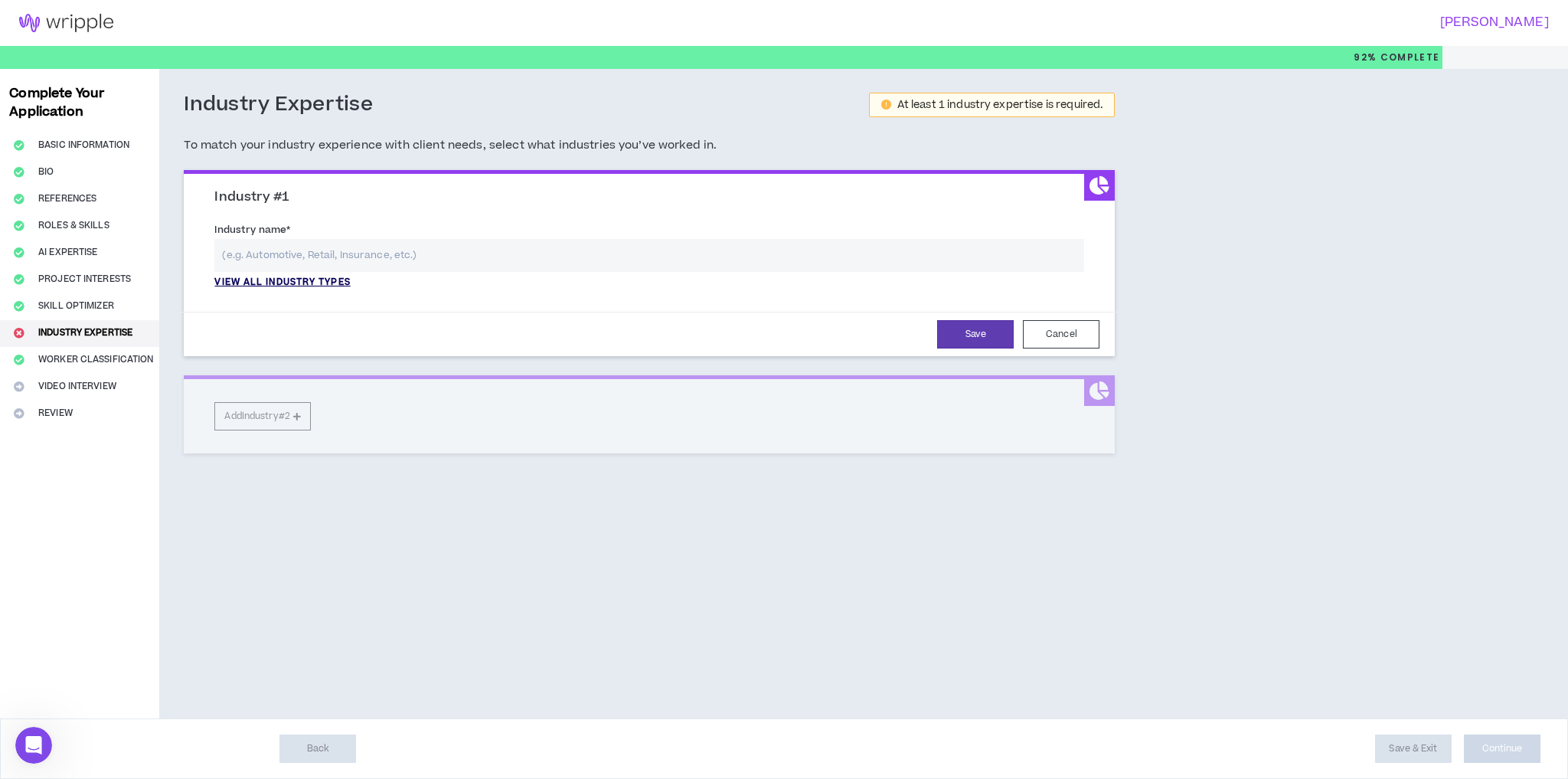
click at [307, 282] on p "View all industry types" at bounding box center [282, 282] width 135 height 14
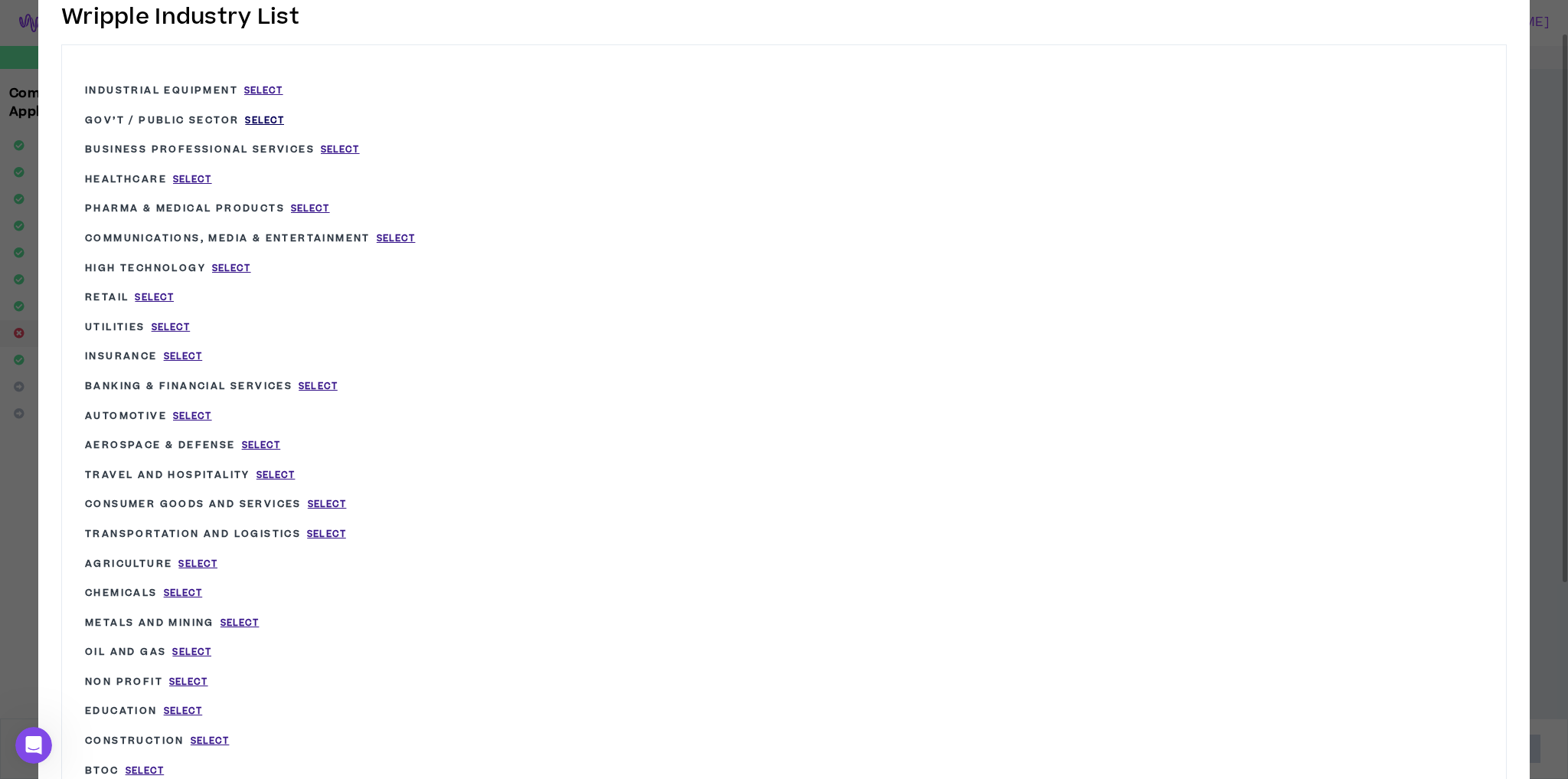
click at [255, 116] on span "Select" at bounding box center [265, 120] width 39 height 13
type input "Gov’t / Public Sector"
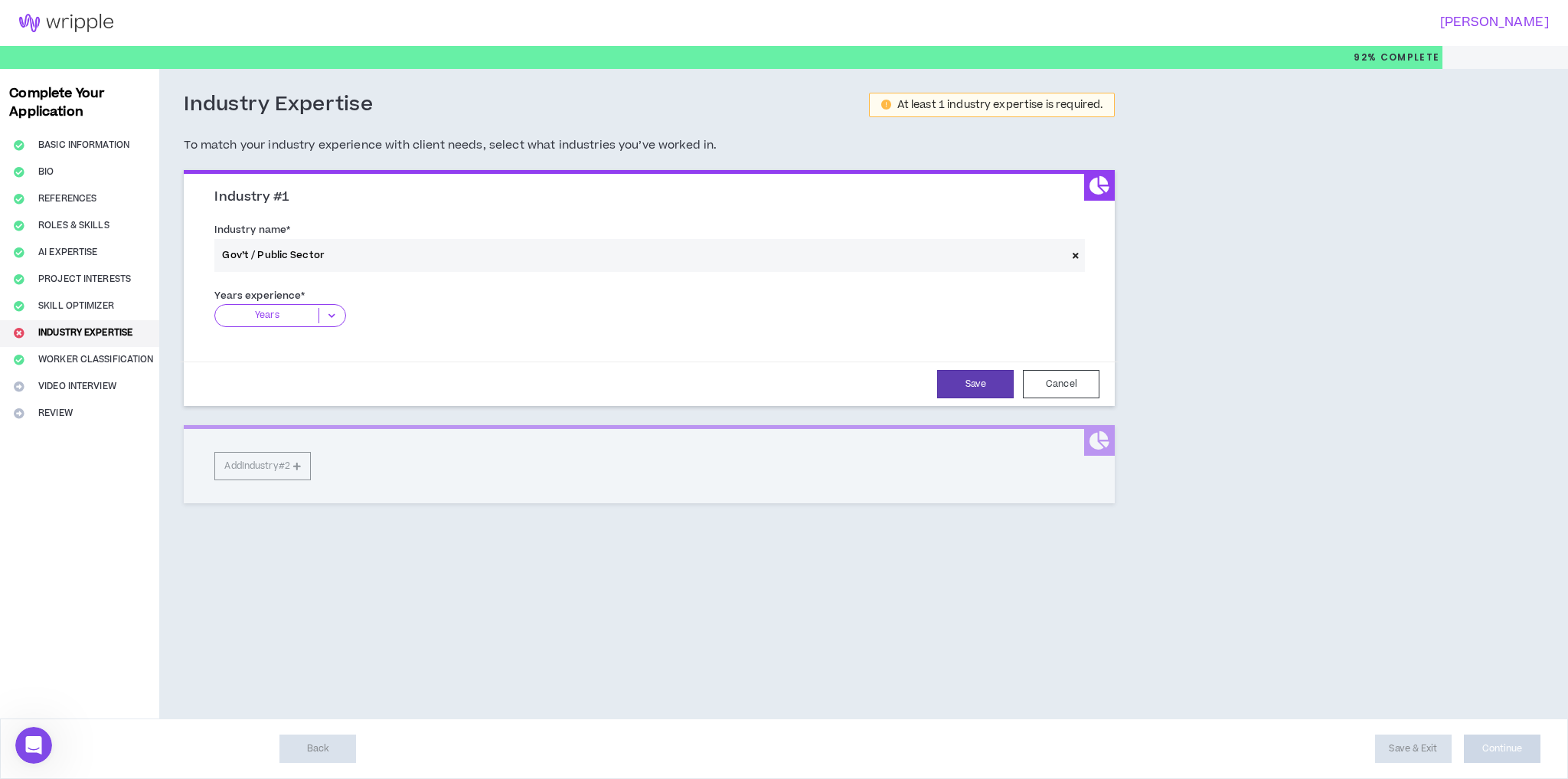
click at [274, 317] on p "Years" at bounding box center [267, 315] width 103 height 15
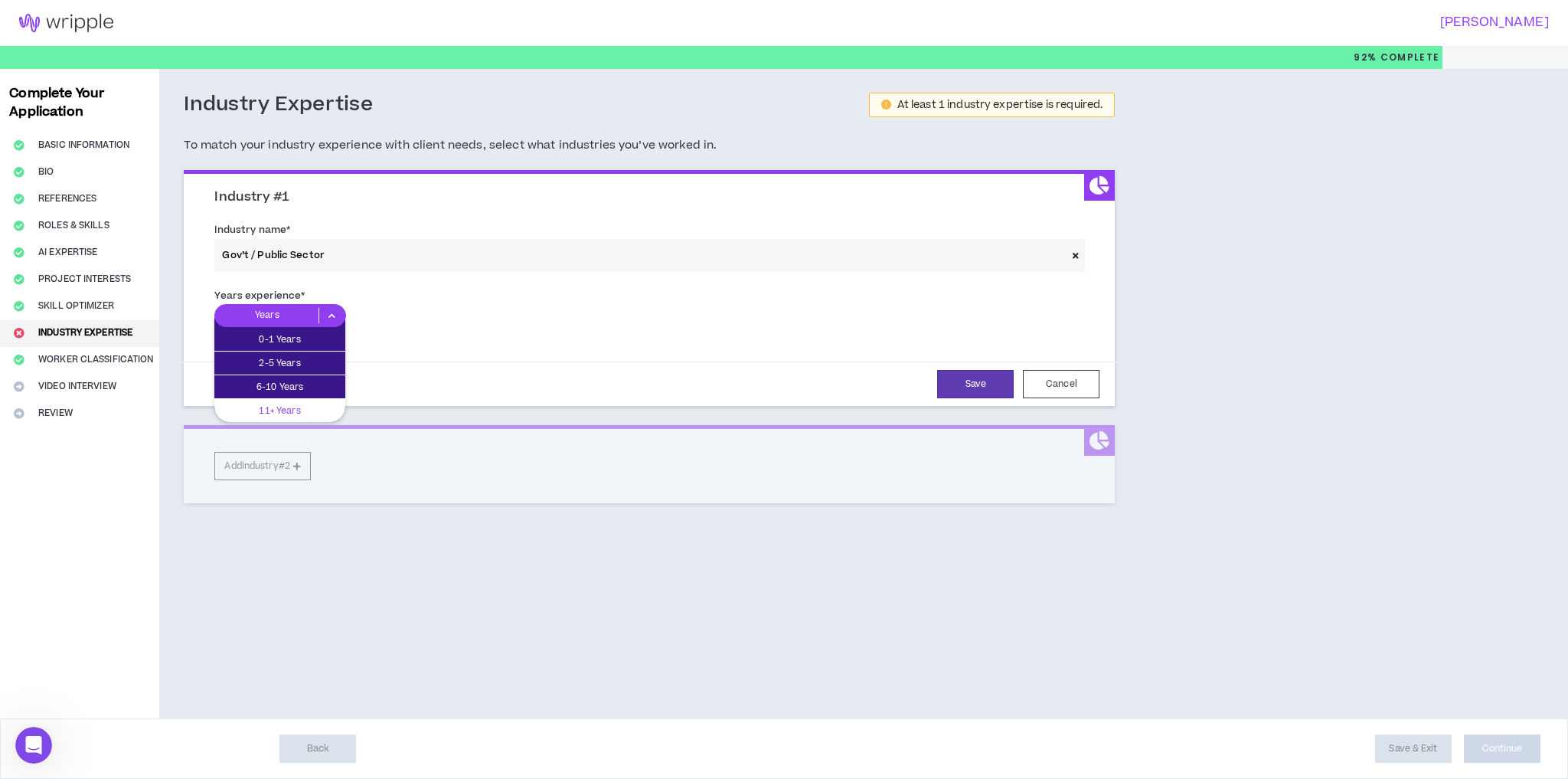
click at [307, 418] on p "11+ Years" at bounding box center [279, 410] width 130 height 16
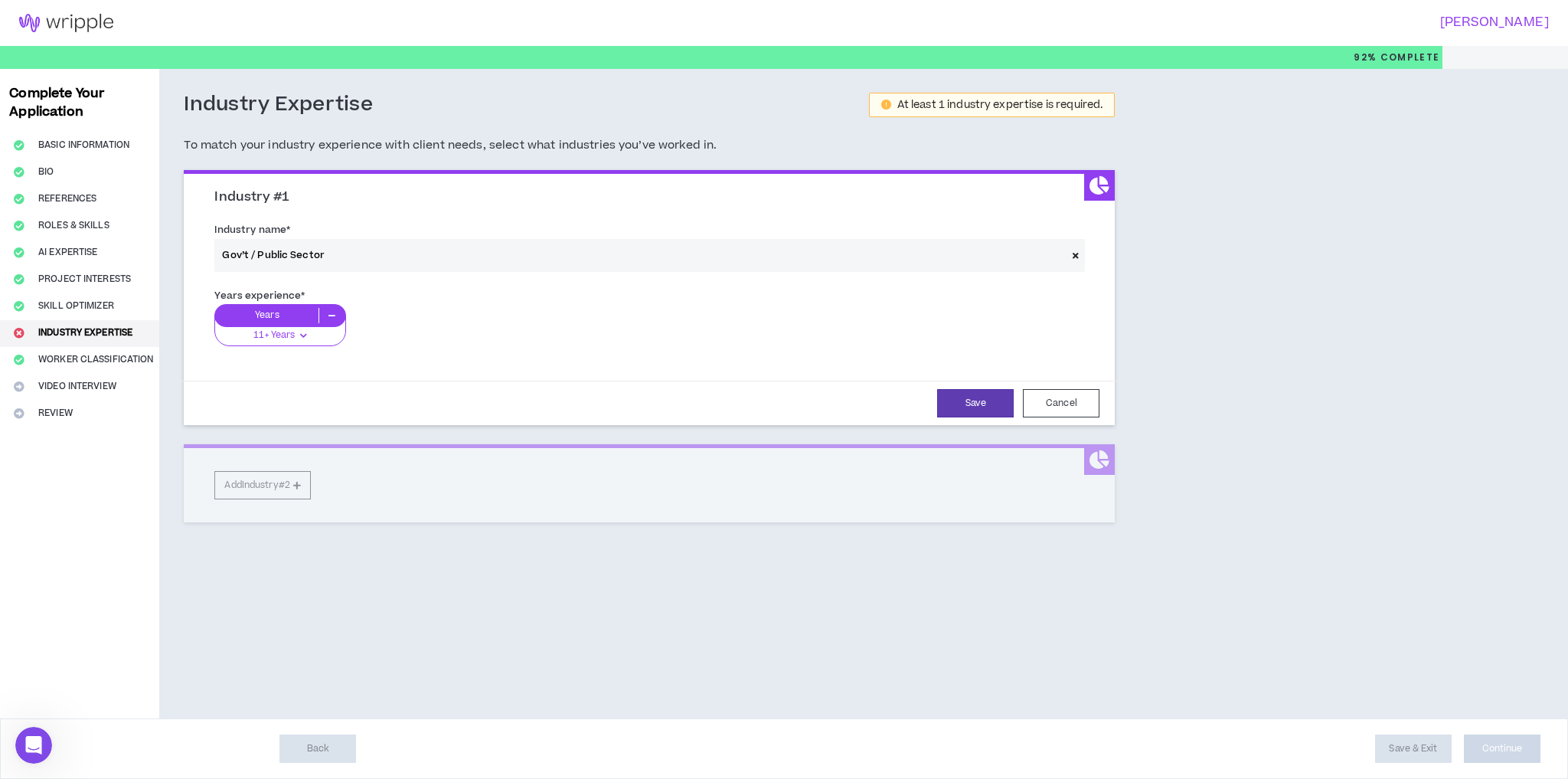
click at [294, 487] on div "Industry #1 Industry name * Gov’t / Public Sector Years experience * Years 11+ …" at bounding box center [648, 346] width 930 height 352
click at [983, 405] on button "Save" at bounding box center [975, 402] width 76 height 28
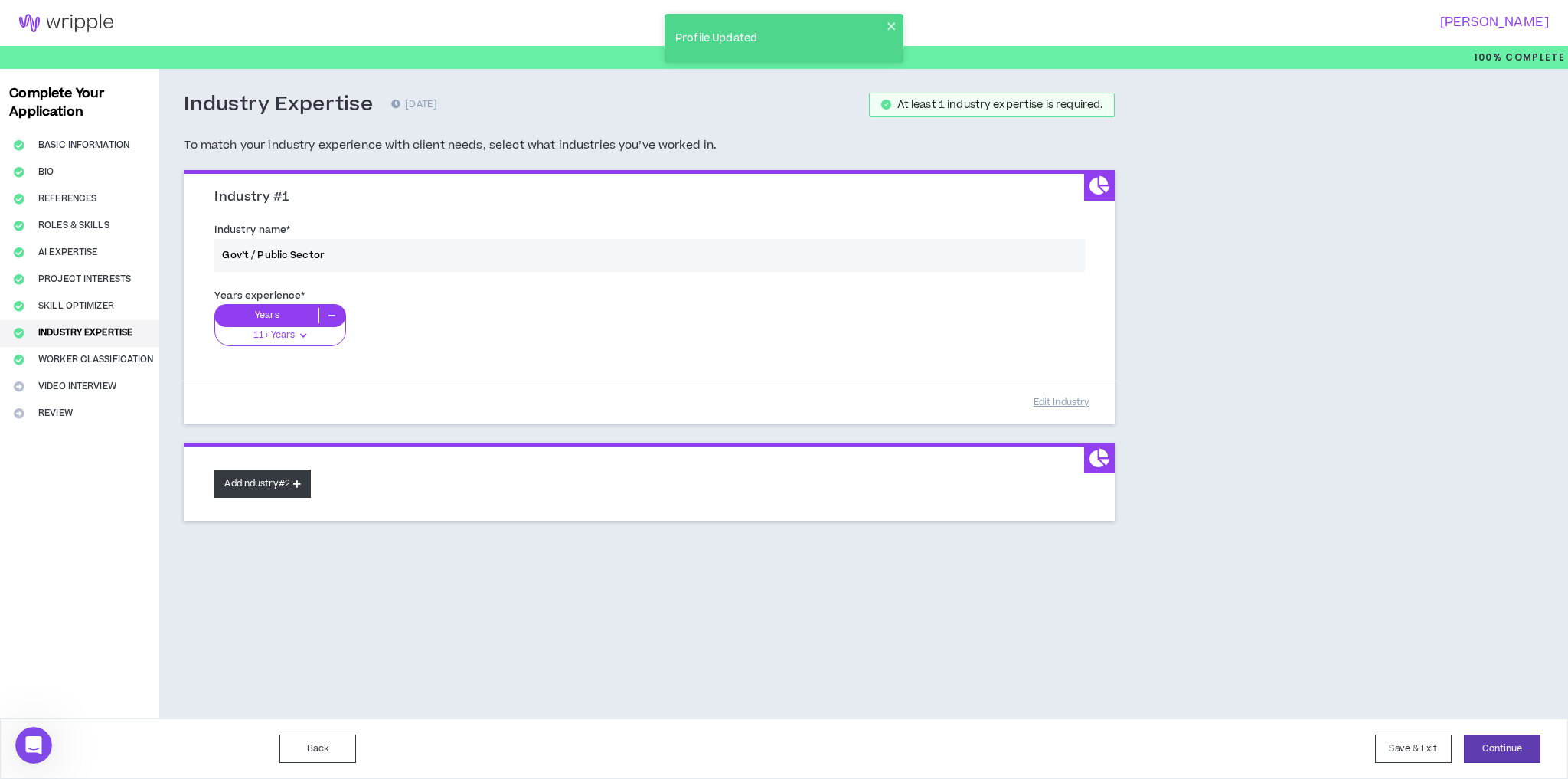
click at [267, 471] on button "Add Industry #2" at bounding box center [263, 483] width 97 height 28
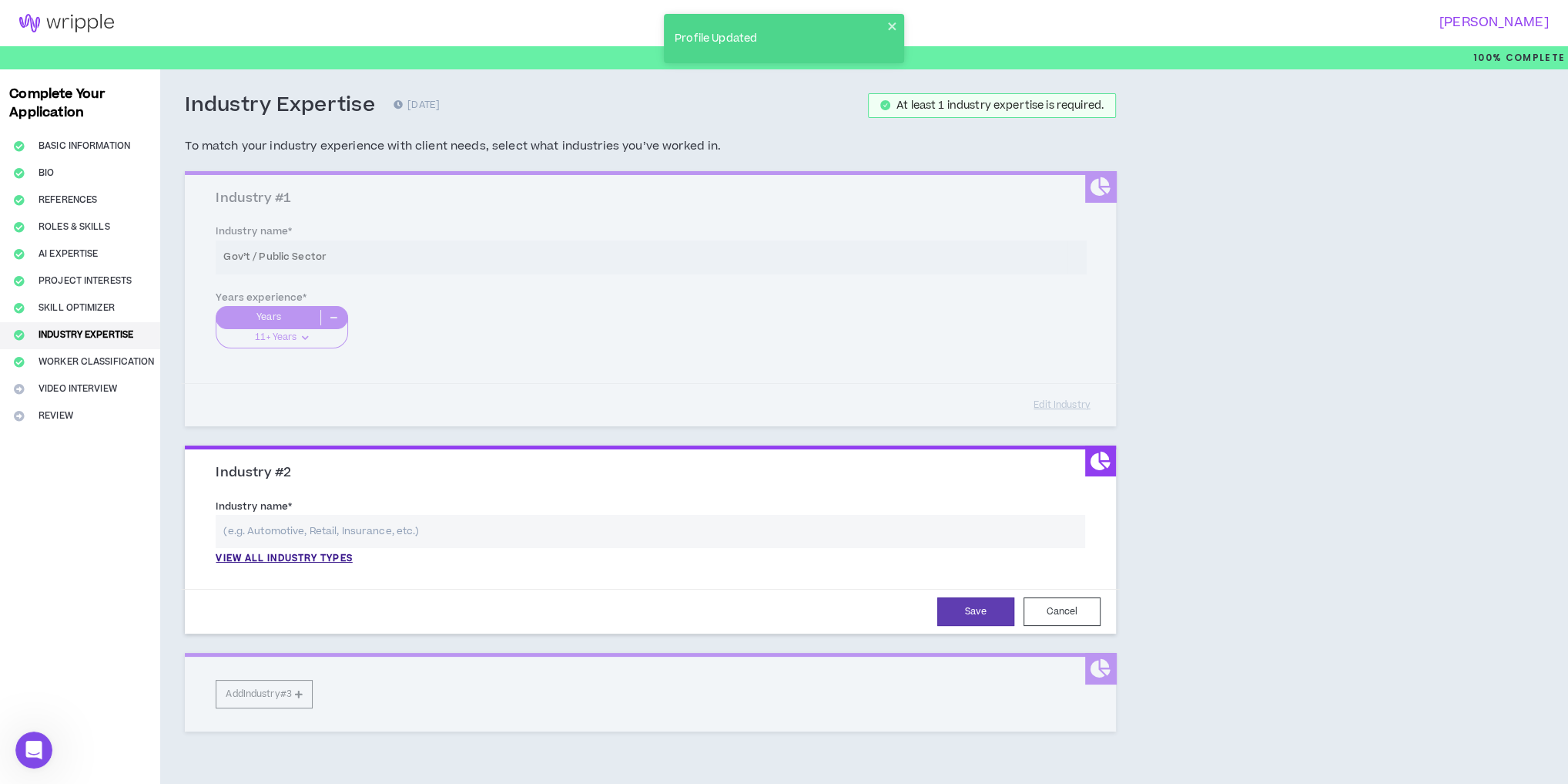
click at [282, 531] on input "text" at bounding box center [650, 531] width 869 height 33
click at [282, 554] on p "View all industry types" at bounding box center [284, 558] width 136 height 14
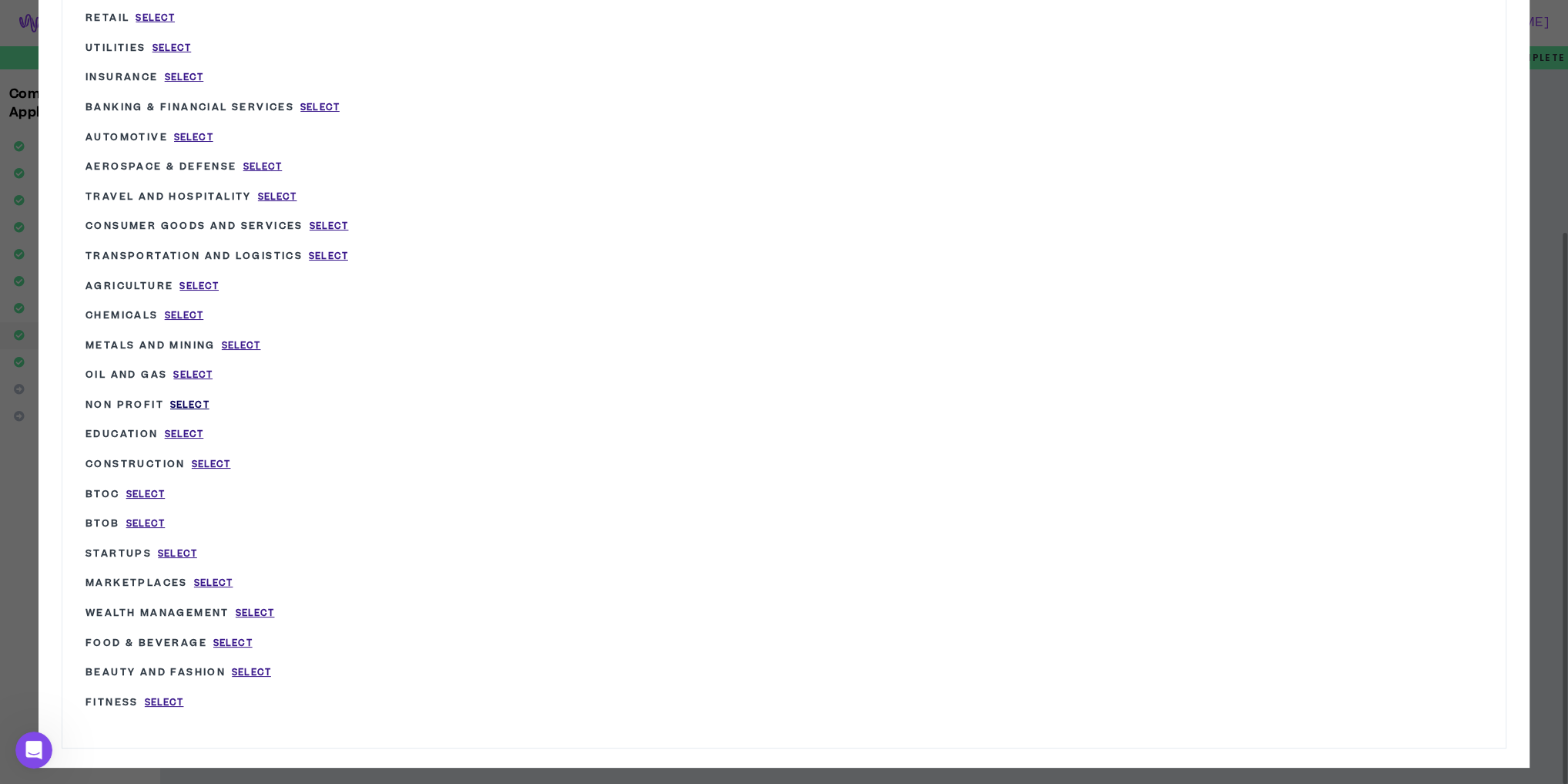
click at [193, 399] on span "Select" at bounding box center [190, 405] width 39 height 13
type input "Non Profit"
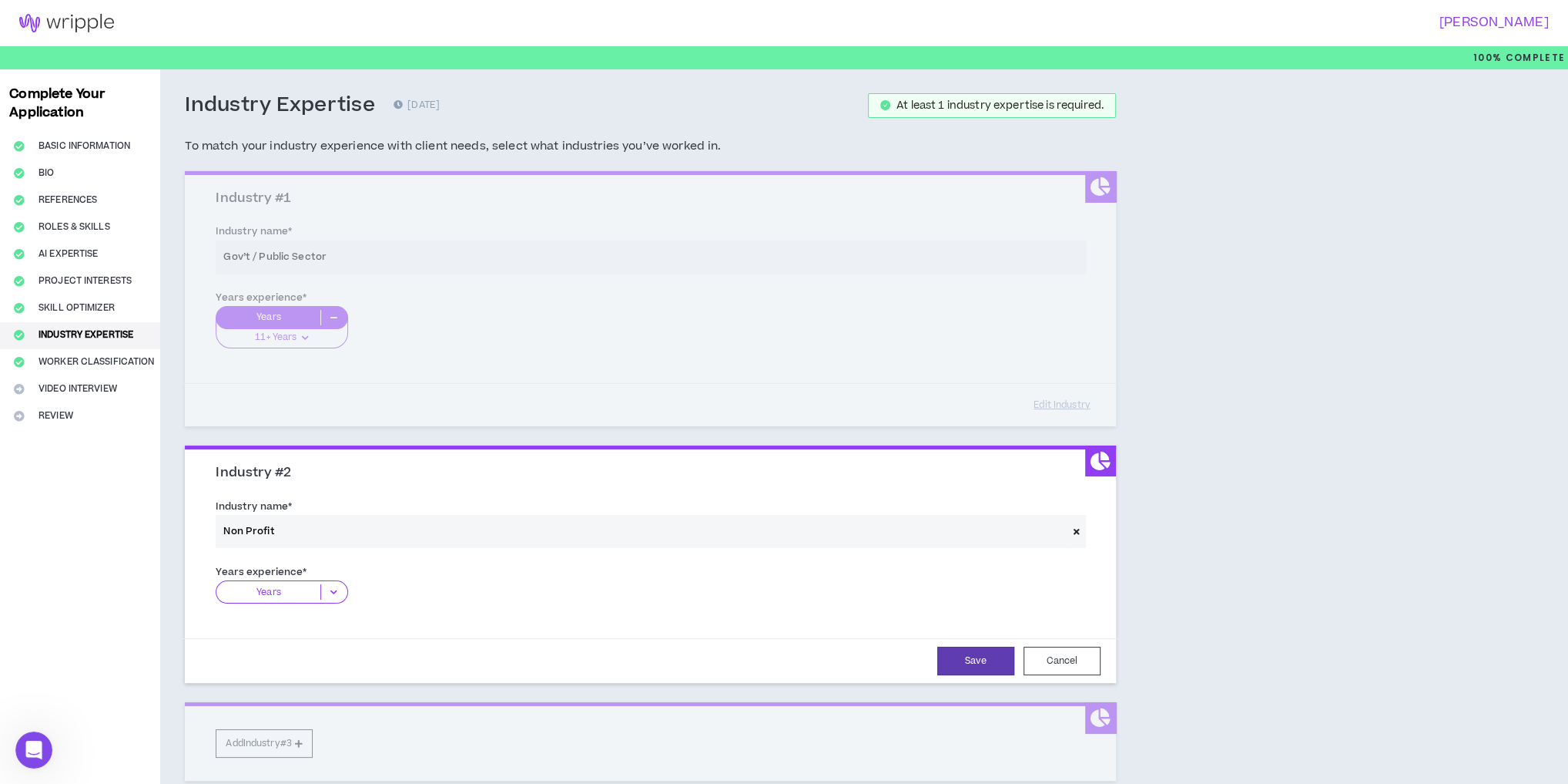
click at [299, 595] on p "Years" at bounding box center [268, 592] width 104 height 16
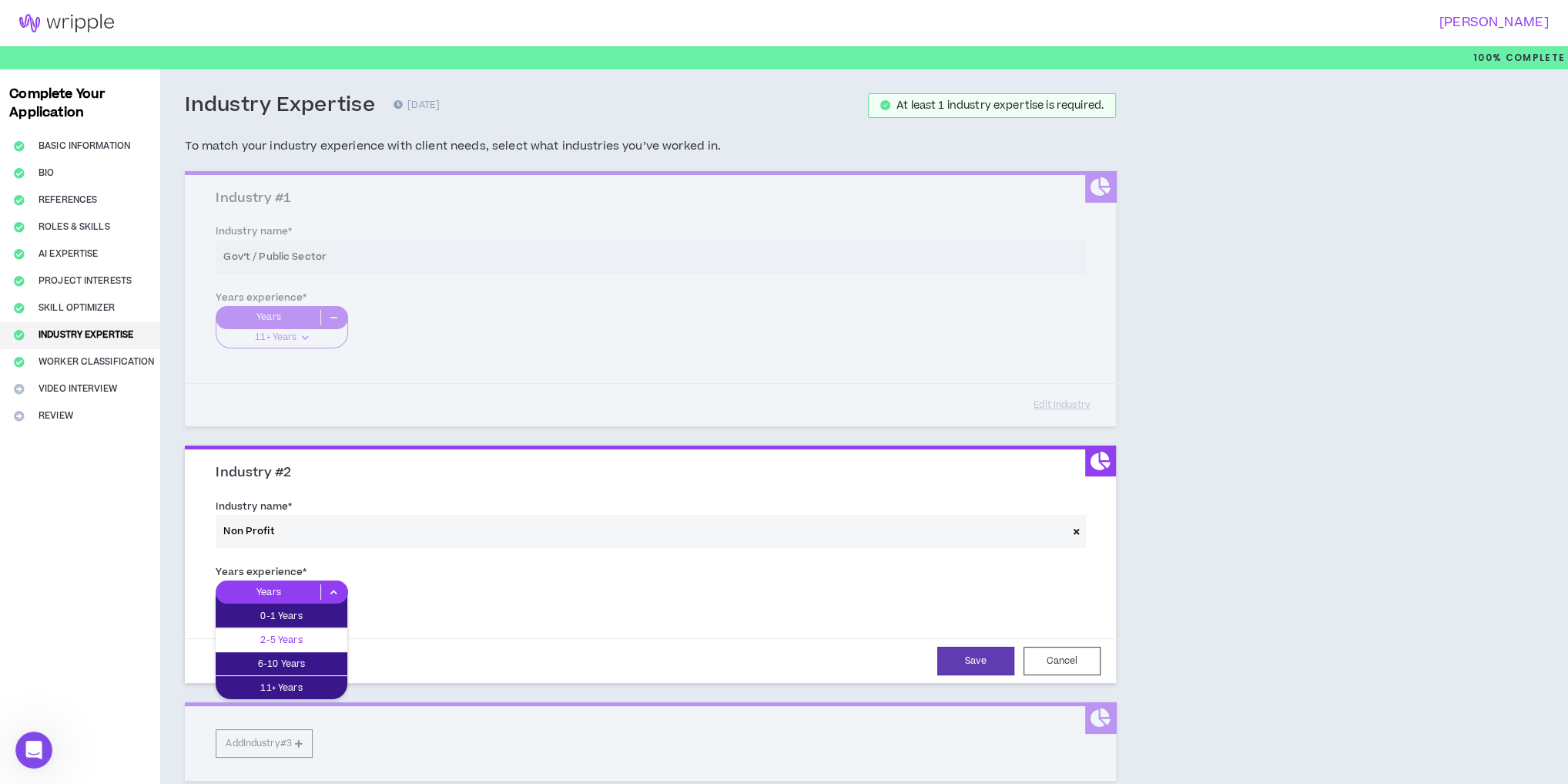
click at [298, 635] on p "2-5 Years" at bounding box center [281, 639] width 131 height 17
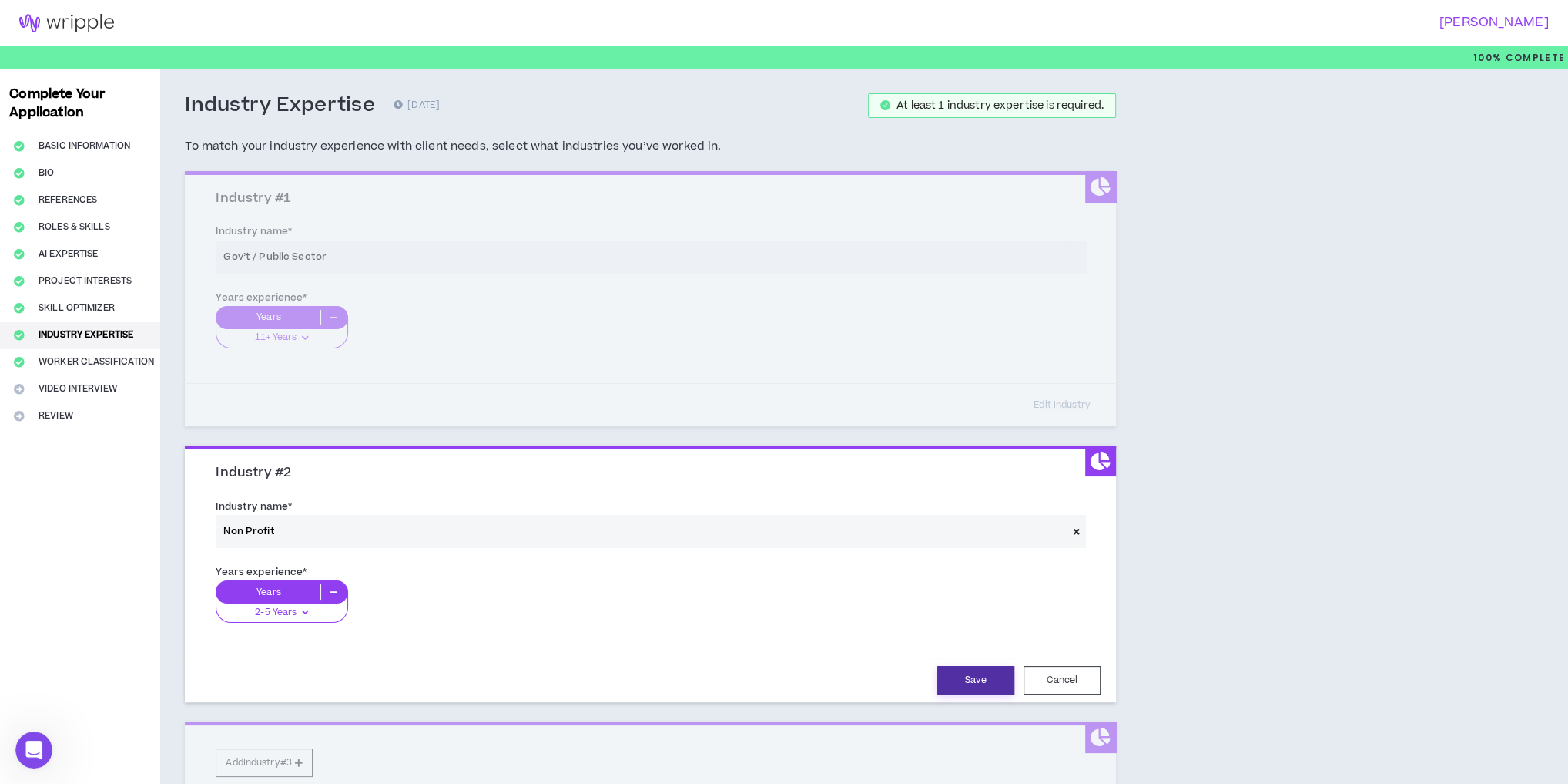
click at [985, 685] on button "Save" at bounding box center [975, 680] width 77 height 28
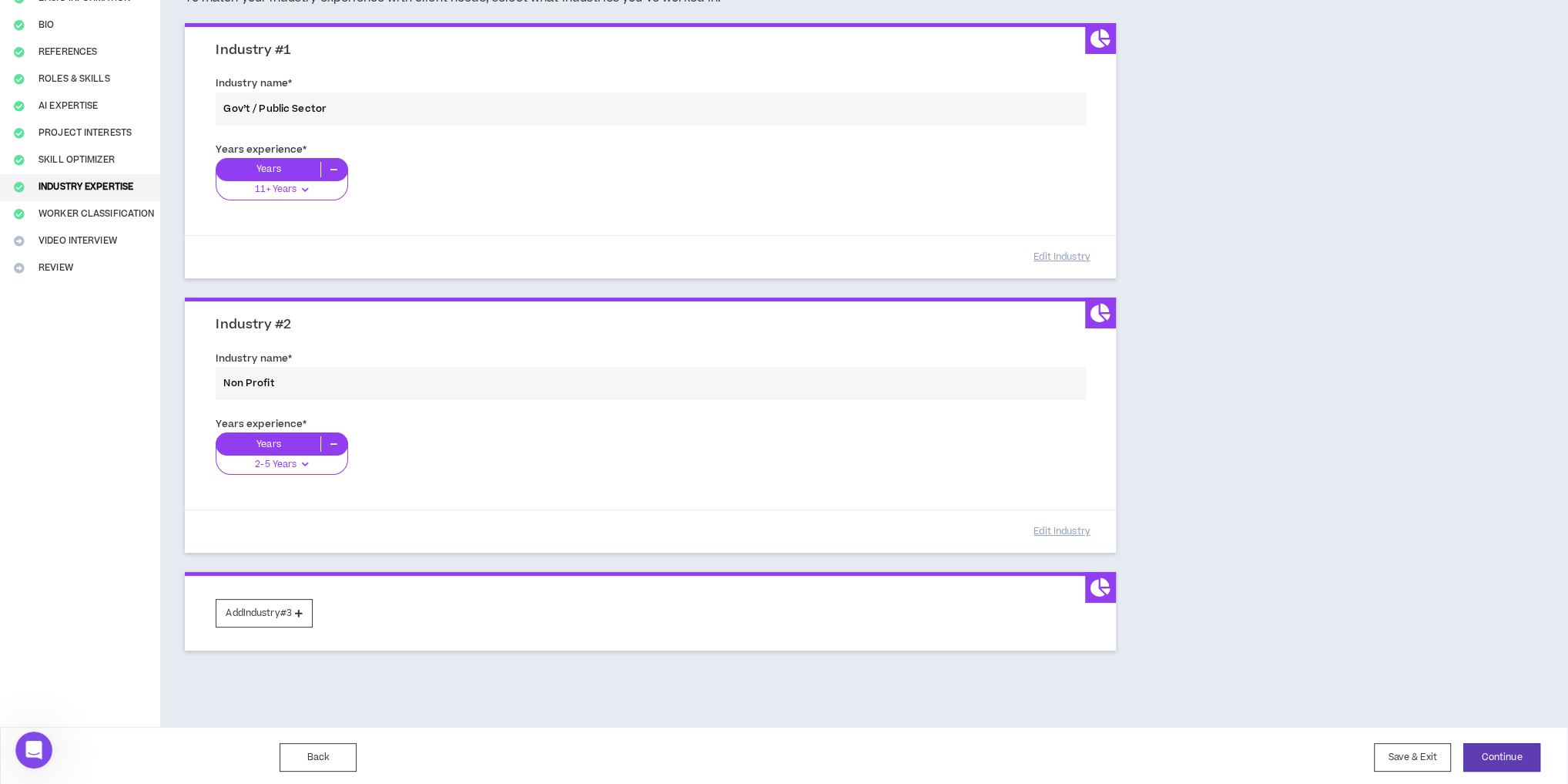
scroll to position [149, 0]
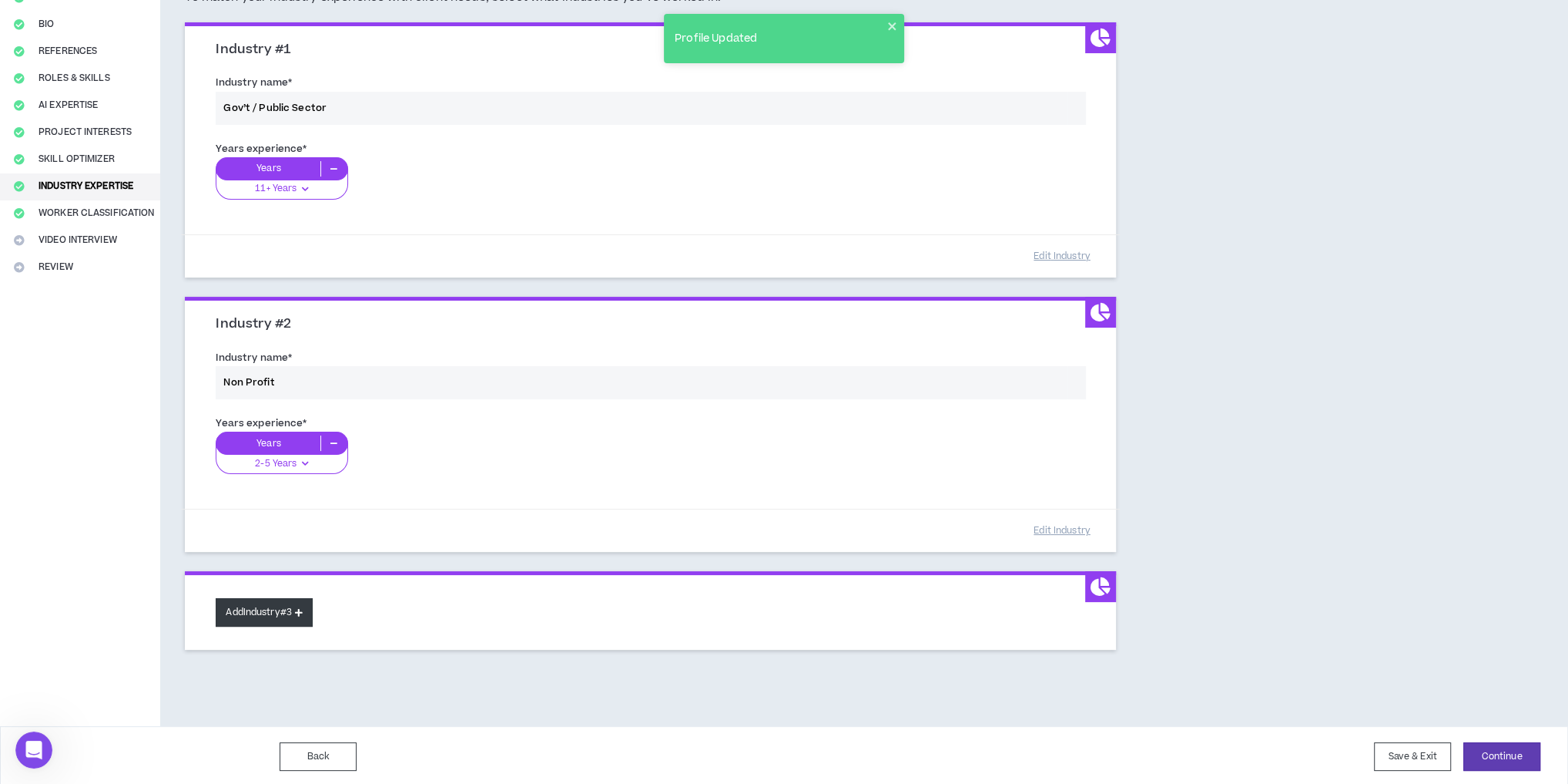
click at [261, 611] on button "Add Industry #3" at bounding box center [264, 612] width 97 height 28
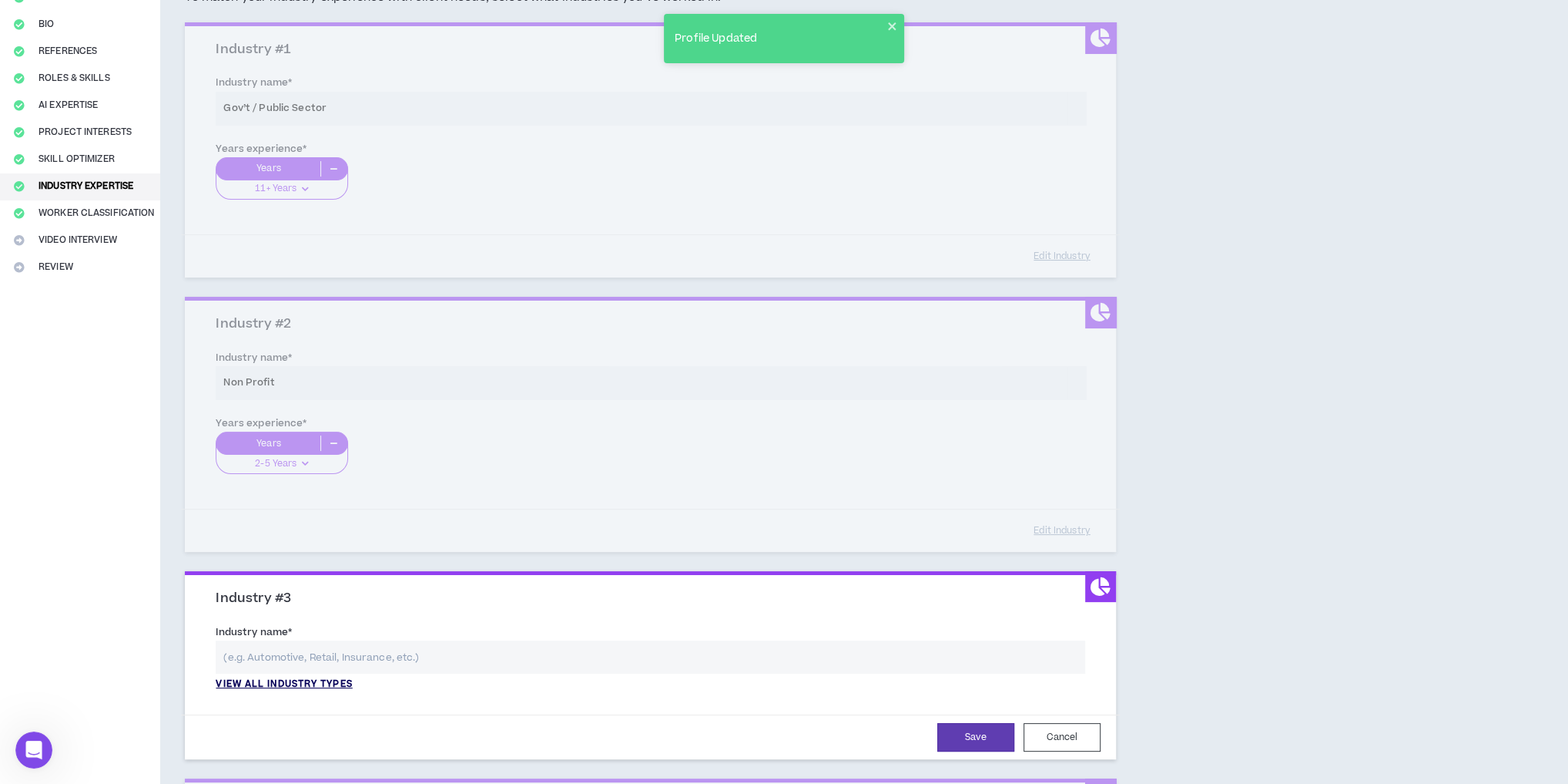
click at [314, 681] on p "View all industry types" at bounding box center [284, 684] width 136 height 14
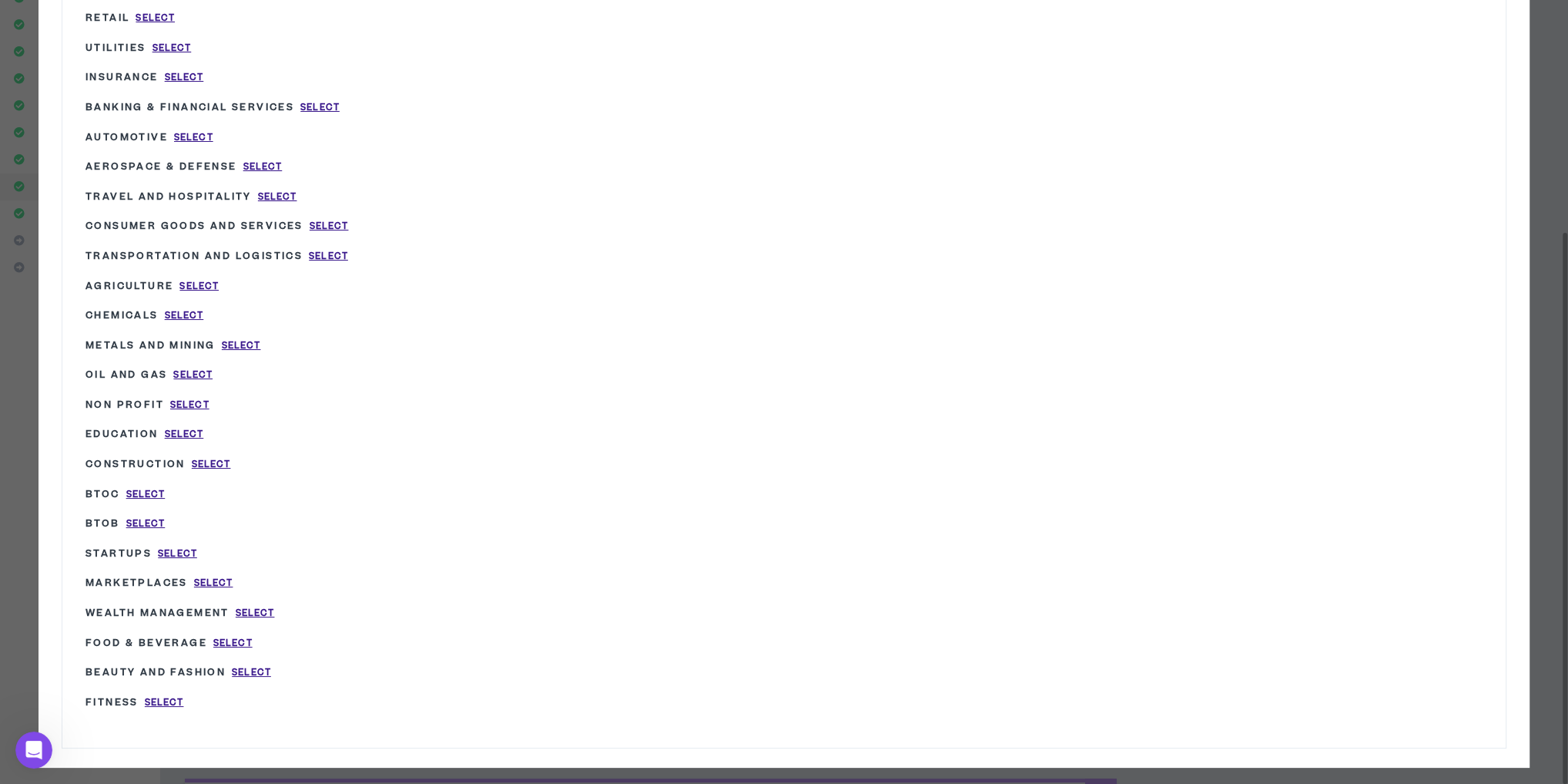
click at [1325, 659] on div "Industrial Equipment Select Gov’t / Public Sector Select Business Professional …" at bounding box center [784, 256] width 1444 height 983
click at [1345, 761] on div "Wripple Industry List × Industrial Equipment Select Gov’t / Public Sector Selec…" at bounding box center [784, 233] width 1568 height 1129
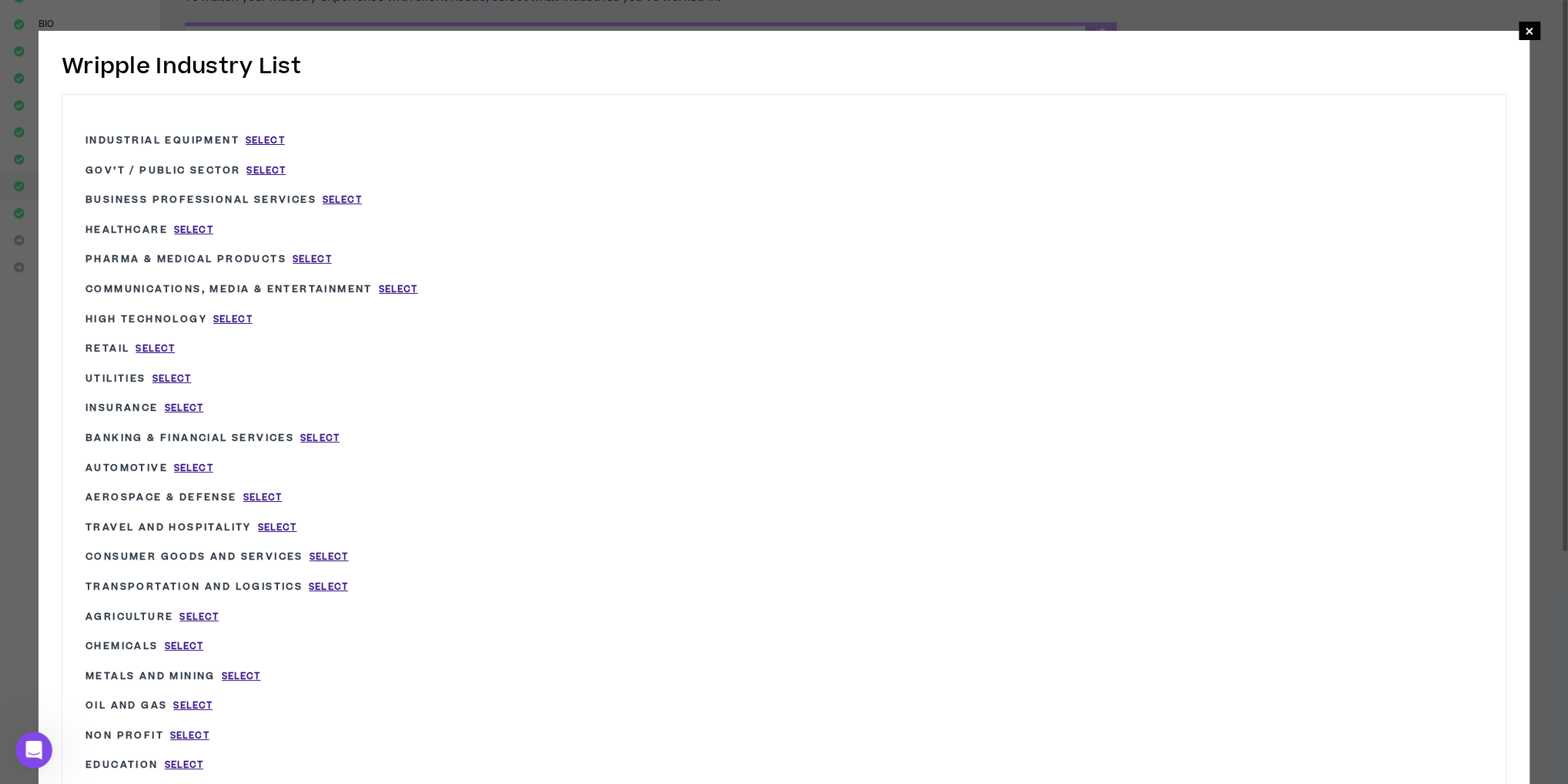
click at [129, 16] on div "Wripple Industry List × Industrial Equipment Select Gov’t / Public Sector Selec…" at bounding box center [784, 564] width 1568 height 1129
click at [1539, 30] on div "Wripple Industry List × Industrial Equipment Select Gov’t / Public Sector Selec…" at bounding box center [784, 564] width 1568 height 1129
click at [1535, 31] on span "×" at bounding box center [1529, 30] width 21 height 18
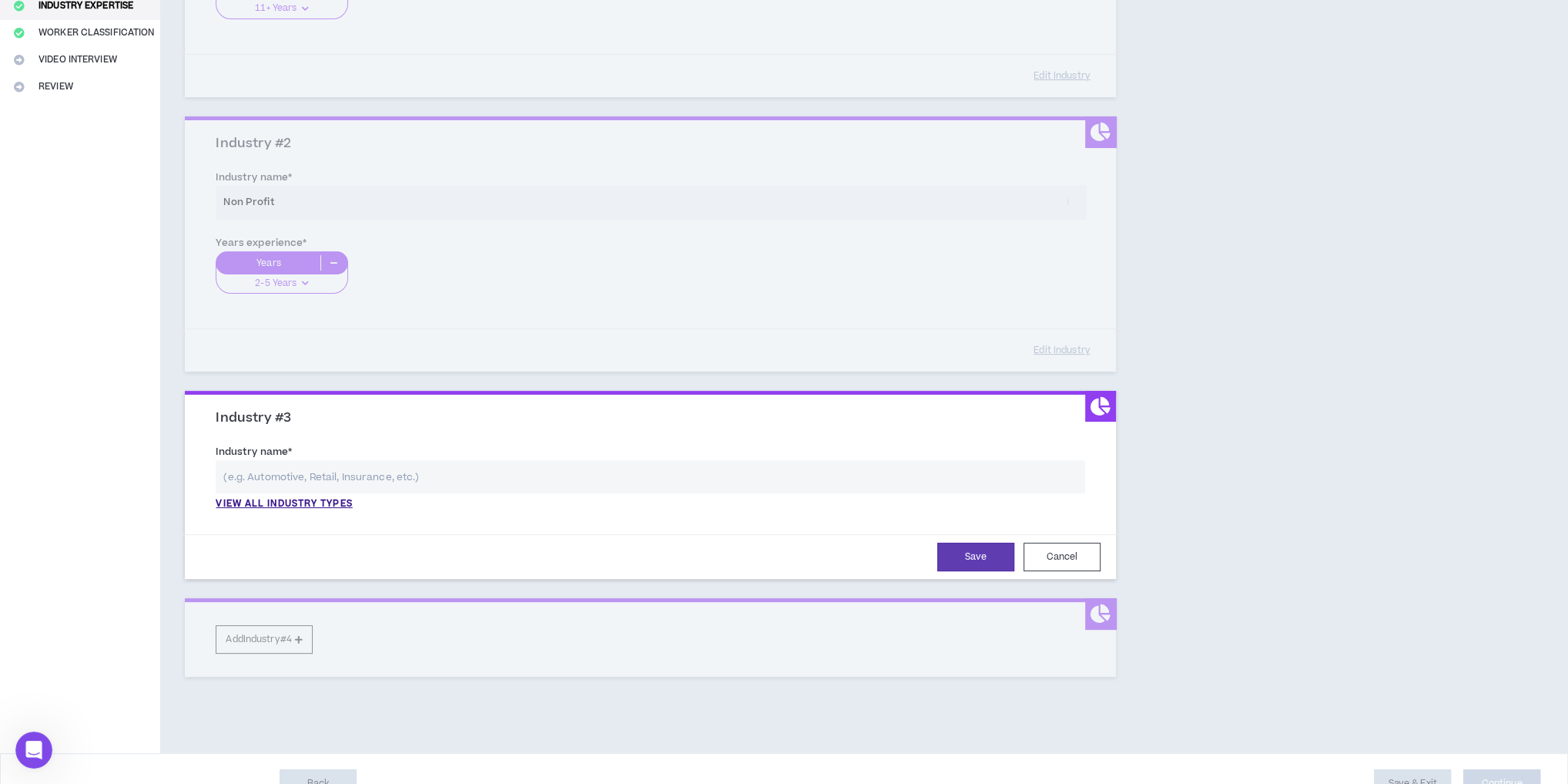
scroll to position [354, 0]
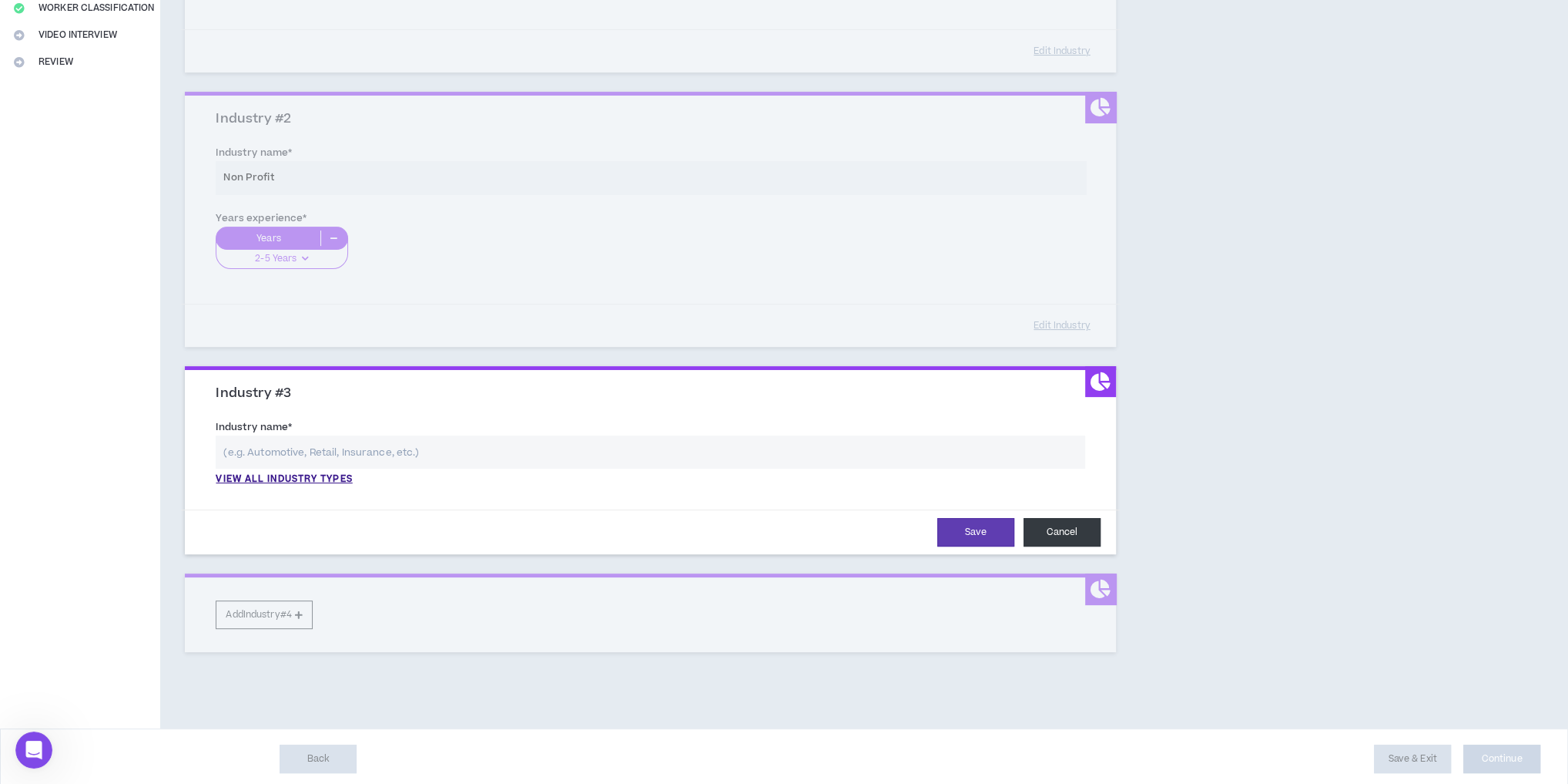
click at [1066, 518] on button "Cancel" at bounding box center [1062, 531] width 77 height 28
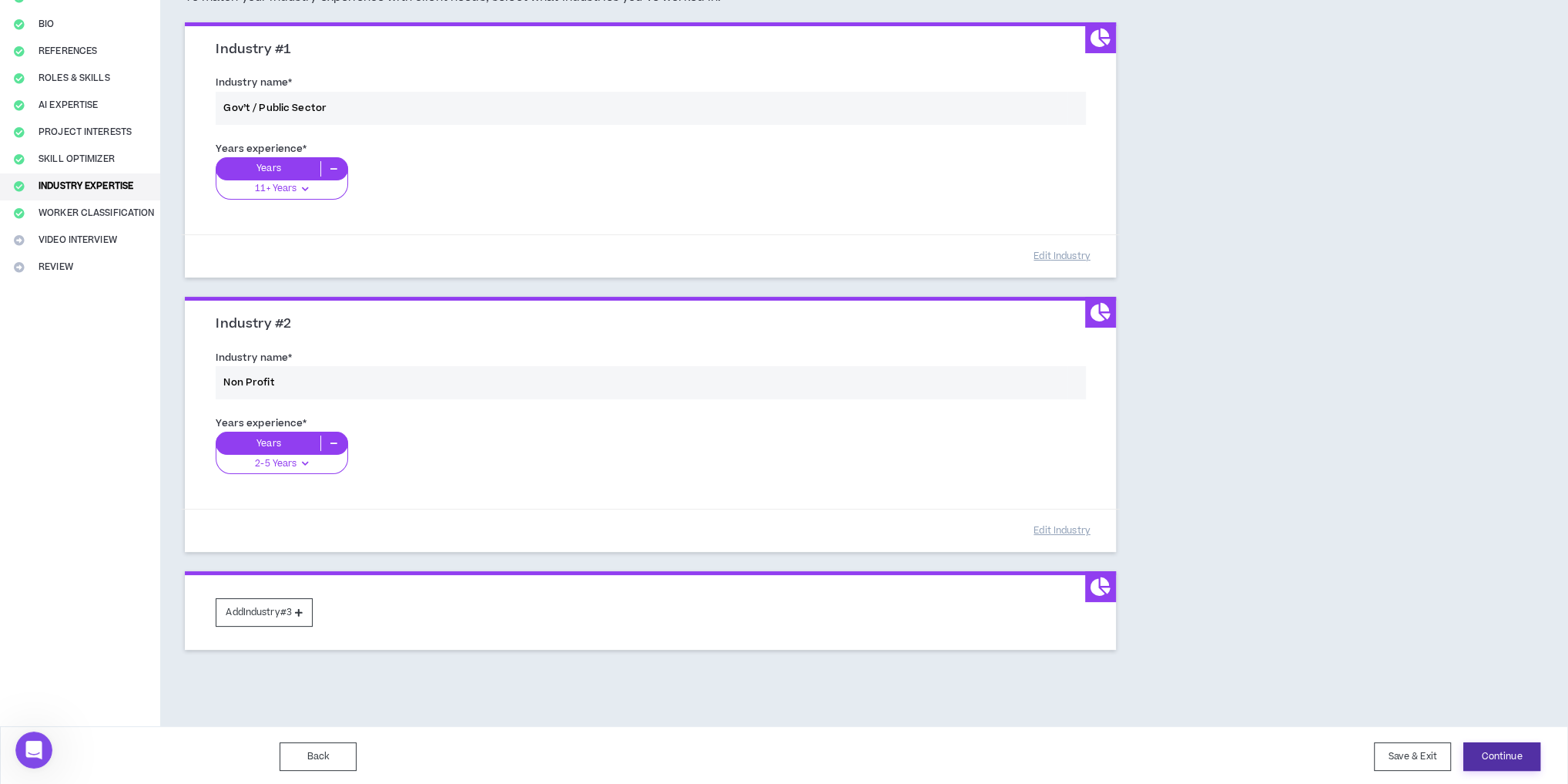
click at [1515, 757] on button "Continue" at bounding box center [1501, 756] width 77 height 28
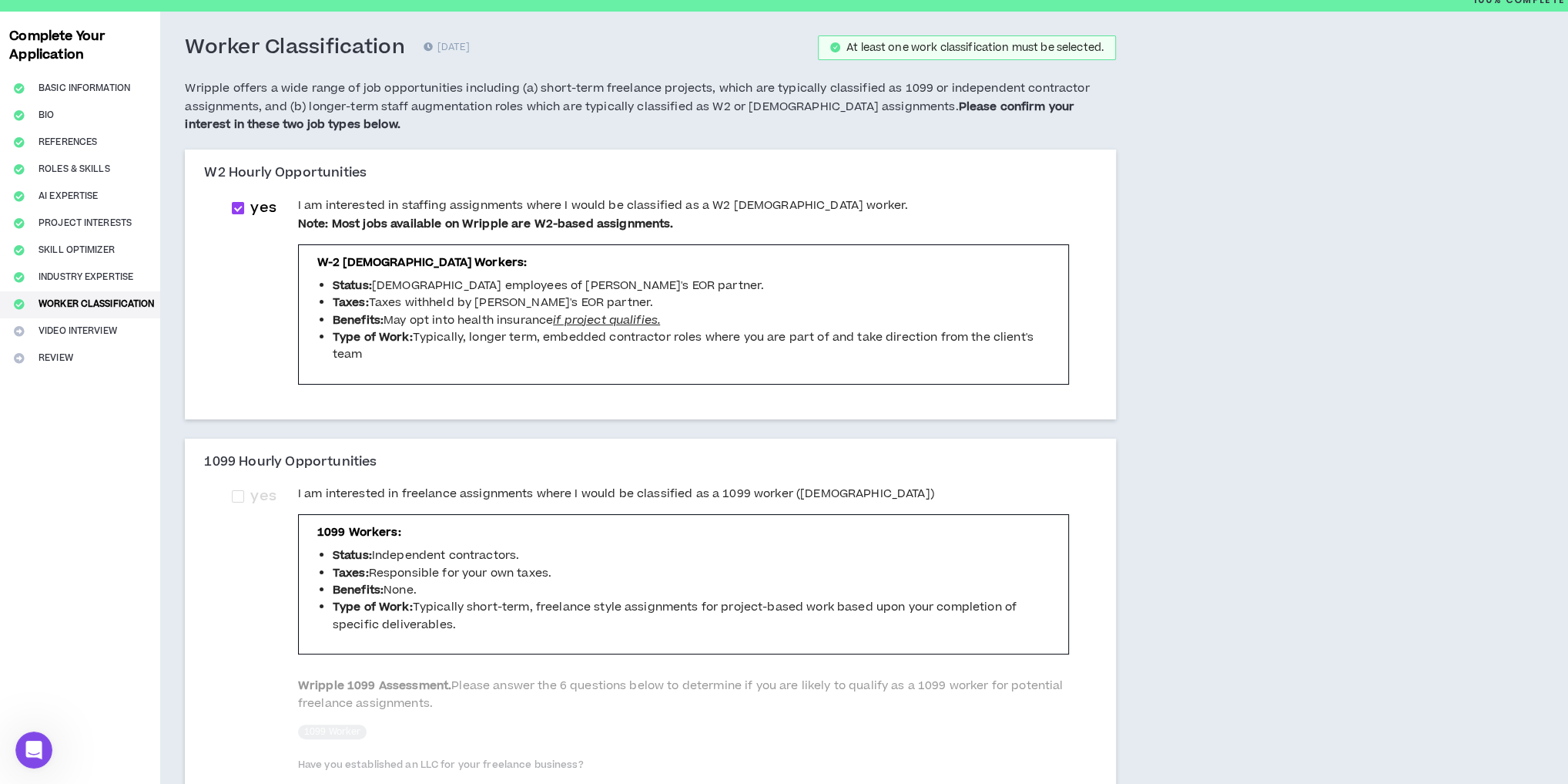
scroll to position [124, 0]
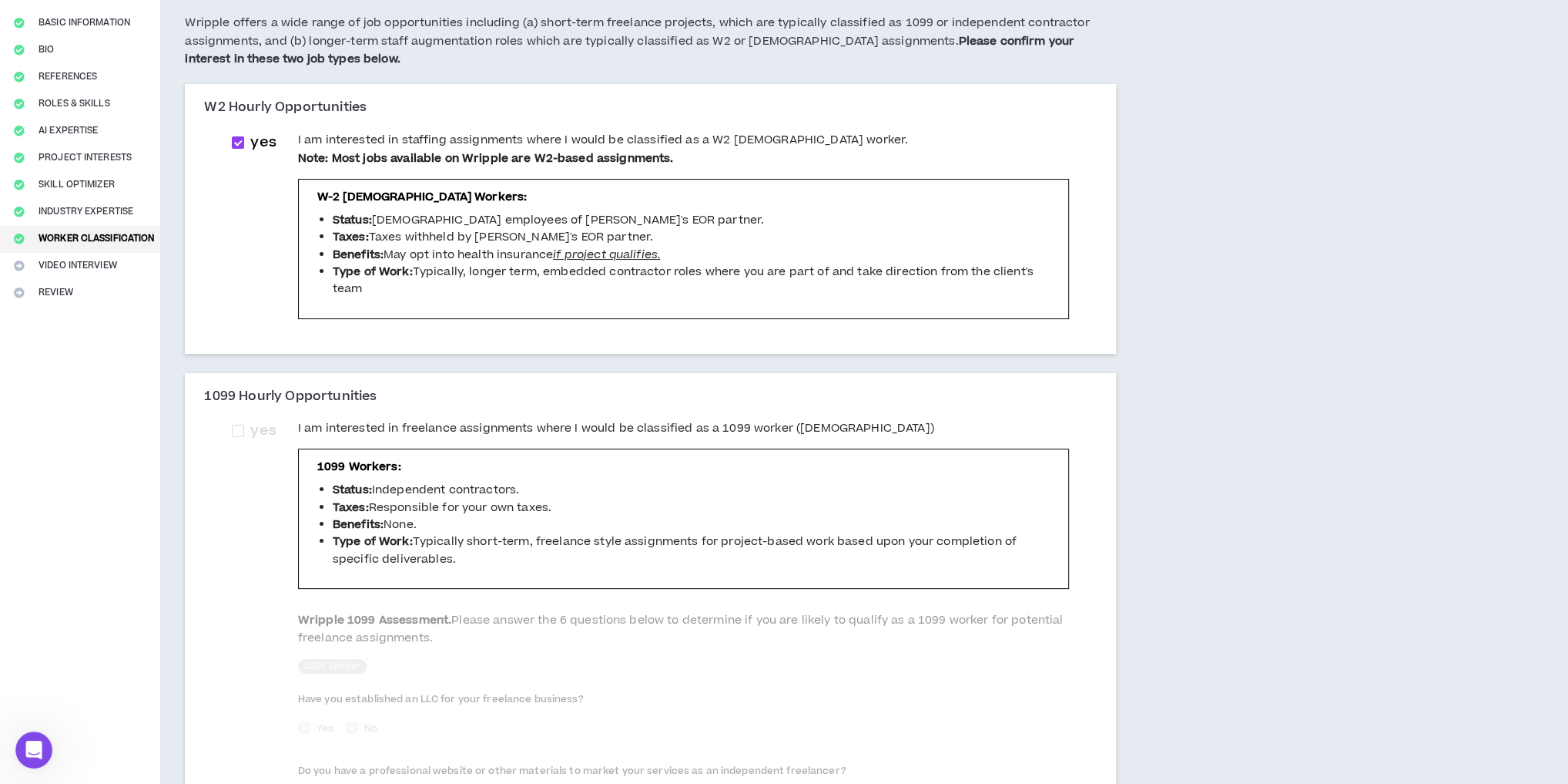
click at [419, 432] on span "I am interested in freelance assignments where I would be classified as a 1099 …" at bounding box center [616, 428] width 636 height 17
checkbox input "****"
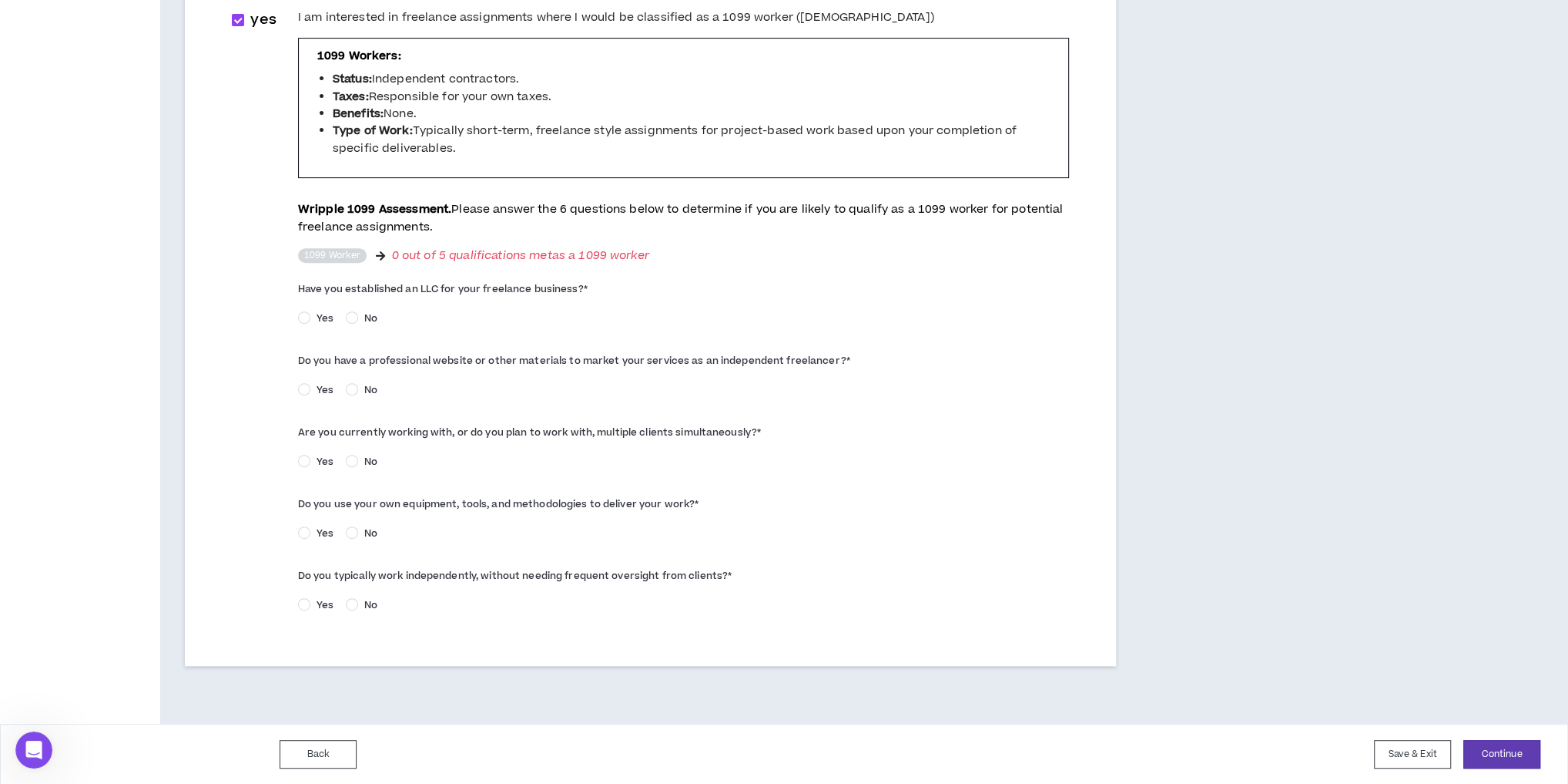
scroll to position [410, 0]
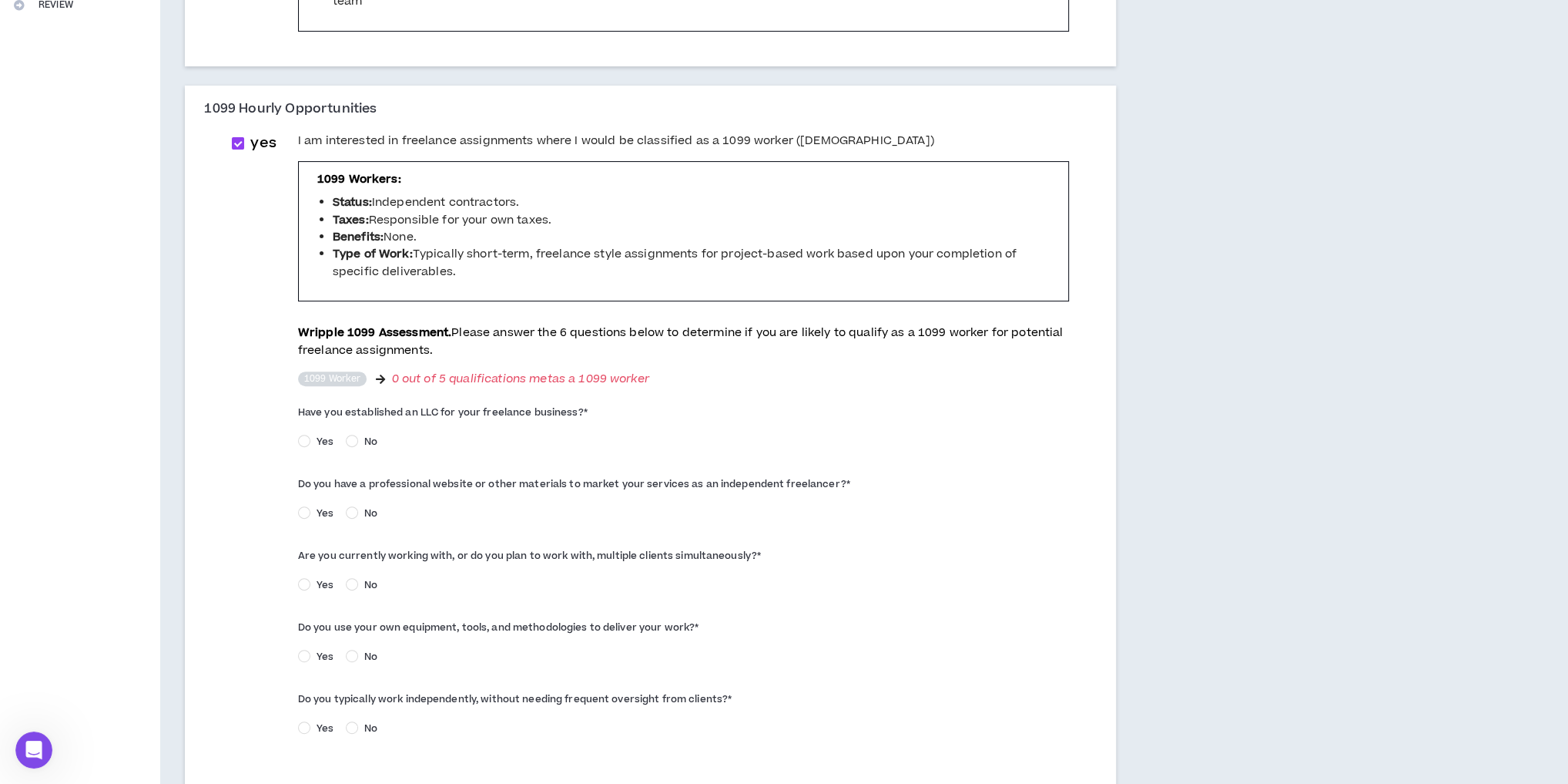
click at [317, 436] on span "Yes" at bounding box center [325, 442] width 29 height 14
click at [313, 510] on span "Yes" at bounding box center [325, 514] width 29 height 14
click at [316, 660] on span "Yes" at bounding box center [325, 657] width 29 height 14
click at [324, 581] on span "Yes" at bounding box center [325, 585] width 29 height 14
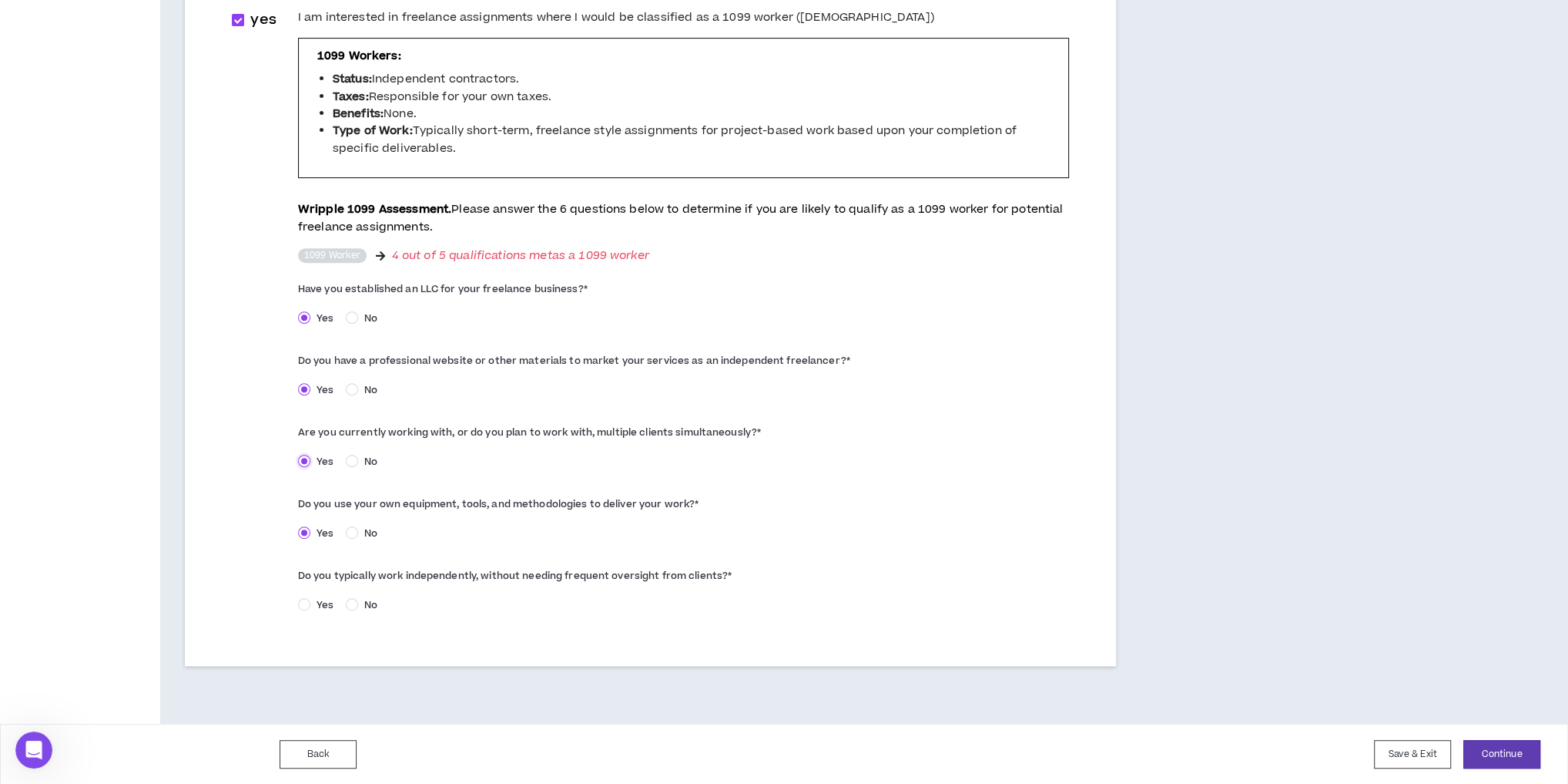
scroll to position [534, 0]
click at [360, 455] on span "No" at bounding box center [370, 461] width 25 height 14
click at [320, 459] on span "Yes" at bounding box center [325, 461] width 29 height 14
click at [1501, 751] on button "Continue" at bounding box center [1501, 754] width 77 height 28
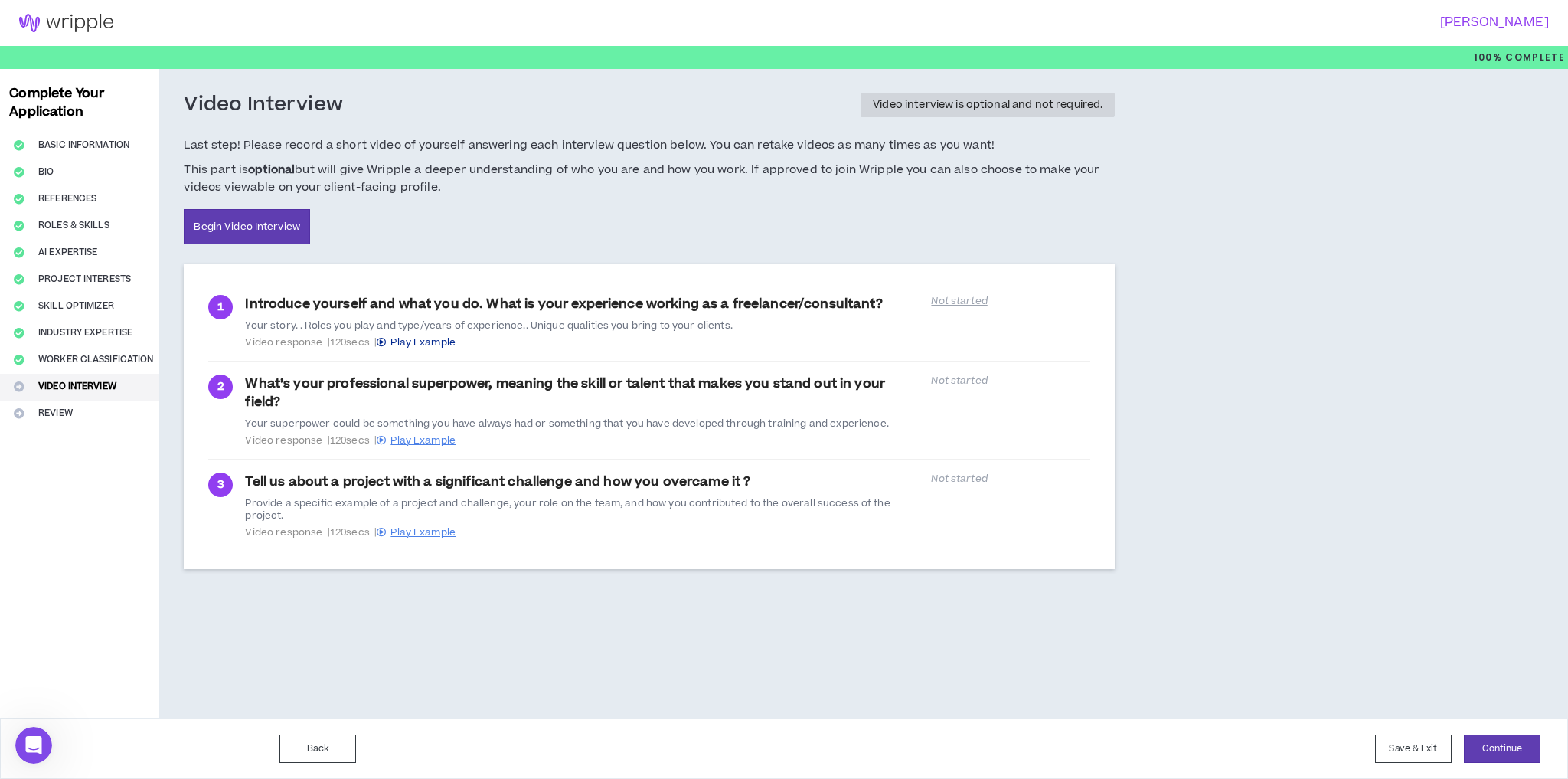
click at [422, 342] on span "Play Example" at bounding box center [422, 342] width 65 height 14
click at [584, 328] on div "Your story. . Roles you play and type/years of experience.. Unique qualities yo…" at bounding box center [584, 325] width 676 height 13
click at [962, 304] on p "Not started" at bounding box center [1010, 301] width 159 height 13
click at [807, 305] on div "Introduce yourself and what you do. What is your experience working as a freela…" at bounding box center [584, 321] width 676 height 53
click at [421, 442] on span "Play Example" at bounding box center [422, 440] width 65 height 14
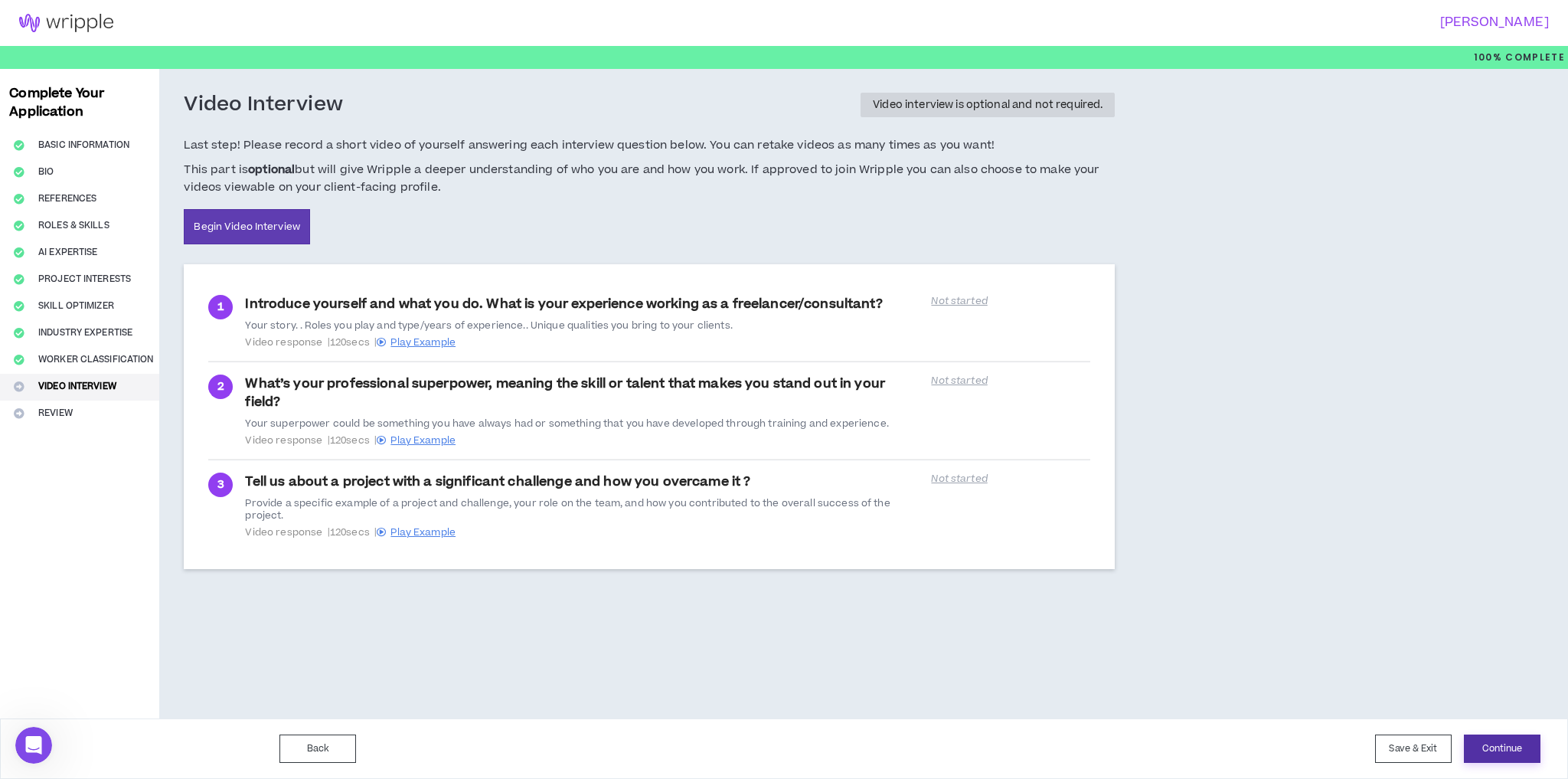
click at [1505, 743] on button "Continue" at bounding box center [1501, 748] width 76 height 28
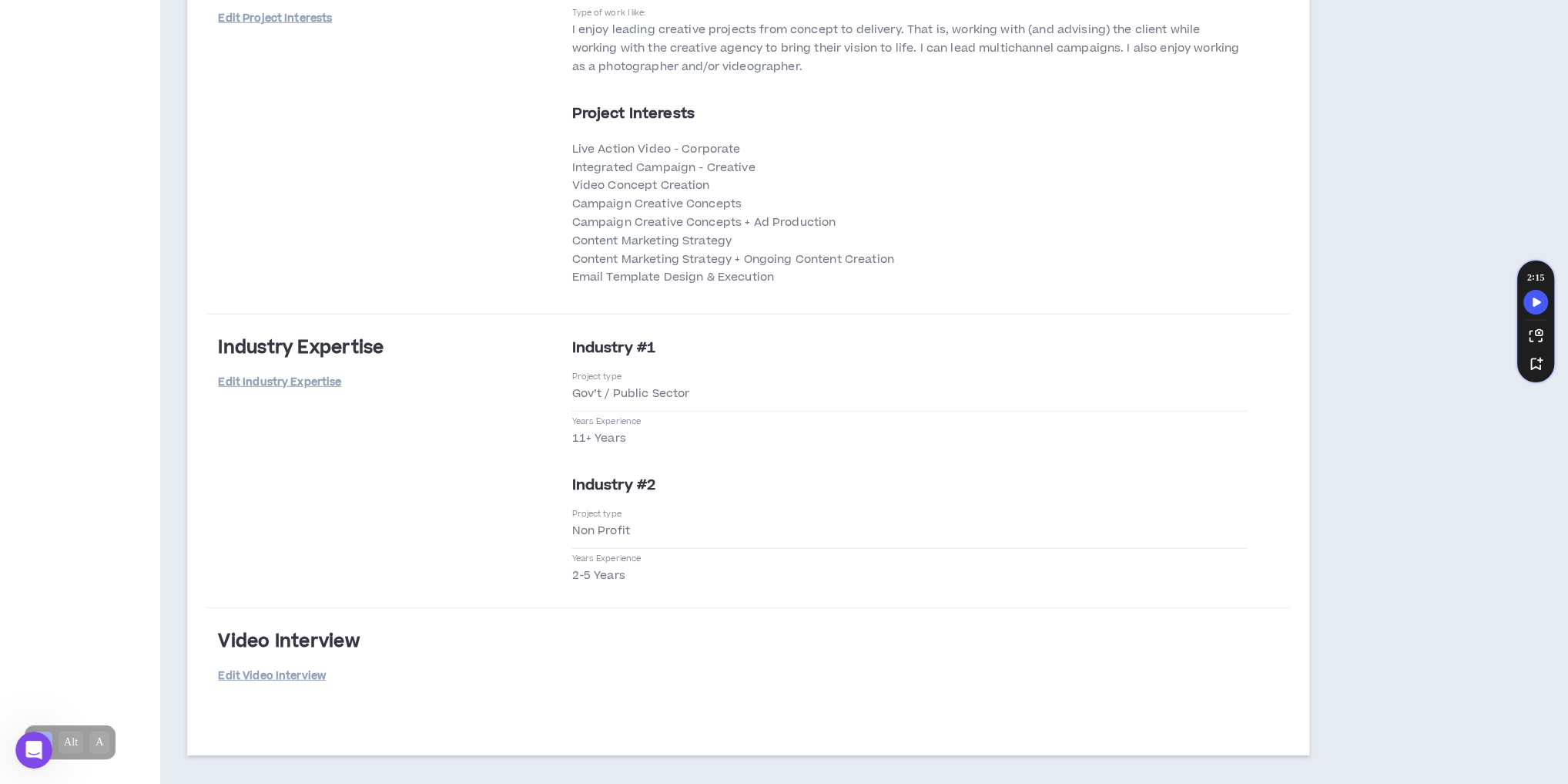
scroll to position [4180, 0]
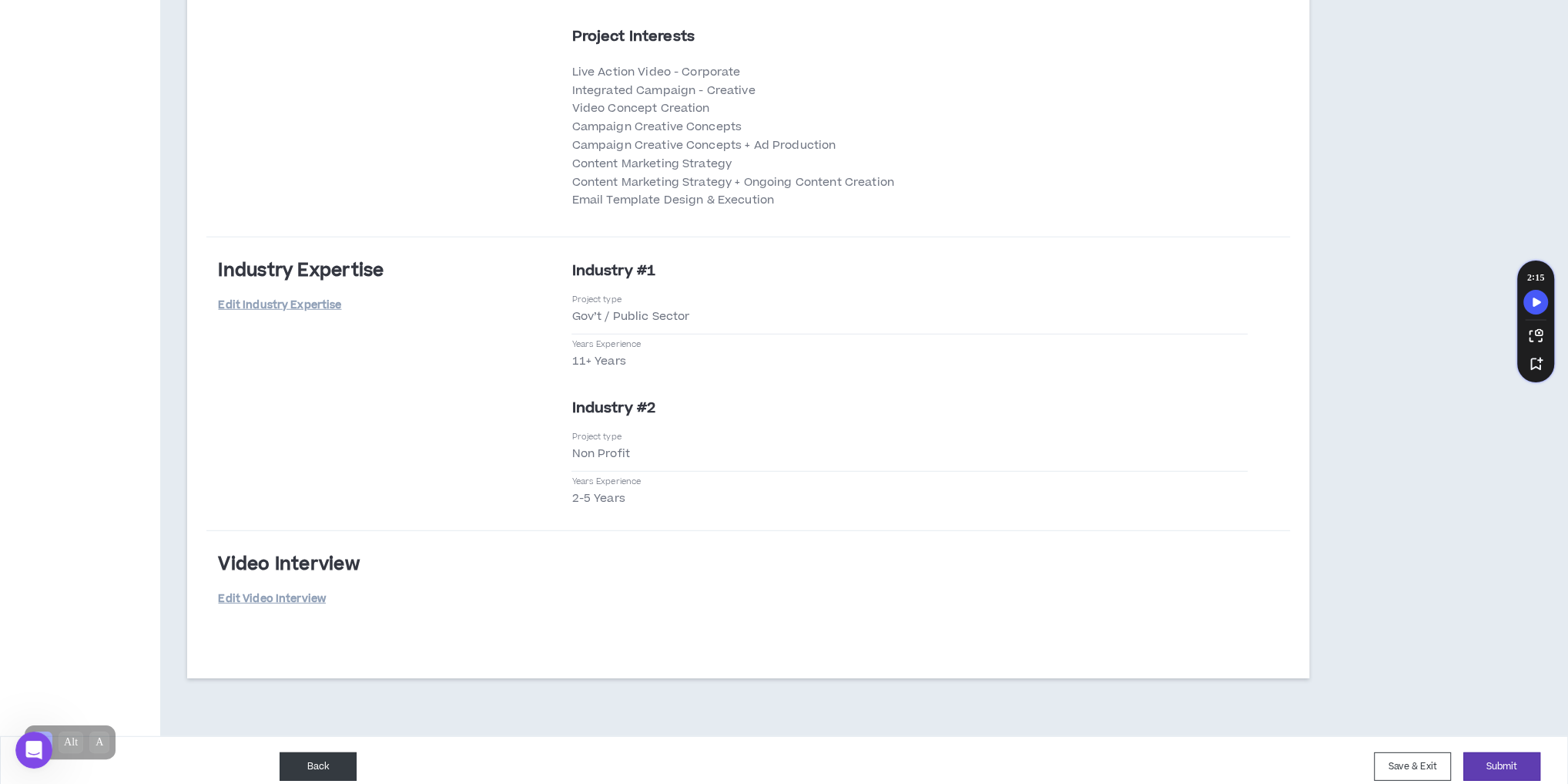
click at [339, 752] on button "Back" at bounding box center [318, 766] width 77 height 28
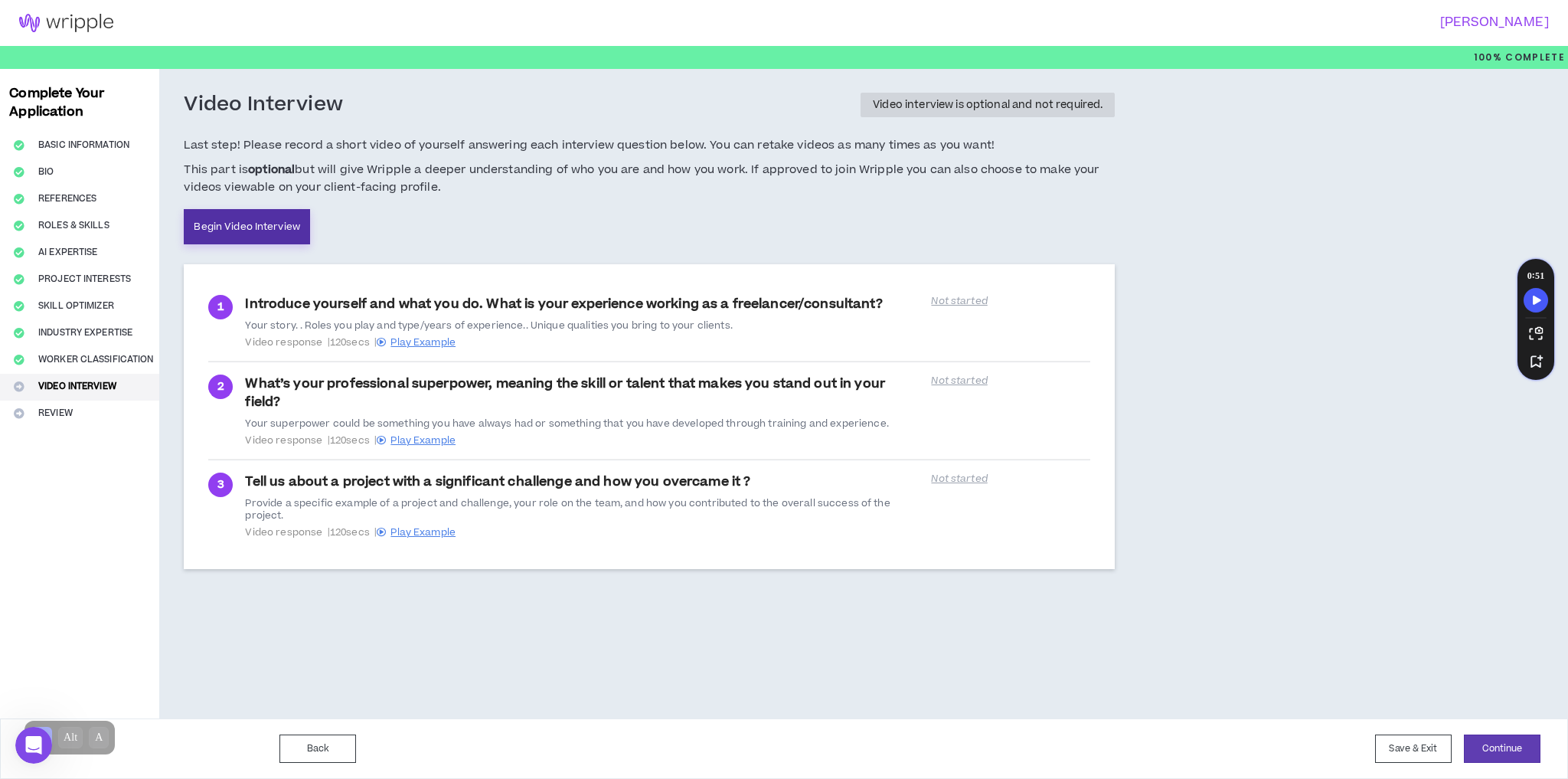
click at [248, 231] on link "Begin Video Interview" at bounding box center [246, 226] width 127 height 35
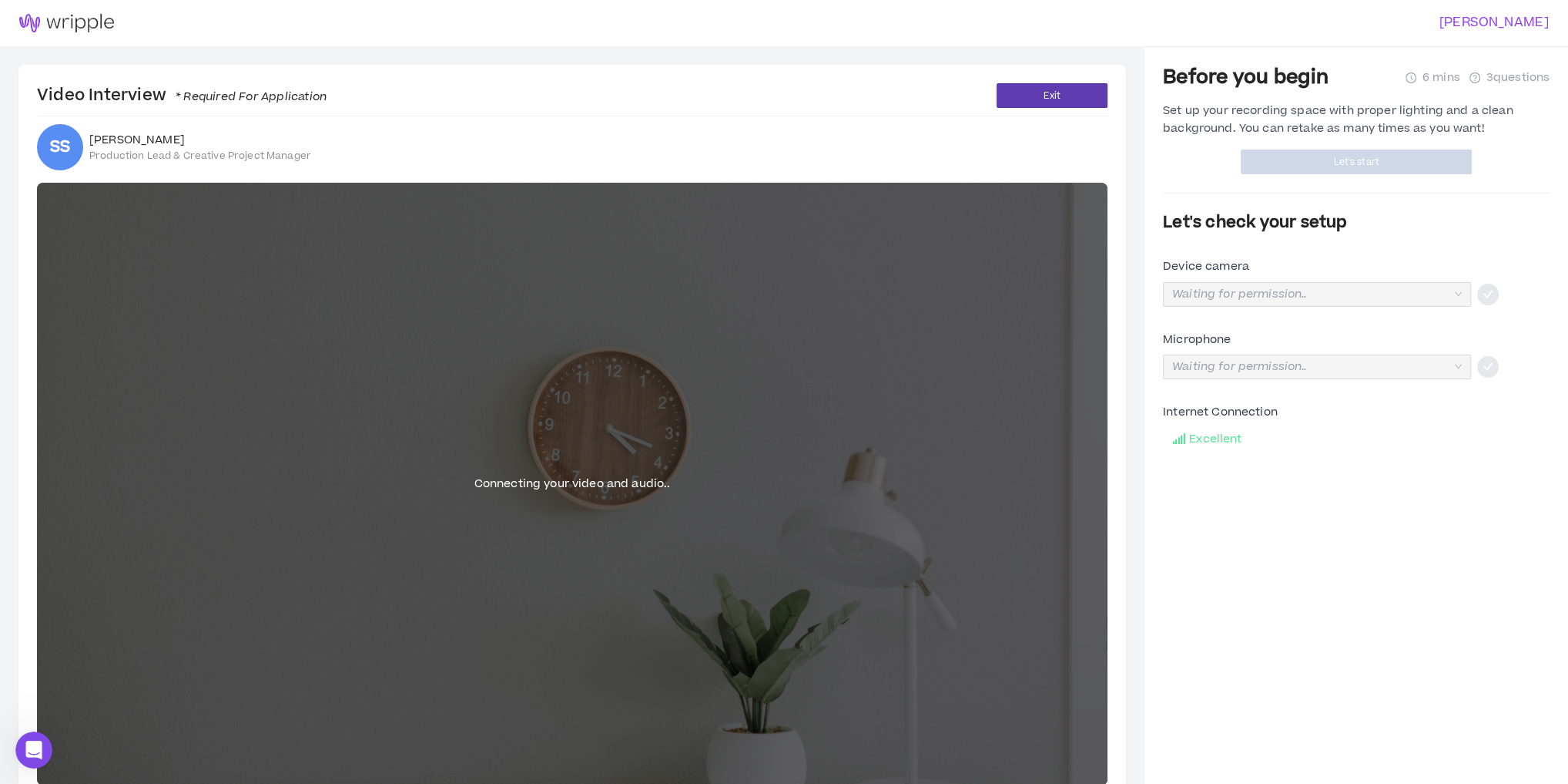
click at [520, 139] on div "SS [PERSON_NAME] Production Lead & Creative Project Manager" at bounding box center [572, 148] width 1070 height 47
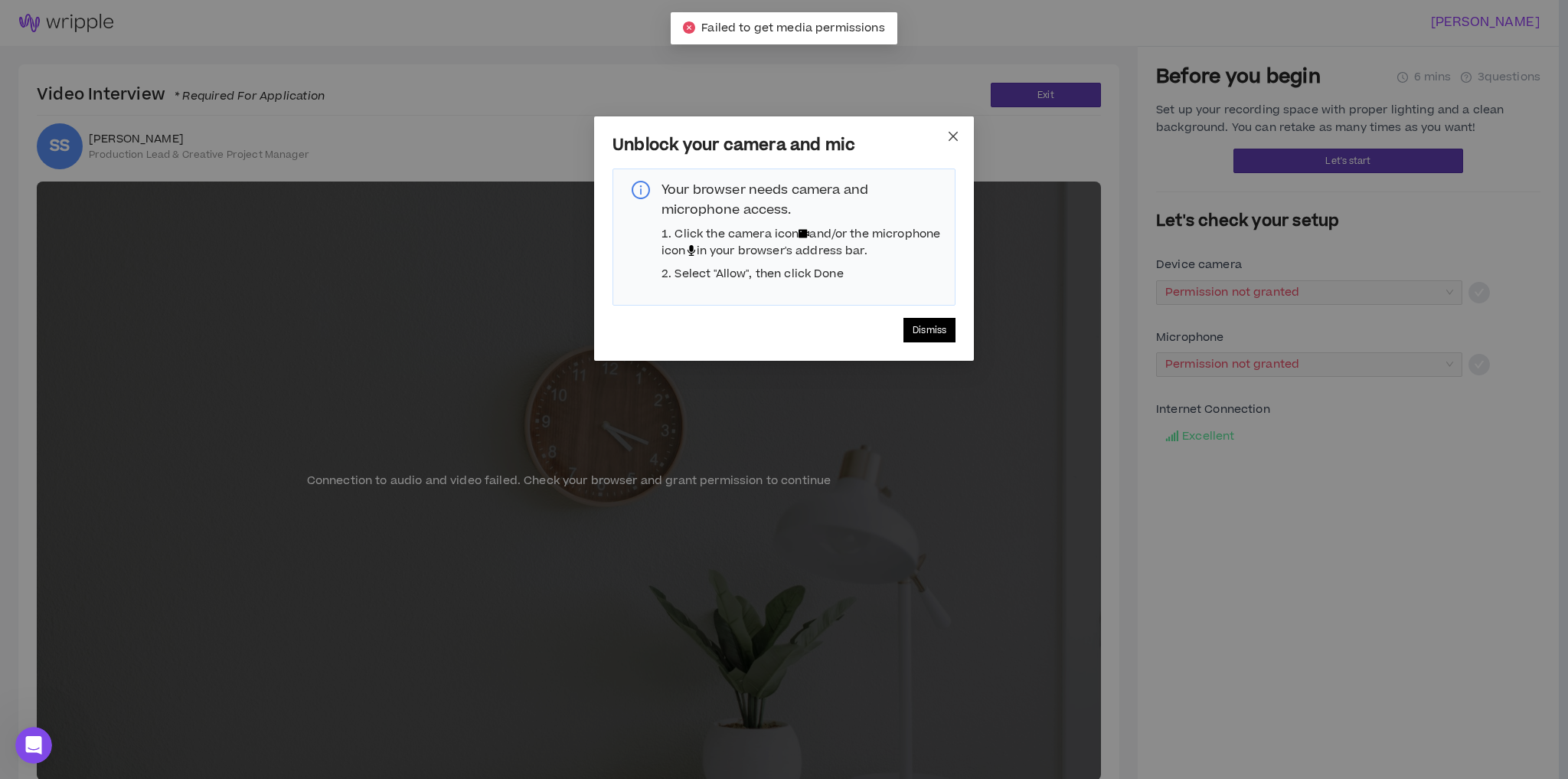
click at [947, 138] on icon "close" at bounding box center [953, 136] width 13 height 13
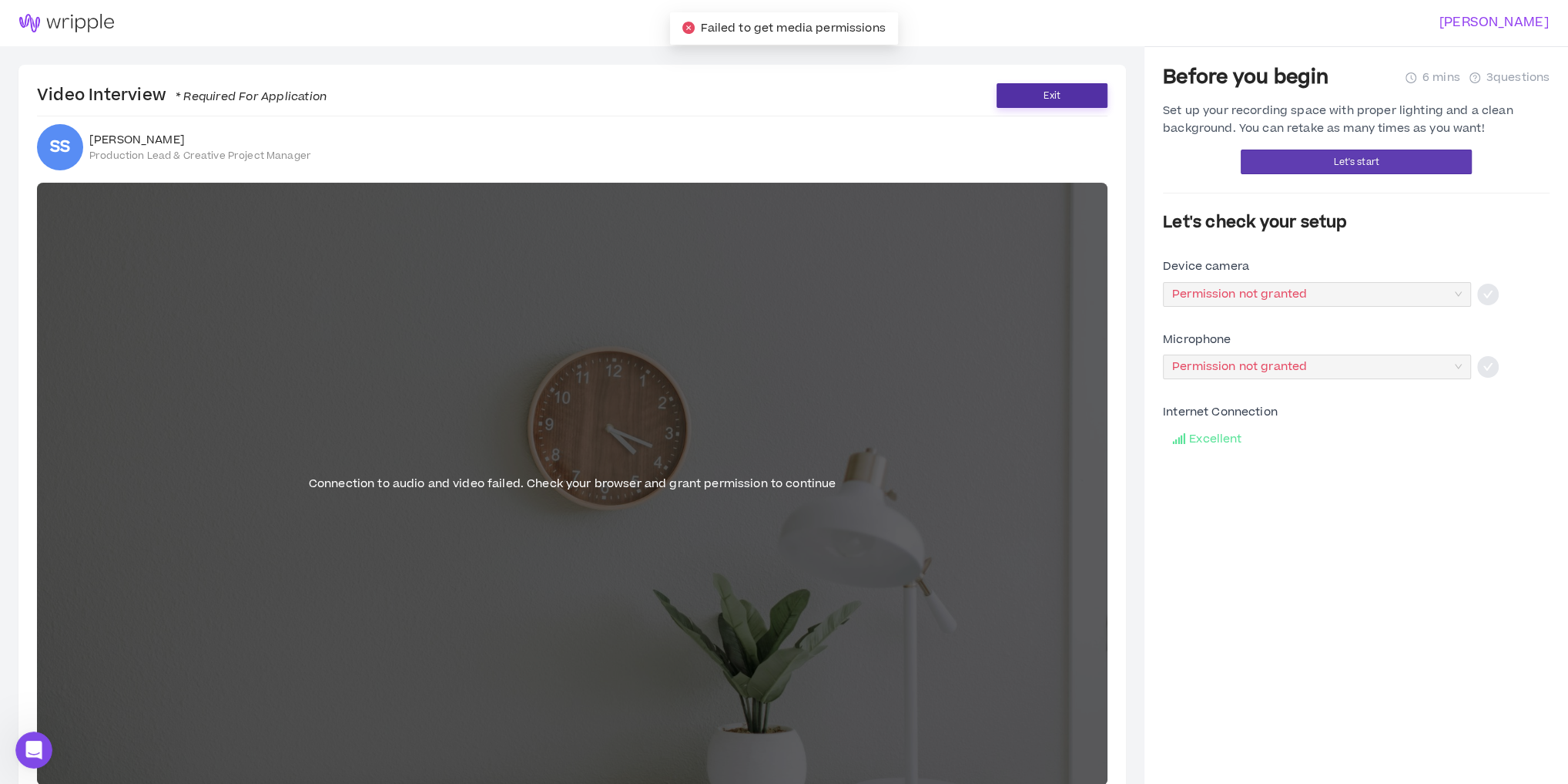
click at [1034, 95] on button "Exit" at bounding box center [1052, 95] width 111 height 24
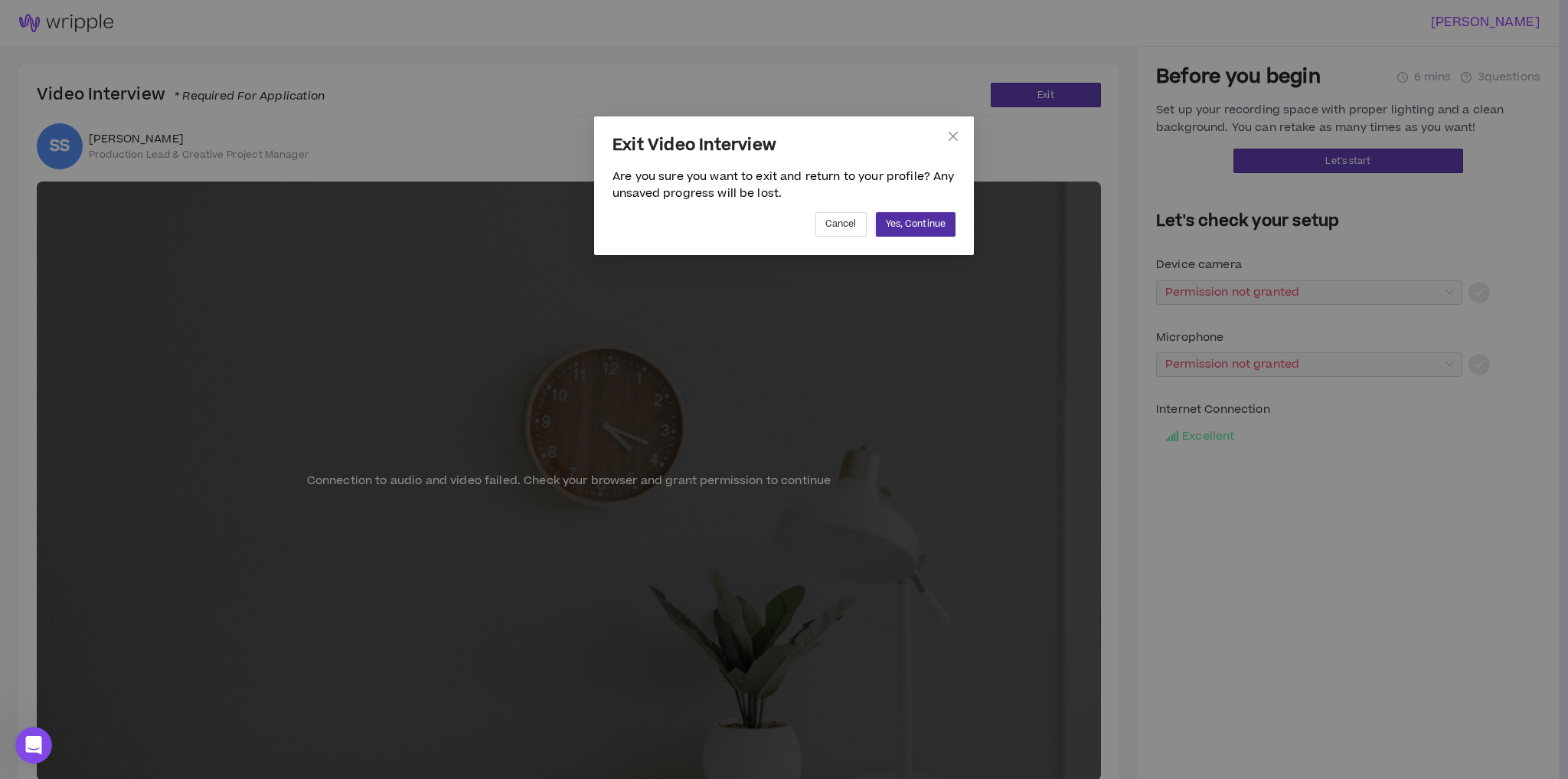
click at [907, 223] on span "Yes, Continue" at bounding box center [916, 223] width 60 height 14
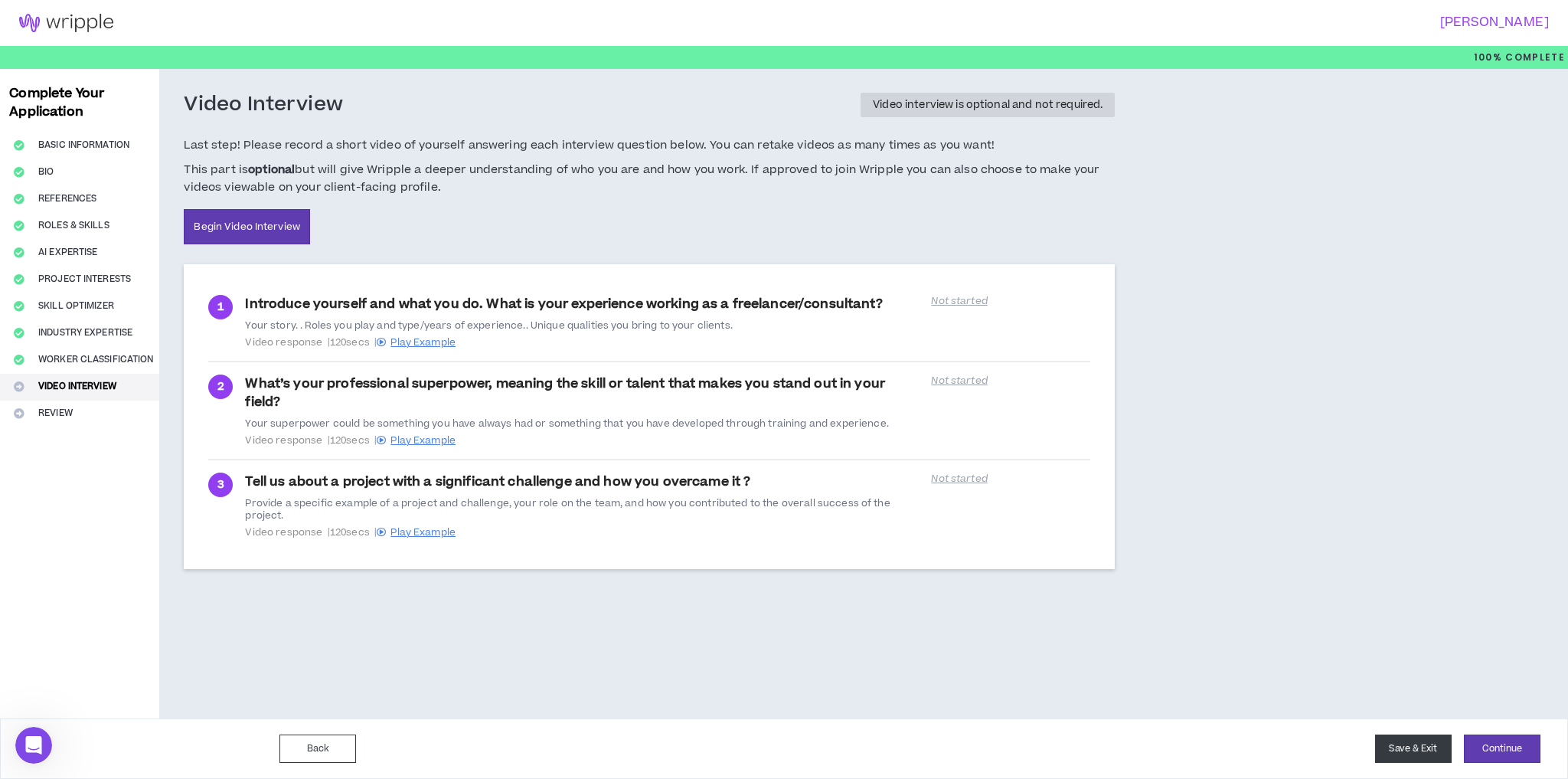
click at [1419, 750] on button "Save & Exit" at bounding box center [1412, 748] width 76 height 28
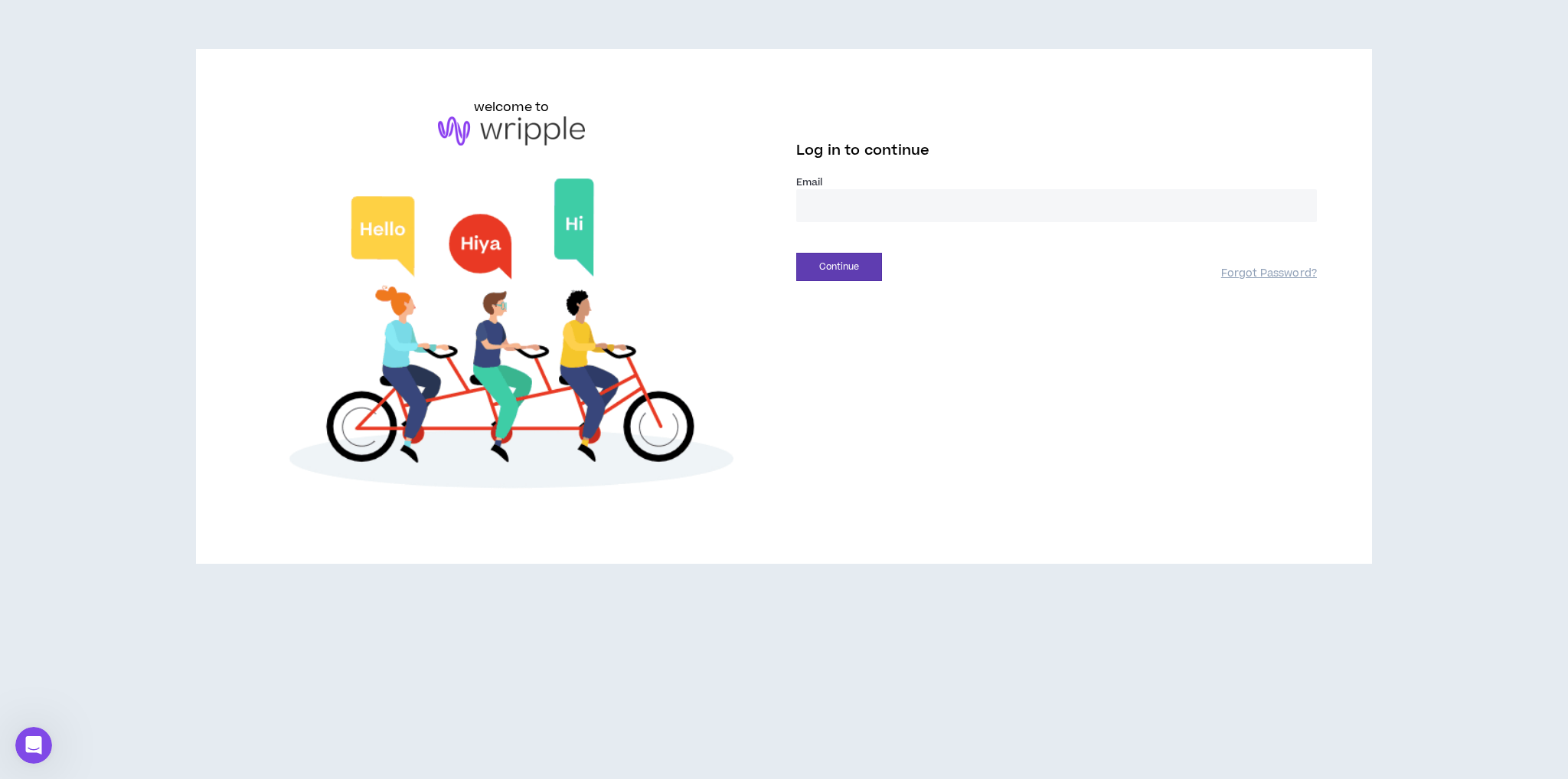
click at [847, 200] on input "email" at bounding box center [1056, 206] width 521 height 33
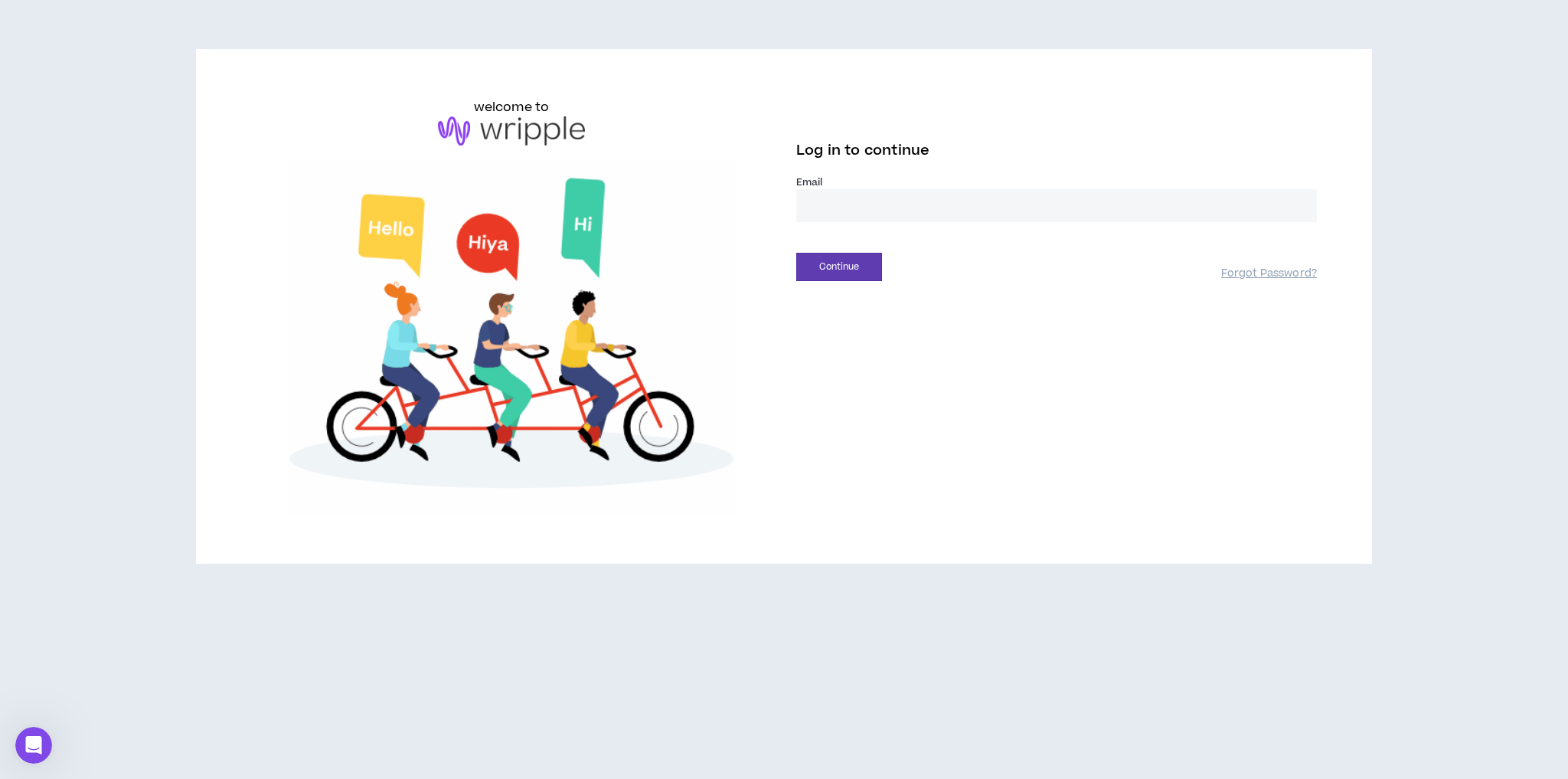
type input "**********"
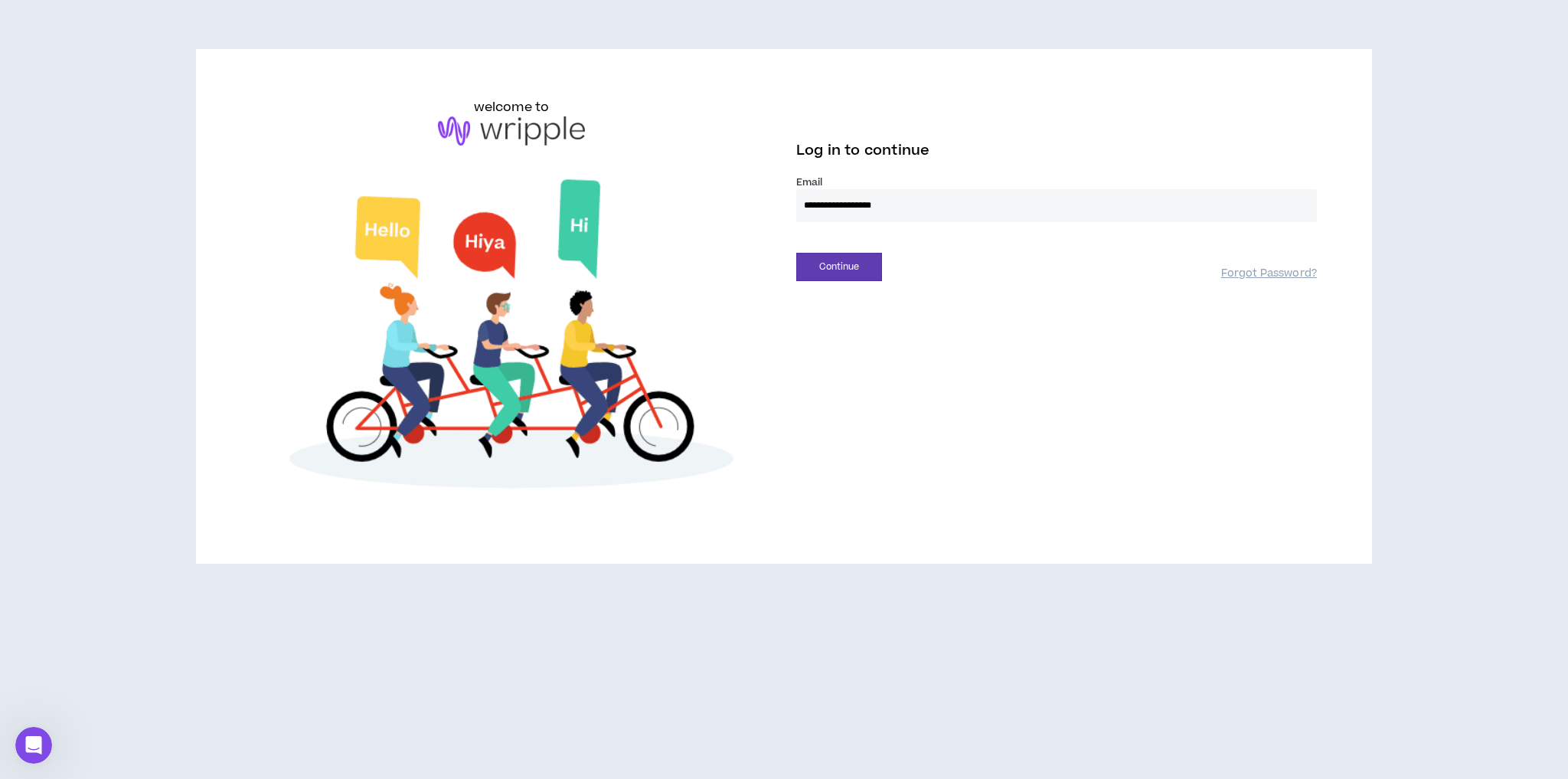
click at [796, 252] on button "Continue" at bounding box center [839, 266] width 86 height 28
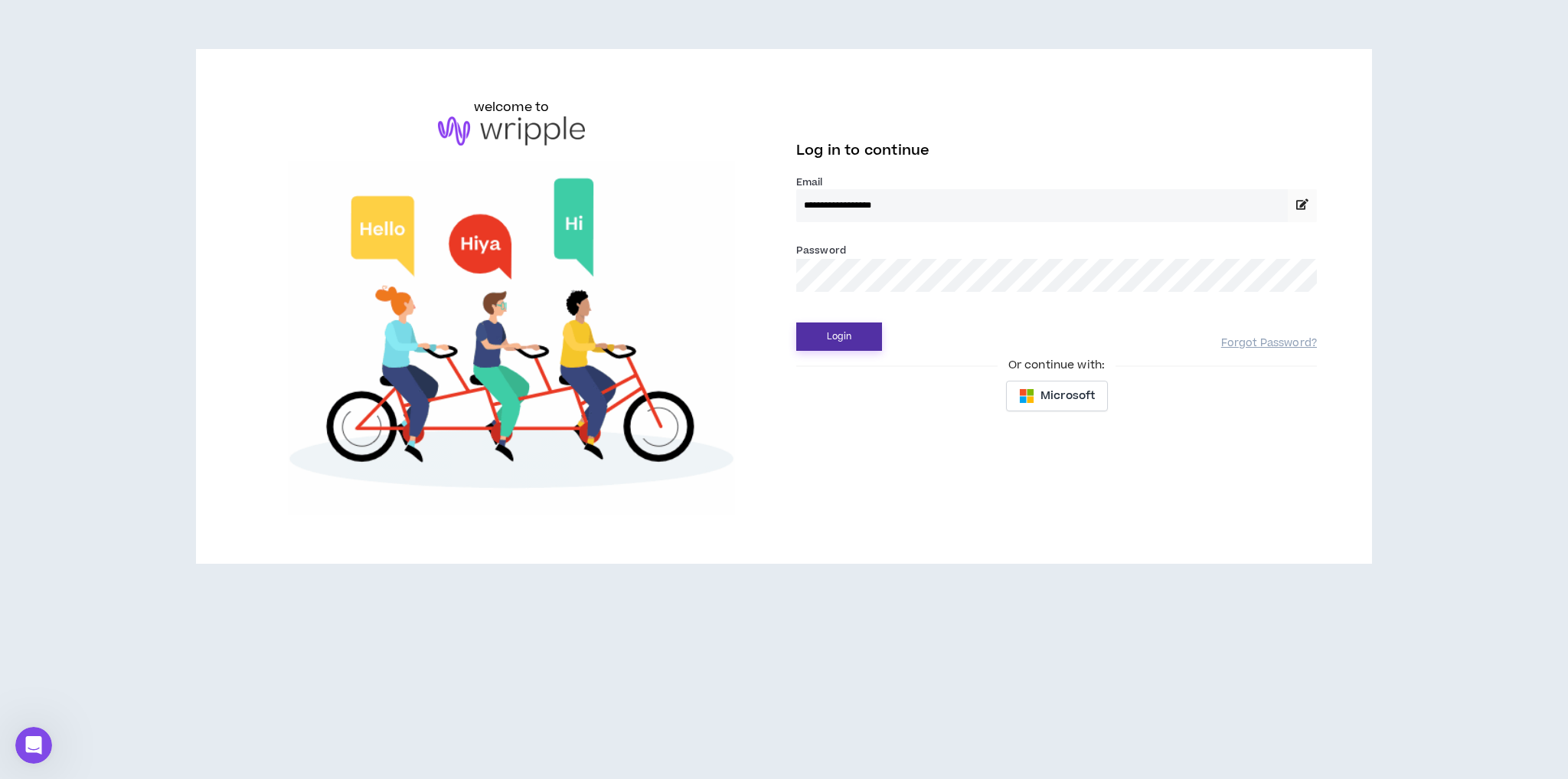
click at [859, 336] on button "Login" at bounding box center [839, 336] width 86 height 28
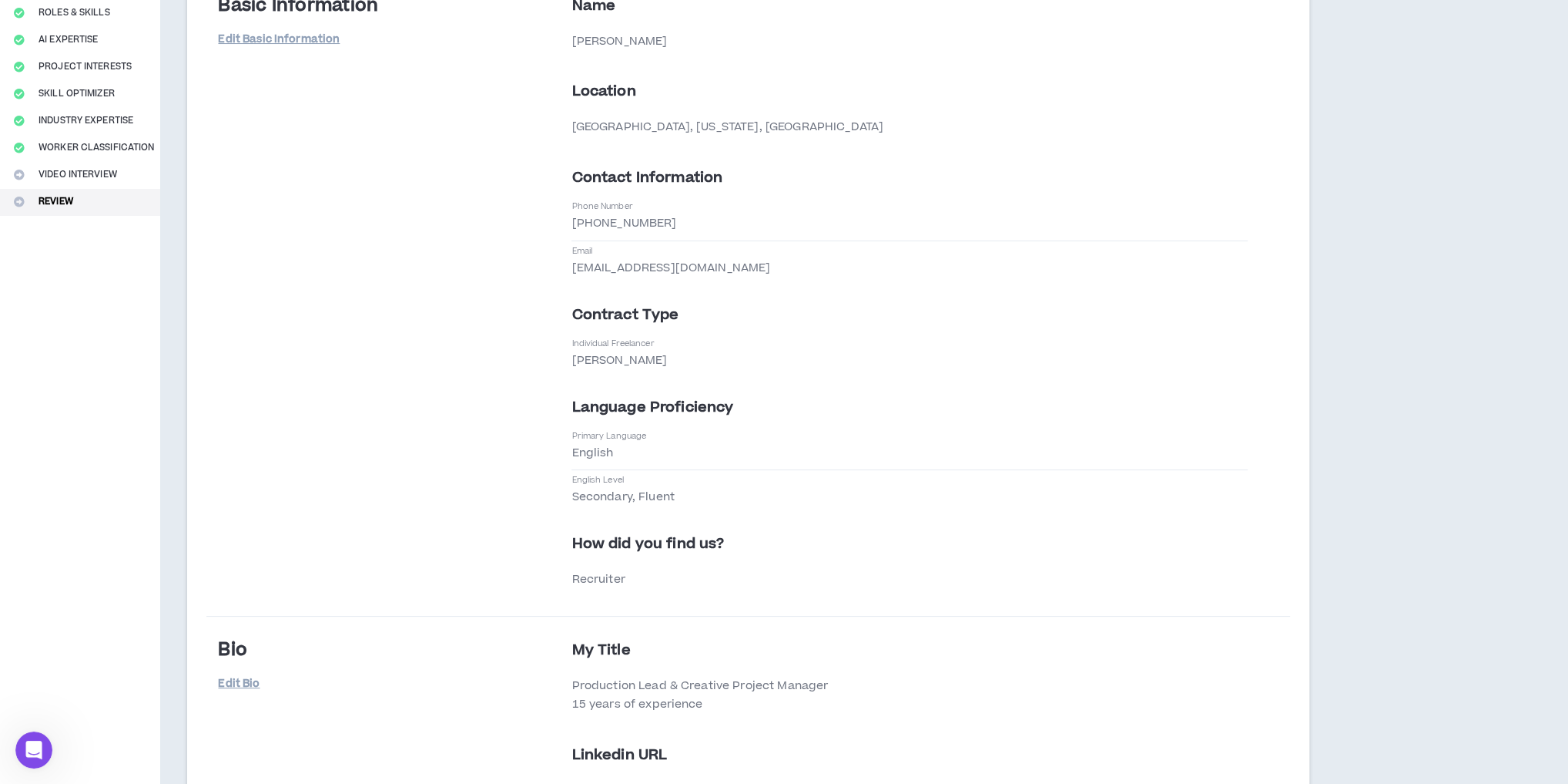
scroll to position [308, 0]
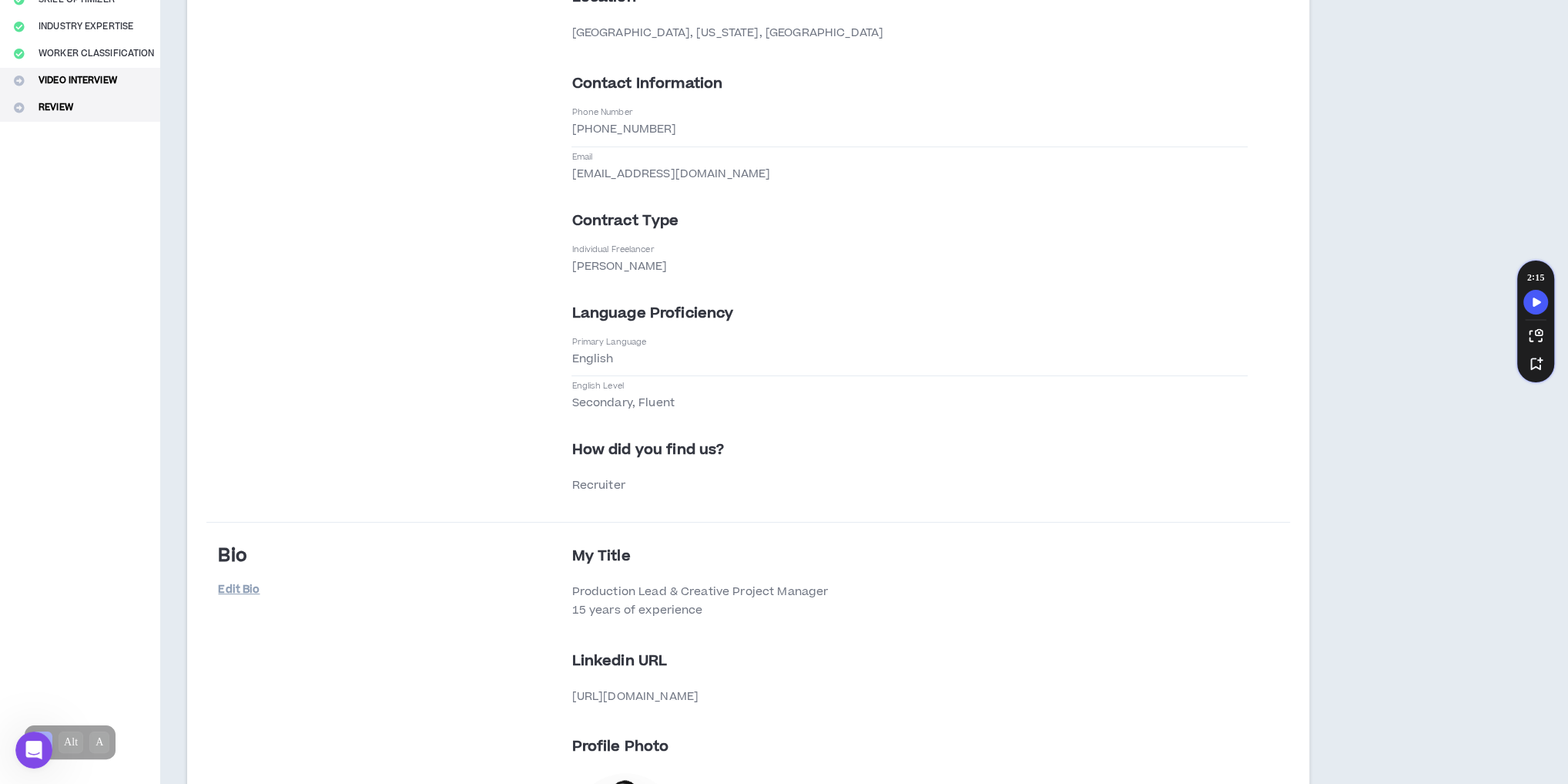
click at [102, 84] on button "Video Interview" at bounding box center [80, 82] width 160 height 27
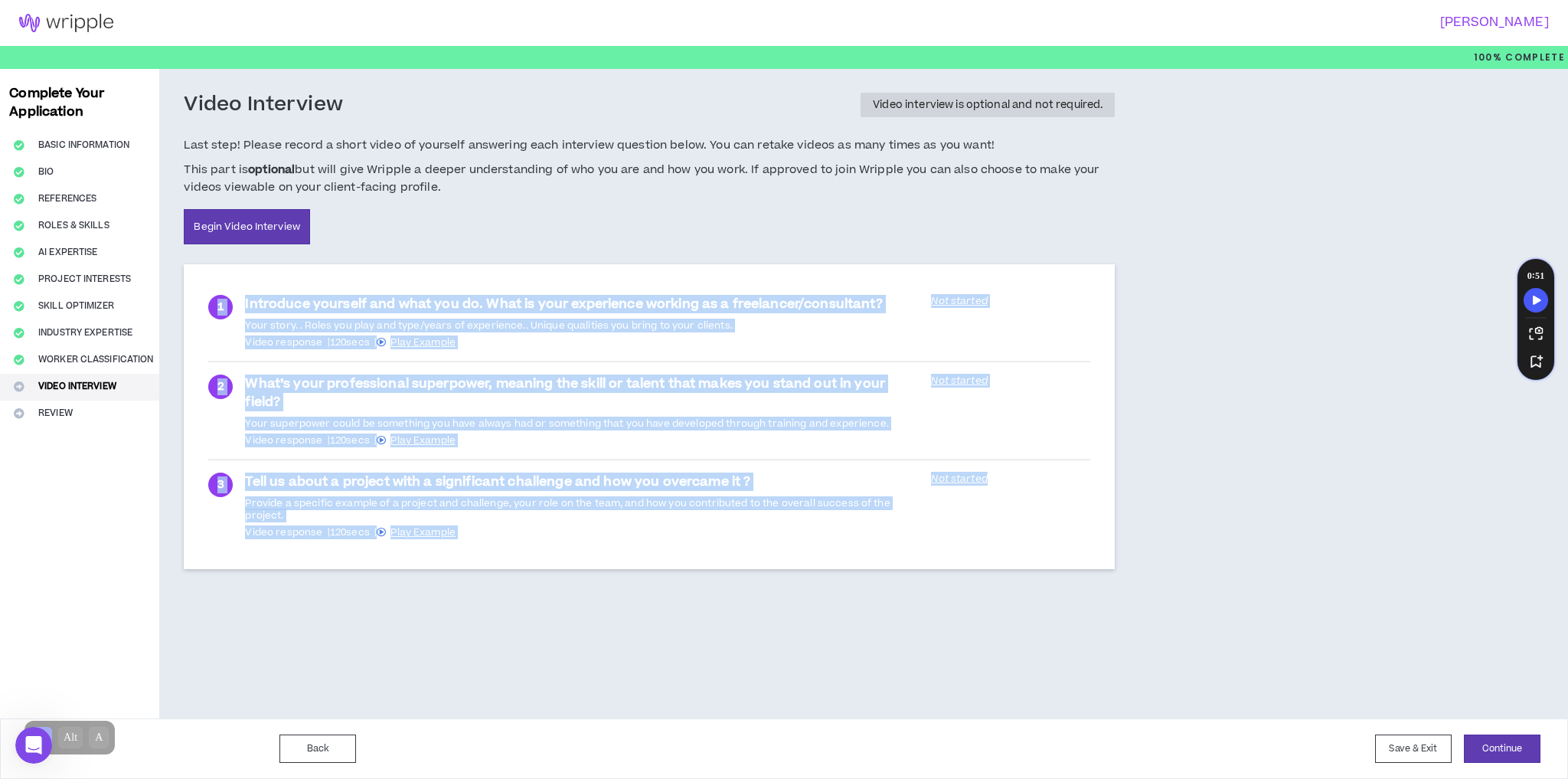
drag, startPoint x: 207, startPoint y: 282, endPoint x: 1108, endPoint y: 550, distance: 940.0
click at [1108, 550] on div "1 Introduce yourself and what you do. What is your experience working as a free…" at bounding box center [648, 416] width 930 height 304
copy ul "1 Introduce yourself and what you do. What is your experience working as a free…"
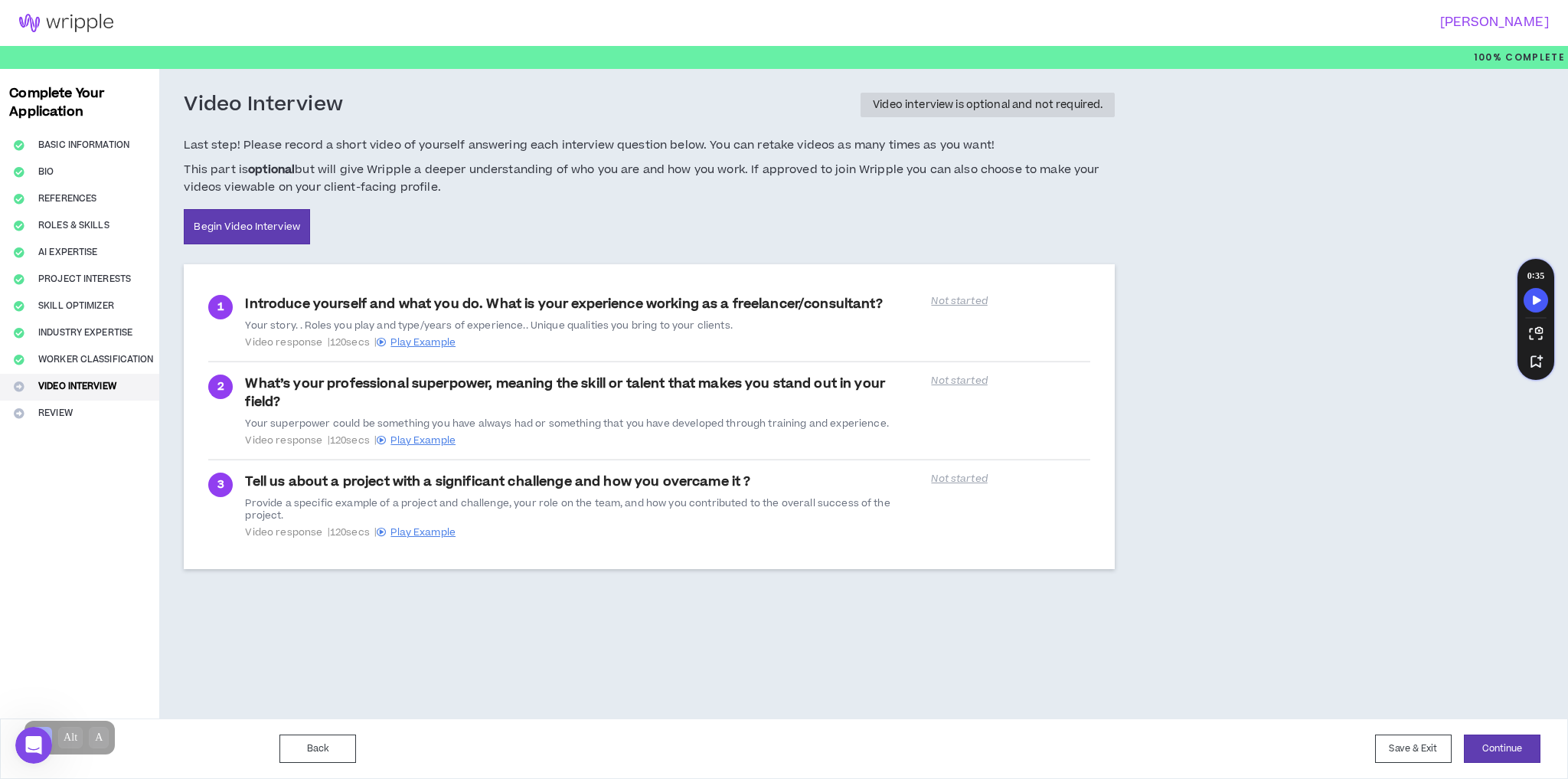
click at [426, 252] on div "Video Interview Video interview is optional and not required. Last step! Please…" at bounding box center [648, 178] width 930 height 172
click at [1399, 755] on button "Save & Exit" at bounding box center [1412, 748] width 76 height 28
